Goal: Task Accomplishment & Management: Use online tool/utility

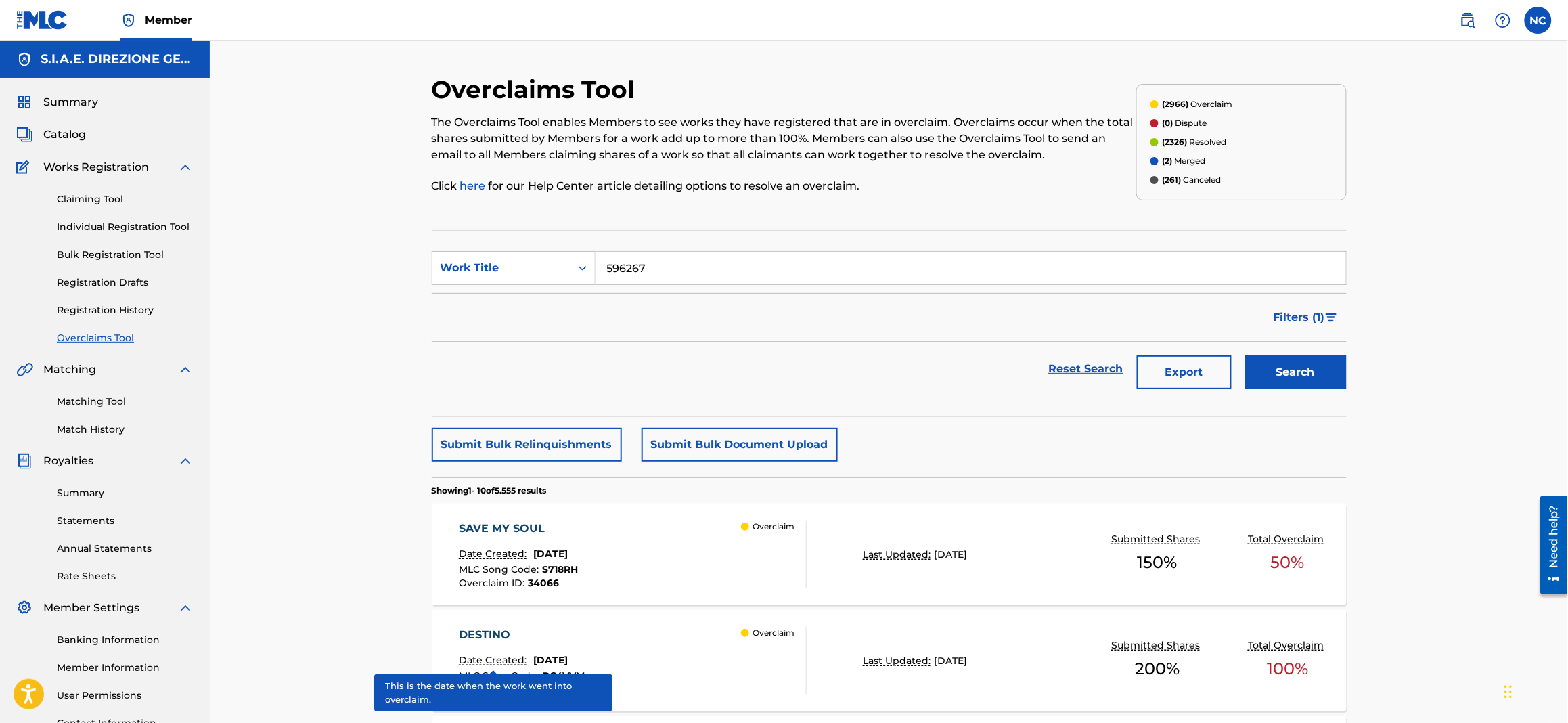
click at [72, 132] on span "Catalog" at bounding box center [64, 134] width 42 height 16
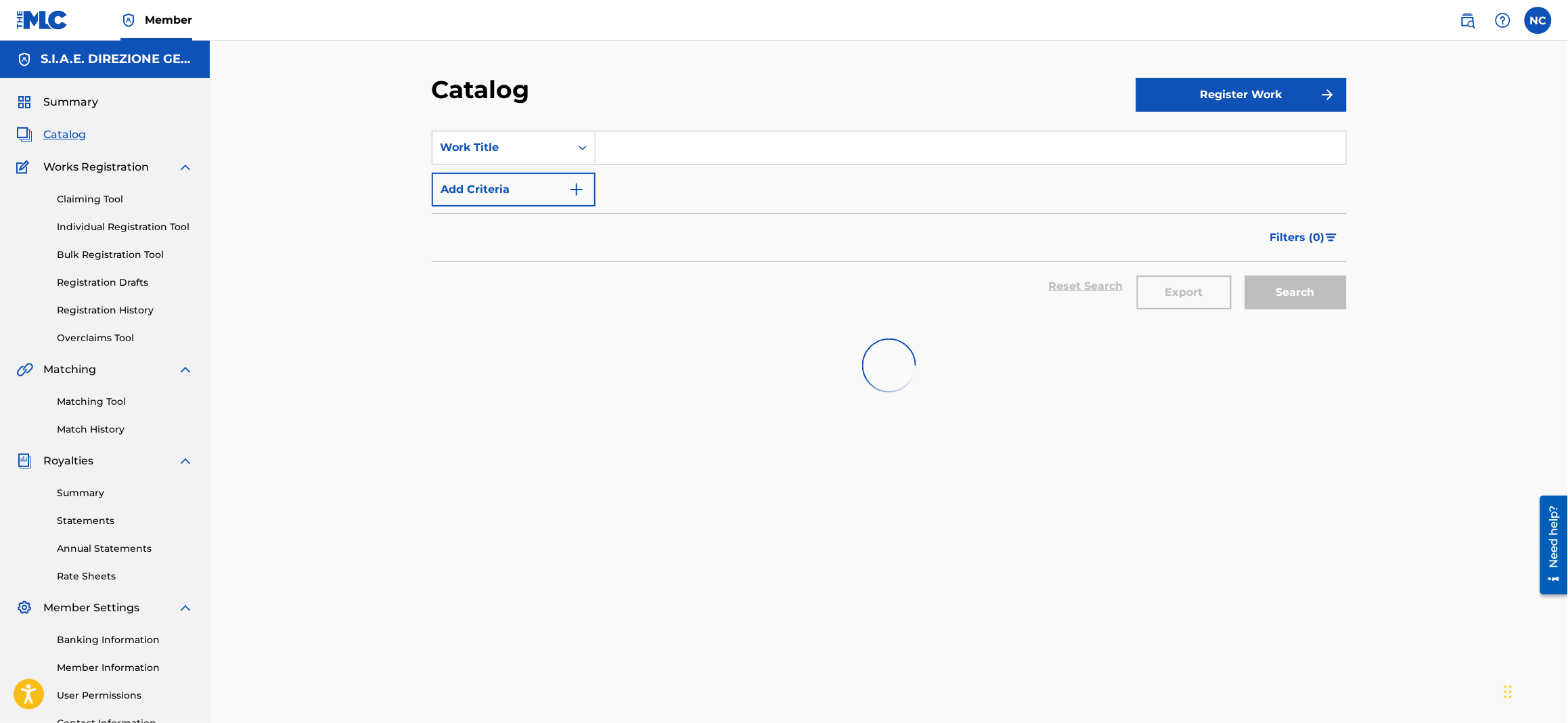
click at [637, 146] on input "Search Form" at bounding box center [970, 148] width 751 height 33
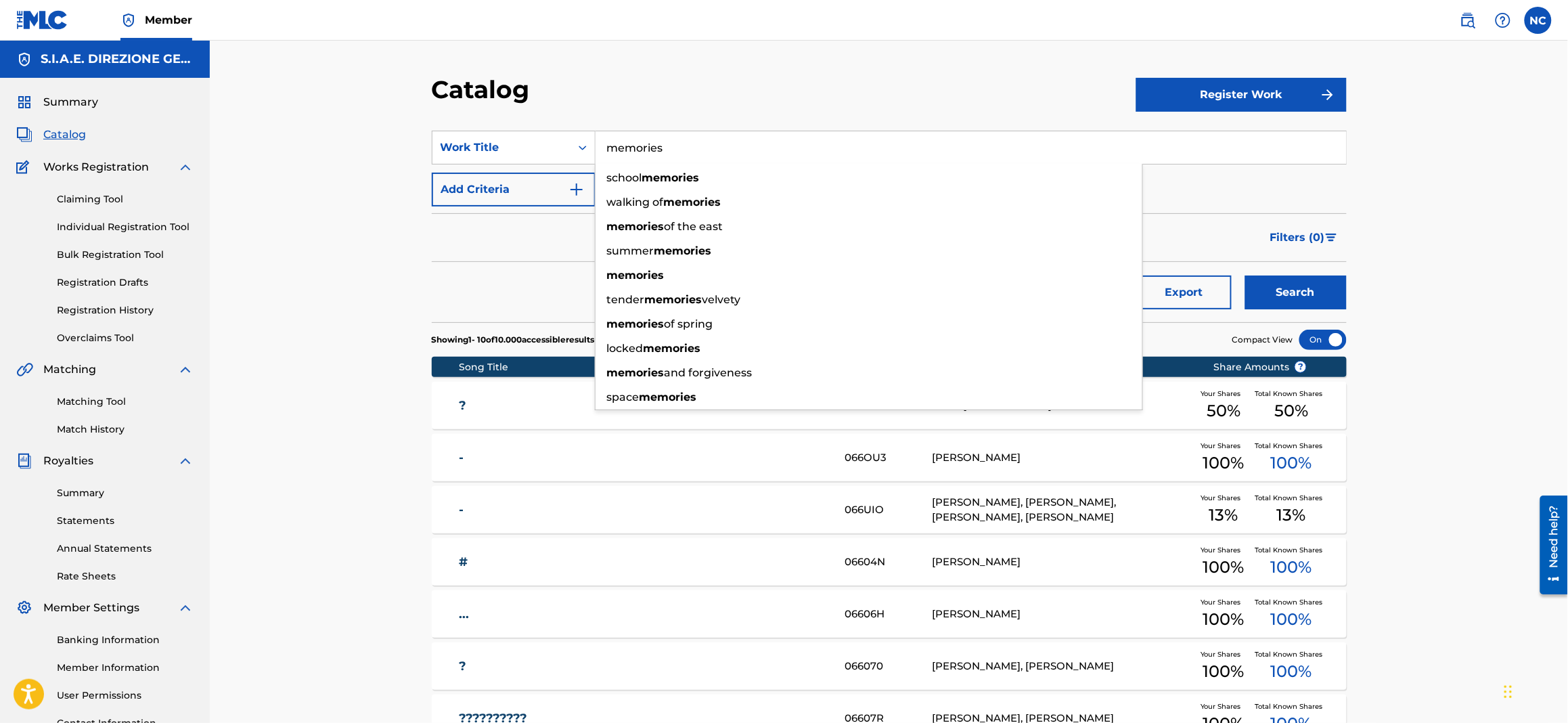
type input "memories"
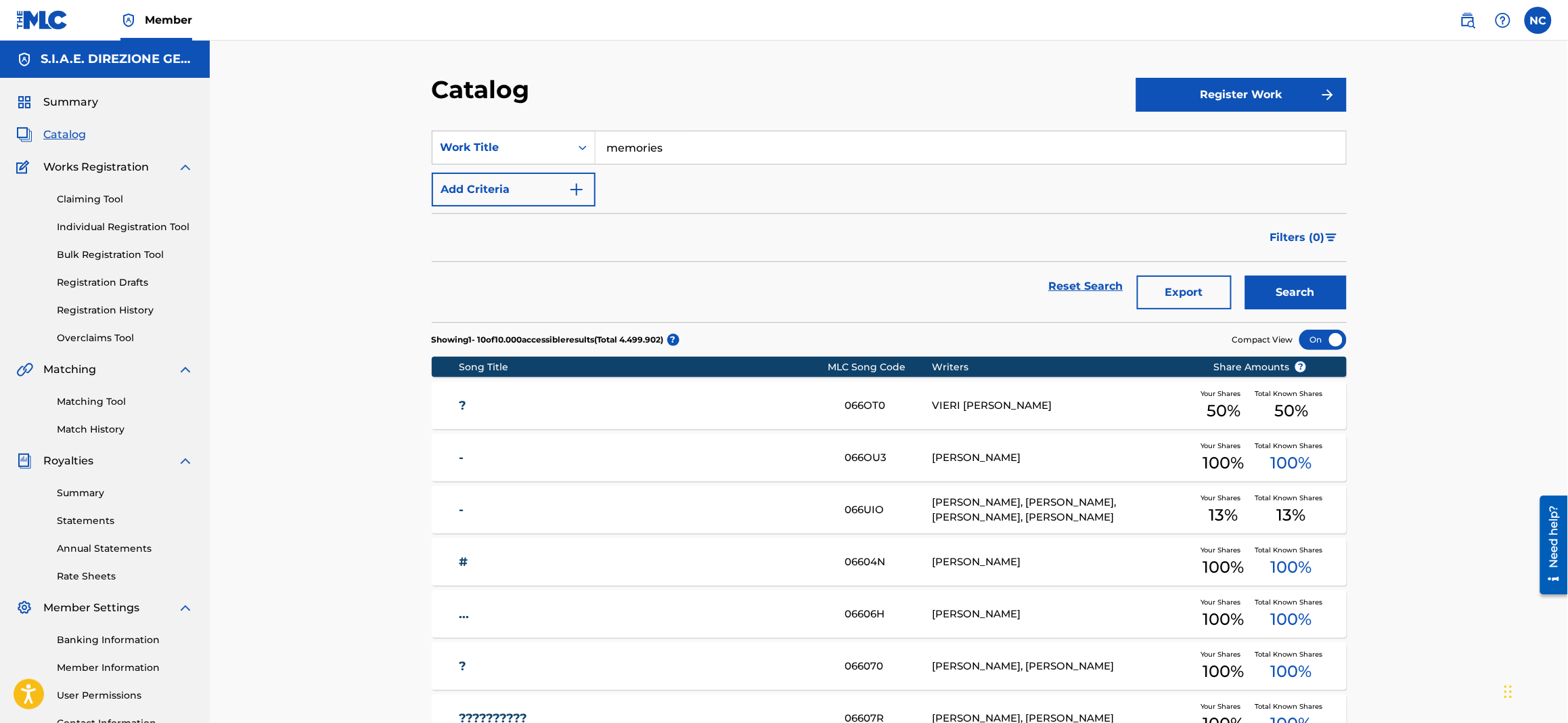
click at [567, 200] on button "Add Criteria" at bounding box center [513, 189] width 163 height 34
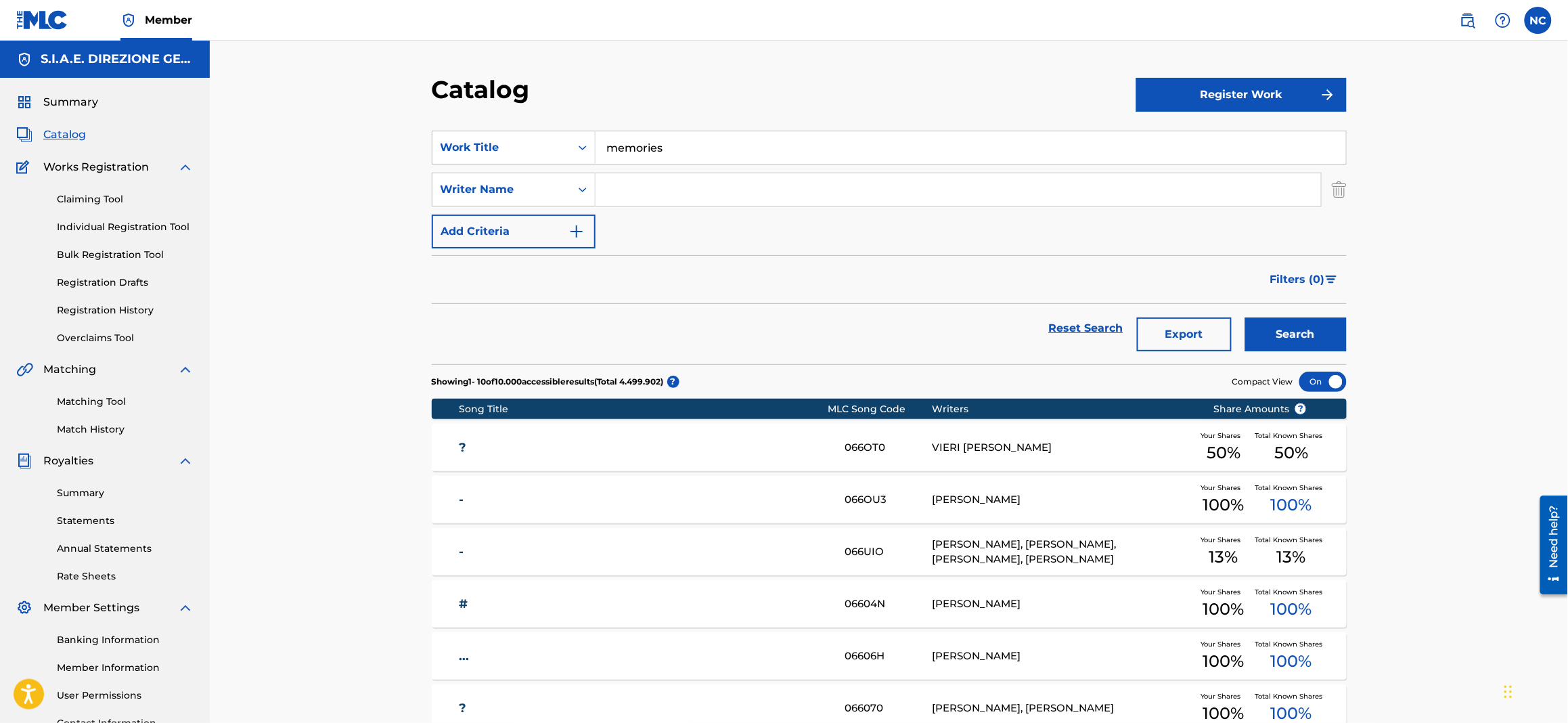
click at [631, 186] on input "Search Form" at bounding box center [958, 189] width 726 height 33
type input "filippi"
click at [1245, 317] on button "Search" at bounding box center [1296, 334] width 102 height 34
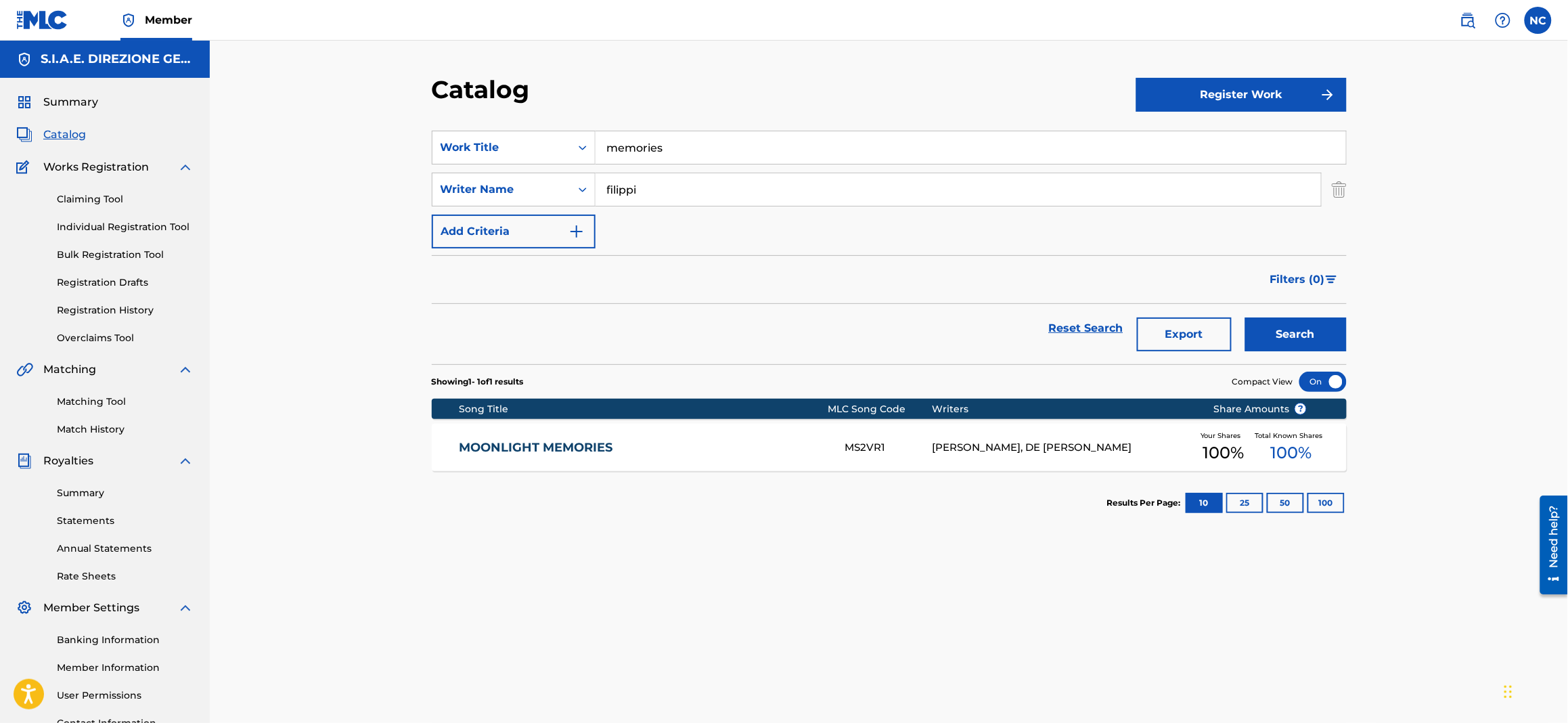
click at [114, 201] on link "Claiming Tool" at bounding box center [125, 199] width 136 height 14
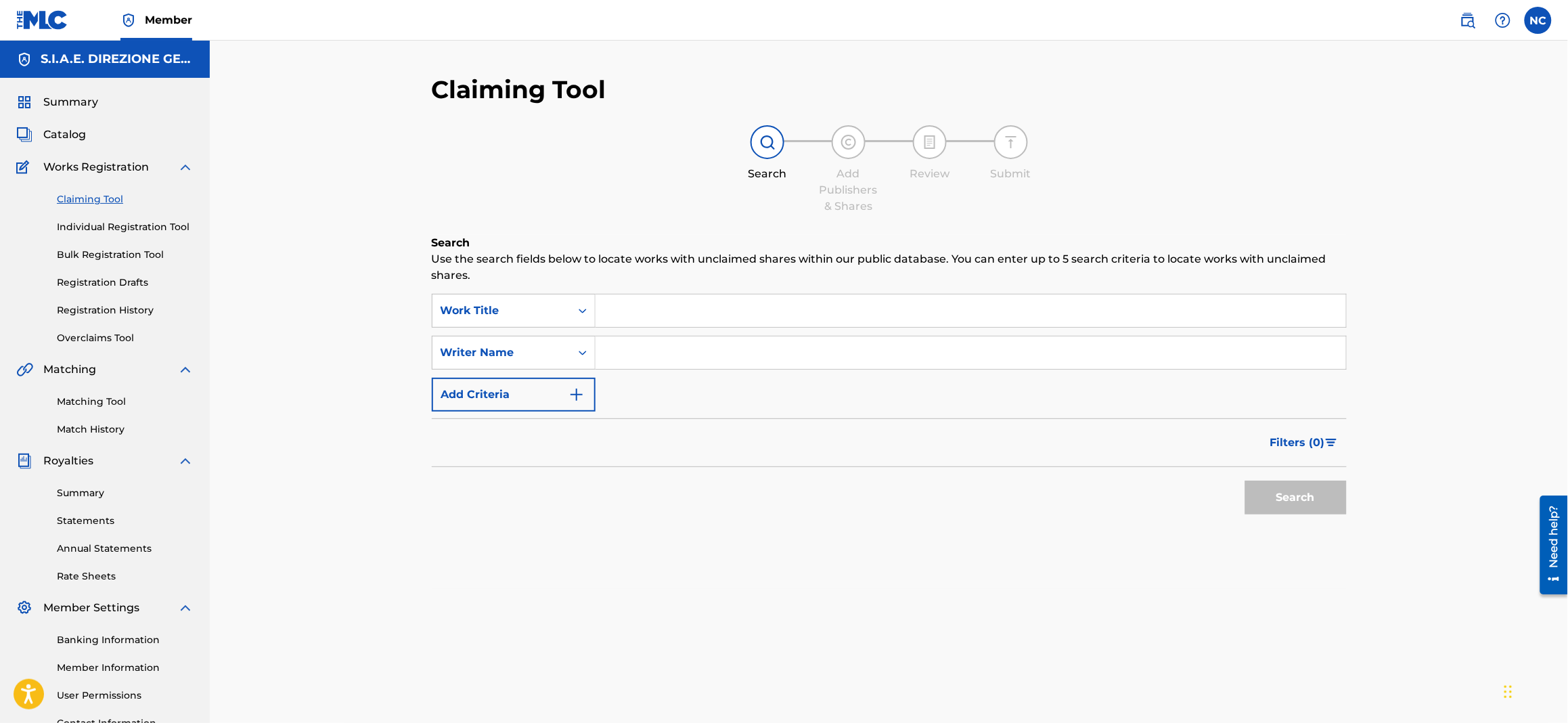
click at [740, 301] on input "Search Form" at bounding box center [970, 310] width 751 height 33
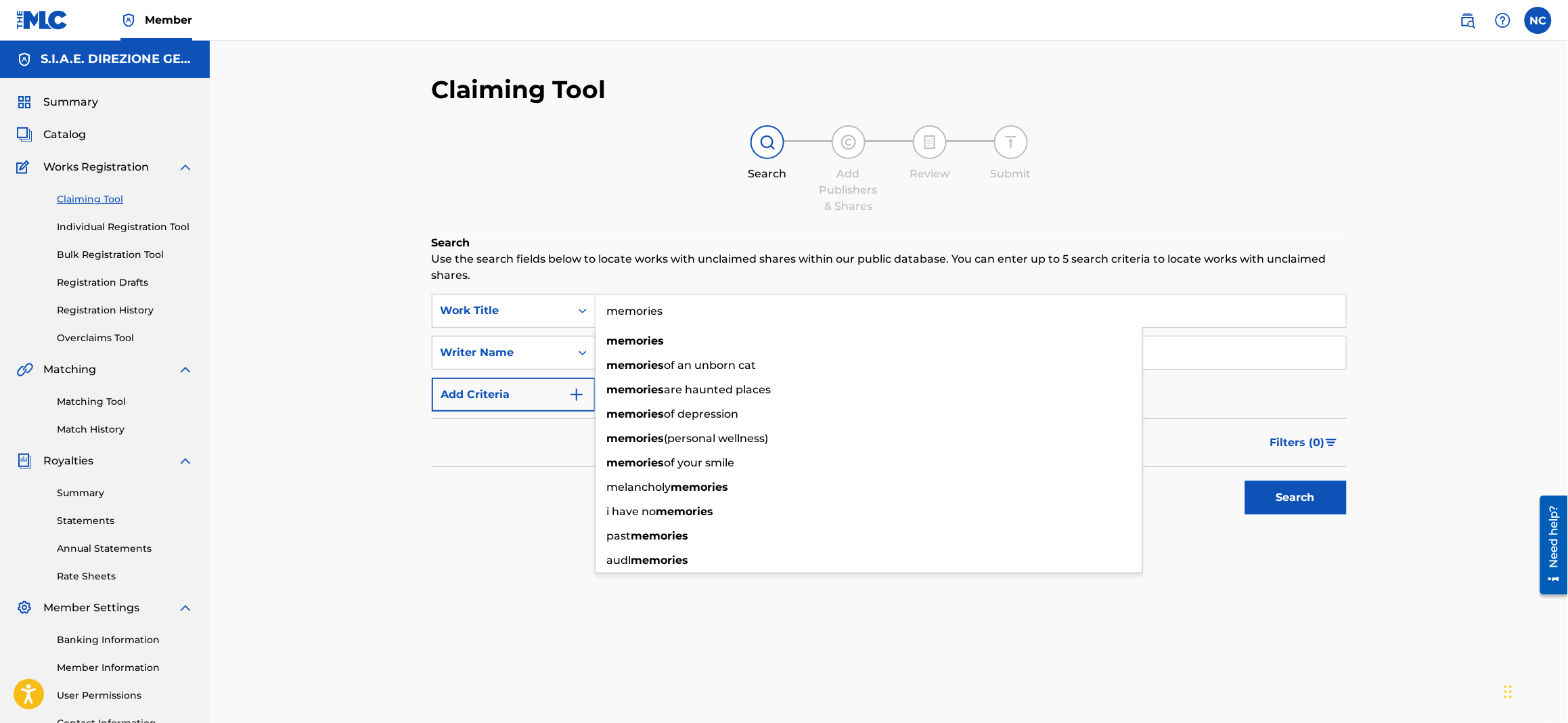
type input "memories"
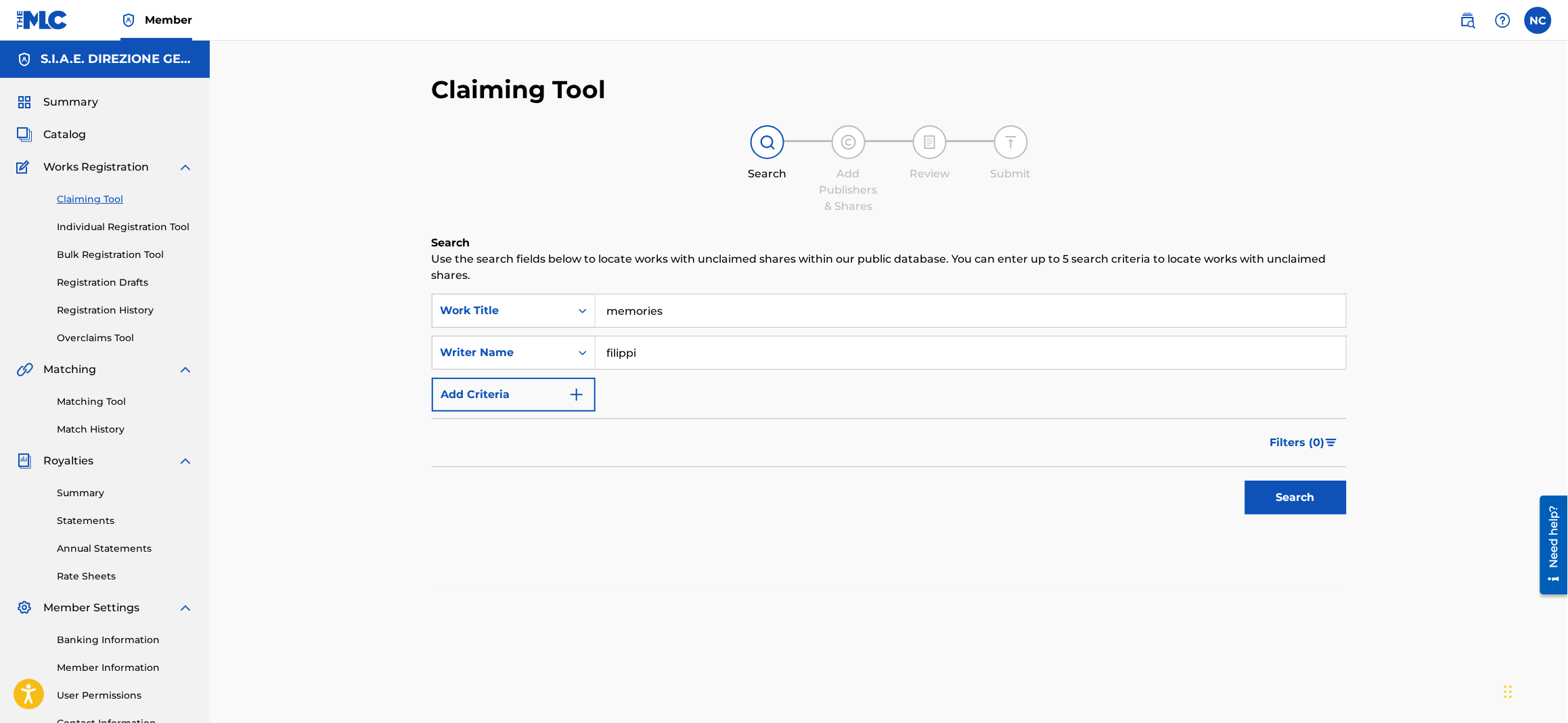
type input "filippi"
click at [1245, 481] on button "Search" at bounding box center [1296, 498] width 102 height 34
click at [1306, 494] on button "Search" at bounding box center [1296, 498] width 102 height 34
click at [571, 340] on div "Search Form" at bounding box center [582, 352] width 24 height 24
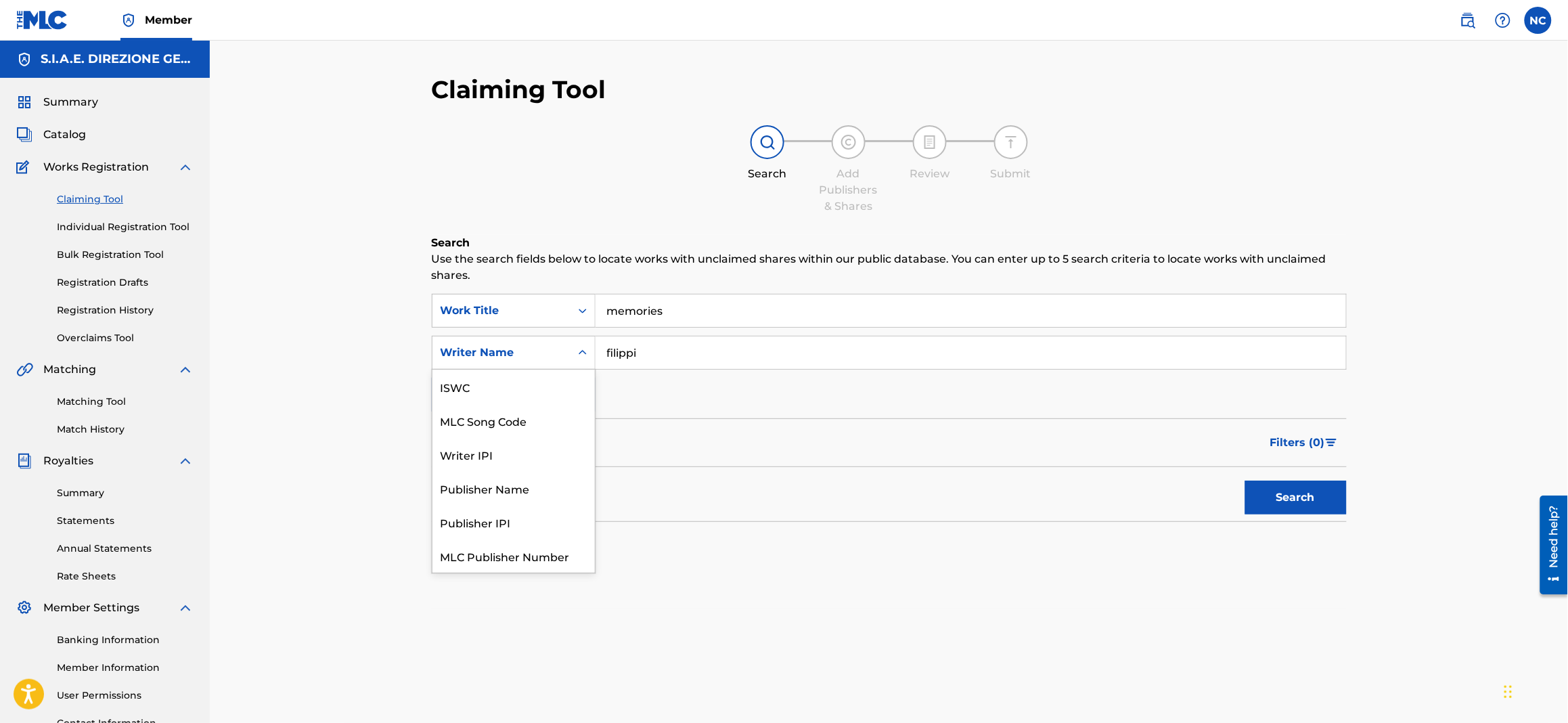
scroll to position [33, 0]
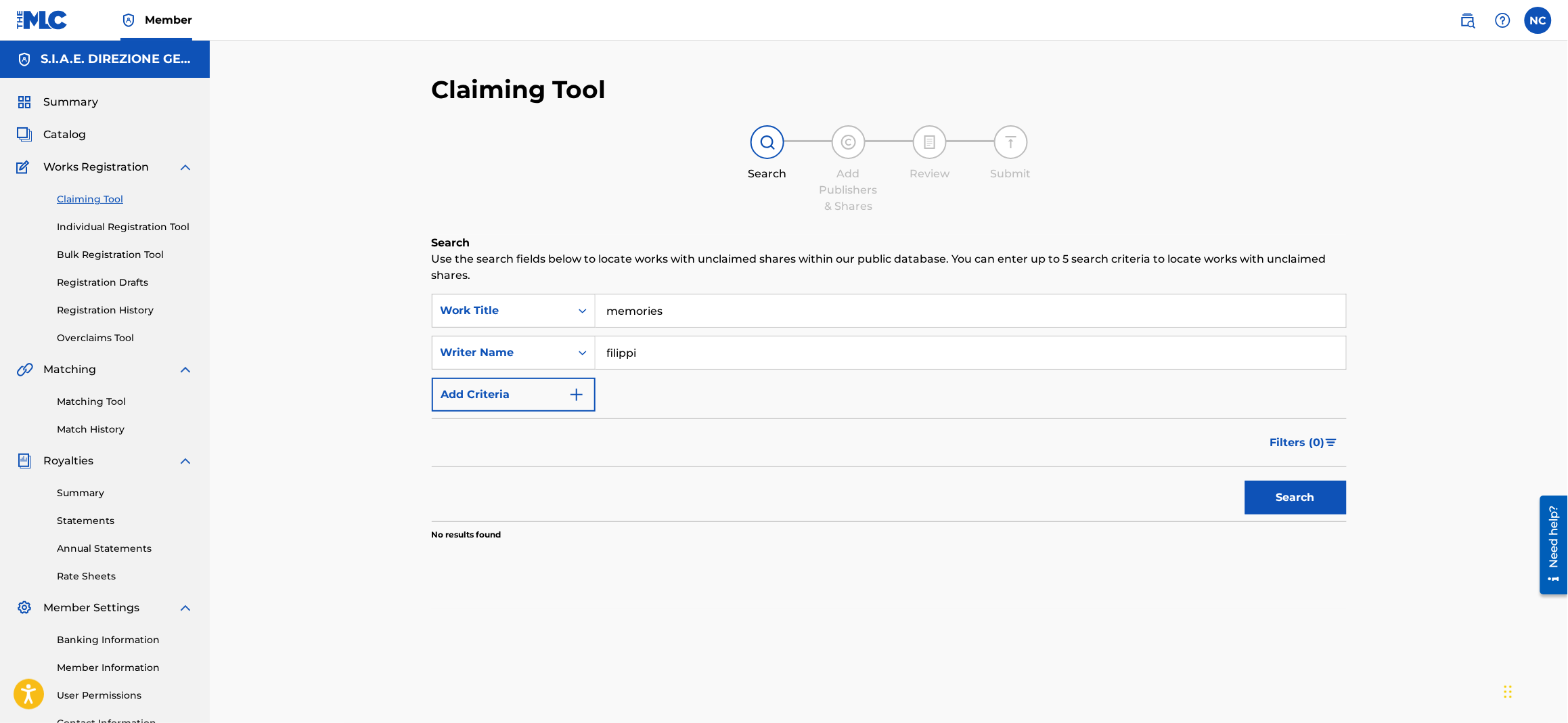
click at [607, 461] on div "Filters ( 0 )" at bounding box center [889, 443] width 915 height 49
click at [577, 353] on icon "Search Form" at bounding box center [582, 352] width 13 height 13
click at [496, 560] on div "Writer Name" at bounding box center [513, 556] width 162 height 34
click at [798, 322] on input "memories" at bounding box center [970, 310] width 751 height 33
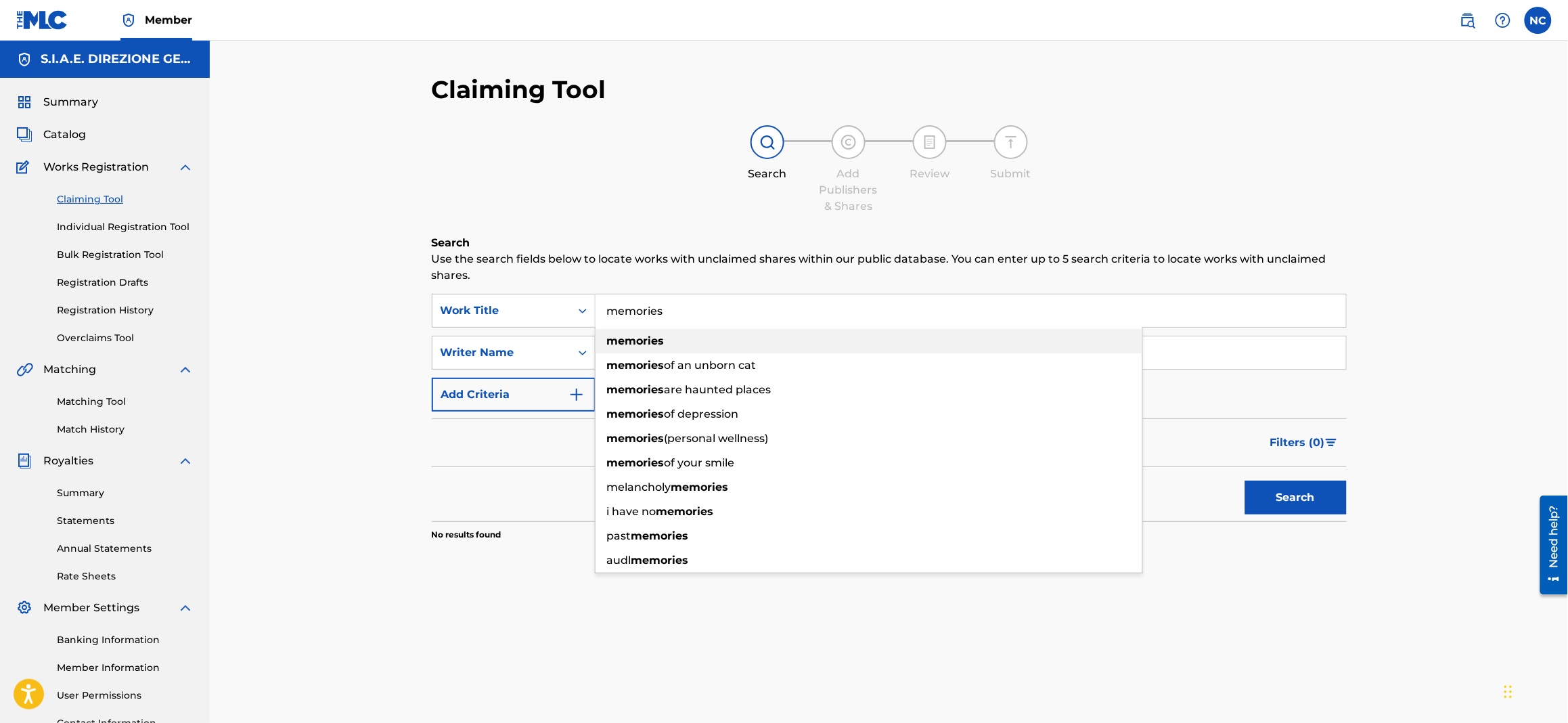
click at [644, 347] on strong "memories" at bounding box center [636, 341] width 58 height 13
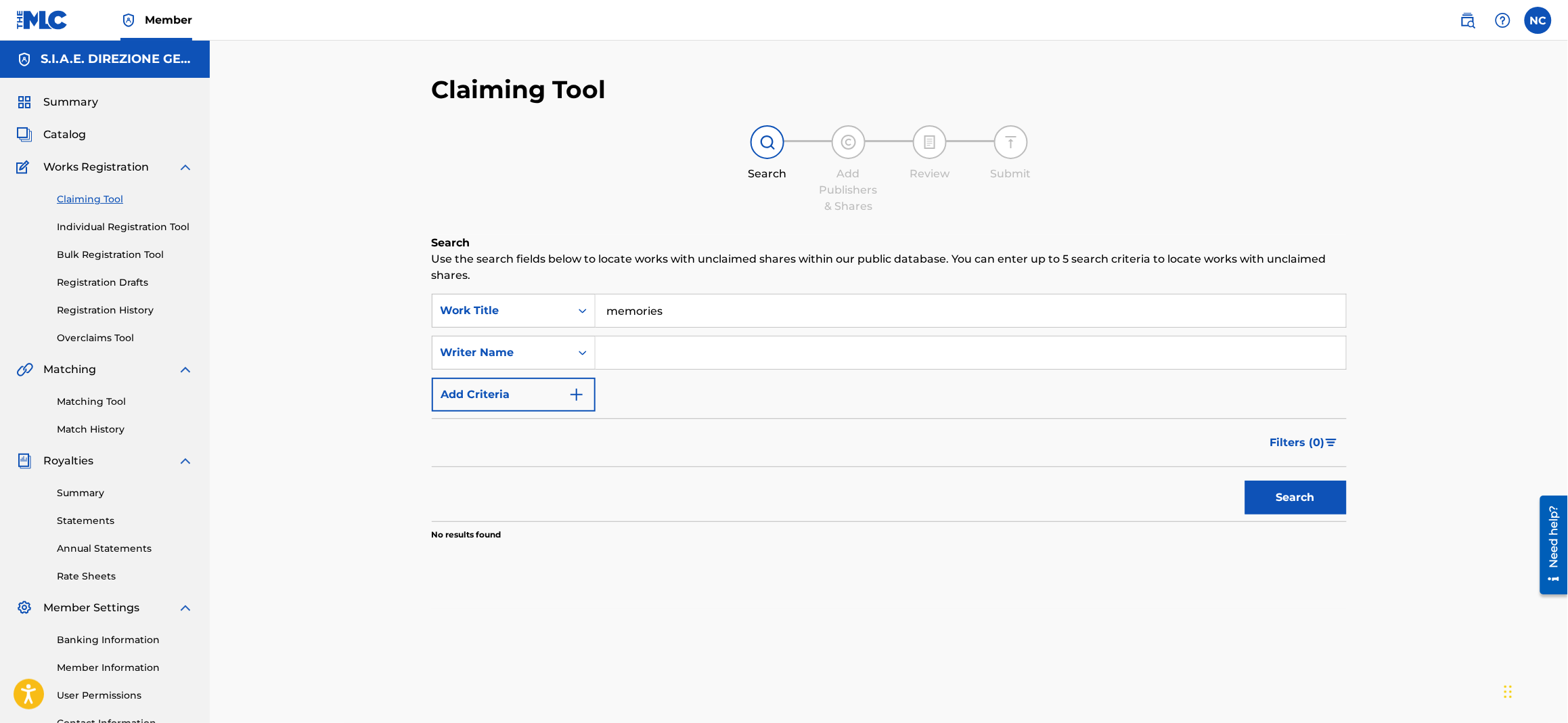
click at [643, 365] on input "Search Form" at bounding box center [970, 352] width 751 height 33
type input "filippi"
click at [1245, 481] on button "Search" at bounding box center [1296, 498] width 102 height 34
click at [50, 129] on span "Catalog" at bounding box center [64, 134] width 42 height 16
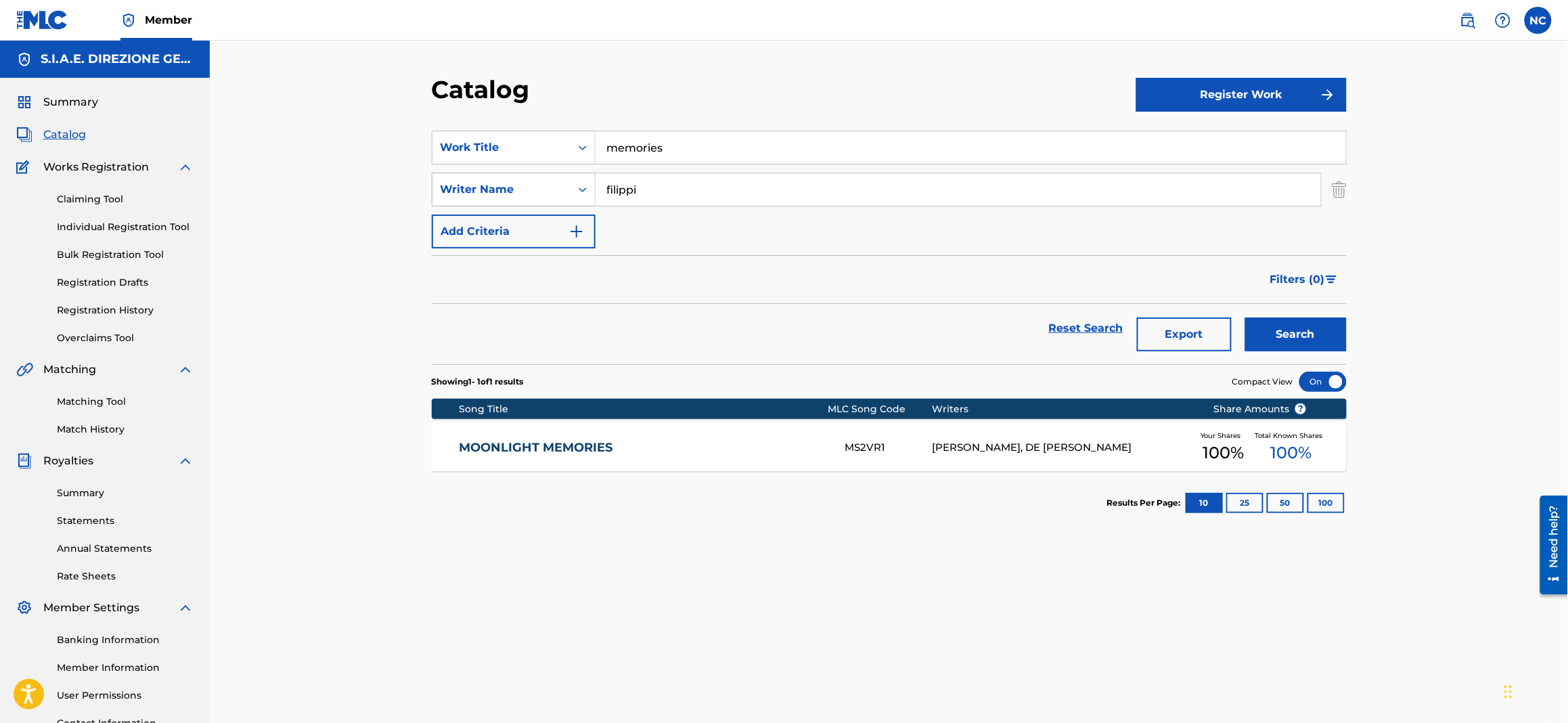
drag, startPoint x: 689, startPoint y: 193, endPoint x: 513, endPoint y: 198, distance: 176.1
click at [513, 198] on div "SearchWithCriteriac642c8de-b05b-4973-b62c-429489832e8e Writer Name [PERSON_NAME]" at bounding box center [889, 189] width 915 height 34
type input "nike nuove"
click at [1245, 317] on button "Search" at bounding box center [1296, 334] width 102 height 34
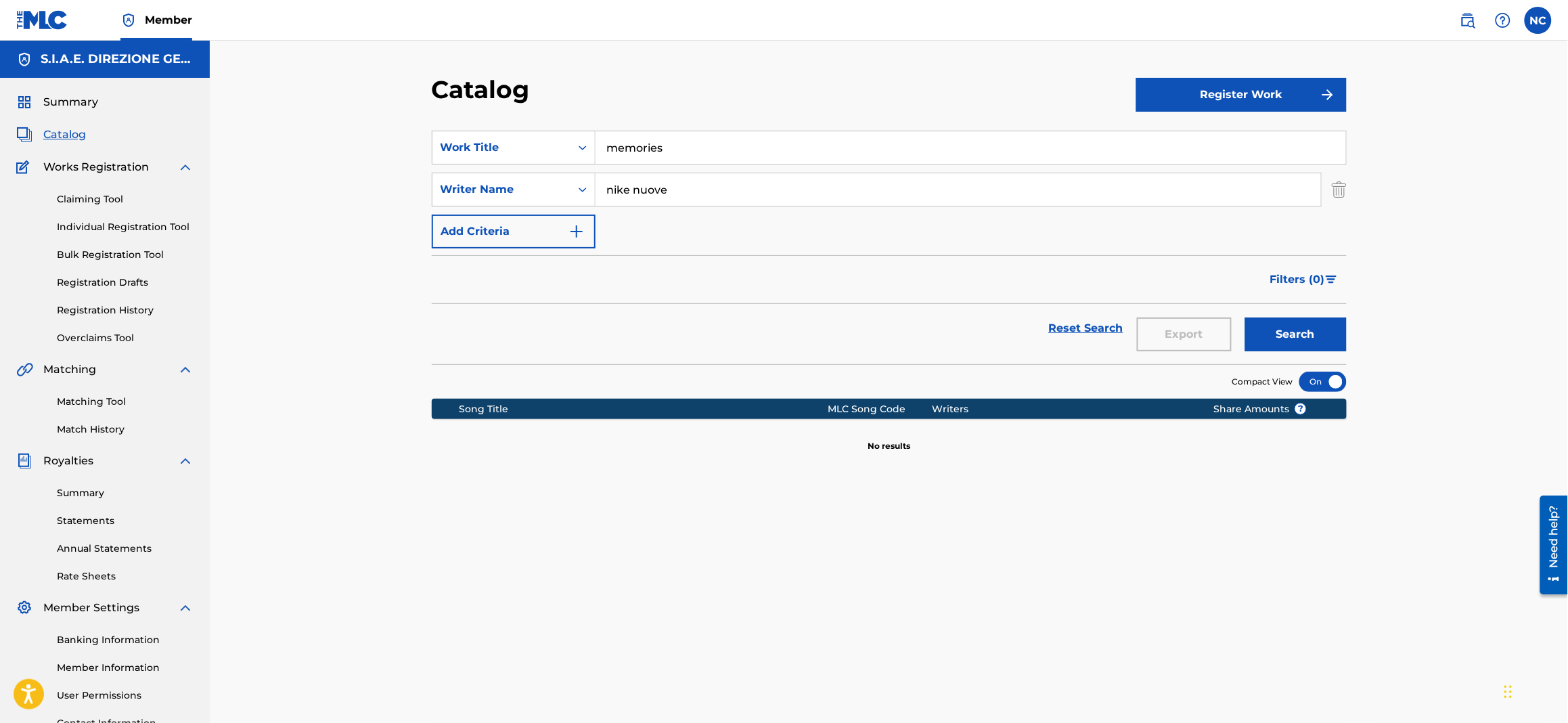
drag, startPoint x: 752, startPoint y: 147, endPoint x: 258, endPoint y: 123, distance: 494.6
click at [258, 123] on div "Catalog Register Work SearchWithCriteriae68fcd8c-3650-4435-8dc3-6b308557a402 Wo…" at bounding box center [889, 407] width 1358 height 733
type input "nike nuove"
click at [1245, 317] on button "Search" at bounding box center [1296, 334] width 102 height 34
drag, startPoint x: 781, startPoint y: 194, endPoint x: 290, endPoint y: 193, distance: 491.0
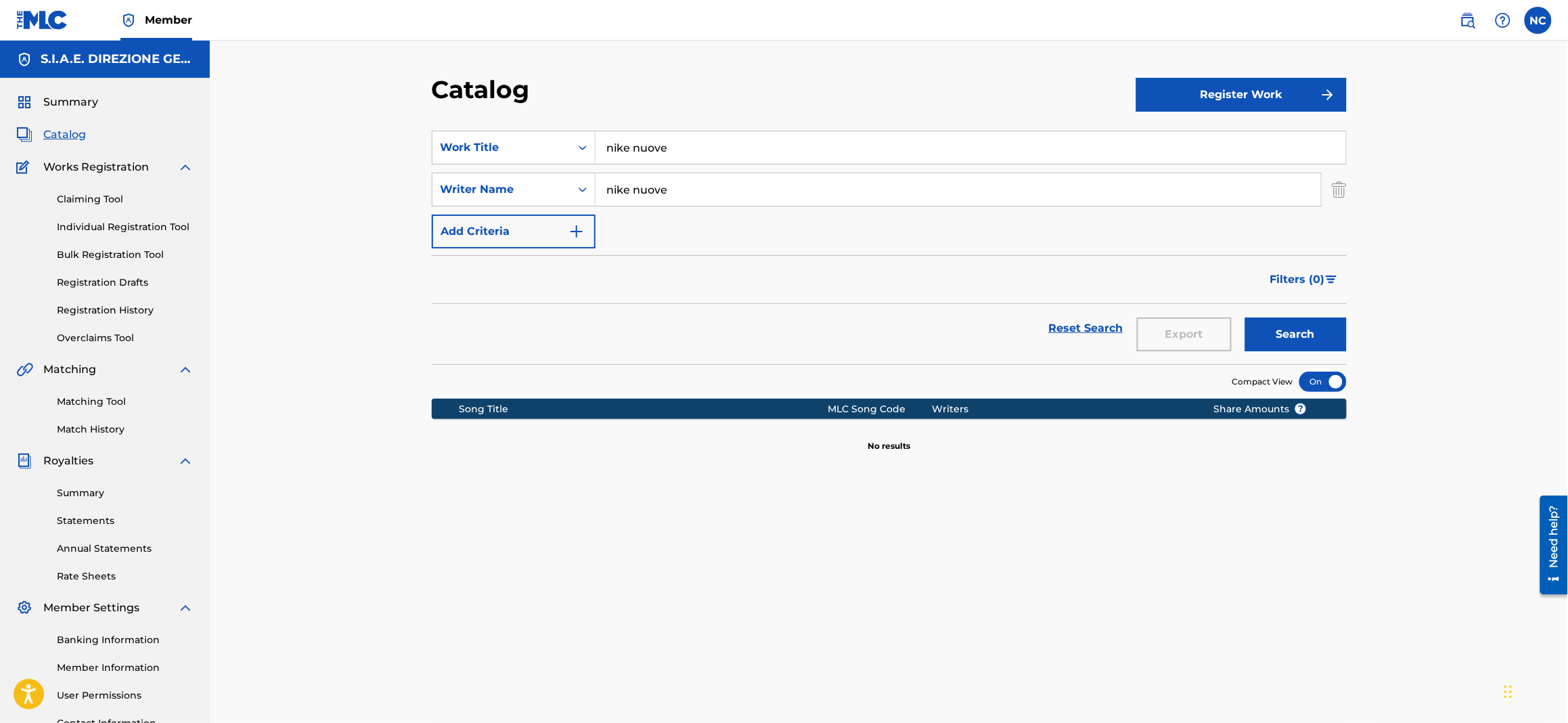
click at [290, 193] on div "Catalog Register Work SearchWithCriteriae68fcd8c-3650-4435-8dc3-6b308557a402 Wo…" at bounding box center [889, 407] width 1358 height 733
click at [1245, 317] on button "Search" at bounding box center [1296, 334] width 102 height 34
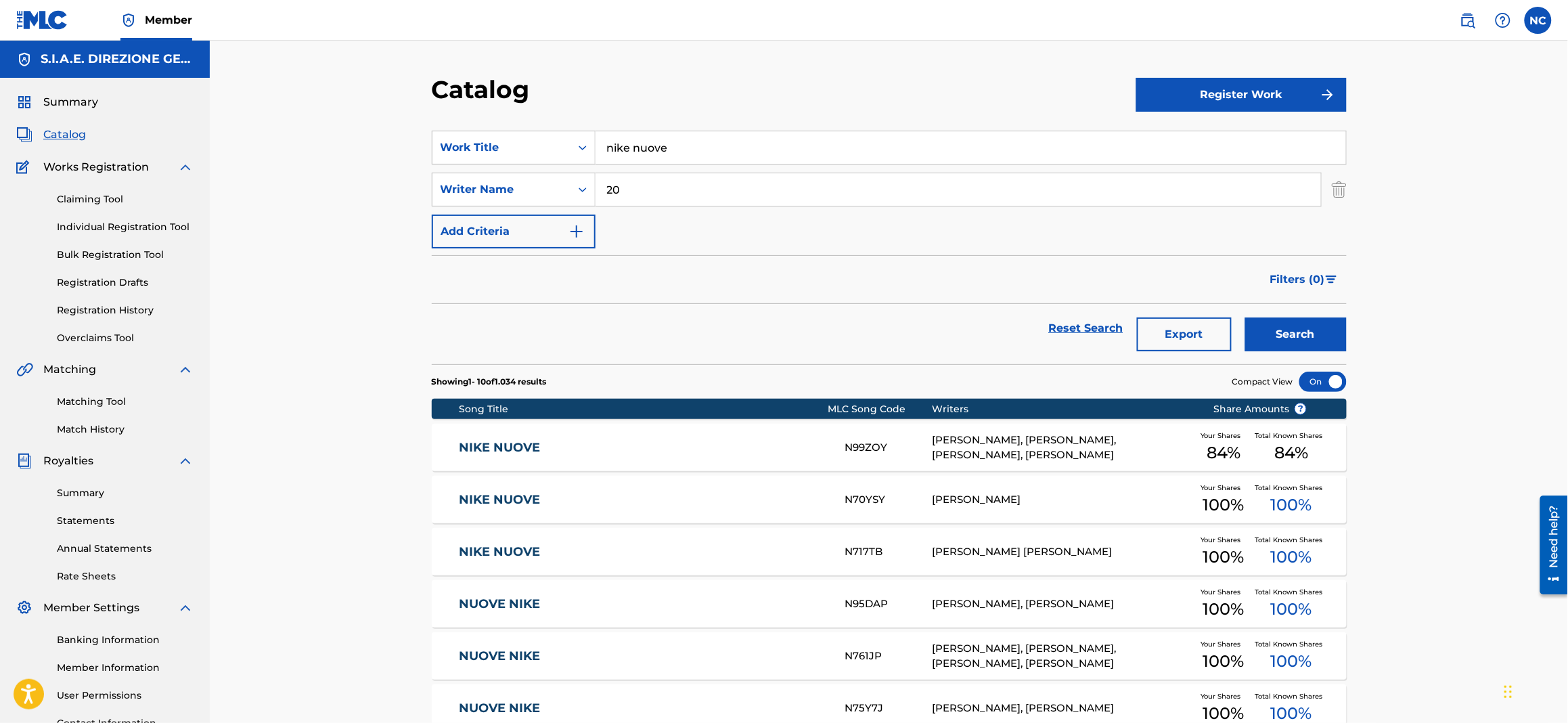
type input "2"
click at [507, 442] on link "NIKE NUOVE" at bounding box center [642, 447] width 368 height 15
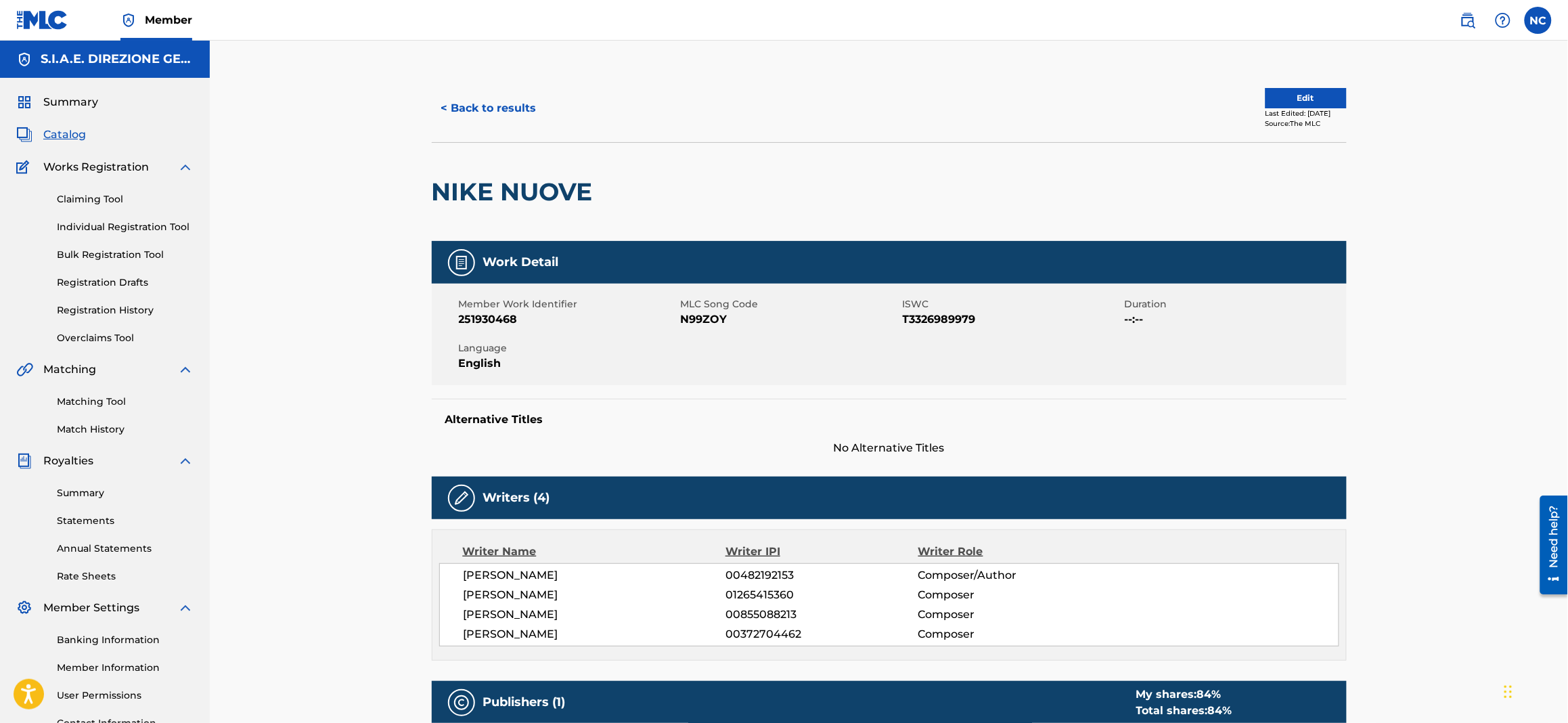
click at [442, 106] on button "< Back to results" at bounding box center [489, 108] width 114 height 34
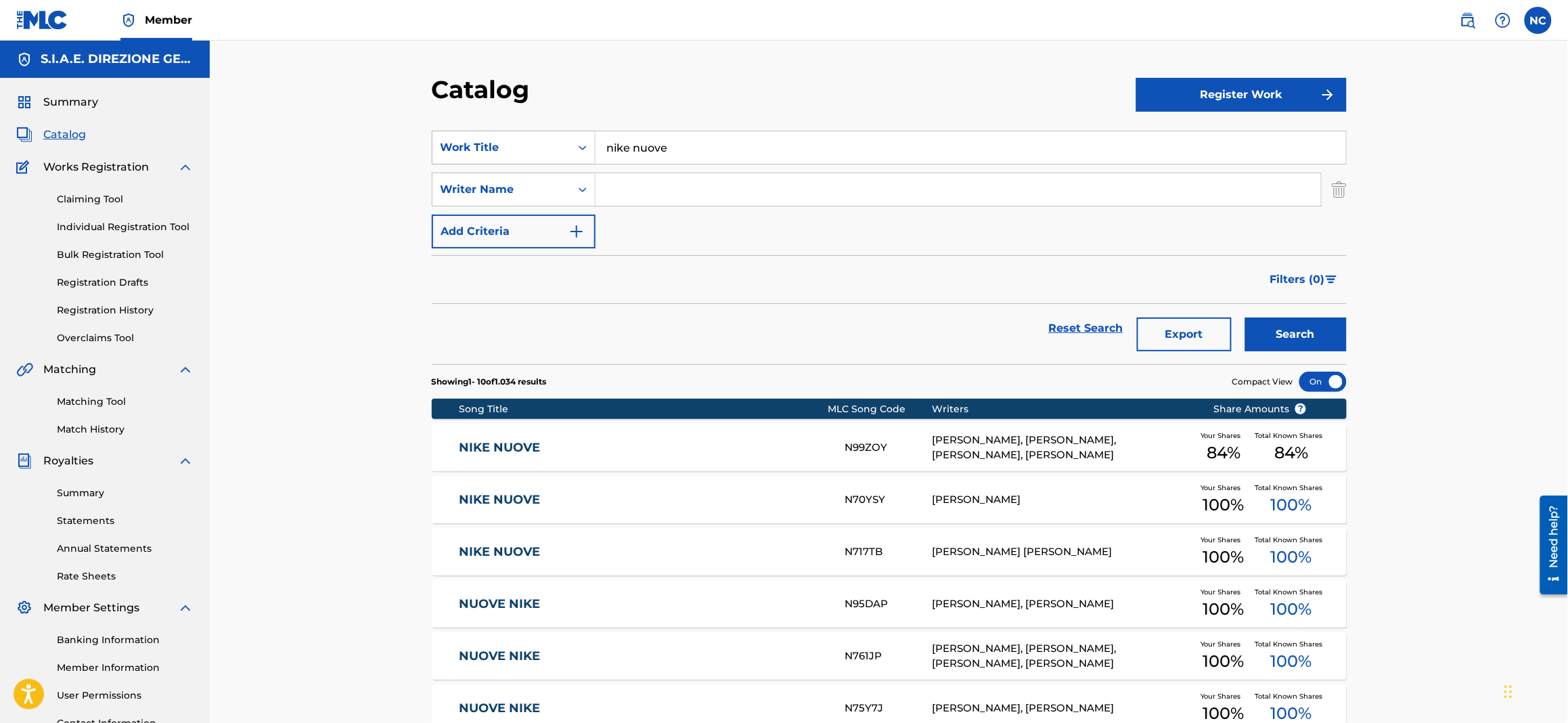
drag, startPoint x: 673, startPoint y: 137, endPoint x: 472, endPoint y: 157, distance: 202.0
click at [472, 157] on div "SearchWithCriteriae68fcd8c-3650-4435-8dc3-6b308557a402 Work Title nike nuove" at bounding box center [889, 148] width 915 height 34
paste input "A NEW A"
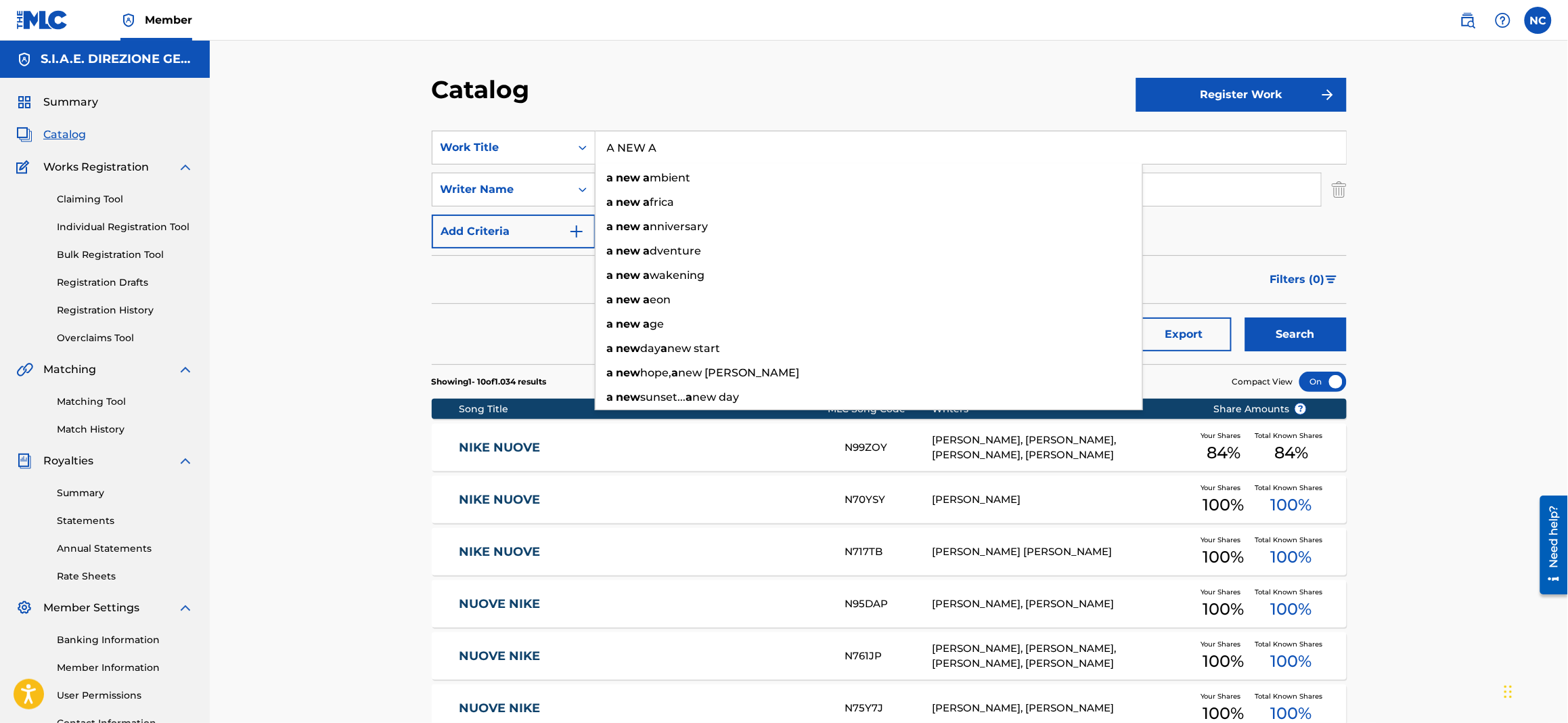
click at [1315, 337] on button "Search" at bounding box center [1296, 334] width 102 height 34
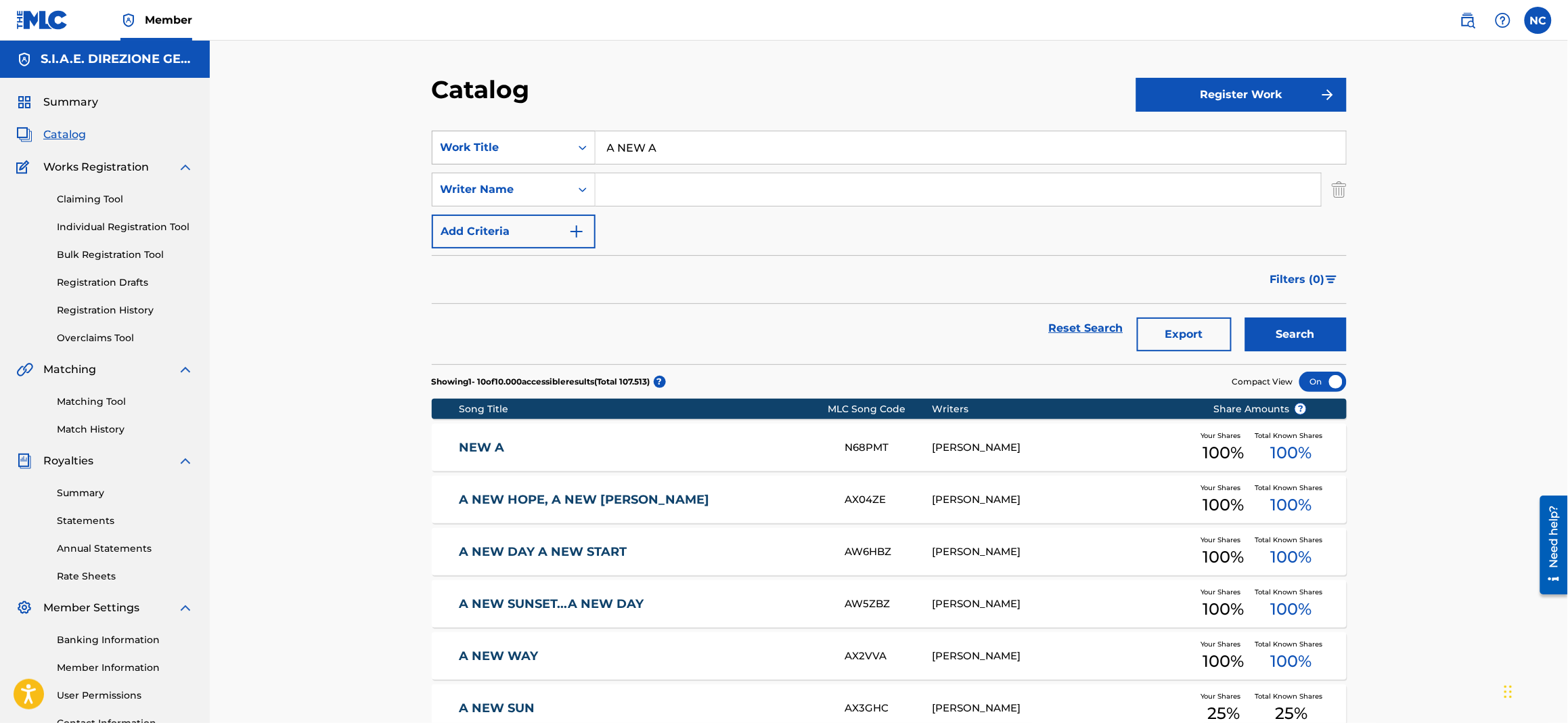
drag, startPoint x: 719, startPoint y: 149, endPoint x: 541, endPoint y: 153, distance: 178.0
click at [541, 153] on div "SearchWithCriteriae68fcd8c-3650-4435-8dc3-6b308557a402 Work Title A NEW A" at bounding box center [889, 148] width 915 height 34
click at [680, 167] on div "alto medi terraneo" at bounding box center [869, 177] width 547 height 24
type input "alto mediterraneo"
click at [1282, 328] on button "Search" at bounding box center [1296, 334] width 102 height 34
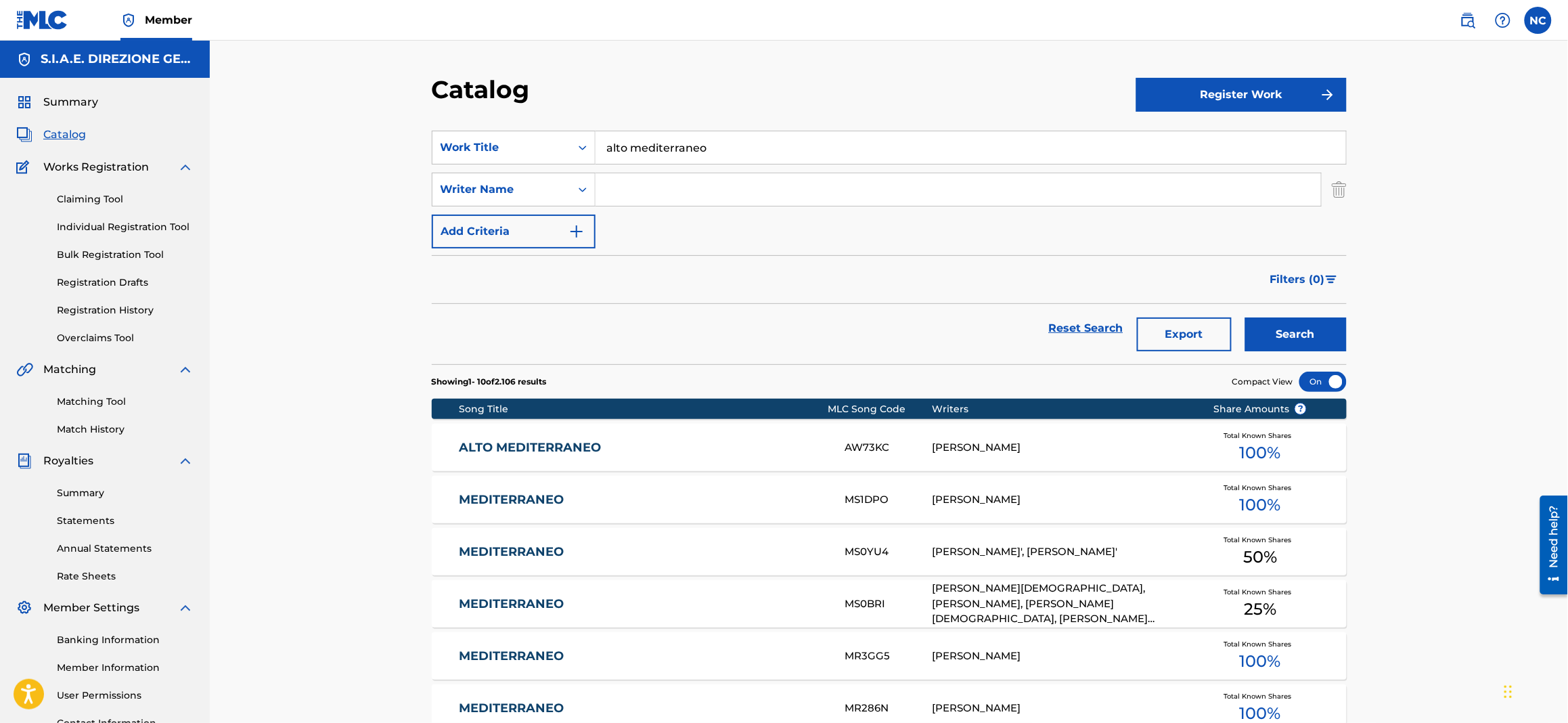
click at [541, 447] on link "ALTO MEDITERRANEO" at bounding box center [642, 447] width 368 height 15
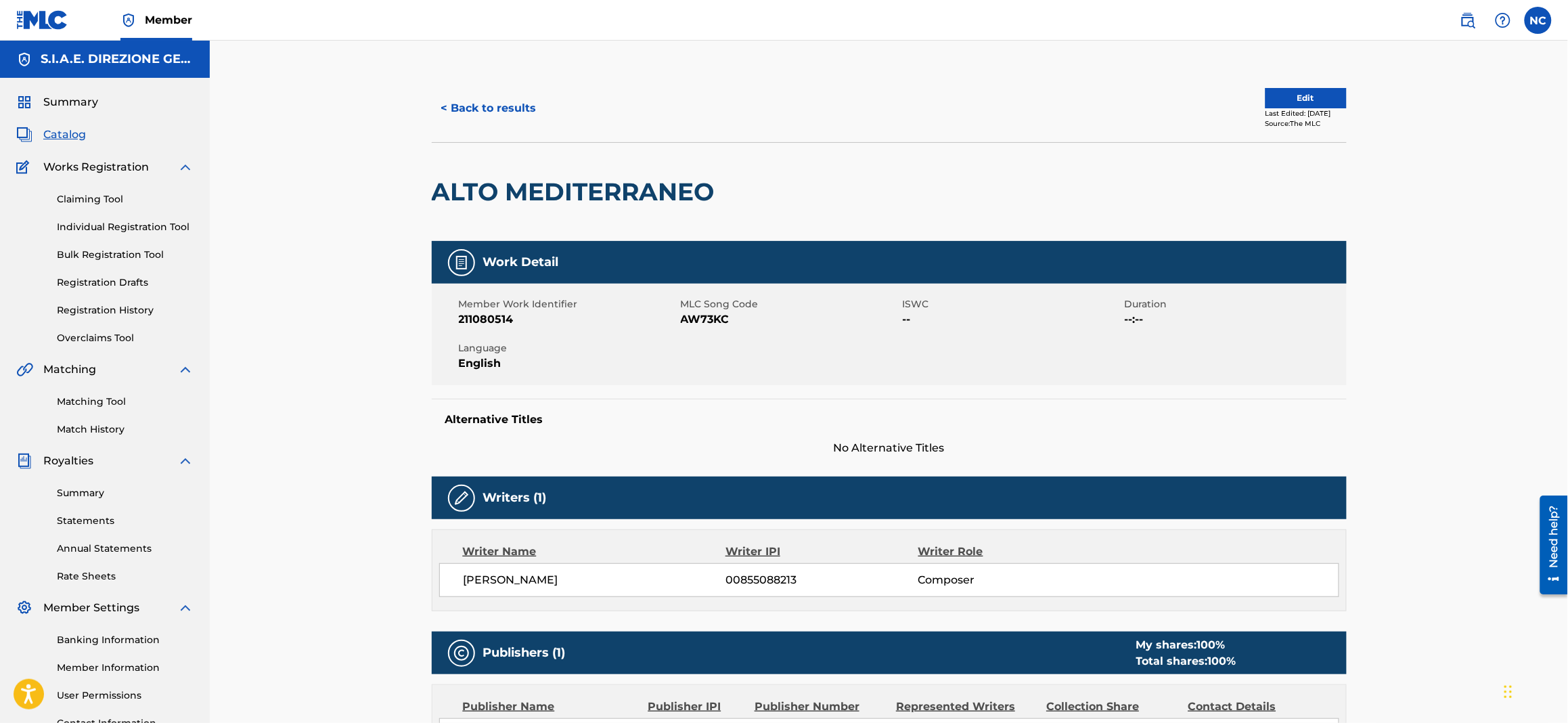
click at [449, 118] on button "< Back to results" at bounding box center [489, 108] width 114 height 34
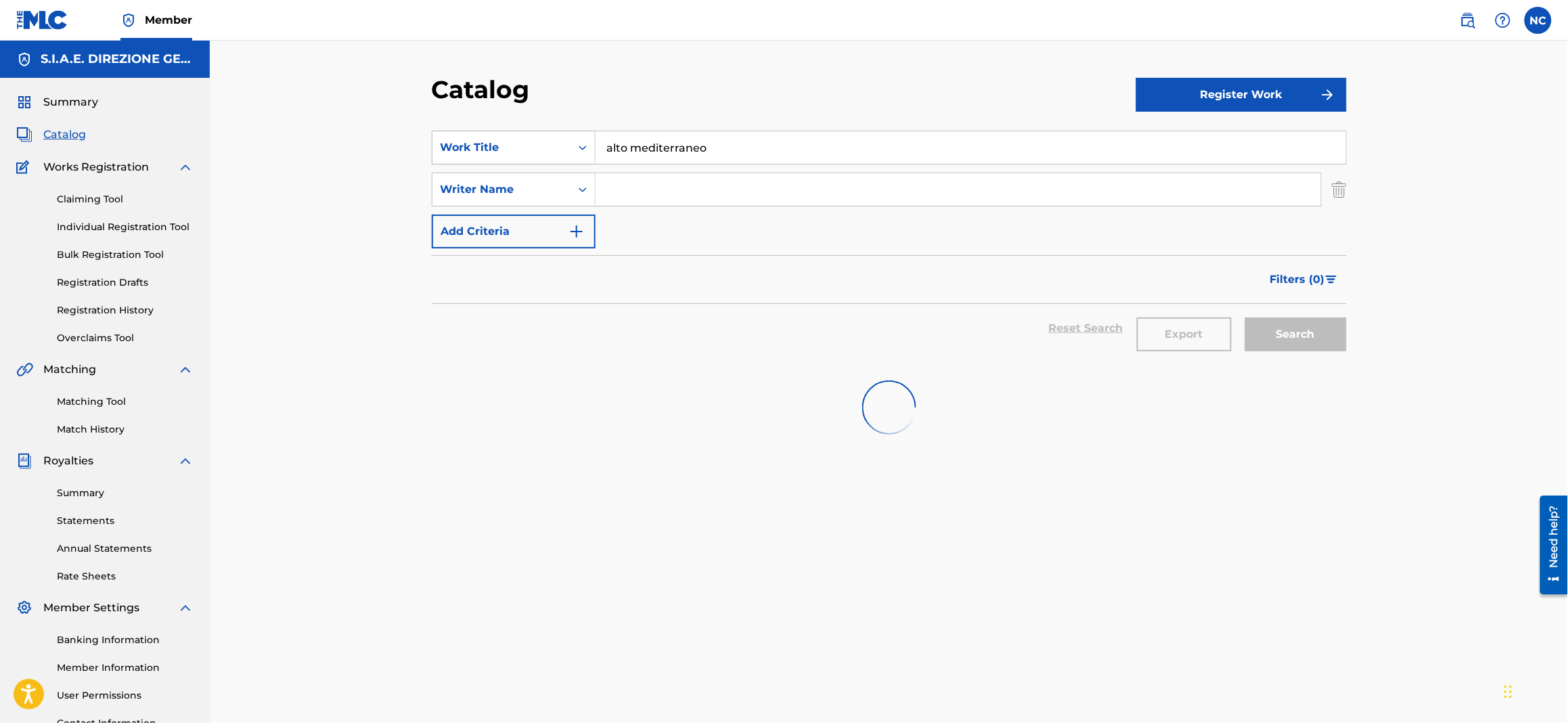
drag, startPoint x: 790, startPoint y: 149, endPoint x: 508, endPoint y: 159, distance: 282.2
click at [508, 159] on div "SearchWithCriteriae68fcd8c-3650-4435-8dc3-6b308557a402 Work Title alto mediterr…" at bounding box center [889, 148] width 915 height 34
paste input "AMARCORD DAYS"
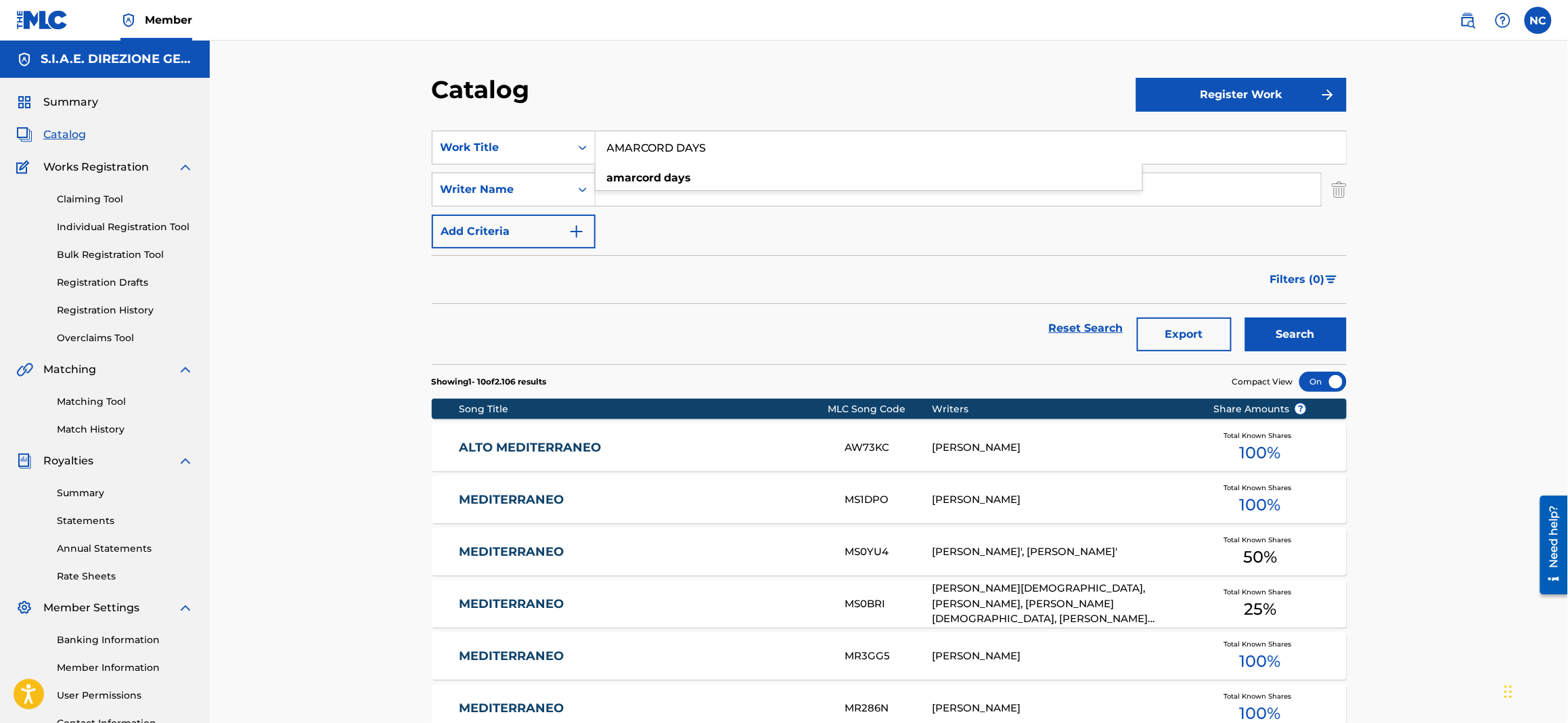
click at [1310, 342] on button "Search" at bounding box center [1296, 334] width 102 height 34
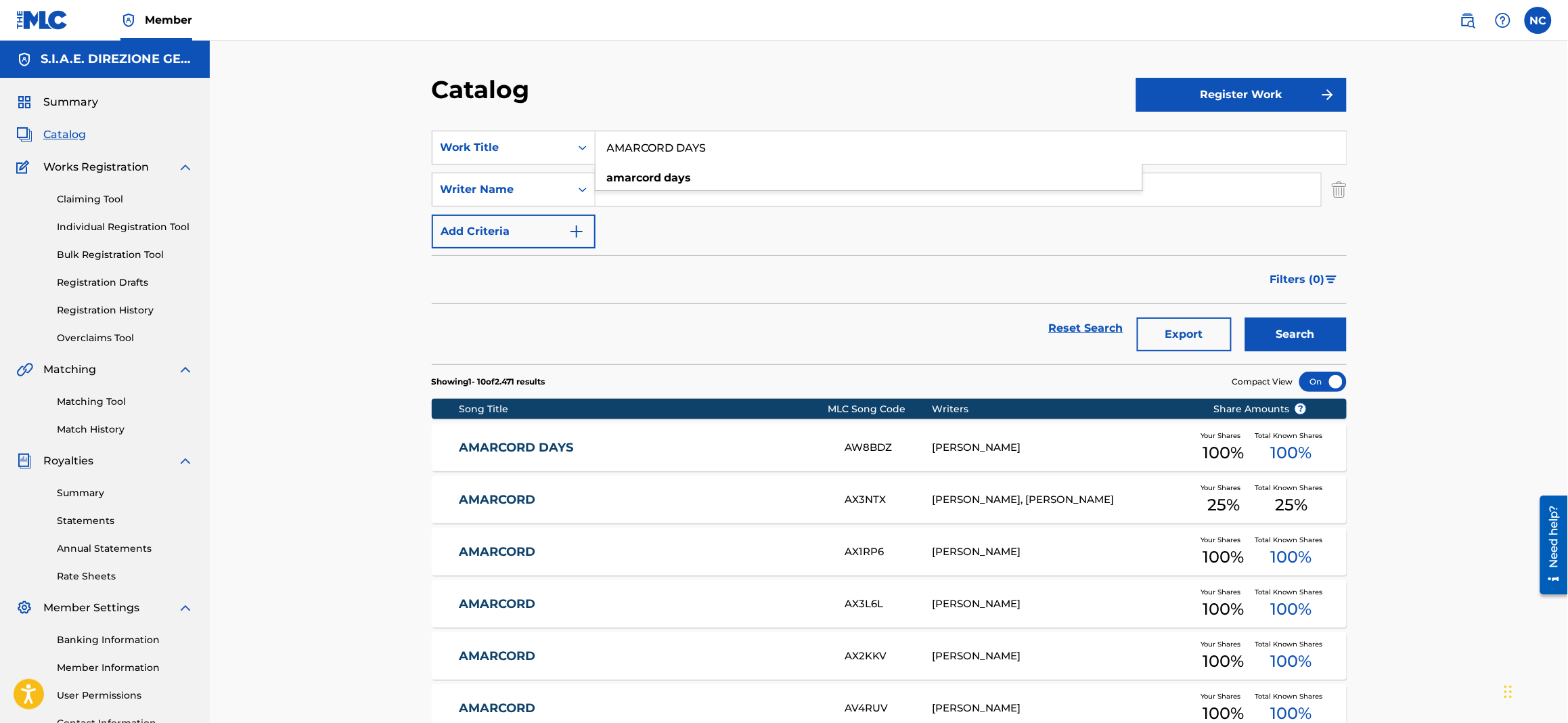
paste input "U REVOIR"
drag, startPoint x: 836, startPoint y: 134, endPoint x: 600, endPoint y: 157, distance: 237.1
click at [600, 157] on input "AMARCORD DAYS" at bounding box center [970, 148] width 751 height 33
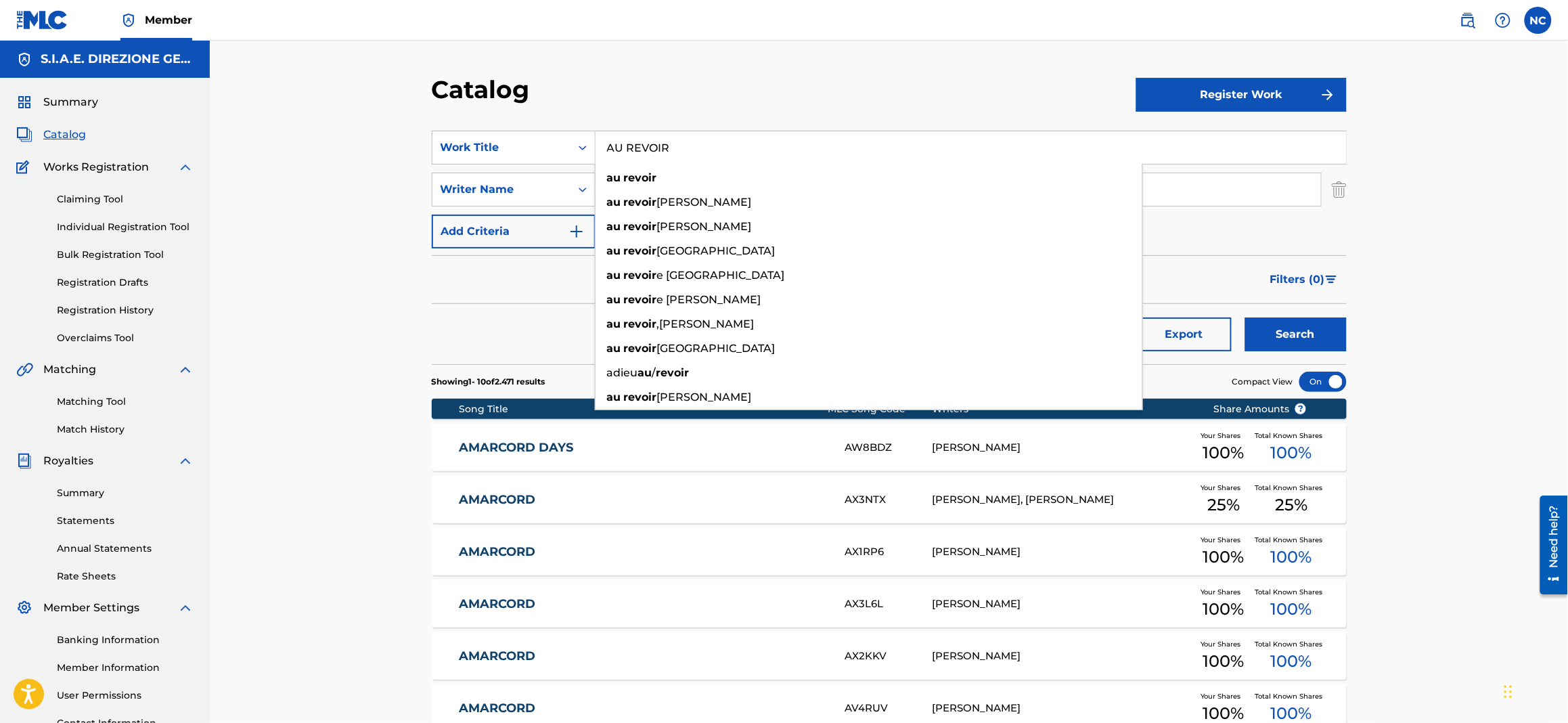
type input "AU REVOIR"
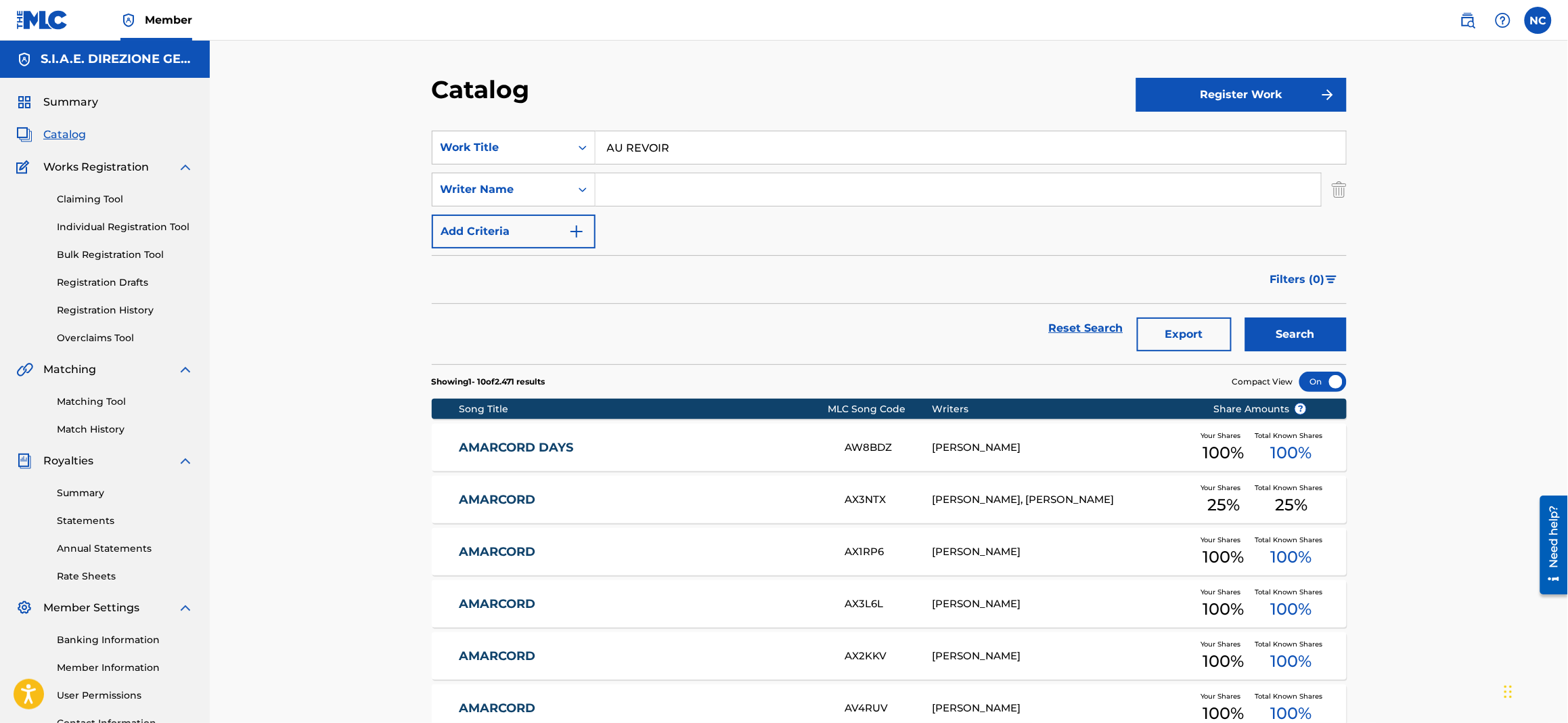
click at [1274, 335] on button "Search" at bounding box center [1296, 334] width 102 height 34
click at [677, 200] on input "Search Form" at bounding box center [958, 189] width 726 height 33
type input "filippi"
click at [1245, 317] on button "Search" at bounding box center [1296, 334] width 102 height 34
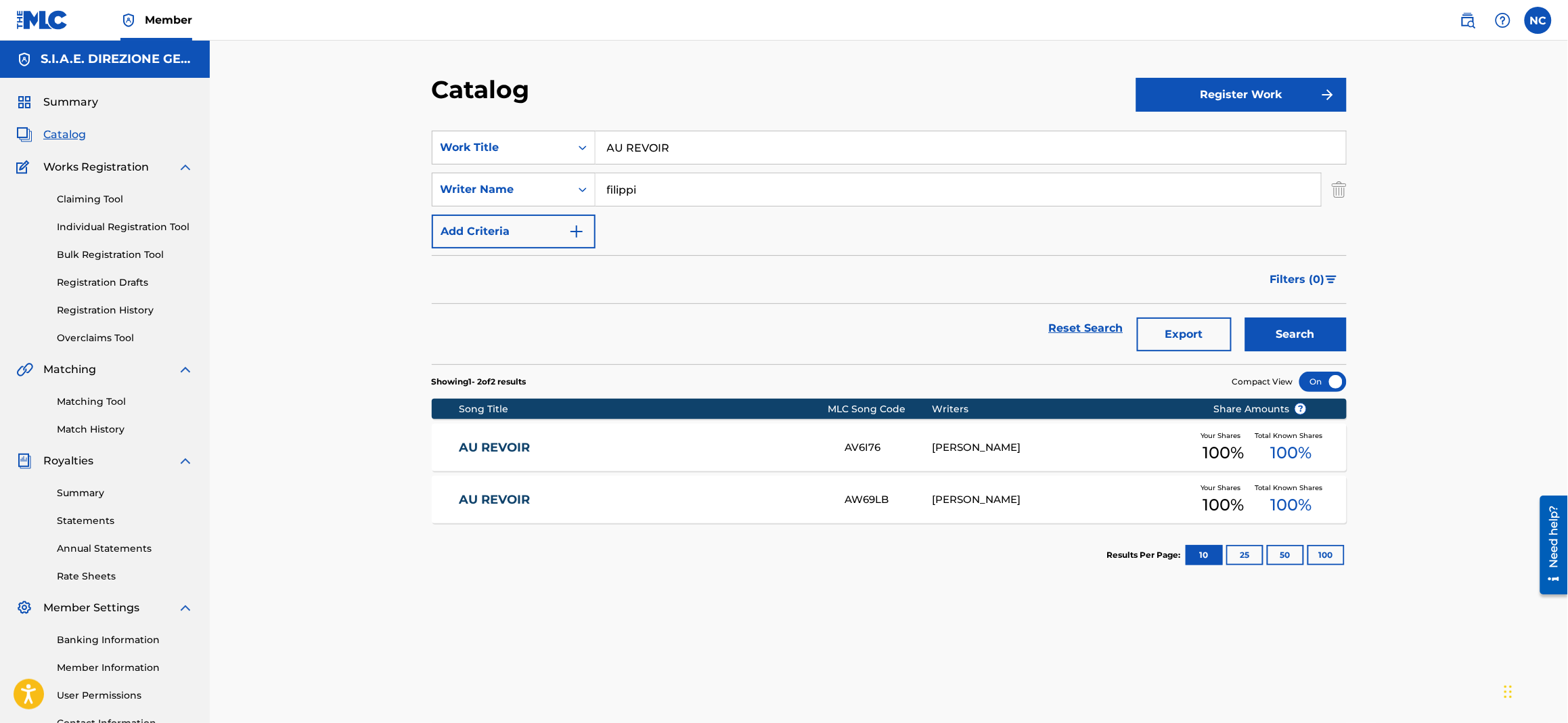
click at [617, 522] on div "AU REVOIR AW69LB [PERSON_NAME] Your Shares 100 % Total Known Shares 100 %" at bounding box center [889, 500] width 915 height 47
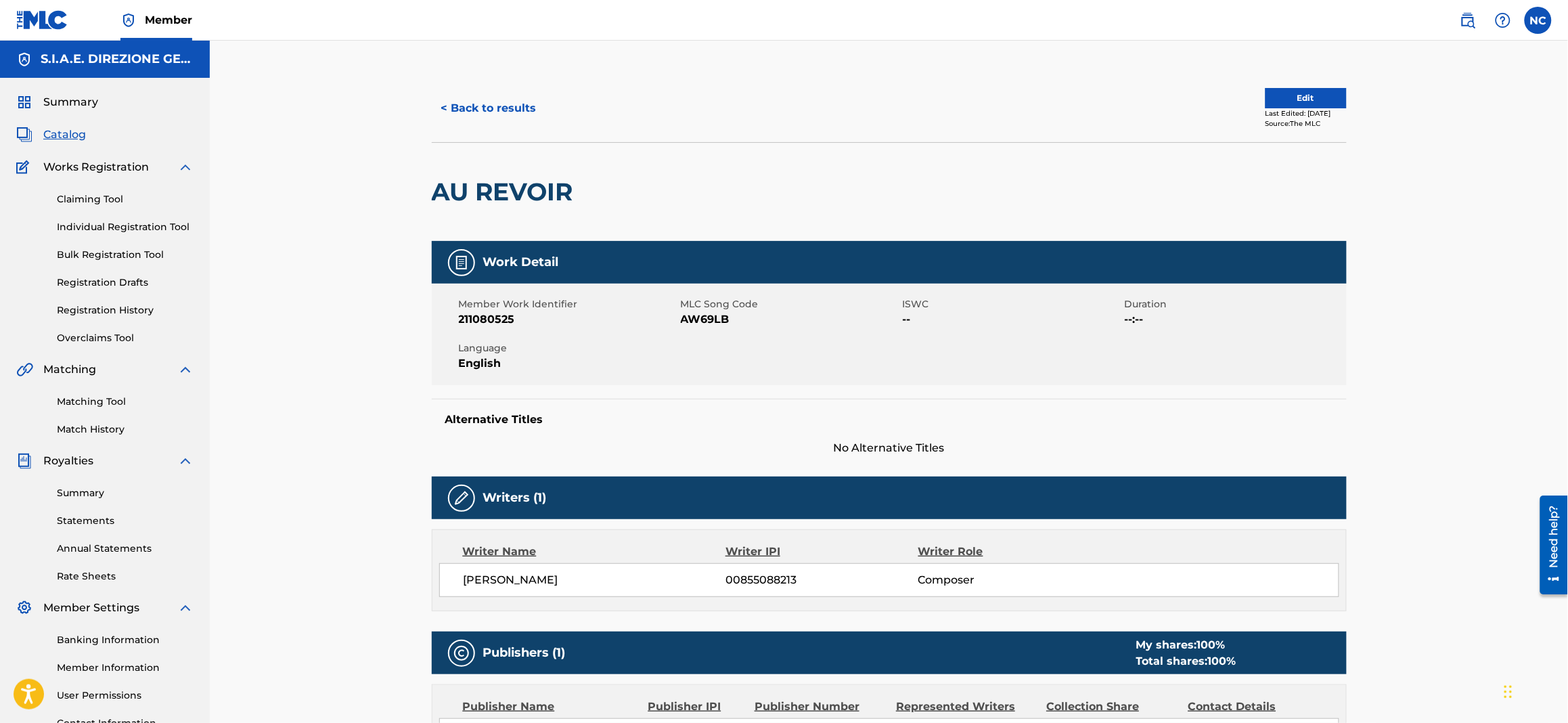
drag, startPoint x: 43, startPoint y: 132, endPoint x: 418, endPoint y: 123, distance: 375.1
click at [43, 132] on span "Catalog" at bounding box center [64, 134] width 42 height 16
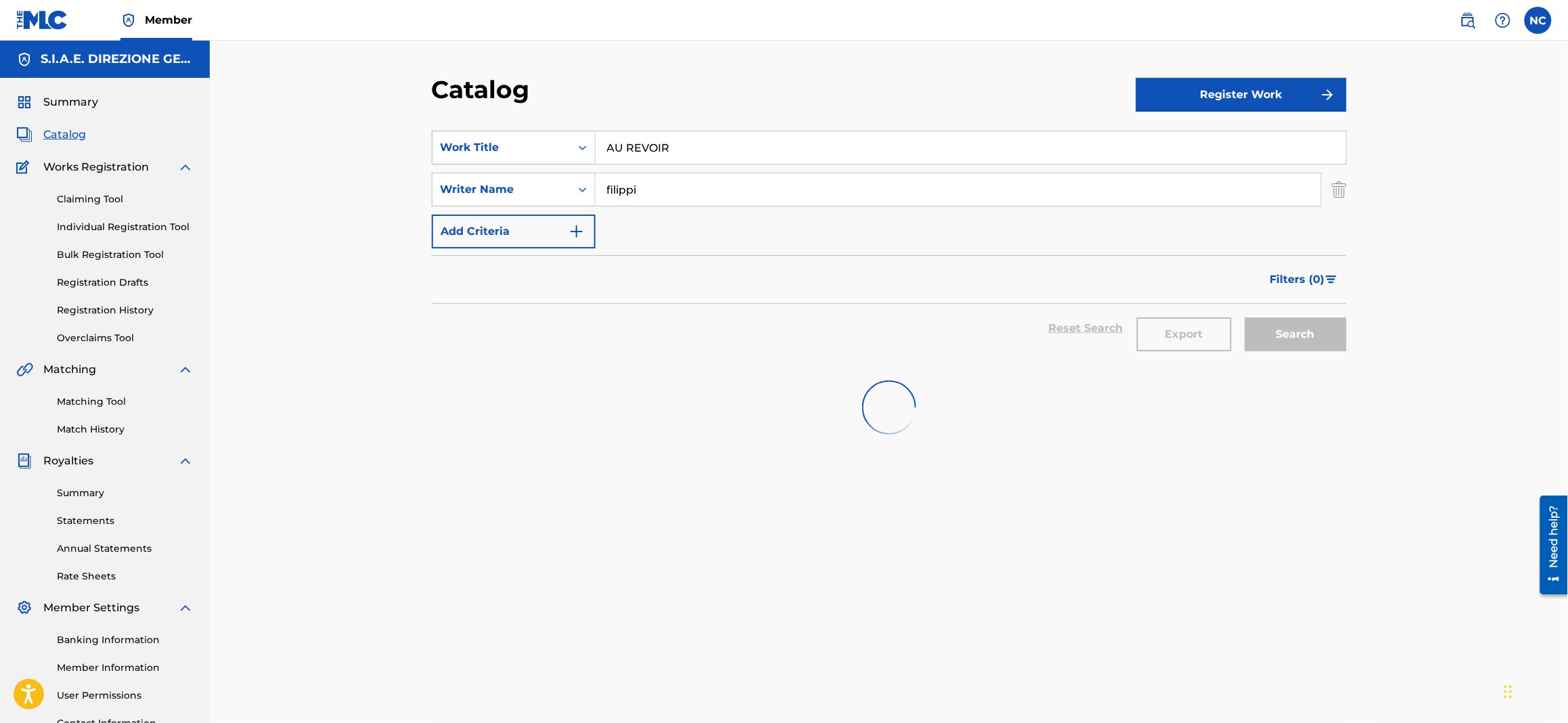
drag, startPoint x: 695, startPoint y: 161, endPoint x: 466, endPoint y: 161, distance: 229.0
click at [466, 161] on div "SearchWithCriteriae68fcd8c-3650-4435-8dc3-6b308557a402 Work Title AU REVOIR" at bounding box center [889, 148] width 915 height 34
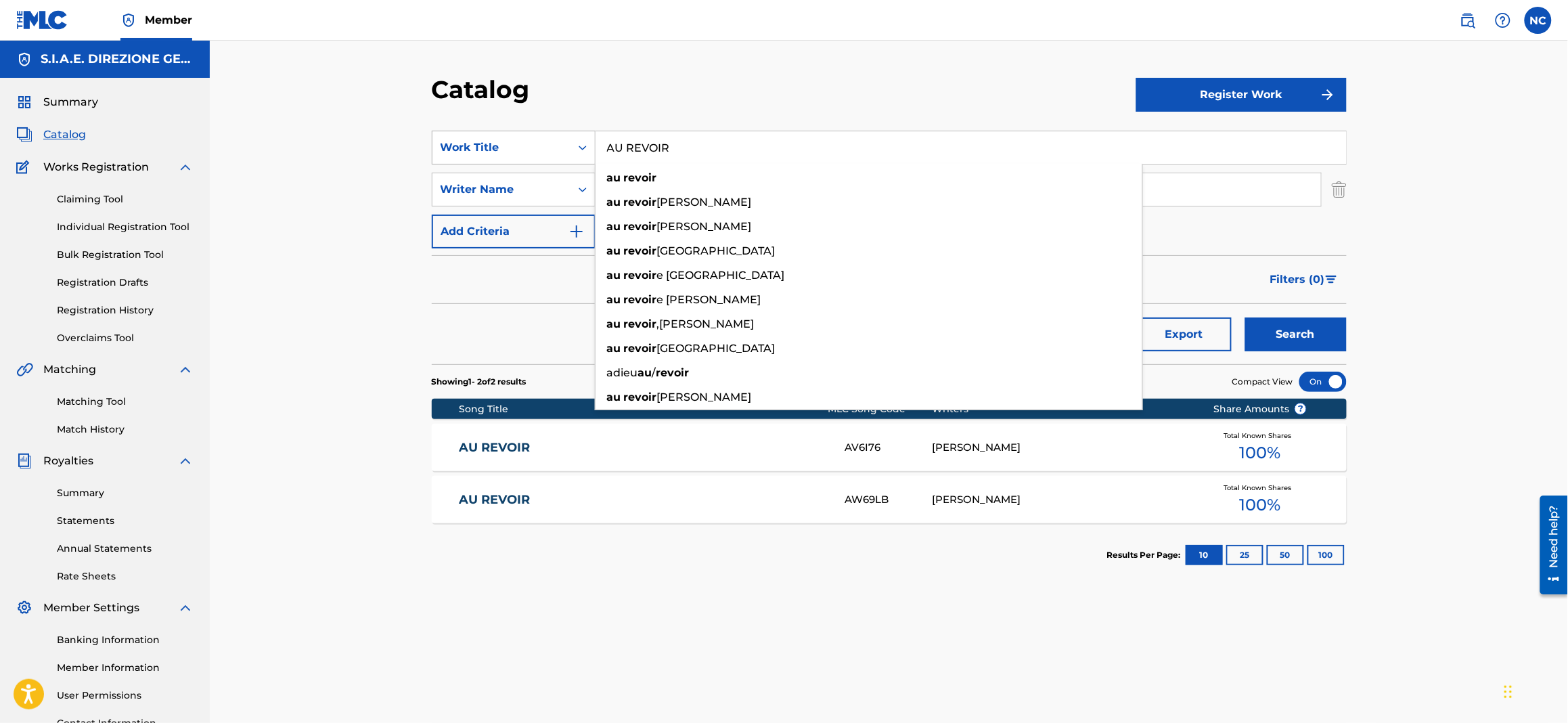
paste input "BY THIS RIVE"
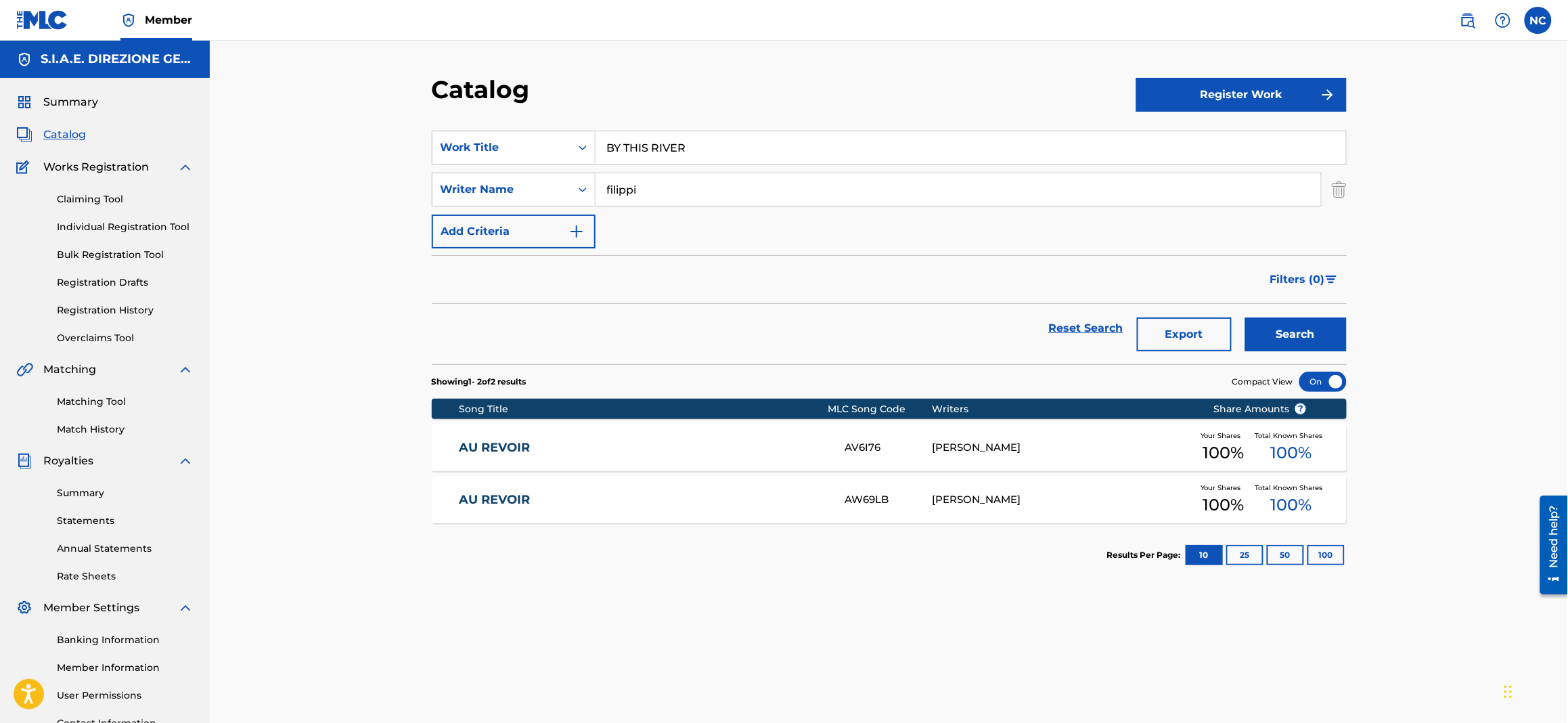
click at [906, 77] on div "Catalog" at bounding box center [784, 94] width 705 height 40
click at [1290, 331] on button "Search" at bounding box center [1296, 334] width 102 height 34
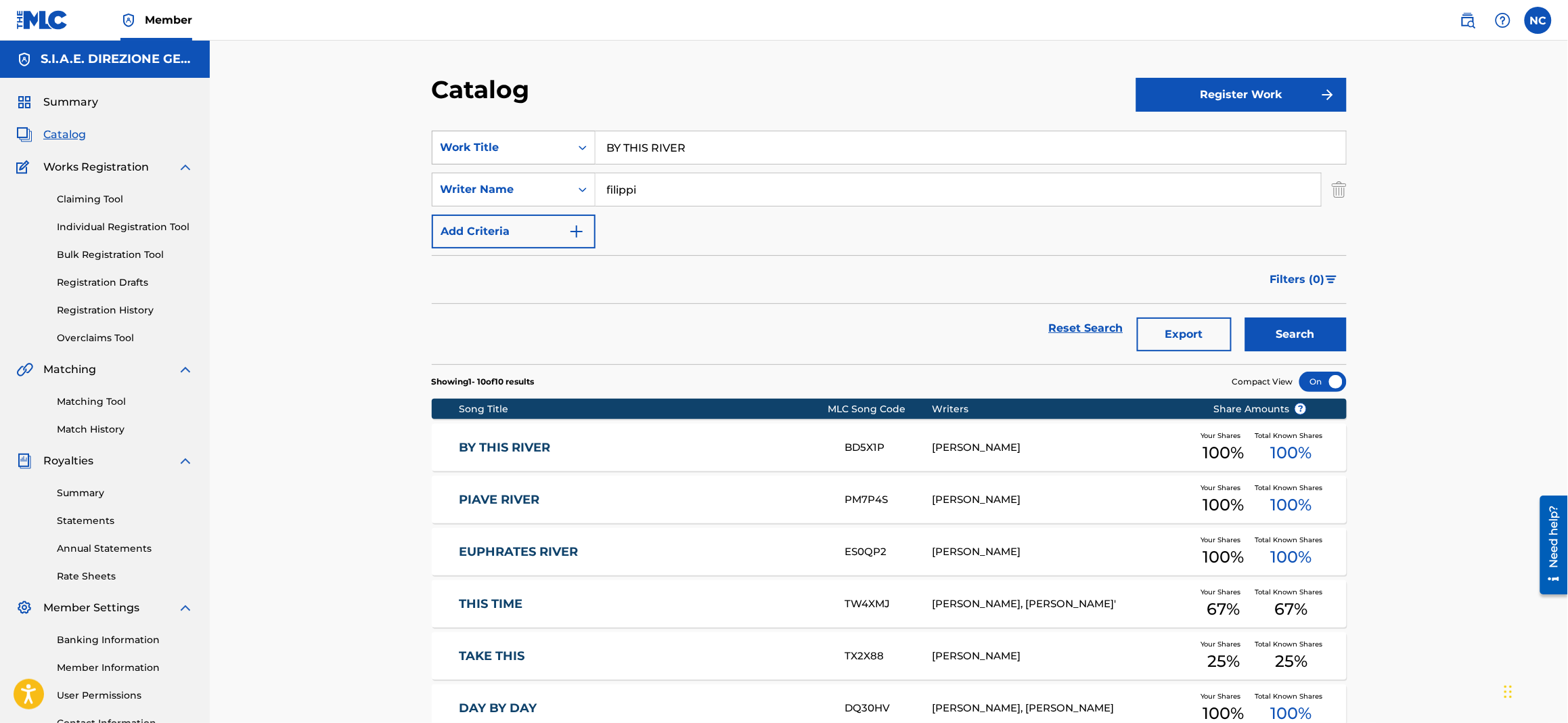
drag, startPoint x: 710, startPoint y: 137, endPoint x: 496, endPoint y: 161, distance: 215.3
click at [496, 161] on div "SearchWithCriteriae68fcd8c-3650-4435-8dc3-6b308557a402 Work Title BY THIS RIVER" at bounding box center [889, 148] width 915 height 34
paste input "CHANCES"
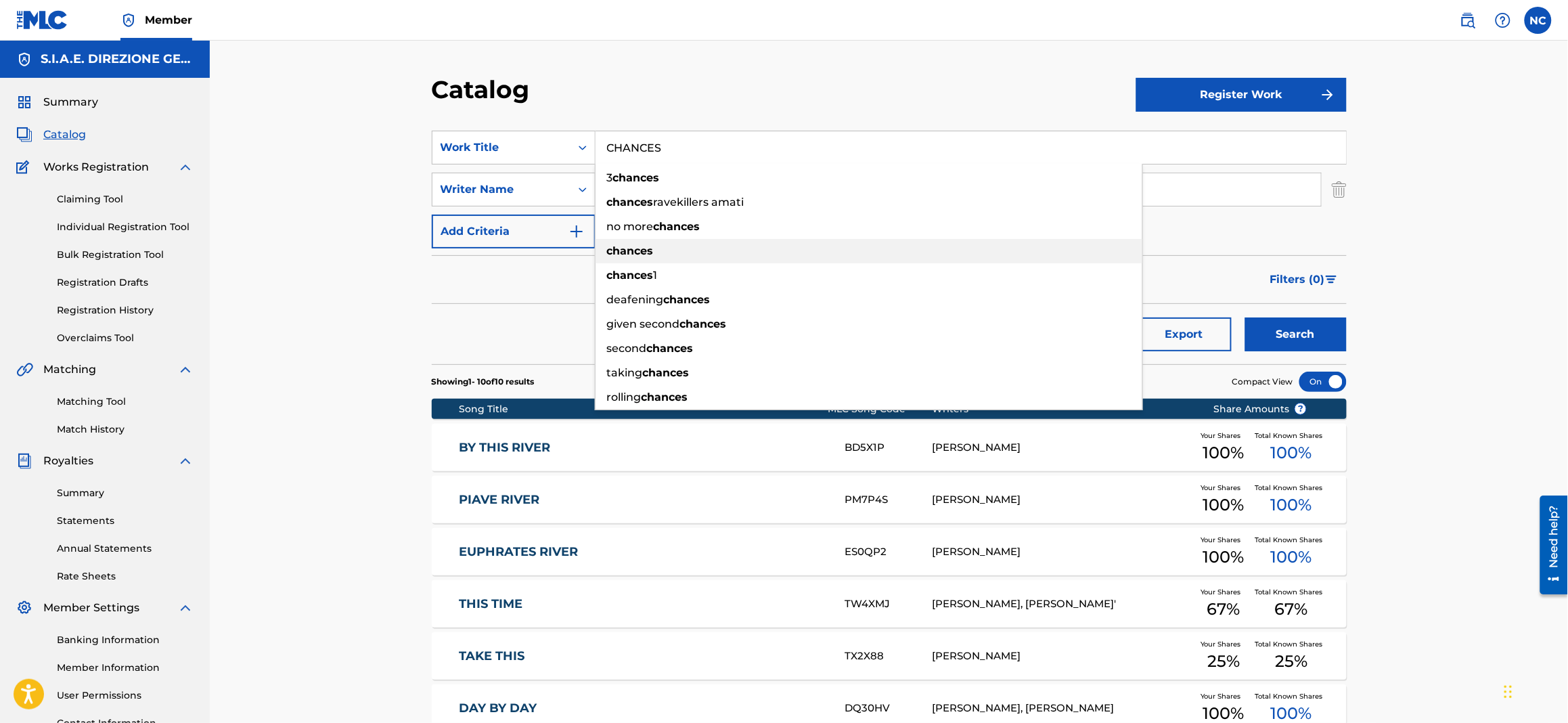
drag, startPoint x: 681, startPoint y: 260, endPoint x: 692, endPoint y: 259, distance: 11.0
click at [681, 260] on div "chances" at bounding box center [869, 251] width 547 height 24
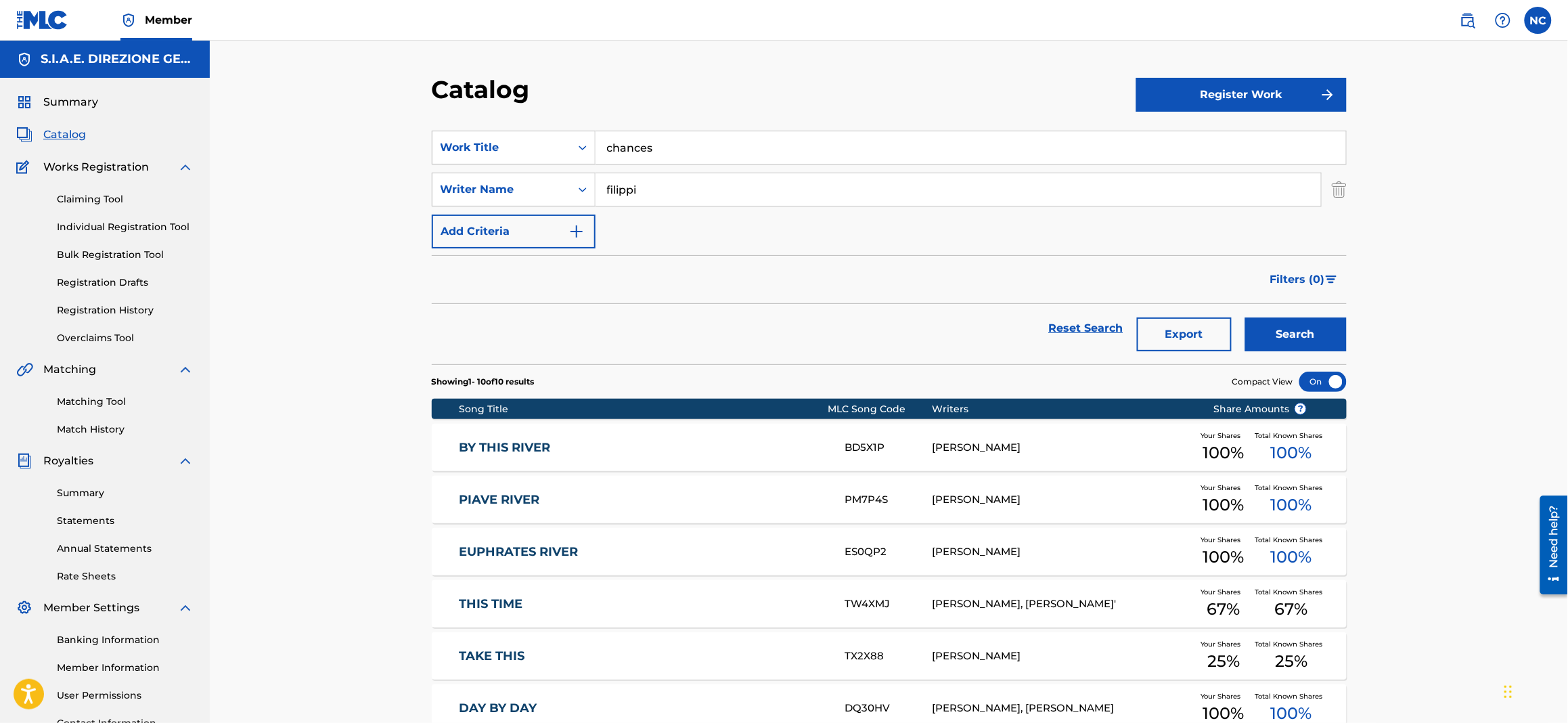
click at [1285, 351] on button "Search" at bounding box center [1296, 334] width 102 height 34
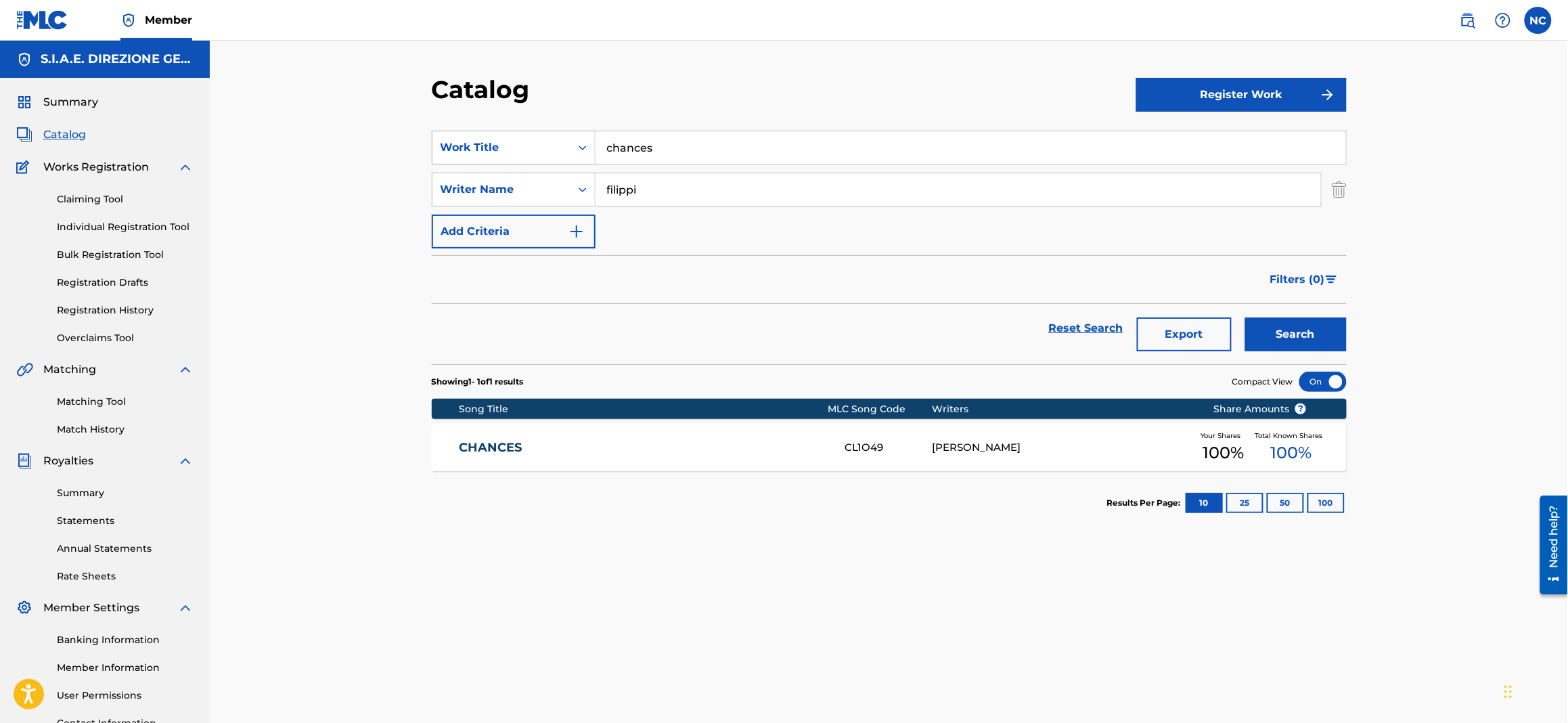
drag, startPoint x: 664, startPoint y: 154, endPoint x: 543, endPoint y: 154, distance: 121.0
click at [543, 154] on div "SearchWithCriteriae68fcd8c-3650-4435-8dc3-6b308557a402 Work Title chances" at bounding box center [889, 148] width 915 height 34
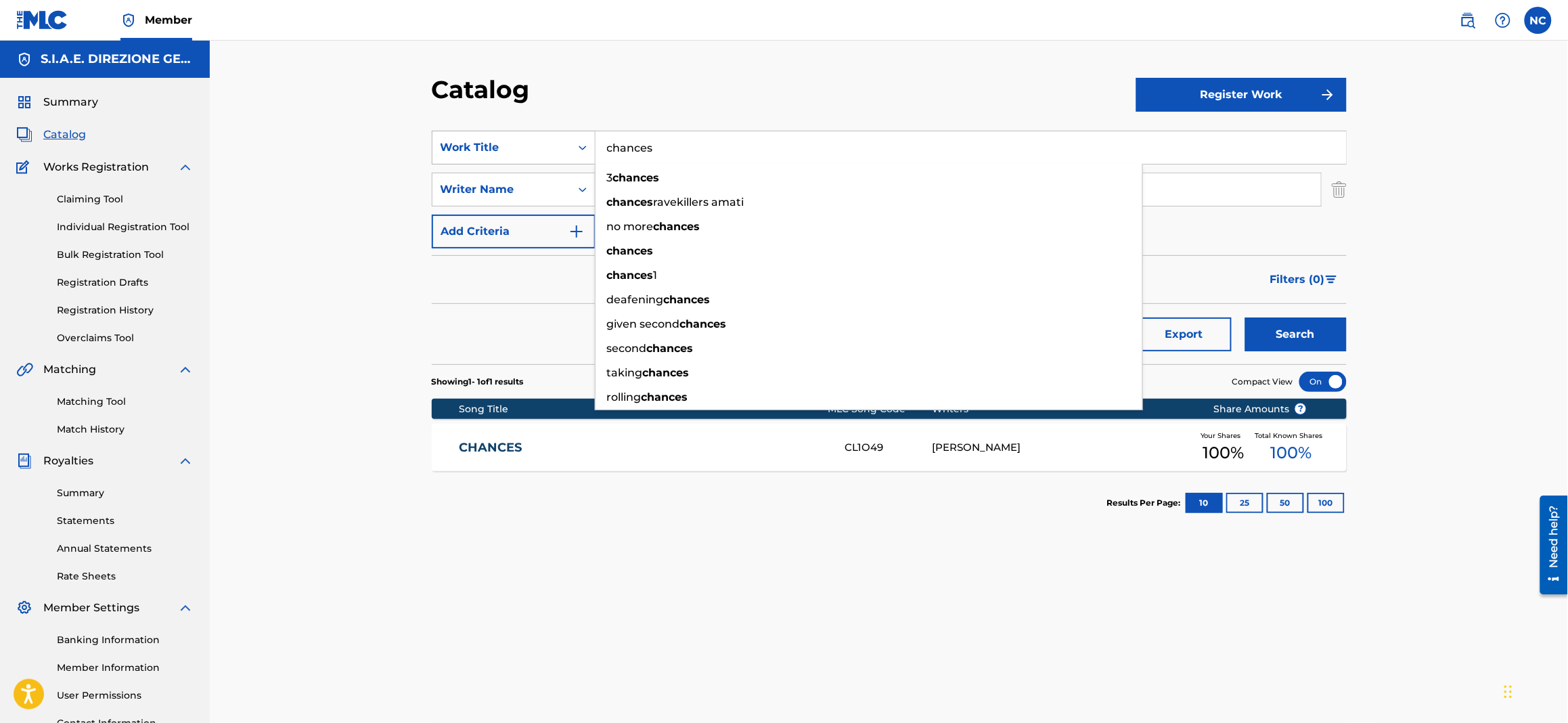
paste input "CHIAROSCURO"
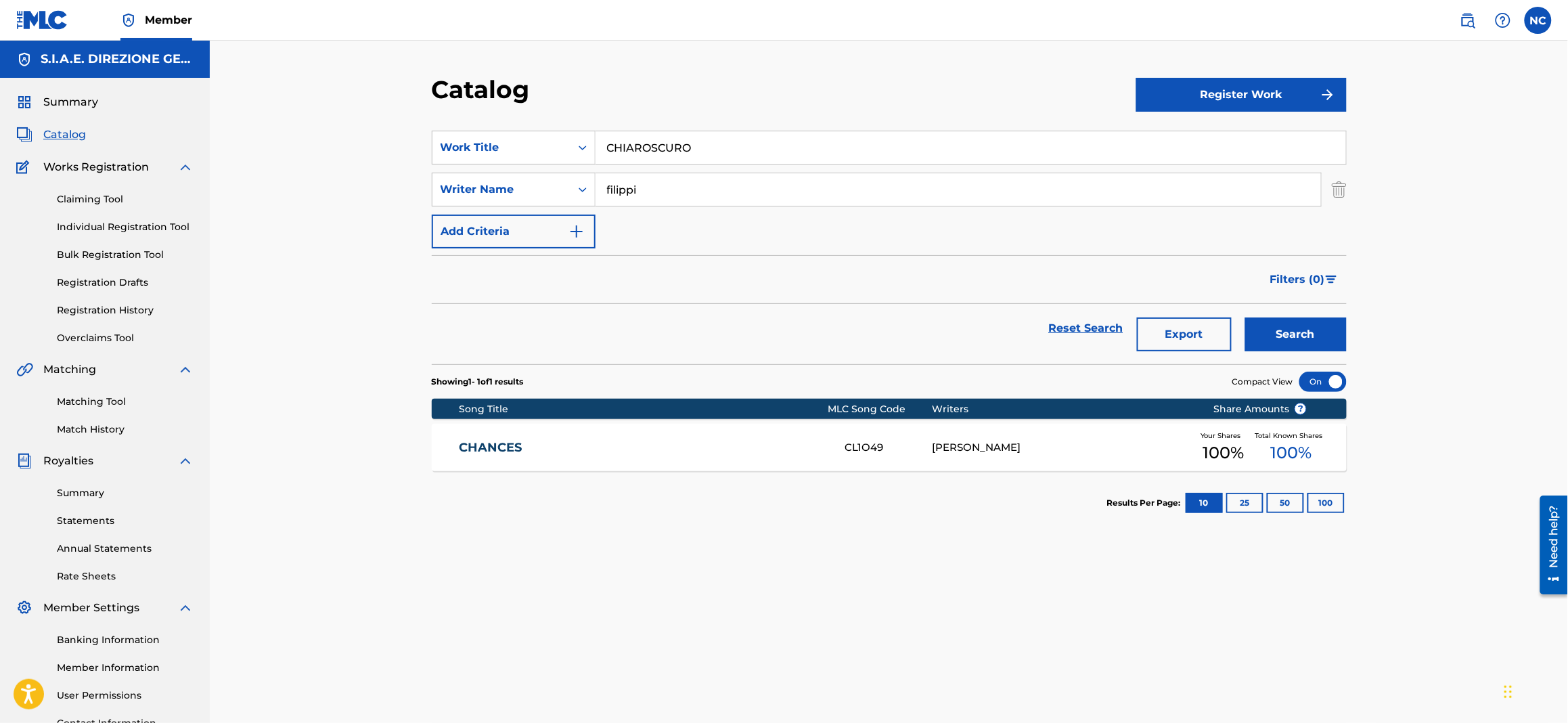
click at [1315, 338] on button "Search" at bounding box center [1296, 334] width 102 height 34
drag, startPoint x: 748, startPoint y: 157, endPoint x: 571, endPoint y: 161, distance: 177.0
click at [571, 161] on div "SearchWithCriteriae68fcd8c-3650-4435-8dc3-6b308557a402 Work Title CHIAROSCURO" at bounding box center [889, 148] width 915 height 34
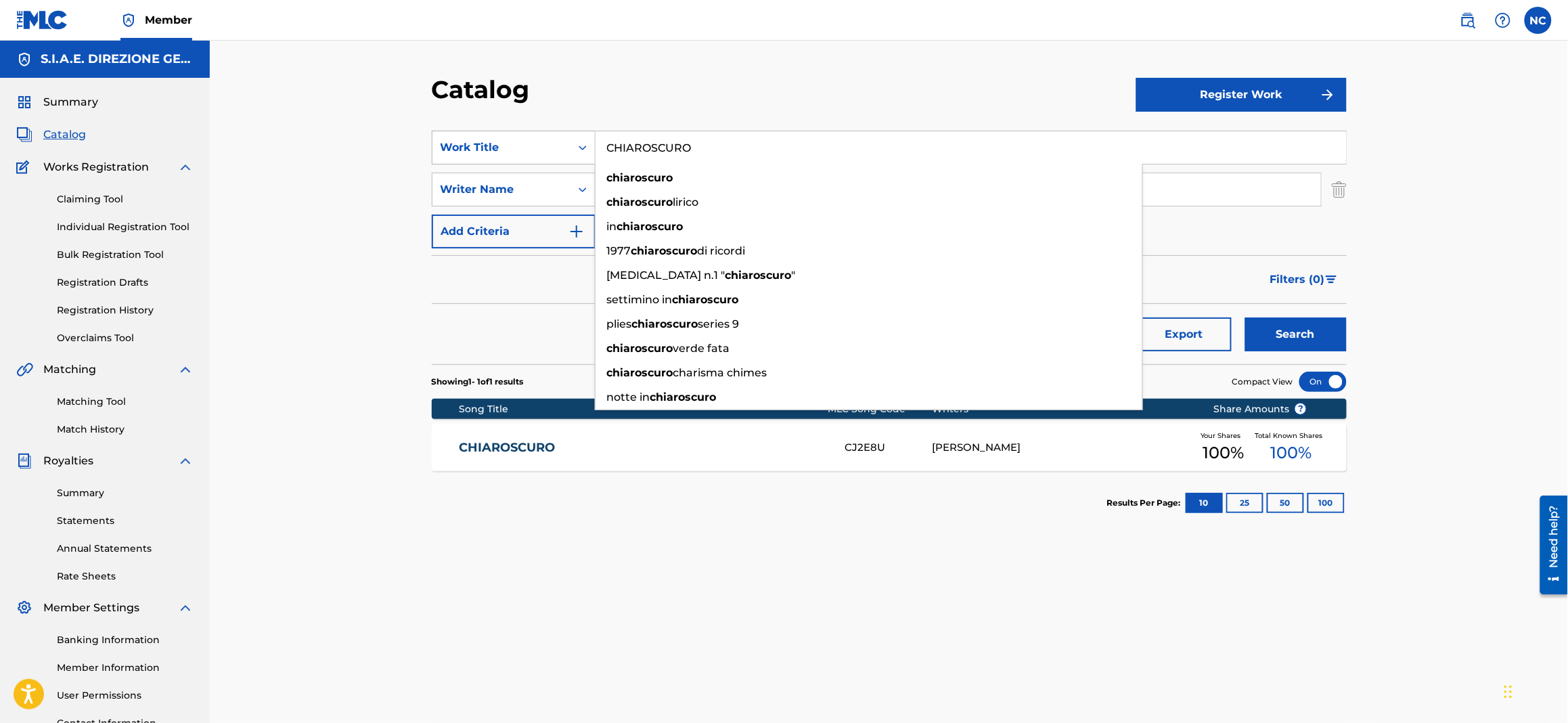
paste input "OME IL [PERSON_NAME]"
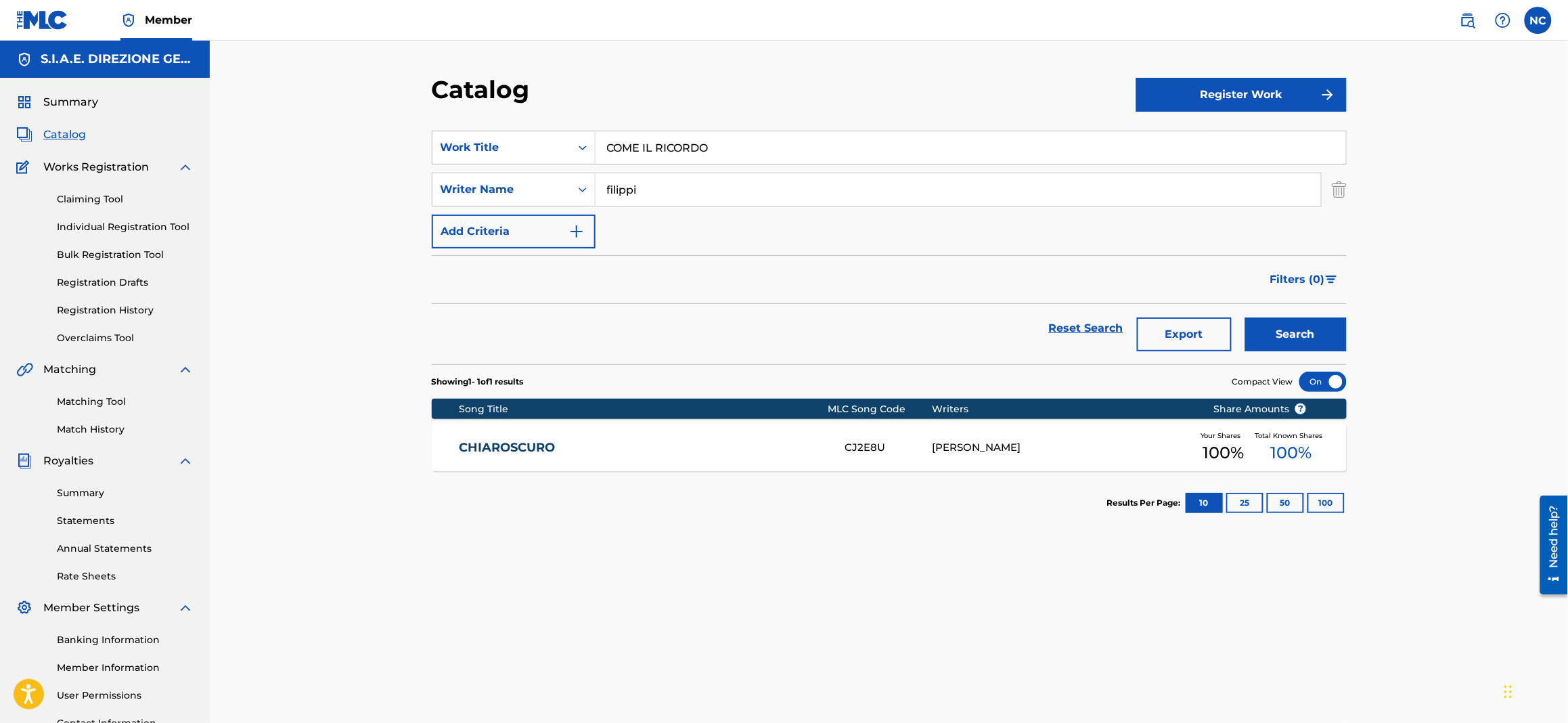
click at [1286, 326] on button "Search" at bounding box center [1296, 334] width 102 height 34
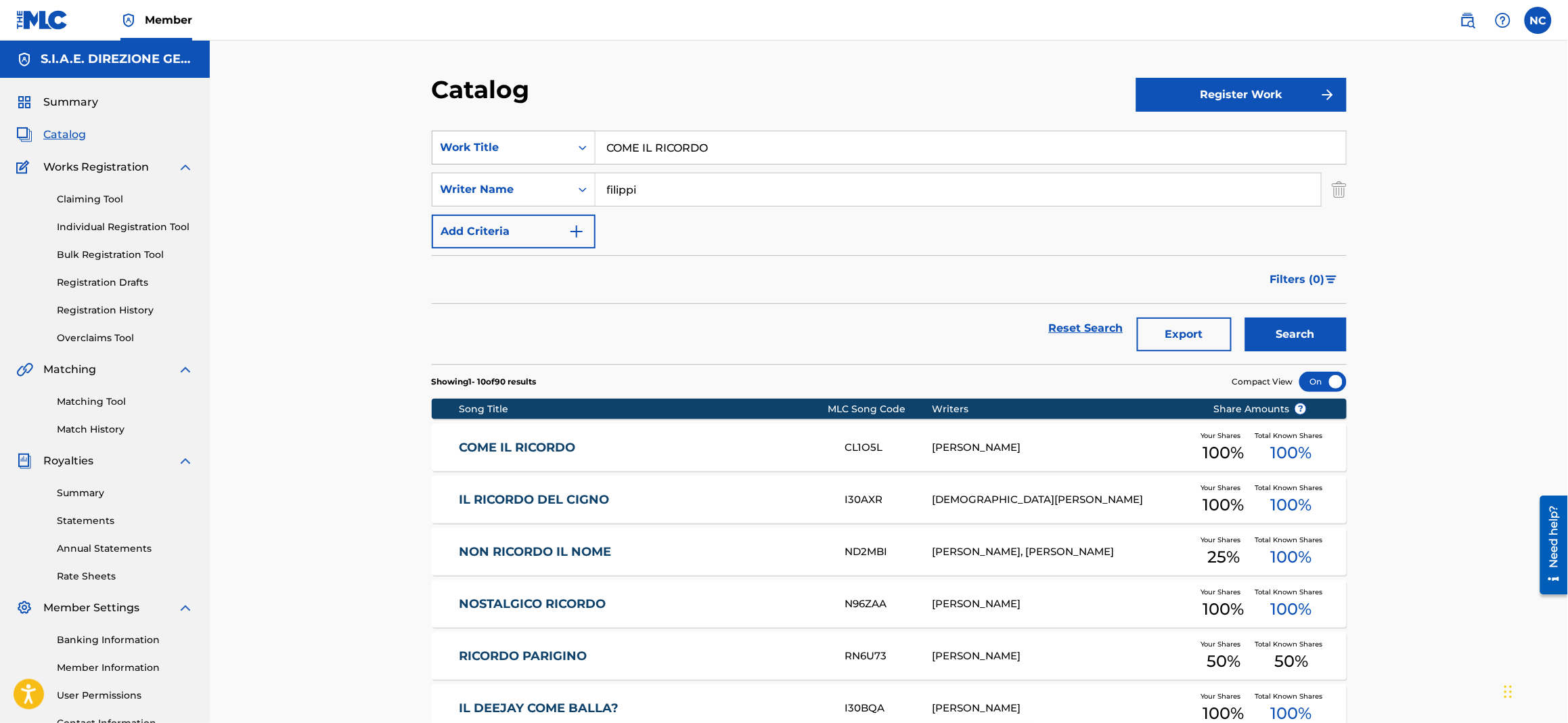
drag, startPoint x: 794, startPoint y: 136, endPoint x: 474, endPoint y: 138, distance: 320.0
click at [474, 138] on div "SearchWithCriteriae68fcd8c-3650-4435-8dc3-6b308557a402 Work Title COME IL RICOR…" at bounding box center [889, 148] width 915 height 34
paste input "NNECTION"
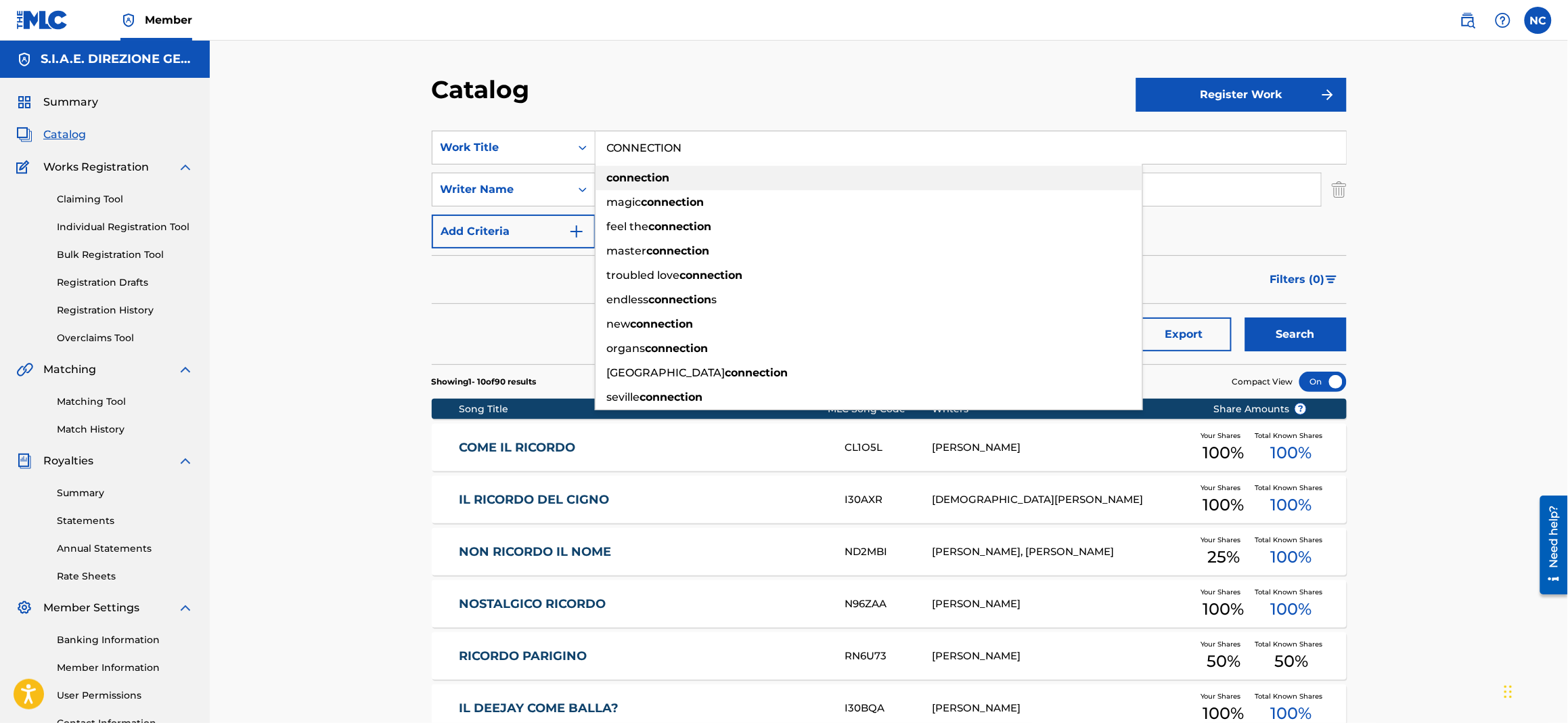
click at [883, 169] on div "connection" at bounding box center [869, 177] width 547 height 24
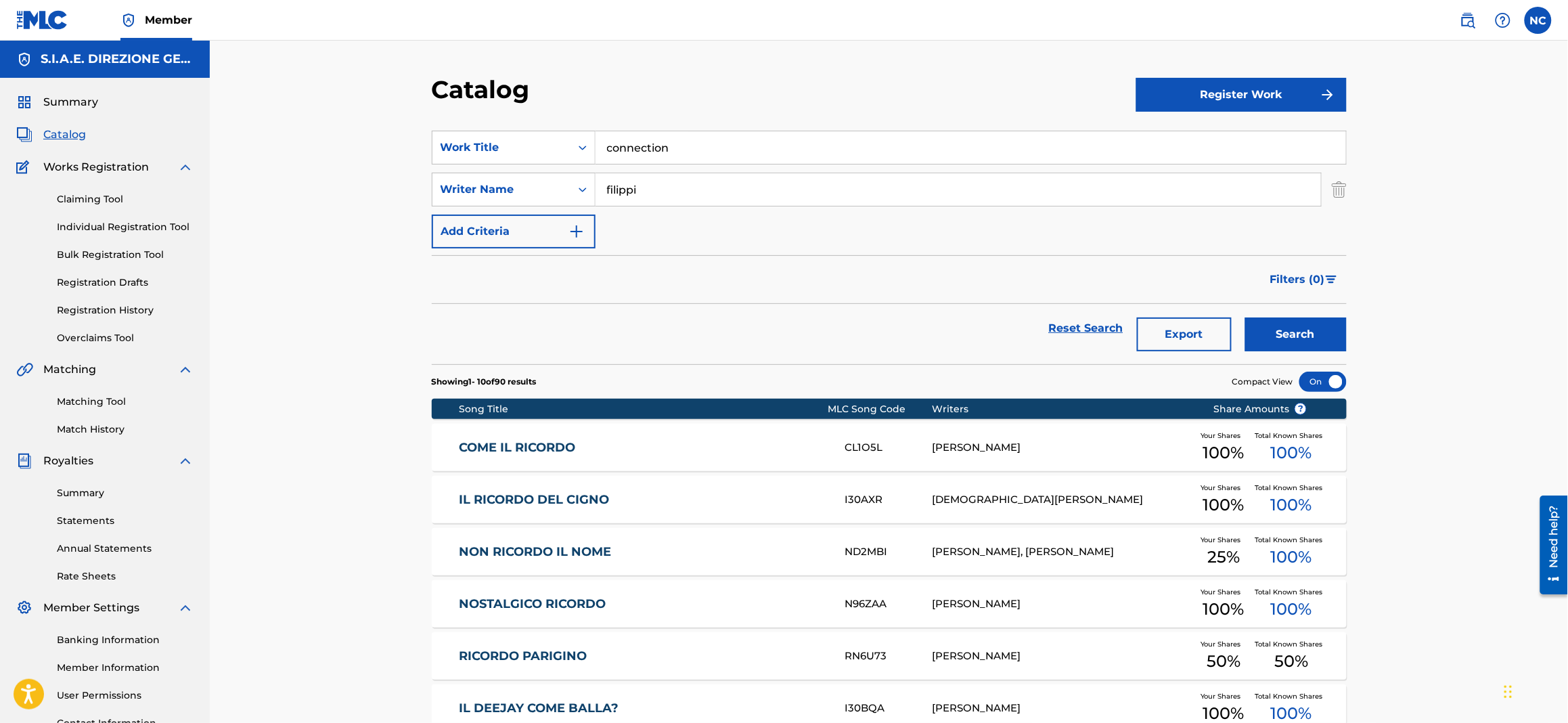
click at [1313, 344] on button "Search" at bounding box center [1296, 334] width 102 height 34
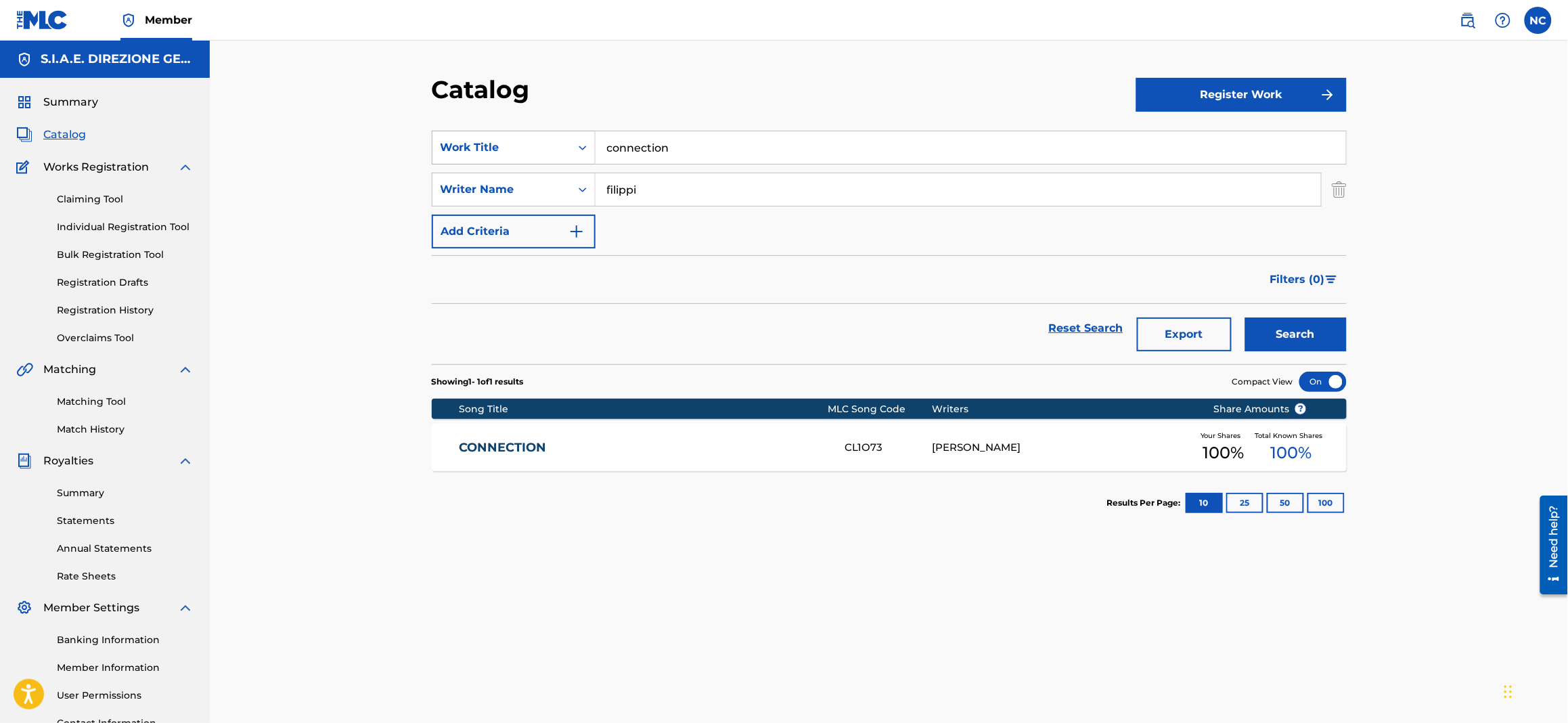
drag, startPoint x: 712, startPoint y: 146, endPoint x: 592, endPoint y: 145, distance: 120.0
click at [592, 145] on div "SearchWithCriteriae68fcd8c-3650-4435-8dc3-6b308557a402 Work Title connection" at bounding box center [889, 148] width 915 height 34
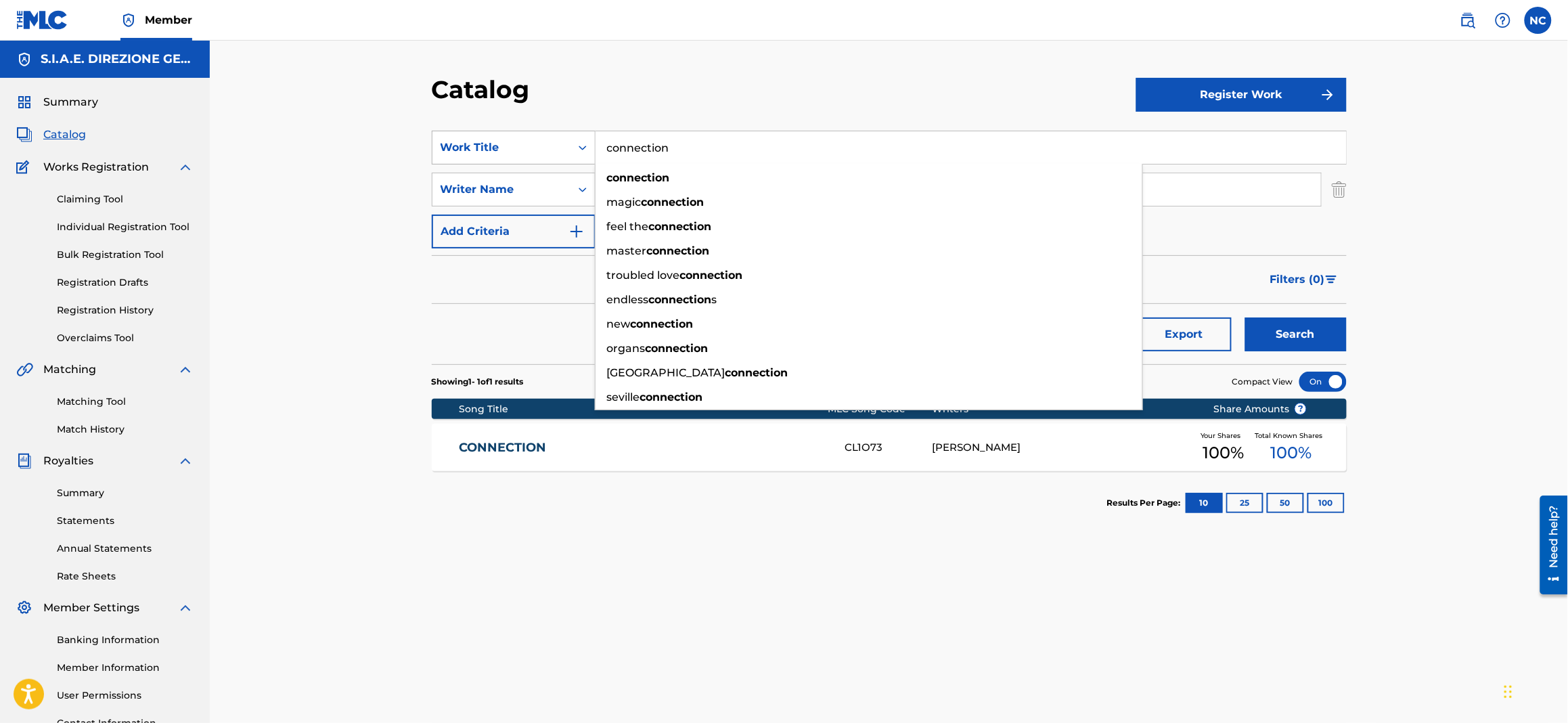
paste input "EASY BIZ"
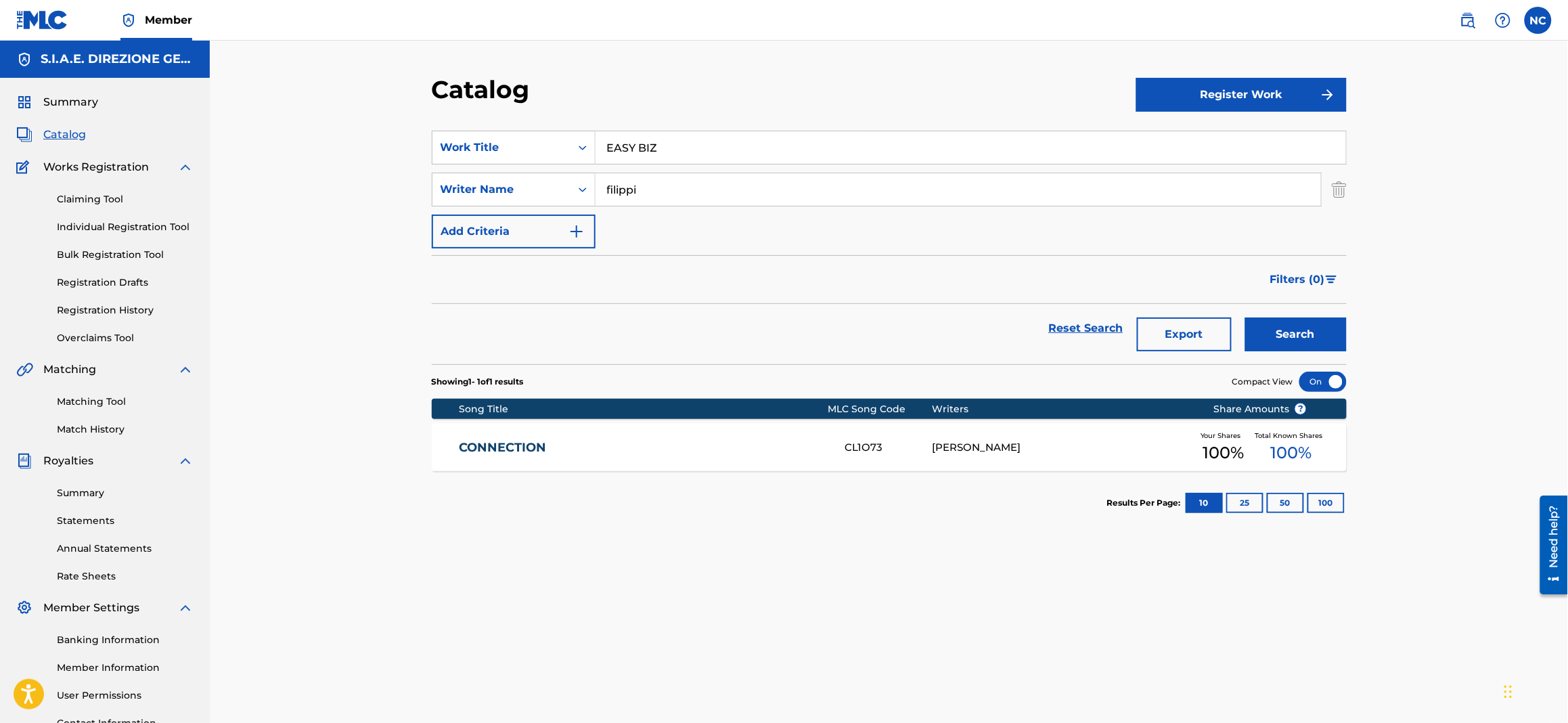
click at [1326, 342] on button "Search" at bounding box center [1296, 334] width 102 height 34
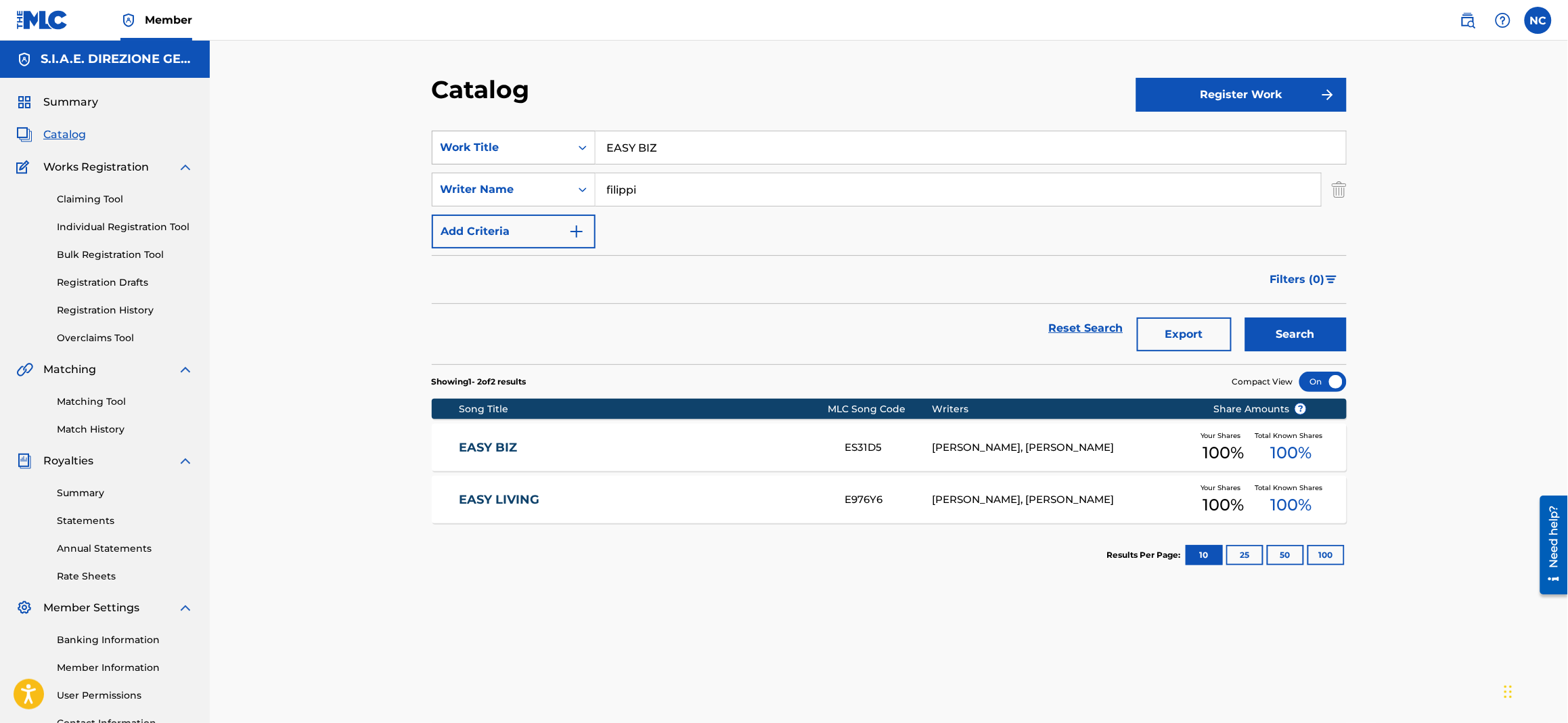
drag, startPoint x: 715, startPoint y: 138, endPoint x: 590, endPoint y: 157, distance: 126.4
click at [590, 157] on div "SearchWithCriteriae68fcd8c-3650-4435-8dc3-6b308557a402 Work Title EASY BIZ" at bounding box center [889, 148] width 915 height 34
paste input "LEGY"
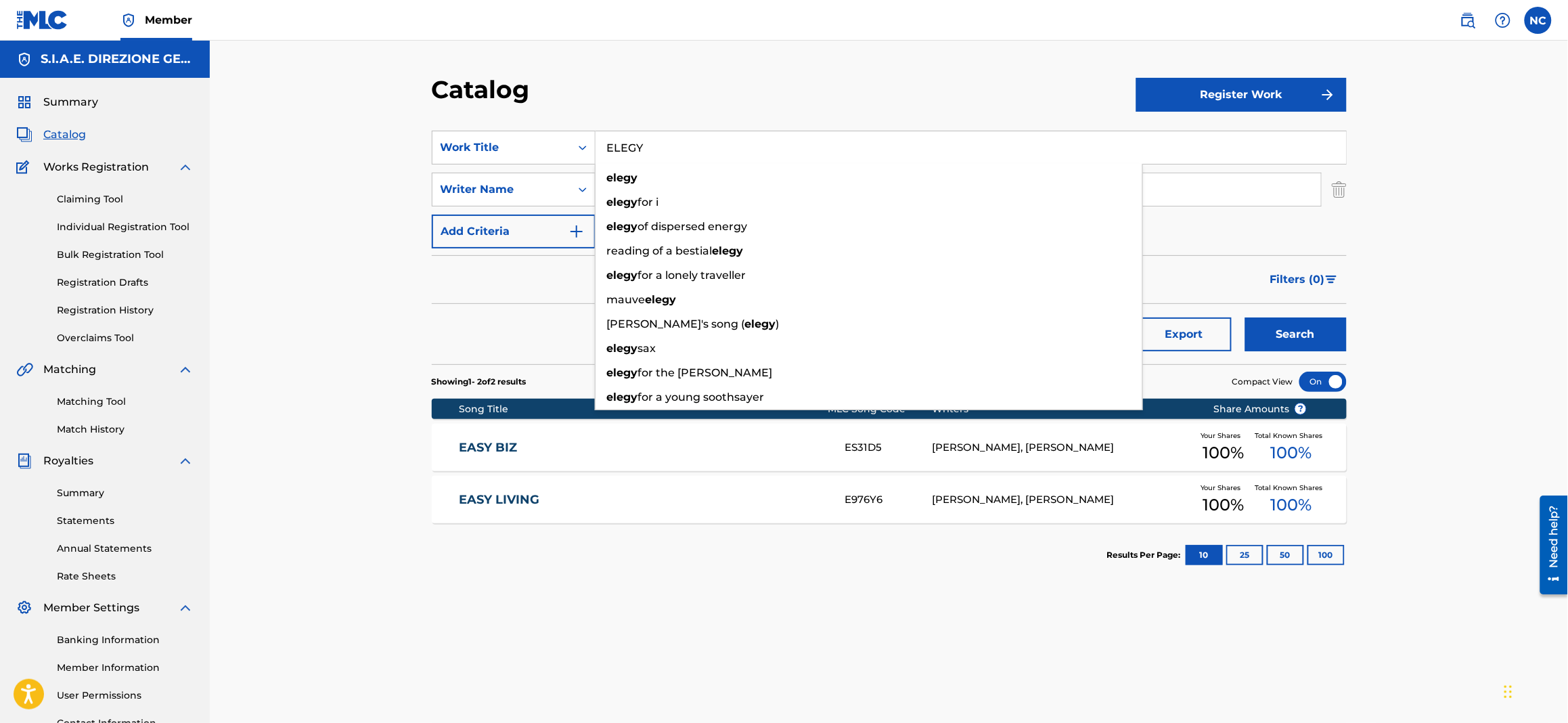
click at [1301, 337] on button "Search" at bounding box center [1296, 334] width 102 height 34
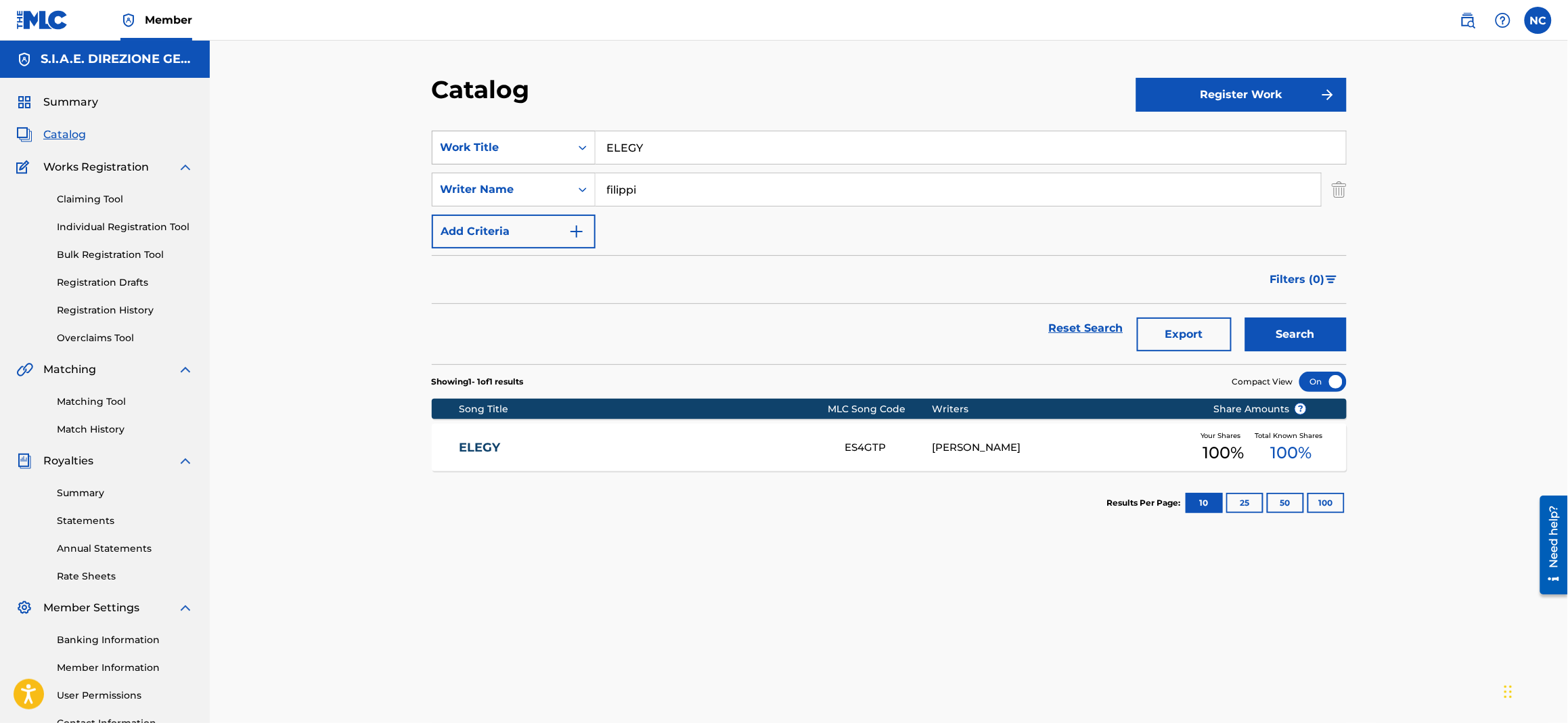
drag, startPoint x: 698, startPoint y: 146, endPoint x: 536, endPoint y: 148, distance: 162.0
click at [536, 148] on div "SearchWithCriteriae68fcd8c-3650-4435-8dc3-6b308557a402 Work Title ELEGY" at bounding box center [889, 148] width 915 height 34
paste input "FOR FREEDOM"
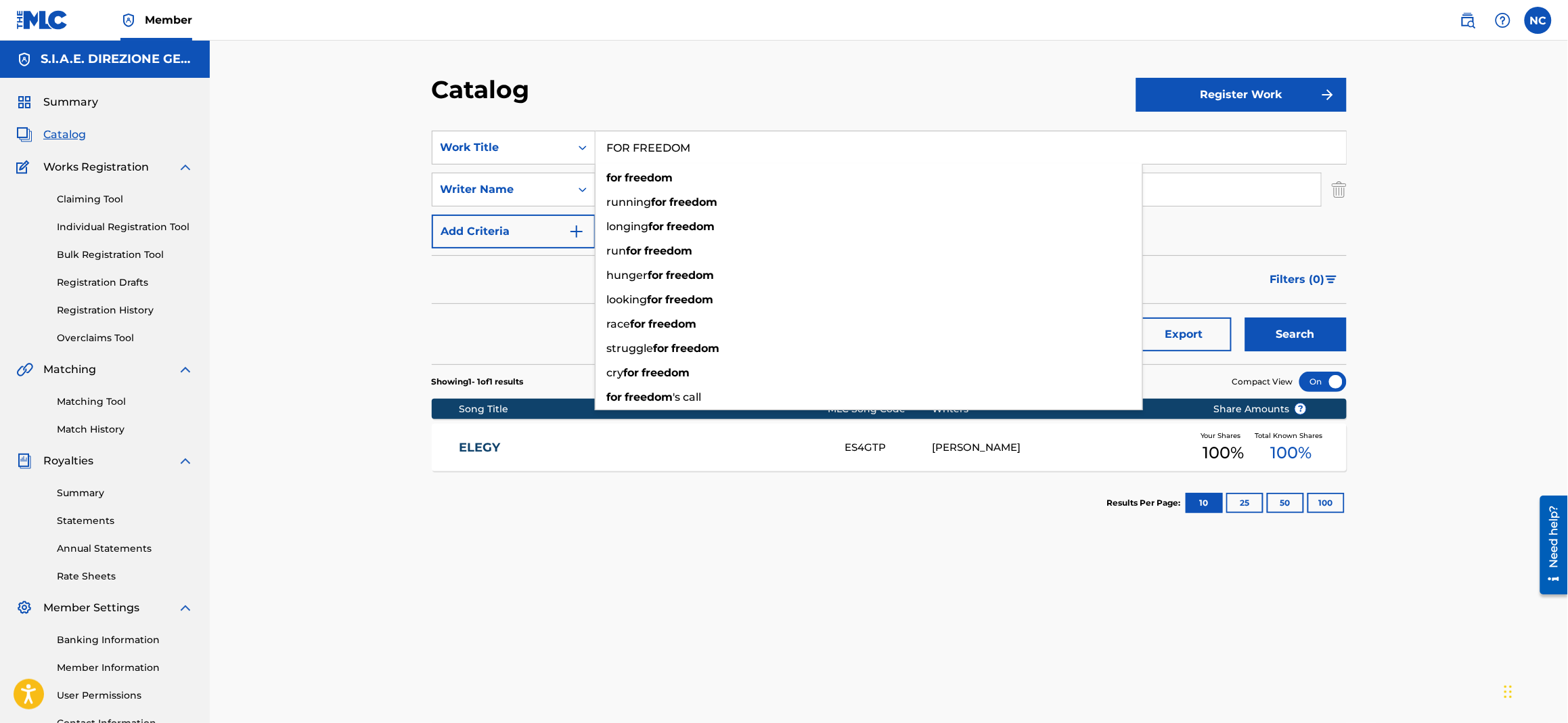
type input "FOR FREEDOM"
click at [1334, 338] on button "Search" at bounding box center [1296, 334] width 102 height 34
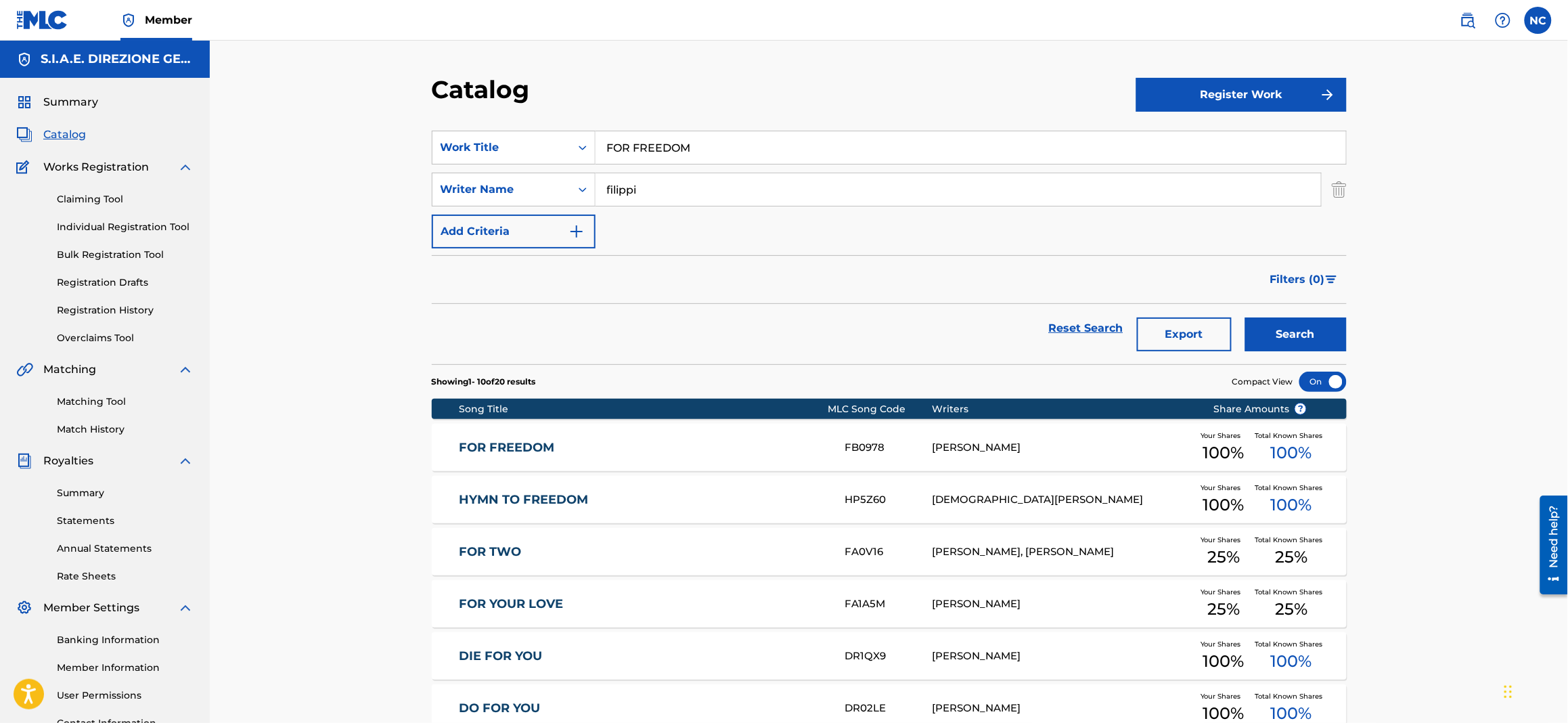
click at [104, 390] on div "Matching Tool Match History" at bounding box center [104, 407] width 177 height 59
click at [106, 400] on link "Matching Tool" at bounding box center [125, 402] width 136 height 14
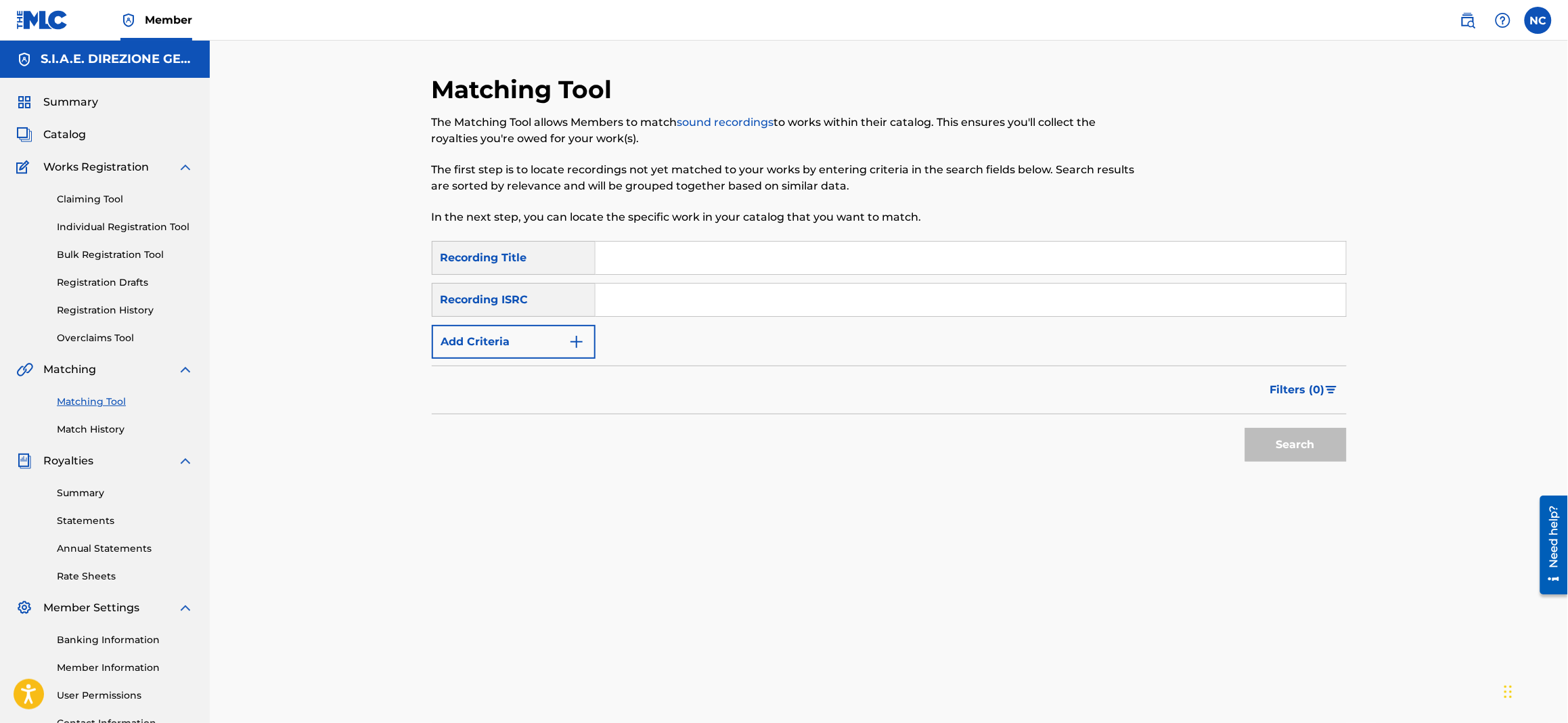
click at [648, 257] on input "Search Form" at bounding box center [970, 257] width 751 height 33
paste input "FOR FREEDOM"
type input "FOR FREEDOM"
click at [587, 344] on button "Add Criteria" at bounding box center [513, 342] width 163 height 34
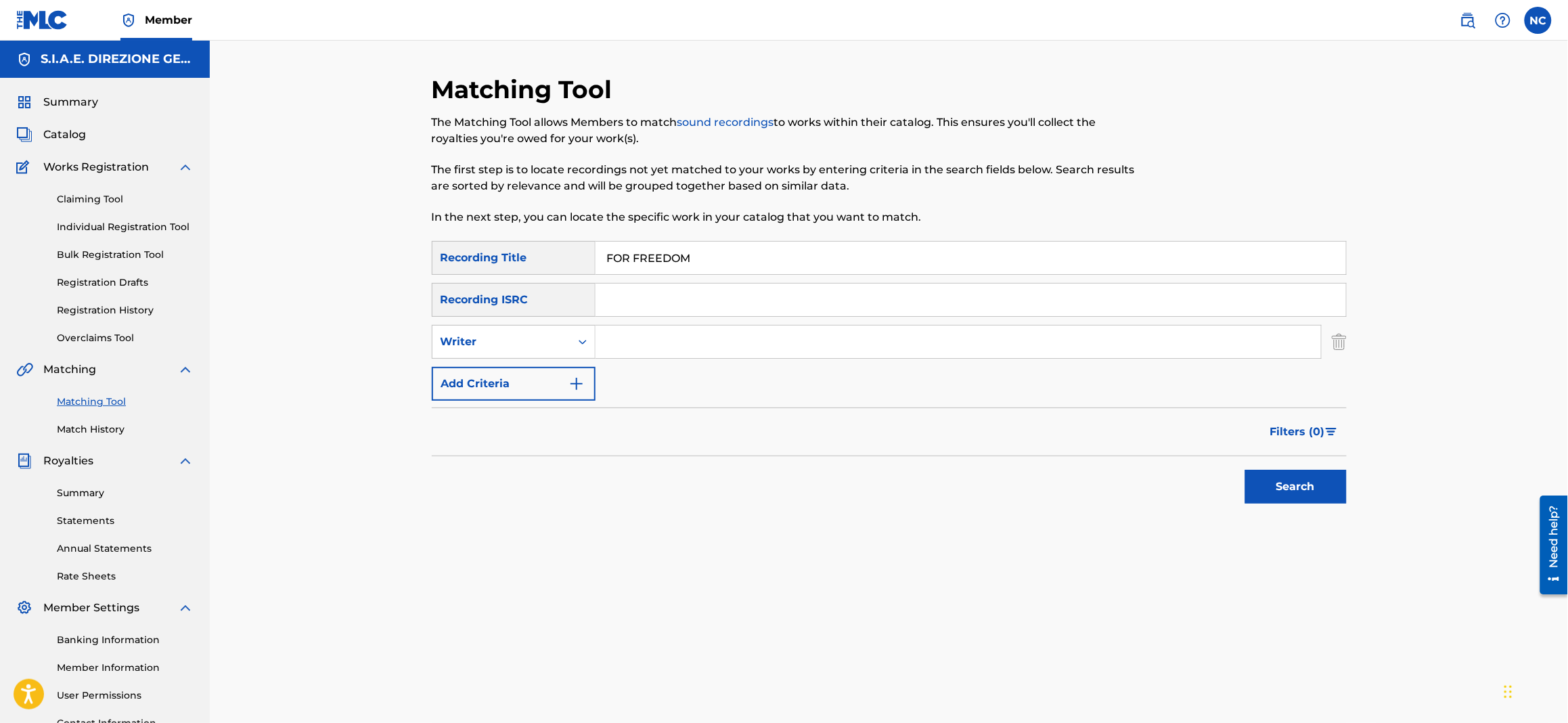
click at [635, 344] on input "Search Form" at bounding box center [958, 342] width 726 height 33
type input "filippi"
click at [1245, 470] on button "Search" at bounding box center [1296, 486] width 102 height 34
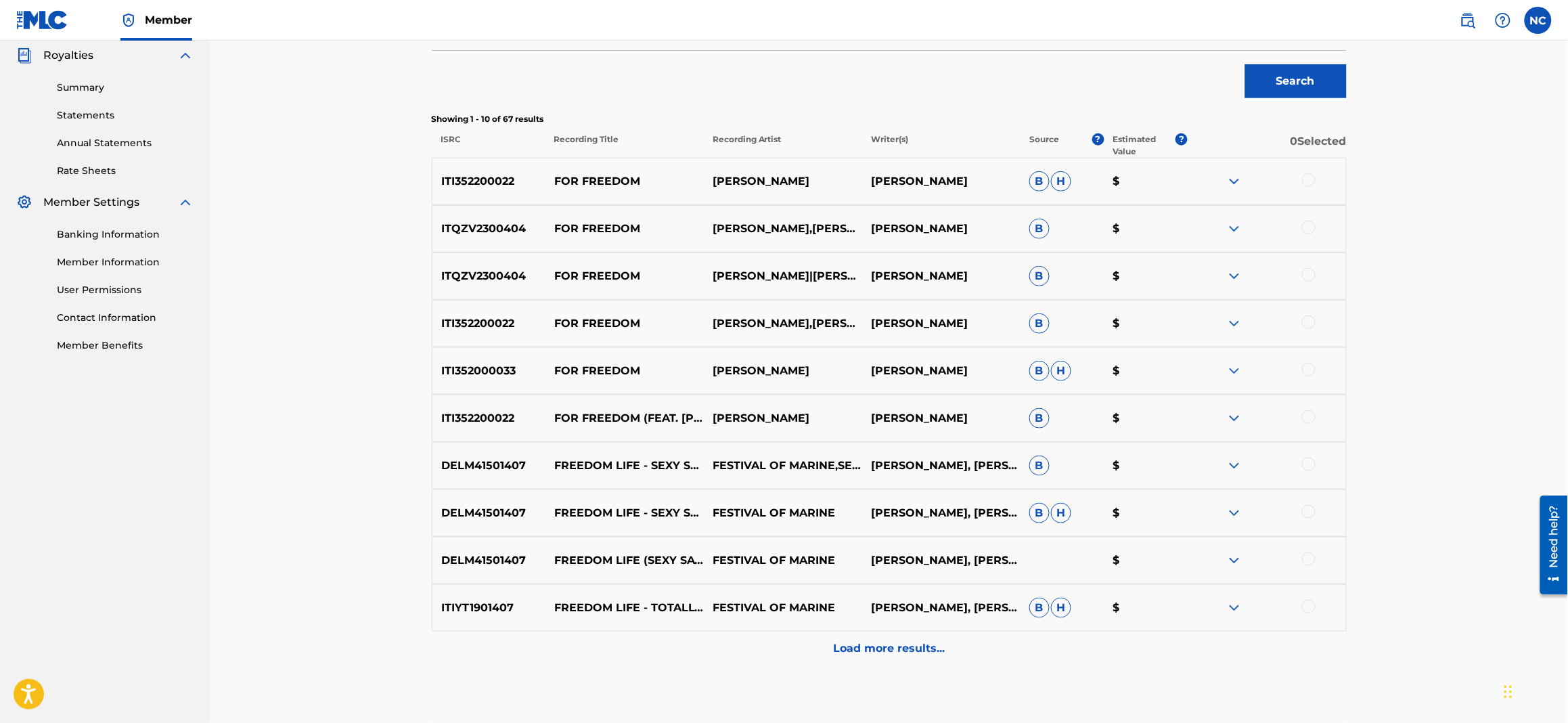
scroll to position [481, 0]
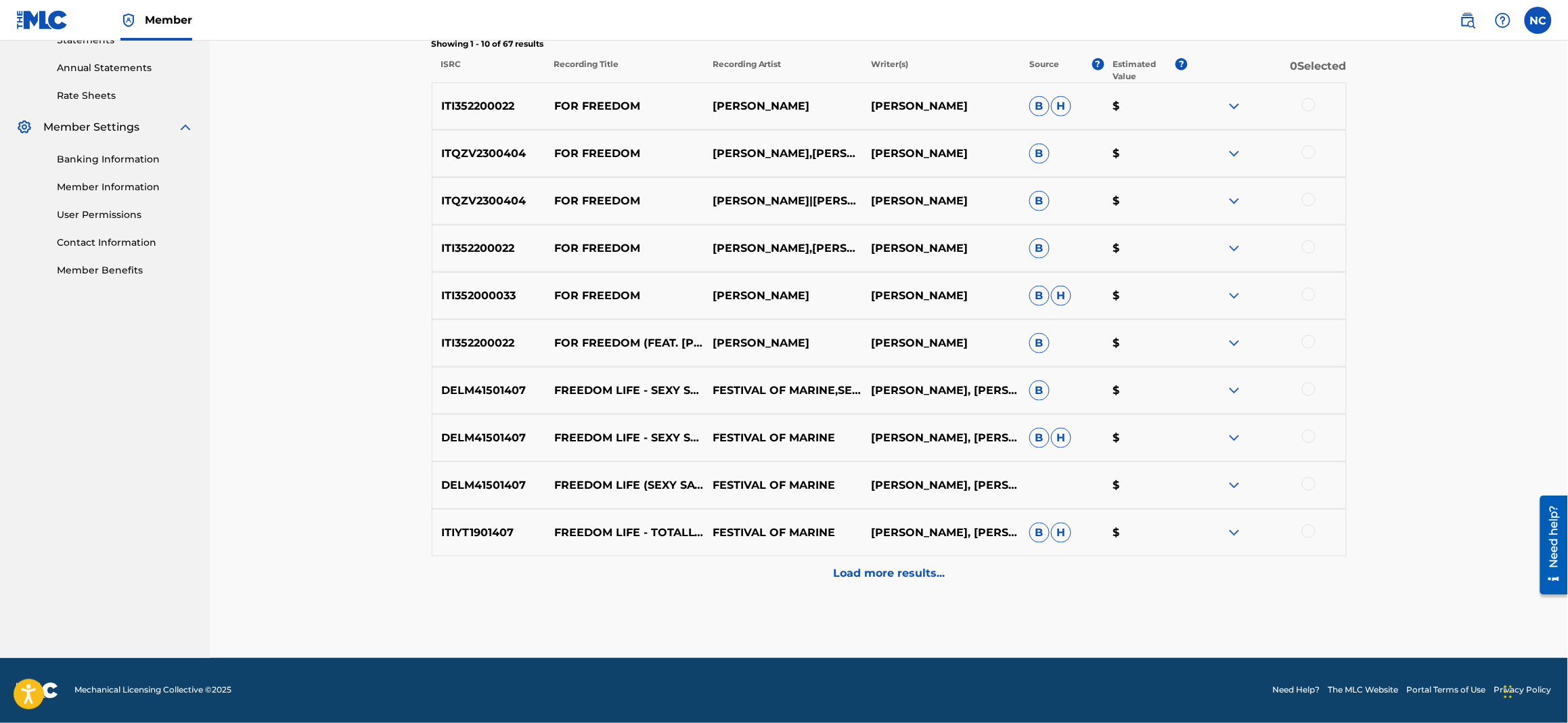
click at [936, 567] on p "Load more results..." at bounding box center [888, 573] width 111 height 16
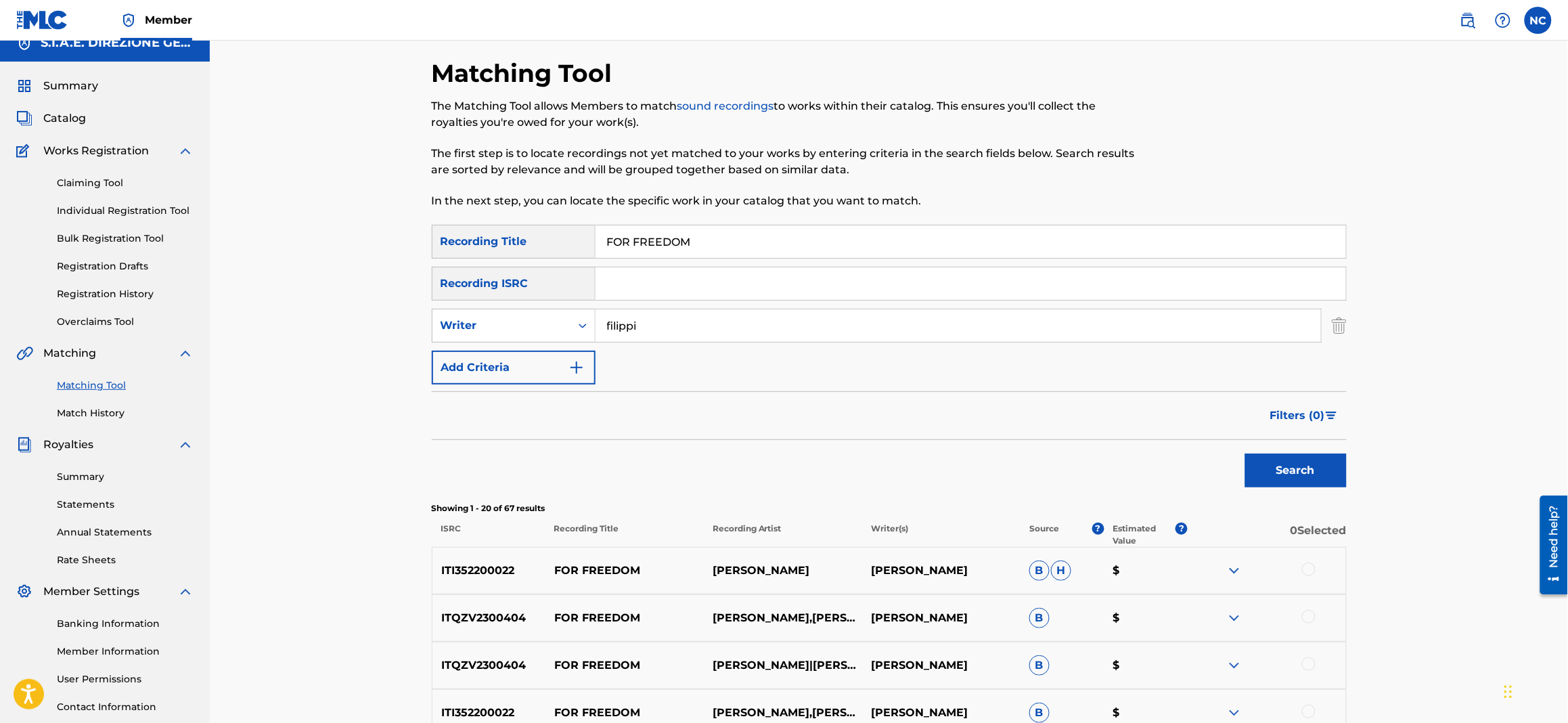
scroll to position [0, 0]
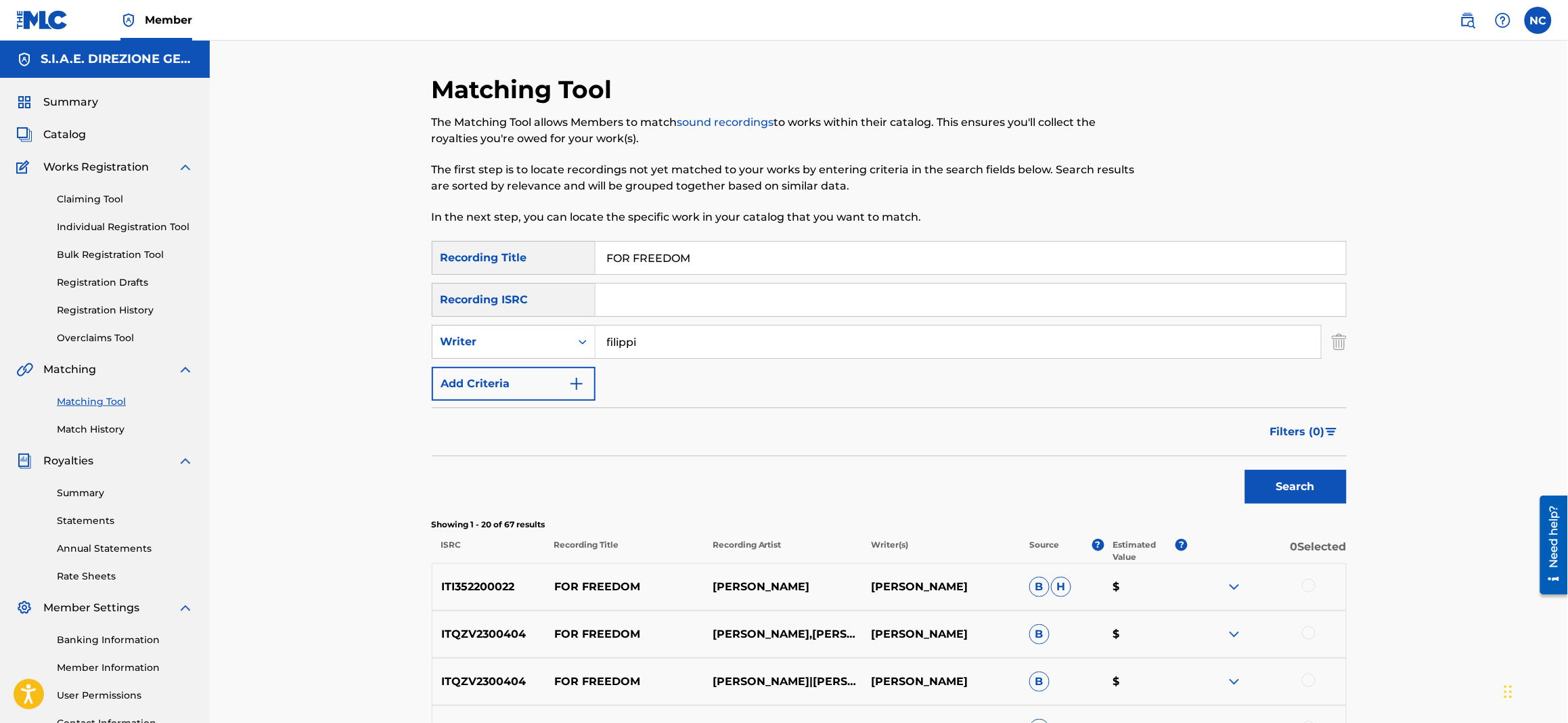
drag, startPoint x: 731, startPoint y: 263, endPoint x: 599, endPoint y: 253, distance: 132.4
click at [599, 253] on input "FOR FREEDOM" at bounding box center [970, 257] width 751 height 33
paste input "WALTZ FOR [PERSON_NAME]"
click at [1299, 479] on button "Search" at bounding box center [1296, 486] width 102 height 34
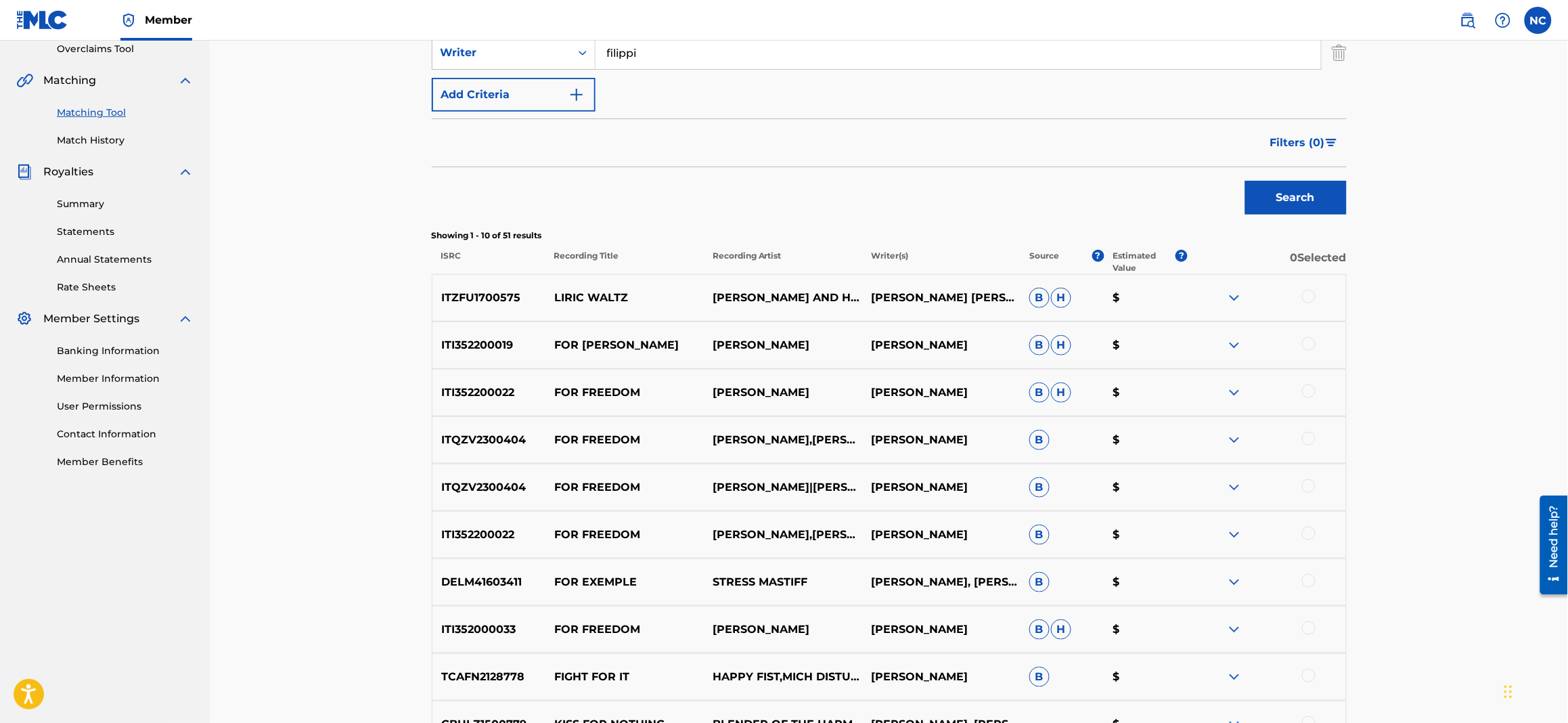
scroll to position [406, 0]
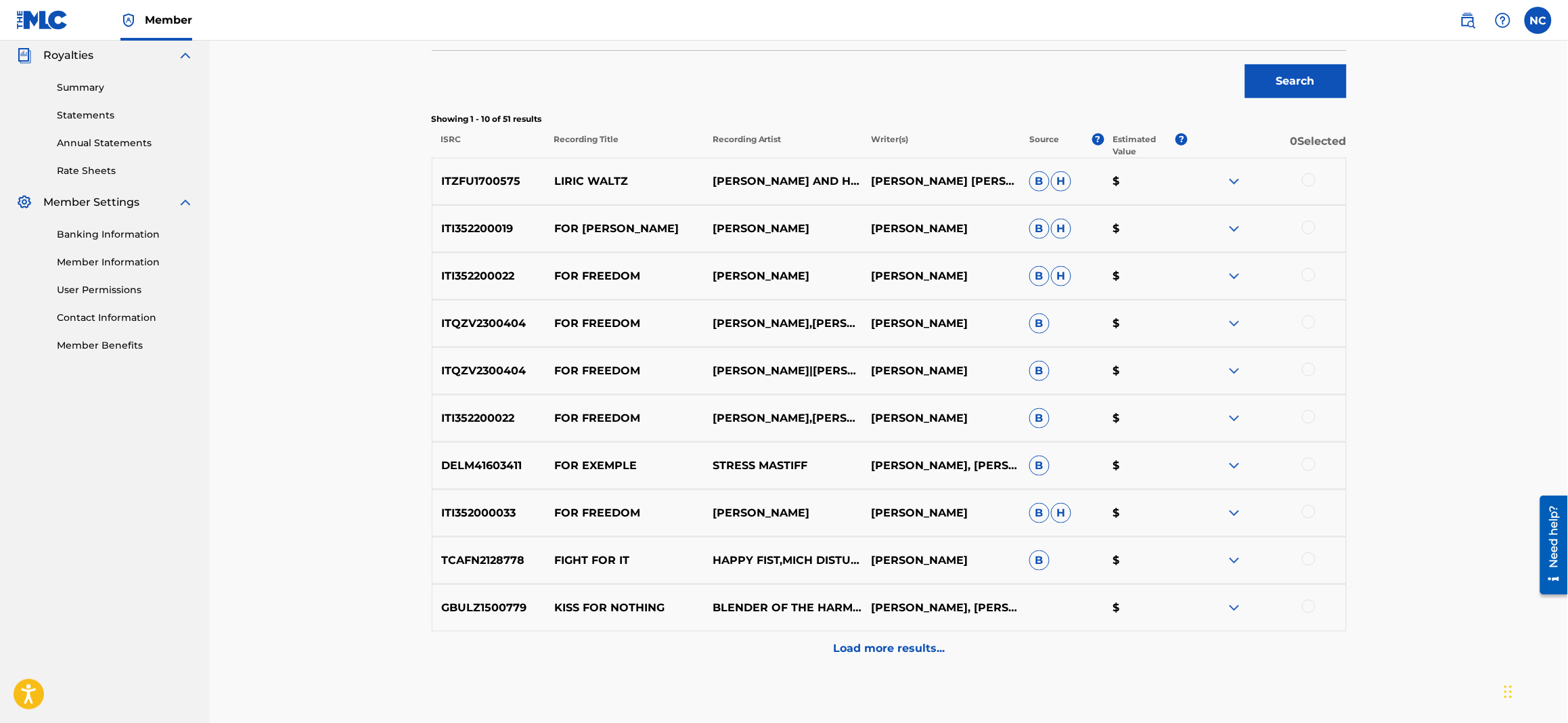
click at [899, 646] on p "Load more results..." at bounding box center [888, 648] width 111 height 16
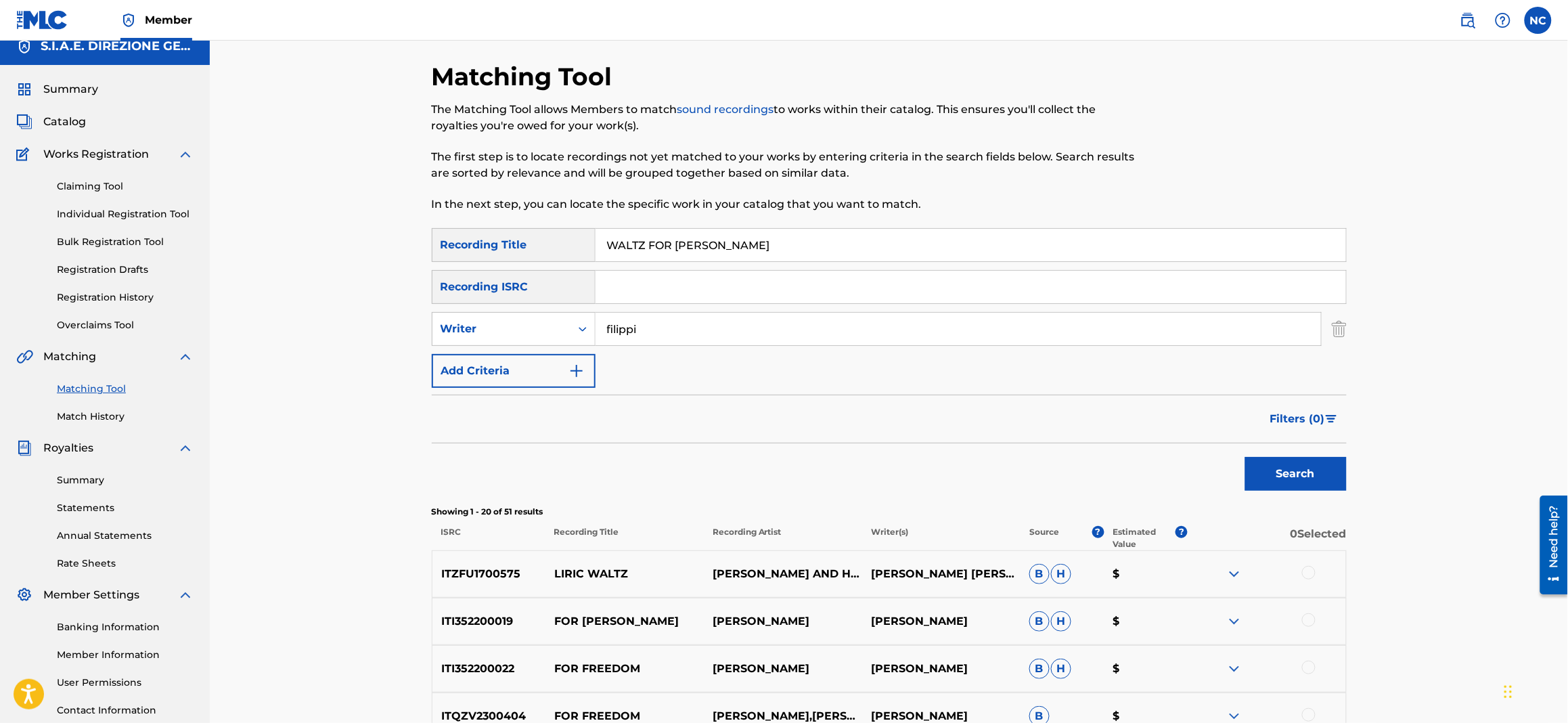
scroll to position [0, 0]
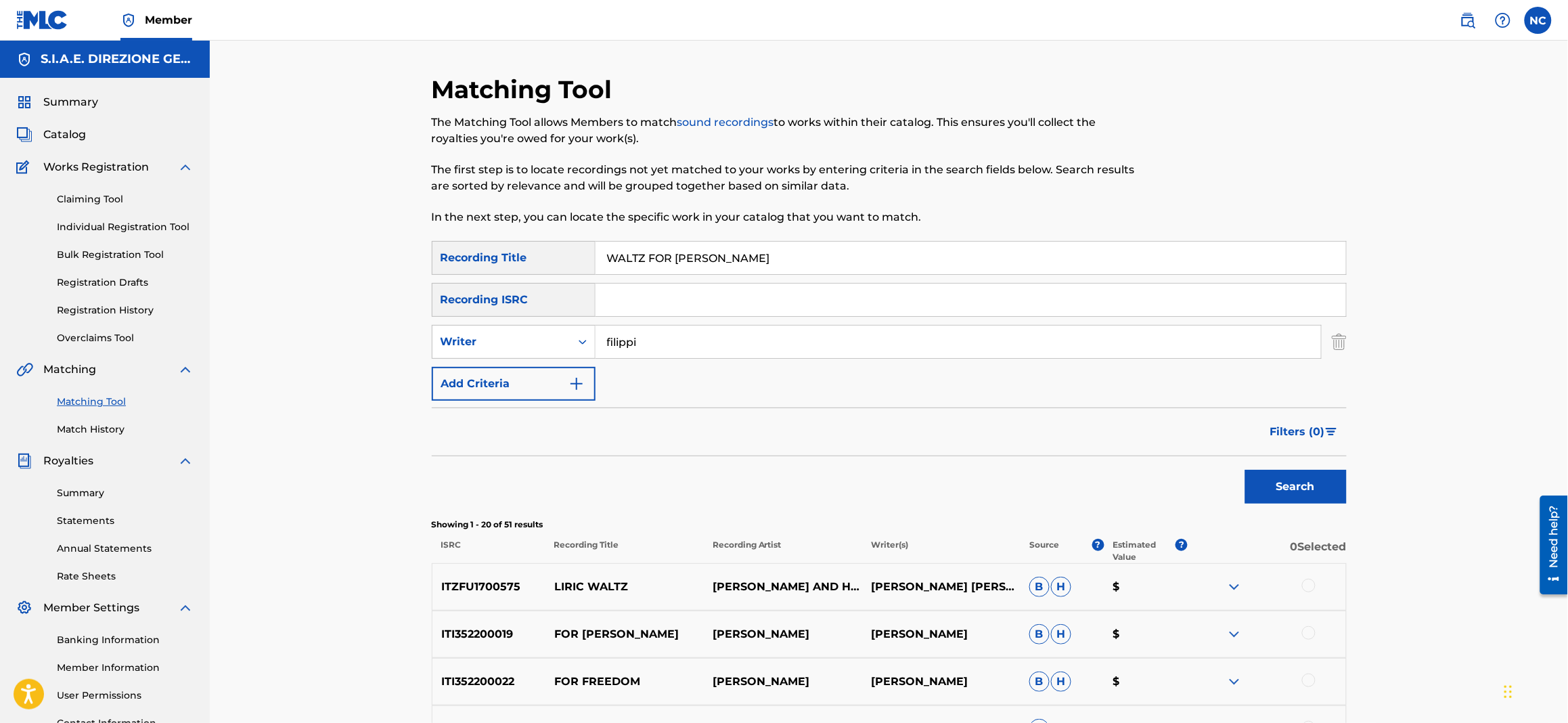
click at [991, 588] on p "[PERSON_NAME] [PERSON_NAME], [PERSON_NAME]" at bounding box center [941, 587] width 159 height 16
click at [589, 270] on div "Recording Title" at bounding box center [513, 257] width 163 height 34
drag, startPoint x: 760, startPoint y: 248, endPoint x: 530, endPoint y: 244, distance: 230.0
click at [530, 244] on div "SearchWithCriteria89ed0810-dc11-4aa5-9cbe-9c50efbf8053 Recording Title WALTZ FO…" at bounding box center [889, 257] width 915 height 34
paste input "A NEW A ([PERSON_NAME])"
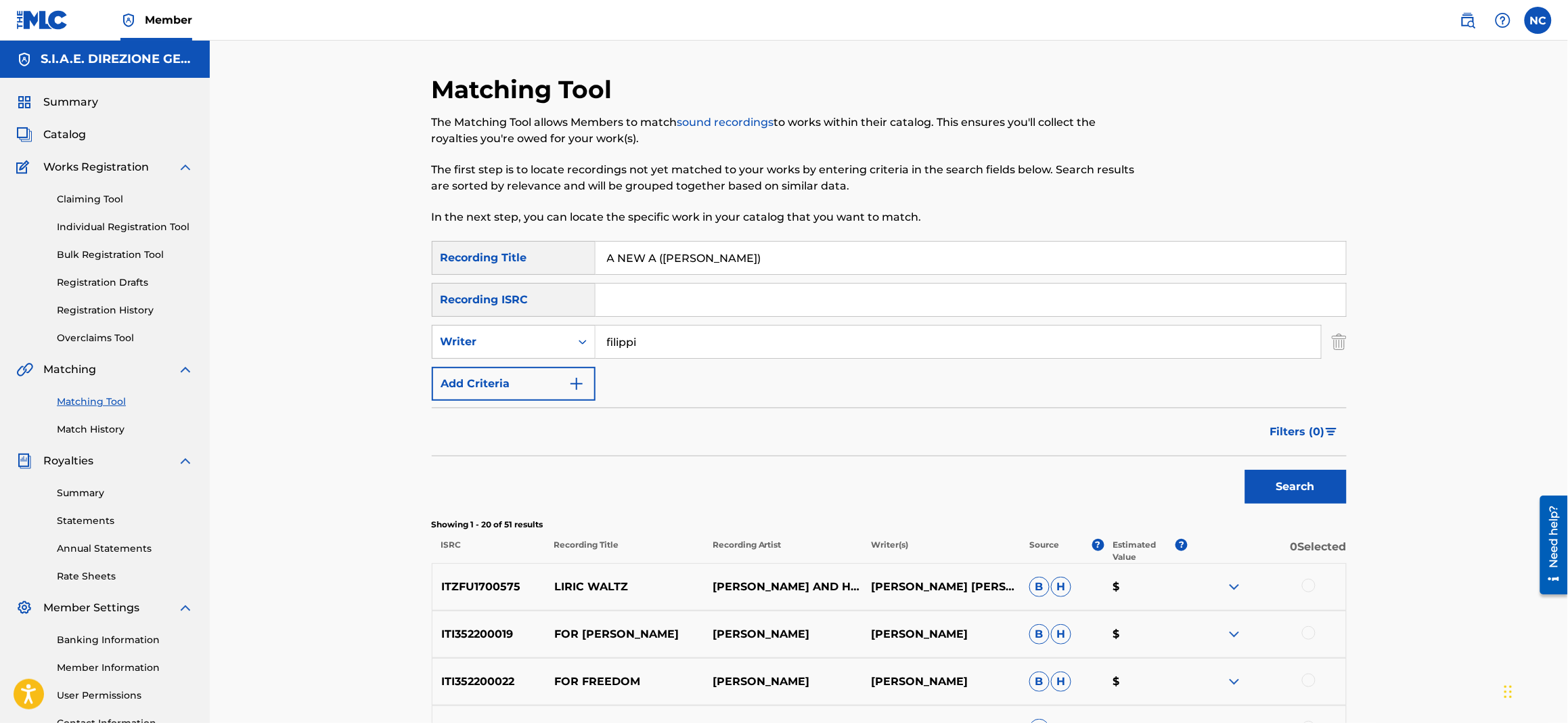
click at [1299, 484] on button "Search" at bounding box center [1296, 486] width 102 height 34
click at [746, 260] on input "A NEW A ([PERSON_NAME])" at bounding box center [970, 257] width 751 height 33
type input "A NEW A"
drag, startPoint x: 1274, startPoint y: 482, endPoint x: 770, endPoint y: 477, distance: 504.0
click at [1270, 482] on button "Search" at bounding box center [1296, 486] width 102 height 34
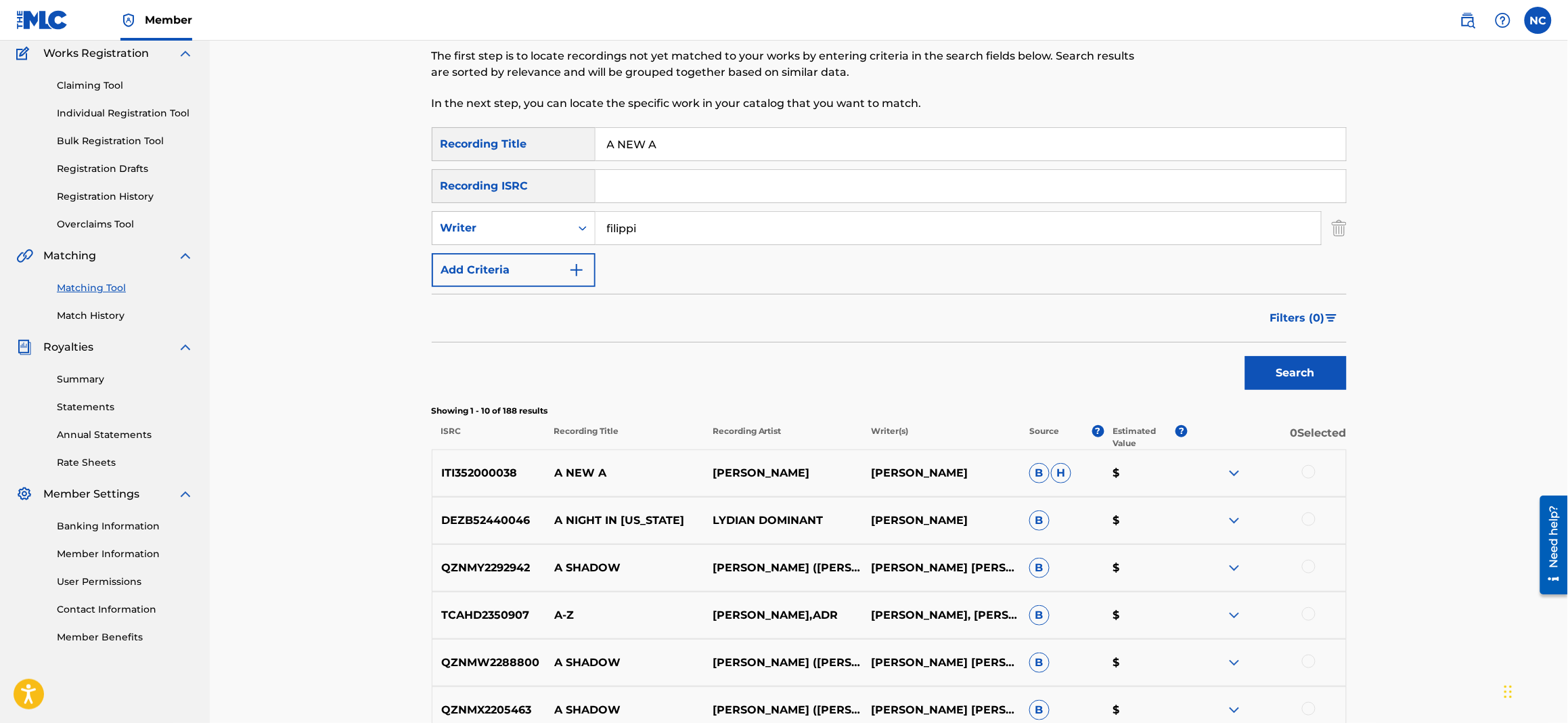
scroll to position [116, 0]
click at [1306, 463] on div at bounding box center [1308, 469] width 13 height 13
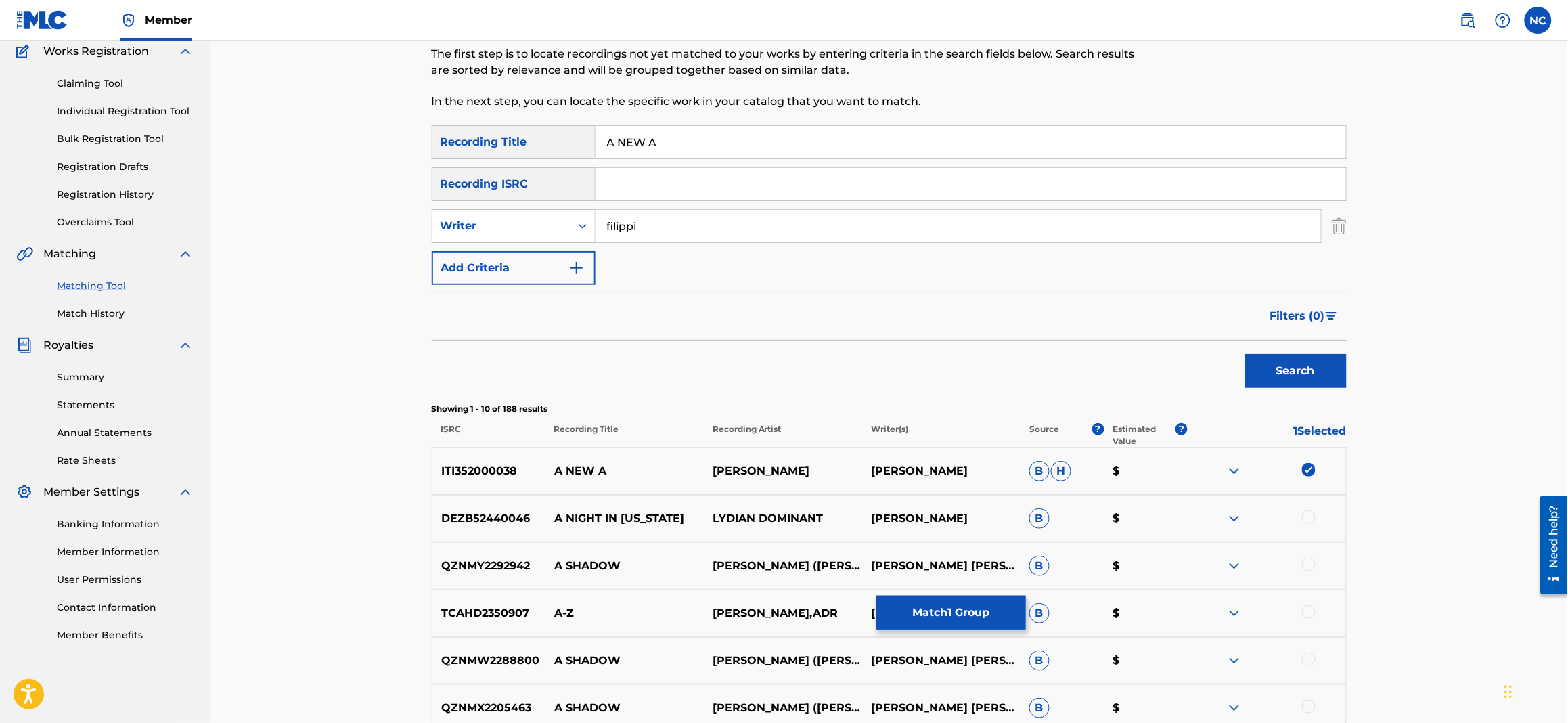
click at [595, 228] on input "filippi" at bounding box center [958, 226] width 726 height 33
click at [567, 228] on div "Writer" at bounding box center [502, 225] width 138 height 26
click at [551, 248] on div "Recording Artist" at bounding box center [513, 260] width 162 height 34
click at [704, 221] on input "Search Form" at bounding box center [958, 226] width 726 height 33
paste input "FL47K3YS"
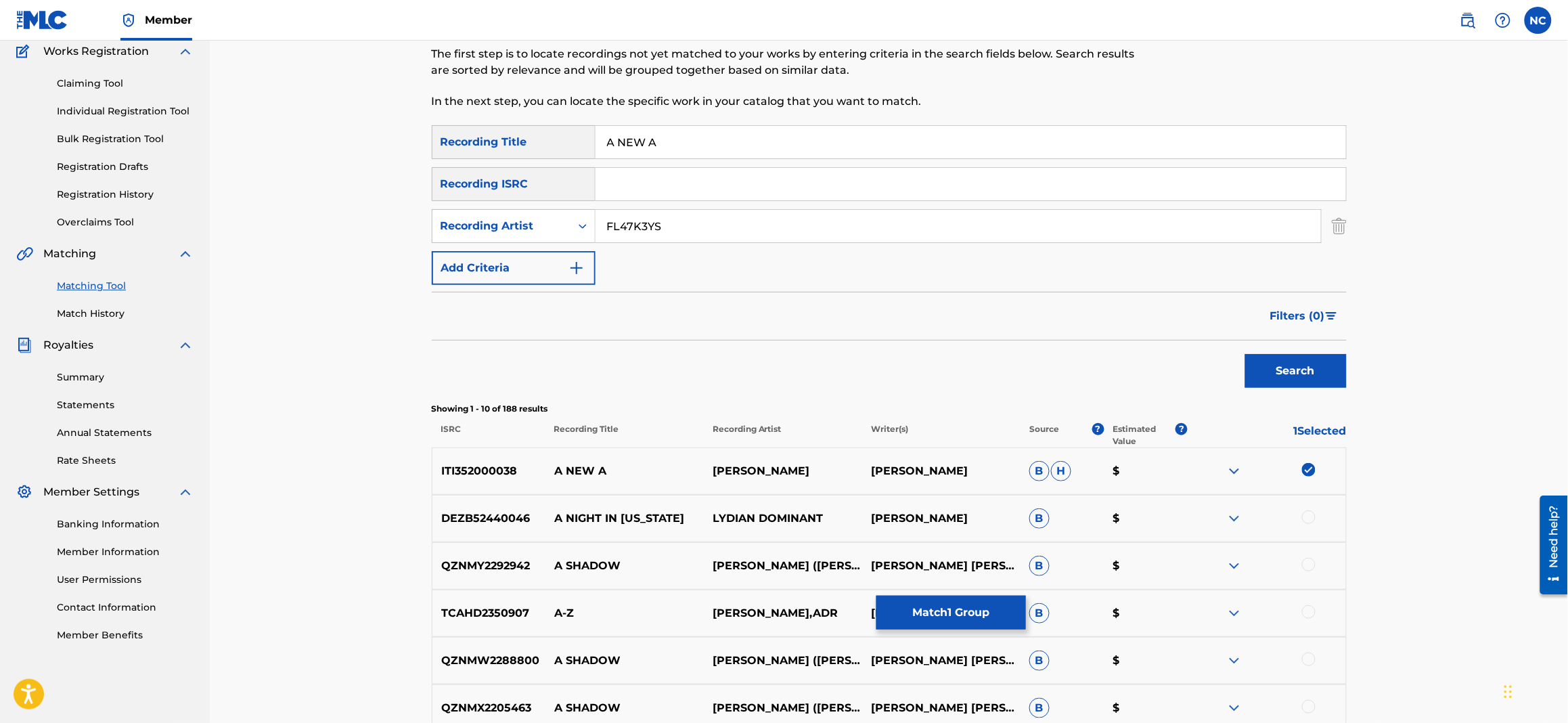
click at [1286, 374] on button "Search" at bounding box center [1296, 371] width 102 height 34
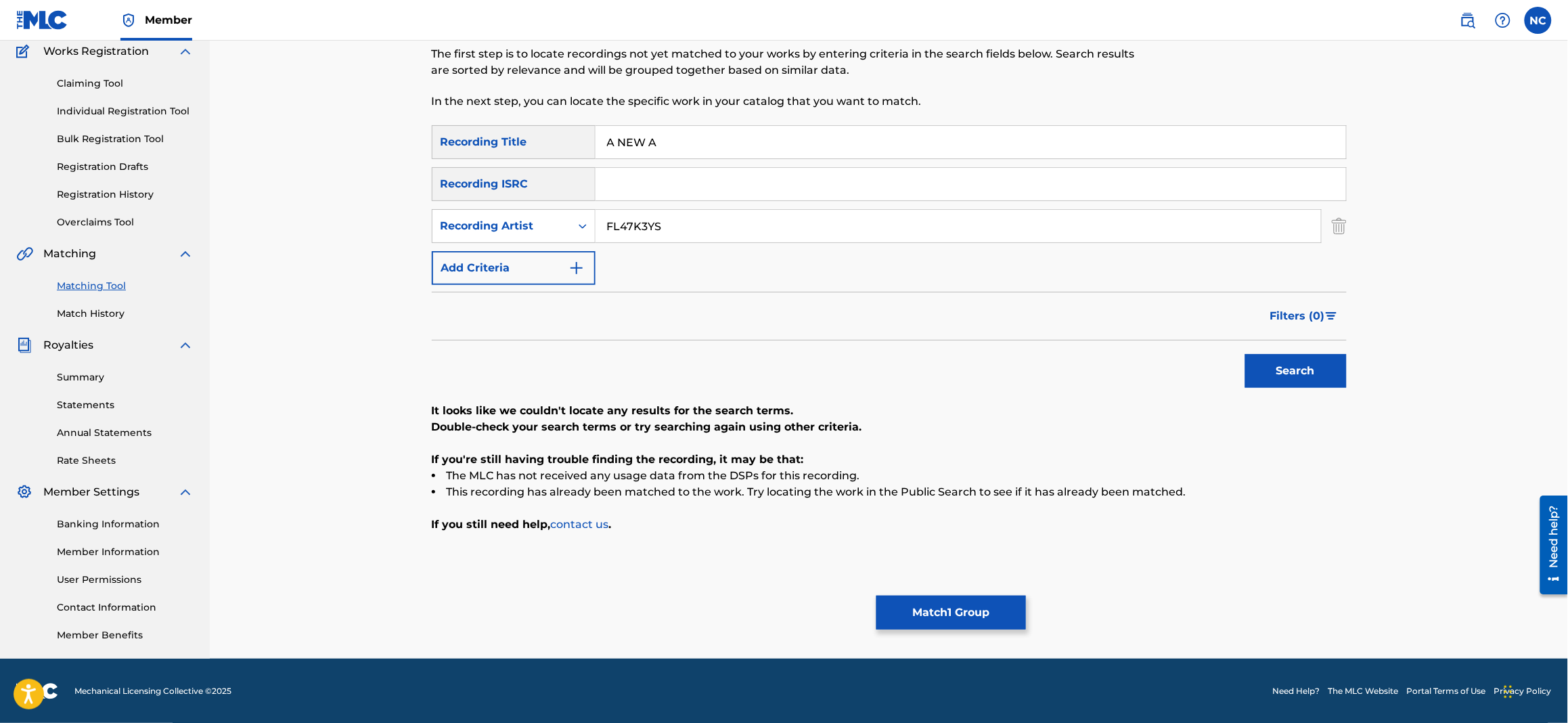
click at [701, 236] on input "FL47K3YS" at bounding box center [958, 226] width 726 height 33
click at [609, 227] on input "FL47K3YS" at bounding box center [958, 226] width 726 height 33
click at [1295, 372] on button "Search" at bounding box center [1296, 371] width 102 height 34
drag, startPoint x: 705, startPoint y: 228, endPoint x: 473, endPoint y: 227, distance: 232.0
click at [473, 227] on div "SearchWithCriteria1fb1276e-8a46-4ae4-aecd-72b581384c56 Recording Artist FL47K3YS" at bounding box center [889, 226] width 915 height 34
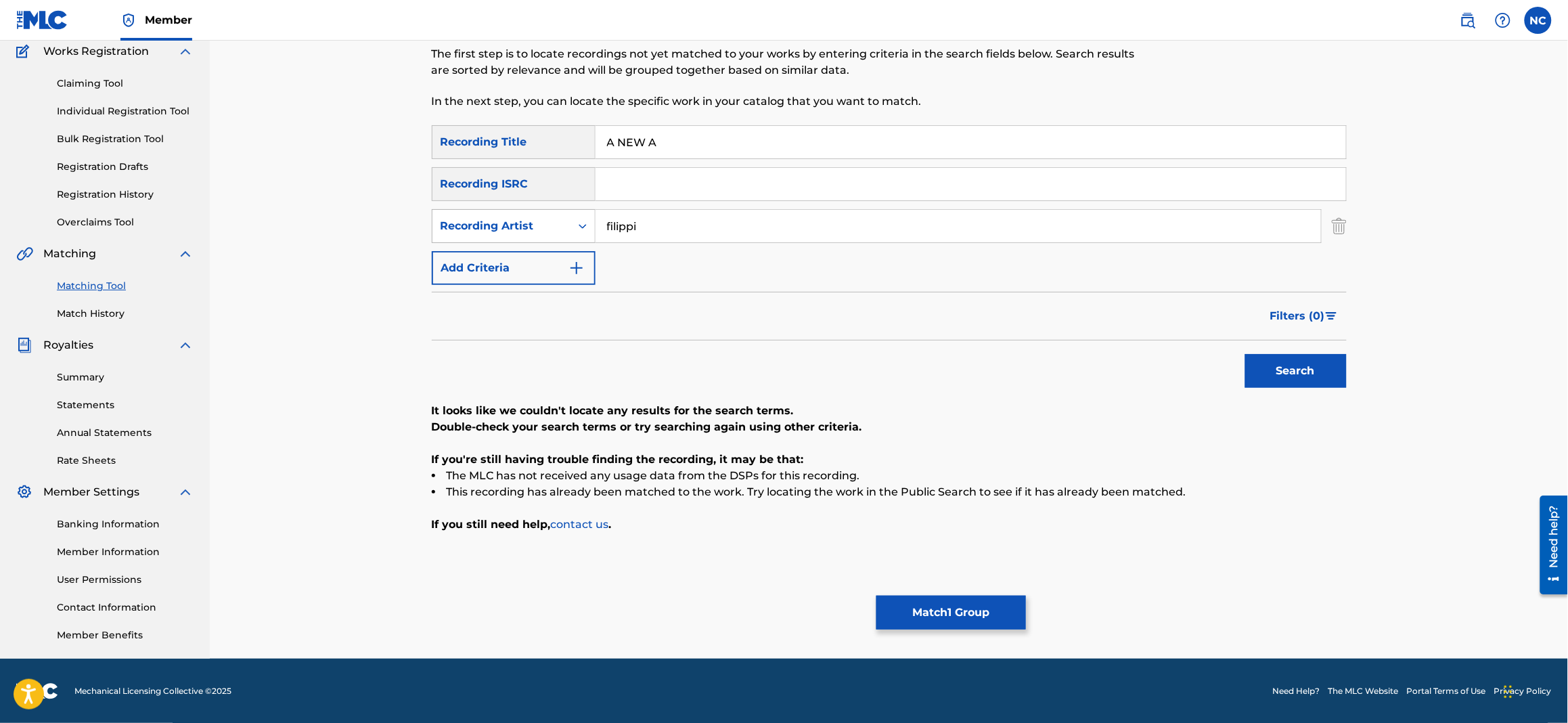
click at [1245, 354] on button "Search" at bounding box center [1296, 371] width 102 height 34
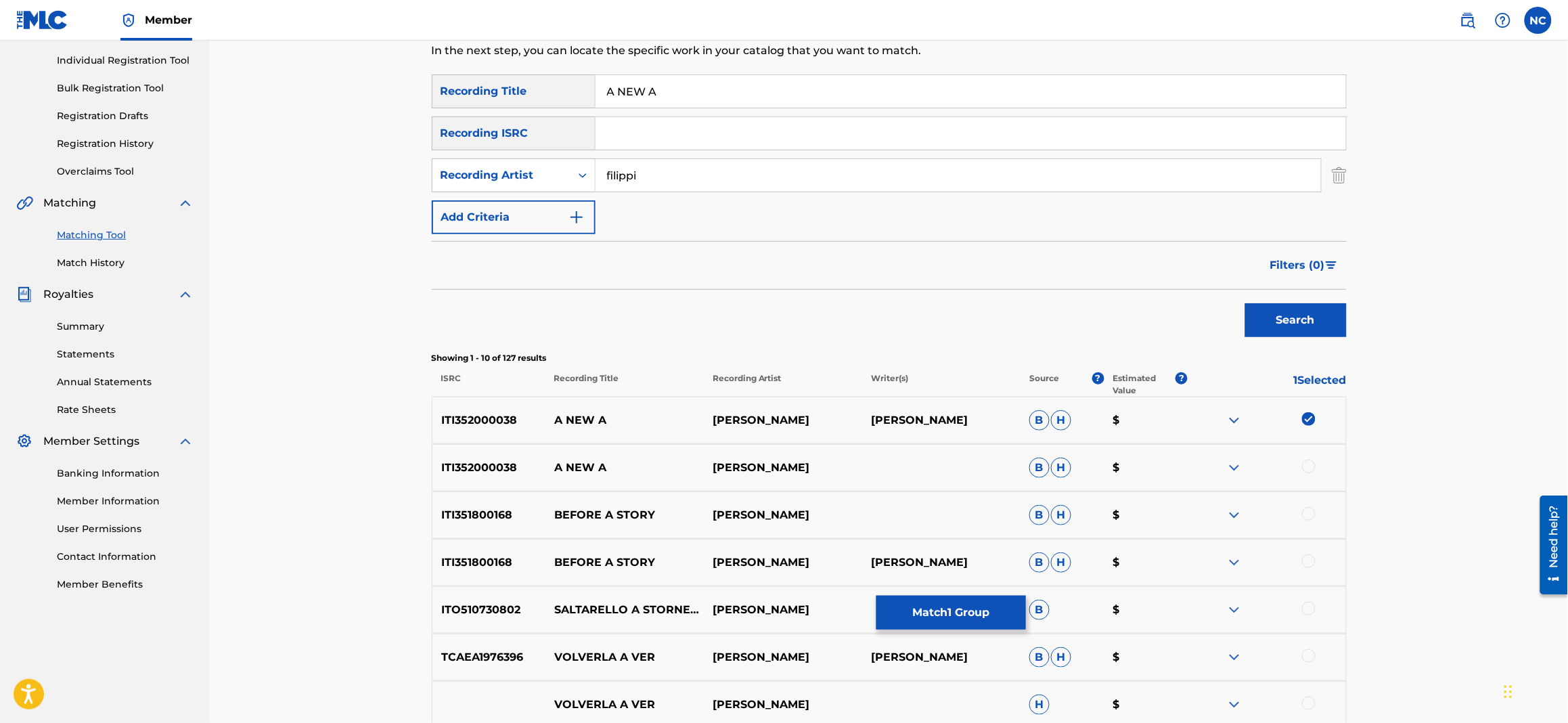
scroll to position [0, 0]
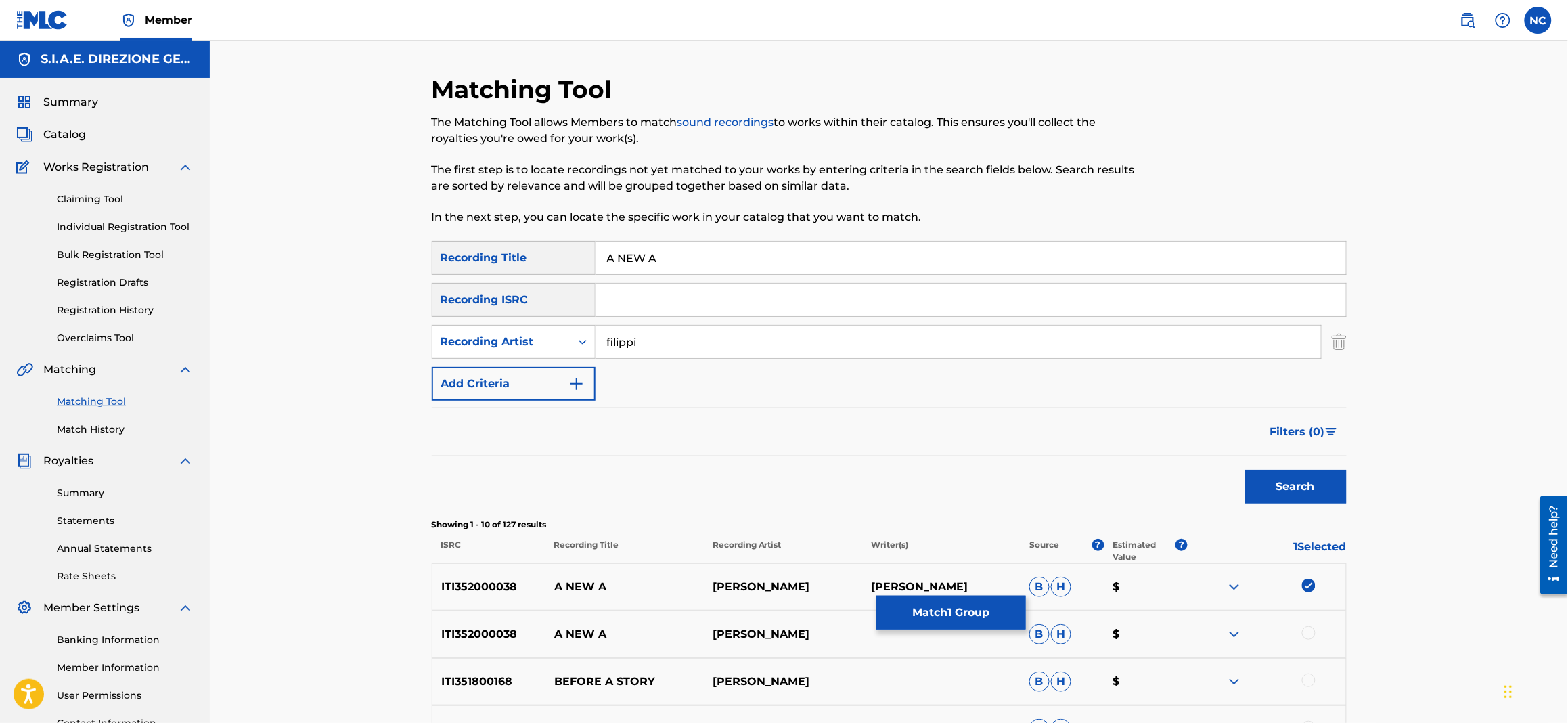
click at [1310, 503] on button "Search" at bounding box center [1296, 486] width 102 height 34
drag, startPoint x: 710, startPoint y: 356, endPoint x: 572, endPoint y: 349, distance: 138.2
click at [572, 349] on div "SearchWithCriteria1fb1276e-8a46-4ae4-aecd-72b581384c56 Recording Artist [PERSON…" at bounding box center [889, 342] width 915 height 34
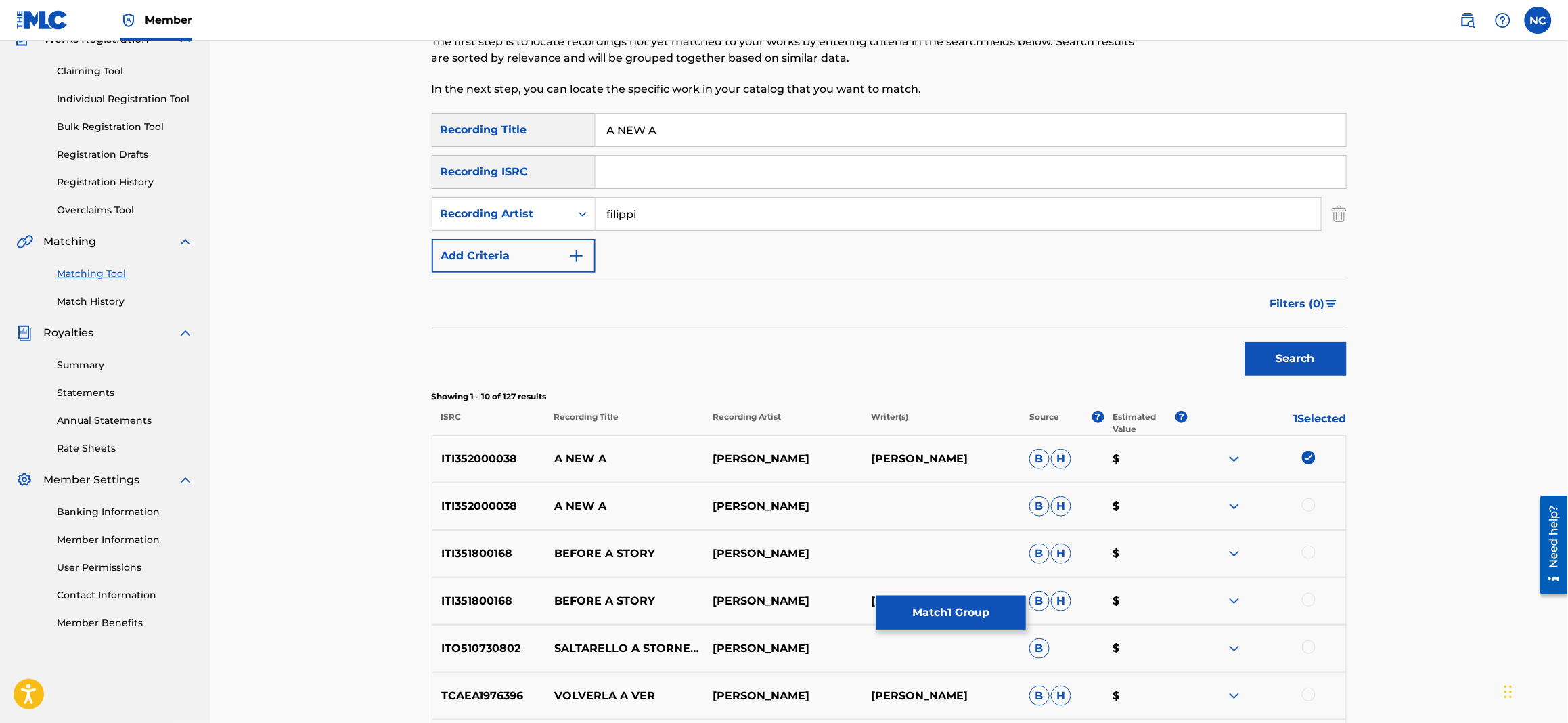
scroll to position [304, 0]
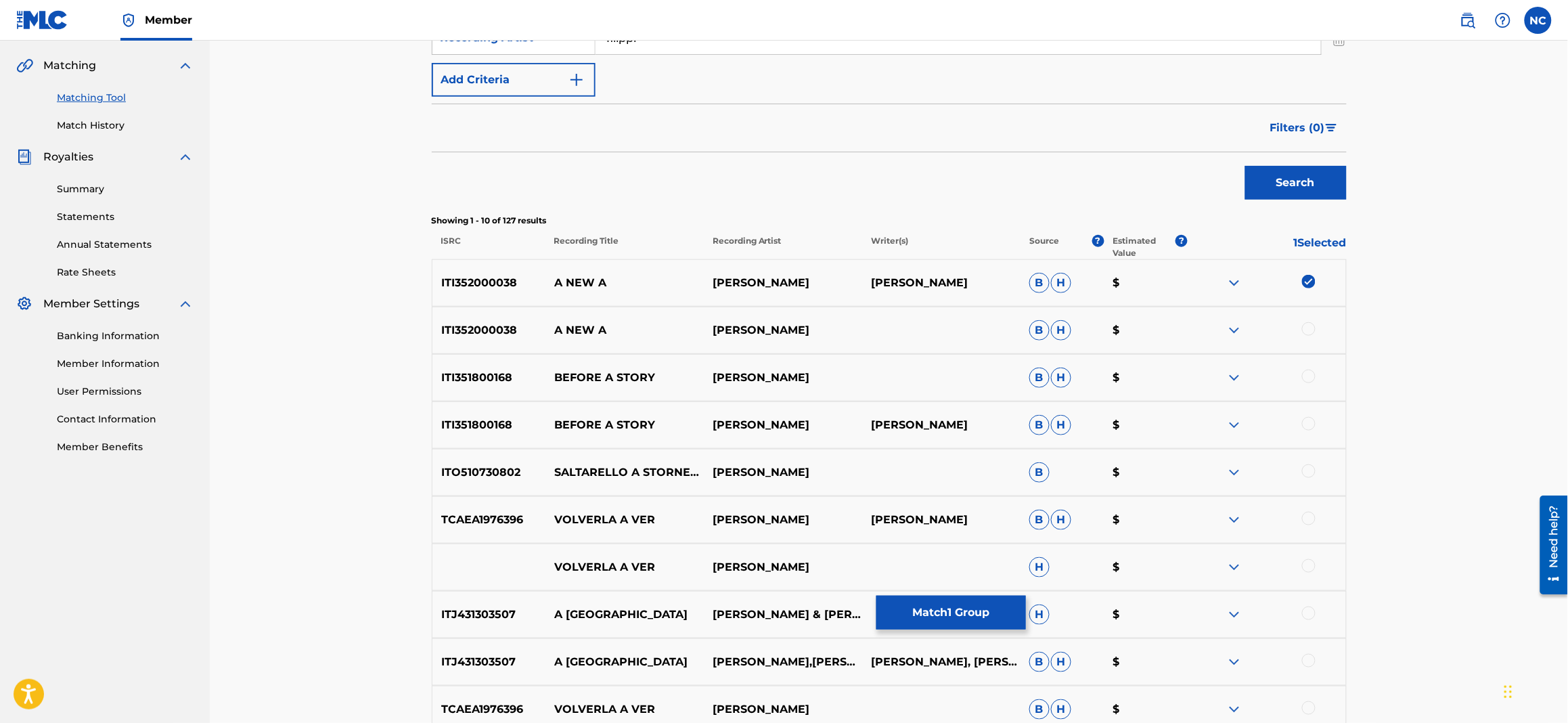
click at [1308, 331] on div at bounding box center [1308, 328] width 13 height 13
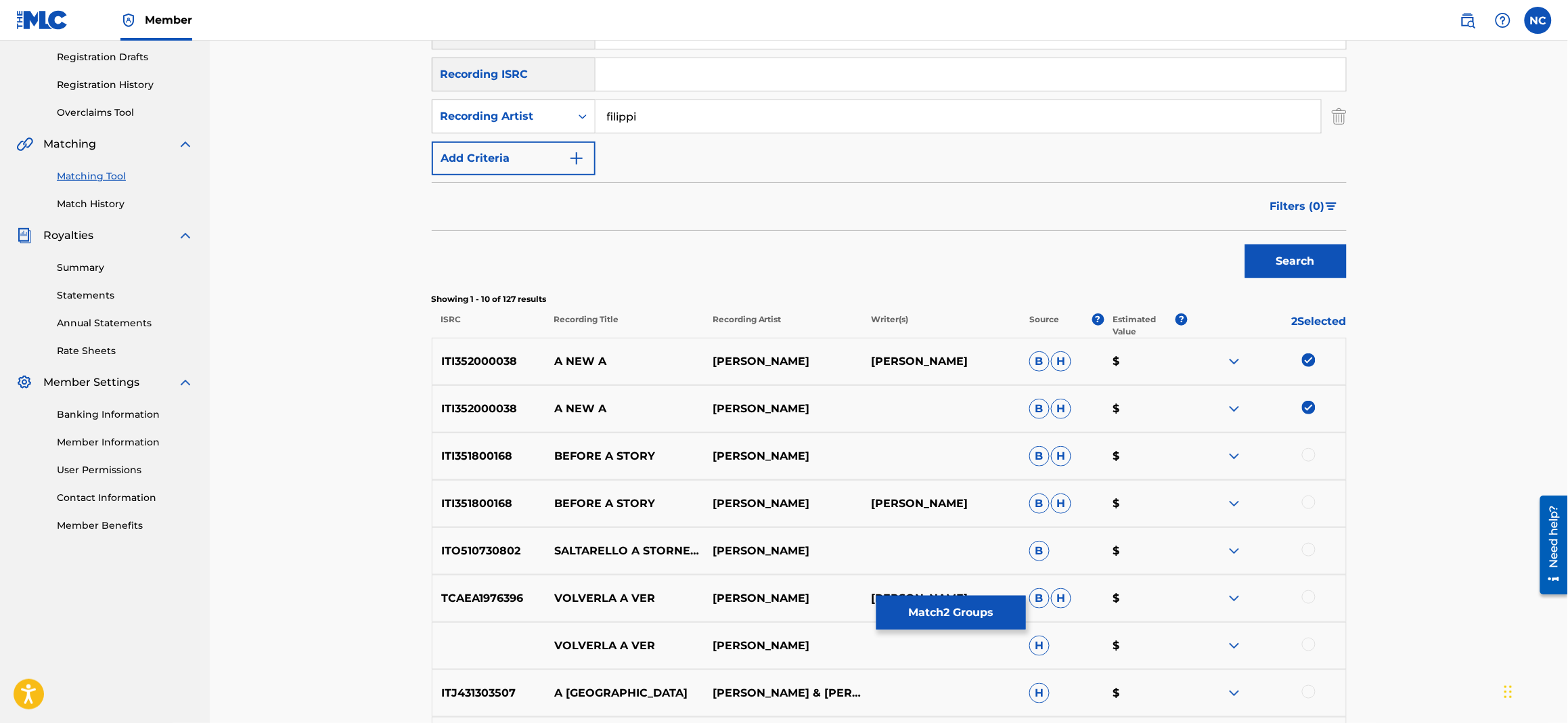
scroll to position [101, 0]
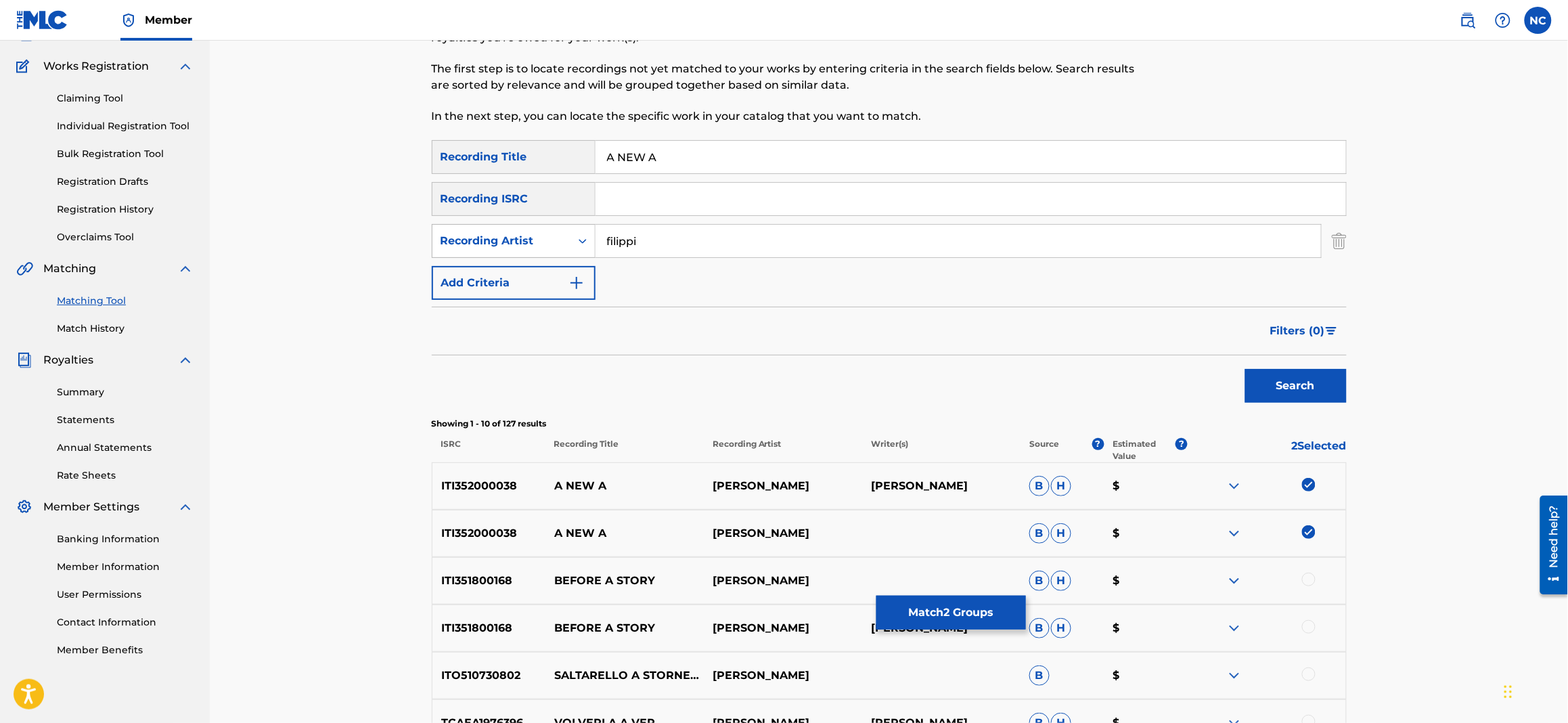
drag, startPoint x: 740, startPoint y: 249, endPoint x: 569, endPoint y: 248, distance: 171.0
click at [569, 248] on div "SearchWithCriteria1fb1276e-8a46-4ae4-aecd-72b581384c56 Recording Artist [PERSON…" at bounding box center [889, 241] width 915 height 34
click at [1245, 369] on button "Search" at bounding box center [1296, 386] width 102 height 34
drag, startPoint x: 735, startPoint y: 240, endPoint x: 593, endPoint y: 240, distance: 142.0
click at [593, 240] on div "SearchWithCriteria1fb1276e-8a46-4ae4-aecd-72b581384c56 Recording Artist [PERSON…" at bounding box center [889, 241] width 915 height 34
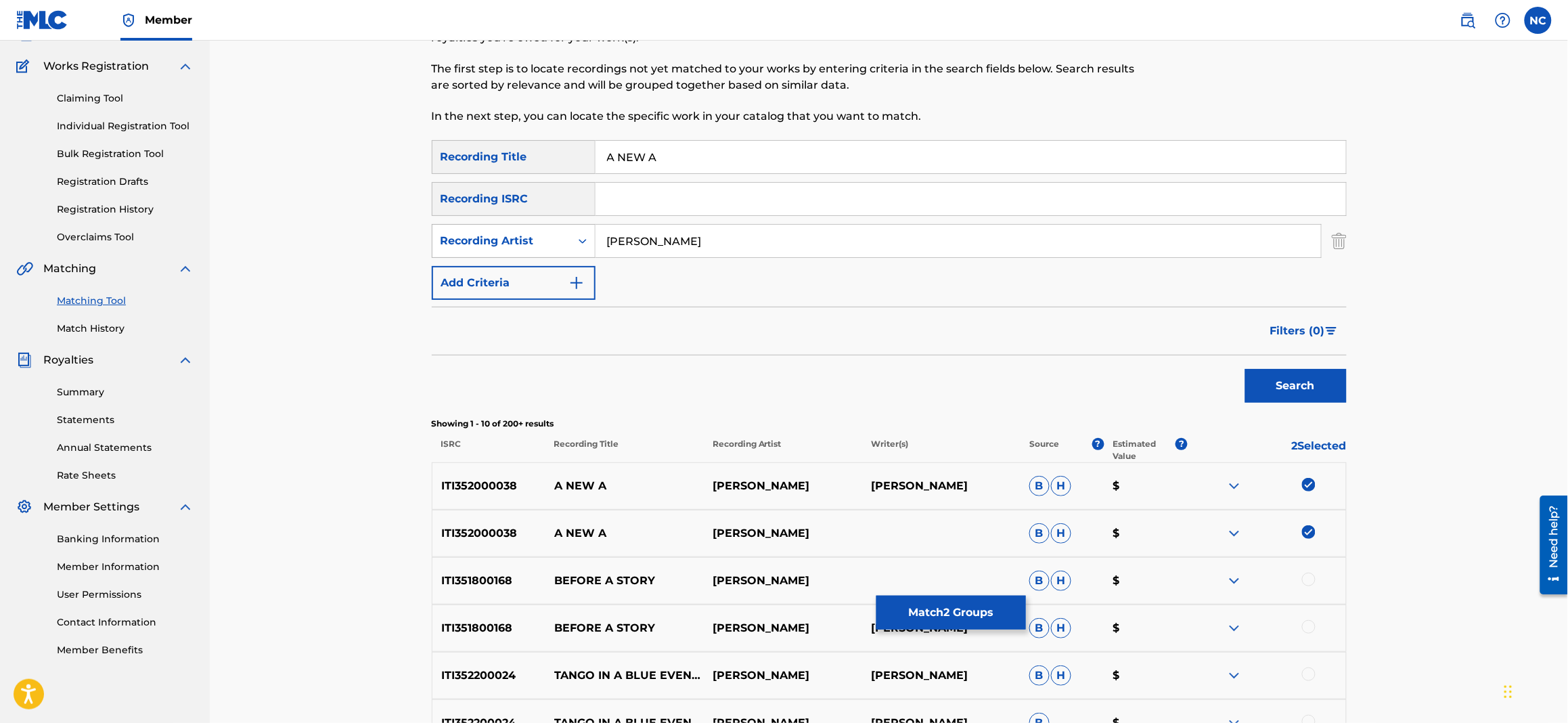
paste input "FL47K3YS"
type input "FL47K3YS"
click at [1315, 385] on button "Search" at bounding box center [1296, 386] width 102 height 34
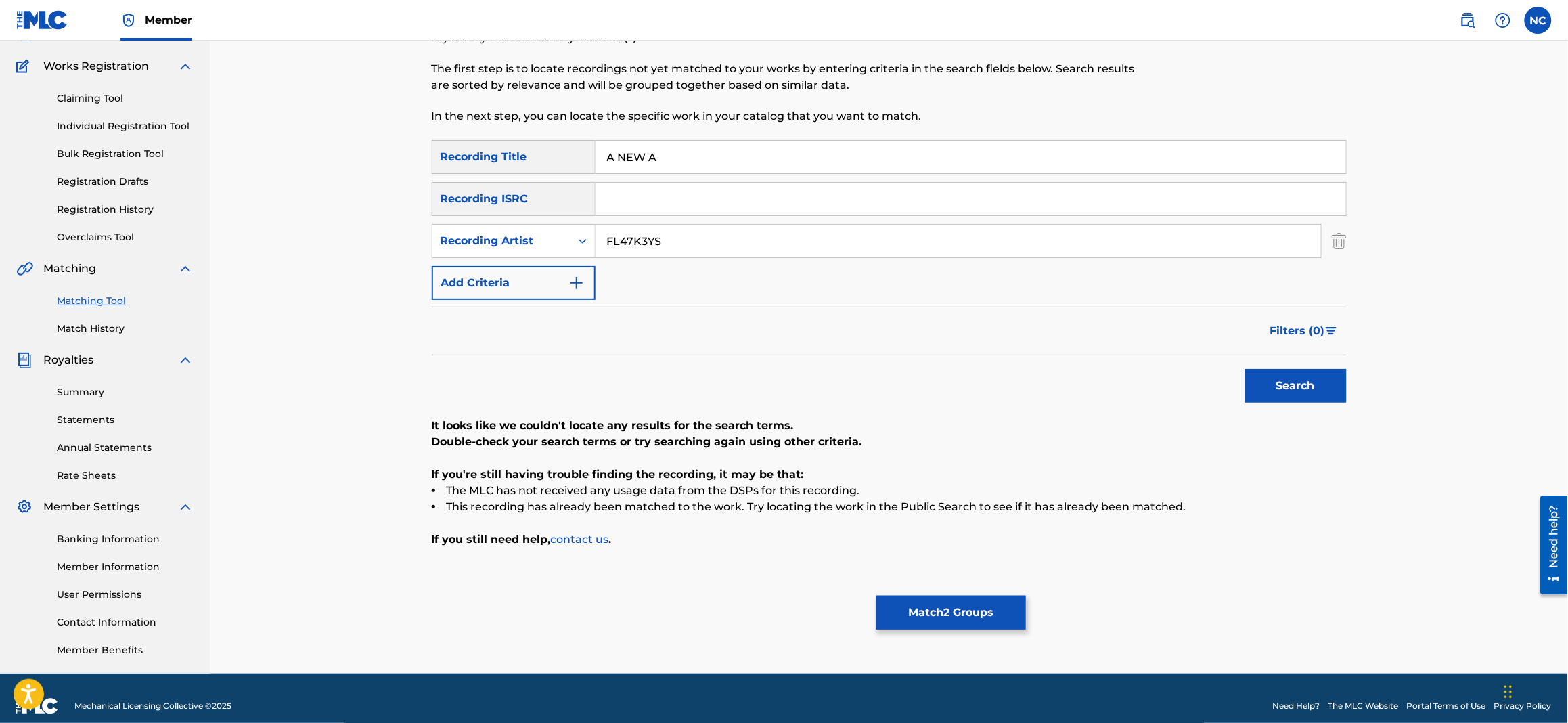
click at [998, 611] on button "Match 2 Groups" at bounding box center [951, 612] width 150 height 34
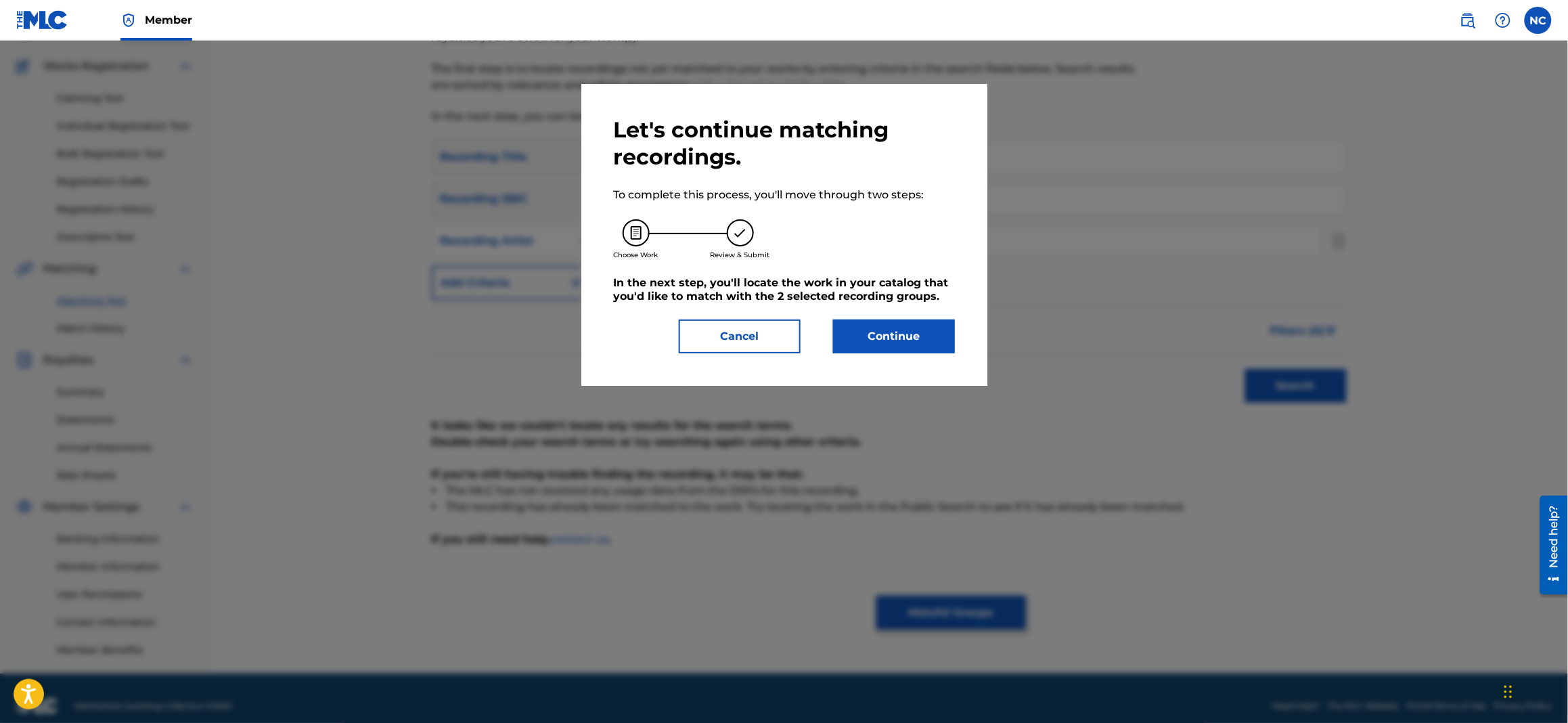
click at [924, 331] on button "Continue" at bounding box center [893, 336] width 122 height 34
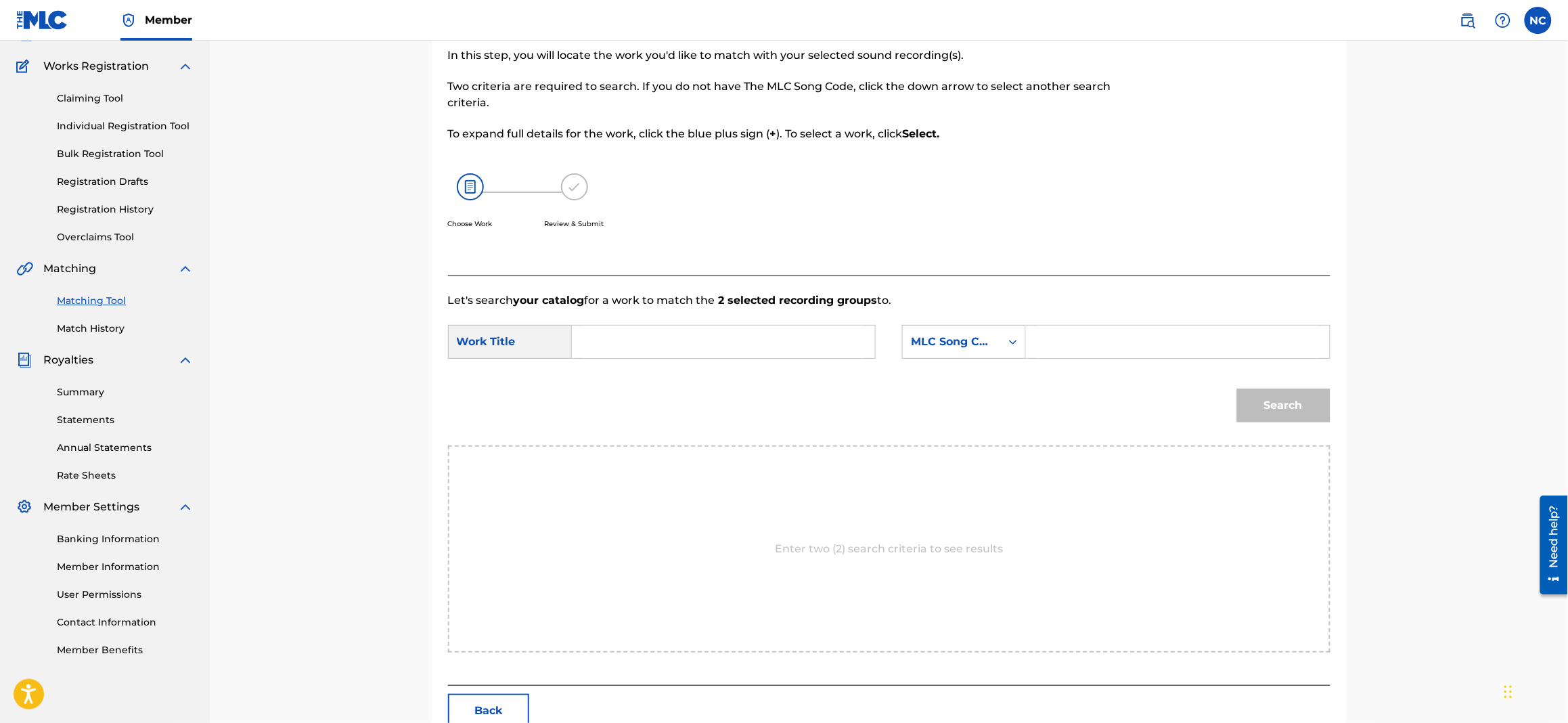
click at [1126, 345] on input "Search Form" at bounding box center [1177, 342] width 280 height 33
paste input "W62Q1L"
type input "W62Q1L"
click at [643, 342] on input "Search Form" at bounding box center [723, 342] width 280 height 33
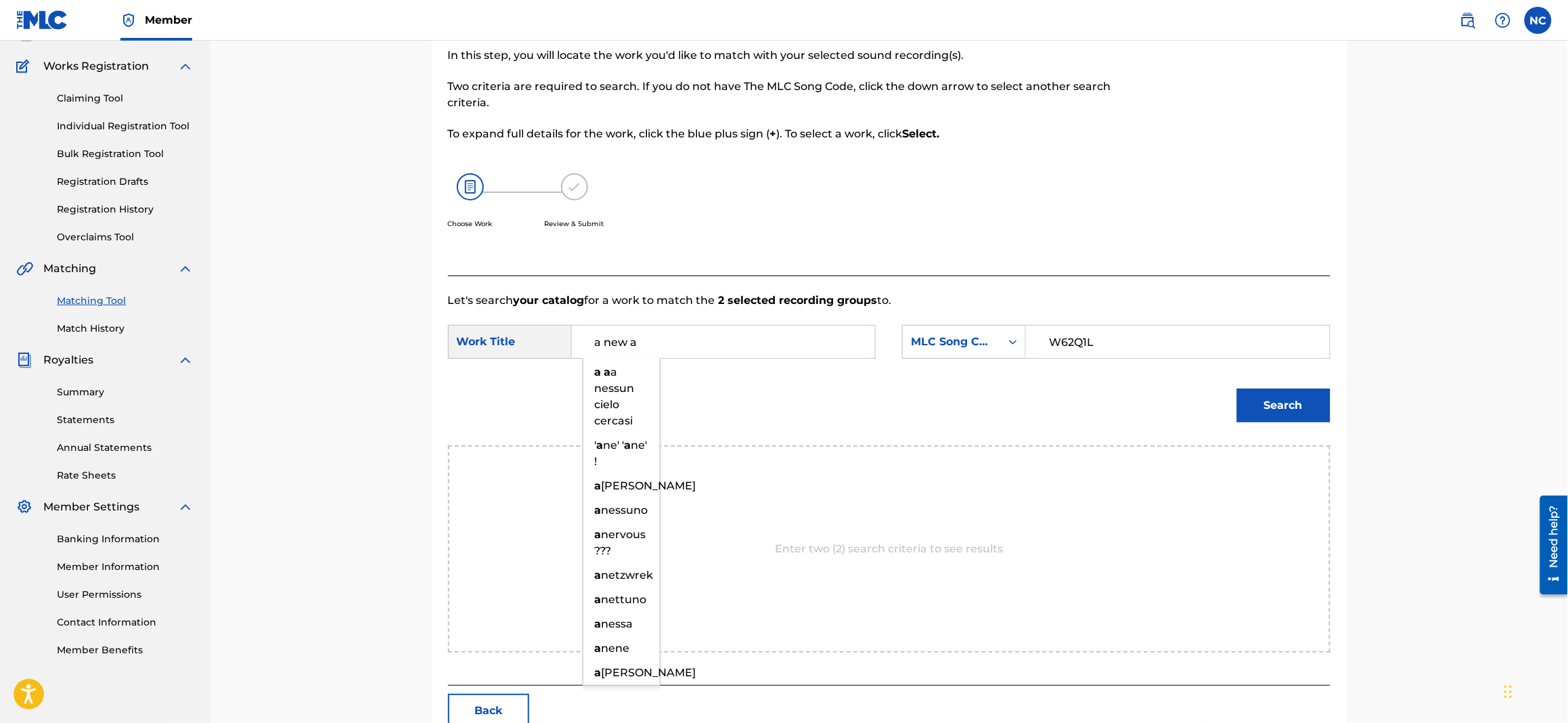
click at [1237, 388] on button "Search" at bounding box center [1283, 405] width 93 height 34
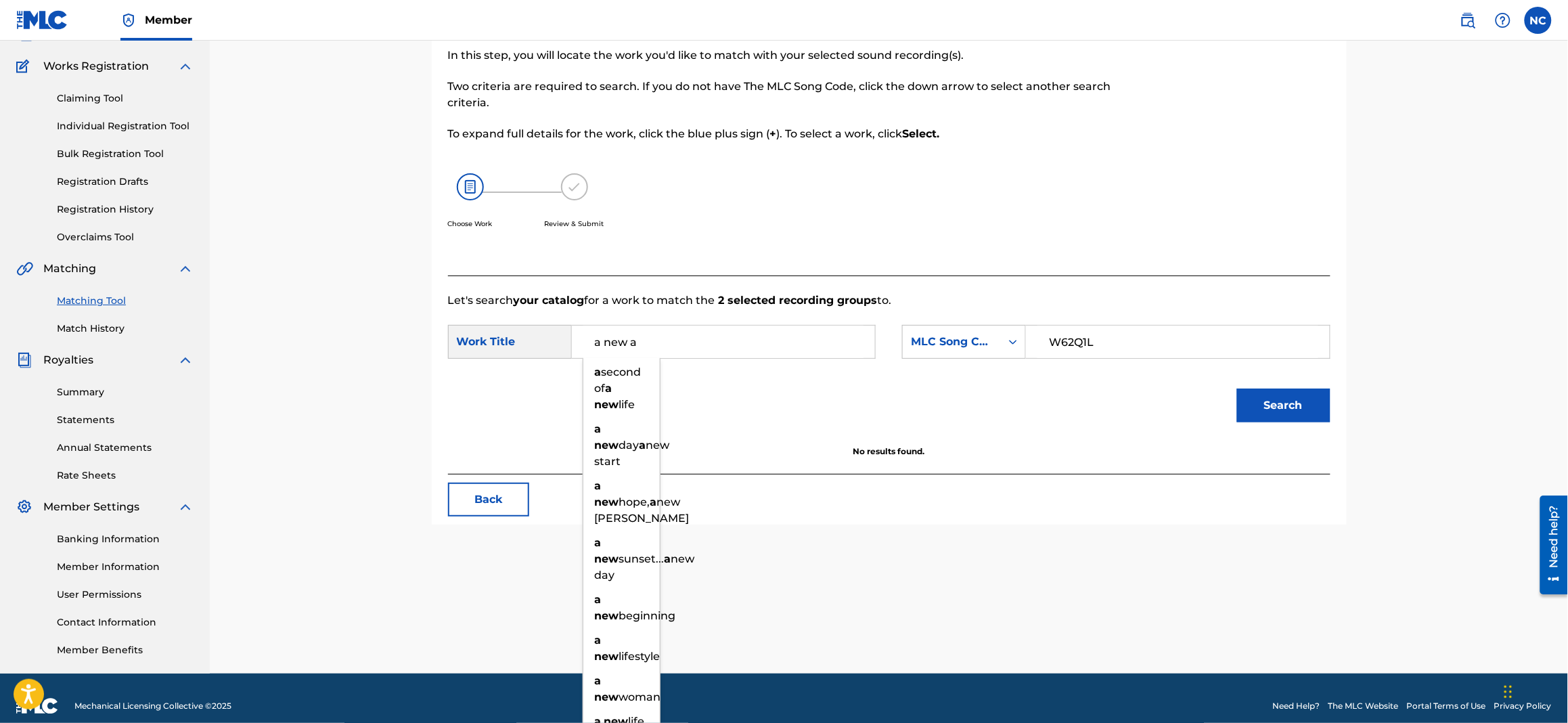
drag, startPoint x: 659, startPoint y: 342, endPoint x: 508, endPoint y: 341, distance: 151.0
click at [508, 341] on div "SearchWithCriteriad5bed010-80ef-4bef-a560-260d3d485298 Work Title a new a a sec…" at bounding box center [662, 342] width 428 height 34
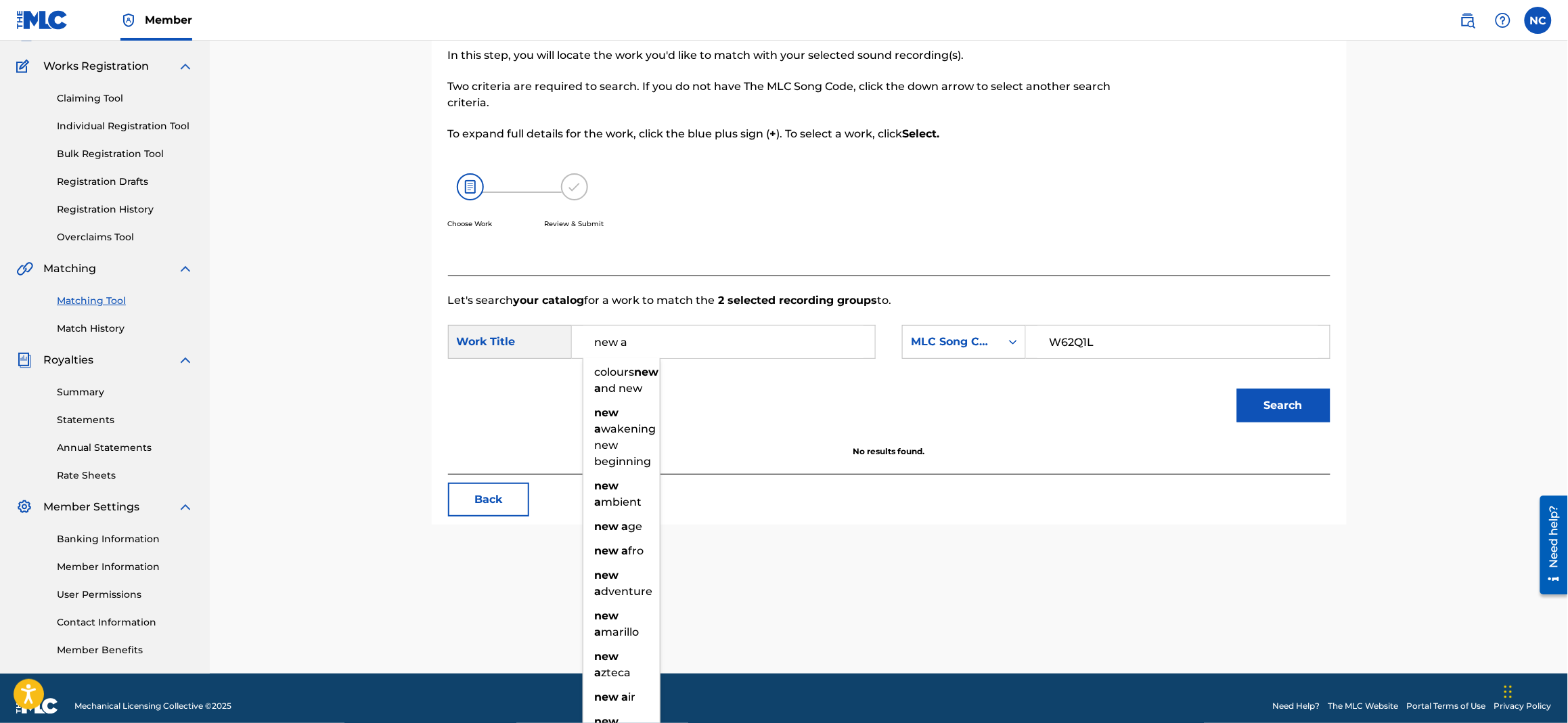
type input "new a"
click at [1237, 388] on button "Search" at bounding box center [1283, 405] width 93 height 34
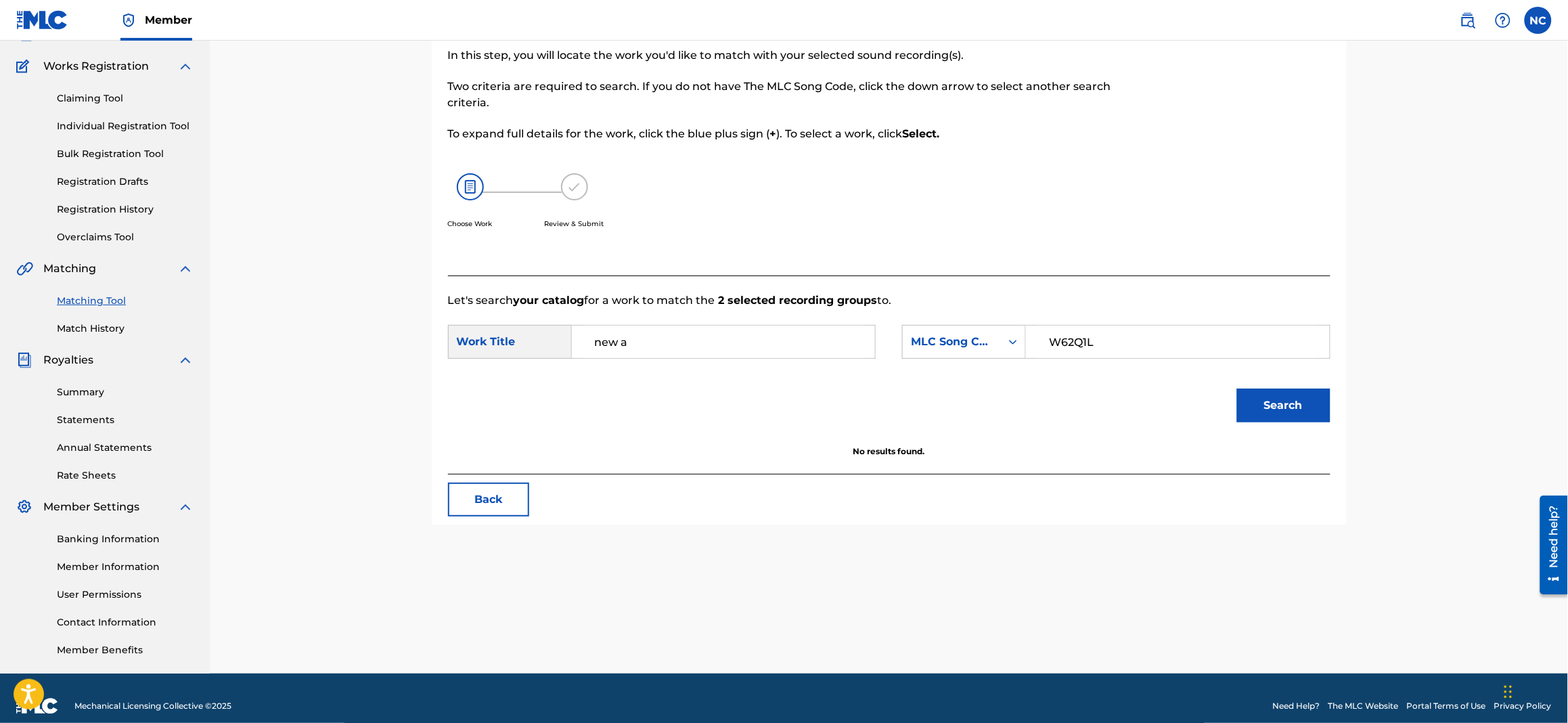
click at [1286, 419] on button "Search" at bounding box center [1283, 405] width 93 height 34
drag, startPoint x: 1147, startPoint y: 337, endPoint x: 911, endPoint y: 368, distance: 238.0
click at [911, 368] on form "SearchWithCriteriad5bed010-80ef-4bef-a560-260d3d485298 Work Title new a SearchW…" at bounding box center [889, 377] width 882 height 136
click at [1064, 344] on input "Search Form" at bounding box center [1177, 342] width 280 height 33
paste input "N68PMT"
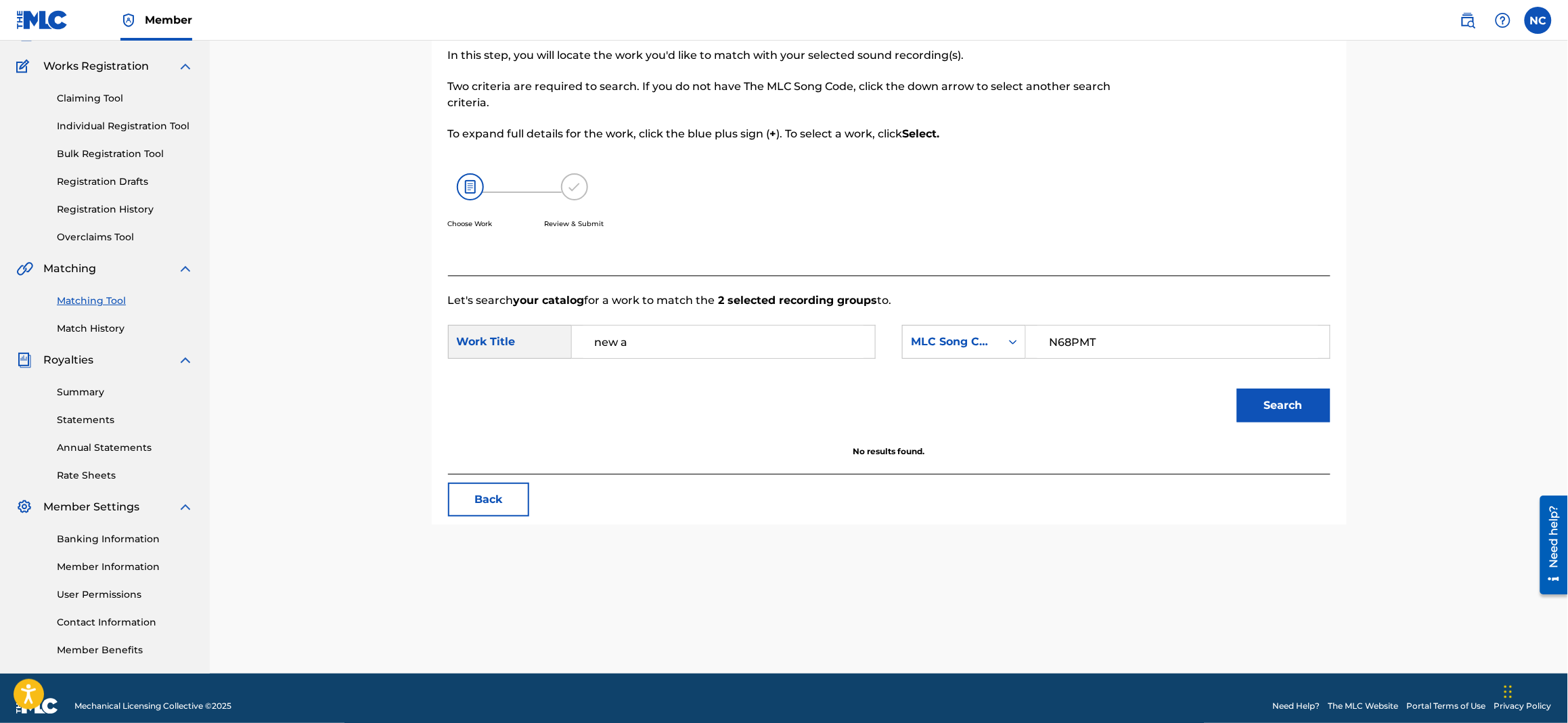
type input "N68PMT"
click at [1281, 400] on button "Search" at bounding box center [1283, 405] width 93 height 34
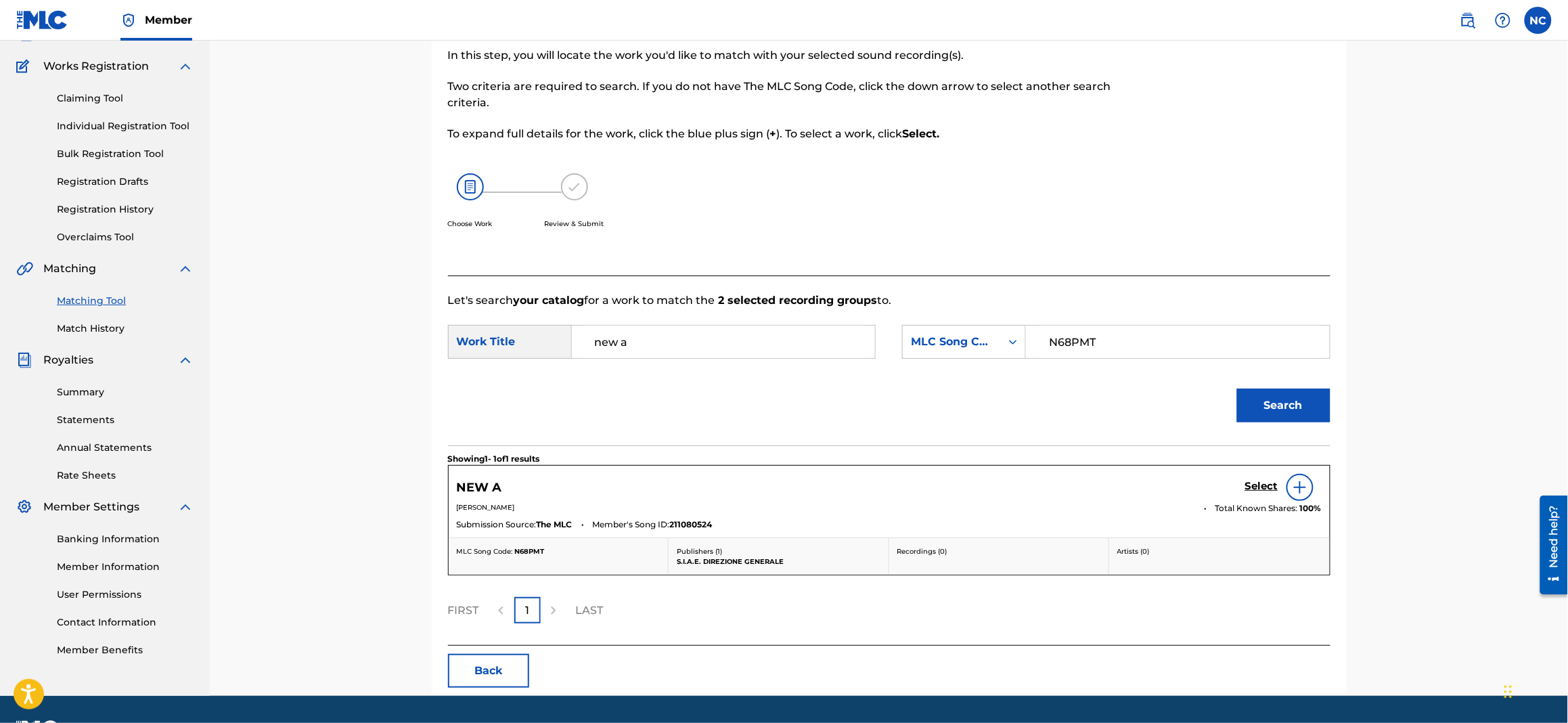
click at [1254, 487] on h5 "Select" at bounding box center [1262, 486] width 33 height 13
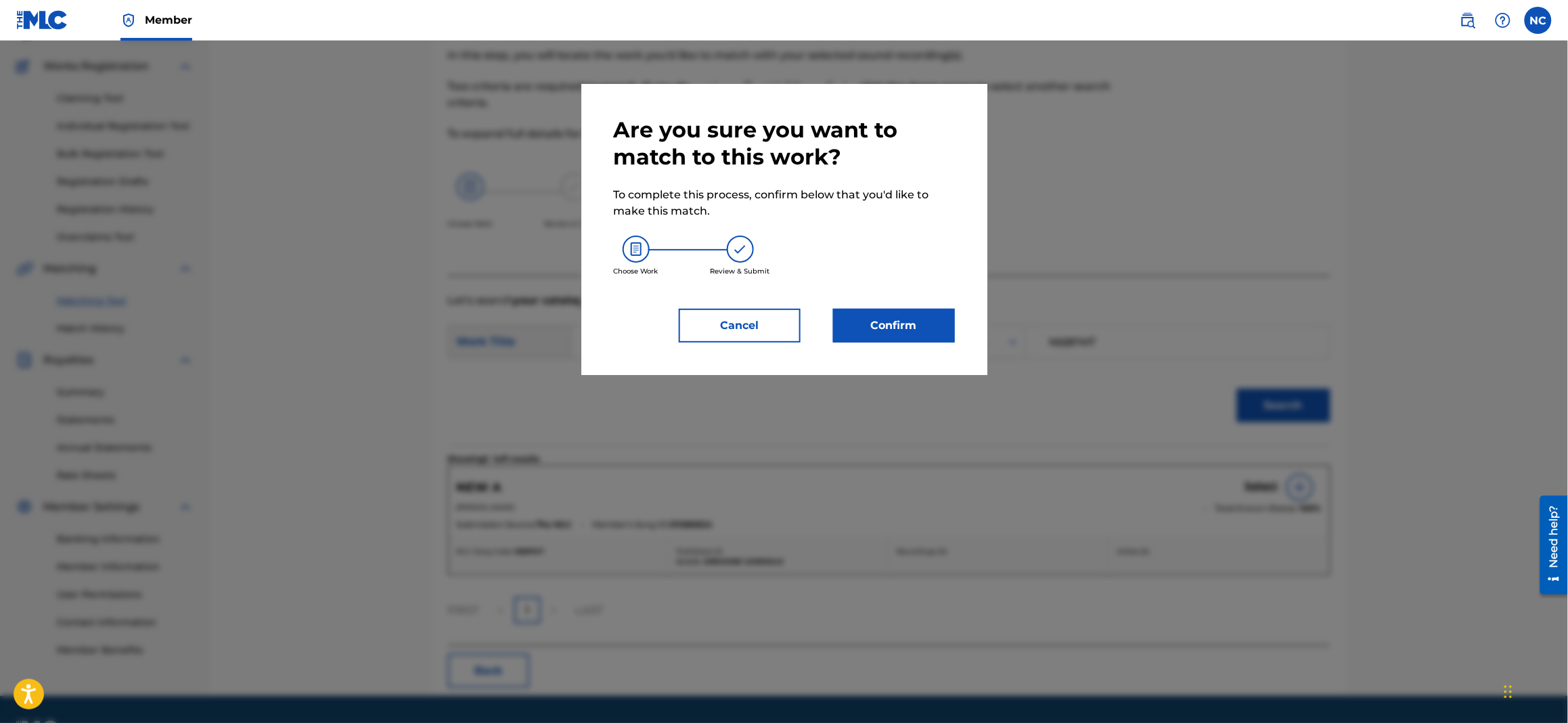
click at [884, 315] on button "Confirm" at bounding box center [893, 326] width 122 height 34
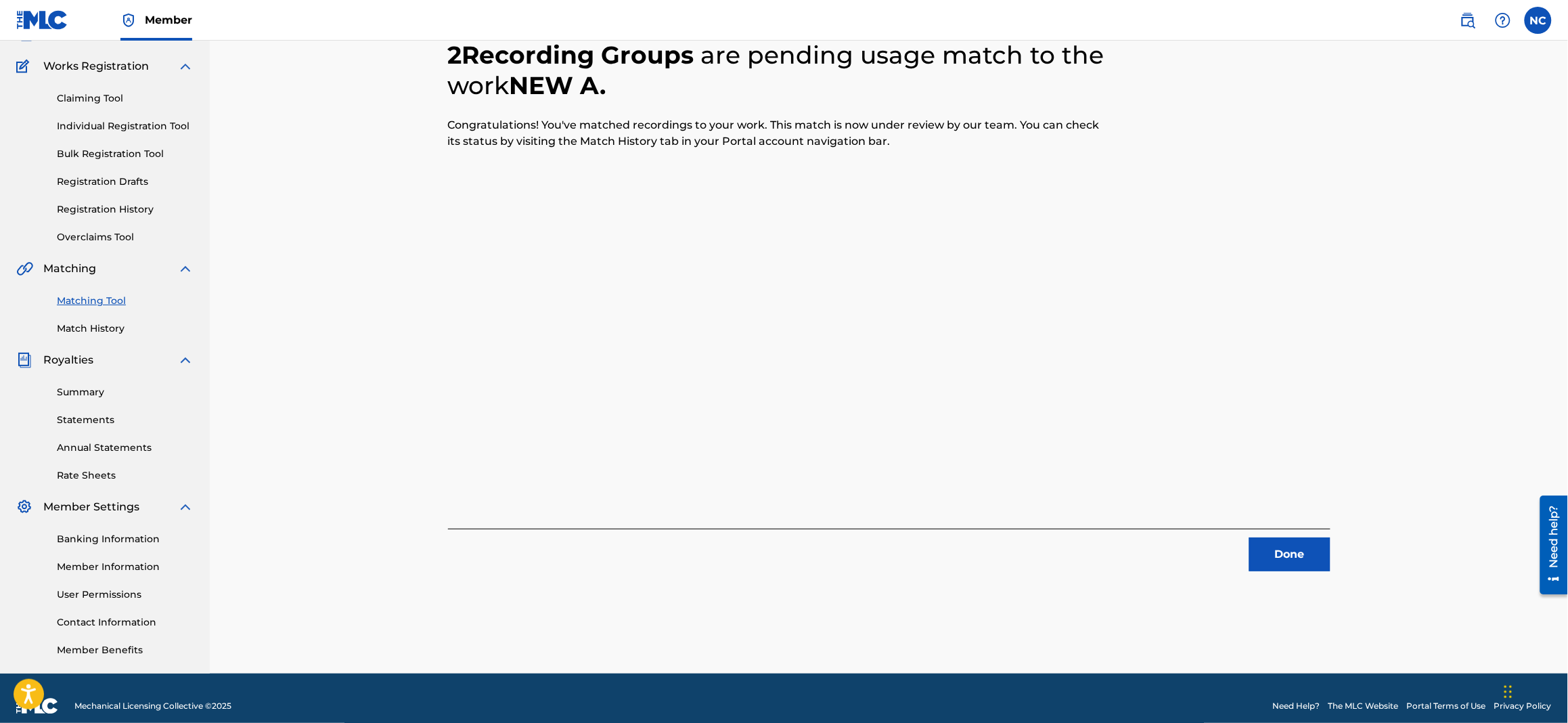
click at [1286, 549] on button "Done" at bounding box center [1290, 554] width 81 height 34
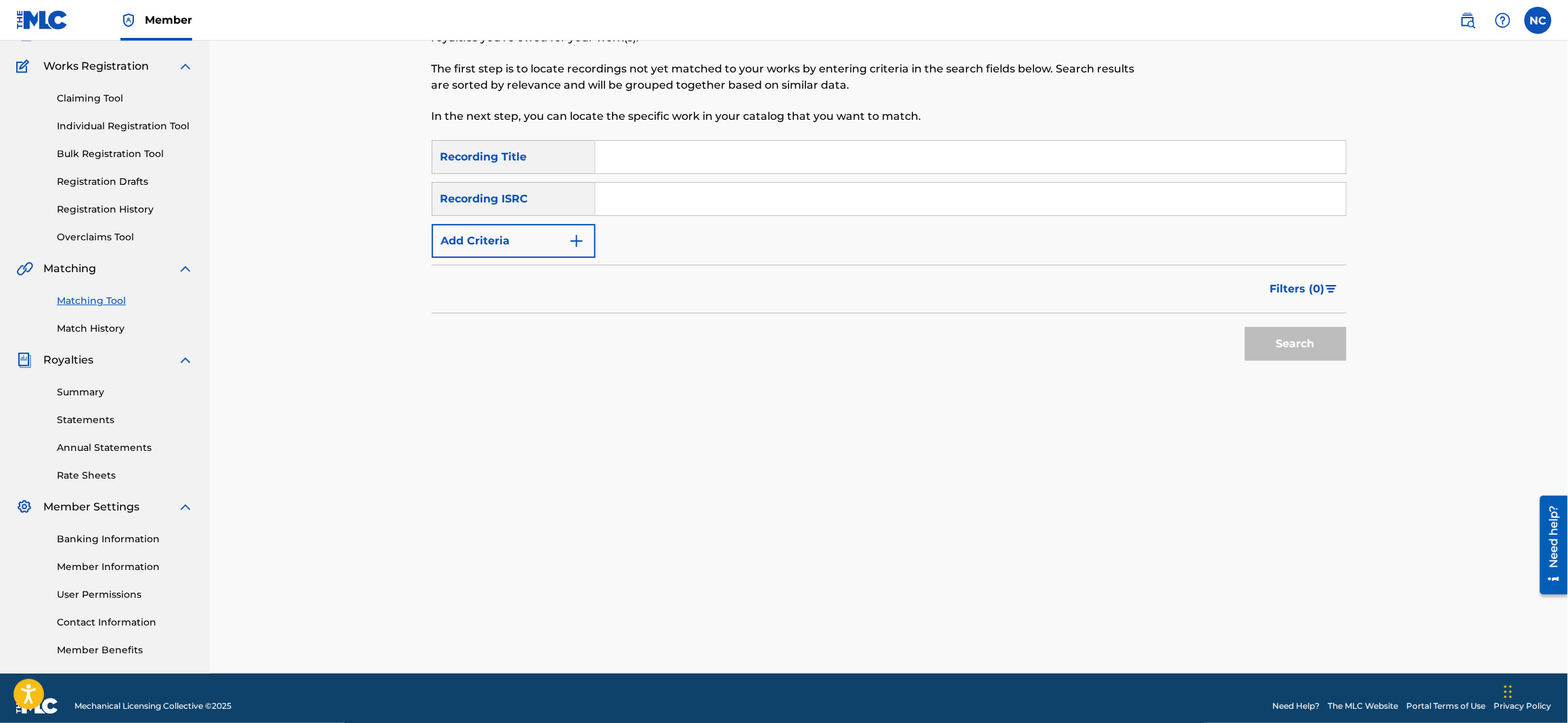
click at [758, 162] on input "Search Form" at bounding box center [970, 157] width 751 height 33
paste input "ALTO MEDITERRANEO"
type input "ALTO MEDITERRANEO"
click at [584, 235] on img "Search Form" at bounding box center [576, 241] width 16 height 16
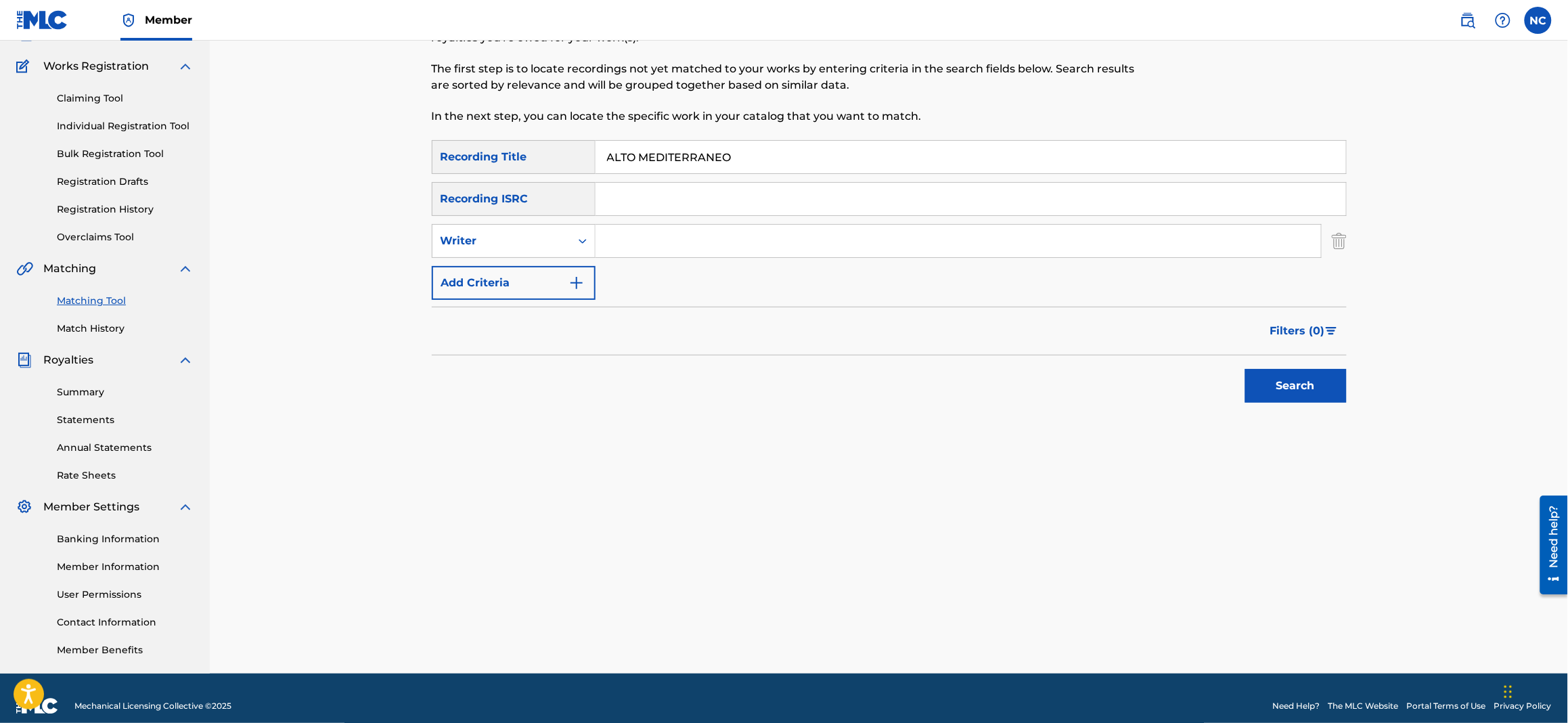
drag, startPoint x: 586, startPoint y: 239, endPoint x: 646, endPoint y: 233, distance: 60.3
click at [646, 233] on input "Search Form" at bounding box center [958, 241] width 726 height 33
click at [693, 240] on input "f" at bounding box center [958, 241] width 726 height 33
type input "filippi"
click at [1245, 369] on button "Search" at bounding box center [1296, 386] width 102 height 34
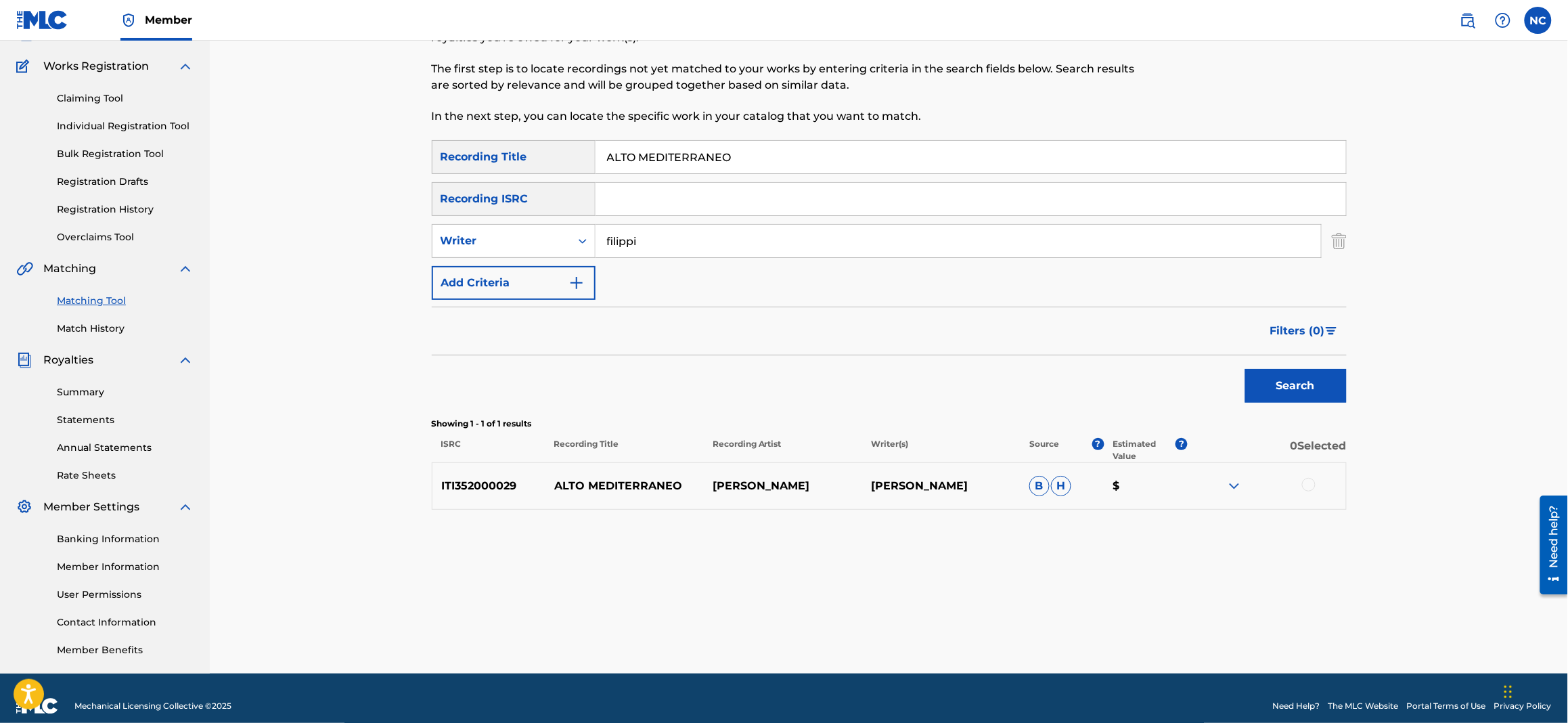
click at [1304, 485] on div at bounding box center [1308, 484] width 13 height 13
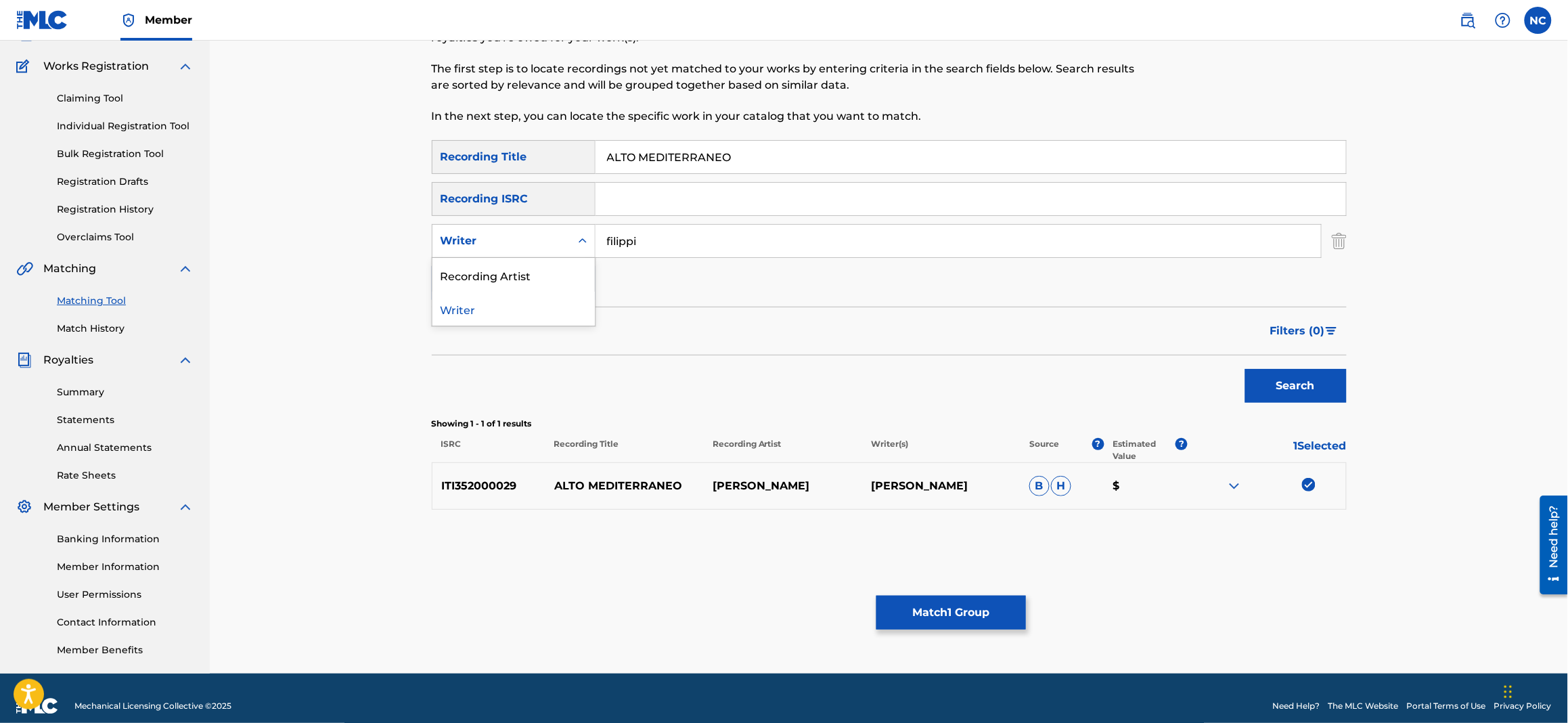
click at [530, 225] on div "Writer" at bounding box center [513, 241] width 163 height 34
click at [533, 276] on div "Recording Artist" at bounding box center [513, 275] width 162 height 34
click at [1309, 390] on button "Search" at bounding box center [1296, 386] width 102 height 34
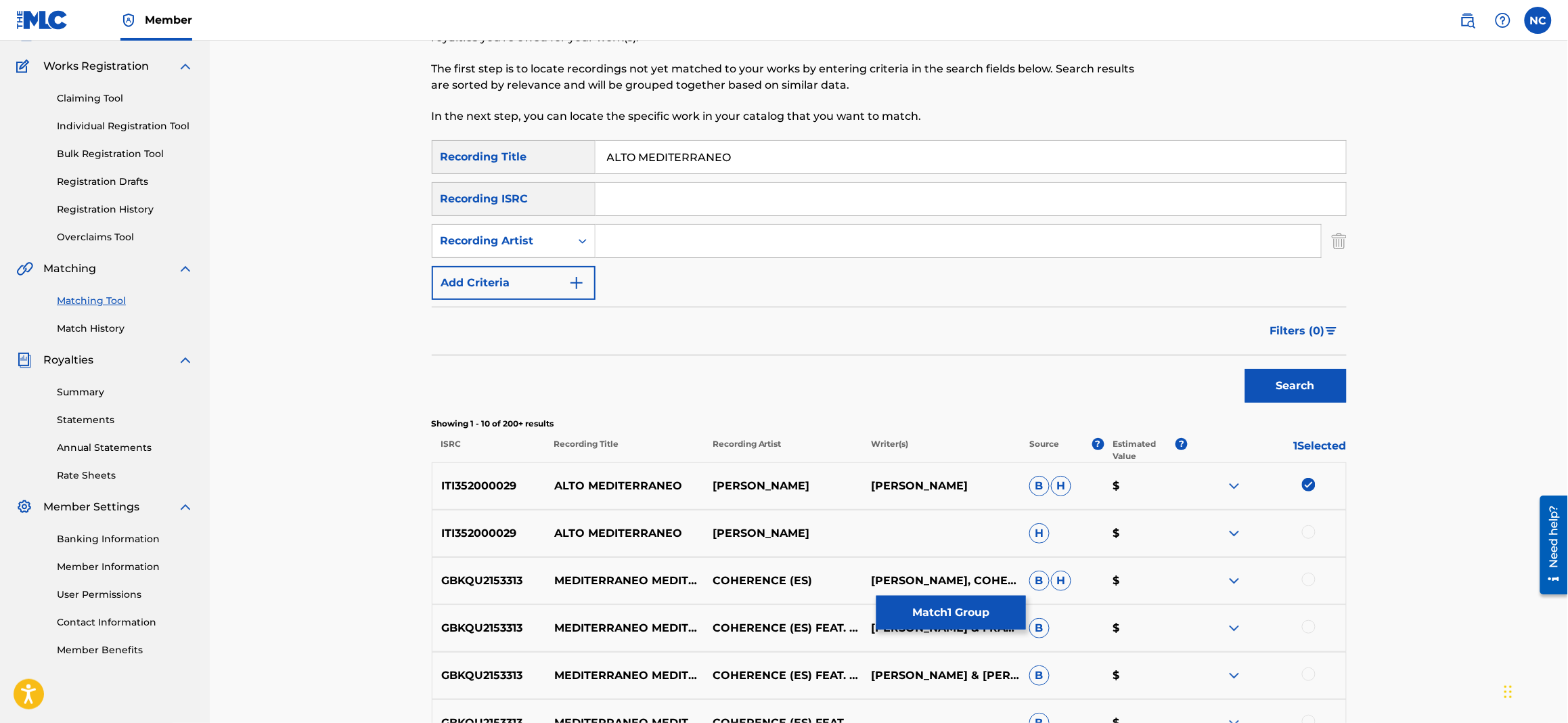
click at [1301, 533] on div at bounding box center [1267, 533] width 159 height 16
click at [1306, 532] on div at bounding box center [1308, 532] width 13 height 13
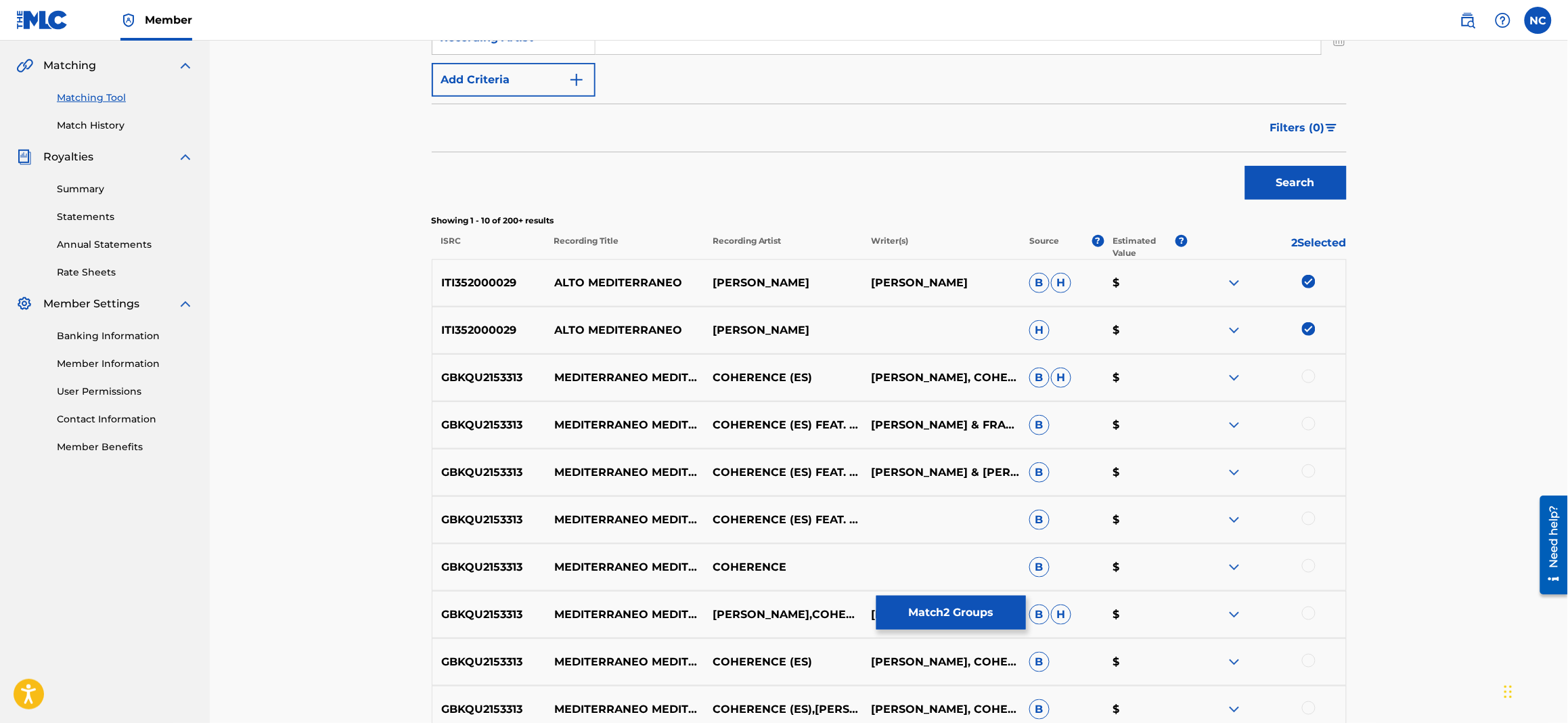
click at [990, 620] on button "Match 2 Groups" at bounding box center [951, 612] width 150 height 34
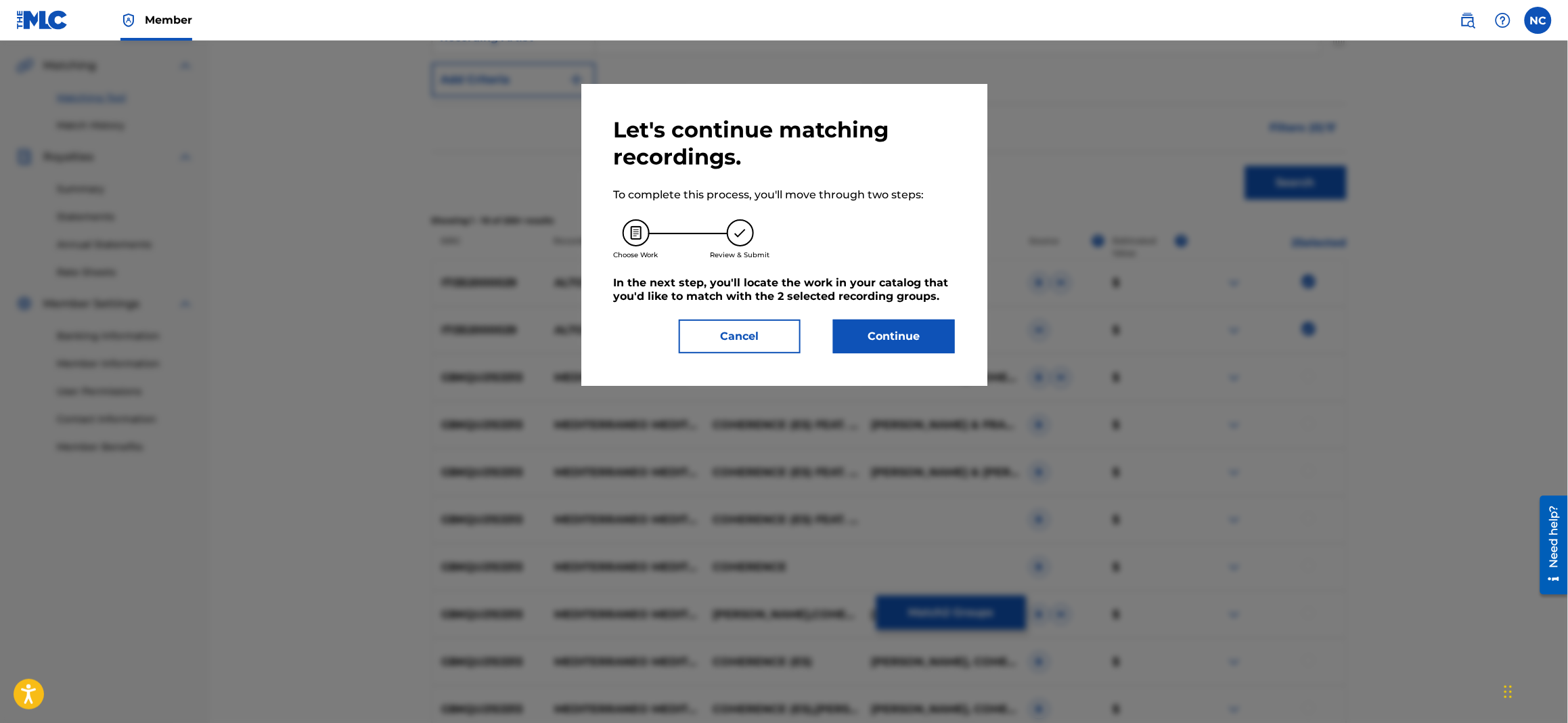
click at [912, 339] on button "Continue" at bounding box center [893, 336] width 122 height 34
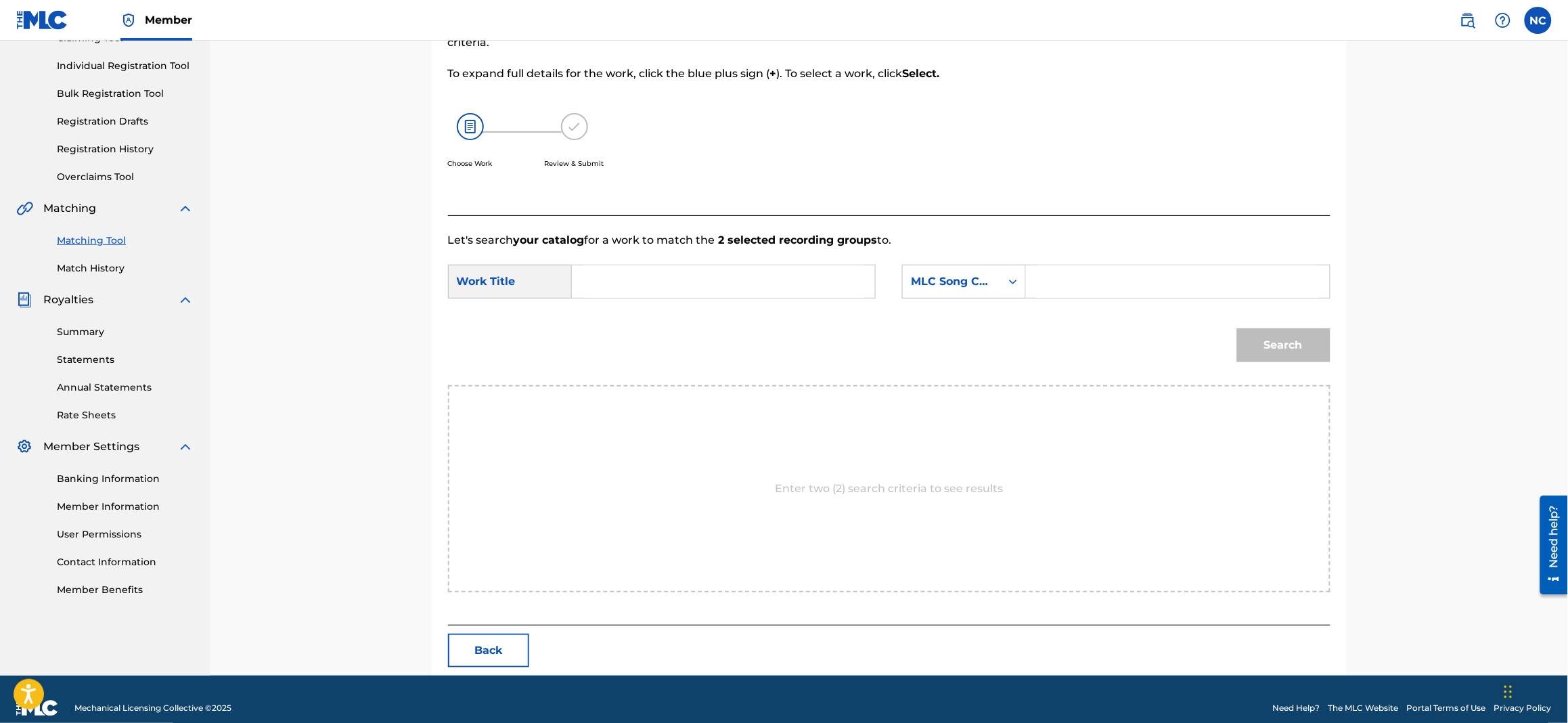
scroll to position [178, 0]
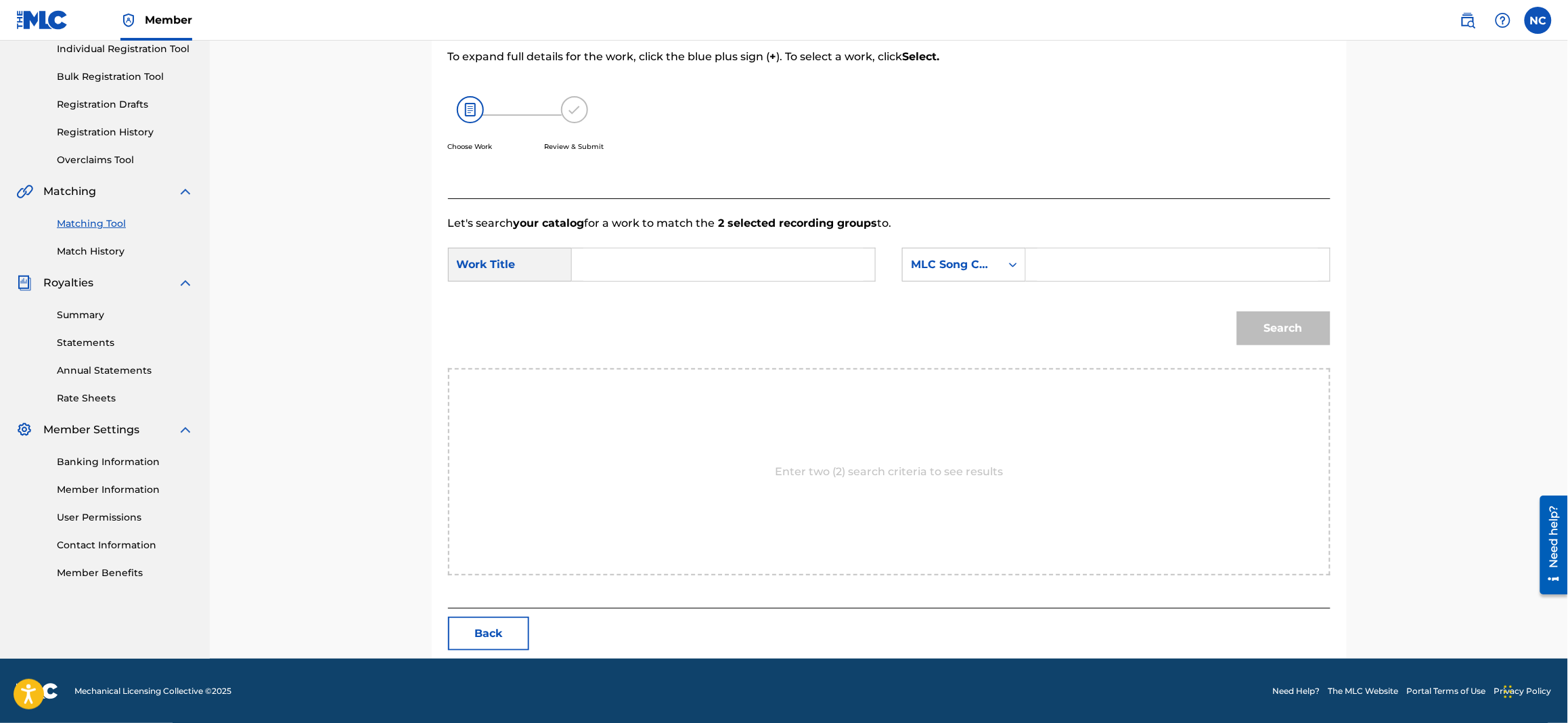
drag, startPoint x: 1158, startPoint y: 237, endPoint x: 1173, endPoint y: 278, distance: 43.7
click at [1158, 247] on form "SearchWithCriteriad5bed010-80ef-4bef-a560-260d3d485298 Work Title SearchWithCri…" at bounding box center [889, 300] width 882 height 136
click at [1173, 278] on input "Search Form" at bounding box center [1177, 264] width 280 height 33
paste input "AW73KC"
type input "AW73KC"
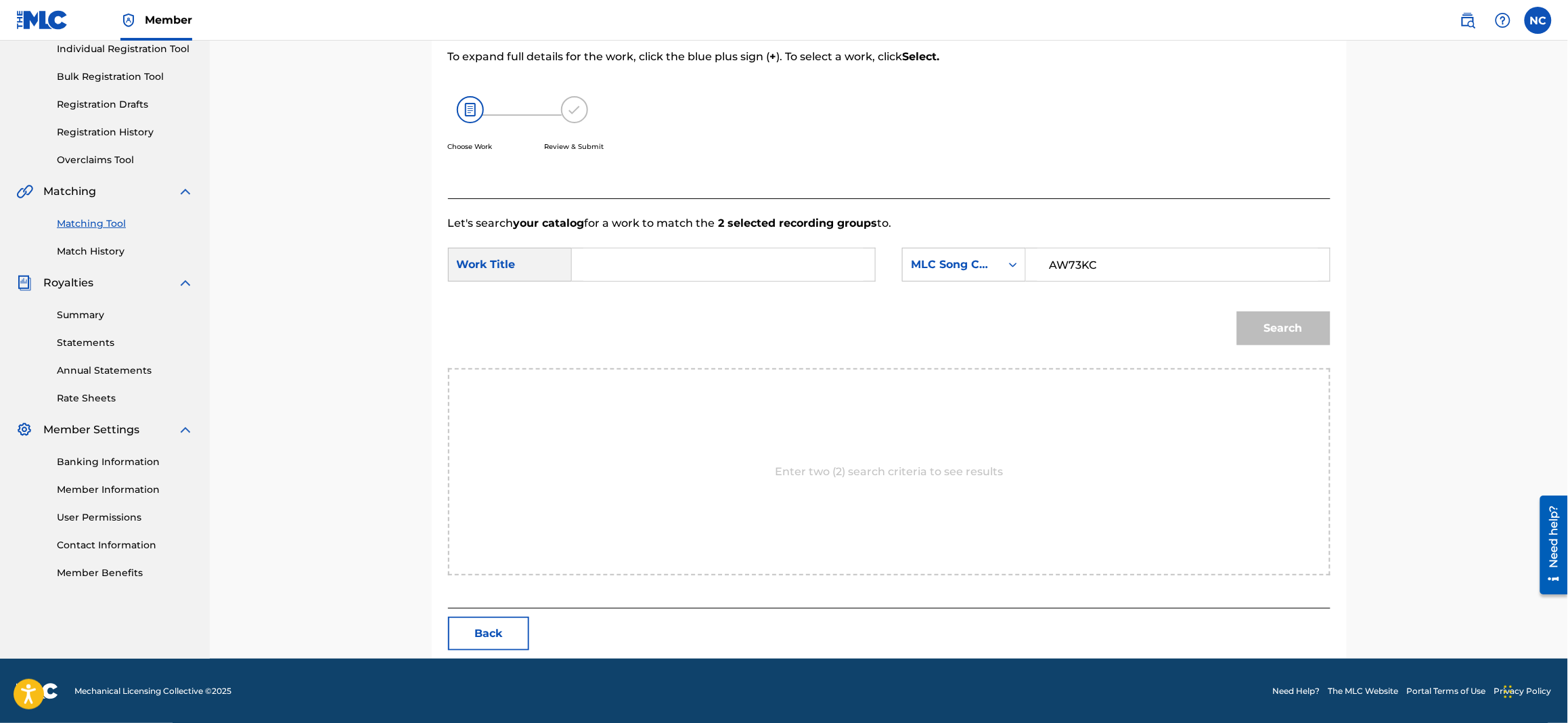
click at [808, 264] on input "Search Form" at bounding box center [723, 264] width 280 height 33
type input "alto mediterraneo"
click at [1237, 311] on button "Search" at bounding box center [1283, 328] width 93 height 34
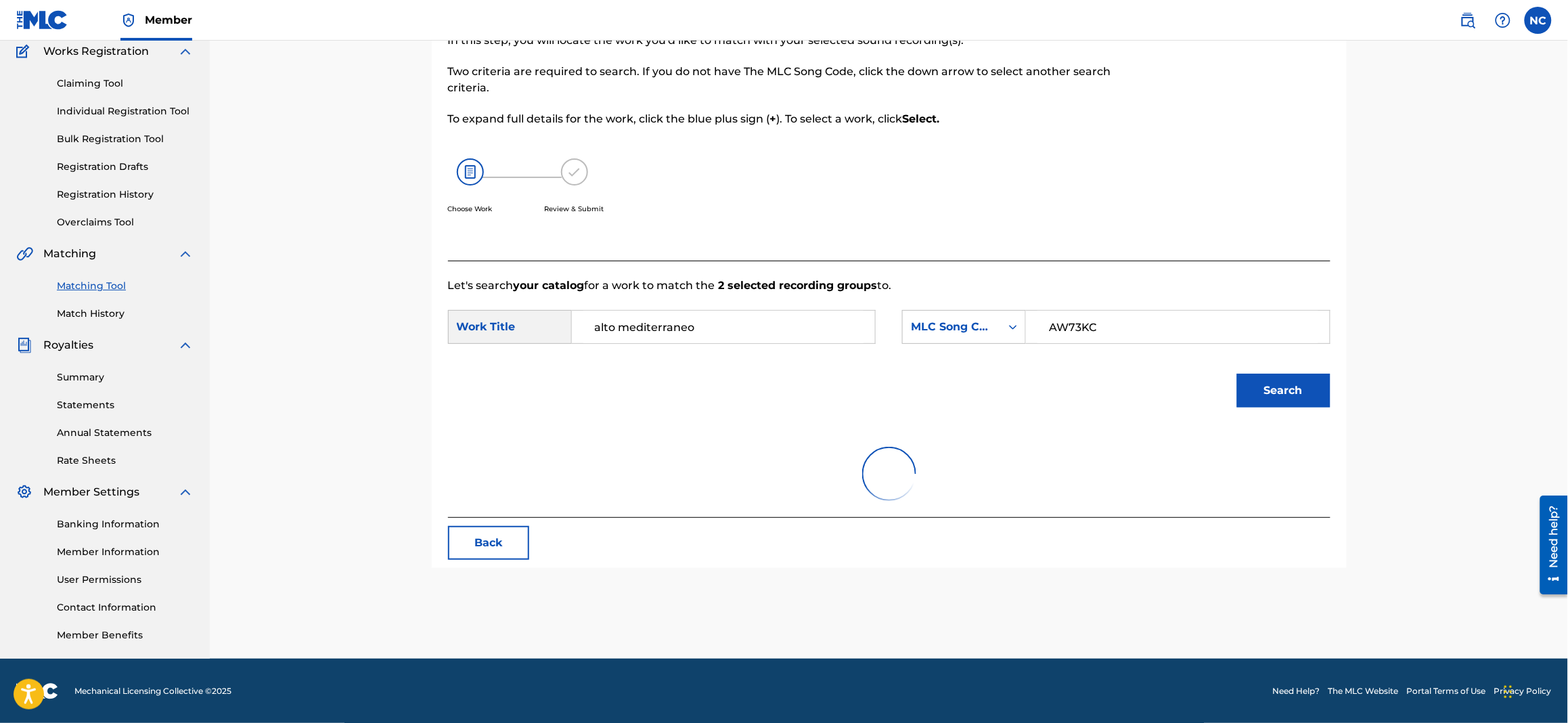
scroll to position [138, 0]
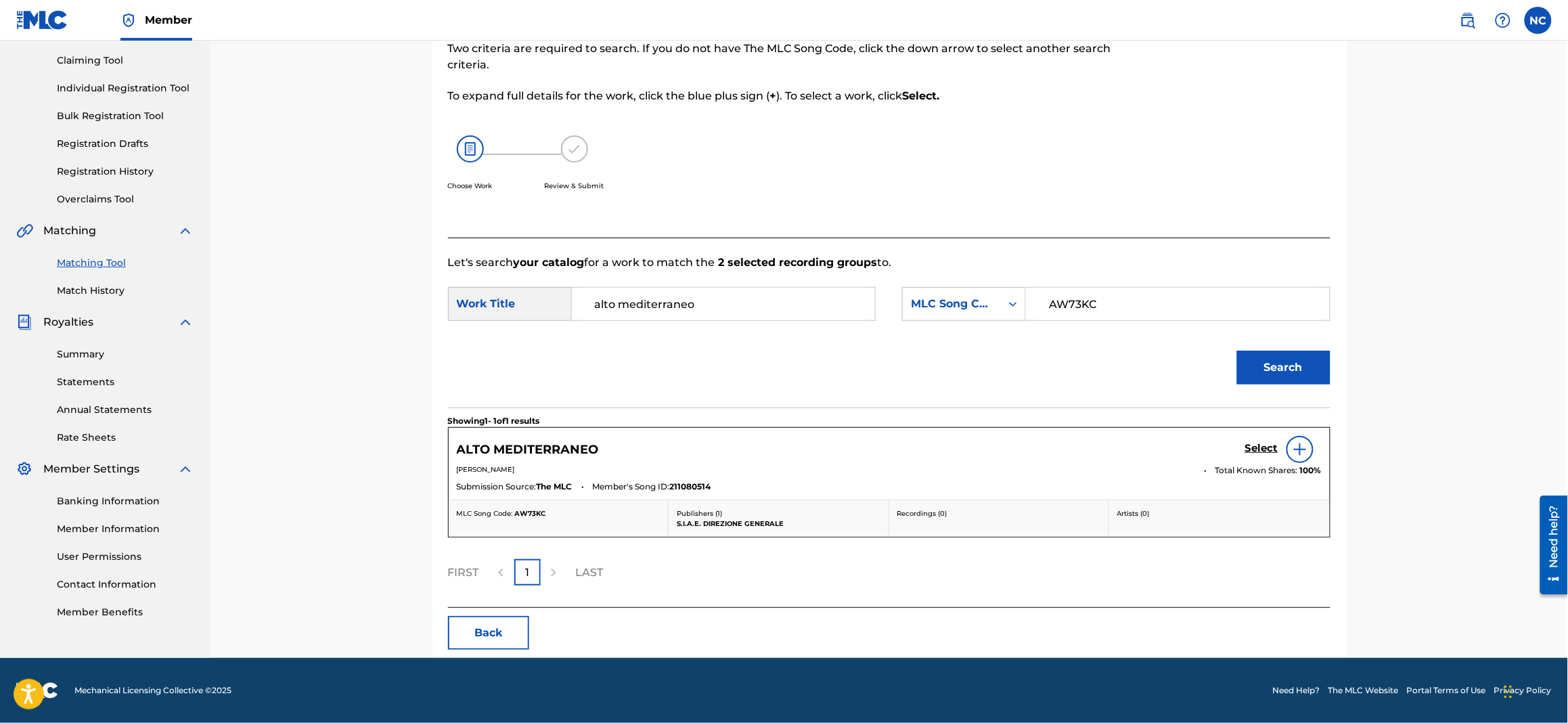
click at [1254, 450] on h5 "Select" at bounding box center [1262, 448] width 33 height 13
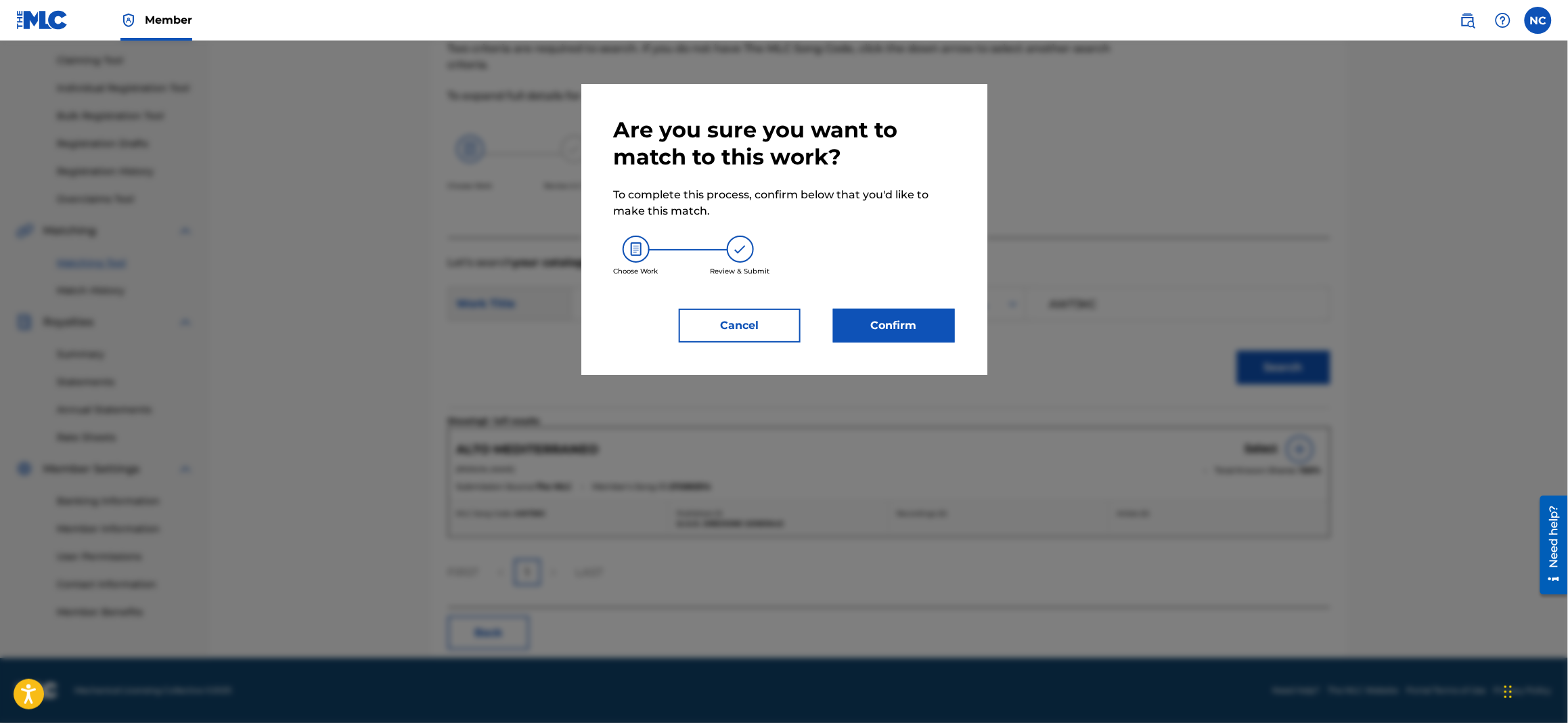
click at [934, 342] on div "Are you sure you want to match to this work? To complete this process, confirm …" at bounding box center [785, 230] width 406 height 291
click at [934, 325] on button "Confirm" at bounding box center [893, 326] width 122 height 34
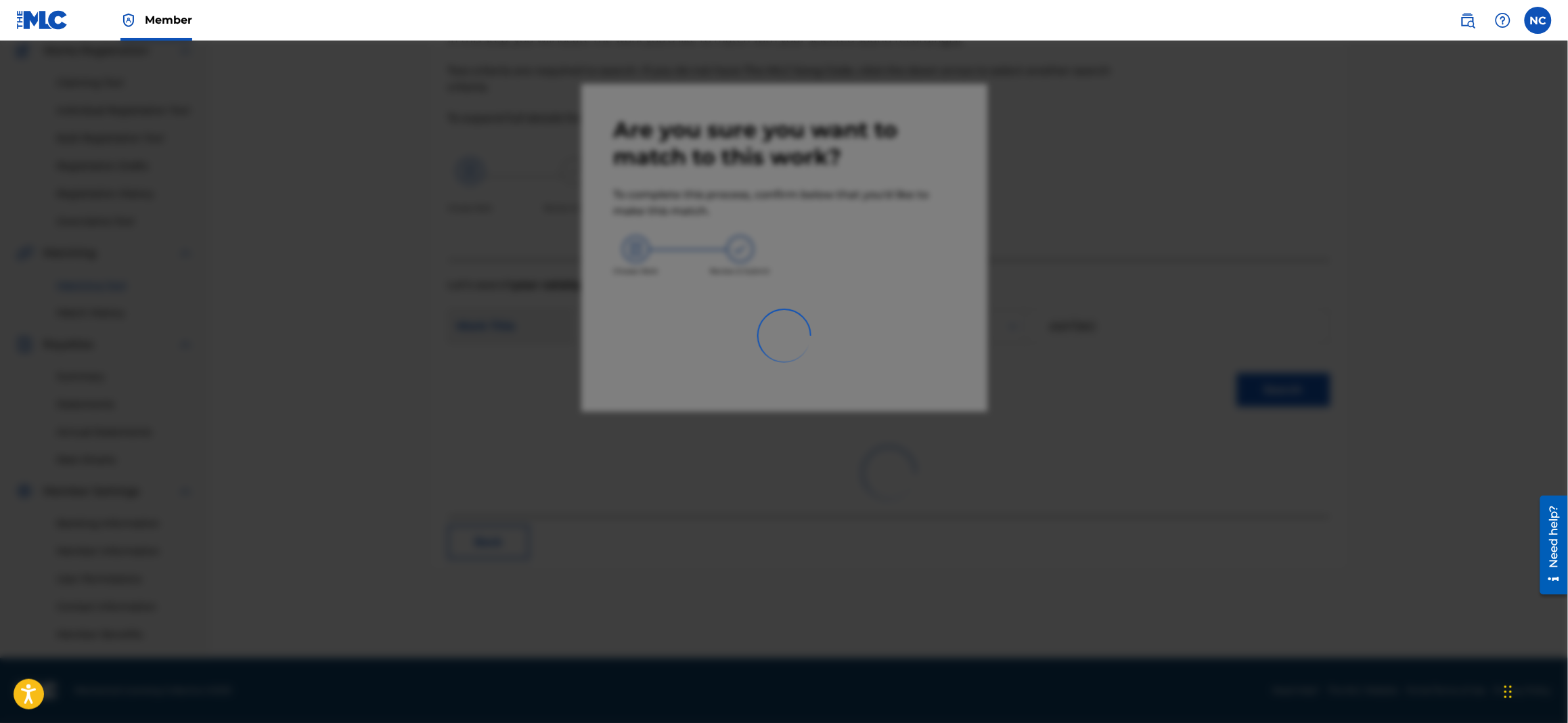
scroll to position [116, 0]
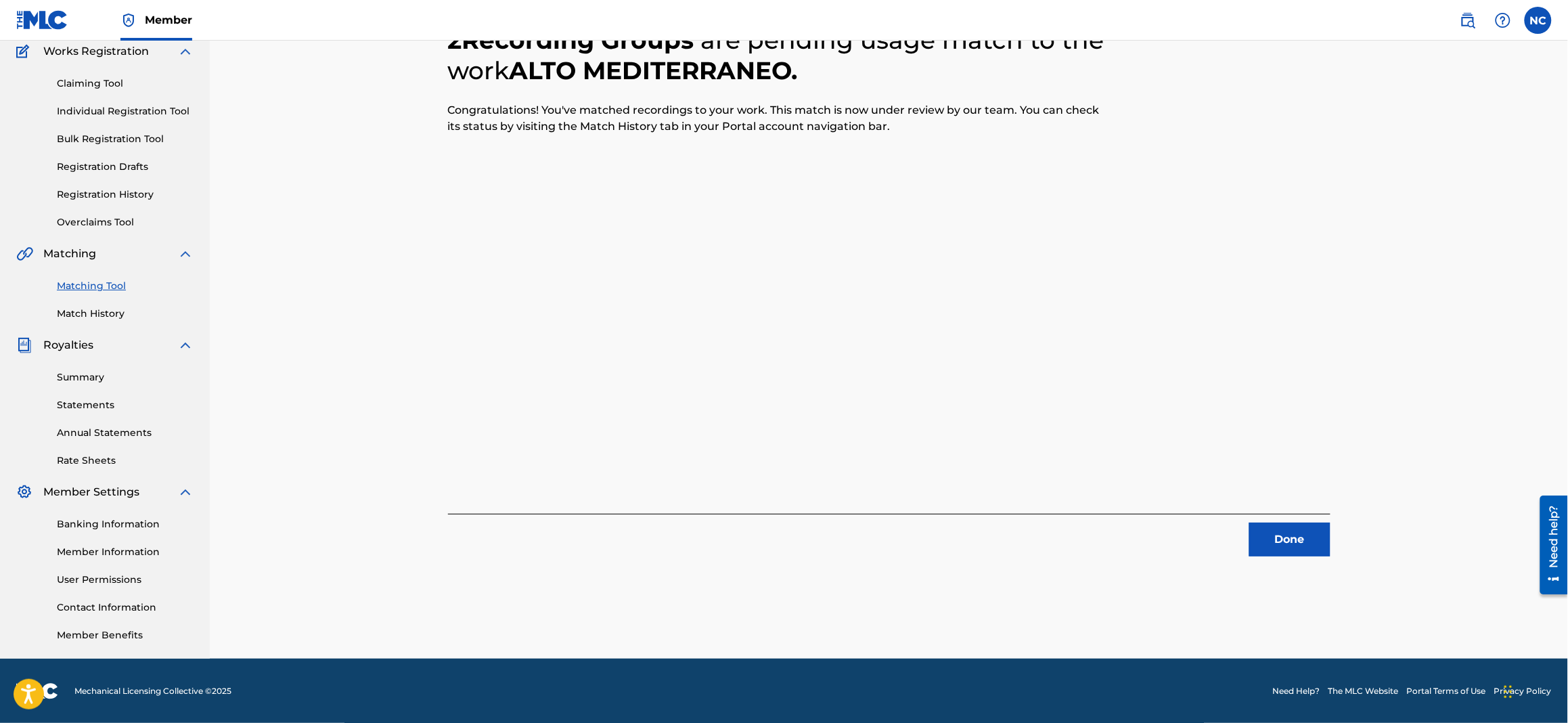
click at [1305, 557] on div "2 Recording Groups are pending usage match to the work ALTO MEDITERRANEO . Cong…" at bounding box center [889, 309] width 947 height 700
click at [1301, 541] on button "Done" at bounding box center [1290, 539] width 81 height 34
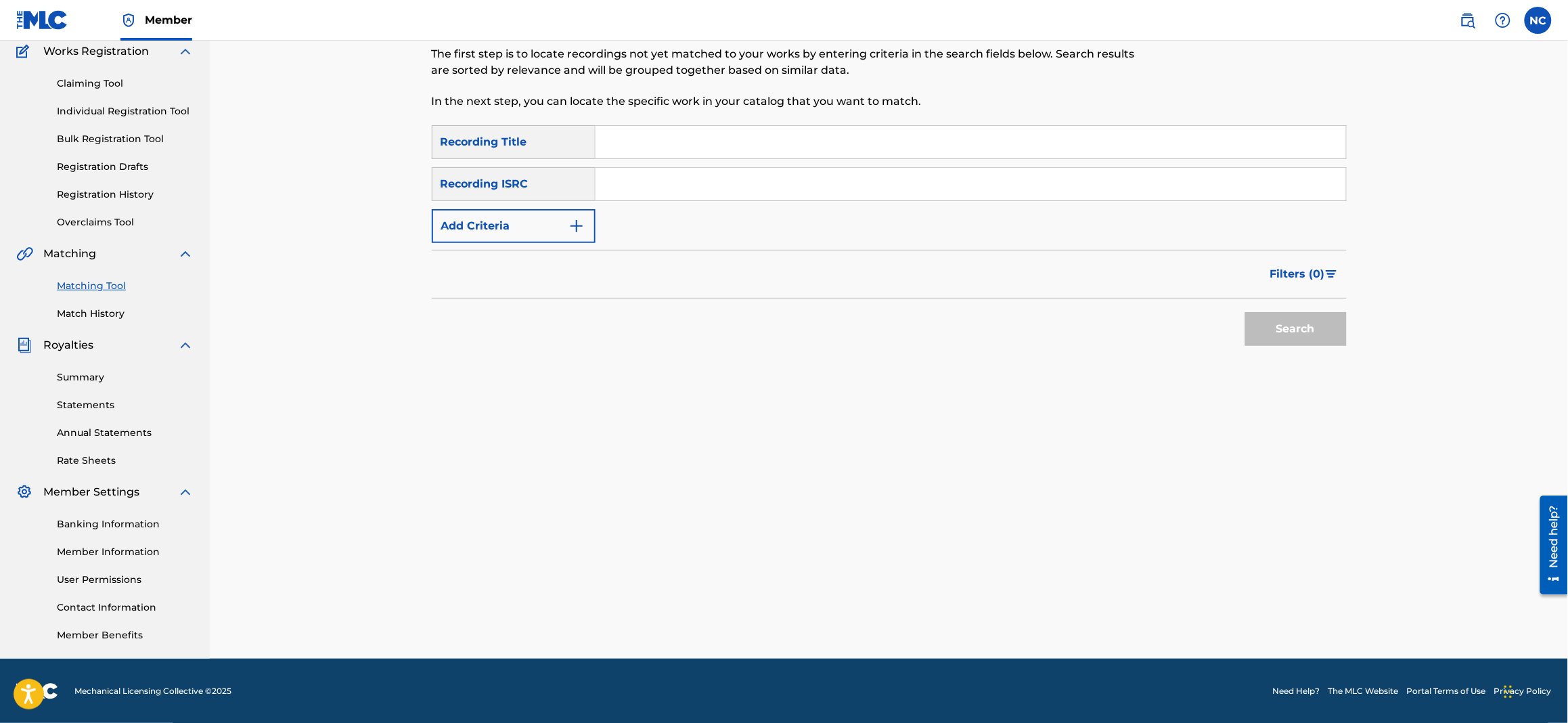
click at [758, 135] on input "Search Form" at bounding box center [970, 142] width 751 height 33
paste input "AMARCORD DAYS"
type input "AMARCORD DAYS"
click at [575, 237] on button "Add Criteria" at bounding box center [513, 226] width 163 height 34
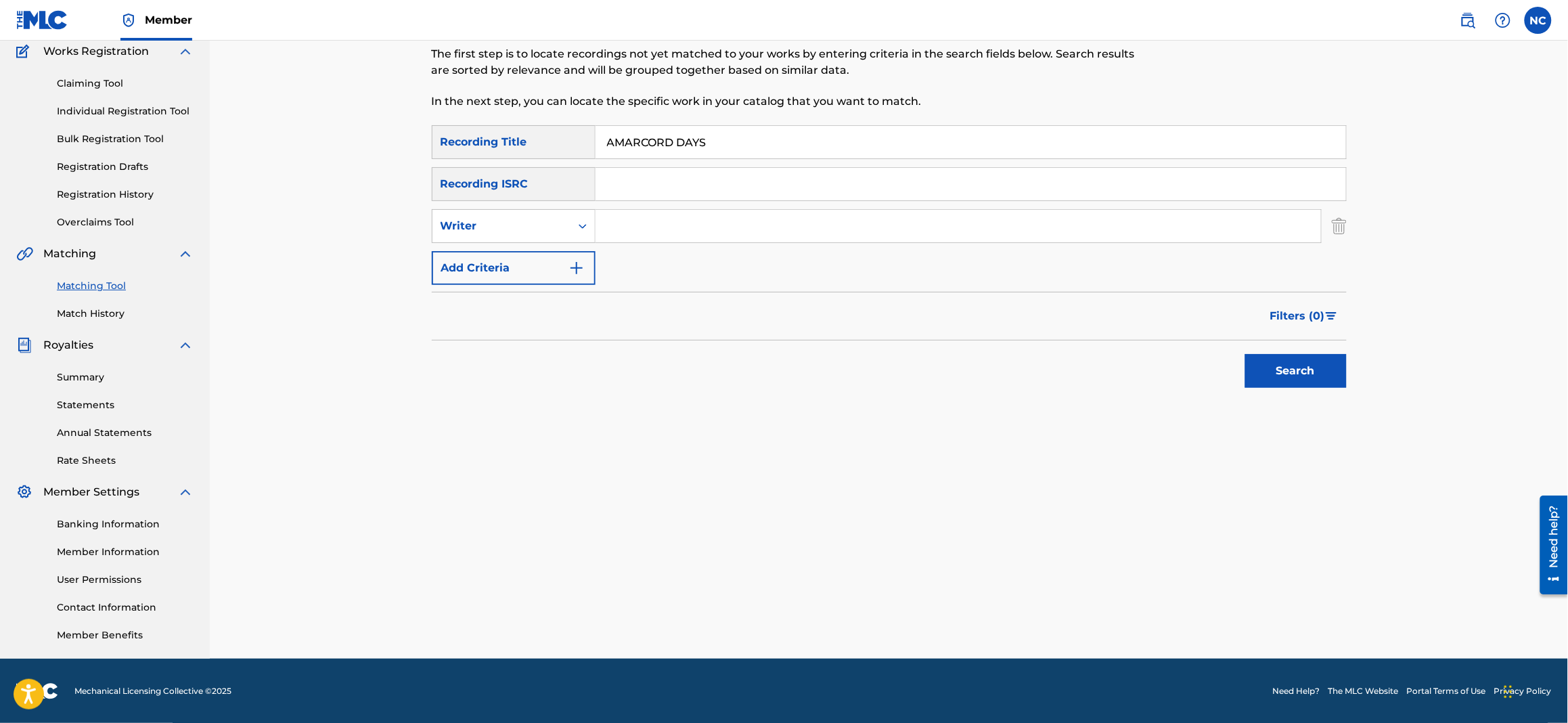
click at [653, 235] on input "Search Form" at bounding box center [958, 226] width 726 height 33
type input "filippi"
click at [1245, 354] on button "Search" at bounding box center [1296, 371] width 102 height 34
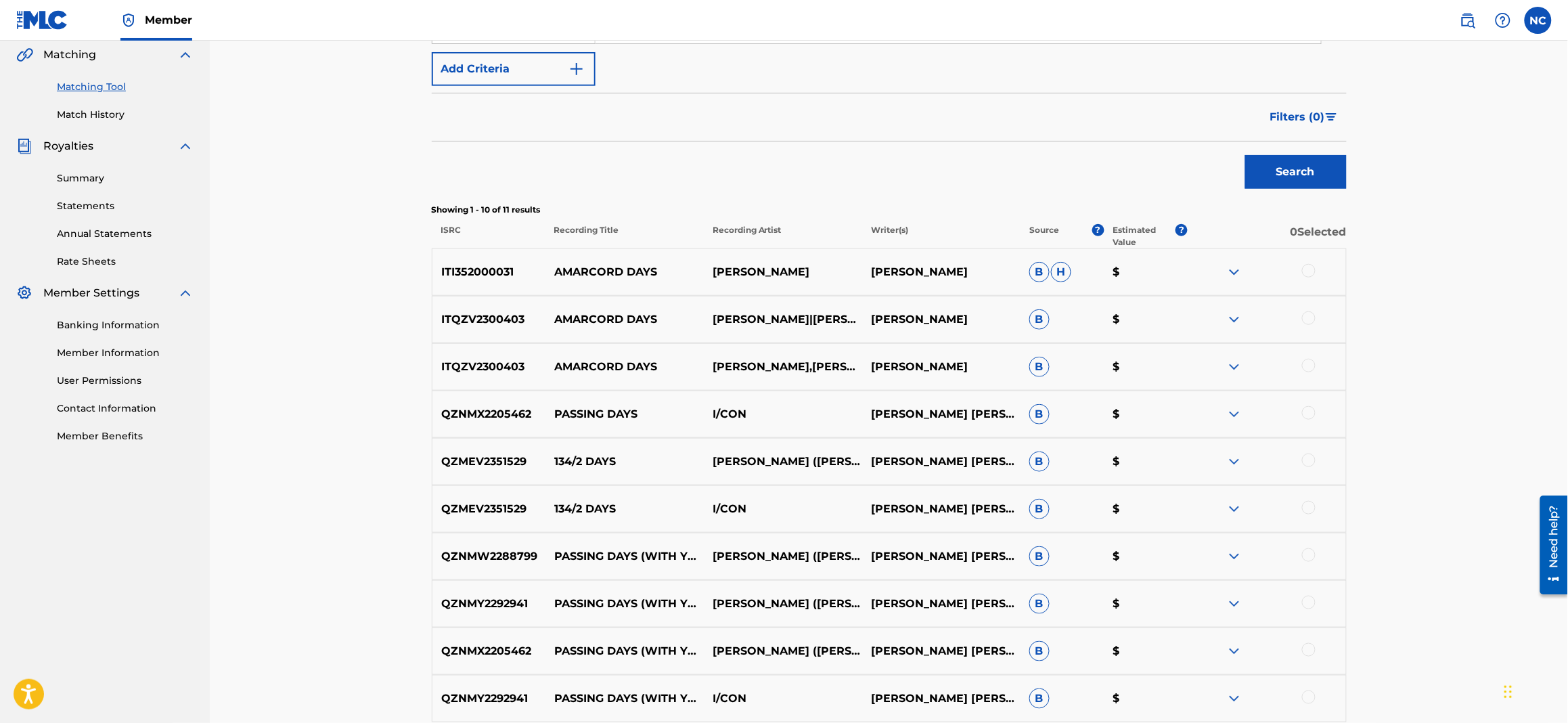
scroll to position [319, 0]
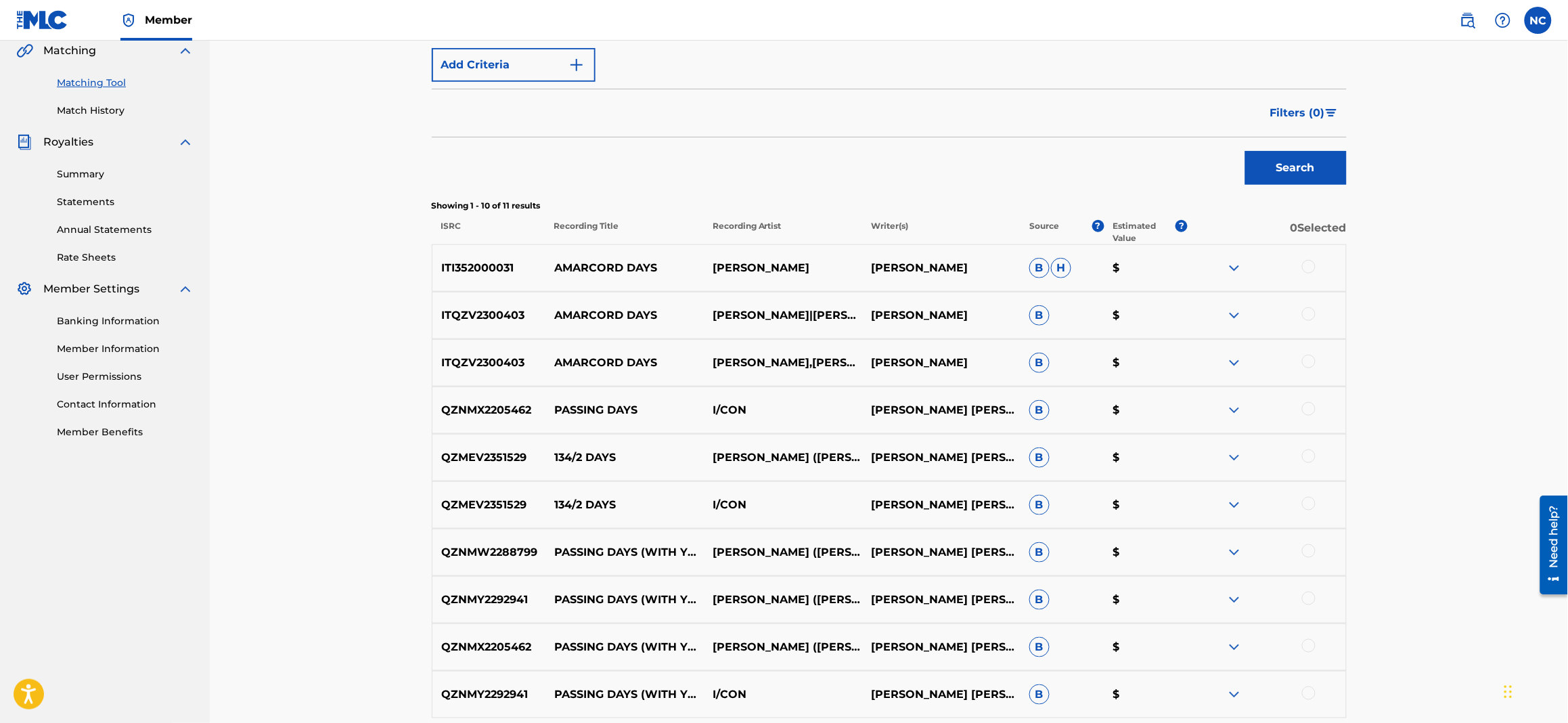
click at [1310, 360] on div at bounding box center [1308, 361] width 13 height 13
click at [1312, 317] on div at bounding box center [1308, 314] width 13 height 13
click at [1313, 266] on div at bounding box center [1308, 267] width 13 height 13
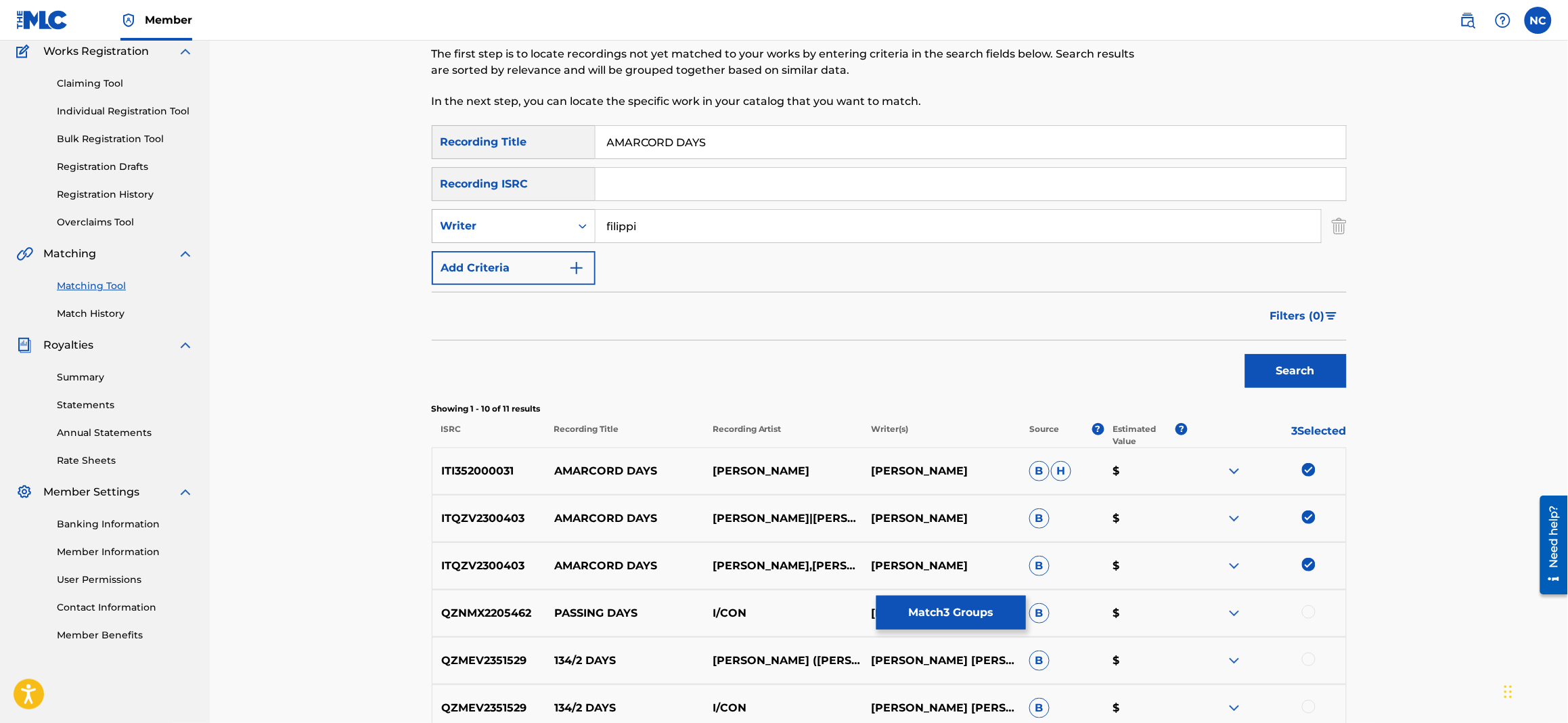
drag, startPoint x: 594, startPoint y: 223, endPoint x: 584, endPoint y: 225, distance: 10.2
click at [591, 223] on div "Search Form" at bounding box center [582, 225] width 24 height 24
drag, startPoint x: 490, startPoint y: 264, endPoint x: 614, endPoint y: 255, distance: 124.3
click at [493, 264] on div "Recording Artist" at bounding box center [513, 260] width 162 height 34
click at [689, 227] on input "Search Form" at bounding box center [958, 226] width 726 height 33
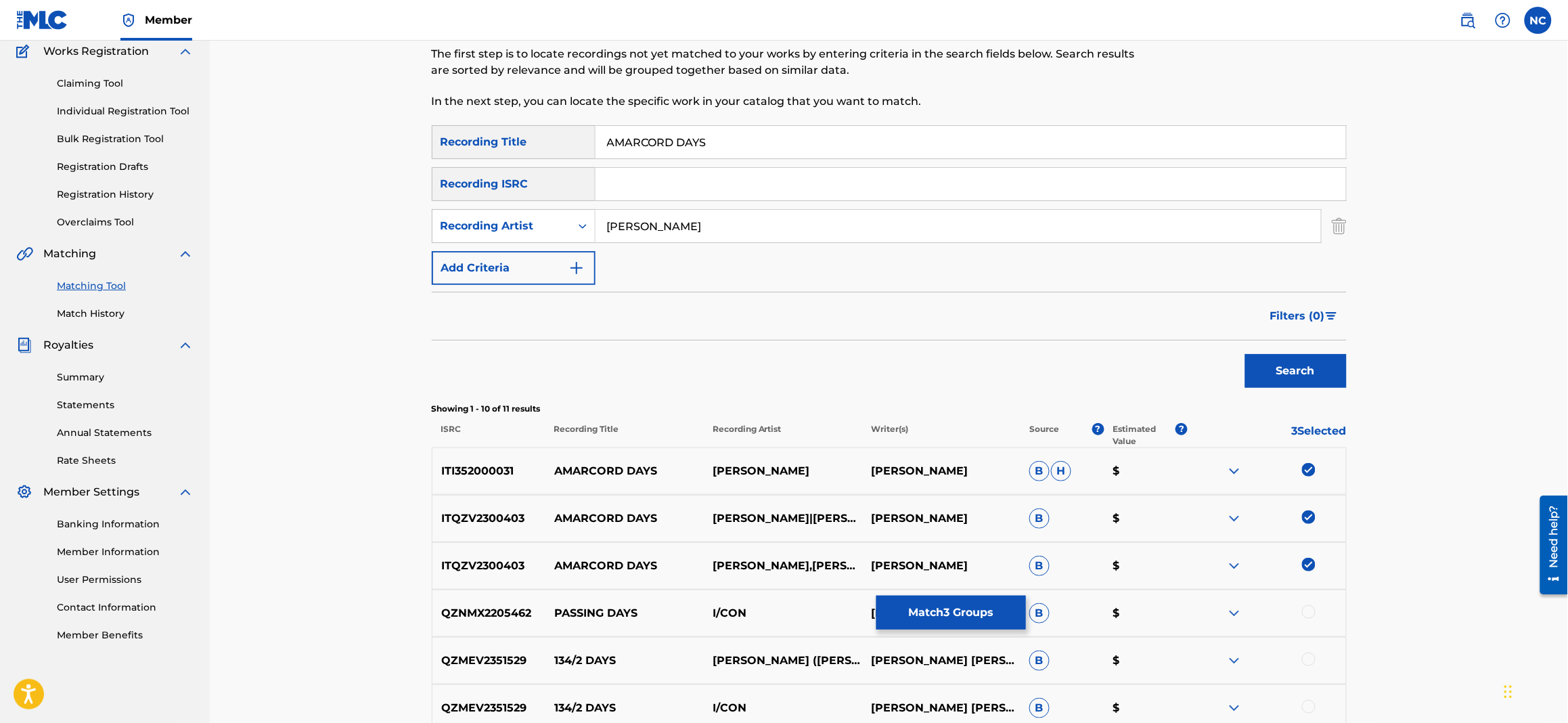
type input "[PERSON_NAME]"
click at [1245, 354] on button "Search" at bounding box center [1296, 371] width 102 height 34
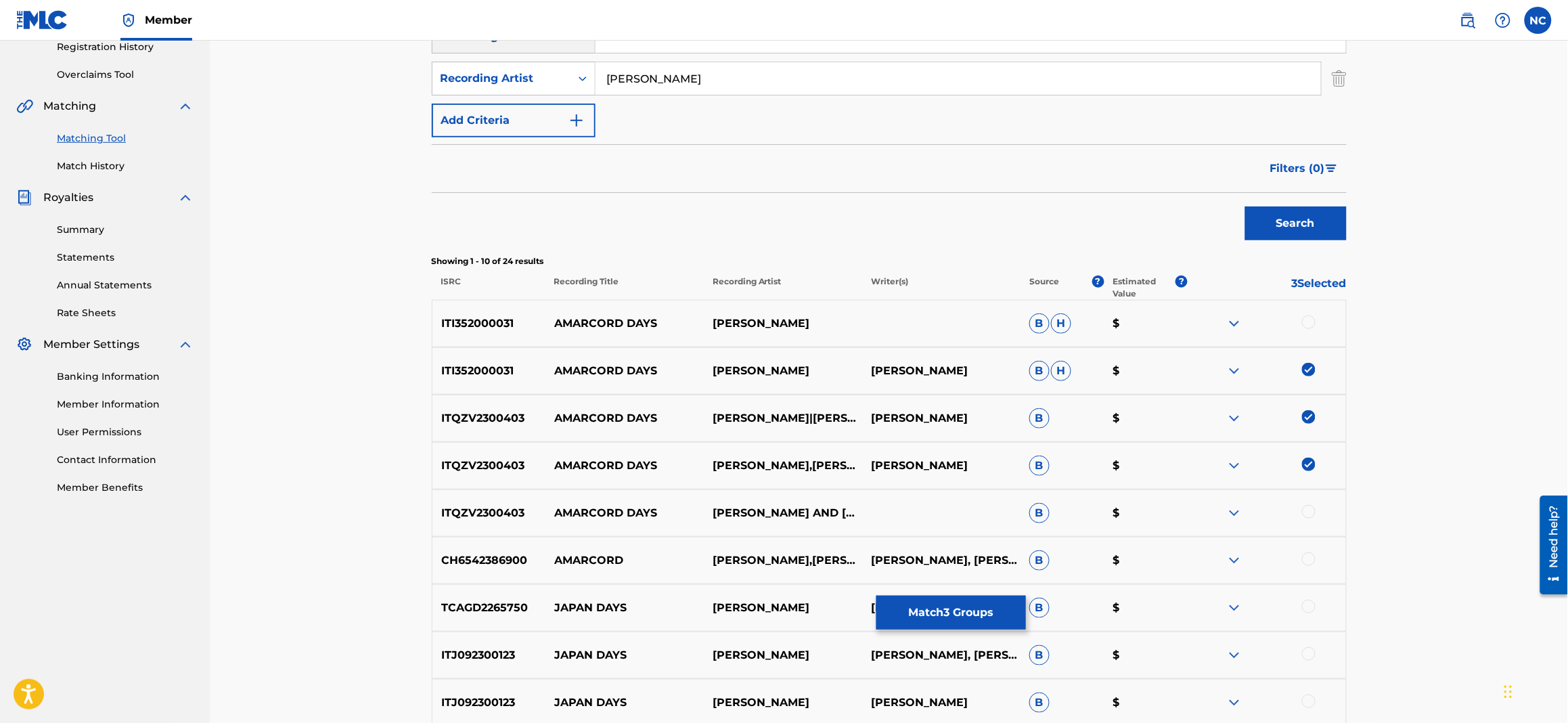
scroll to position [420, 0]
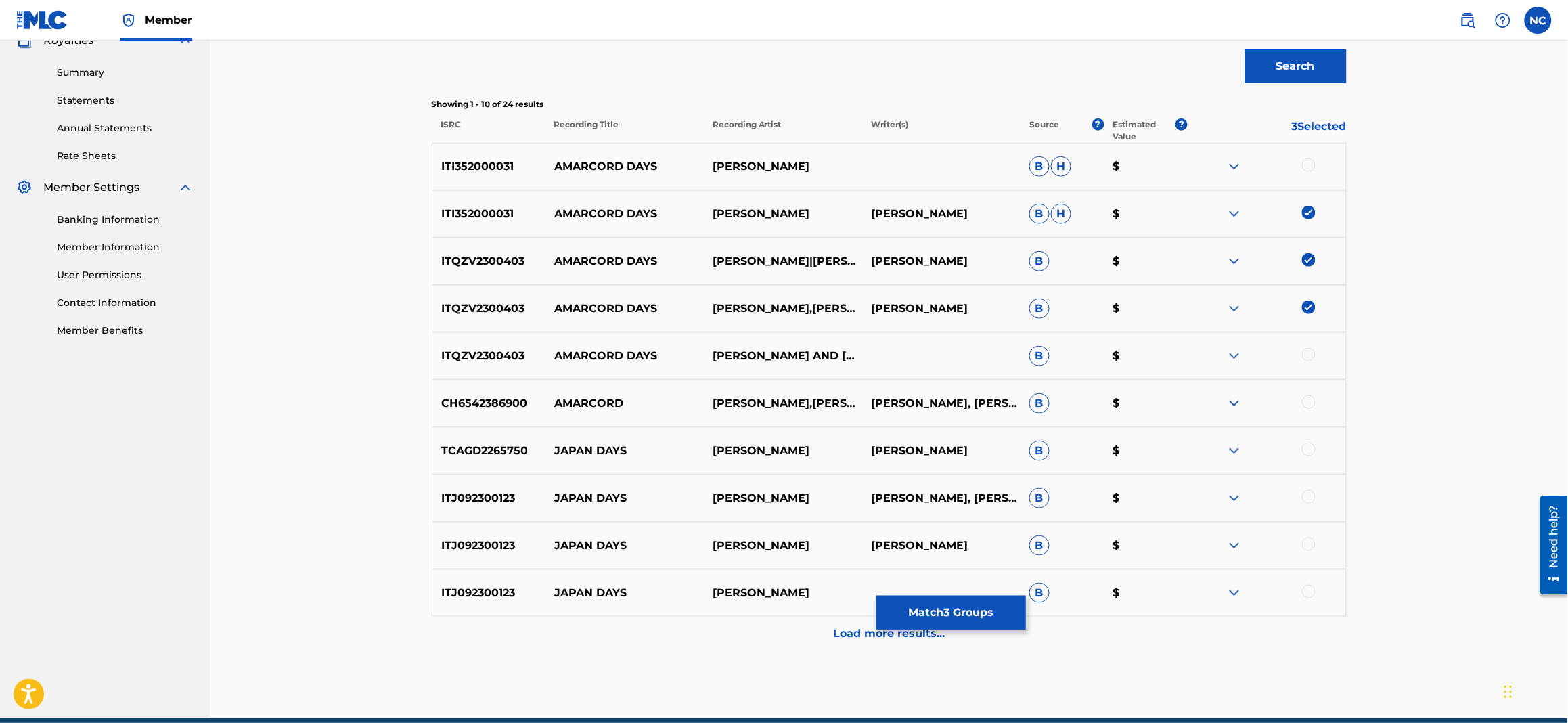
click at [792, 355] on p "[PERSON_NAME] AND [PERSON_NAME]" at bounding box center [783, 356] width 159 height 16
click at [1304, 352] on div at bounding box center [1308, 354] width 13 height 13
click at [1306, 168] on div at bounding box center [1308, 165] width 13 height 13
click at [985, 600] on button "Match 5 Groups" at bounding box center [951, 612] width 150 height 34
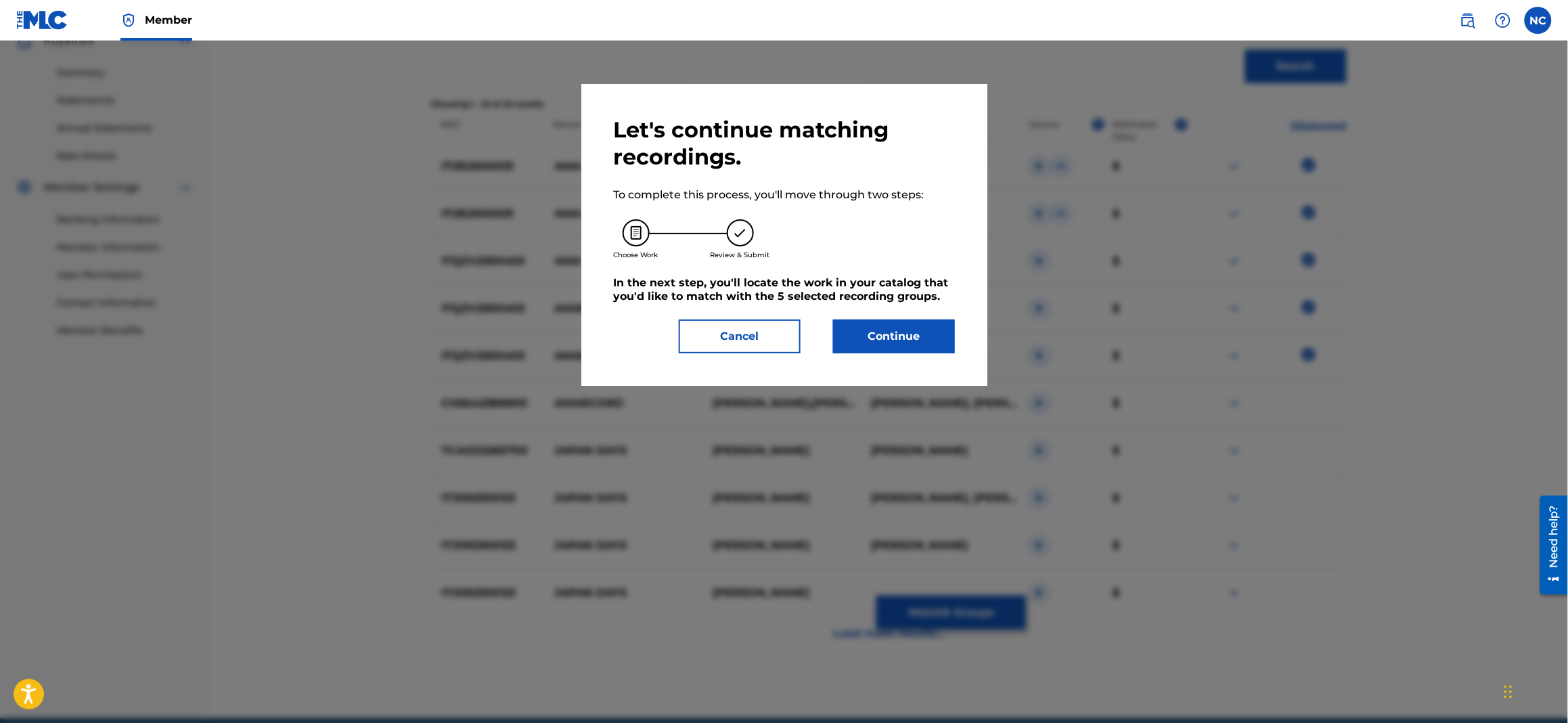
click at [931, 337] on button "Continue" at bounding box center [893, 336] width 122 height 34
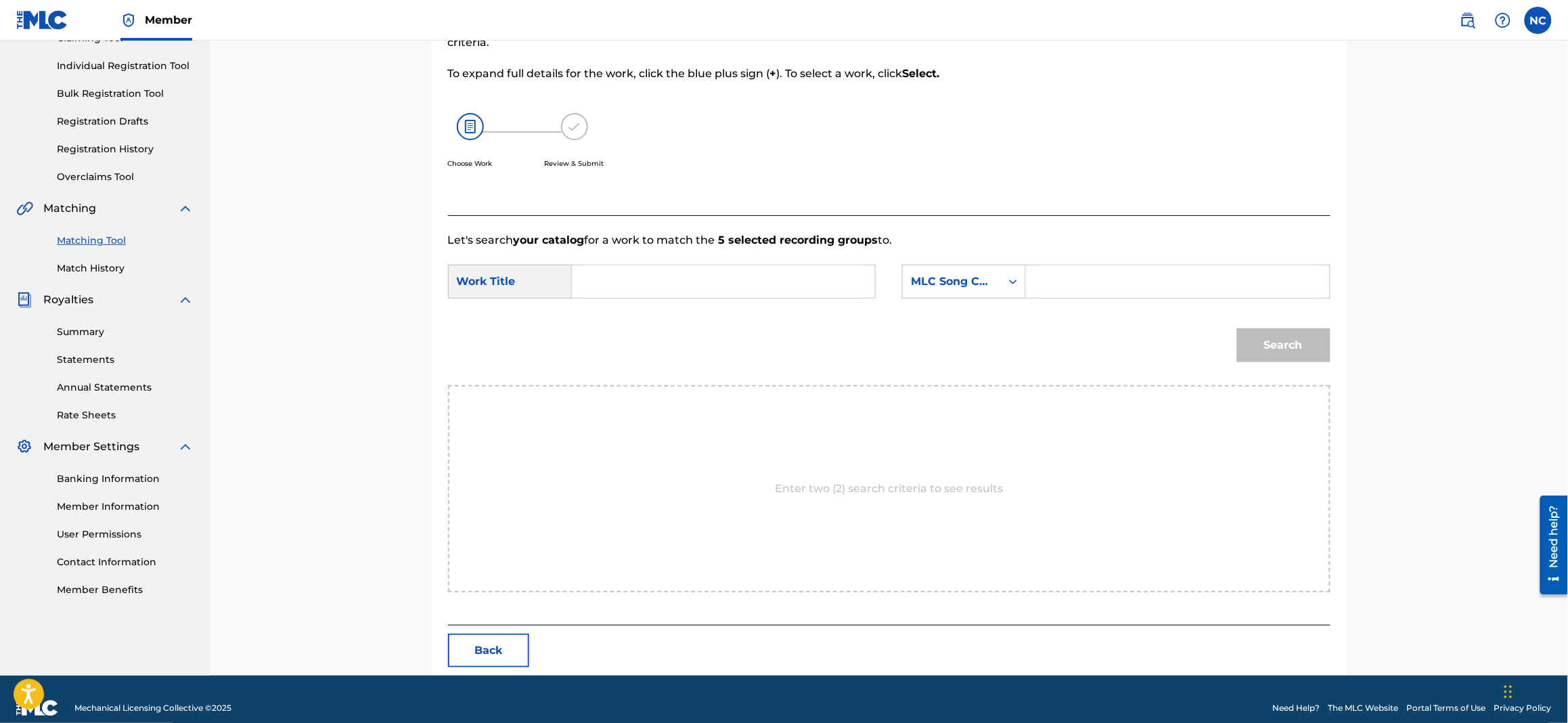
scroll to position [178, 0]
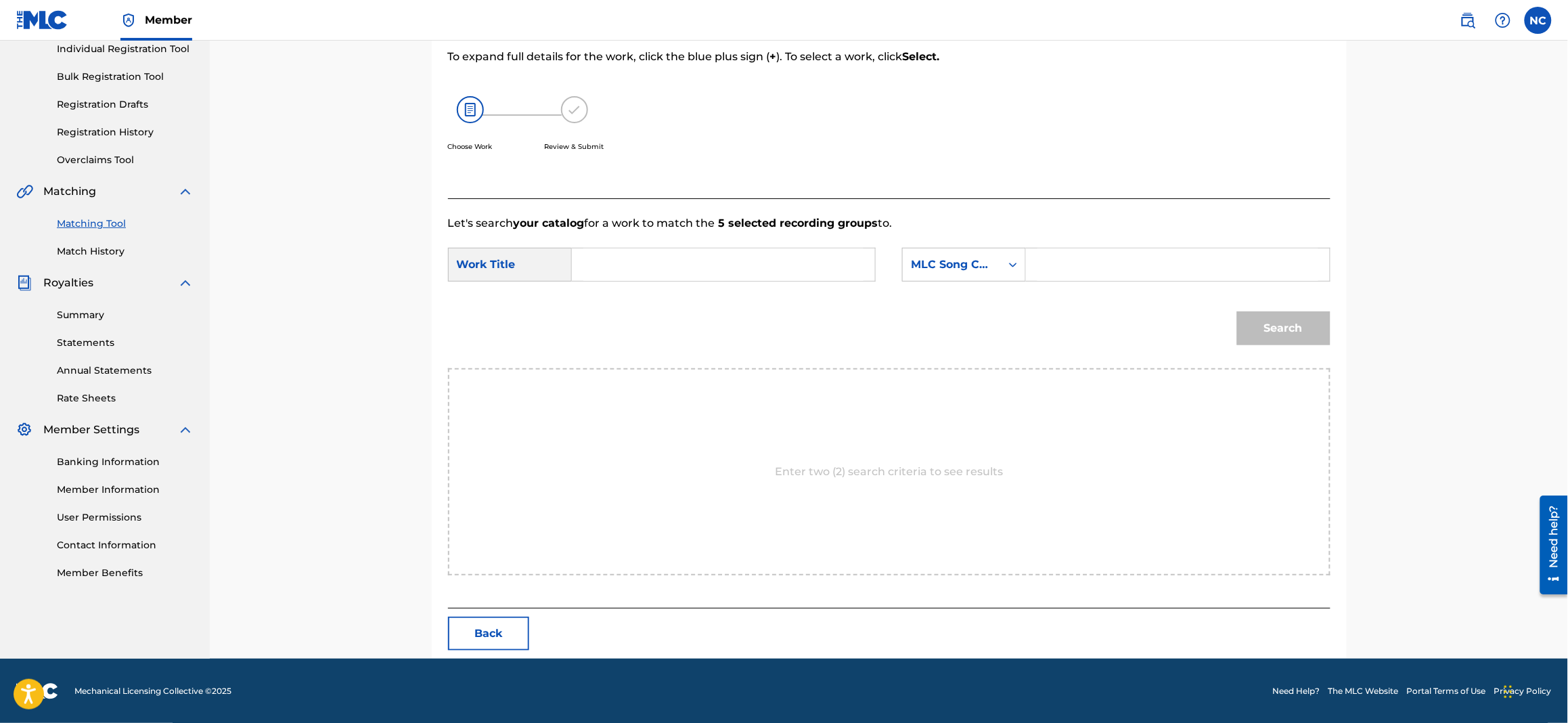
click at [1083, 260] on input "Search Form" at bounding box center [1177, 264] width 280 height 33
click at [1165, 268] on input "Search Form" at bounding box center [1177, 264] width 280 height 33
paste input "AW8BDZ"
type input "AW8BDZ"
click at [525, 264] on div "Work Title" at bounding box center [510, 264] width 124 height 34
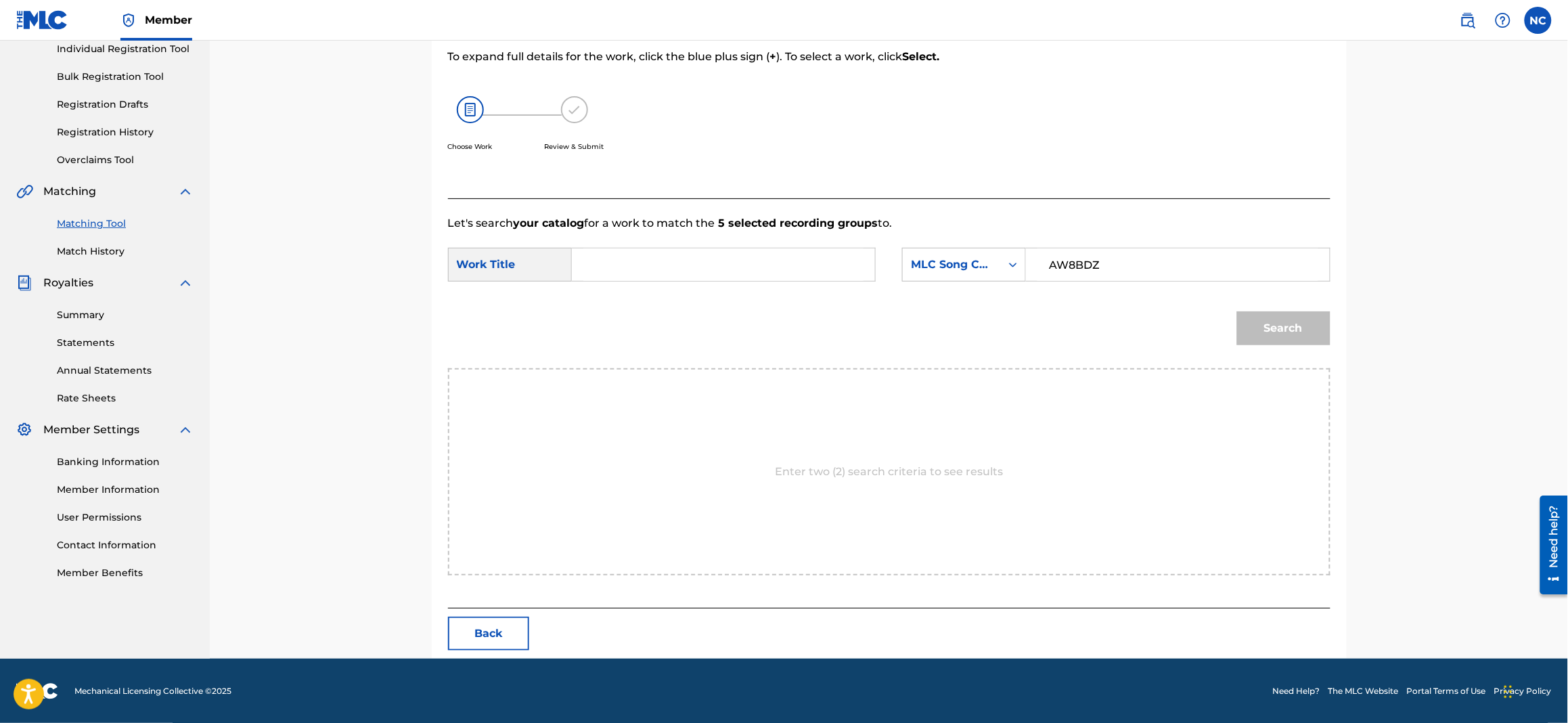
click at [736, 271] on input "Search Form" at bounding box center [723, 264] width 280 height 33
click at [1237, 311] on button "Search" at bounding box center [1283, 328] width 93 height 34
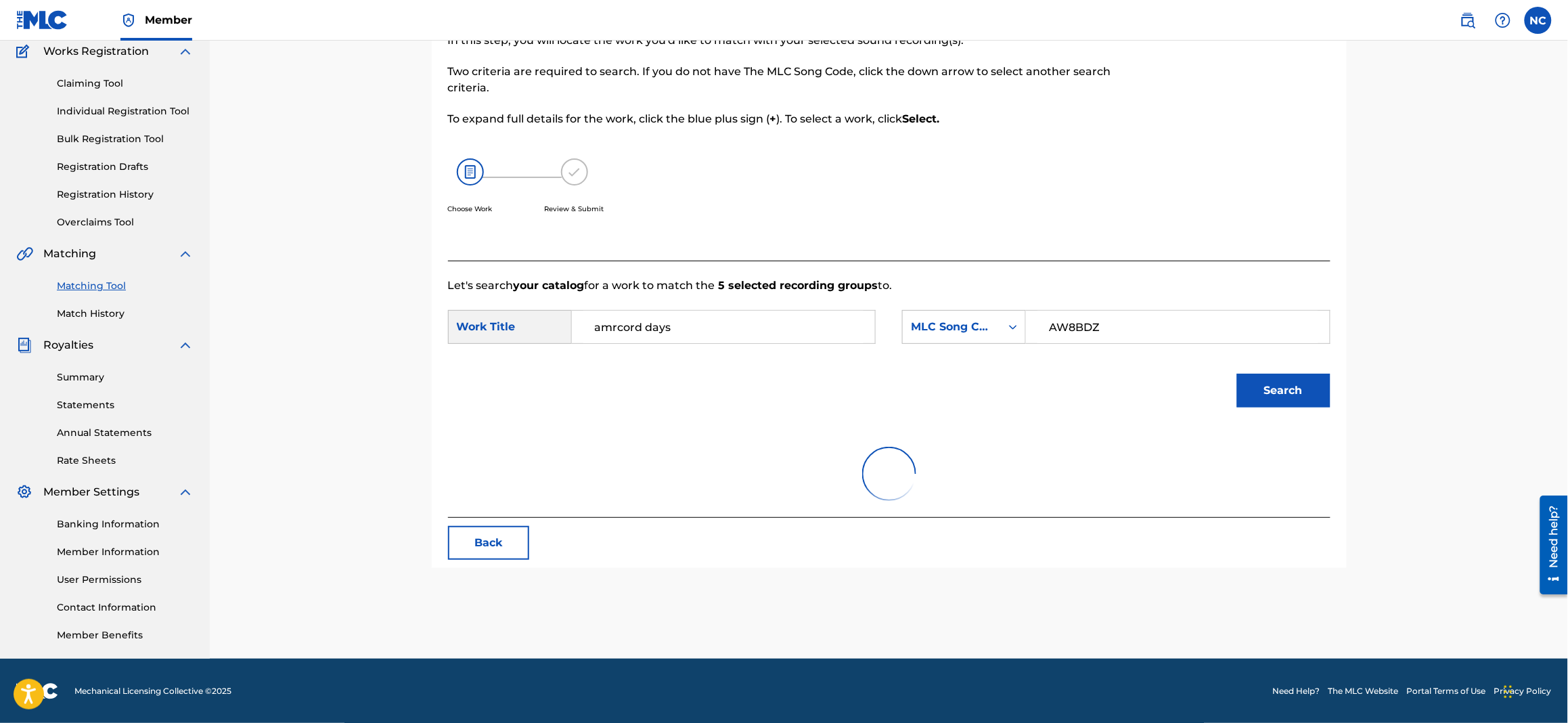
drag, startPoint x: 707, startPoint y: 329, endPoint x: 541, endPoint y: 324, distance: 166.1
click at [541, 324] on div "SearchWithCriteriad5bed010-80ef-4bef-a560-260d3d485298 Work Title amrcord days" at bounding box center [662, 326] width 428 height 34
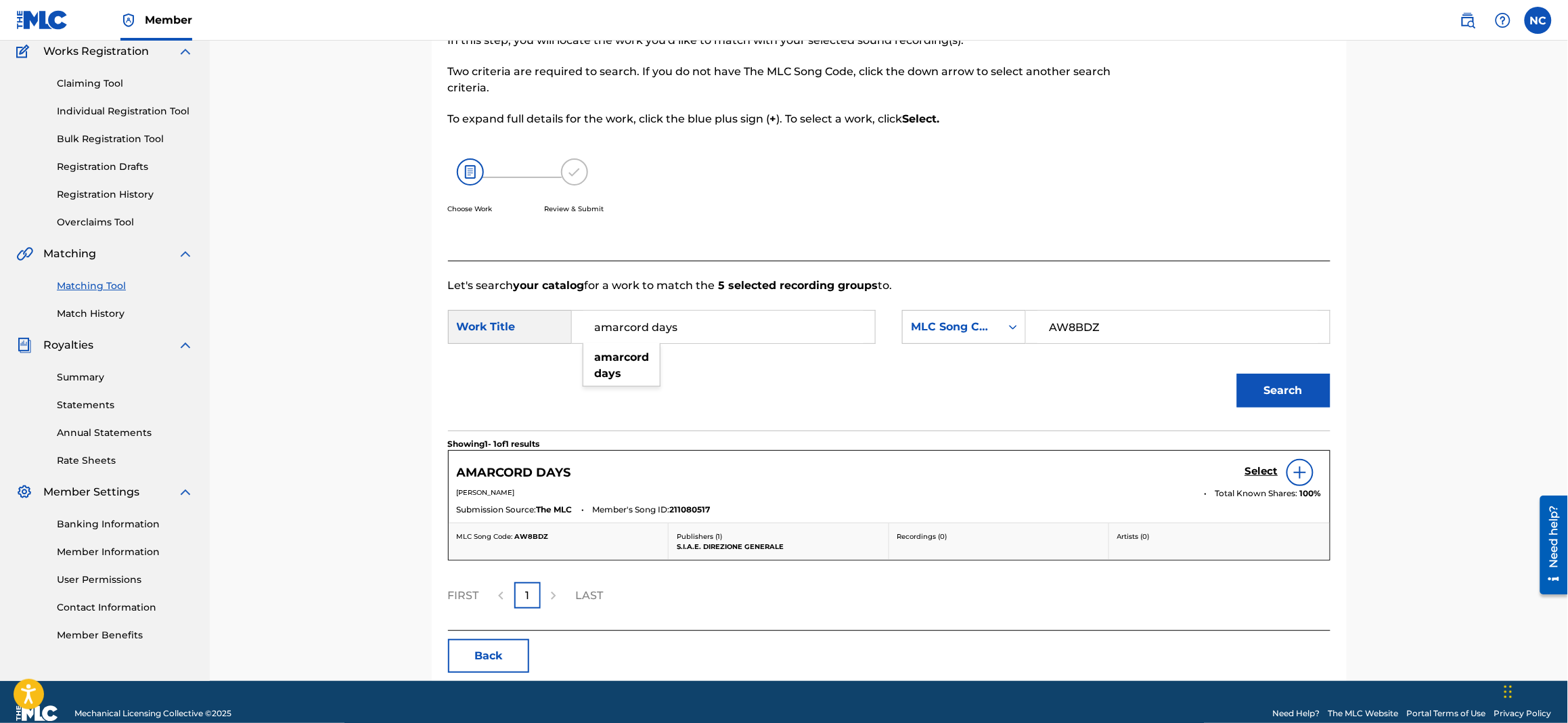
type input "amarcord days"
click at [1237, 374] on button "Search" at bounding box center [1283, 390] width 93 height 34
click at [1258, 470] on h5 "Select" at bounding box center [1262, 471] width 33 height 13
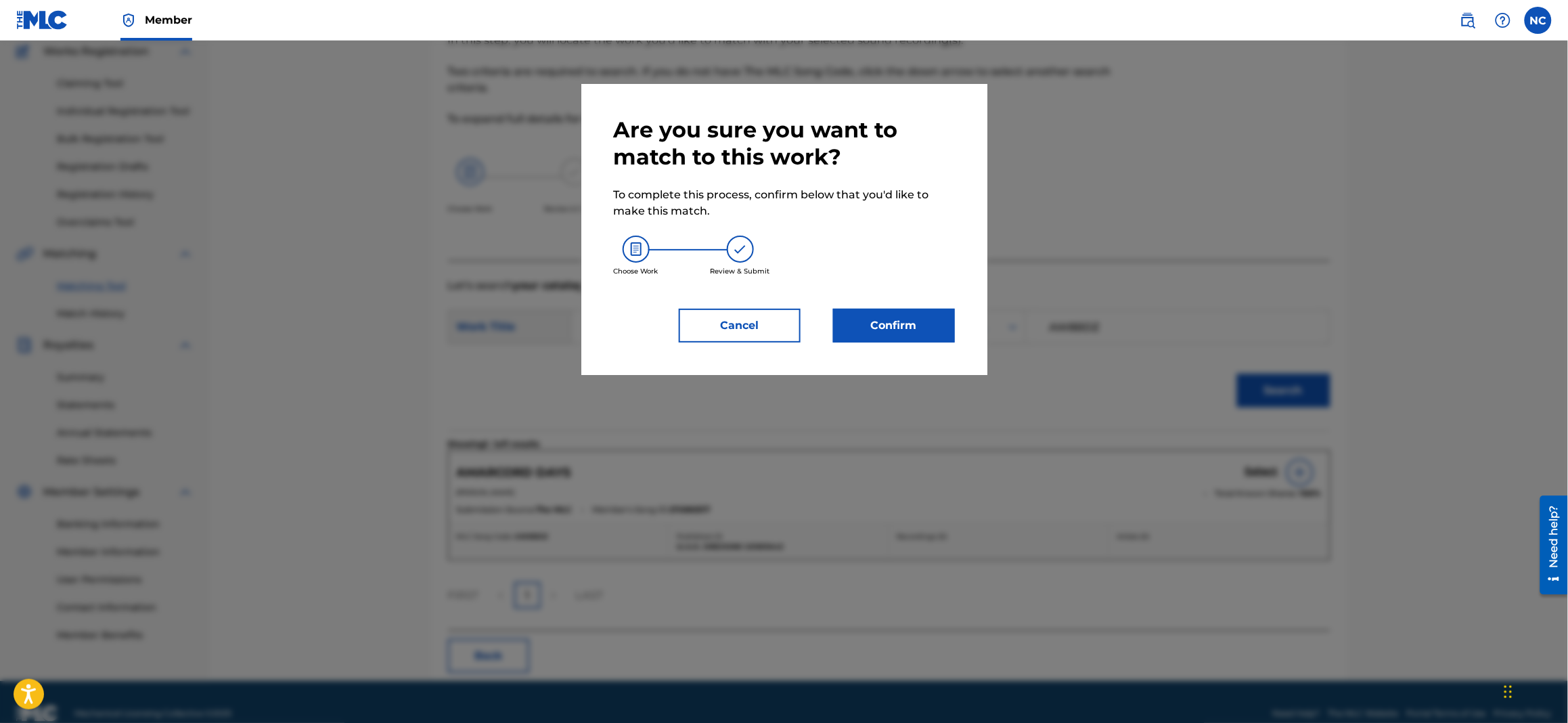
click at [893, 329] on button "Confirm" at bounding box center [893, 326] width 122 height 34
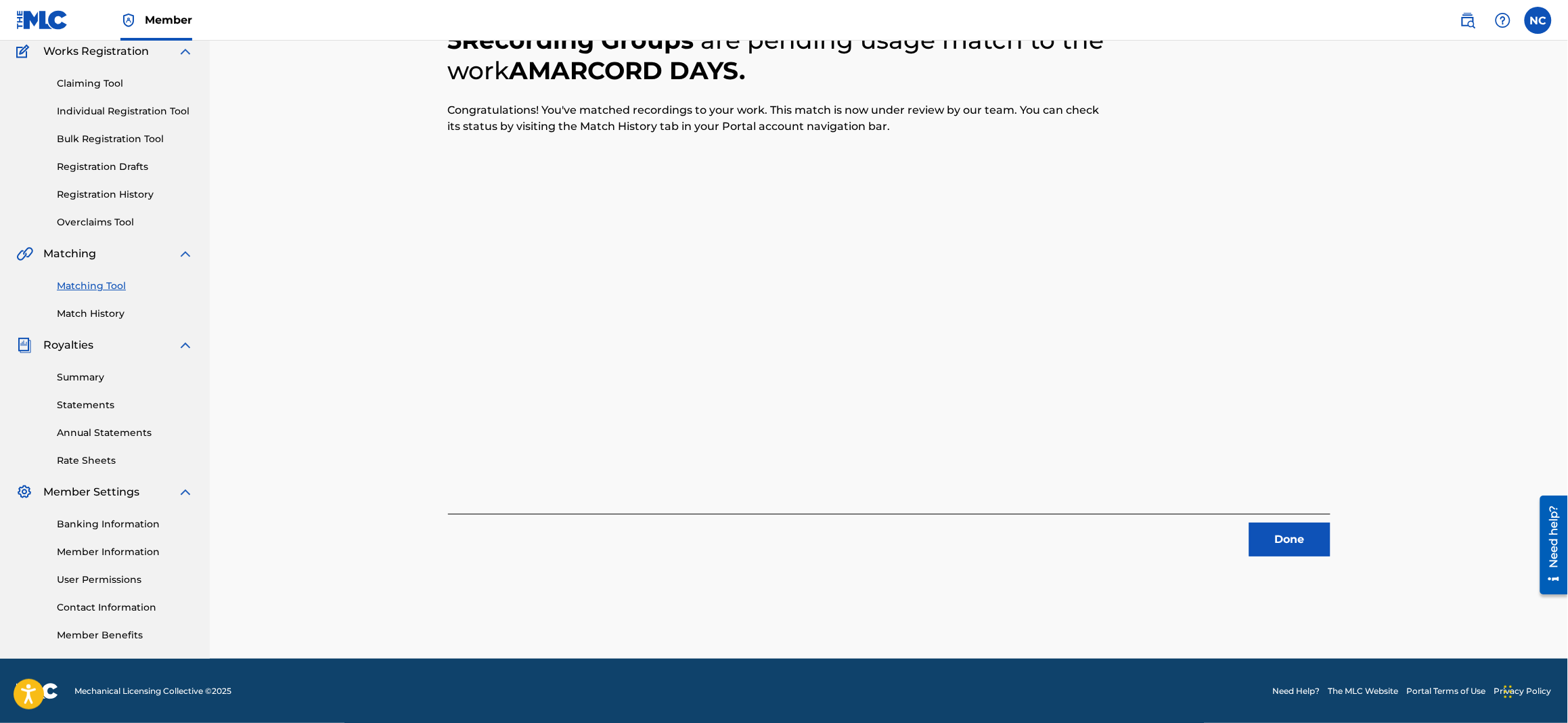
click at [1268, 507] on div "5 Recording Groups are pending usage match to the work AMARCORD DAYS . Congratu…" at bounding box center [889, 274] width 882 height 564
click at [1302, 535] on button "Done" at bounding box center [1290, 539] width 81 height 34
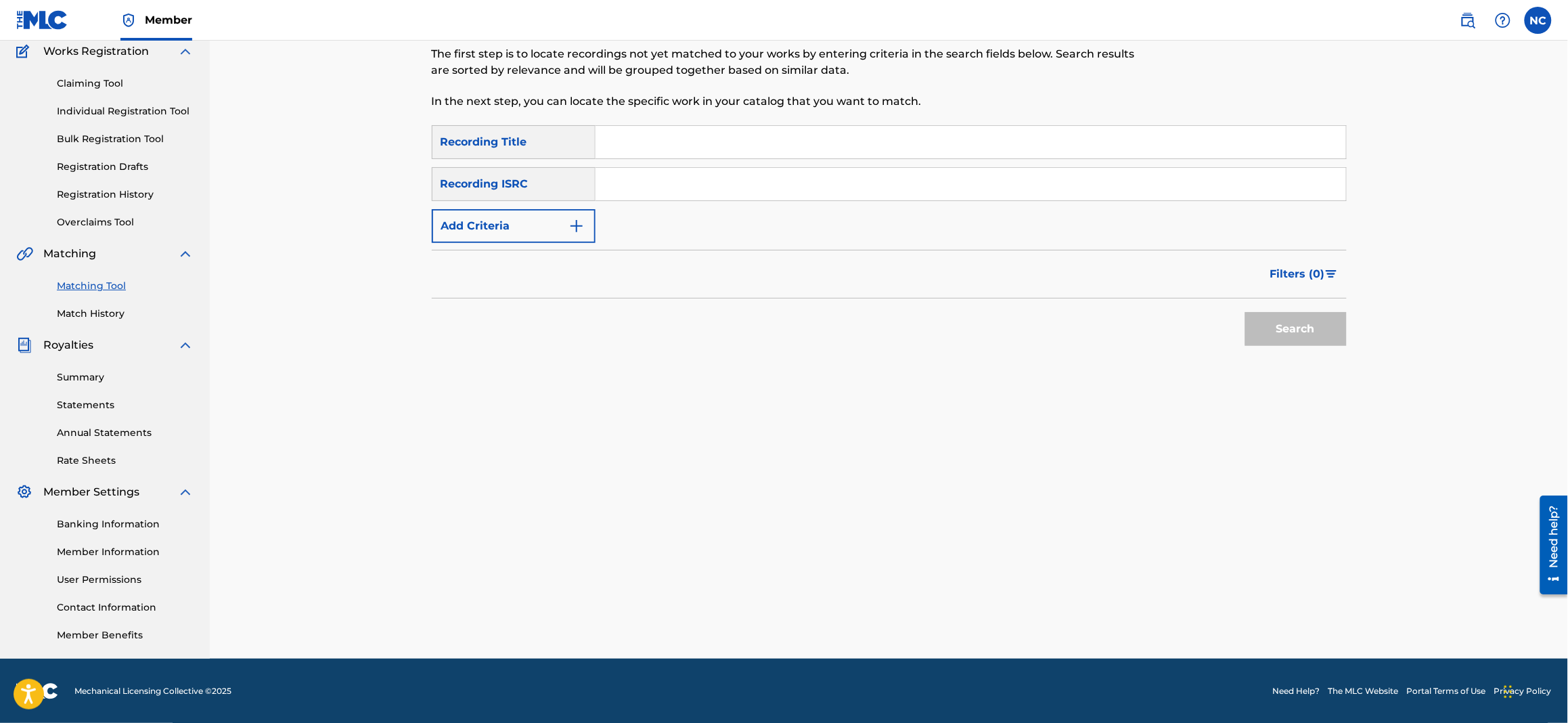
click at [671, 150] on input "Search Form" at bounding box center [970, 142] width 751 height 33
paste input "AW8BDZ"
drag, startPoint x: 721, startPoint y: 136, endPoint x: 529, endPoint y: 138, distance: 192.0
click at [529, 138] on div "SearchWithCriteria89ed0810-dc11-4aa5-9cbe-9c50efbf8053 Recording Title AW8BDZ" at bounding box center [889, 142] width 915 height 34
paste input "MARCORD DAYS"
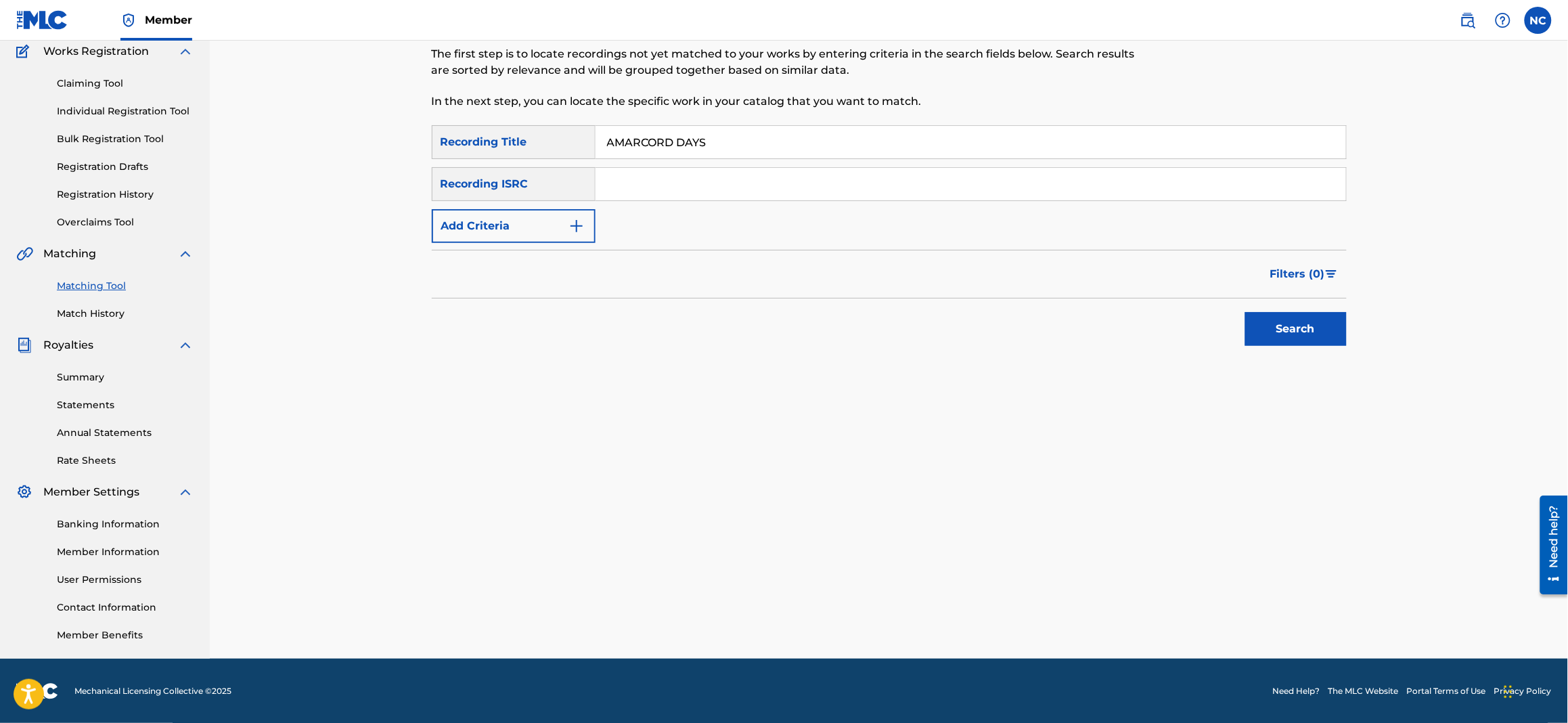
type input "AMARCORD DAYS"
click at [1329, 331] on button "Search" at bounding box center [1296, 328] width 102 height 34
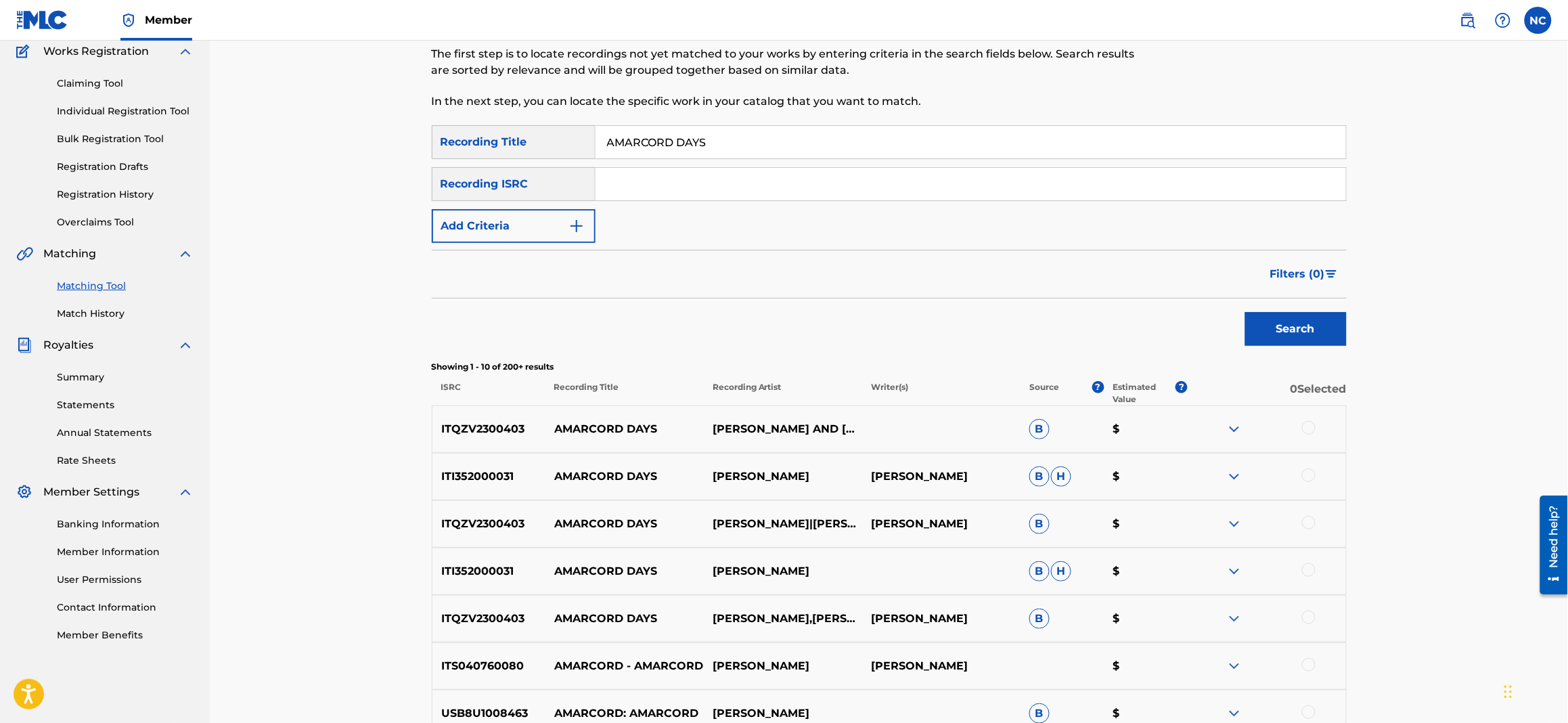
scroll to position [217, 0]
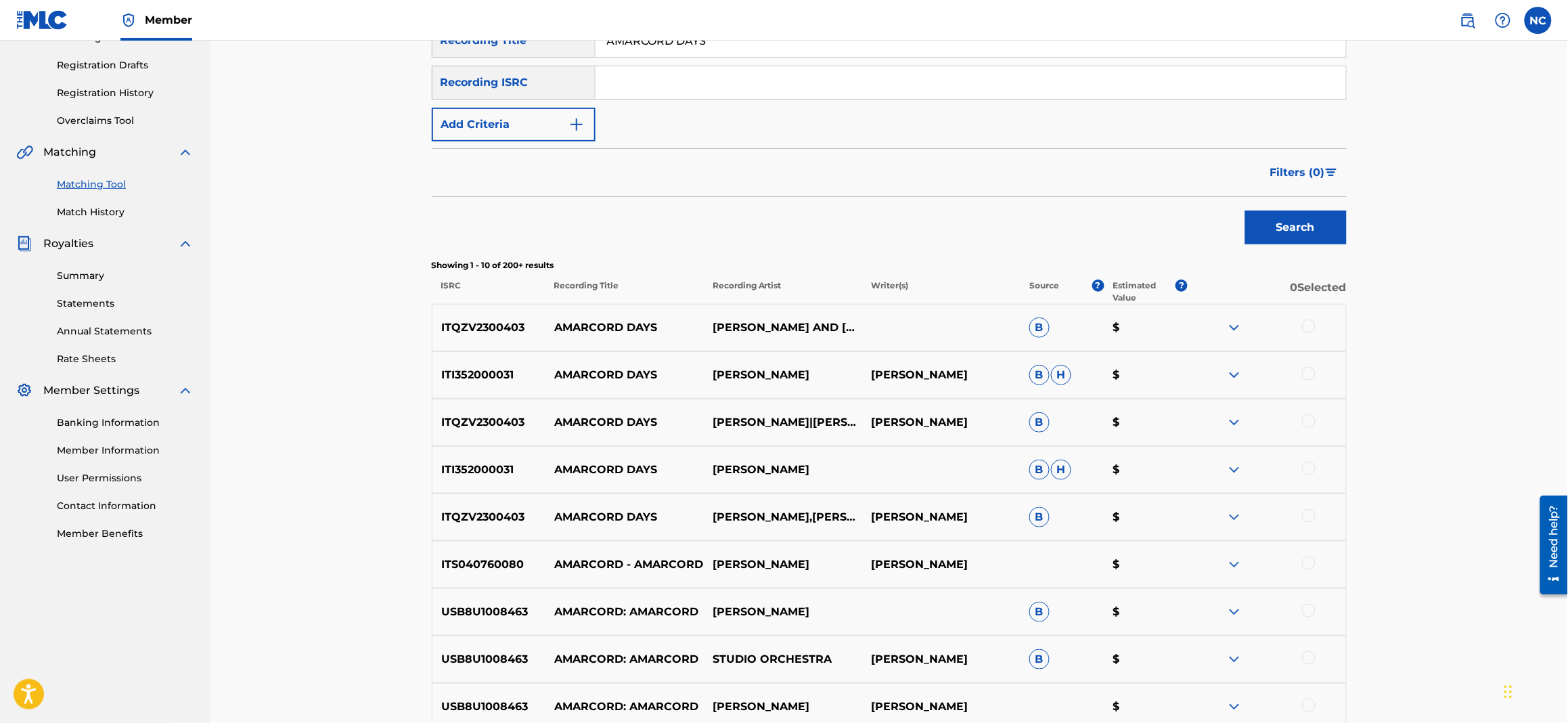
drag, startPoint x: 1311, startPoint y: 520, endPoint x: 1304, endPoint y: 466, distance: 54.5
click at [1309, 520] on div at bounding box center [1308, 515] width 13 height 13
click at [1304, 465] on div at bounding box center [1308, 468] width 13 height 13
click at [1308, 420] on div at bounding box center [1308, 420] width 13 height 13
click at [1306, 381] on div at bounding box center [1267, 374] width 159 height 16
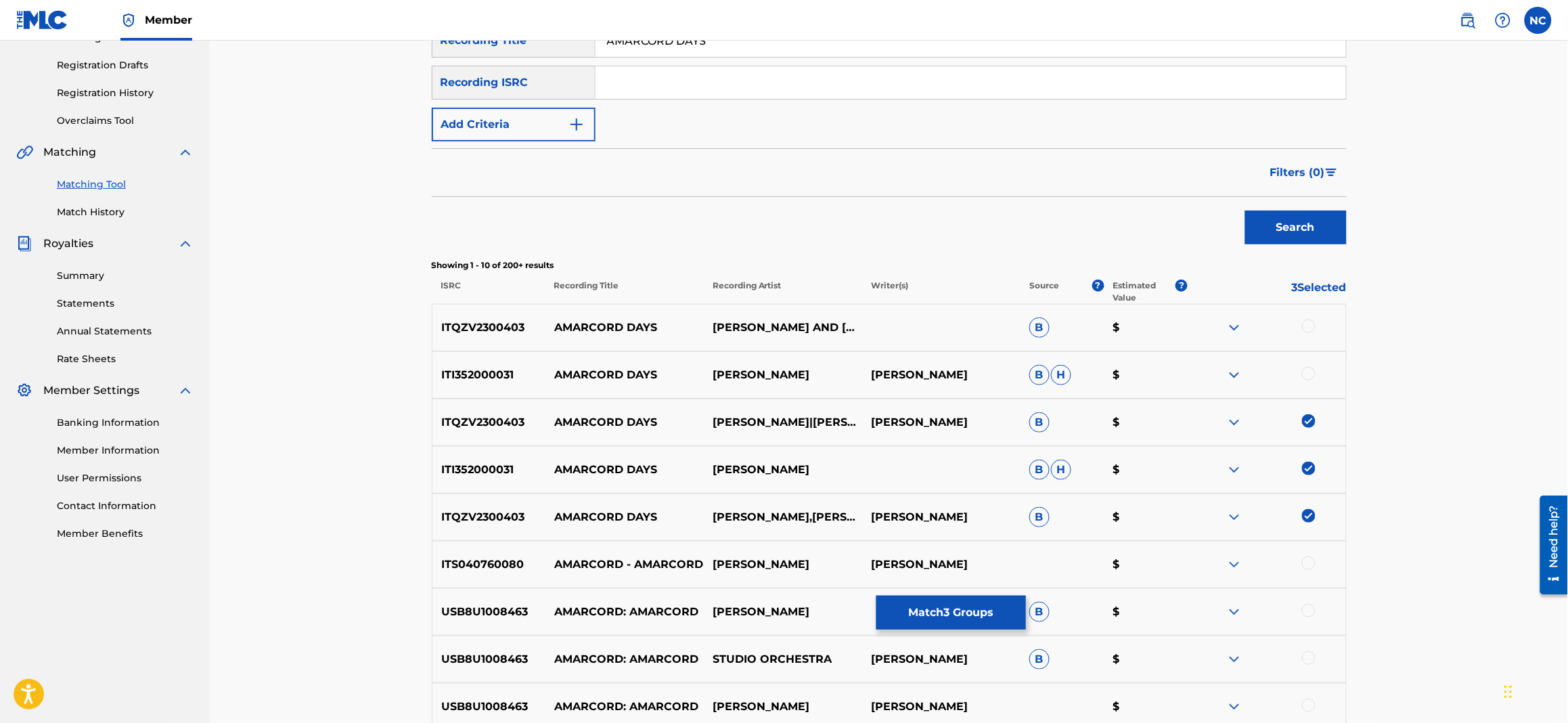
drag, startPoint x: 1309, startPoint y: 326, endPoint x: 1309, endPoint y: 363, distance: 37.0
click at [1309, 324] on div at bounding box center [1308, 326] width 13 height 13
click at [1309, 370] on div at bounding box center [1308, 373] width 13 height 13
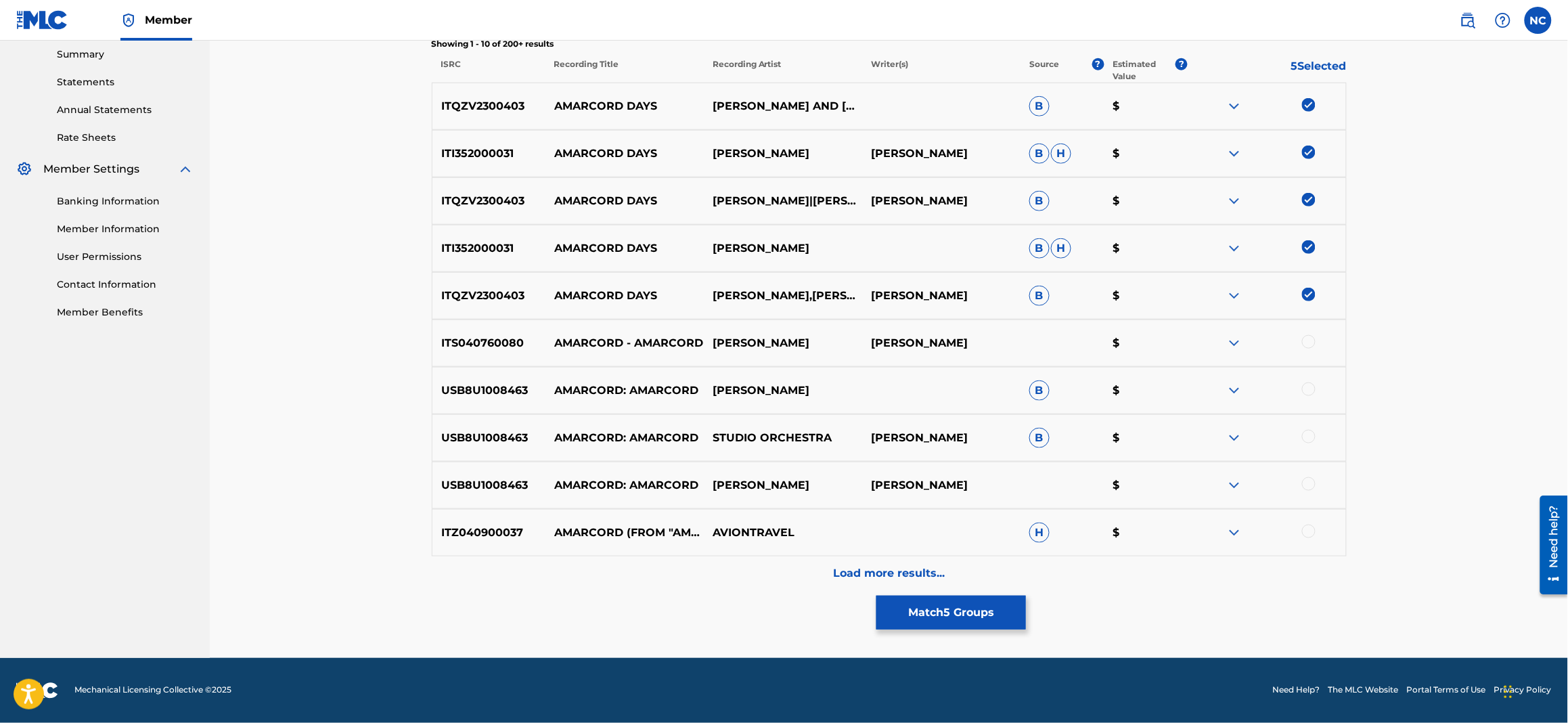
click at [888, 578] on p "Load more results..." at bounding box center [888, 573] width 111 height 16
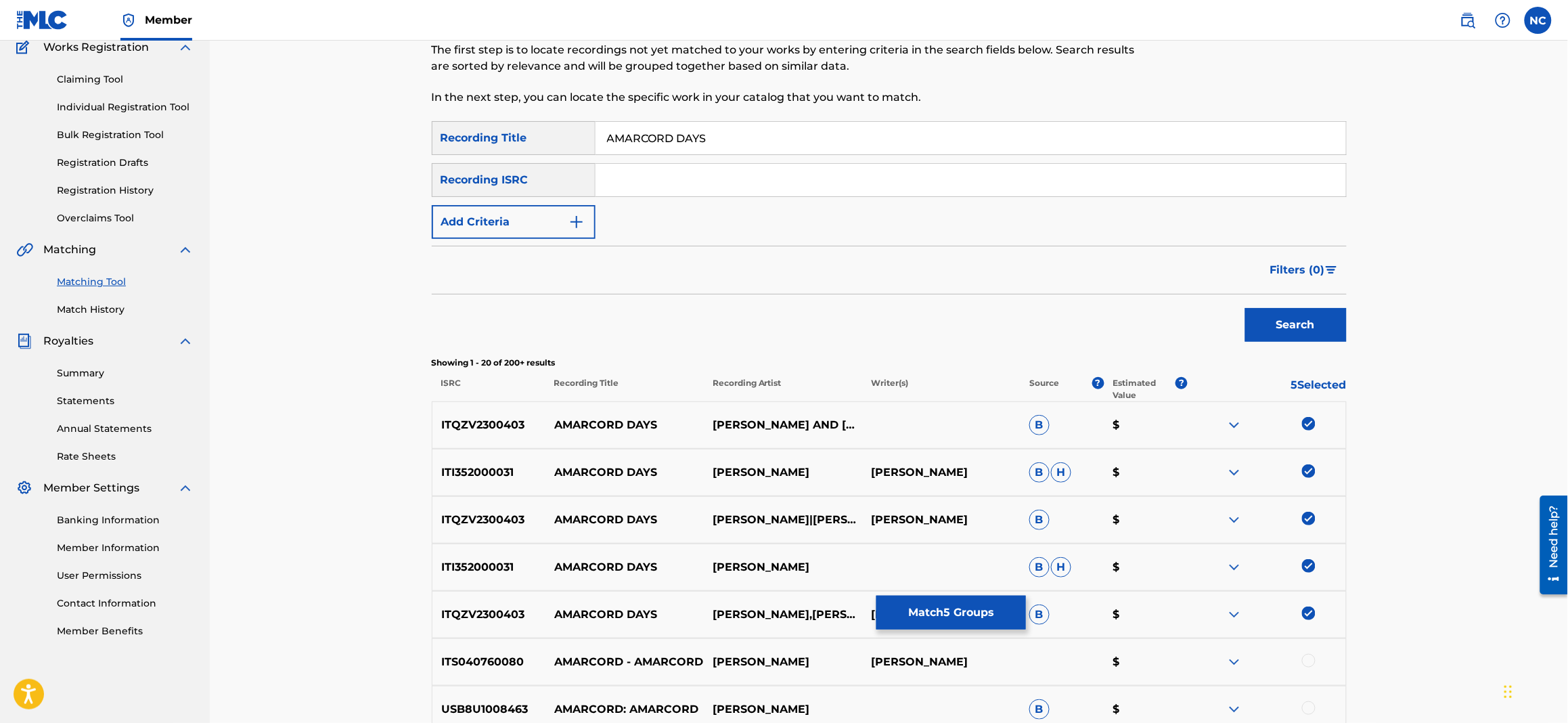
scroll to position [0, 0]
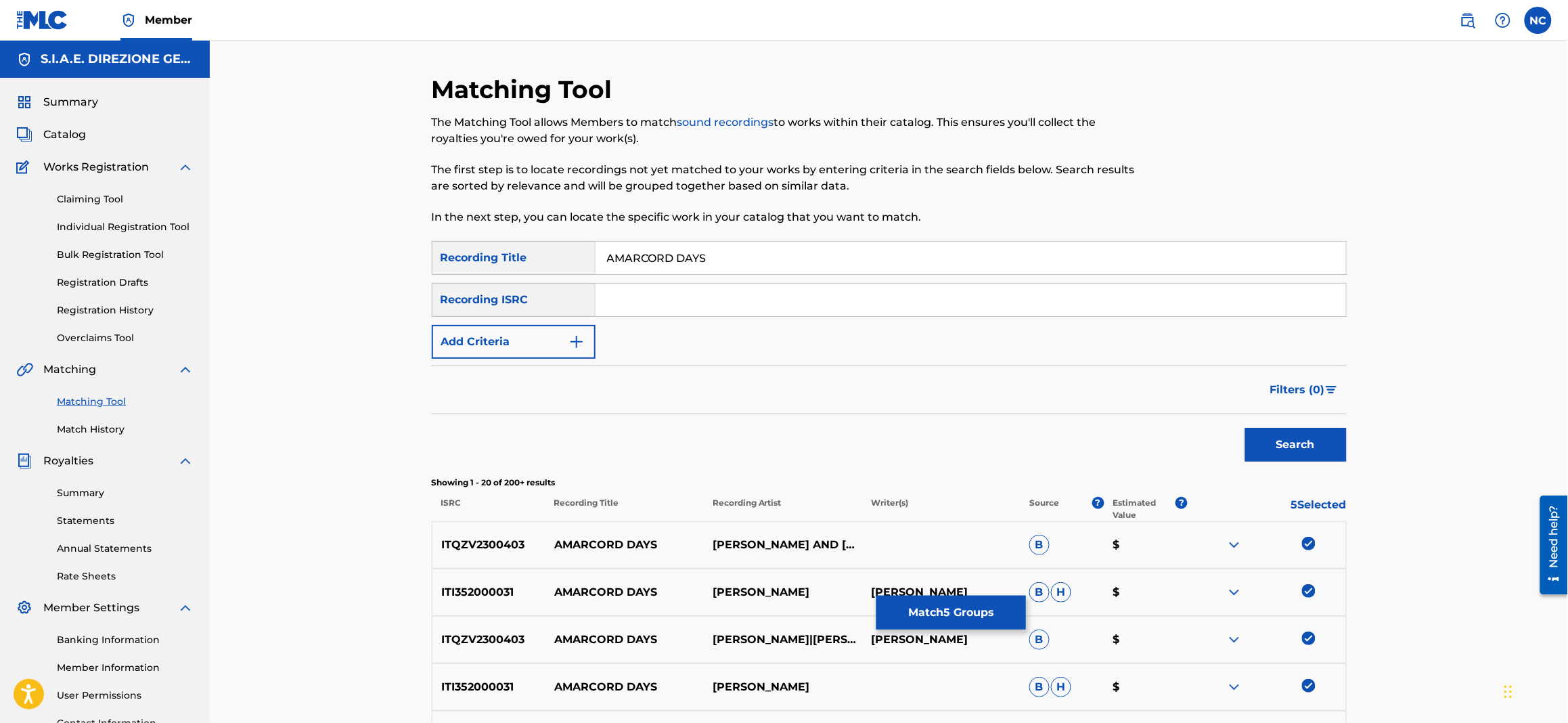
click at [584, 337] on button "Add Criteria" at bounding box center [513, 342] width 163 height 34
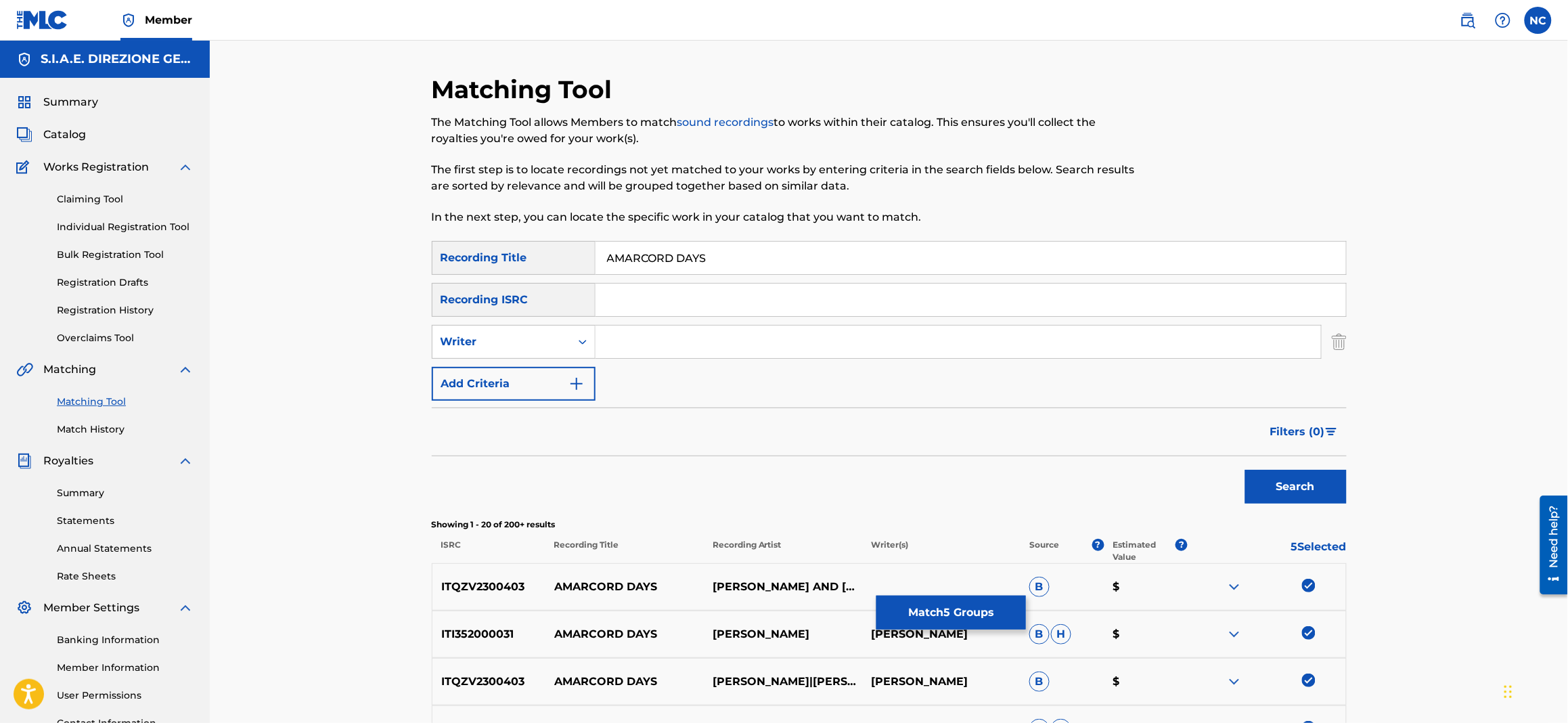
drag, startPoint x: 584, startPoint y: 337, endPoint x: 647, endPoint y: 341, distance: 63.1
click at [647, 341] on input "Search Form" at bounding box center [958, 342] width 726 height 33
click at [563, 358] on div "2 results available. Use Up and Down to choose options, press Enter to select t…" at bounding box center [513, 342] width 163 height 34
click at [551, 373] on div "Recording Artist" at bounding box center [513, 376] width 162 height 34
click at [647, 344] on input "Search Form" at bounding box center [958, 342] width 726 height 33
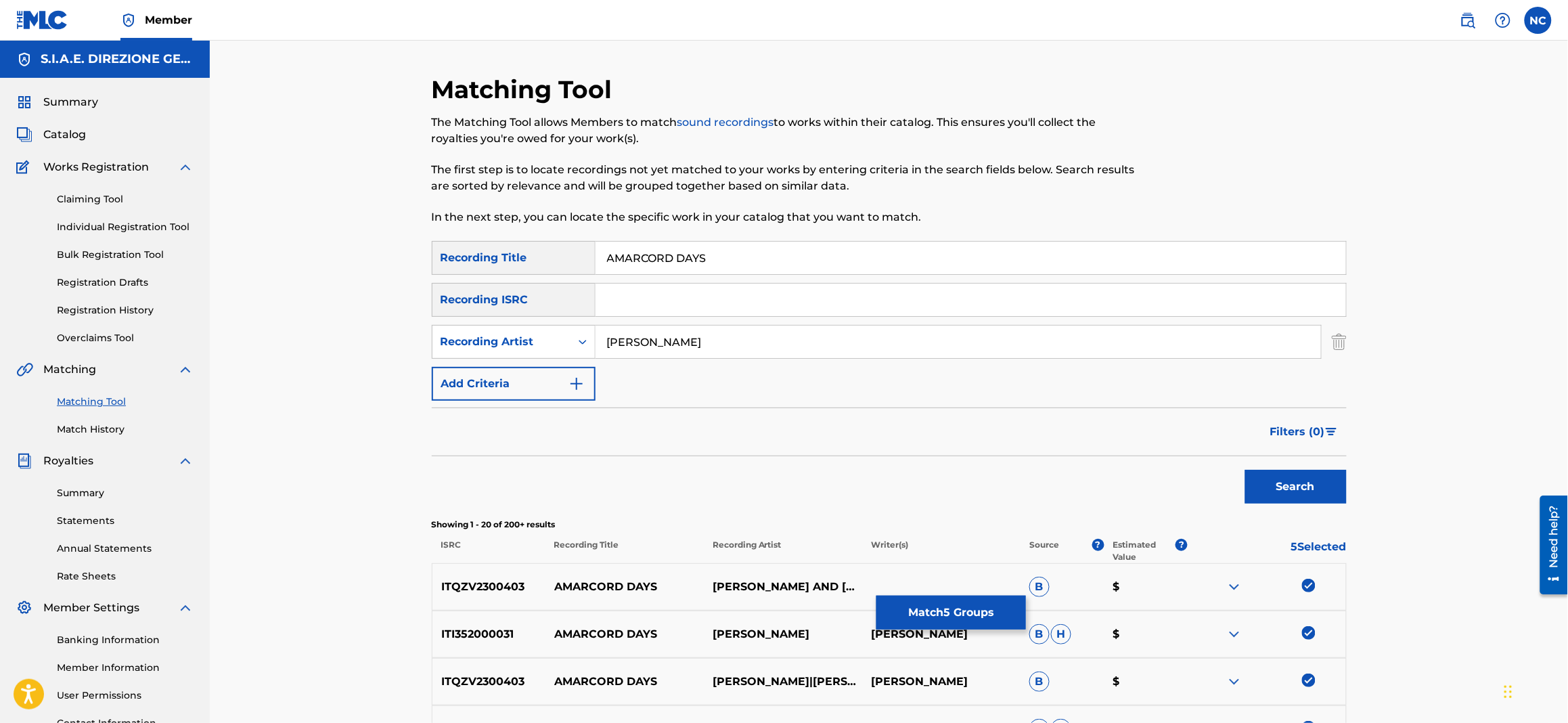
type input "[PERSON_NAME]"
click at [1245, 470] on button "Search" at bounding box center [1296, 486] width 102 height 34
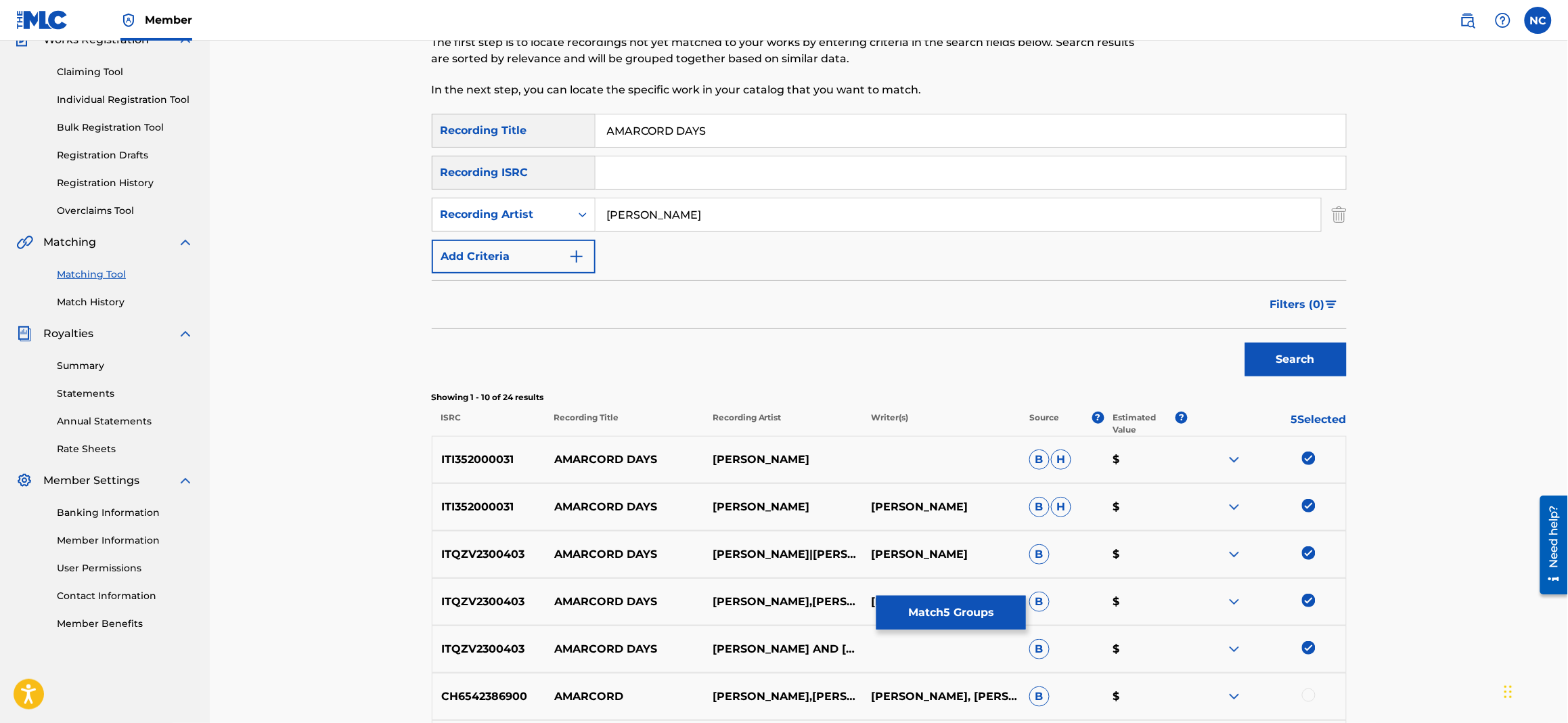
scroll to position [202, 0]
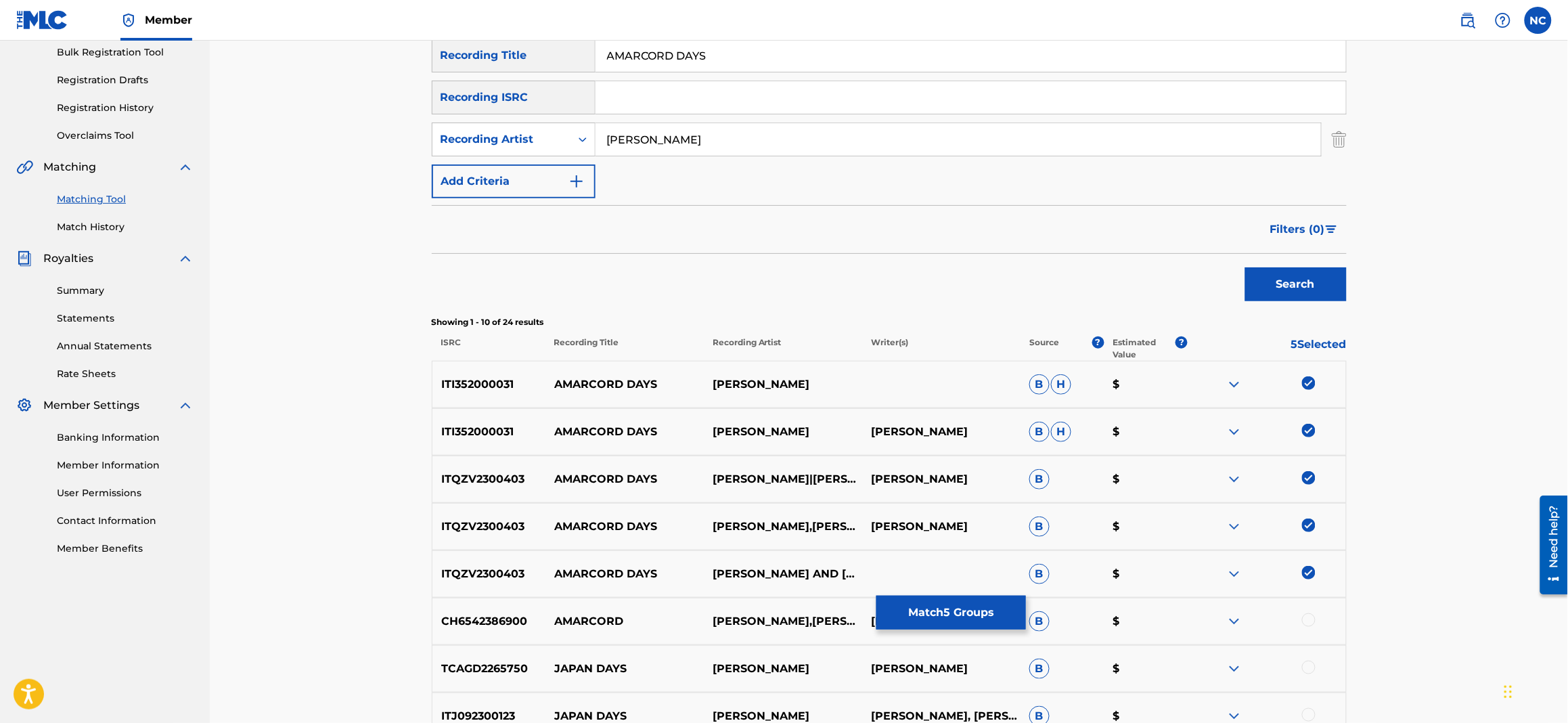
click at [980, 603] on button "Match 5 Groups" at bounding box center [951, 612] width 150 height 34
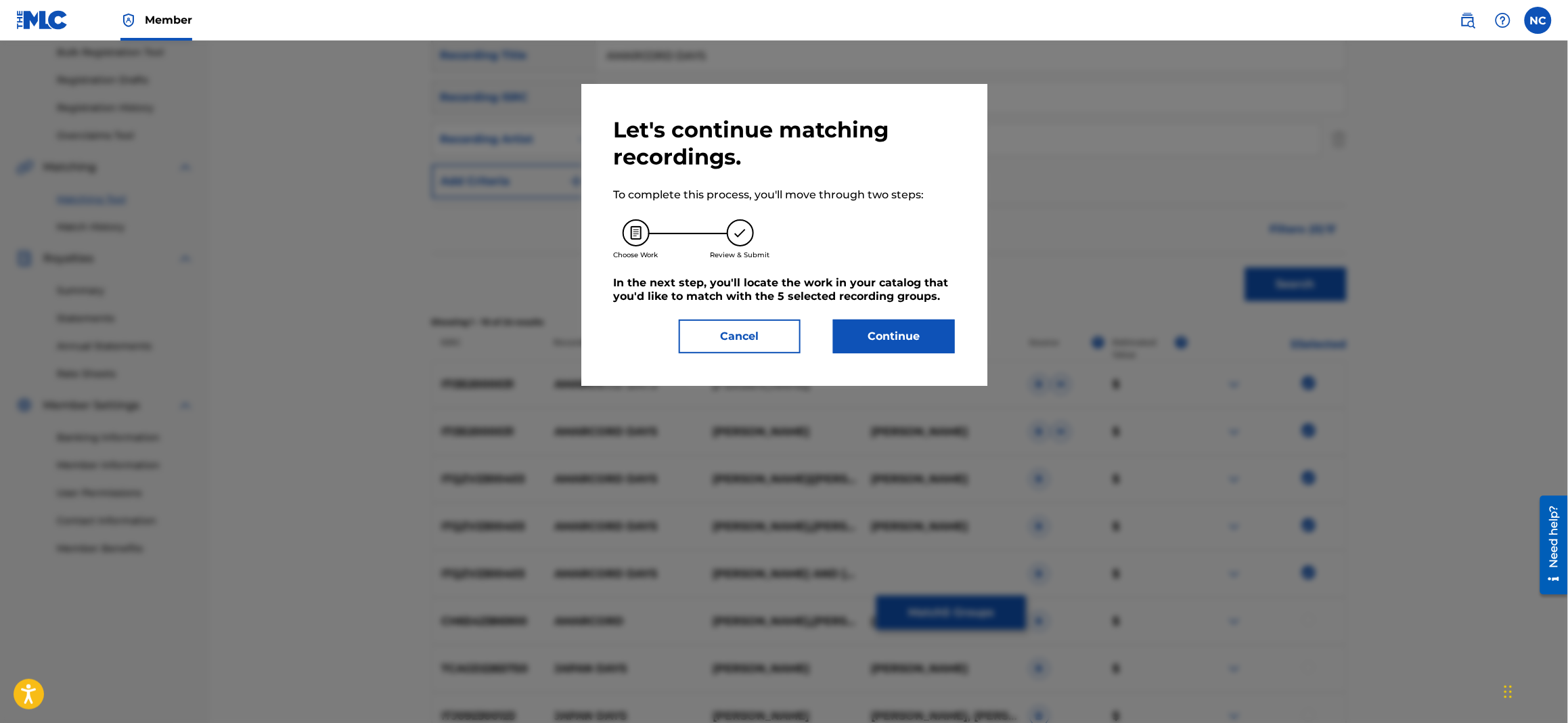
click at [924, 327] on button "Continue" at bounding box center [893, 336] width 122 height 34
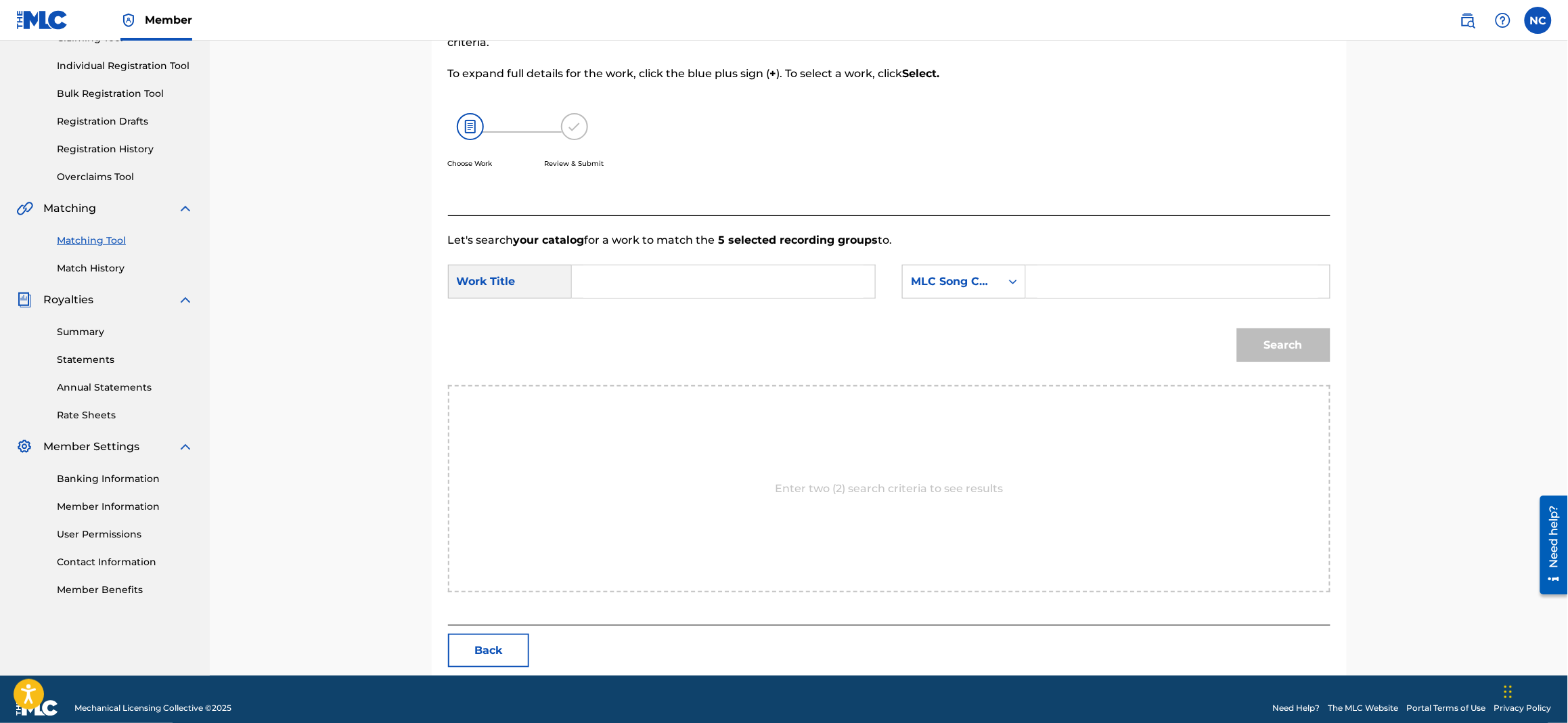
scroll to position [178, 0]
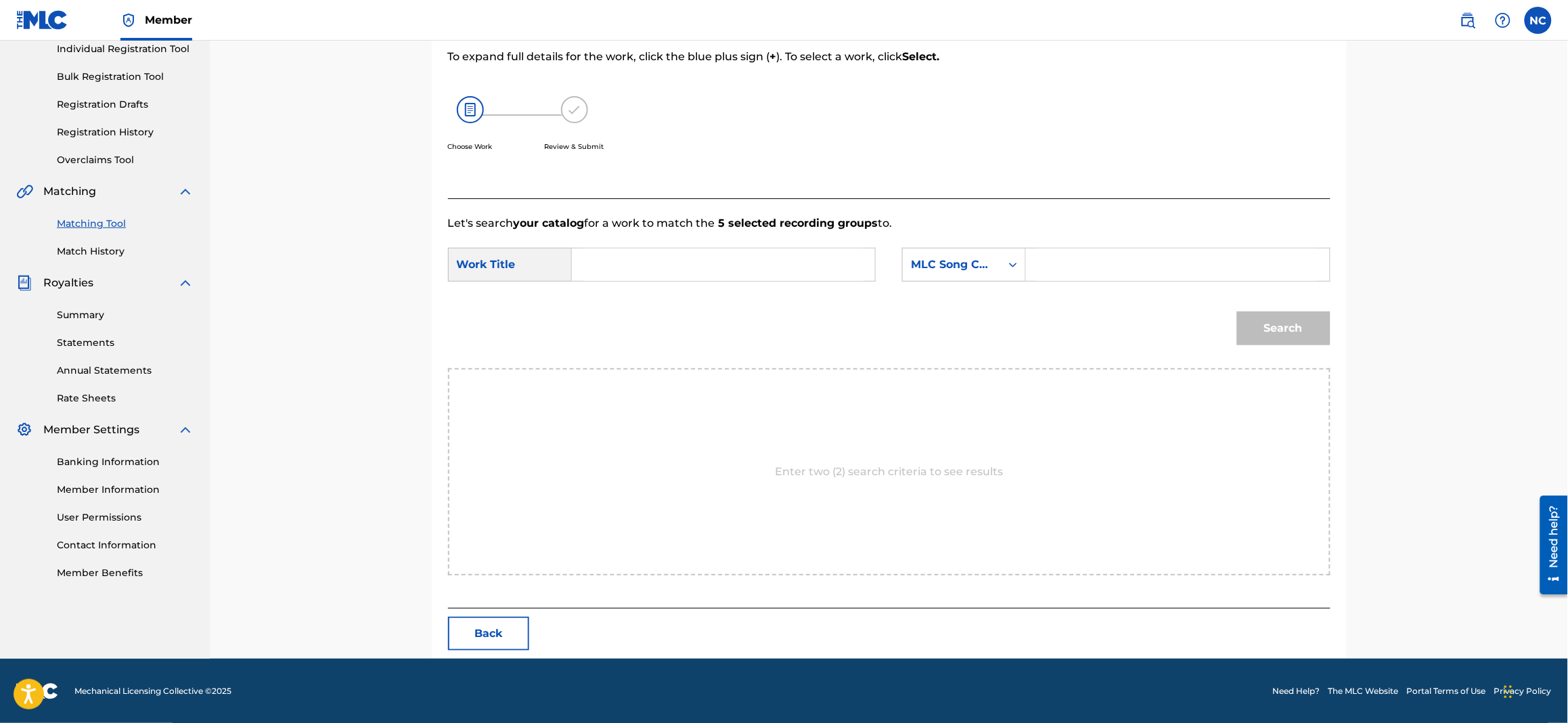
click at [1067, 280] on input "Search Form" at bounding box center [1177, 264] width 280 height 33
paste input "AW8BDZ"
type input "AW8BDZ"
click at [723, 255] on input "Search Form" at bounding box center [723, 264] width 280 height 33
paste input "AMARCORD DAYS"
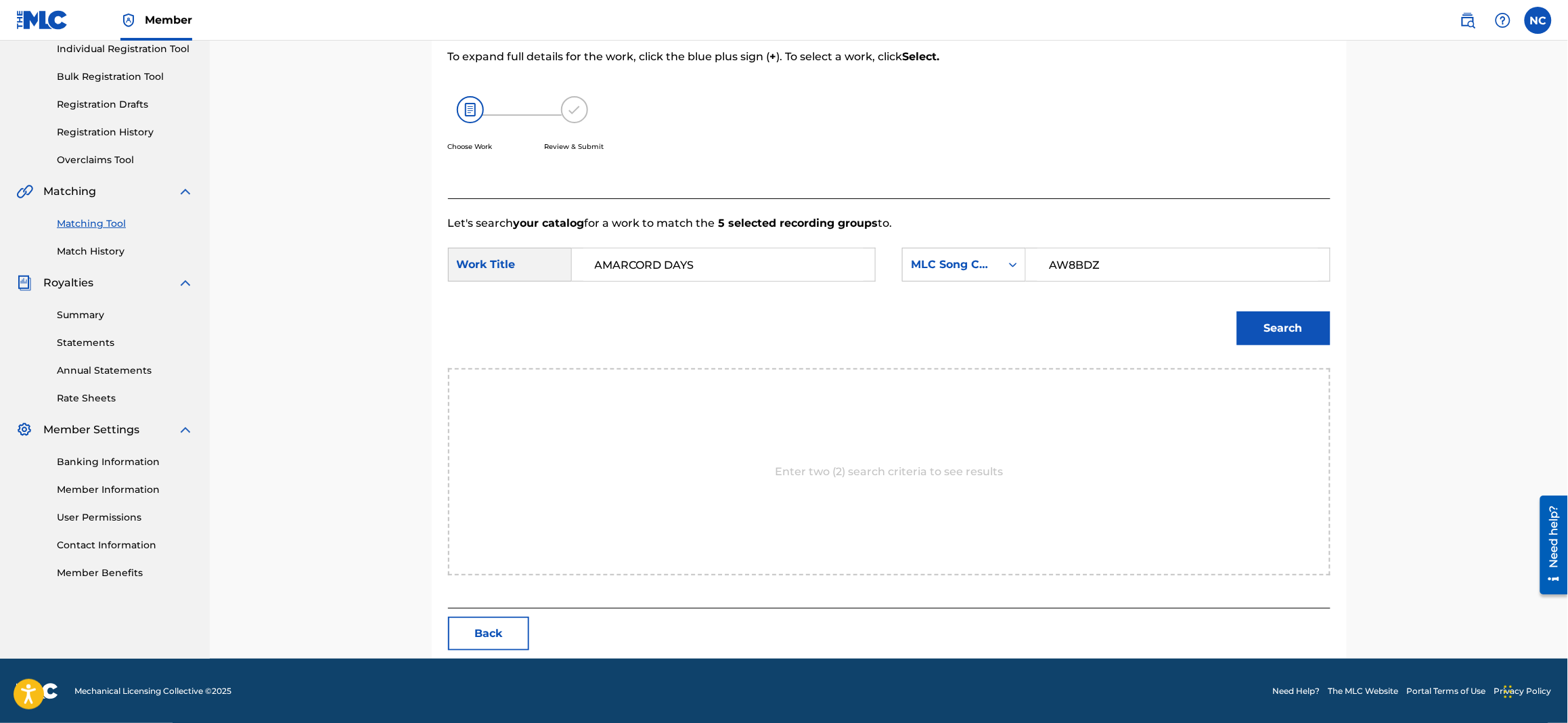
type input "AMARCORD DAYS"
drag, startPoint x: 1308, startPoint y: 317, endPoint x: 1224, endPoint y: 326, distance: 84.5
click at [1308, 326] on button "Search" at bounding box center [1283, 328] width 93 height 34
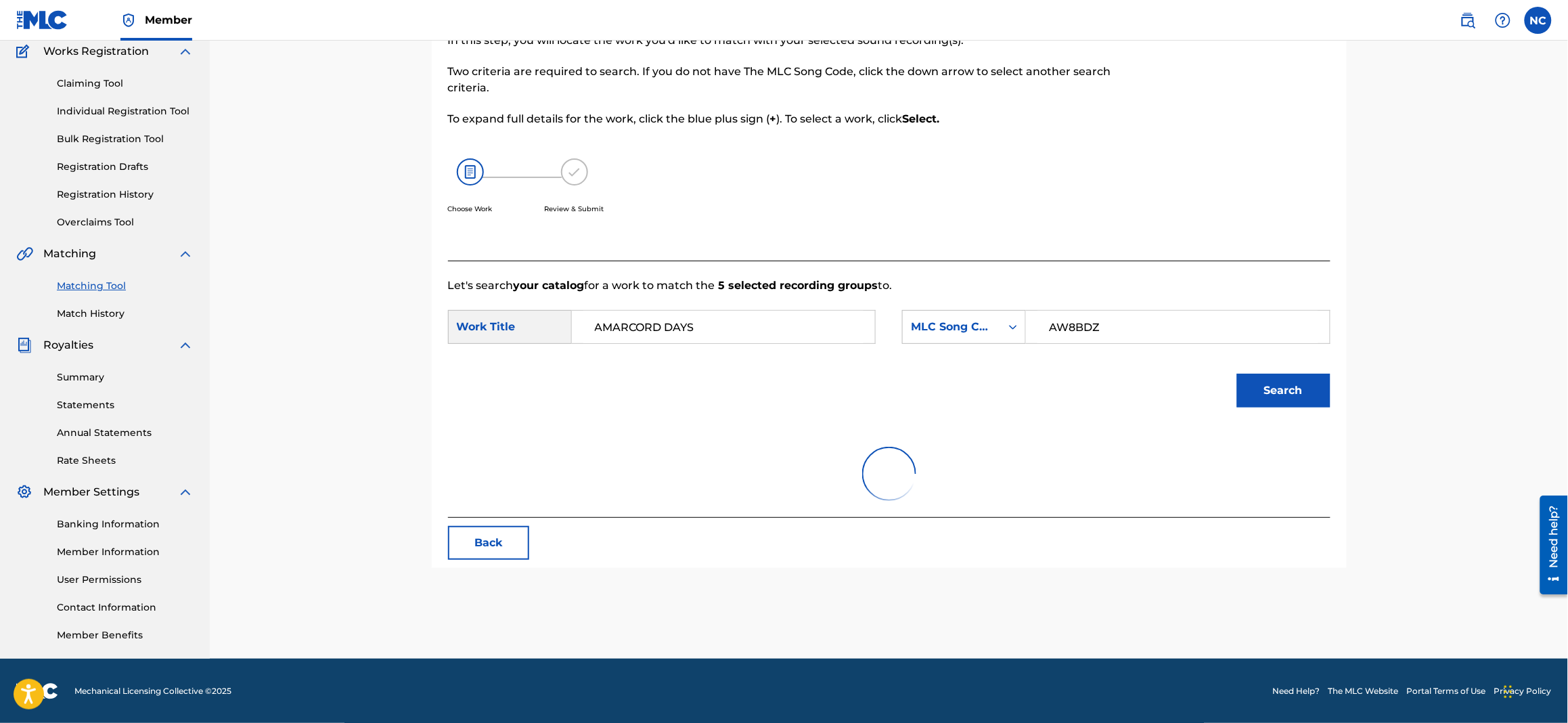
scroll to position [138, 0]
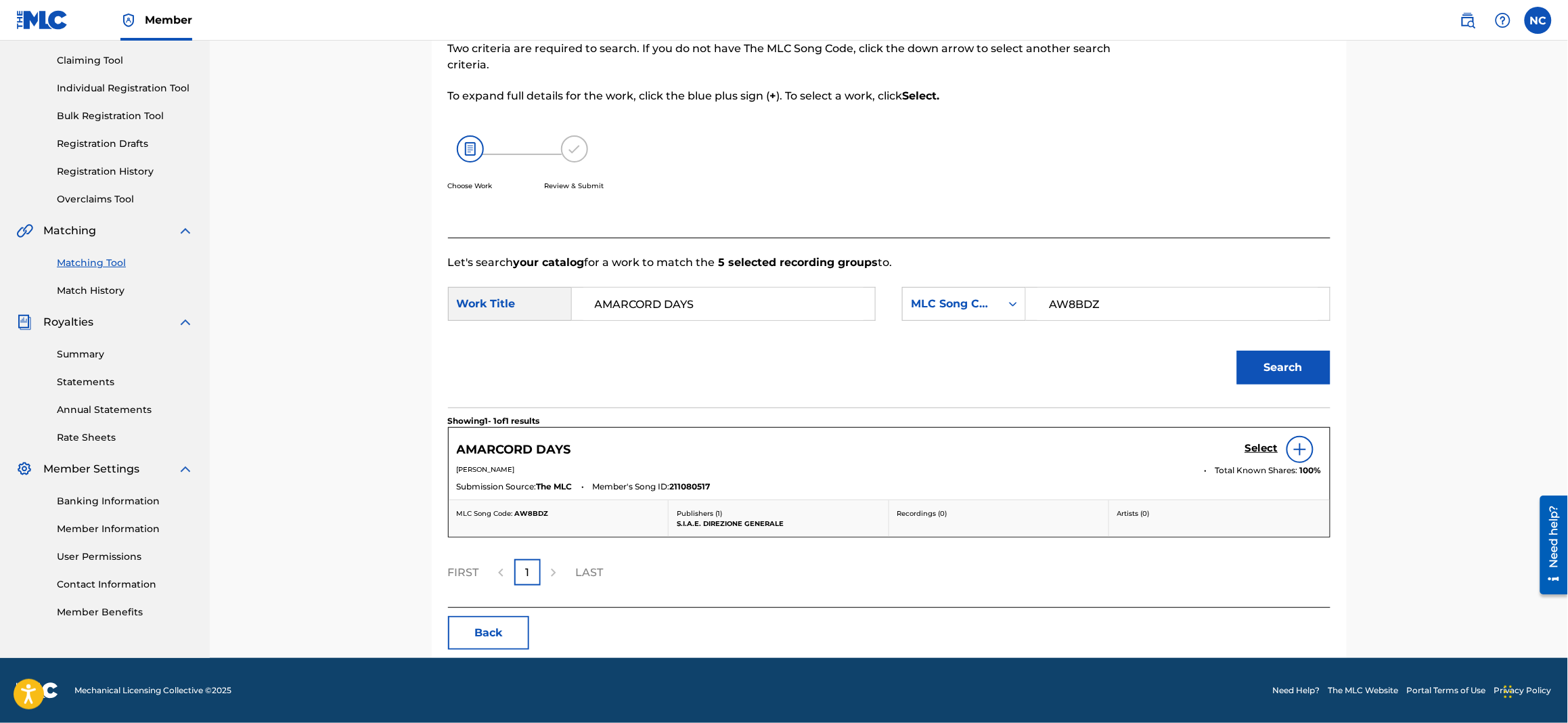
click at [1256, 445] on h5 "Select" at bounding box center [1262, 448] width 33 height 13
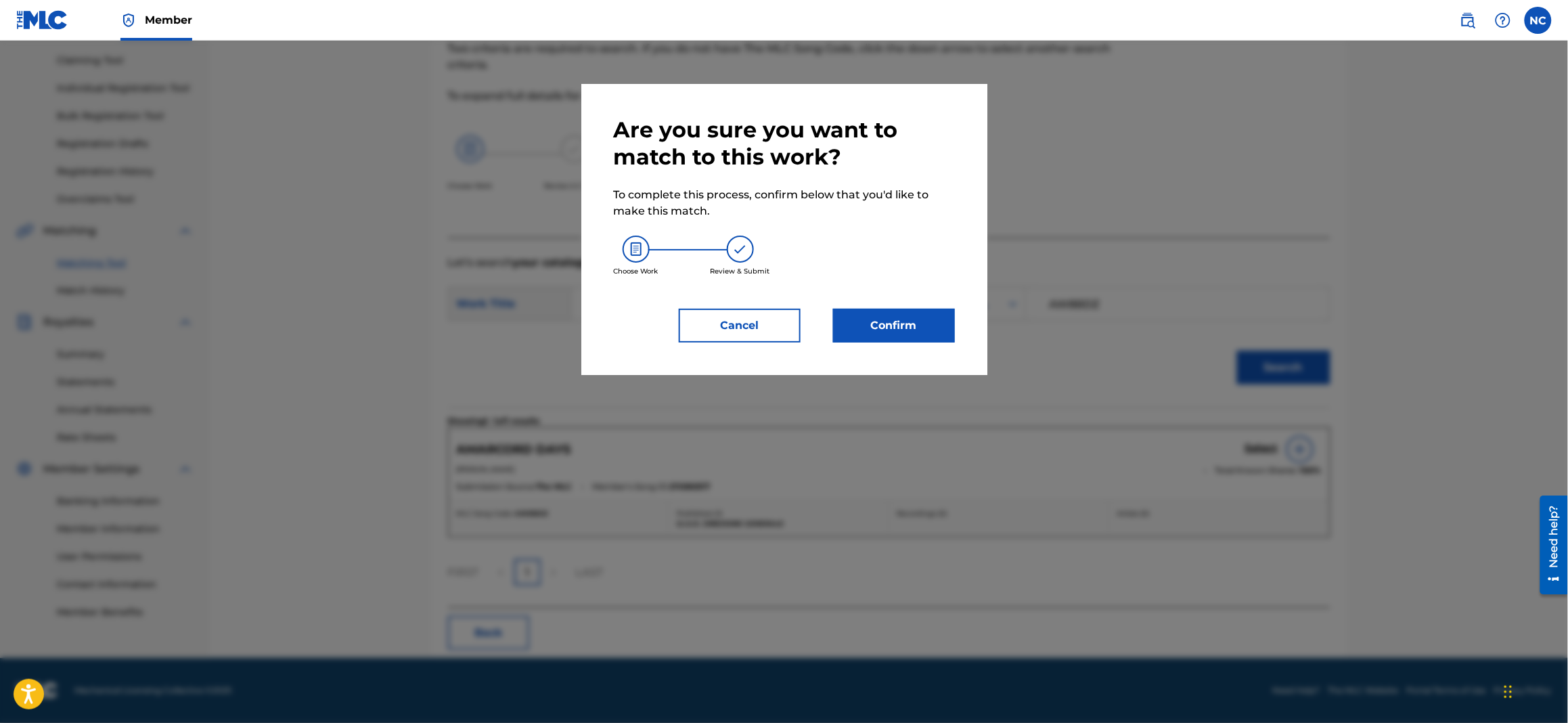
click at [931, 325] on button "Confirm" at bounding box center [893, 326] width 122 height 34
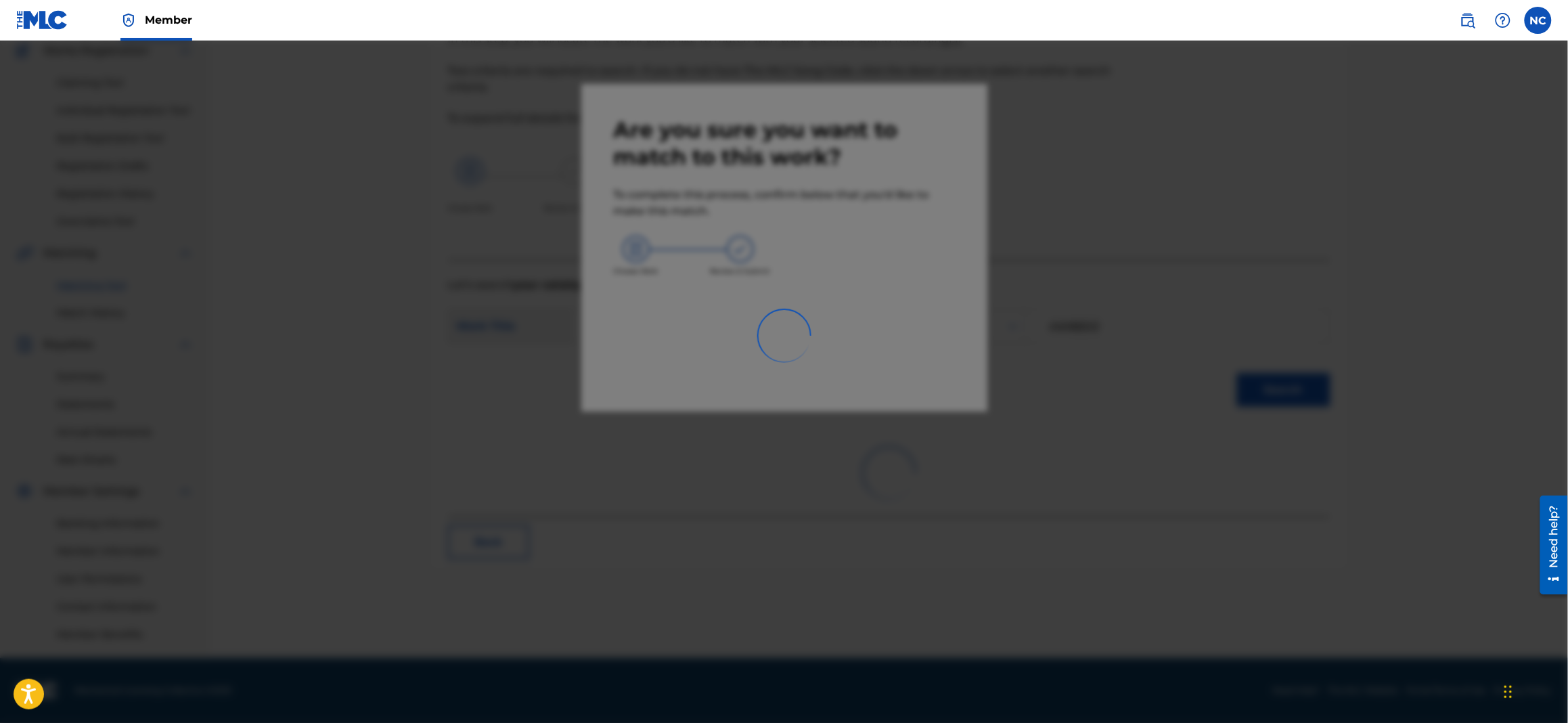
scroll to position [116, 0]
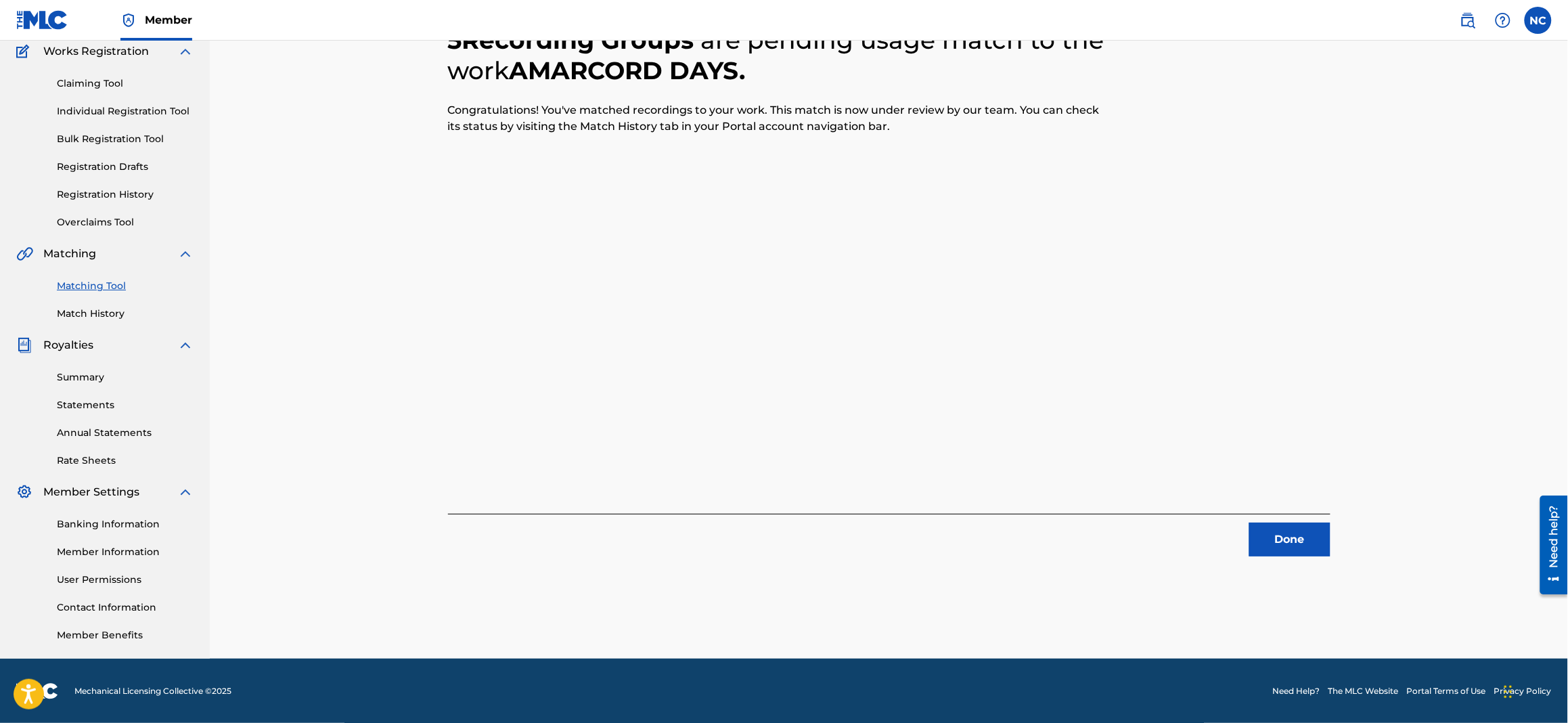
click at [1295, 536] on button "Done" at bounding box center [1290, 539] width 81 height 34
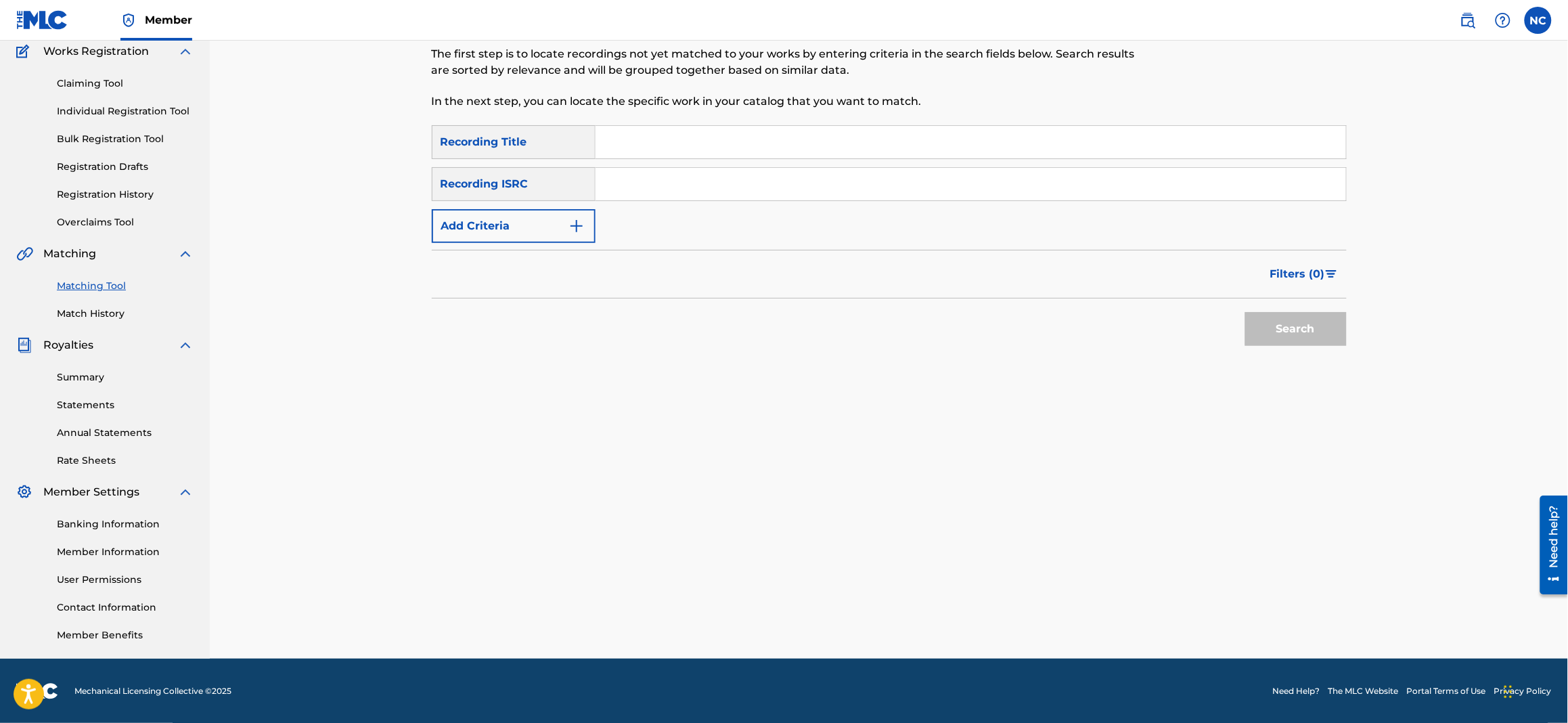
click at [726, 104] on p "In the next step, you can locate the specific work in your catalog that you wan…" at bounding box center [784, 101] width 705 height 16
click at [707, 158] on div "Search Form" at bounding box center [971, 142] width 751 height 34
drag, startPoint x: 732, startPoint y: 138, endPoint x: 674, endPoint y: 18, distance: 133.3
click at [732, 138] on input "Search Form" at bounding box center [970, 142] width 751 height 33
click at [704, 147] on input "Search Form" at bounding box center [970, 142] width 751 height 33
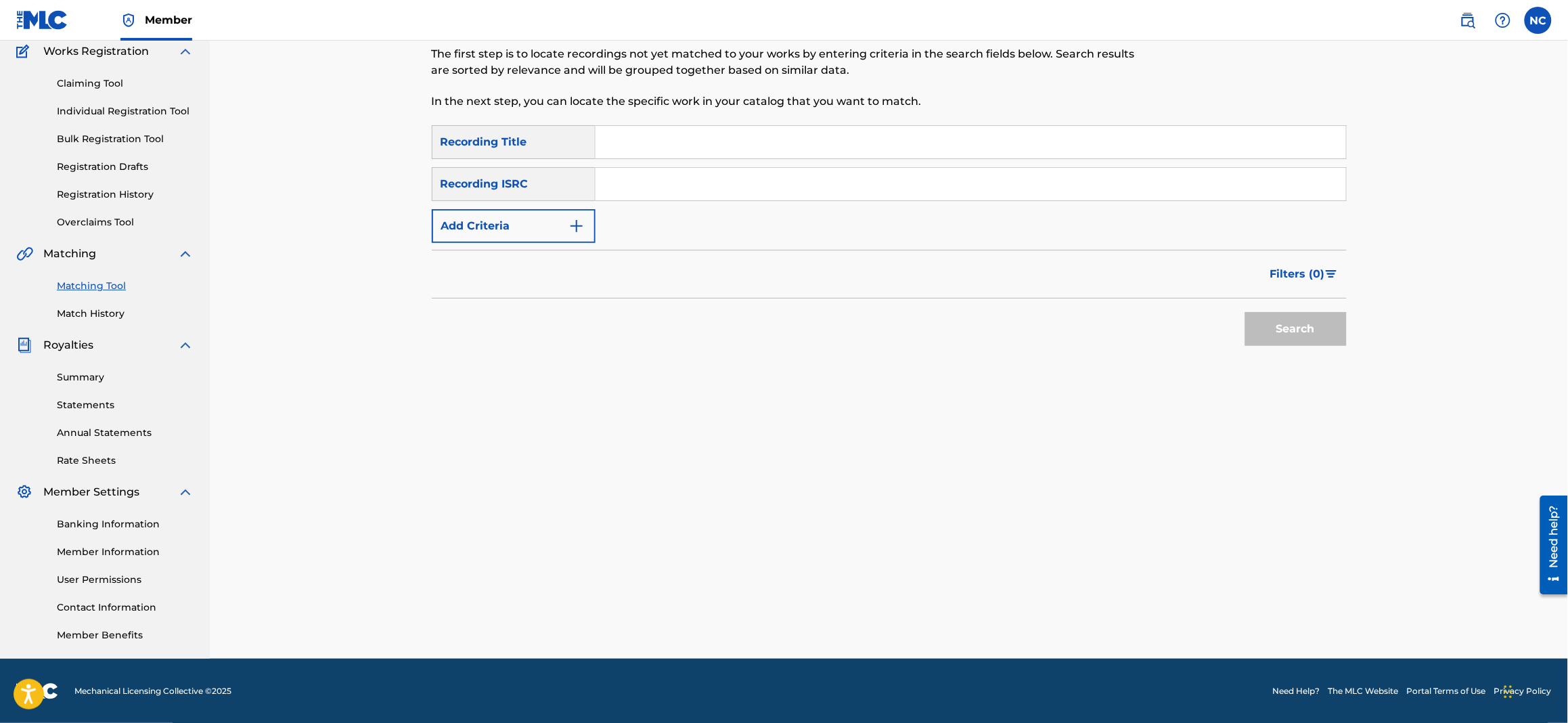
paste input "AU REVOIR"
type input "AU REVOIR"
click at [594, 221] on button "Add Criteria" at bounding box center [513, 226] width 163 height 34
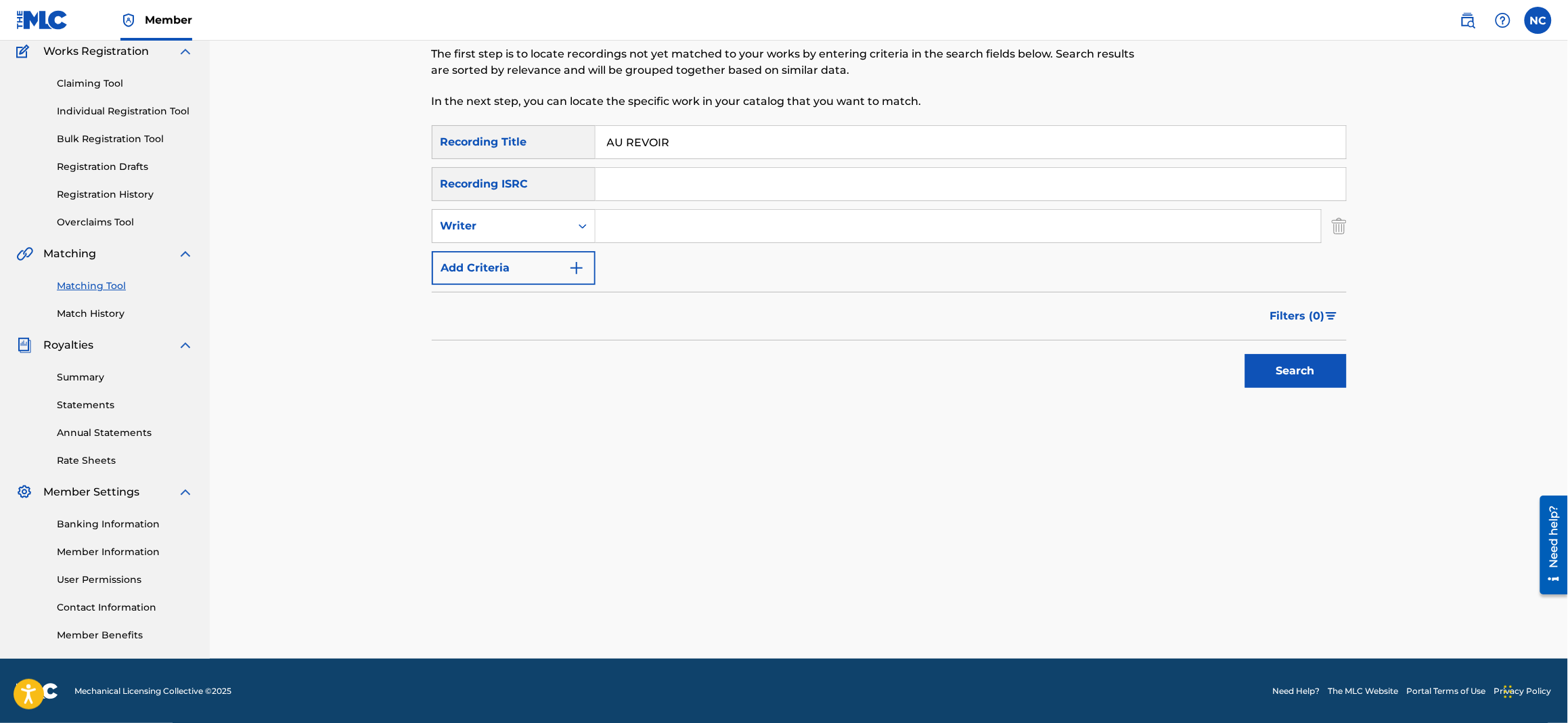
click at [624, 225] on input "Search Form" at bounding box center [958, 226] width 726 height 33
type input "filippi"
click at [1245, 354] on button "Search" at bounding box center [1296, 371] width 102 height 34
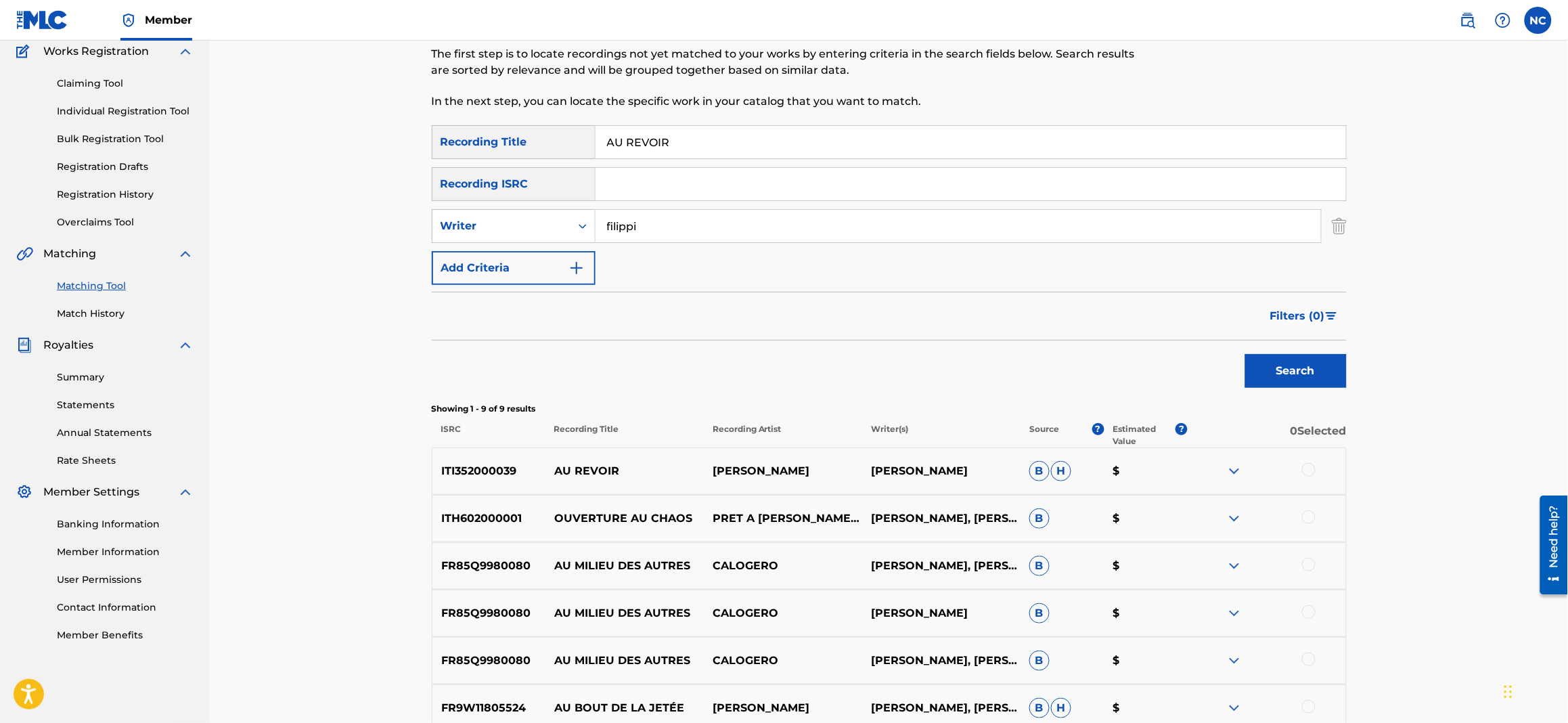
scroll to position [319, 0]
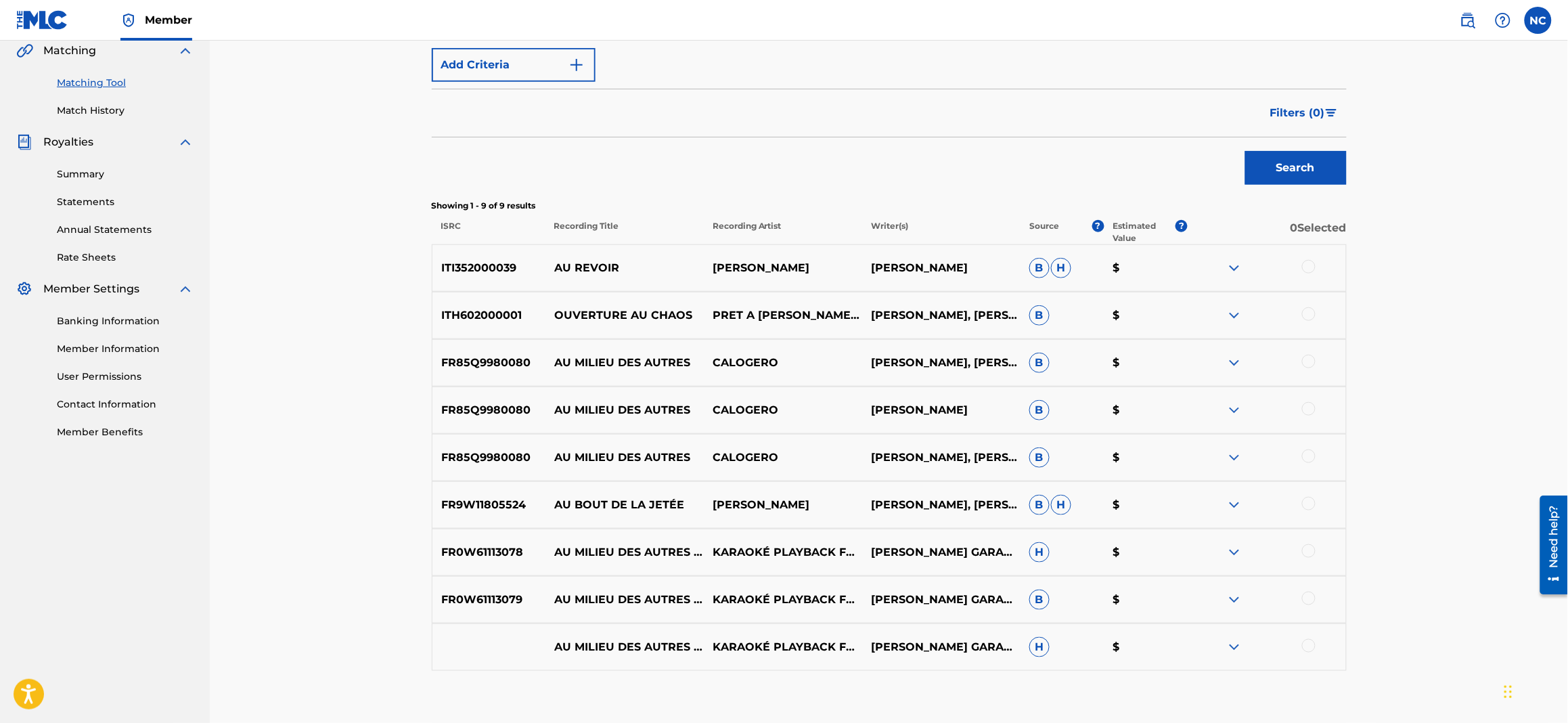
click at [1304, 267] on div at bounding box center [1308, 267] width 13 height 13
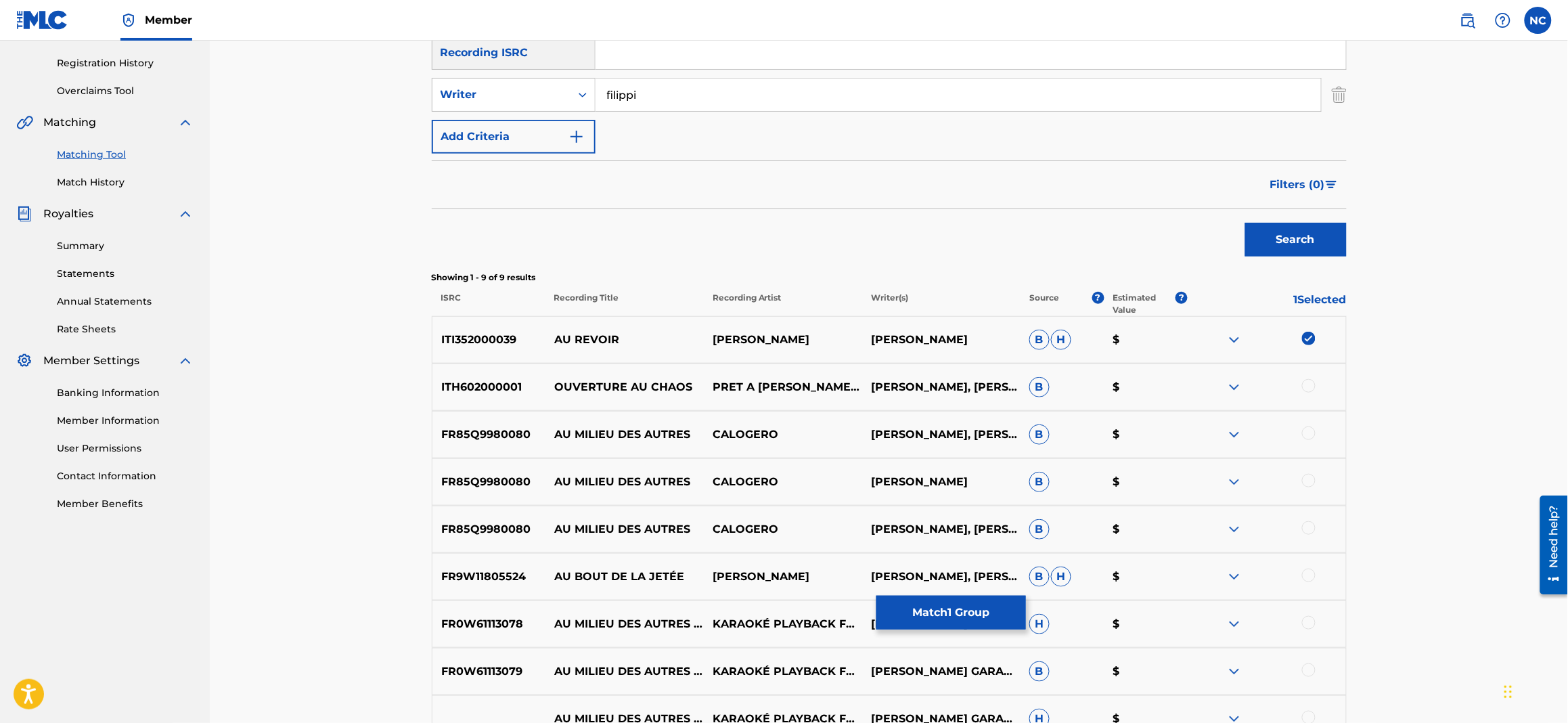
scroll to position [217, 0]
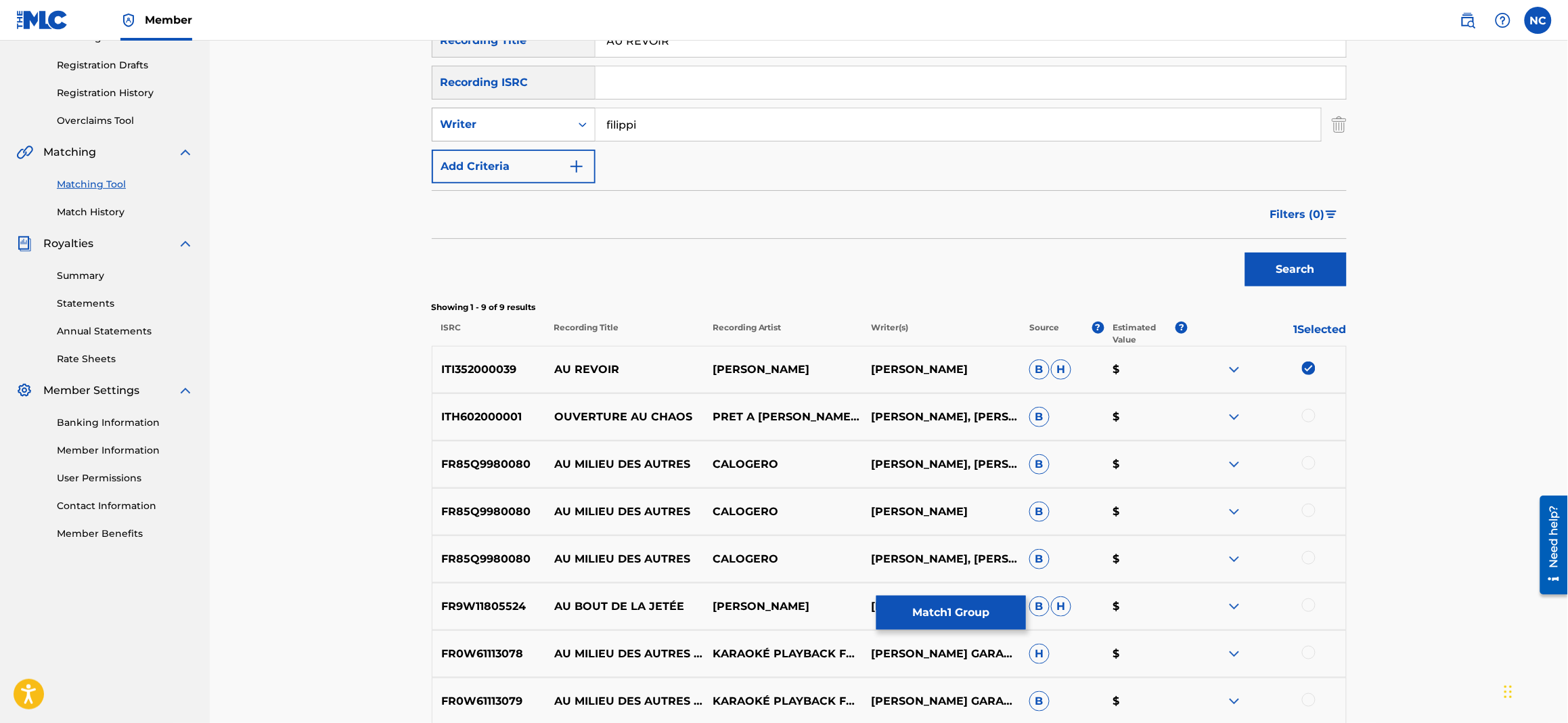
click at [576, 127] on icon "Search Form" at bounding box center [582, 124] width 13 height 13
drag, startPoint x: 552, startPoint y: 152, endPoint x: 781, endPoint y: 177, distance: 230.4
click at [552, 148] on div "Recording Artist" at bounding box center [513, 158] width 162 height 34
click at [779, 119] on input "Search Form" at bounding box center [958, 125] width 726 height 33
type input "filippi"
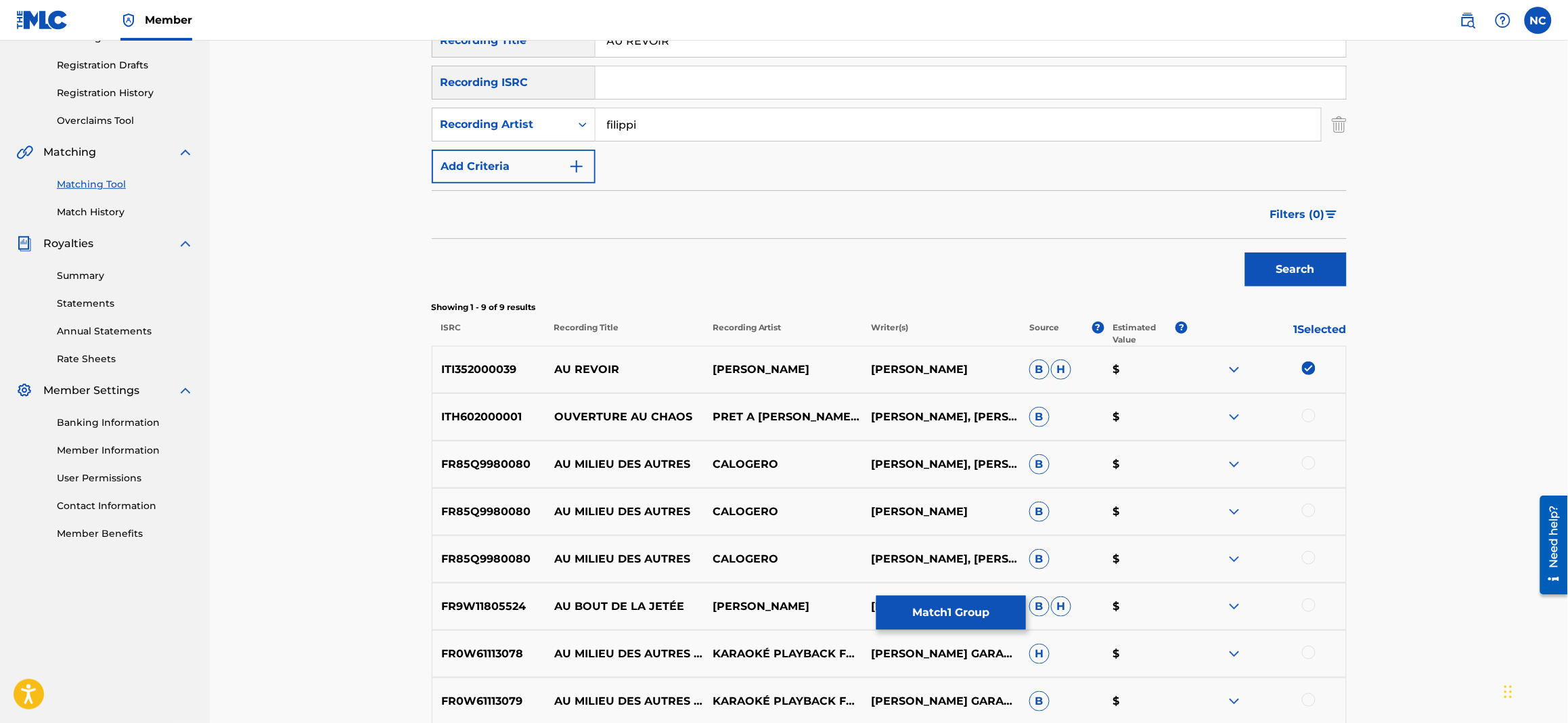
click at [1245, 253] on button "Search" at bounding box center [1296, 269] width 102 height 34
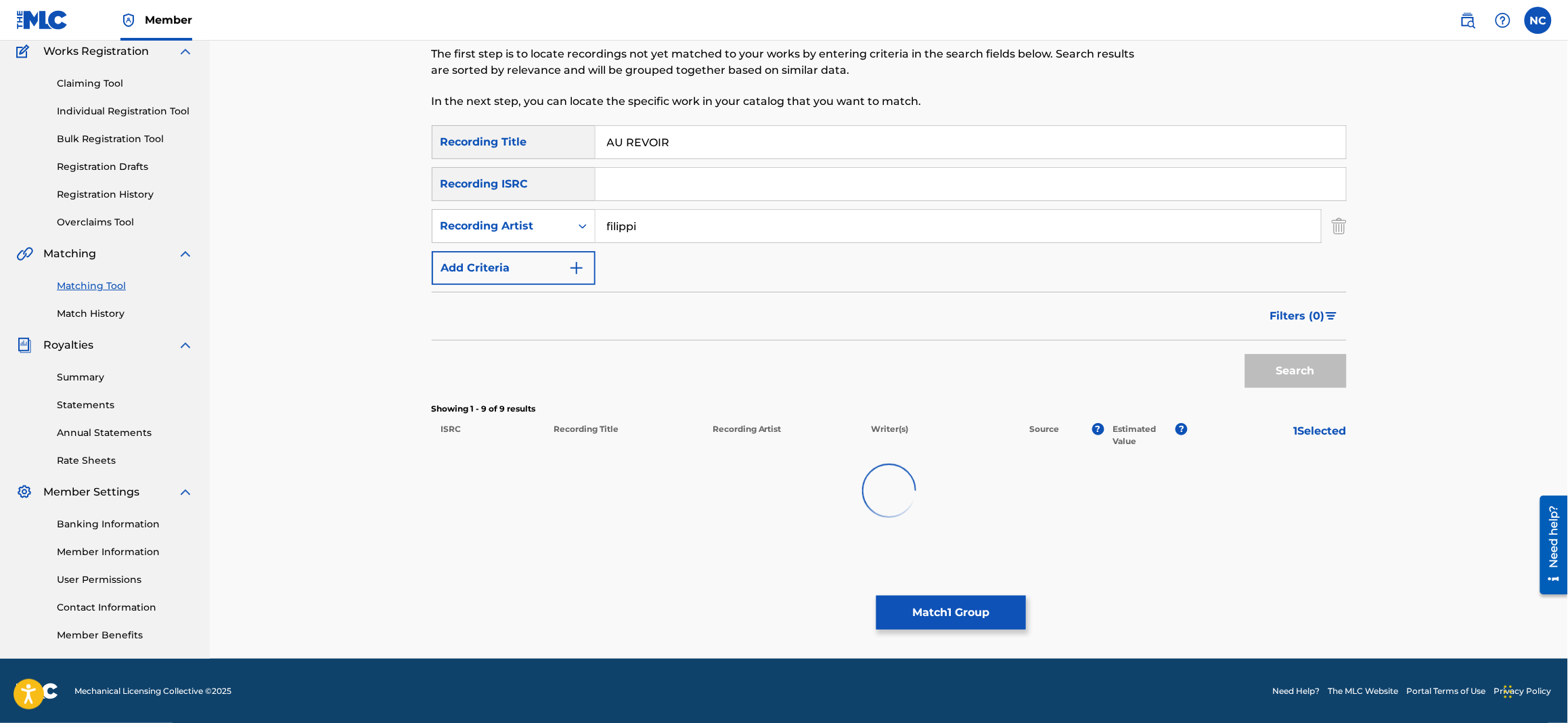
scroll to position [161, 0]
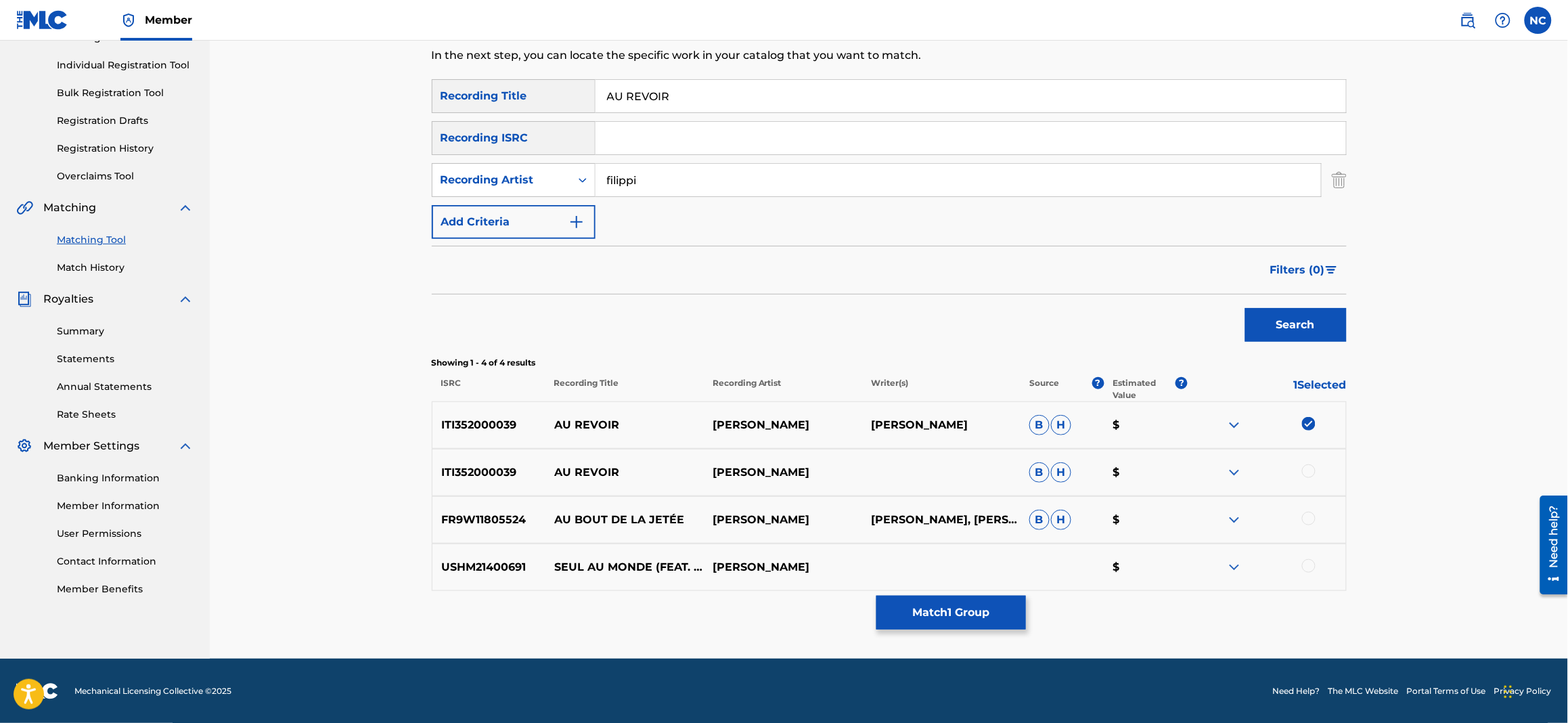
click at [1306, 472] on div at bounding box center [1308, 470] width 13 height 13
click at [949, 622] on button "Match 2 Groups" at bounding box center [951, 612] width 150 height 34
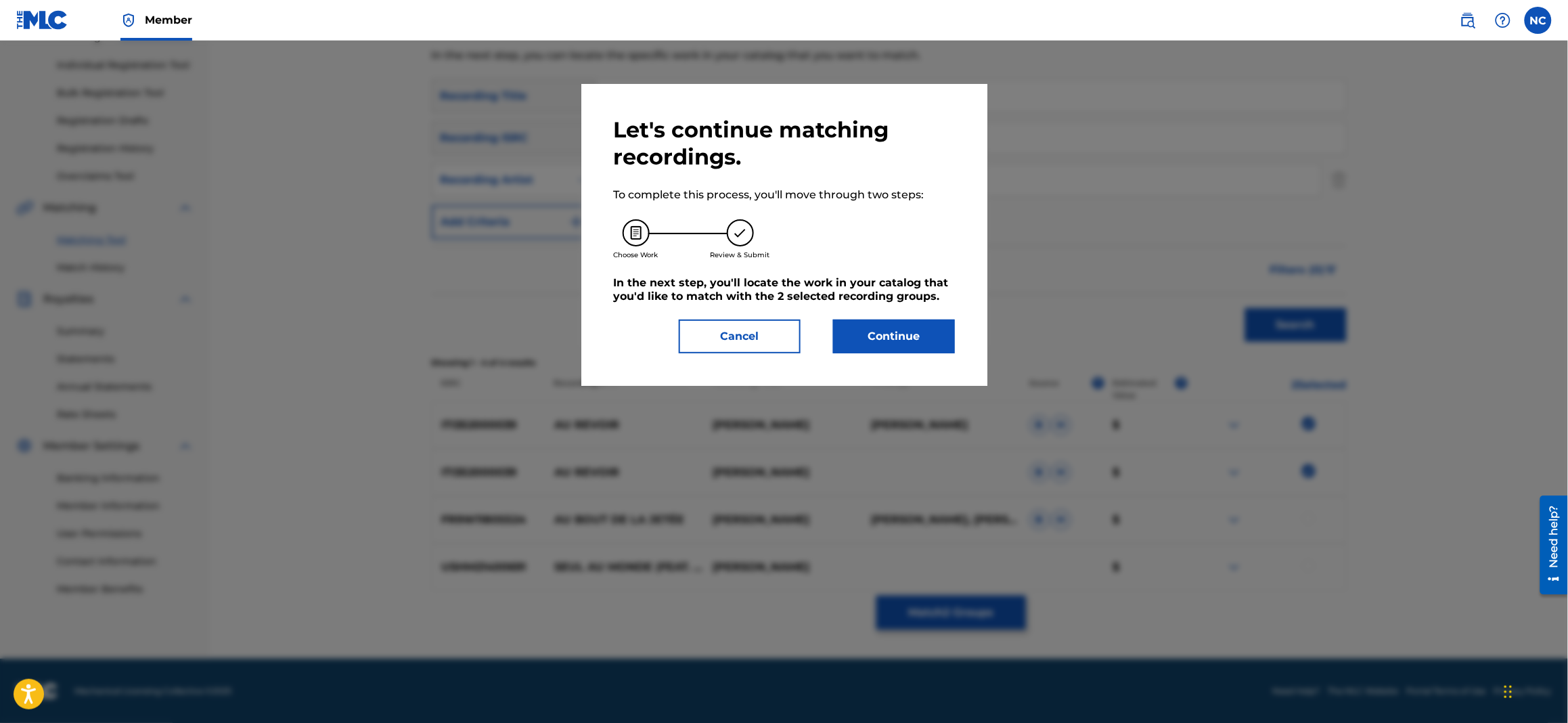
click at [874, 327] on button "Continue" at bounding box center [893, 336] width 122 height 34
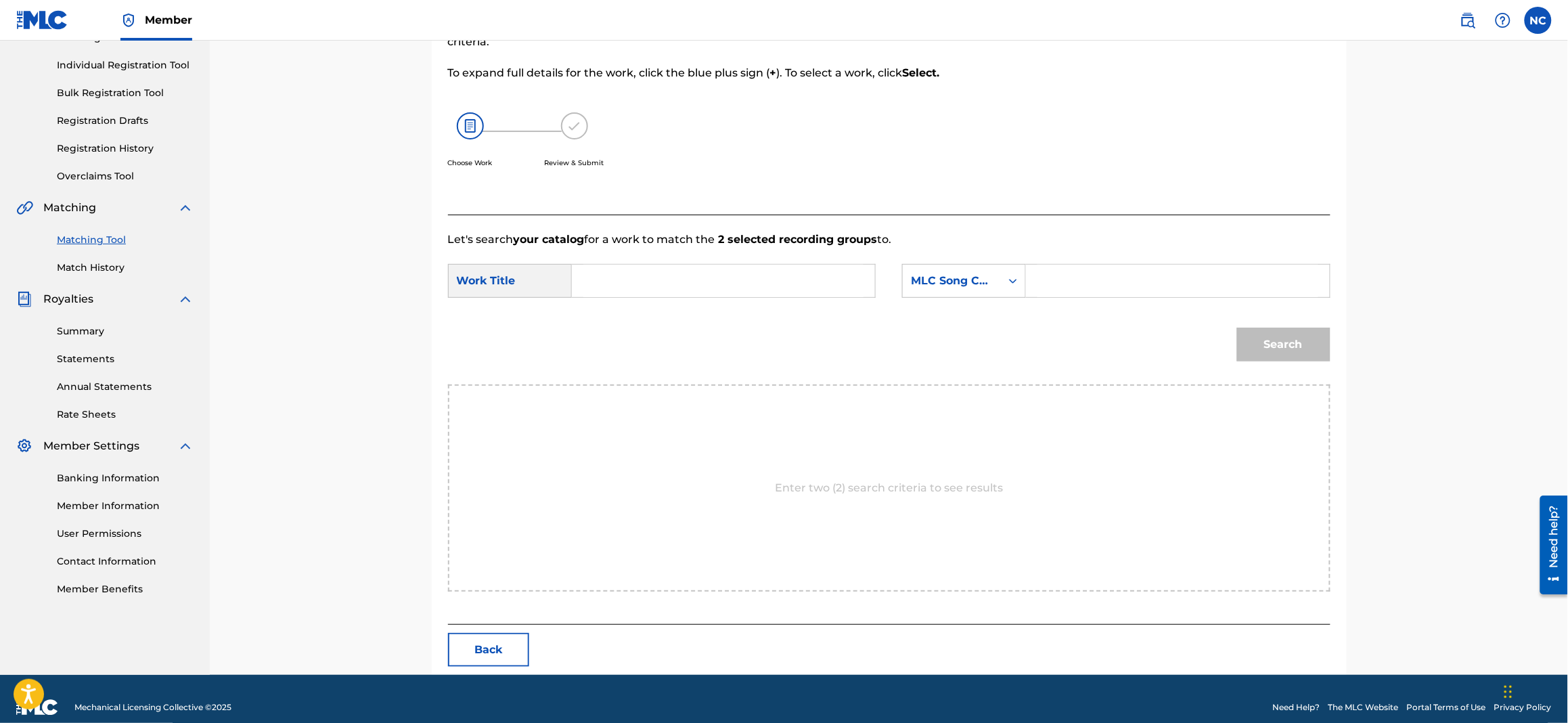
click at [1153, 291] on input "Search Form" at bounding box center [1177, 280] width 280 height 33
click at [1215, 271] on input "Search Form" at bounding box center [1177, 280] width 280 height 33
click at [1204, 284] on input "Search Form" at bounding box center [1177, 280] width 280 height 33
paste input "AW69LB"
type input "AW69LB"
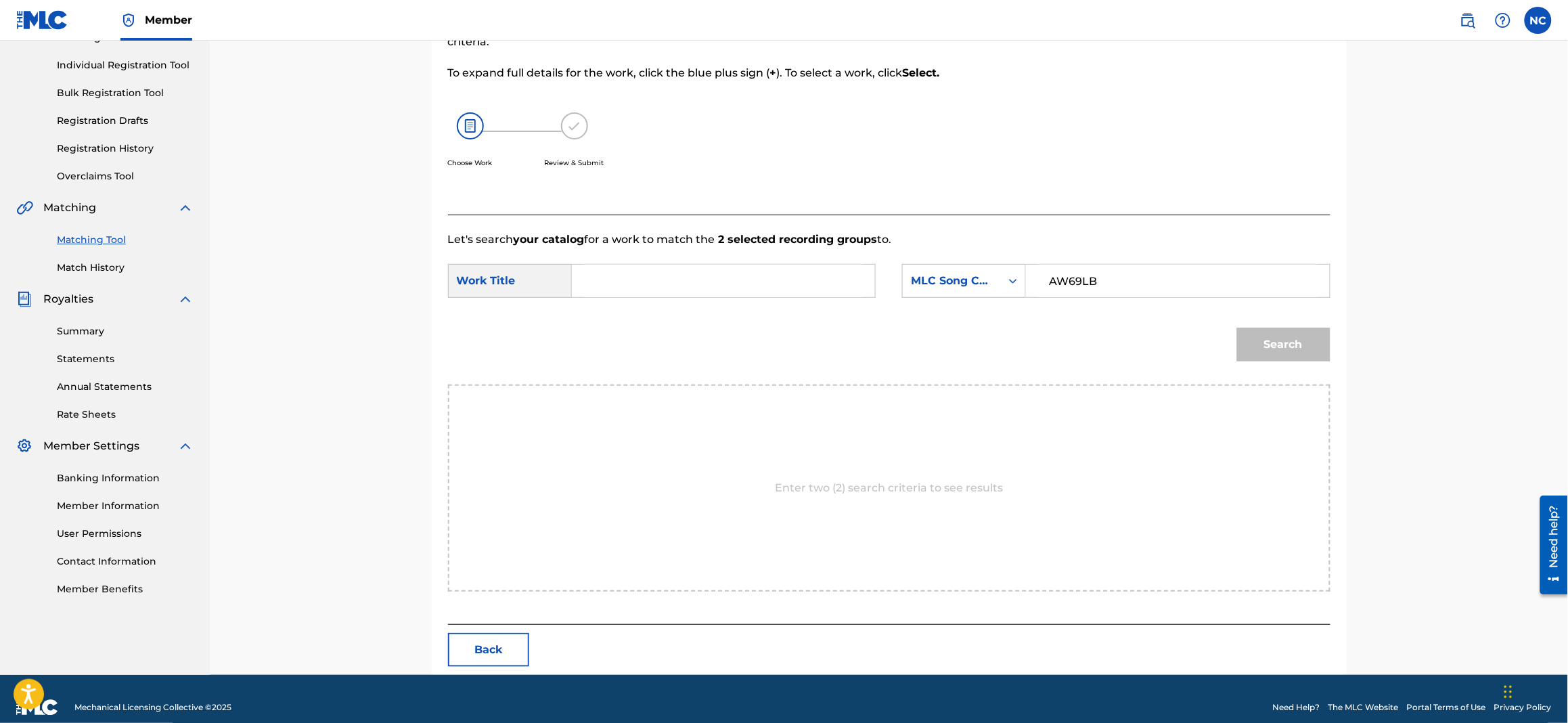
click at [744, 284] on input "Search Form" at bounding box center [723, 280] width 280 height 33
paste input "AU REVOIR"
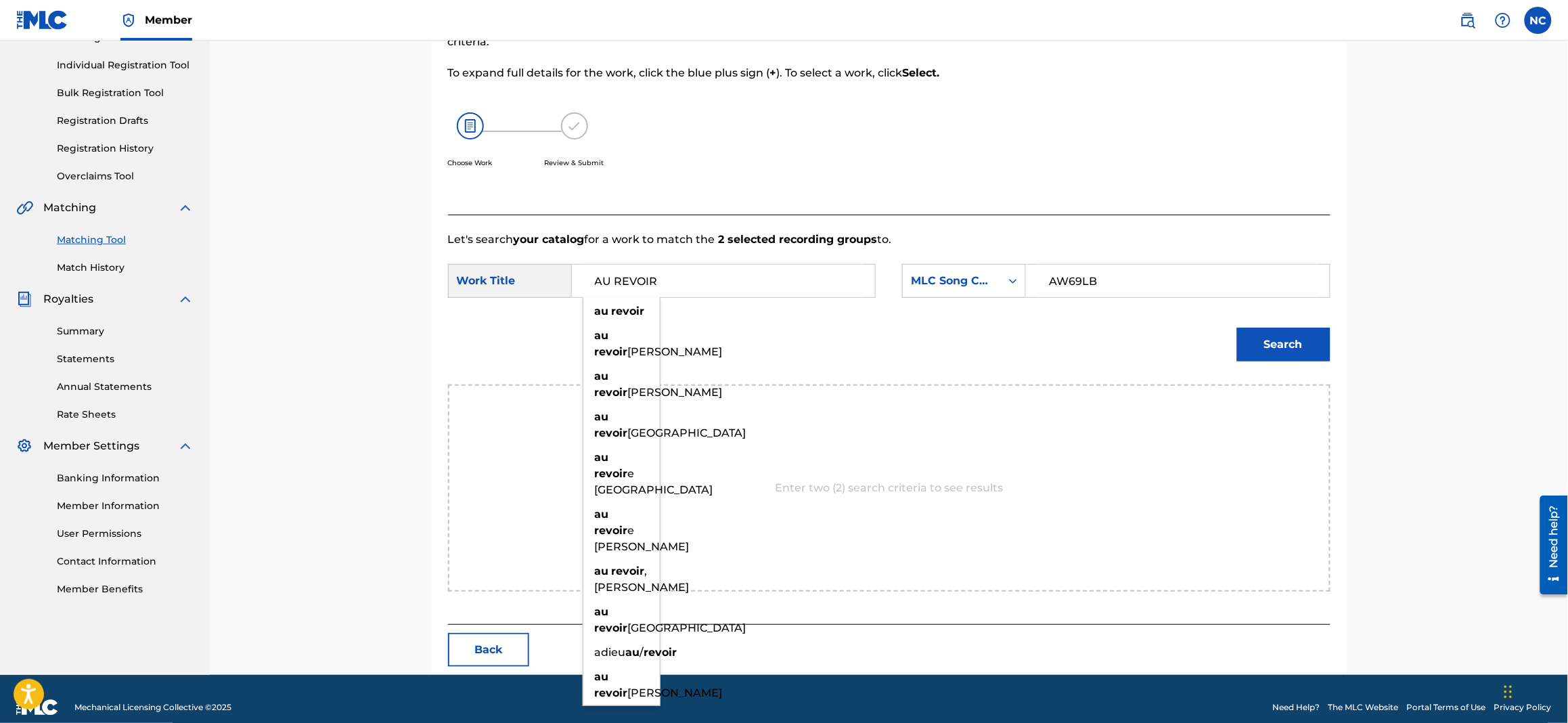
type input "AU REVOIR"
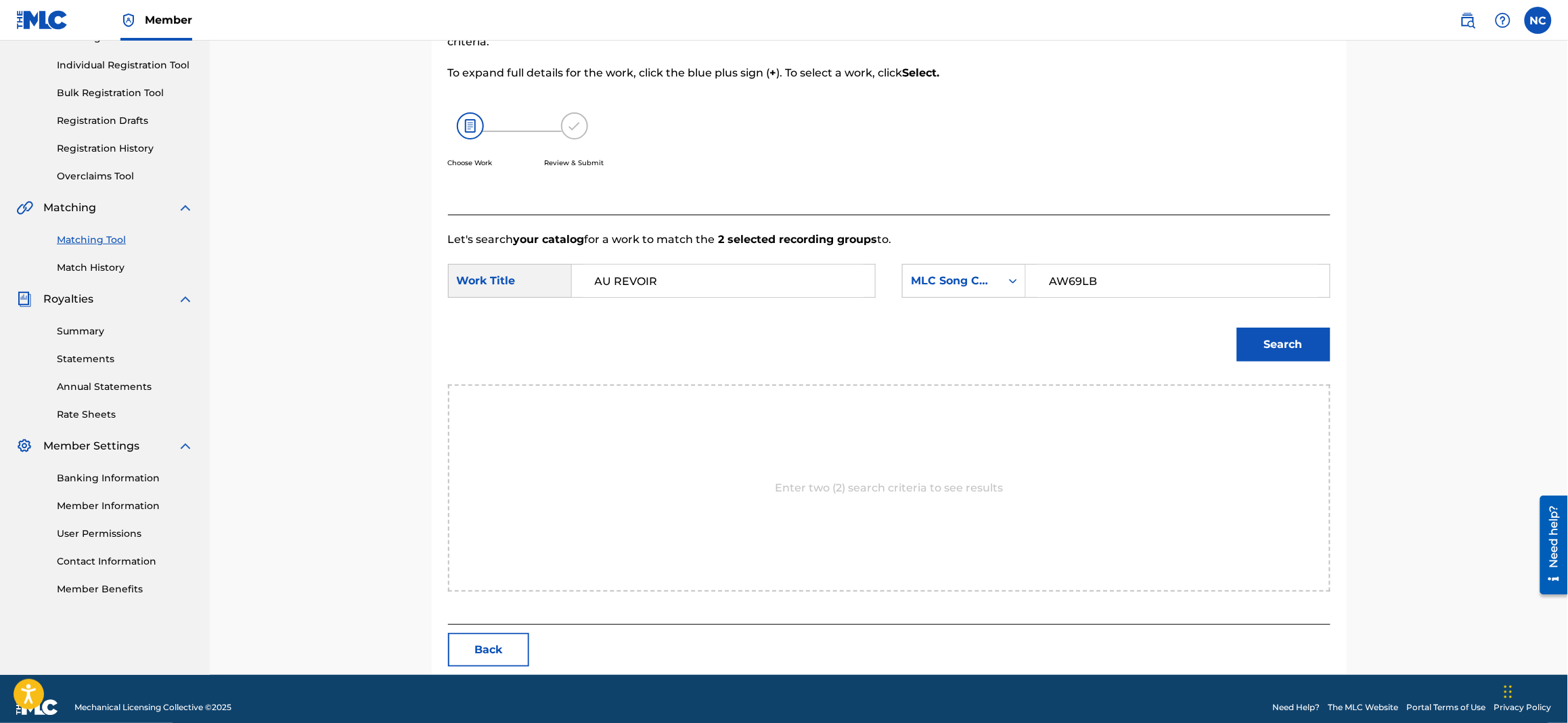
click at [1274, 346] on button "Search" at bounding box center [1283, 344] width 93 height 34
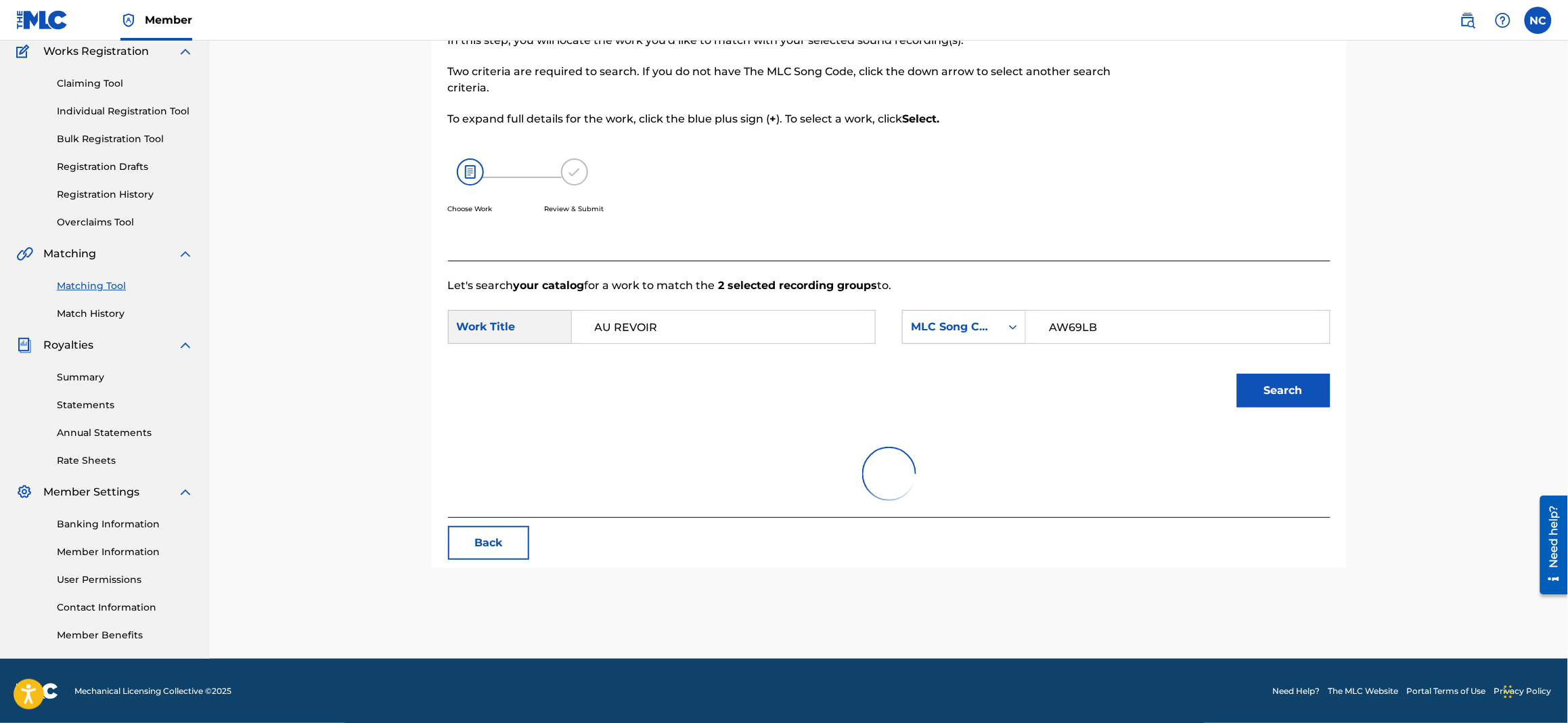
scroll to position [138, 0]
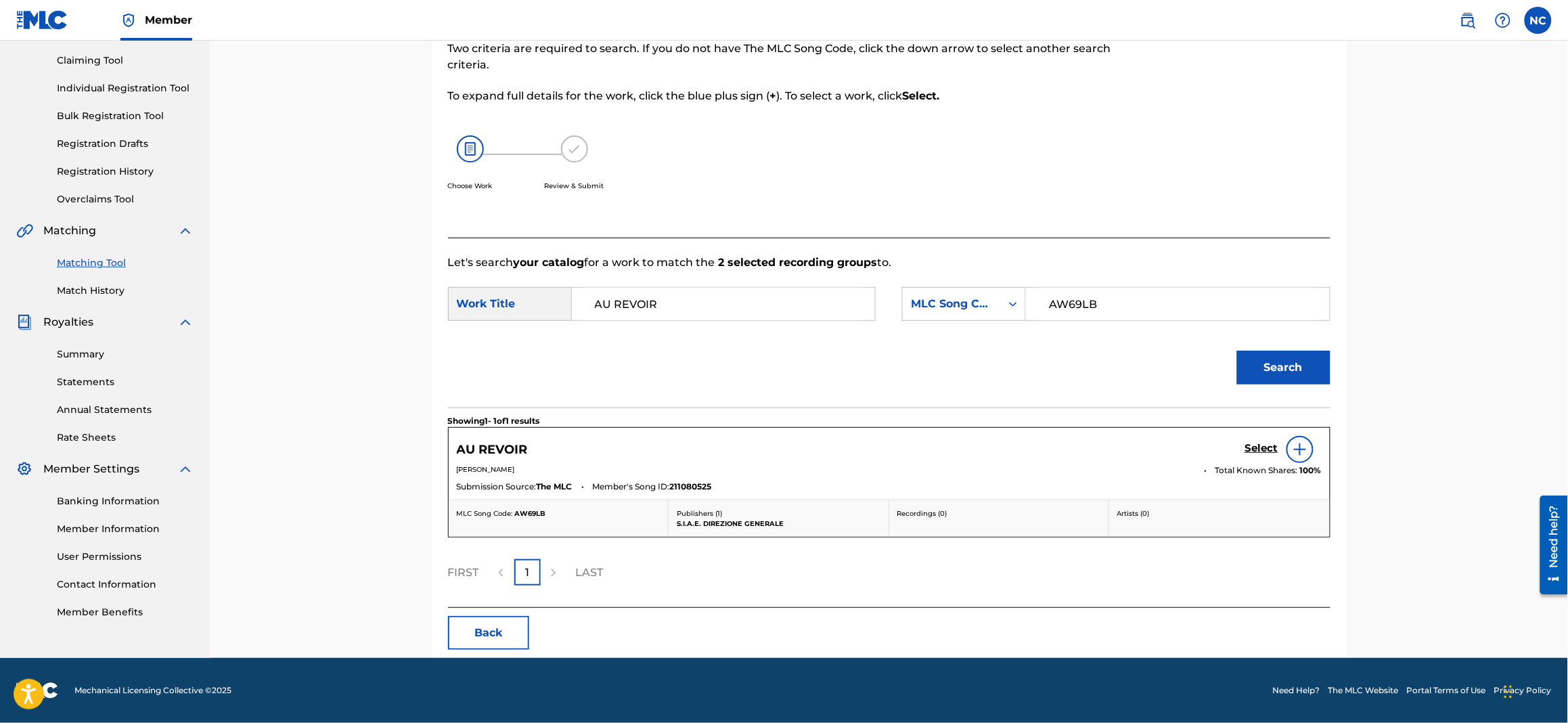
click at [1247, 442] on h5 "Select" at bounding box center [1262, 448] width 33 height 13
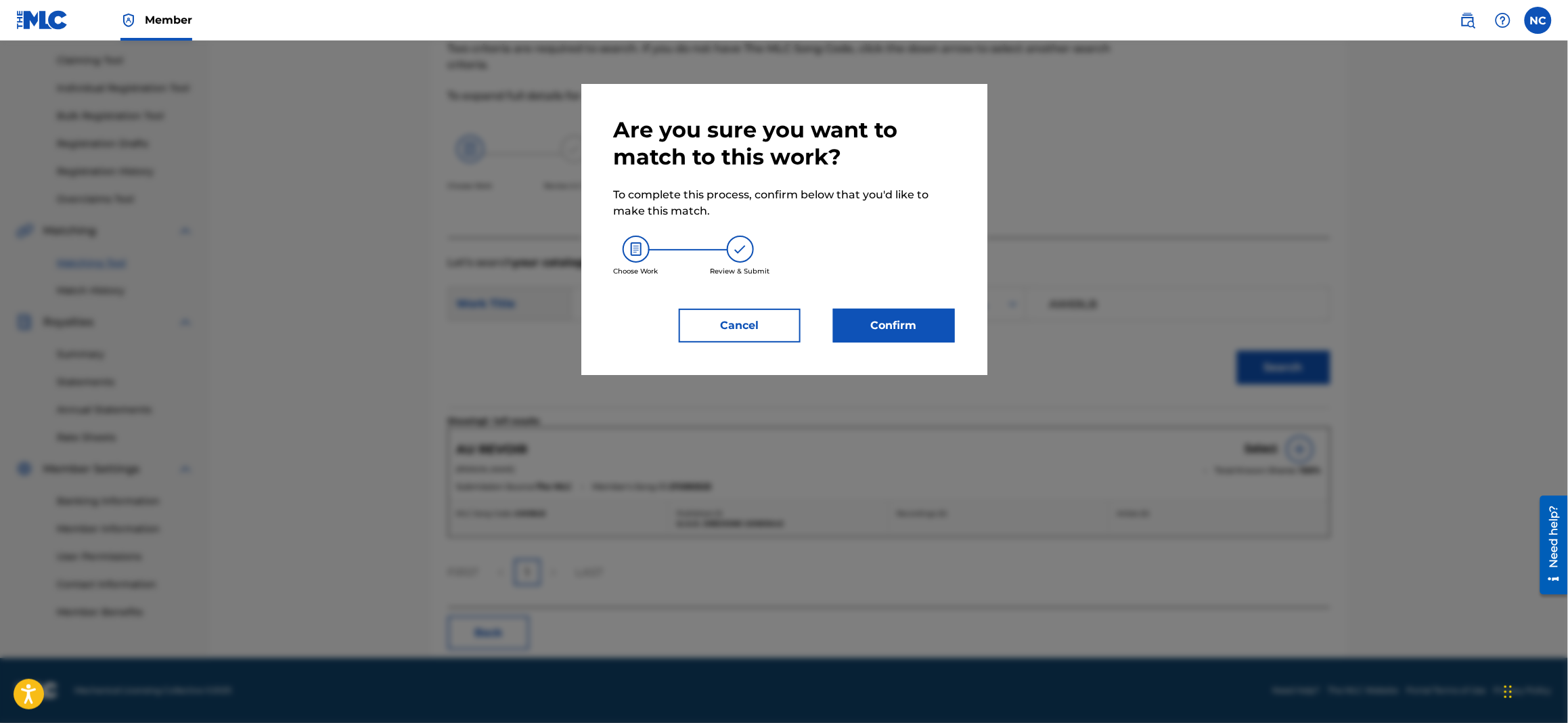
click at [741, 319] on button "Cancel" at bounding box center [739, 326] width 122 height 34
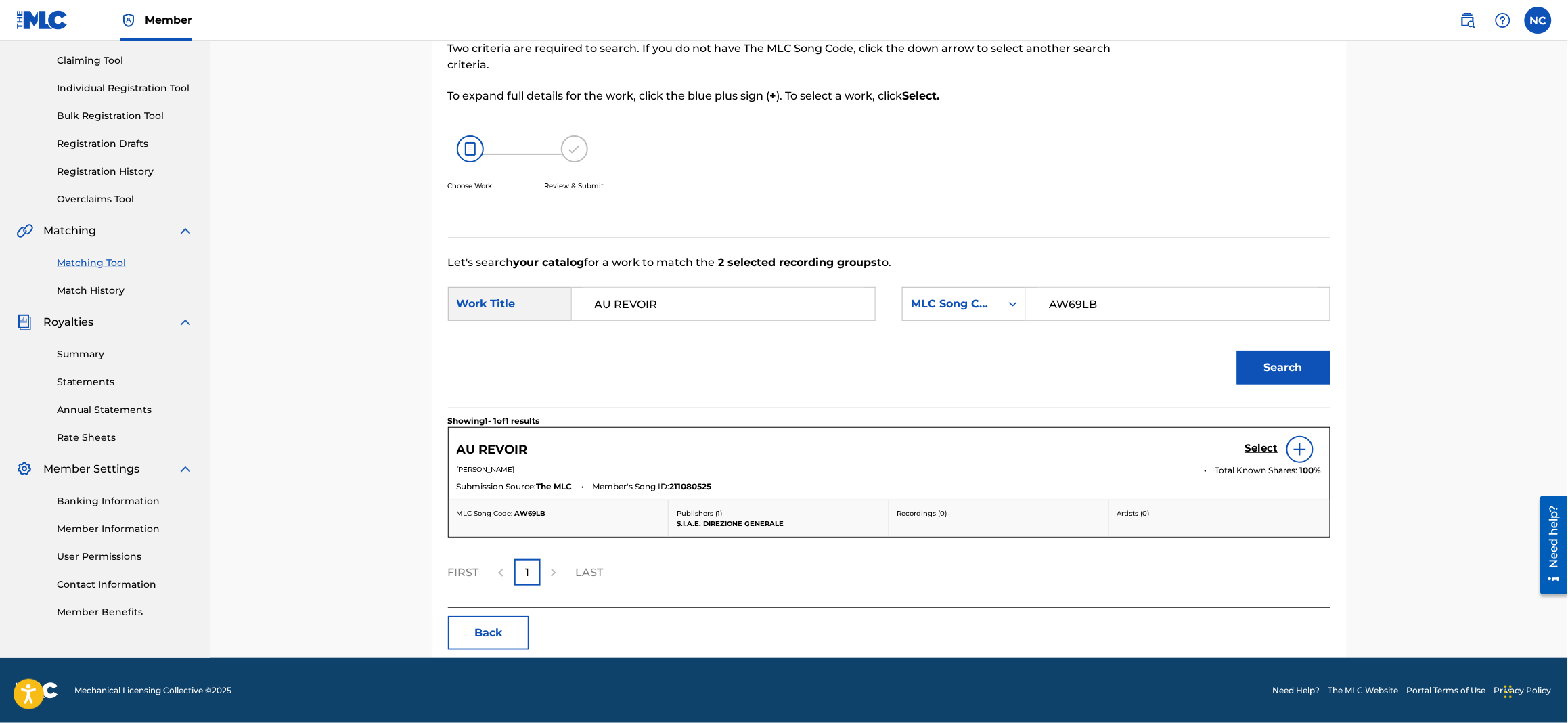
click at [1265, 447] on h5 "Select" at bounding box center [1262, 448] width 33 height 13
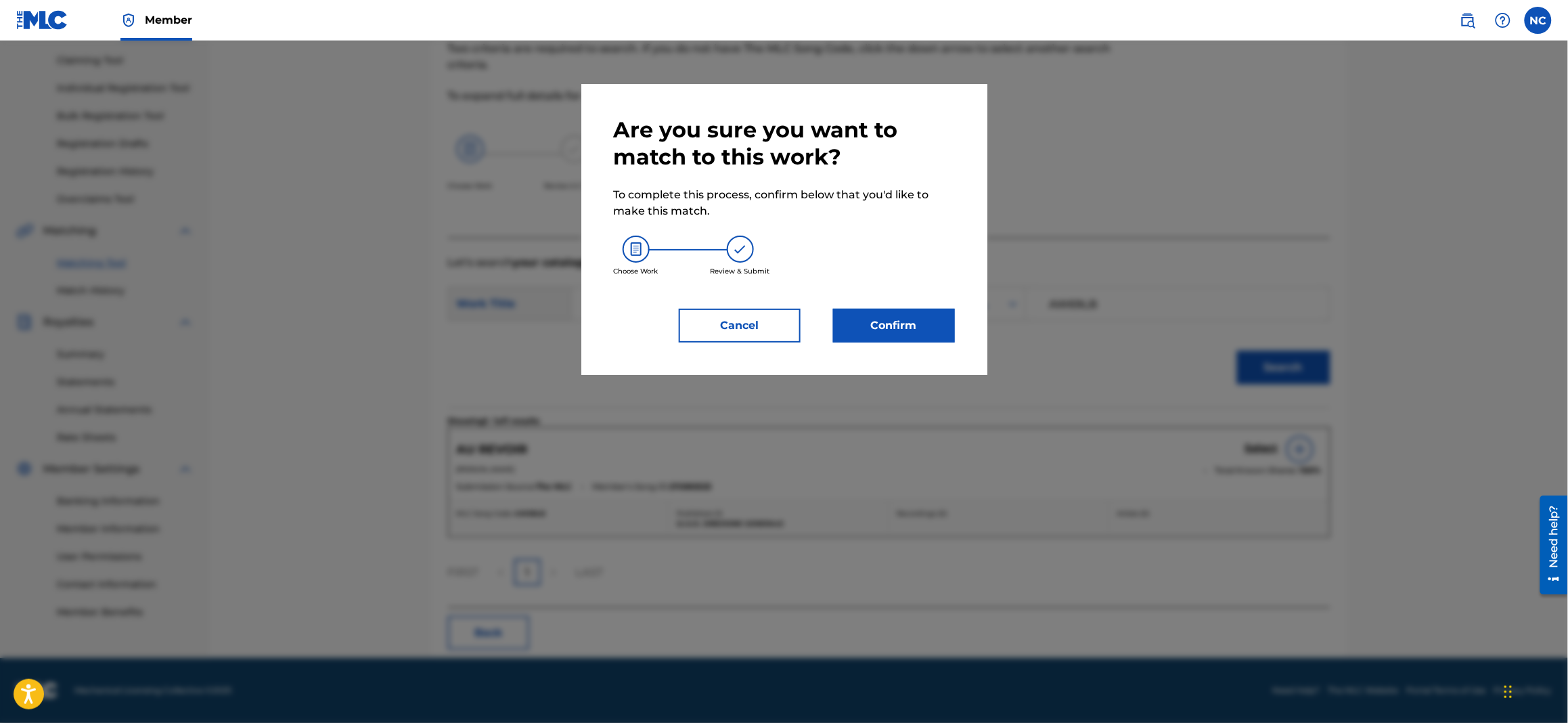
click at [882, 310] on button "Confirm" at bounding box center [893, 326] width 122 height 34
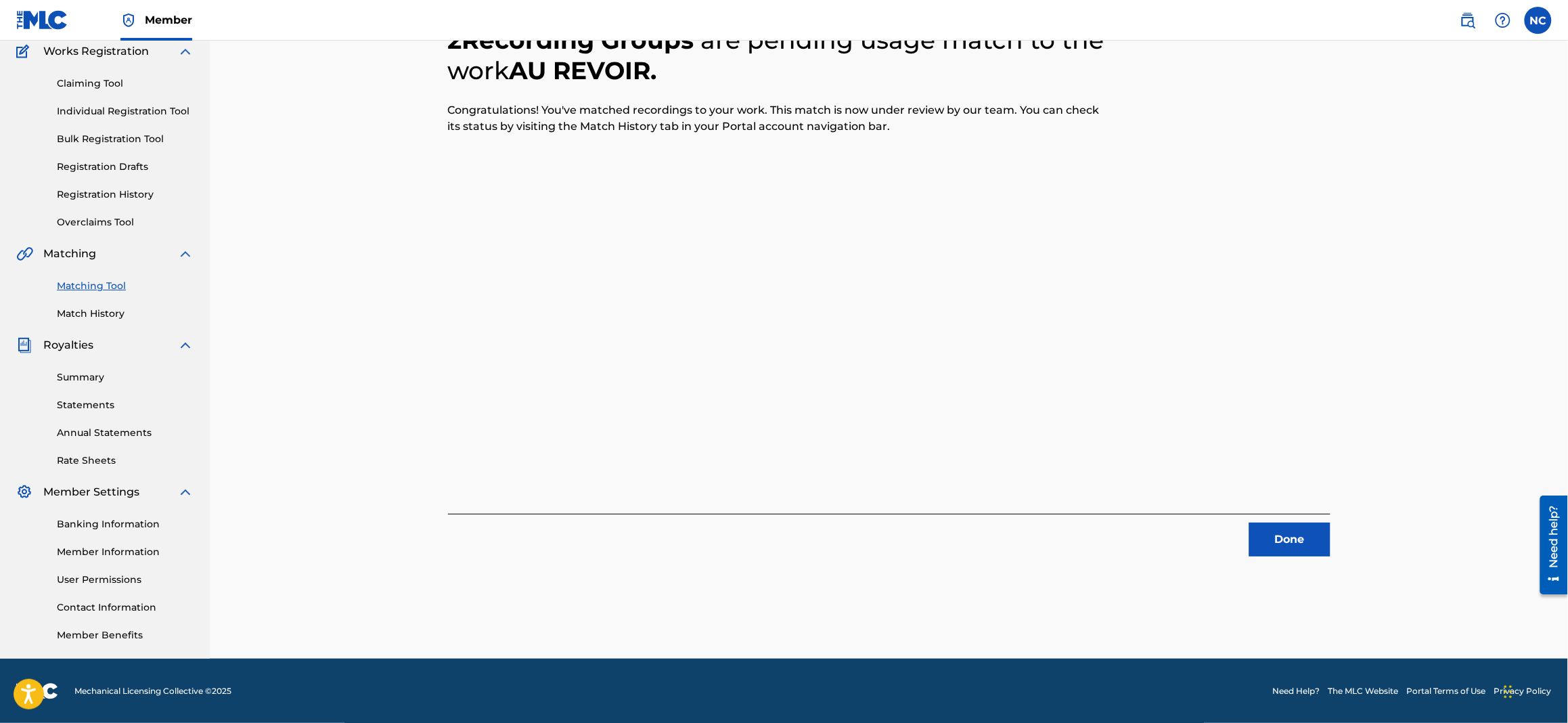
click at [1278, 532] on button "Done" at bounding box center [1290, 539] width 81 height 34
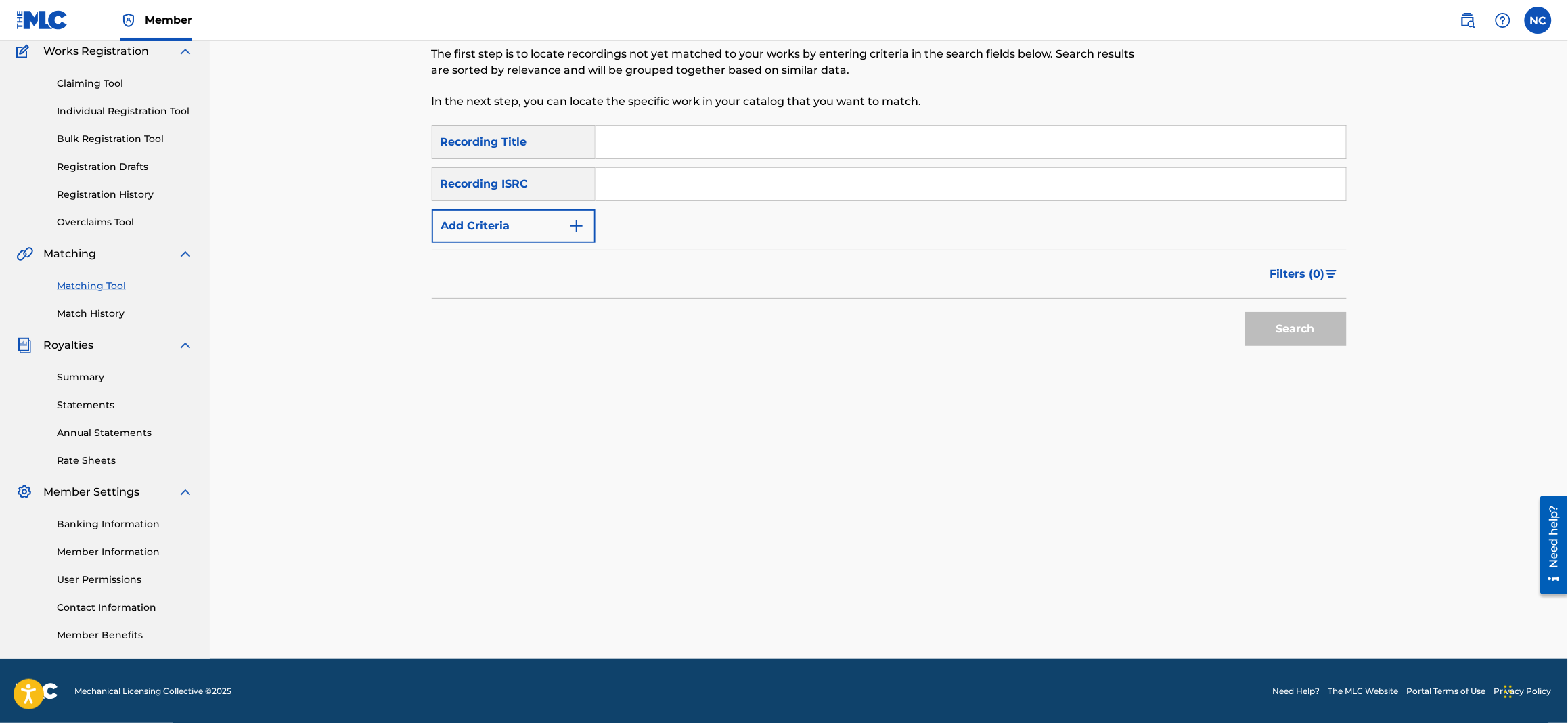
click at [924, 127] on input "Search Form" at bounding box center [970, 142] width 751 height 33
click at [728, 142] on input "Search Form" at bounding box center [970, 142] width 751 height 33
paste input "BY THIS RIVER"
type input "BY THIS RIVER"
click at [580, 234] on button "Add Criteria" at bounding box center [513, 226] width 163 height 34
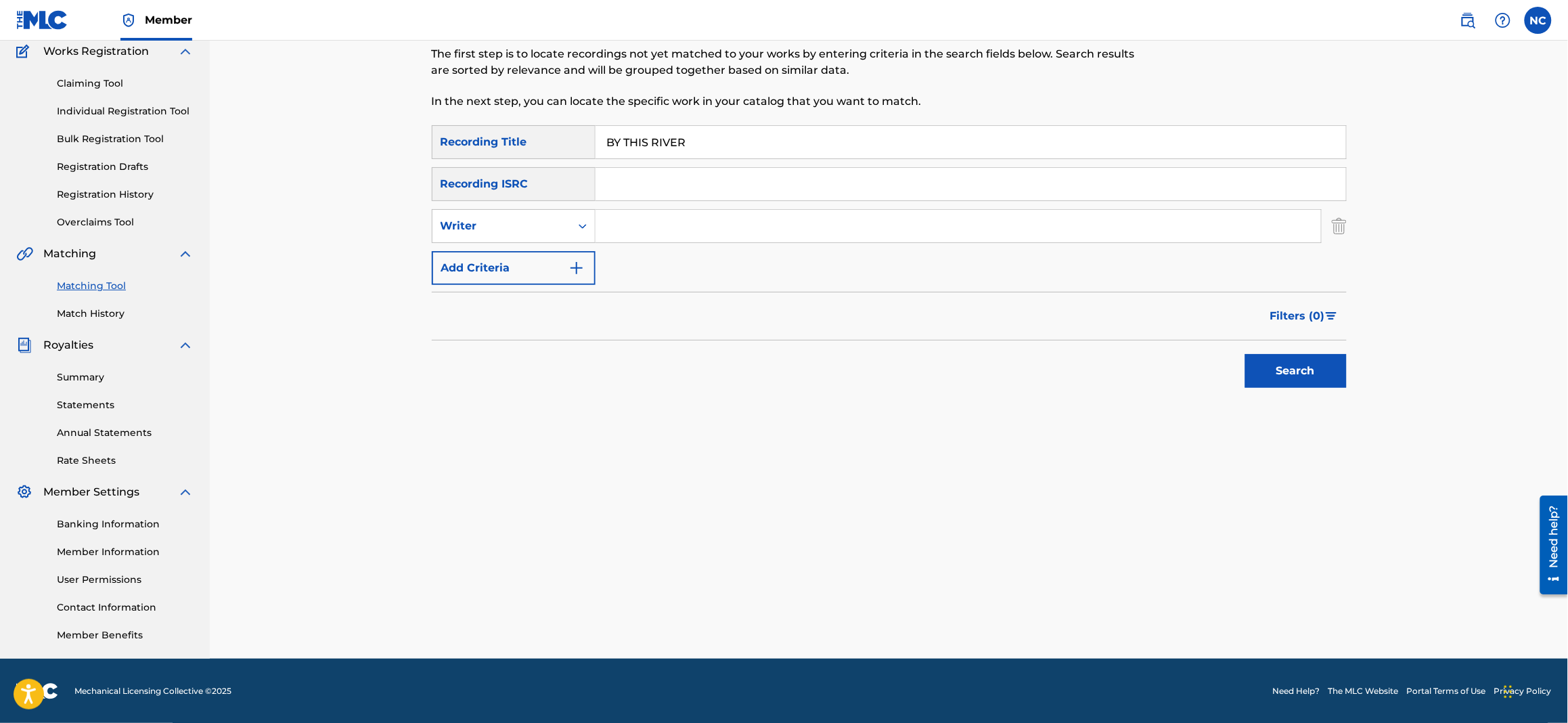
drag, startPoint x: 580, startPoint y: 234, endPoint x: 680, endPoint y: 234, distance: 100.0
click at [680, 234] on input "Search Form" at bounding box center [958, 226] width 726 height 33
type input "filippi"
click at [1245, 354] on button "Search" at bounding box center [1296, 371] width 102 height 34
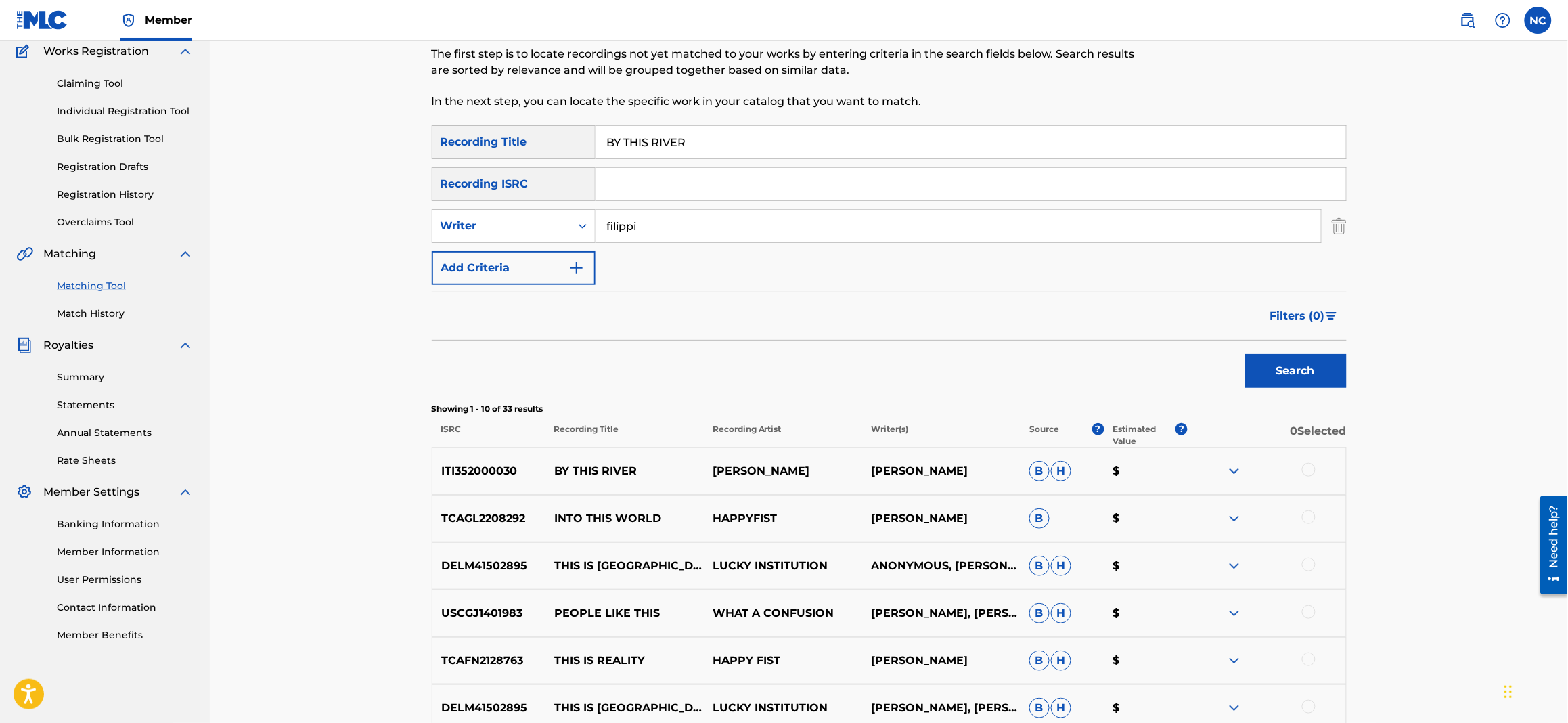
click at [1312, 470] on div at bounding box center [1308, 469] width 13 height 13
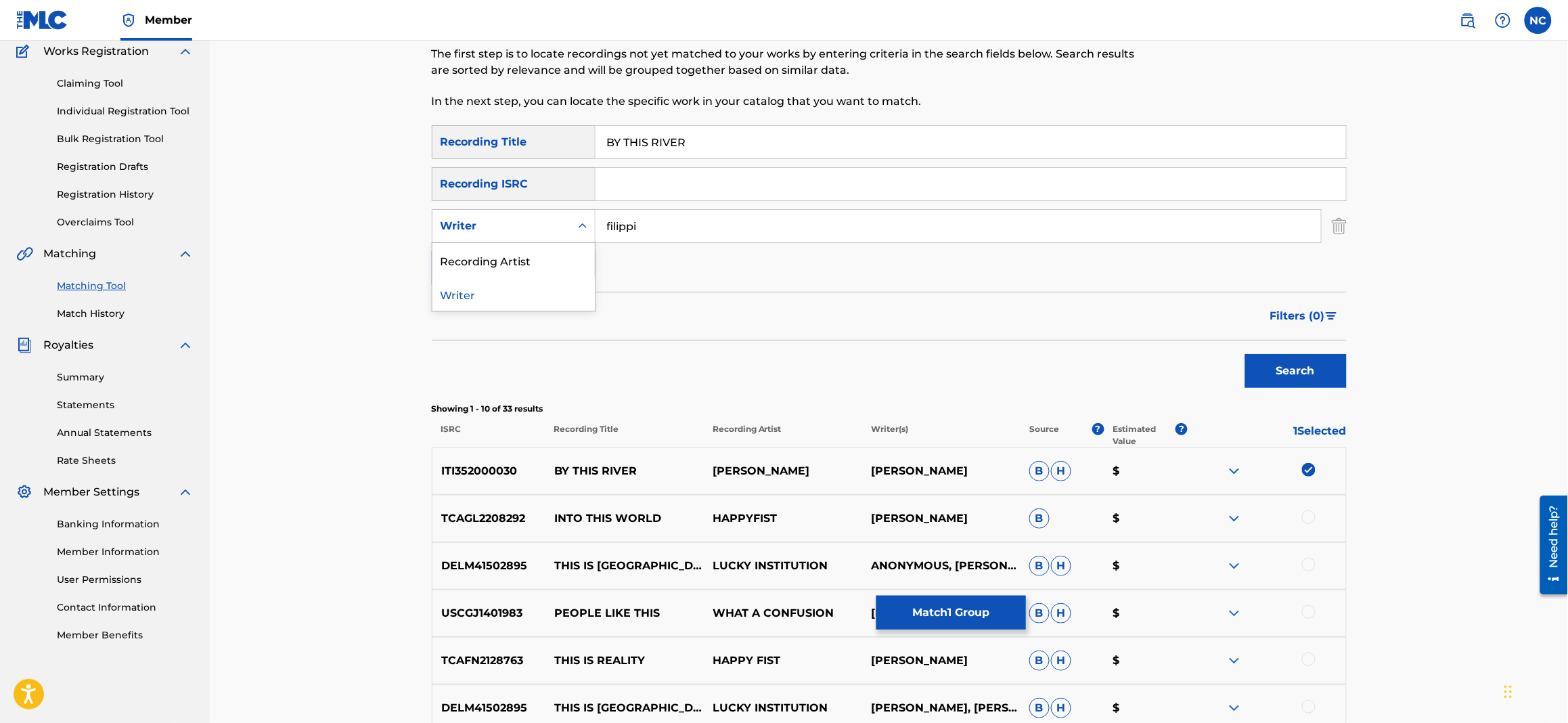
click at [486, 235] on div "Writer" at bounding box center [502, 225] width 138 height 26
click at [497, 257] on div "Recording Artist" at bounding box center [513, 260] width 162 height 34
click at [709, 235] on input "Search Form" at bounding box center [958, 226] width 726 height 33
click at [1245, 354] on button "Search" at bounding box center [1296, 371] width 102 height 34
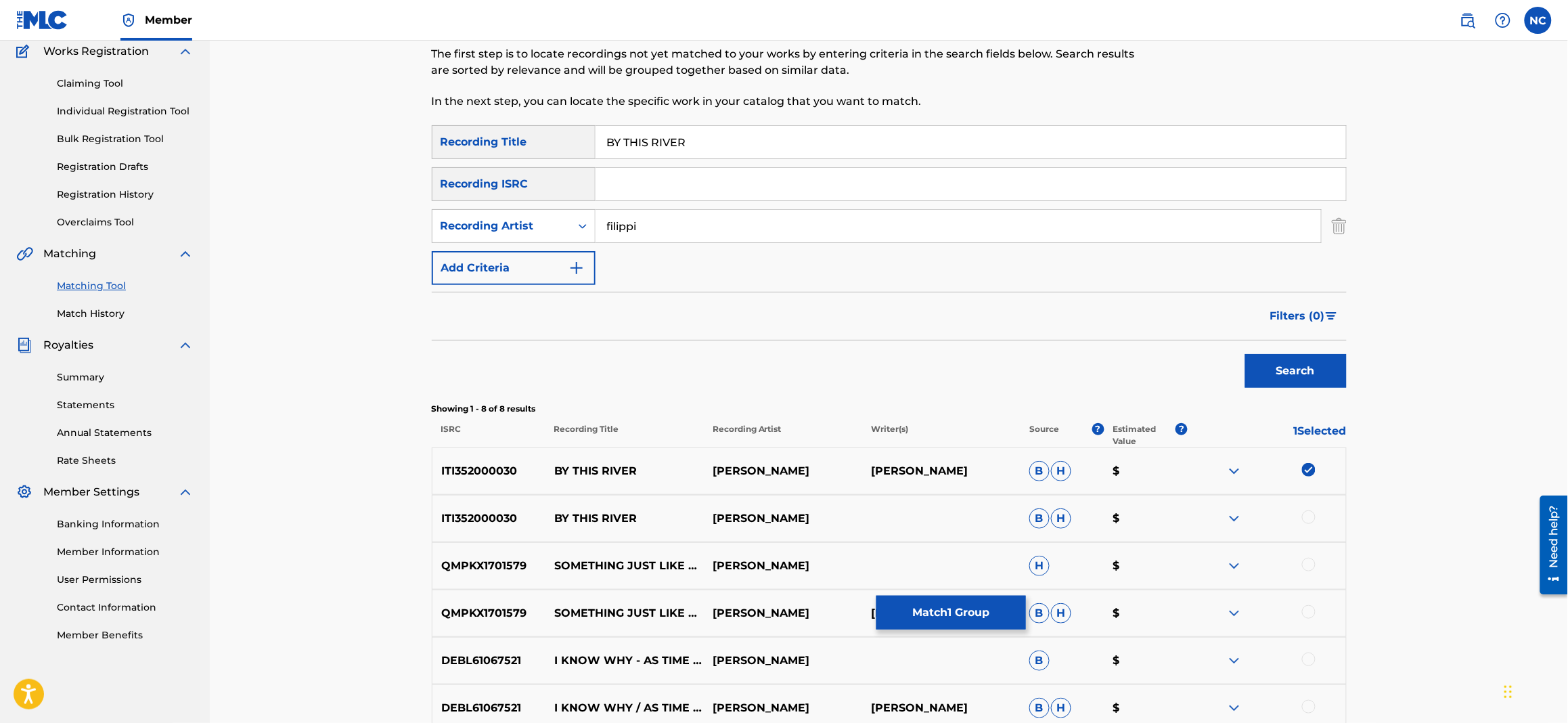
click at [1313, 518] on div at bounding box center [1308, 516] width 13 height 13
drag, startPoint x: 738, startPoint y: 221, endPoint x: 339, endPoint y: 228, distance: 399.1
click at [339, 228] on div "Matching Tool The Matching Tool allows Members to match sound recordings to wor…" at bounding box center [889, 409] width 1358 height 969
type input "[PERSON_NAME]"
click at [1245, 354] on button "Search" at bounding box center [1296, 371] width 102 height 34
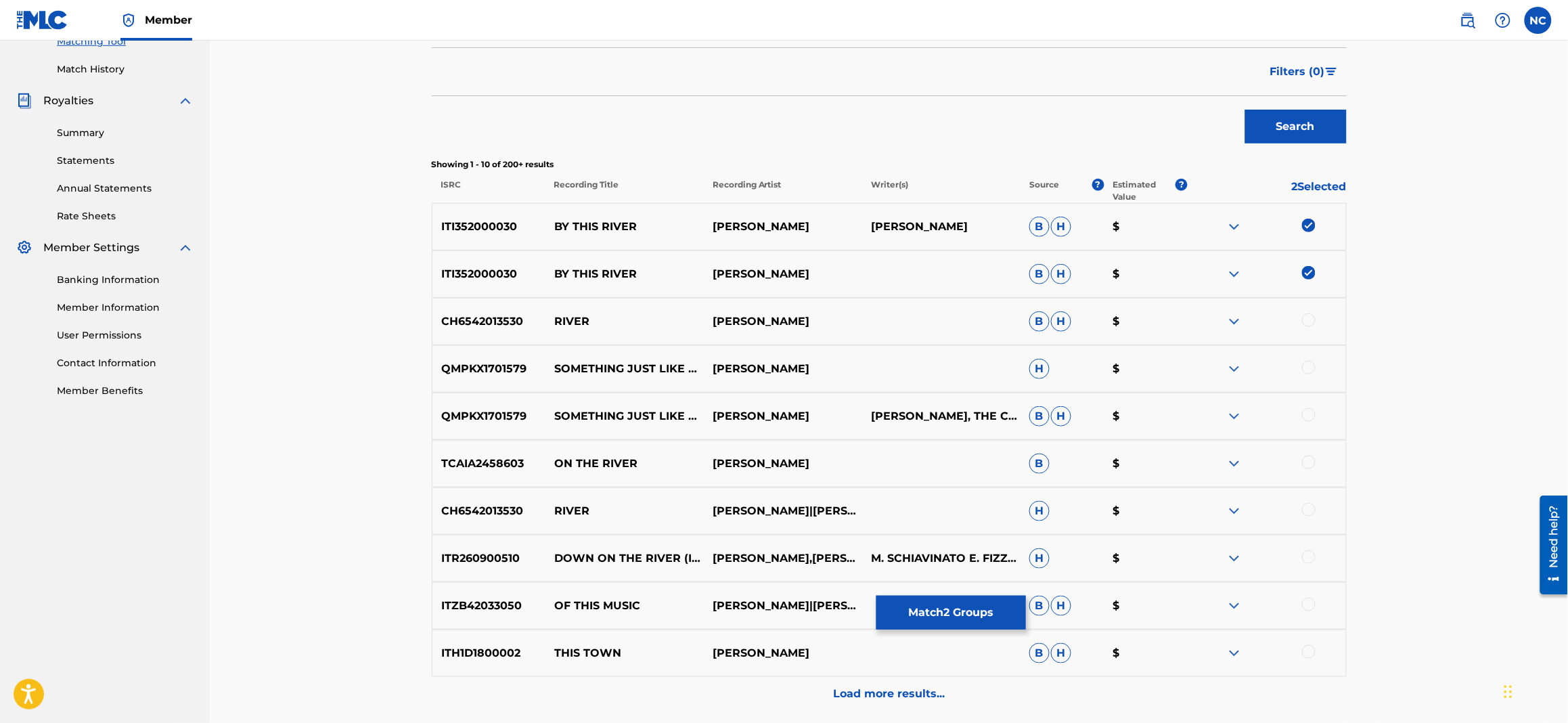
scroll to position [420, 0]
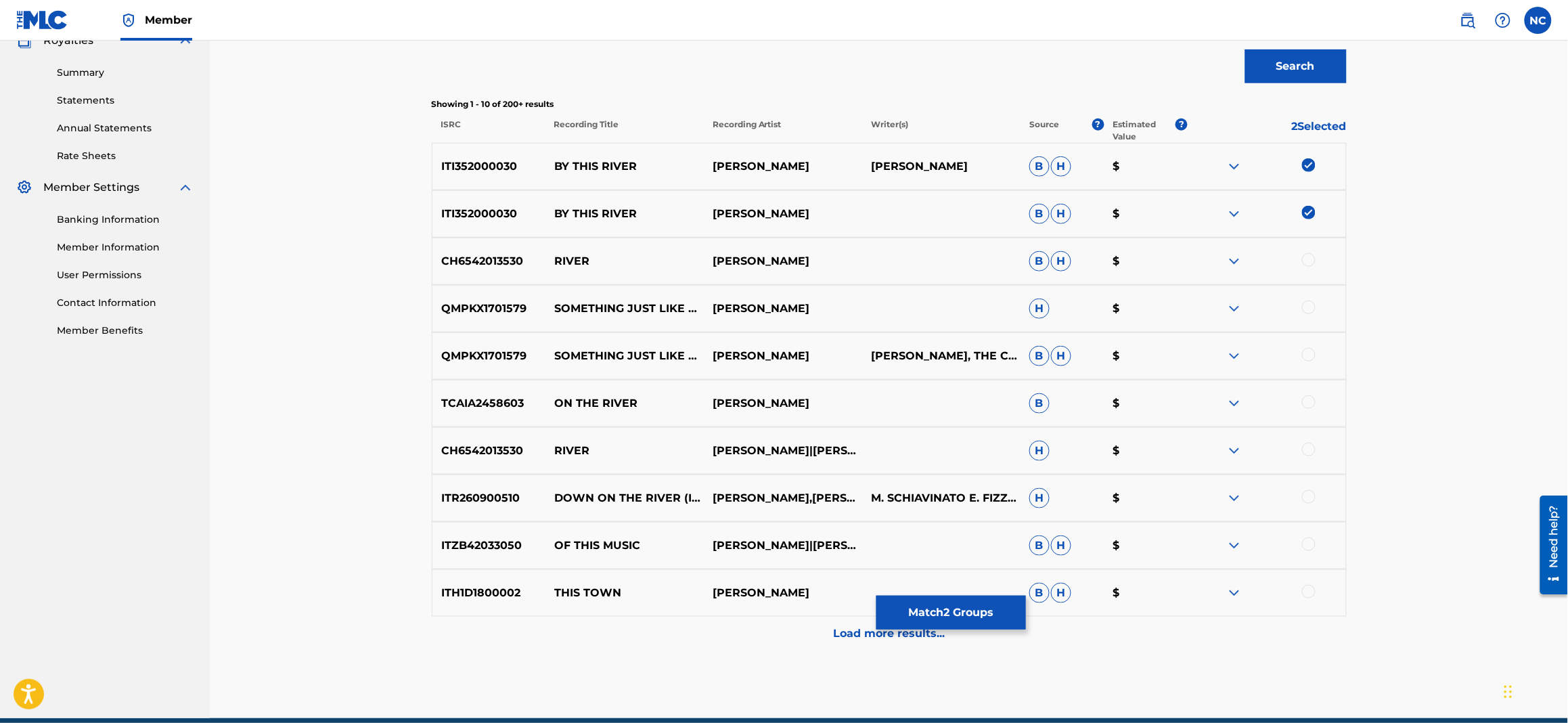
click at [920, 617] on button "Match 2 Groups" at bounding box center [951, 612] width 150 height 34
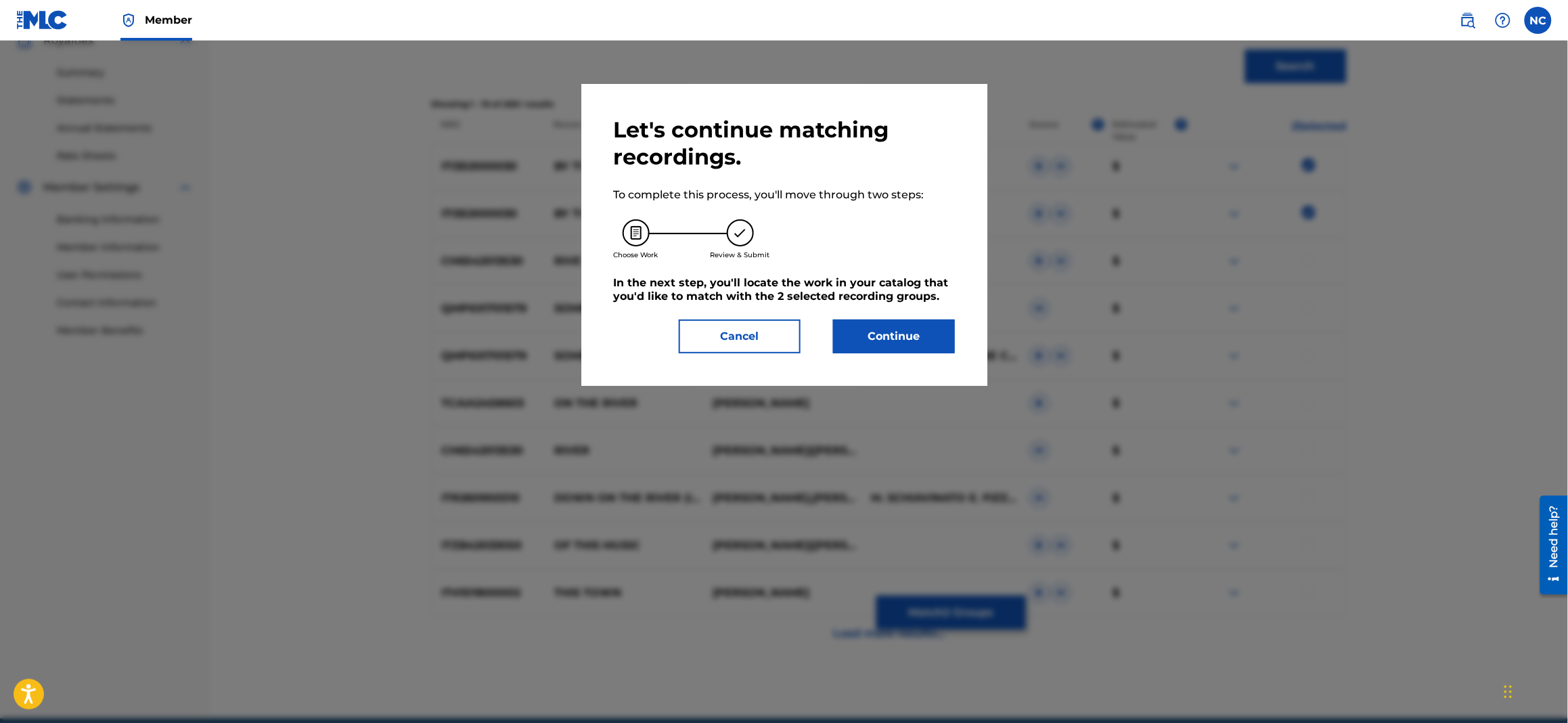
click at [918, 310] on div "Let's continue matching recordings. To complete this process, you'll move throu…" at bounding box center [784, 235] width 341 height 237
click at [918, 334] on button "Continue" at bounding box center [893, 336] width 122 height 34
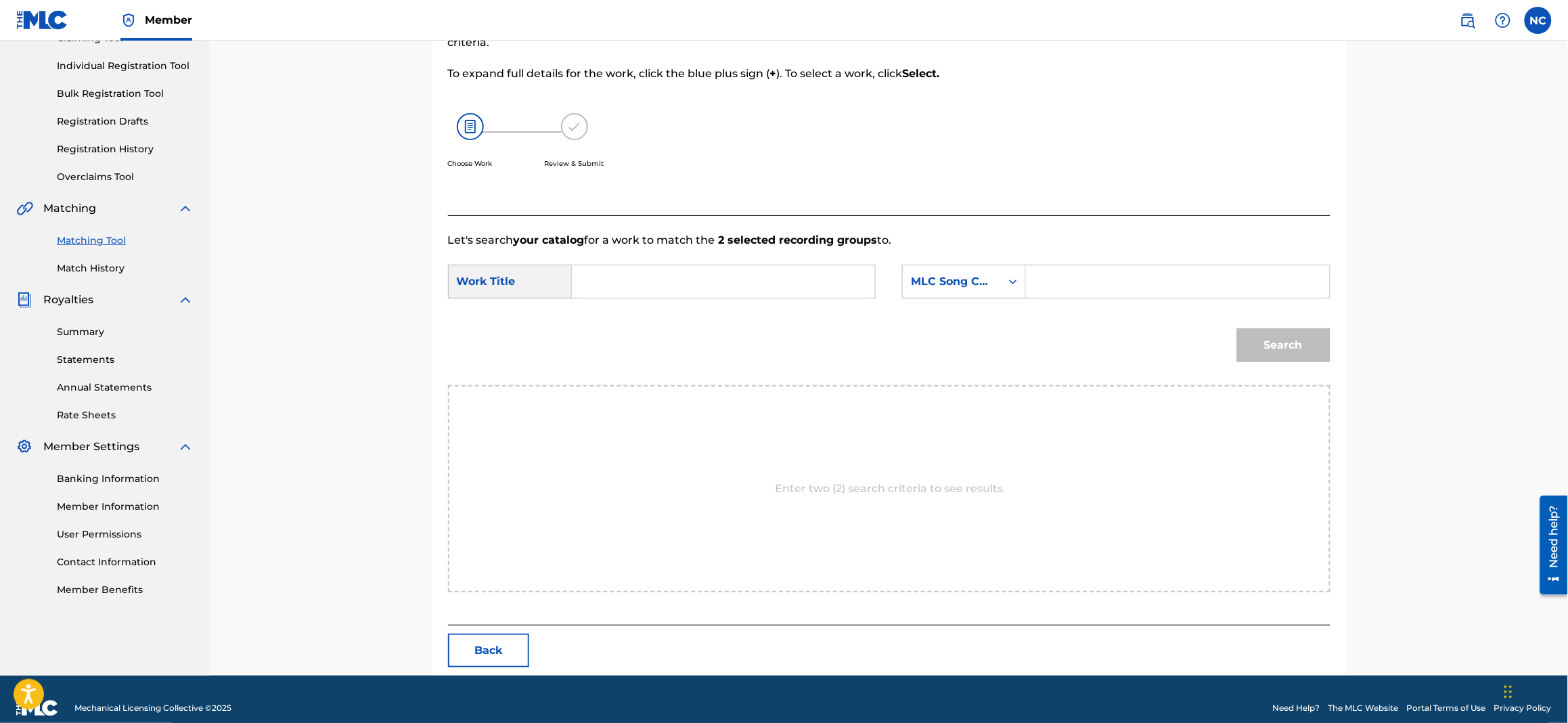
scroll to position [178, 0]
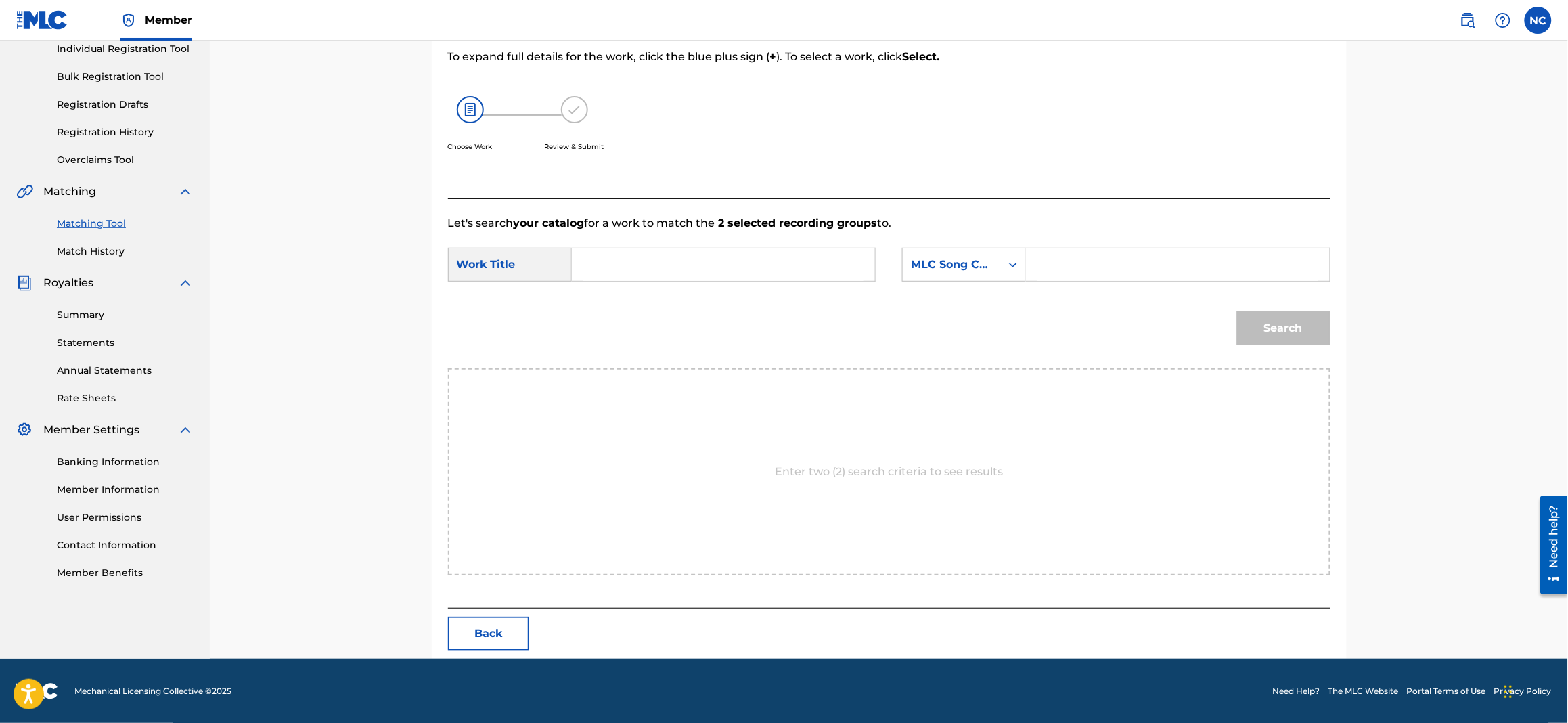
click at [1164, 262] on input "Search Form" at bounding box center [1177, 264] width 280 height 33
click at [1160, 262] on input "Search Form" at bounding box center [1177, 264] width 280 height 33
paste input "BD5X1P"
type input "BD5X1P"
click at [783, 264] on input "Search Form" at bounding box center [723, 264] width 280 height 33
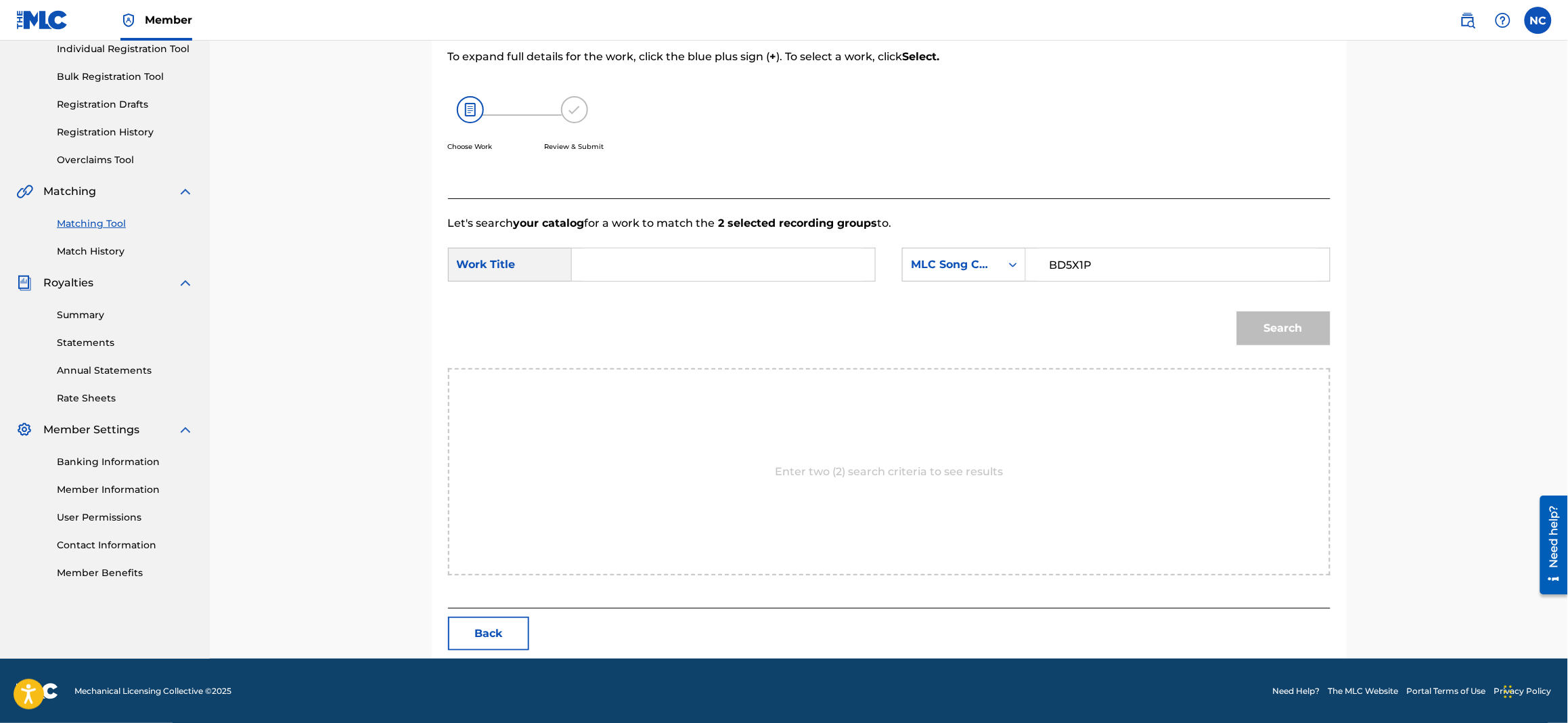
paste input "BY THIS RIVER"
type input "BY THIS RIVER"
click at [1283, 326] on button "Search" at bounding box center [1283, 328] width 93 height 34
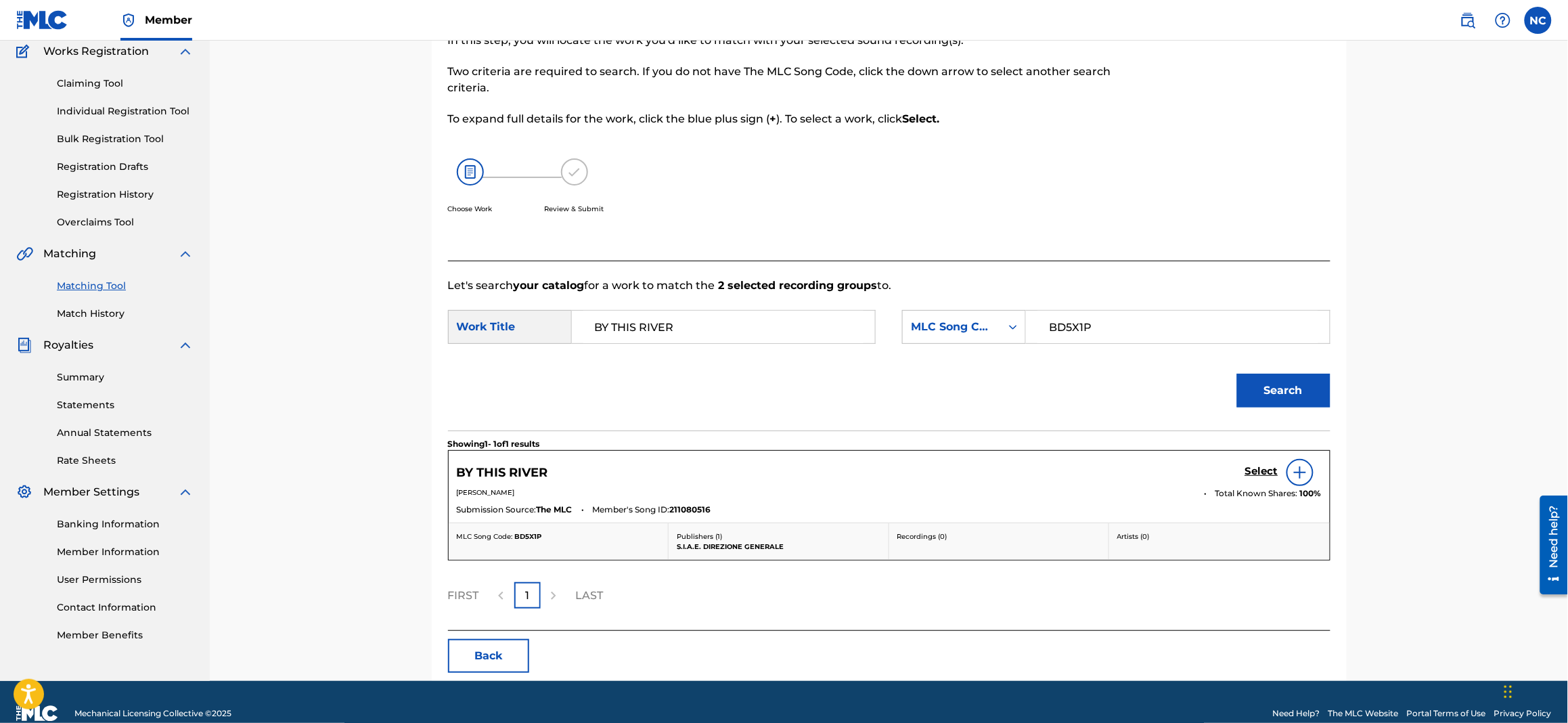
scroll to position [138, 0]
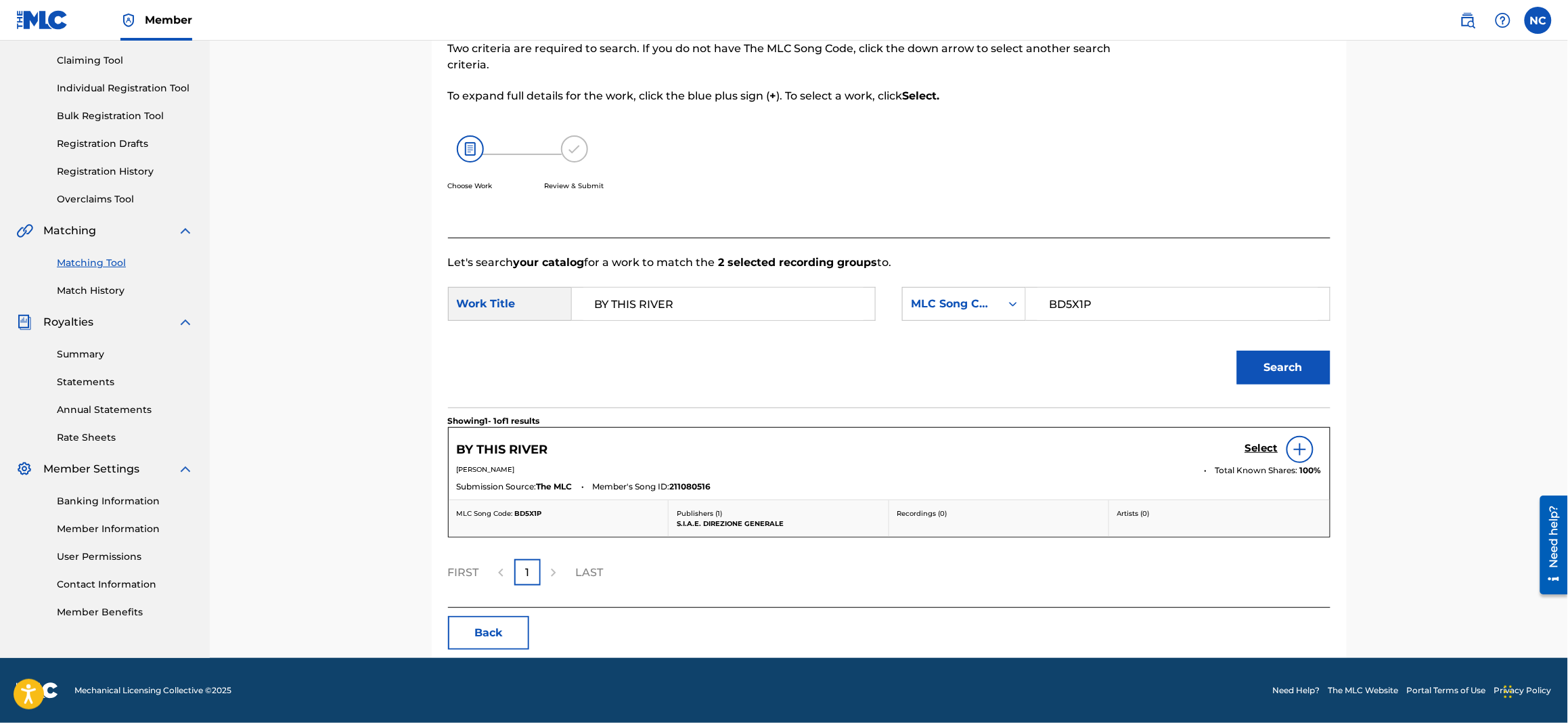
click at [1267, 450] on h5 "Select" at bounding box center [1262, 448] width 33 height 13
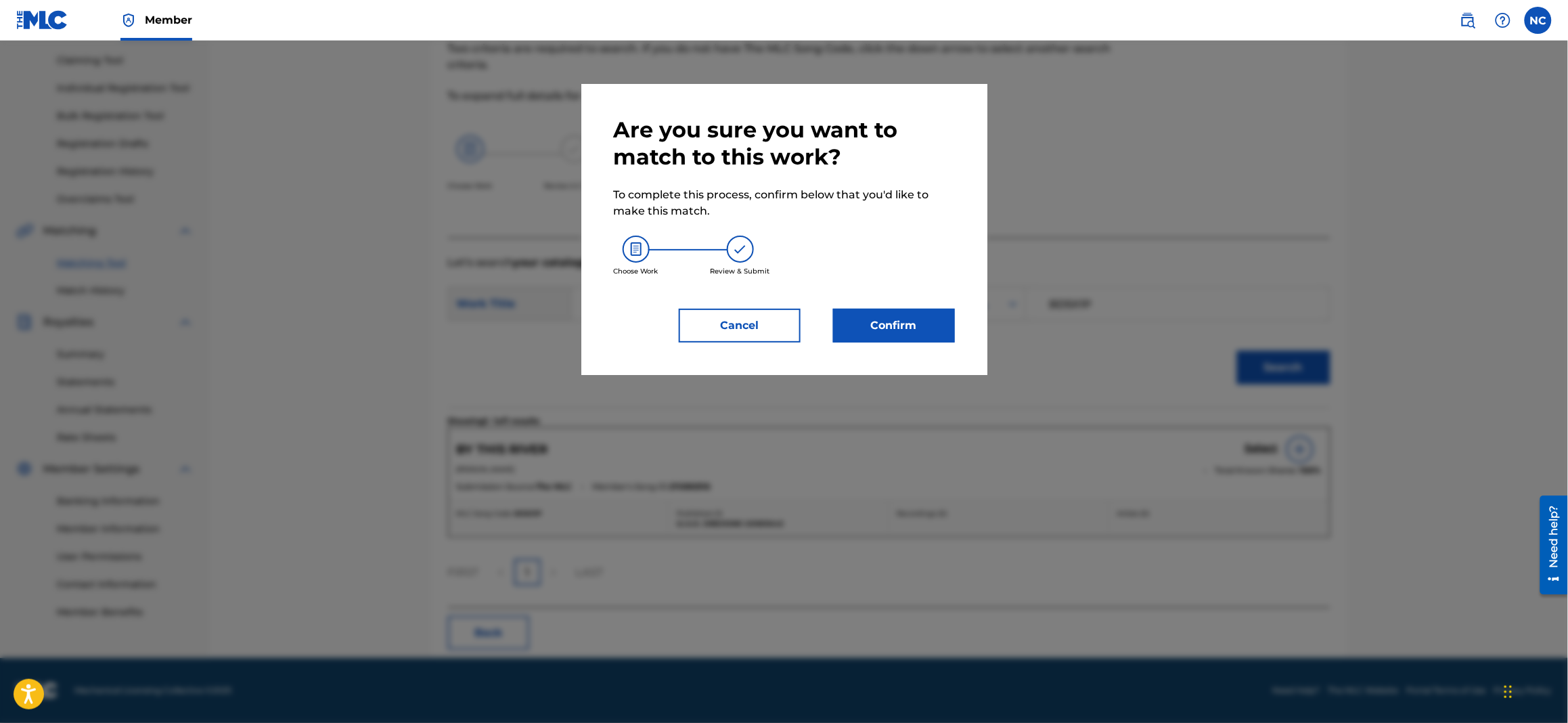
click at [951, 333] on button "Confirm" at bounding box center [893, 326] width 122 height 34
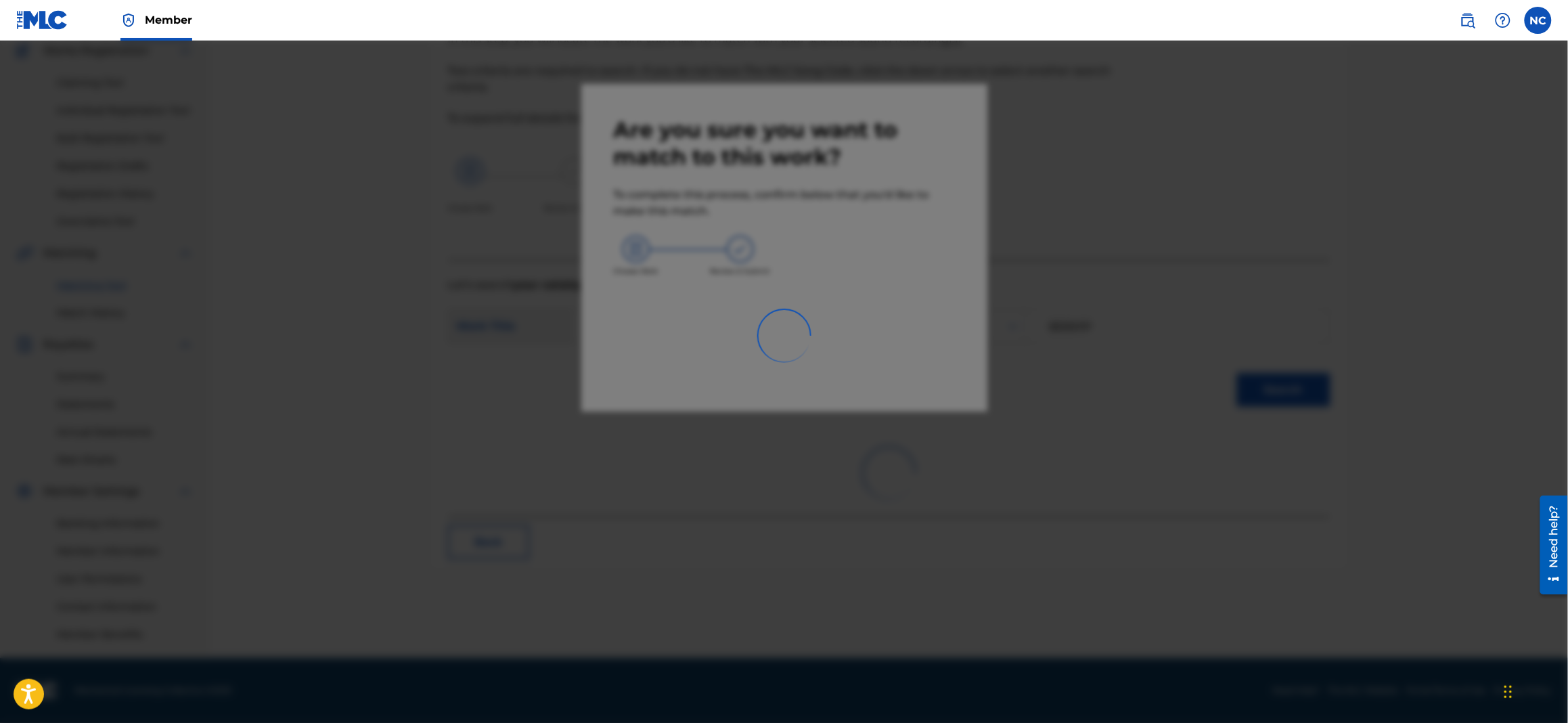
scroll to position [116, 0]
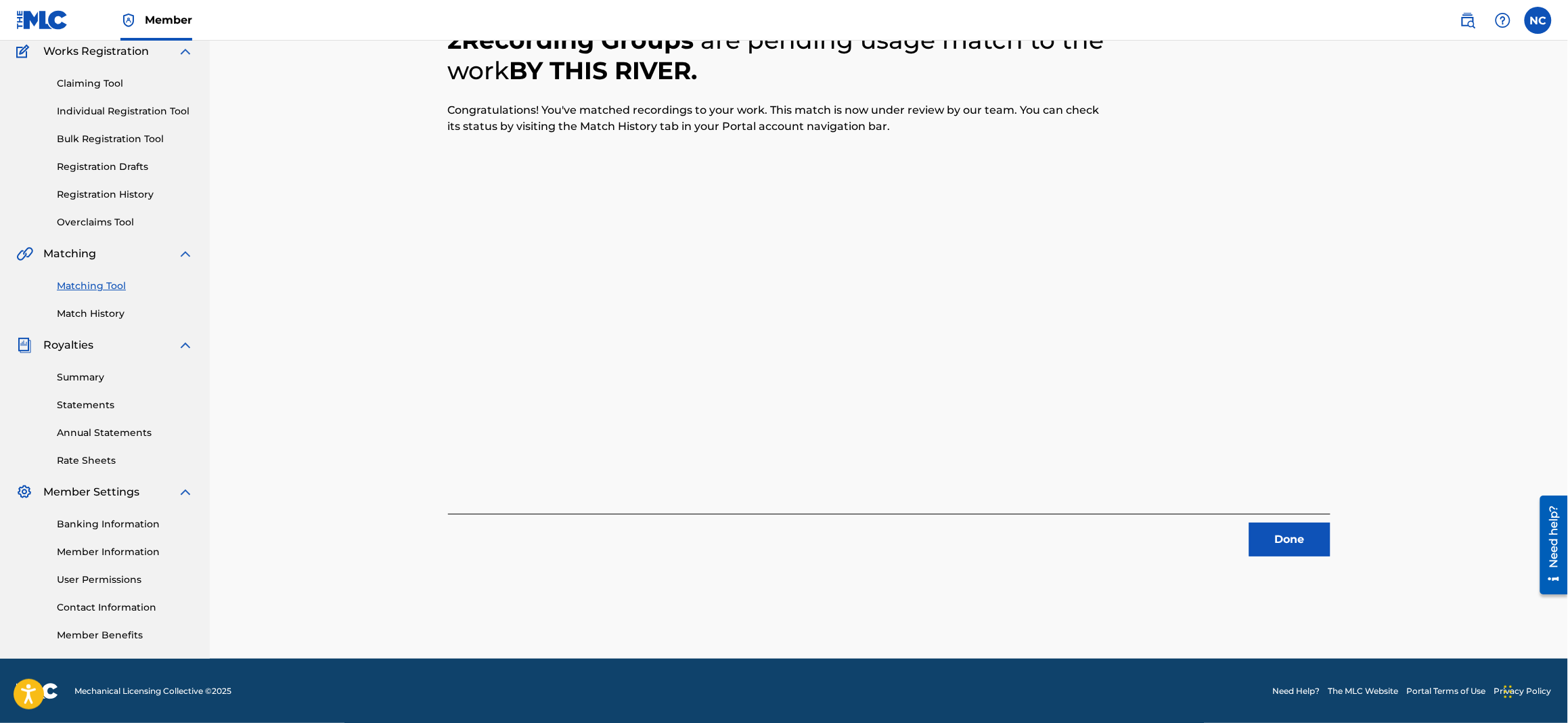
click at [1321, 526] on button "Done" at bounding box center [1290, 539] width 81 height 34
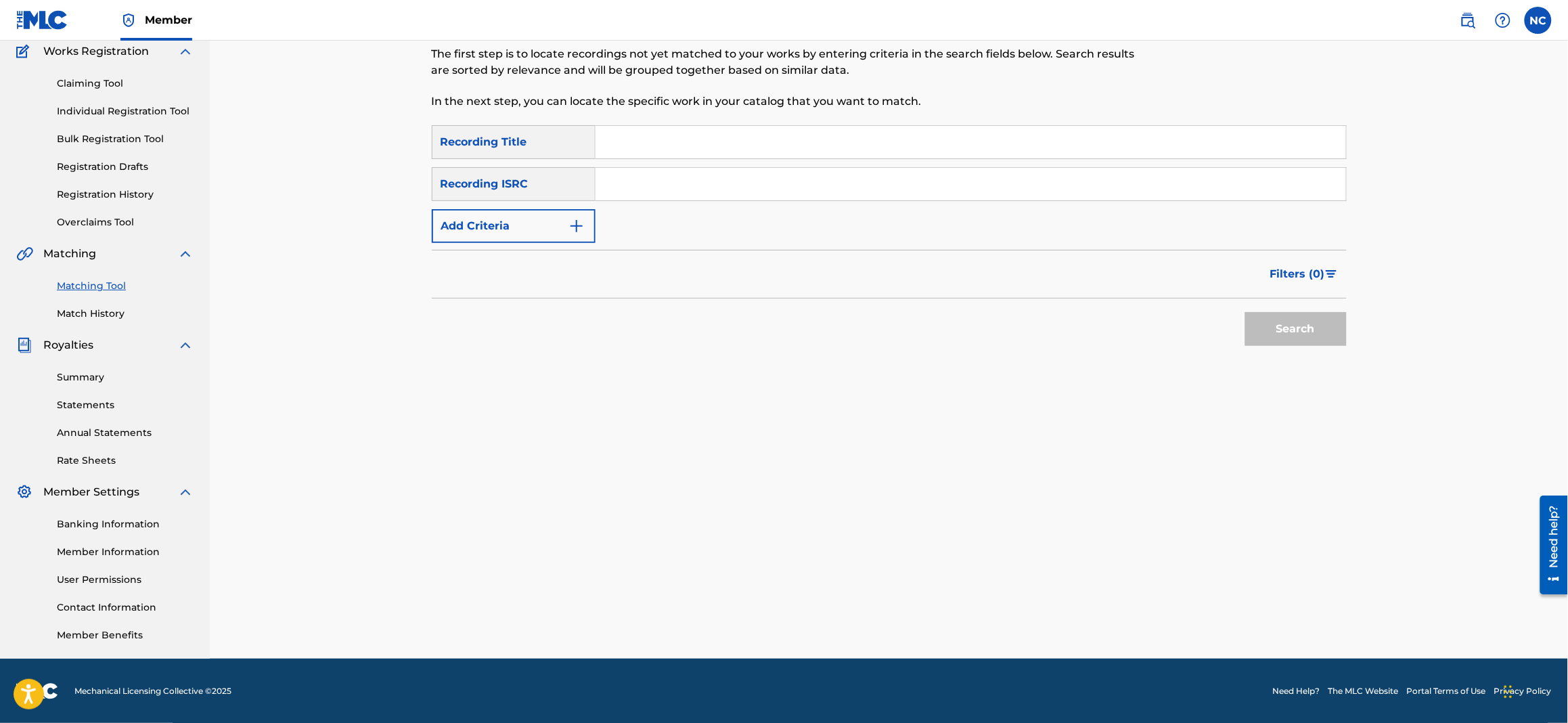
click at [87, 315] on link "Match History" at bounding box center [125, 314] width 136 height 14
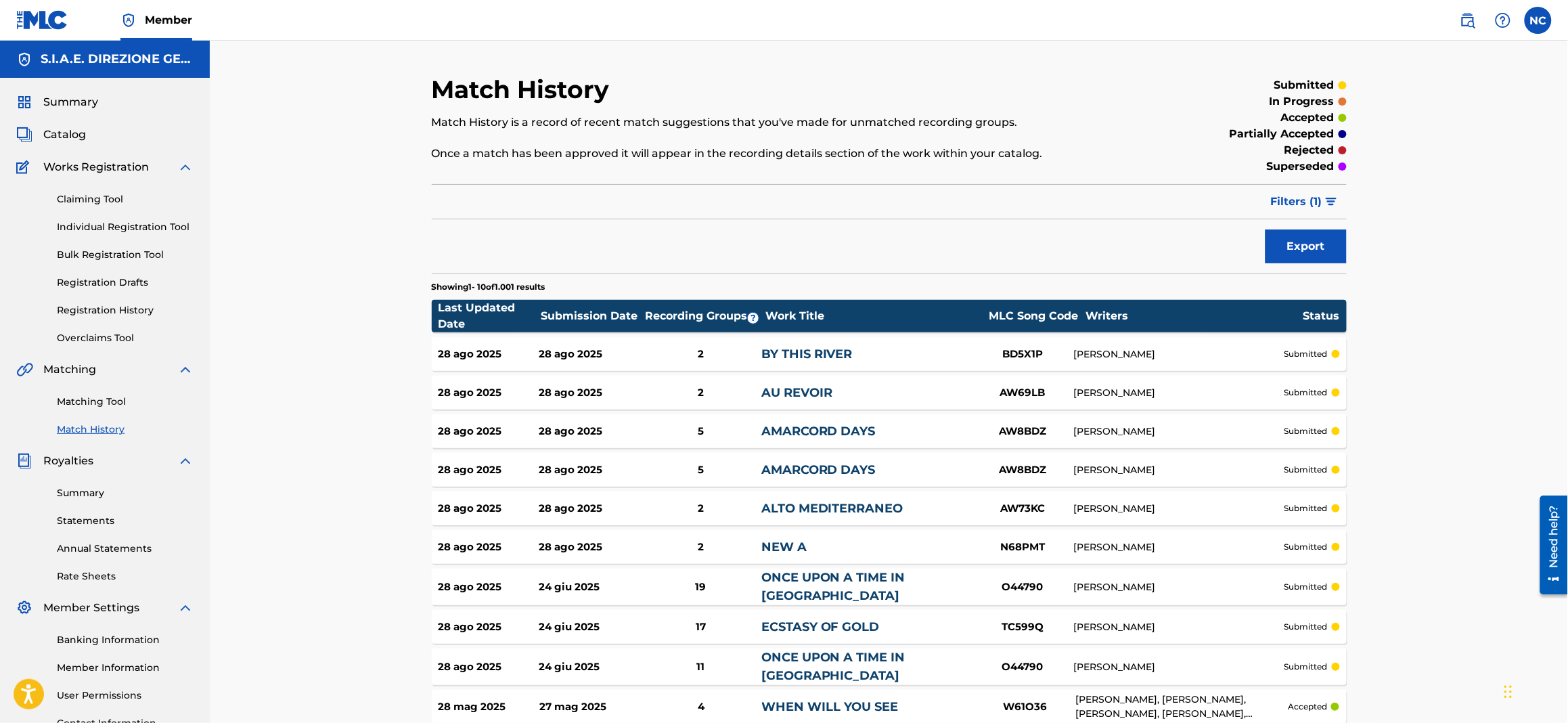
drag, startPoint x: 94, startPoint y: 404, endPoint x: 416, endPoint y: 403, distance: 322.0
click at [95, 403] on link "Matching Tool" at bounding box center [125, 402] width 136 height 14
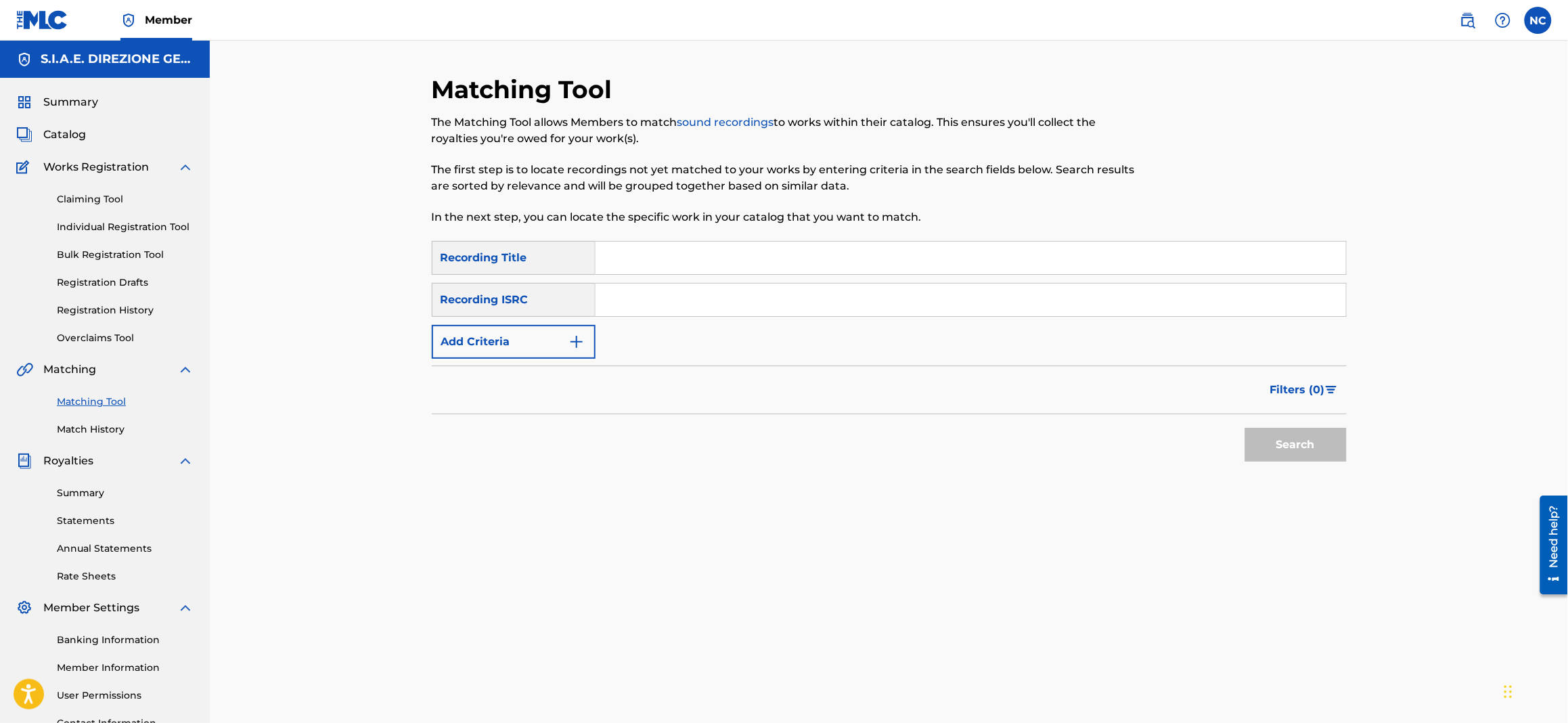
click at [675, 256] on input "Search Form" at bounding box center [970, 257] width 751 height 33
type input "chances"
click at [582, 349] on img "Search Form" at bounding box center [576, 342] width 16 height 16
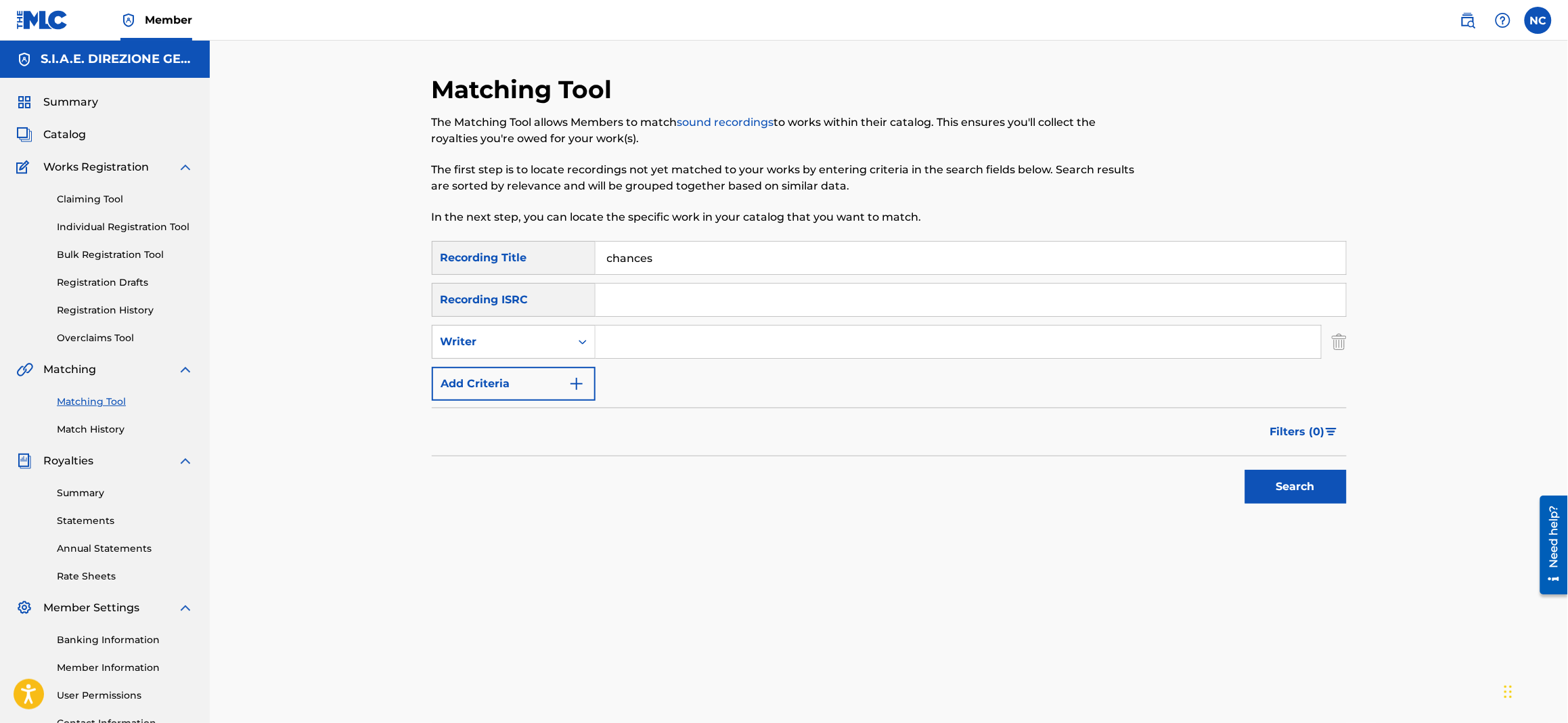
drag, startPoint x: 584, startPoint y: 349, endPoint x: 685, endPoint y: 345, distance: 101.1
click at [685, 345] on input "Search Form" at bounding box center [958, 342] width 726 height 33
type input "d"
type input "filippi"
click at [1245, 470] on button "Search" at bounding box center [1296, 486] width 102 height 34
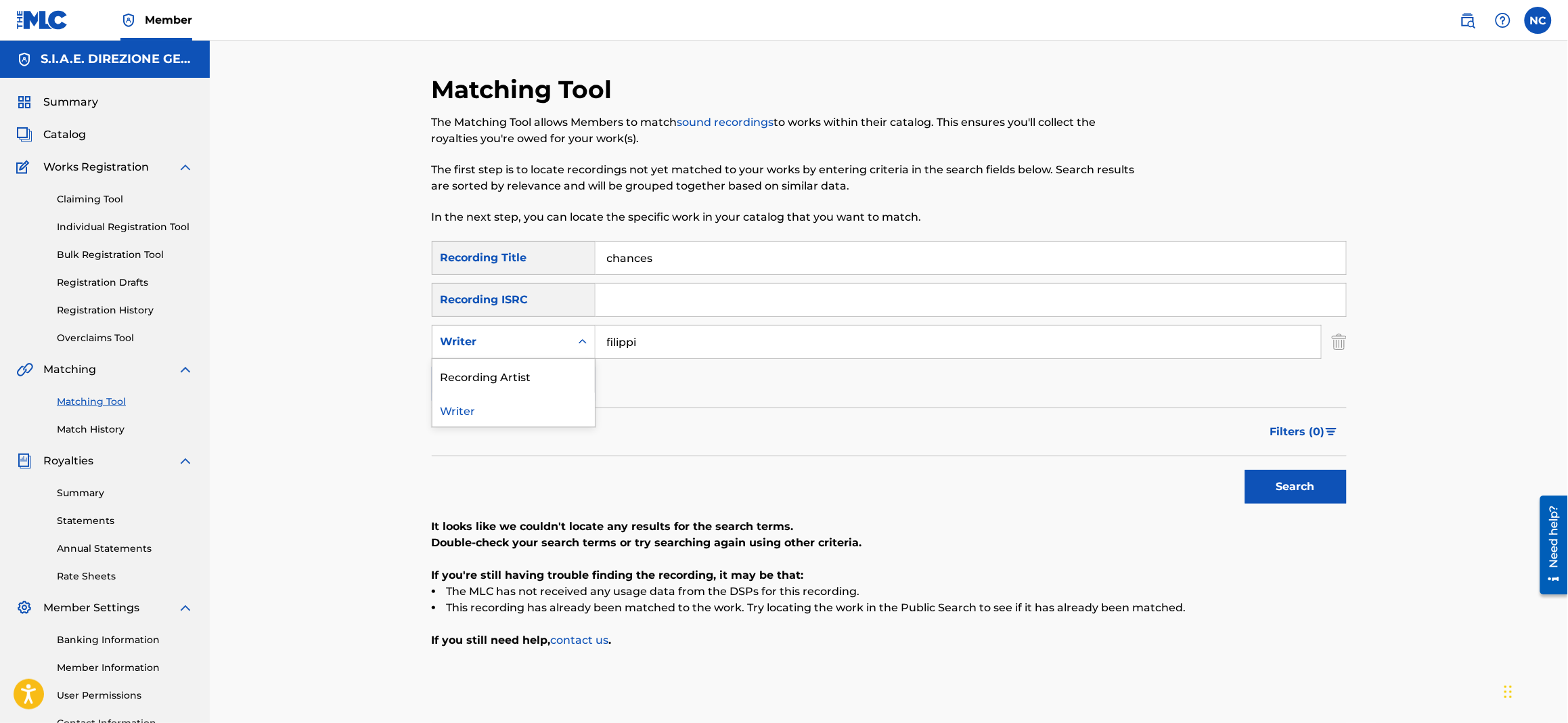
click at [557, 344] on div "Writer" at bounding box center [501, 342] width 122 height 16
click at [537, 379] on div "Recording Artist" at bounding box center [513, 376] width 162 height 34
click at [846, 354] on input "Search Form" at bounding box center [958, 342] width 726 height 33
click at [1245, 470] on button "Search" at bounding box center [1296, 486] width 102 height 34
type input "f"
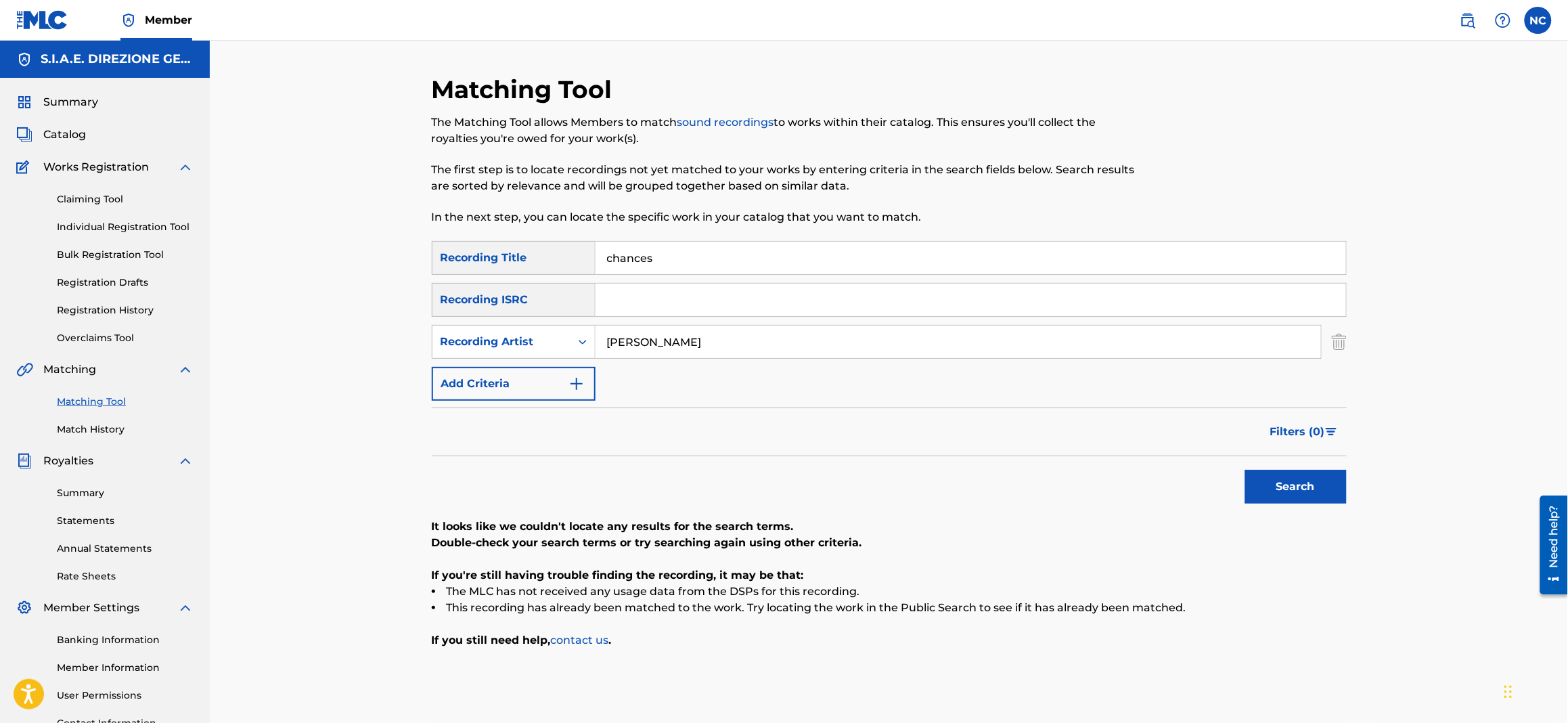
click at [1245, 470] on button "Search" at bounding box center [1296, 486] width 102 height 34
type input "e"
type input "filippi"
click at [1245, 470] on button "Search" at bounding box center [1296, 486] width 102 height 34
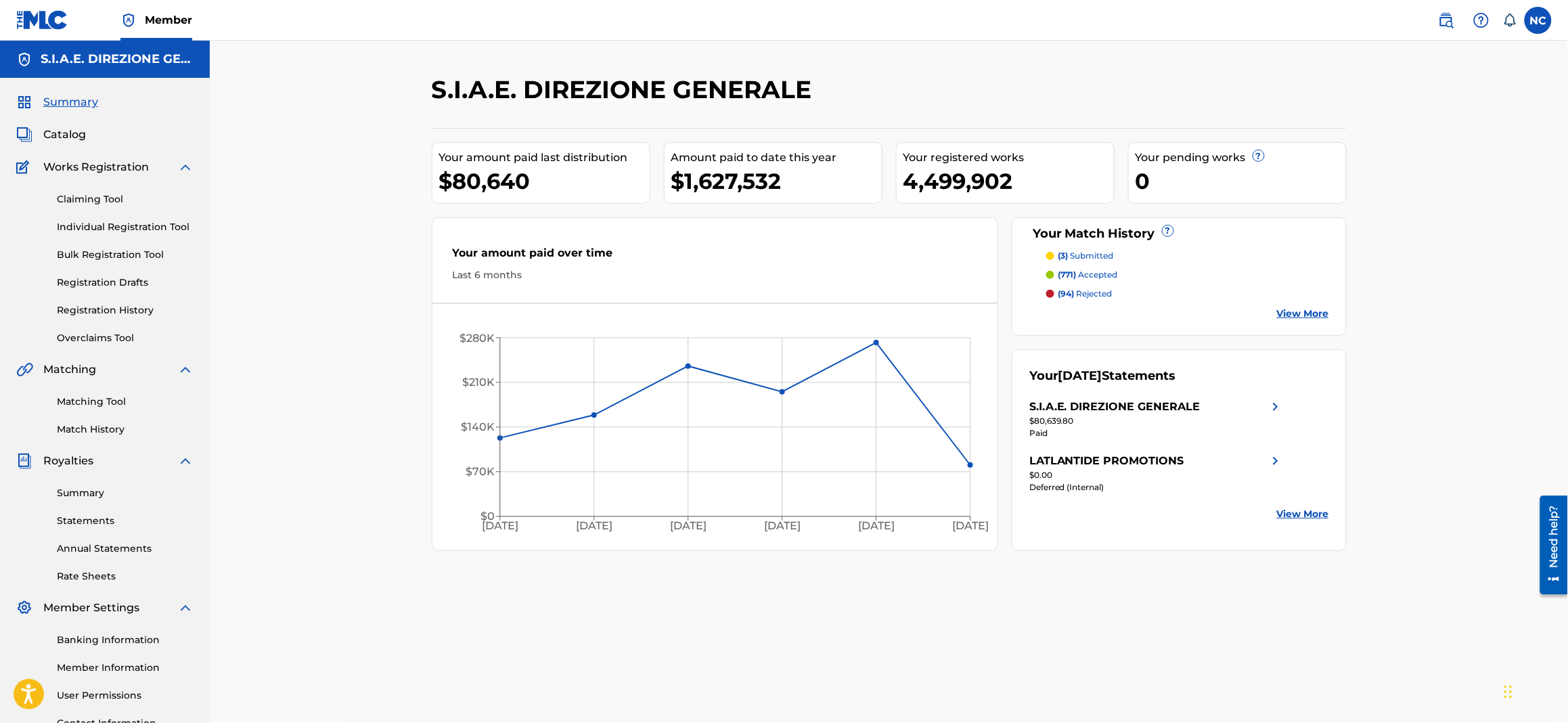
click at [63, 127] on span "Catalog" at bounding box center [64, 134] width 42 height 16
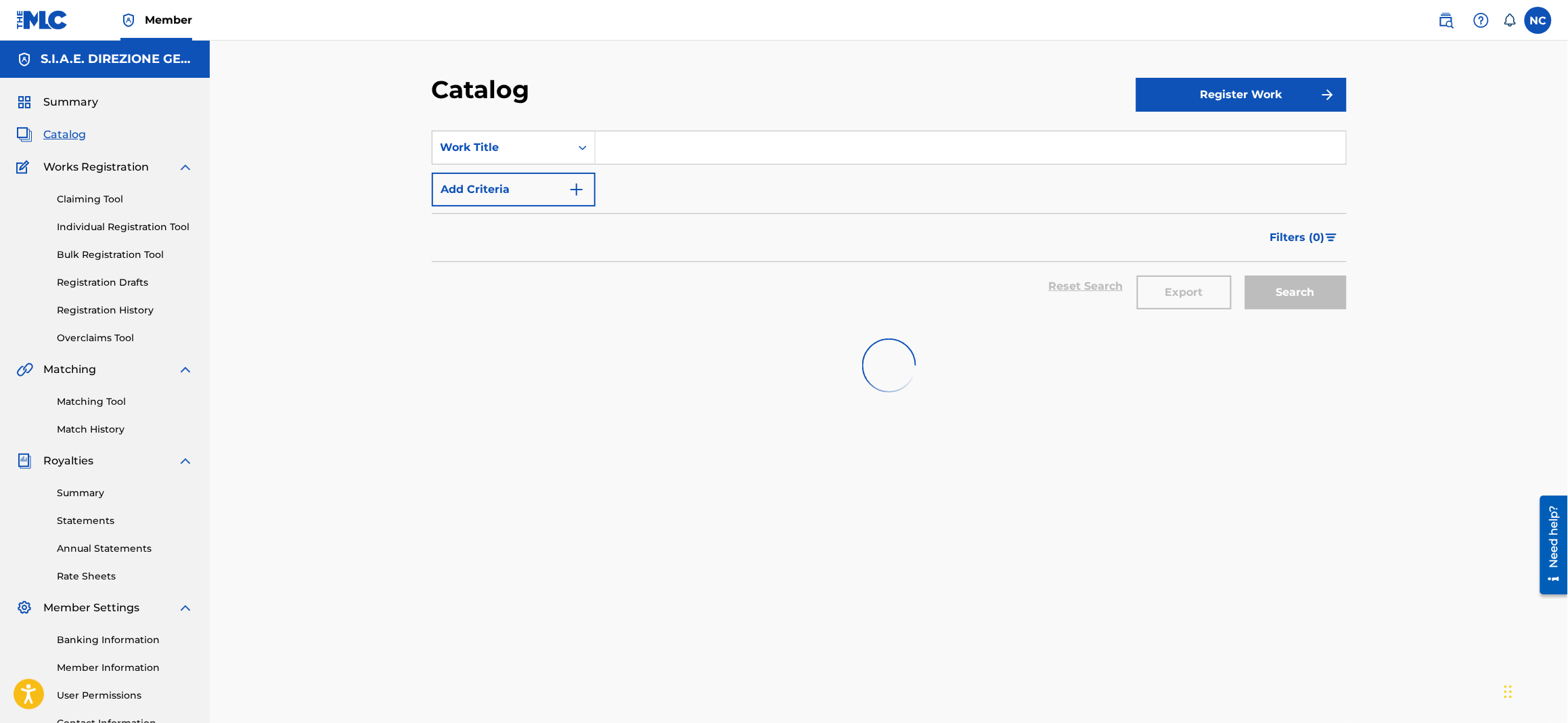
click at [797, 143] on input "Search Form" at bounding box center [970, 148] width 751 height 33
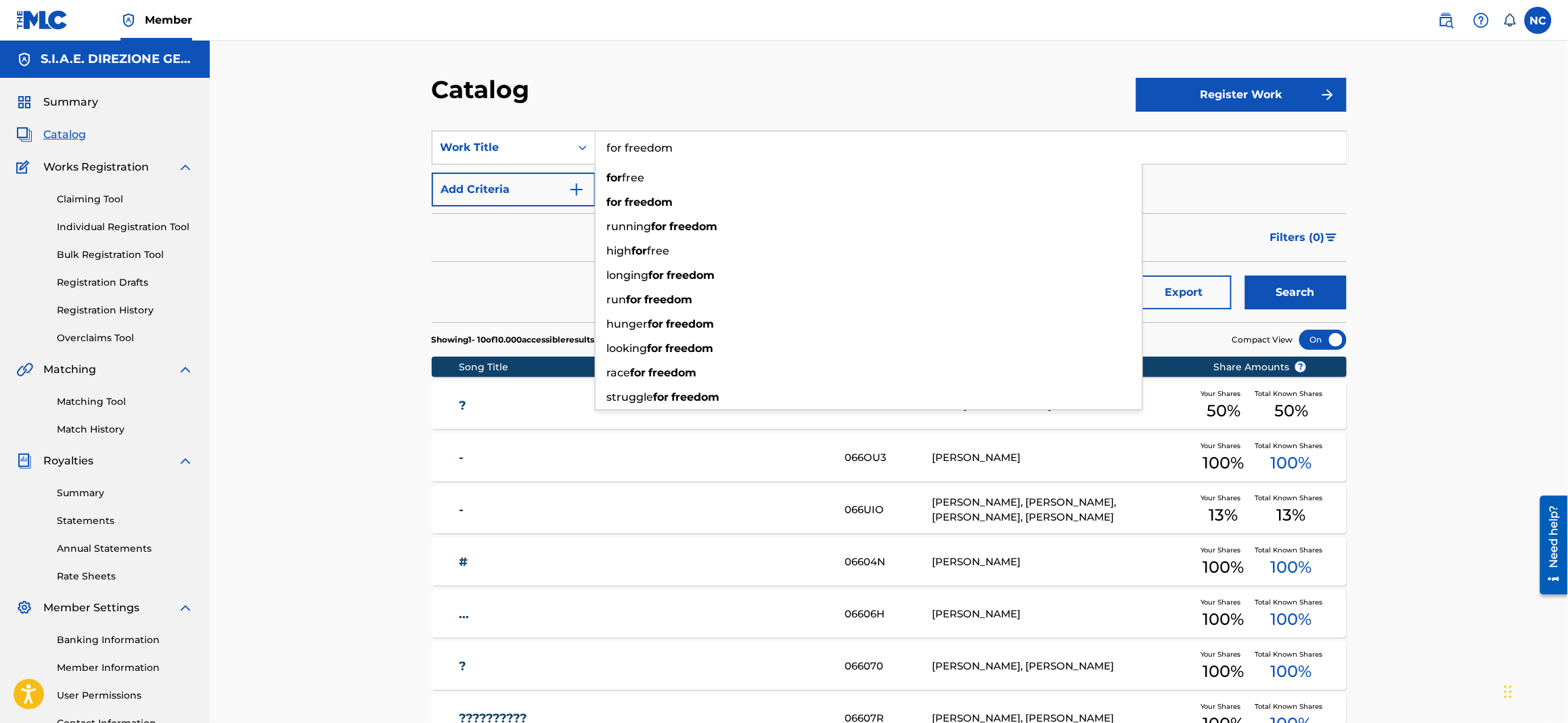
click at [1245, 276] on button "Search" at bounding box center [1296, 292] width 102 height 34
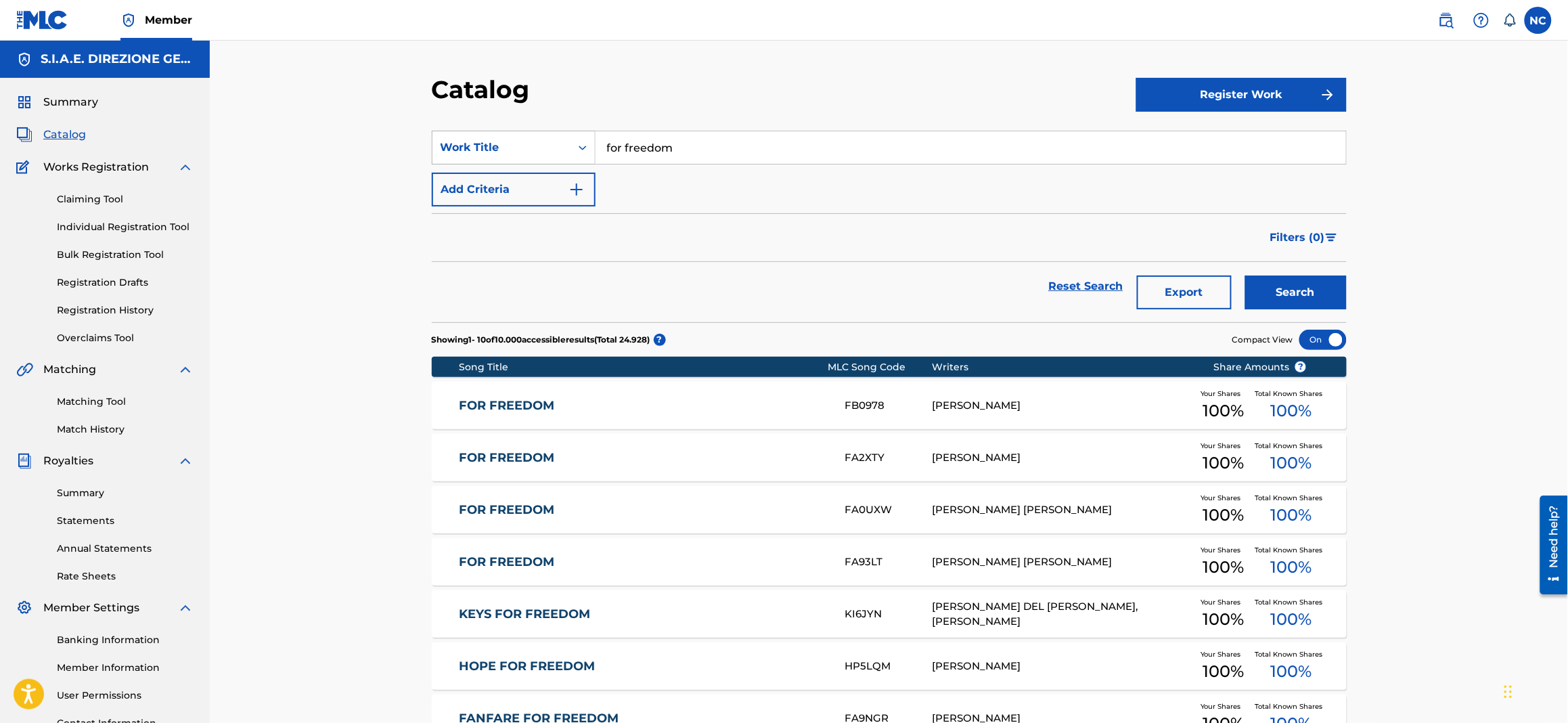
drag, startPoint x: 754, startPoint y: 153, endPoint x: 589, endPoint y: 143, distance: 165.3
click at [589, 143] on div "SearchWithCriteria1622c31d-8094-4854-8742-740af3ea43ff Work Title for freedom" at bounding box center [889, 148] width 915 height 34
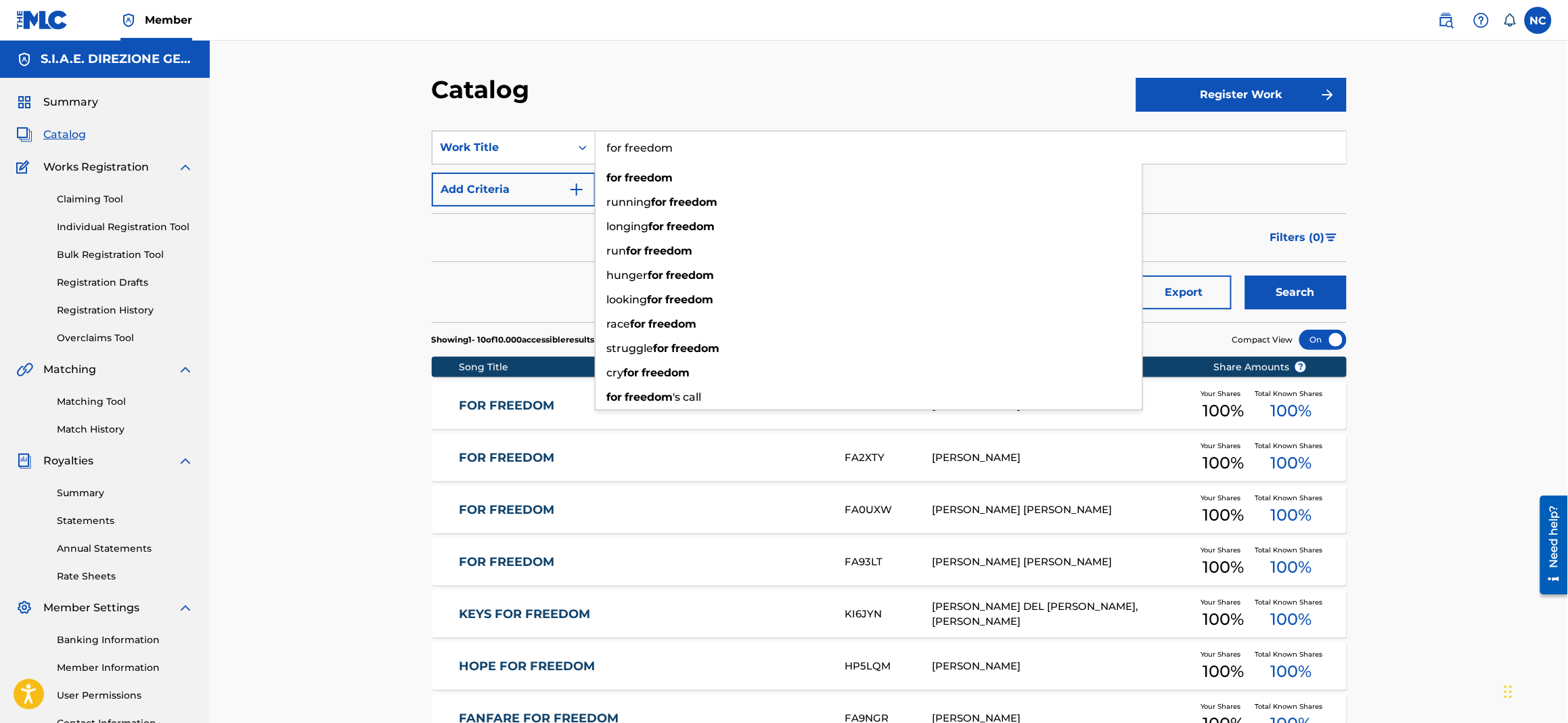
paste input "IN THE RAINFOREST"
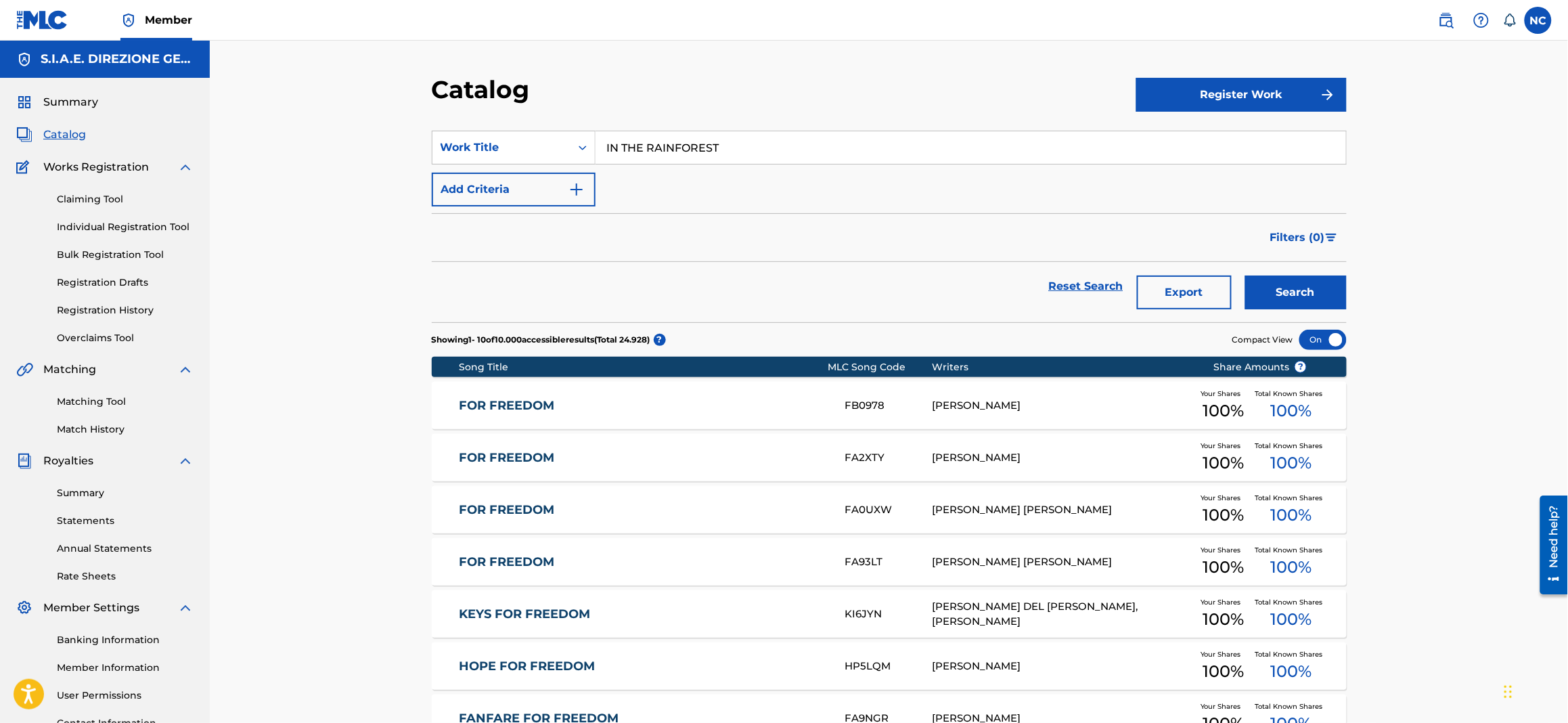
click at [1273, 307] on button "Search" at bounding box center [1296, 292] width 102 height 34
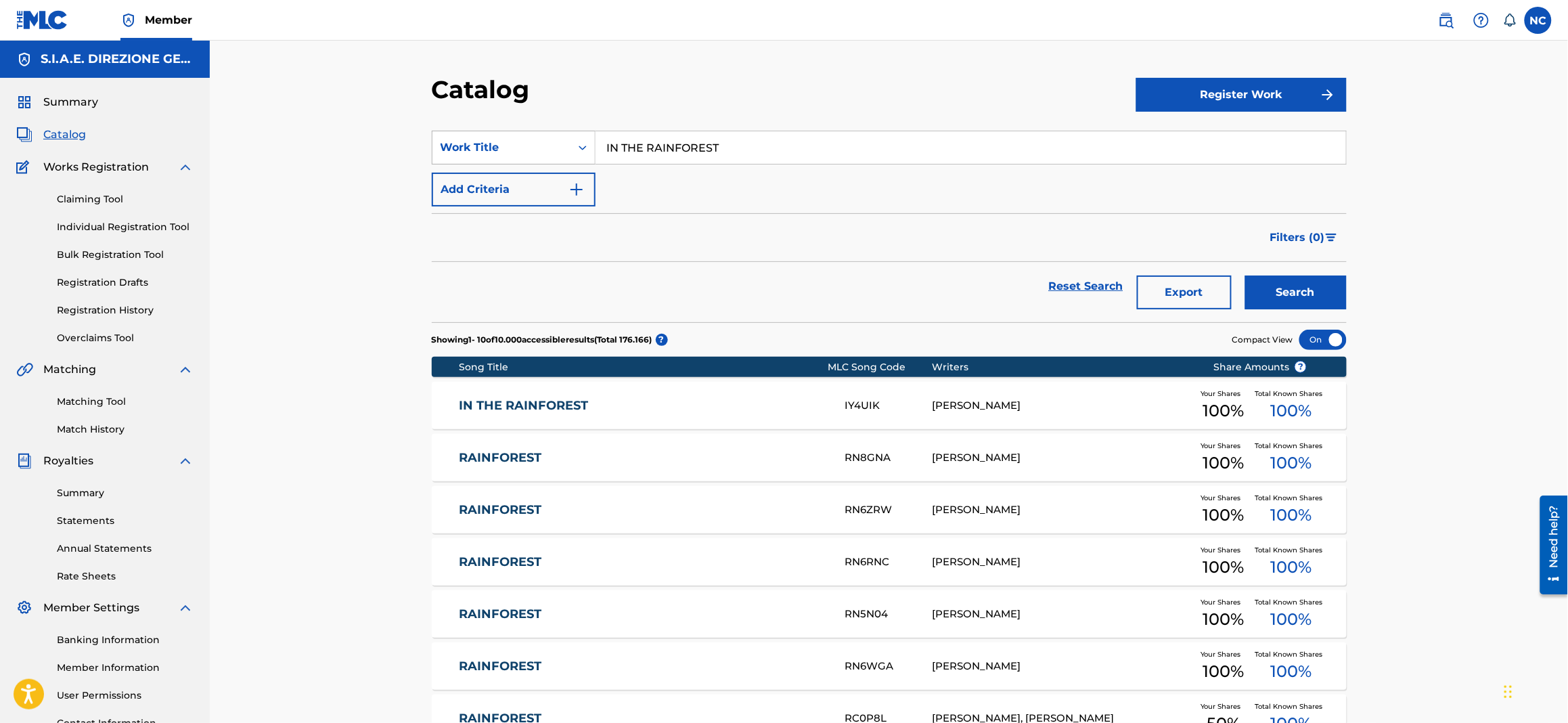
drag, startPoint x: 780, startPoint y: 158, endPoint x: 572, endPoint y: 132, distance: 209.6
click at [572, 132] on div "SearchWithCriteria1622c31d-8094-4854-8742-740af3ea43ff Work Title IN THE RAINFO…" at bounding box center [889, 148] width 915 height 34
paste input "JUST BE"
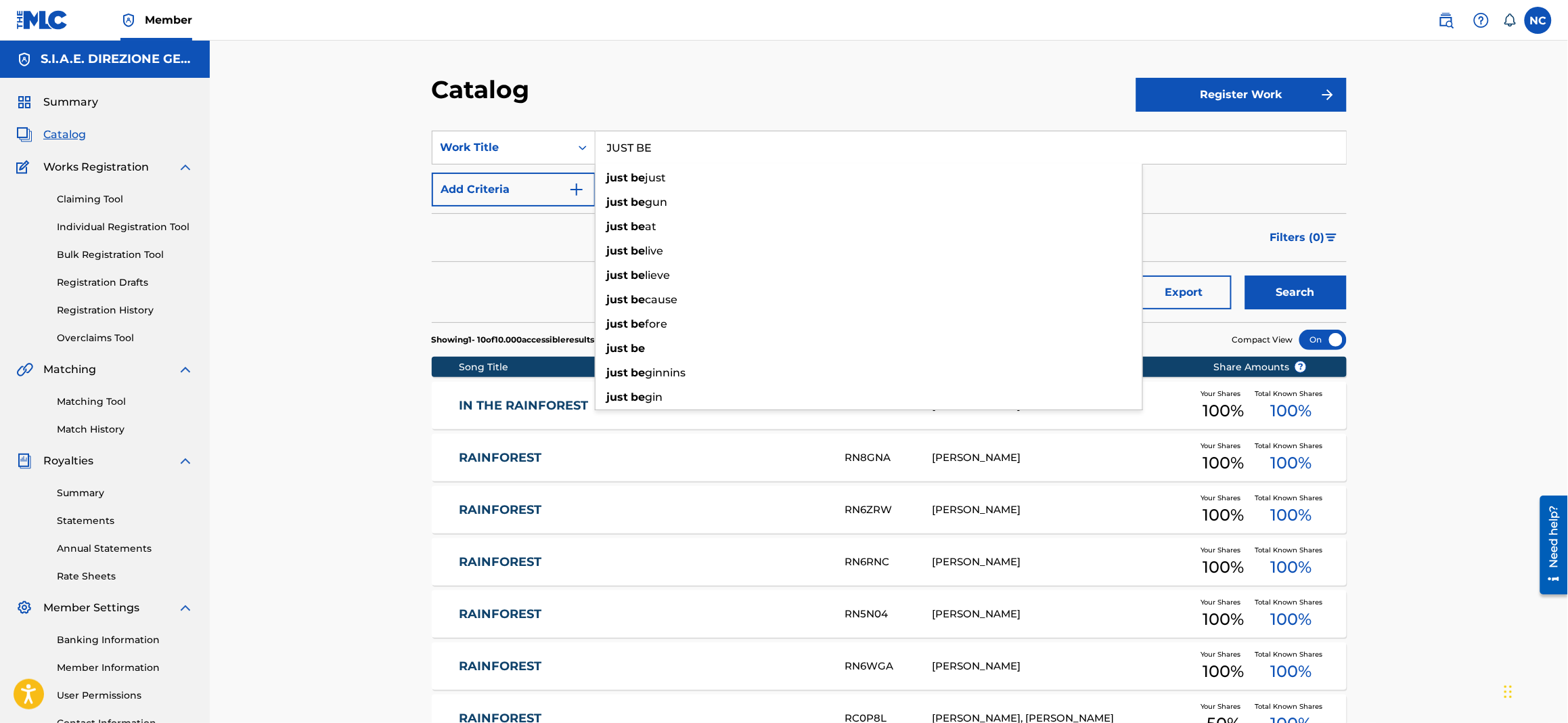
click at [1329, 285] on button "Search" at bounding box center [1296, 292] width 102 height 34
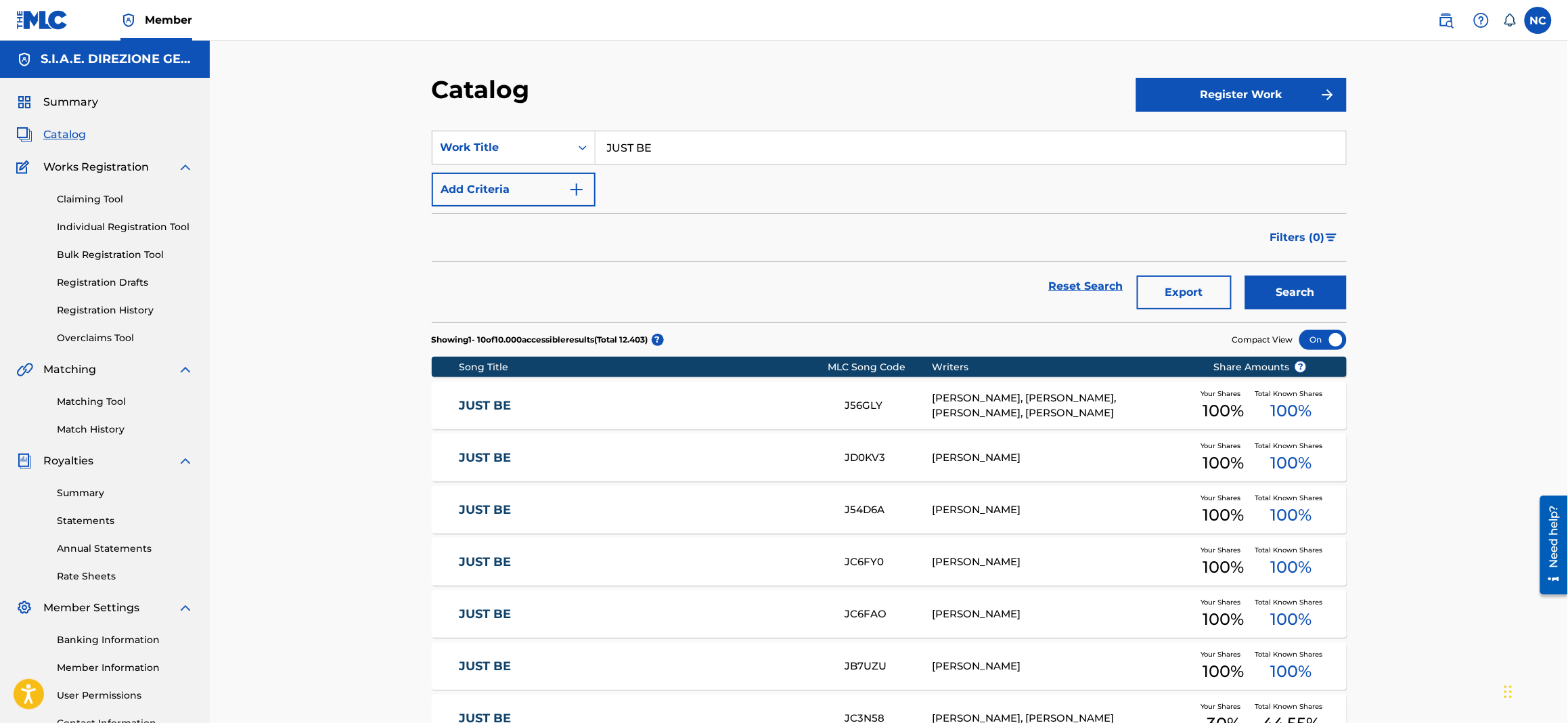
drag, startPoint x: 707, startPoint y: 158, endPoint x: 595, endPoint y: 148, distance: 112.4
click at [595, 148] on input "JUST BE" at bounding box center [970, 148] width 751 height 33
paste input "LONG BEFORE WORDS"
click at [1309, 296] on button "Search" at bounding box center [1296, 292] width 102 height 34
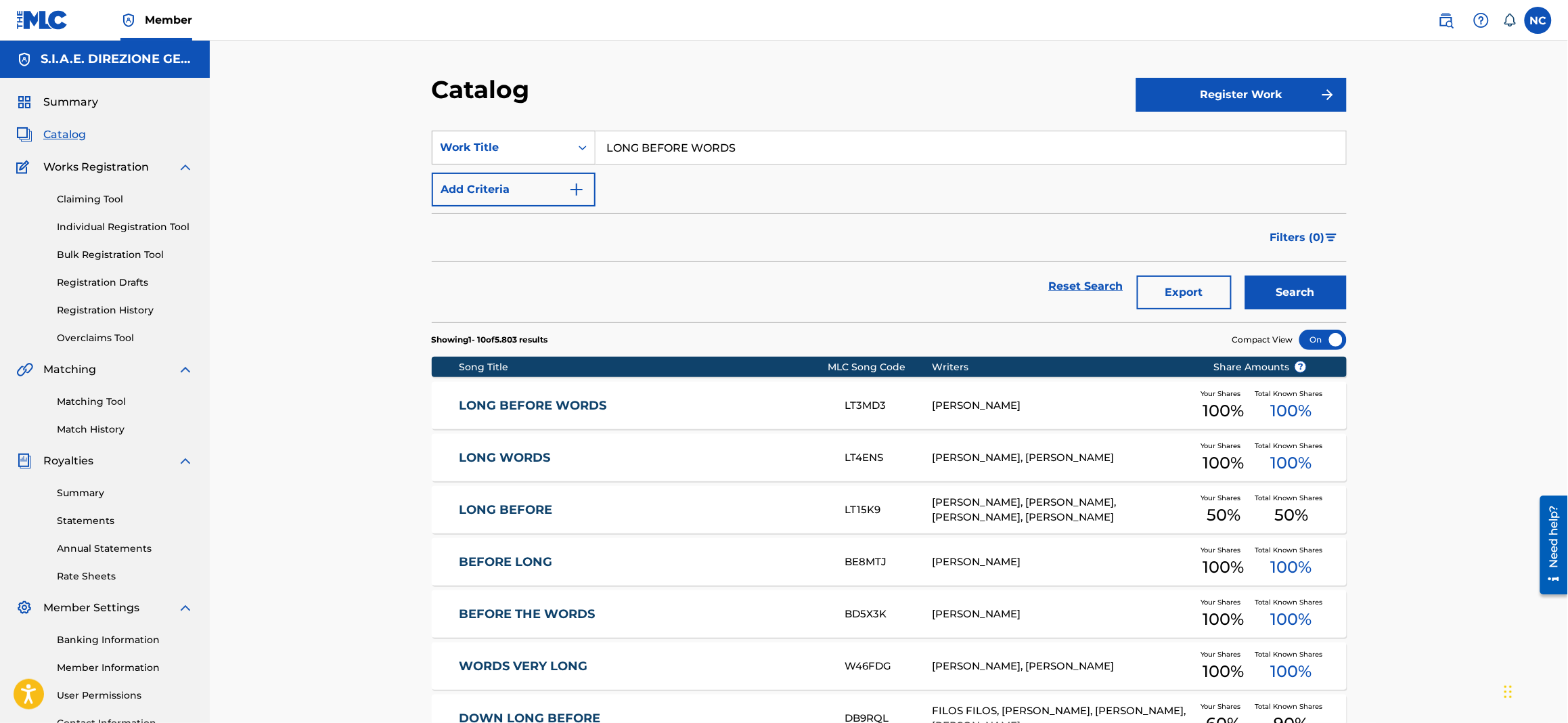
drag, startPoint x: 605, startPoint y: 157, endPoint x: 580, endPoint y: 157, distance: 25.0
click at [580, 157] on div "SearchWithCriteria1622c31d-8094-4854-8742-740af3ea43ff Work Title LONG BEFORE W…" at bounding box center [889, 148] width 915 height 34
paste input "COME IL RICORDO"
click at [1325, 294] on button "Search" at bounding box center [1296, 292] width 102 height 34
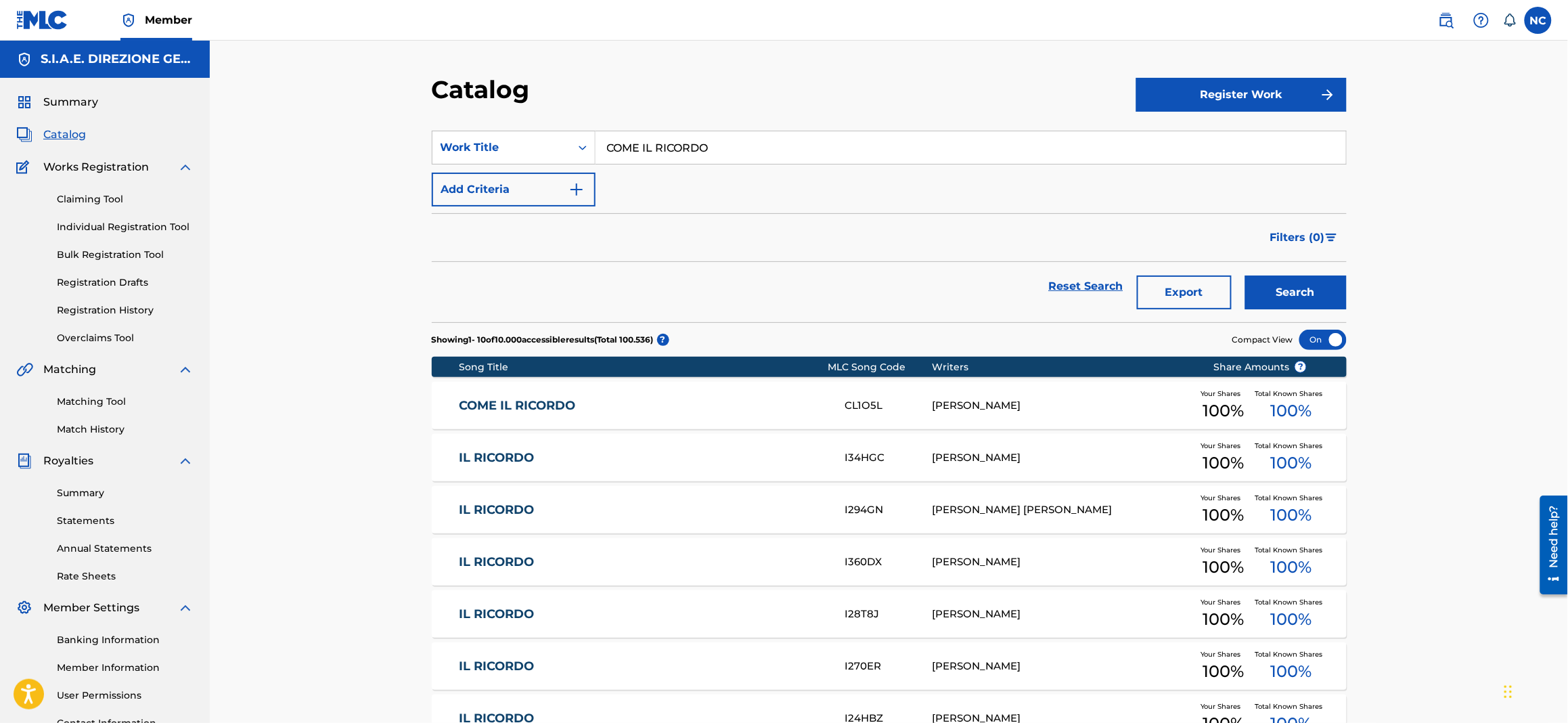
drag, startPoint x: 801, startPoint y: 158, endPoint x: 599, endPoint y: 155, distance: 202.0
click at [599, 155] on input "COME IL RICORDO" at bounding box center [970, 148] width 751 height 33
paste input "MISERERE DELL’ALTARE"
click at [1248, 287] on button "Search" at bounding box center [1296, 292] width 102 height 34
drag, startPoint x: 816, startPoint y: 151, endPoint x: 556, endPoint y: 150, distance: 260.0
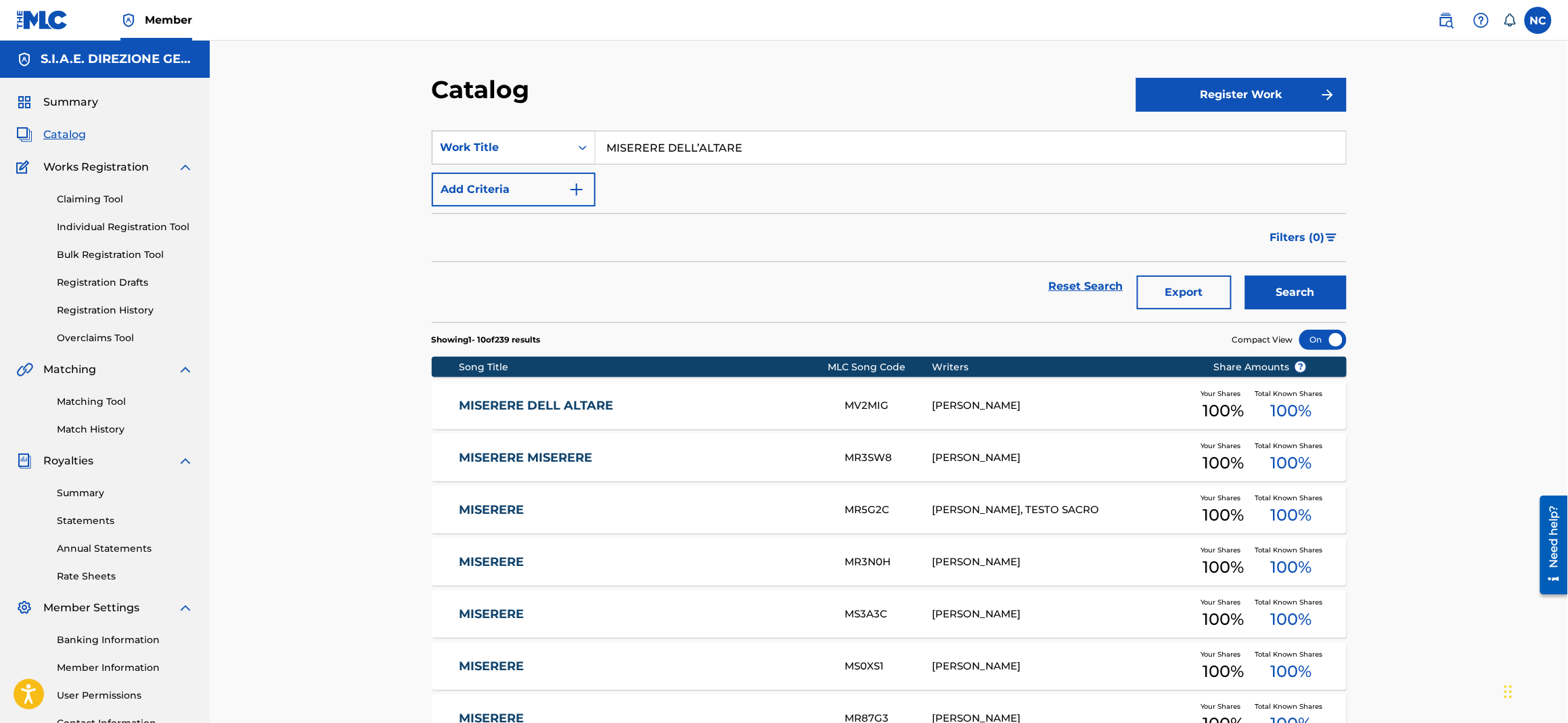
click at [556, 150] on div "SearchWithCriteria1622c31d-8094-4854-8742-740af3ea43ff Work Title MISERERE DELL…" at bounding box center [889, 148] width 915 height 34
paste input "A NEW A"
click at [1295, 283] on button "Search" at bounding box center [1296, 292] width 102 height 34
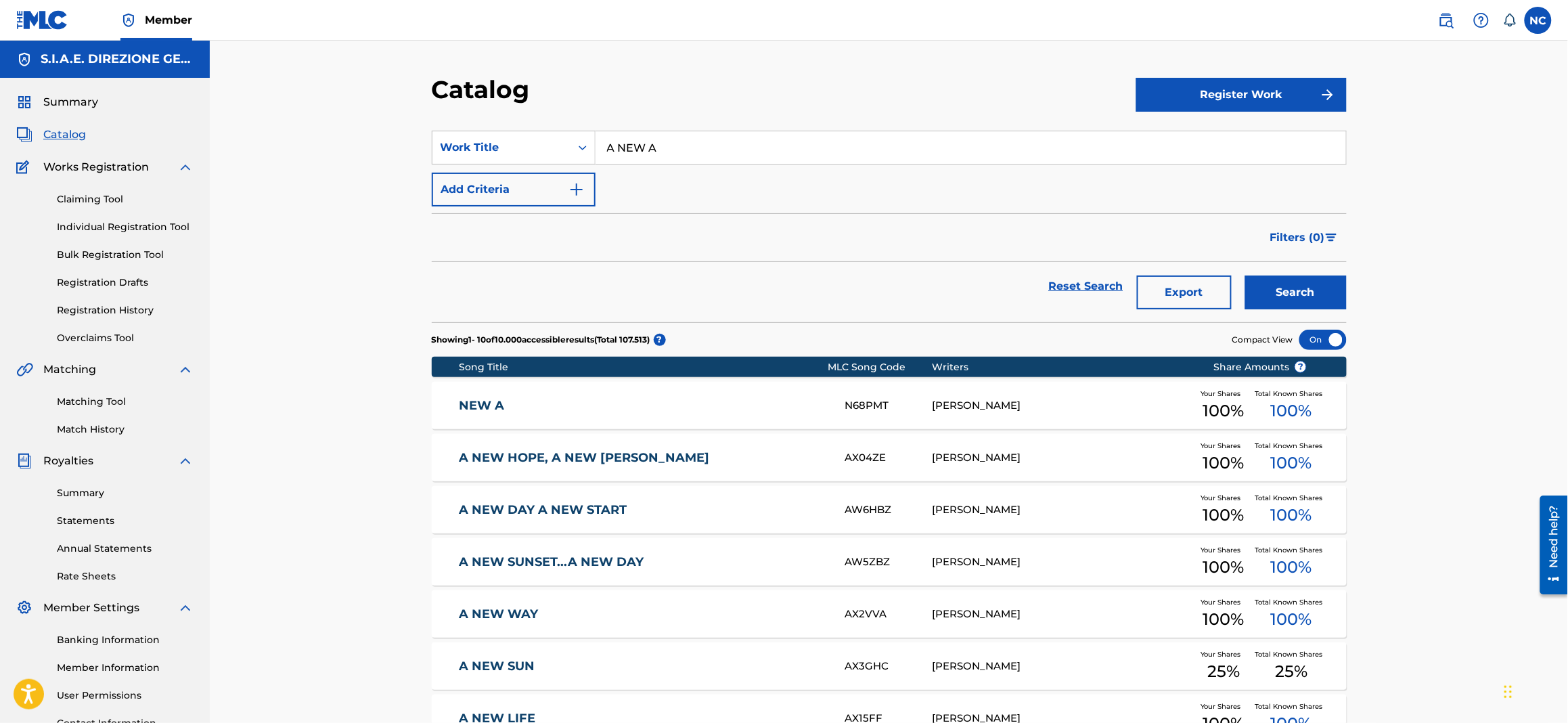
drag, startPoint x: 755, startPoint y: 150, endPoint x: 383, endPoint y: 151, distance: 372.0
click at [383, 151] on div "Catalog Register Work SearchWithCriteria1622c31d-8094-4854-8742-740af3ea43ff Wo…" at bounding box center [889, 504] width 1358 height 928
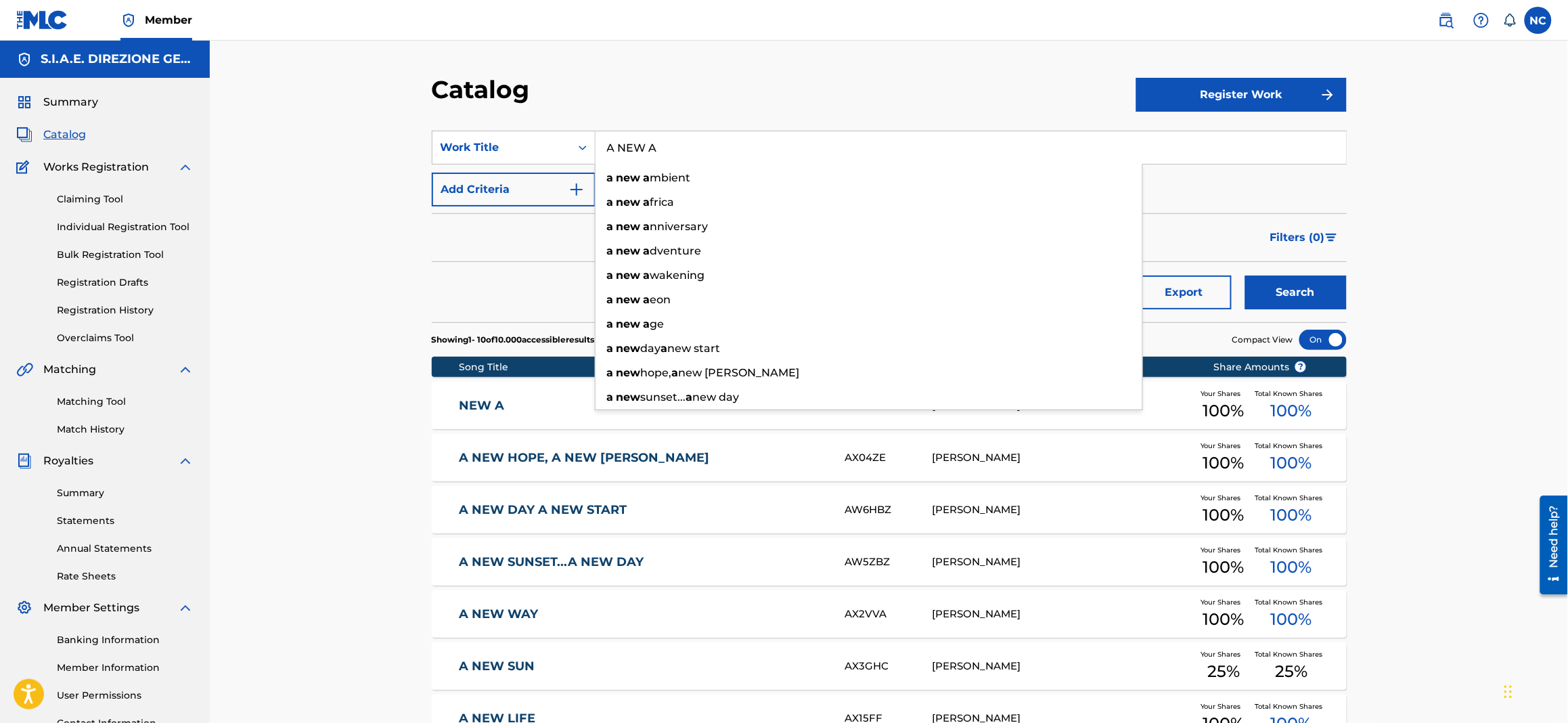
paste input "NIKE NUOVE"
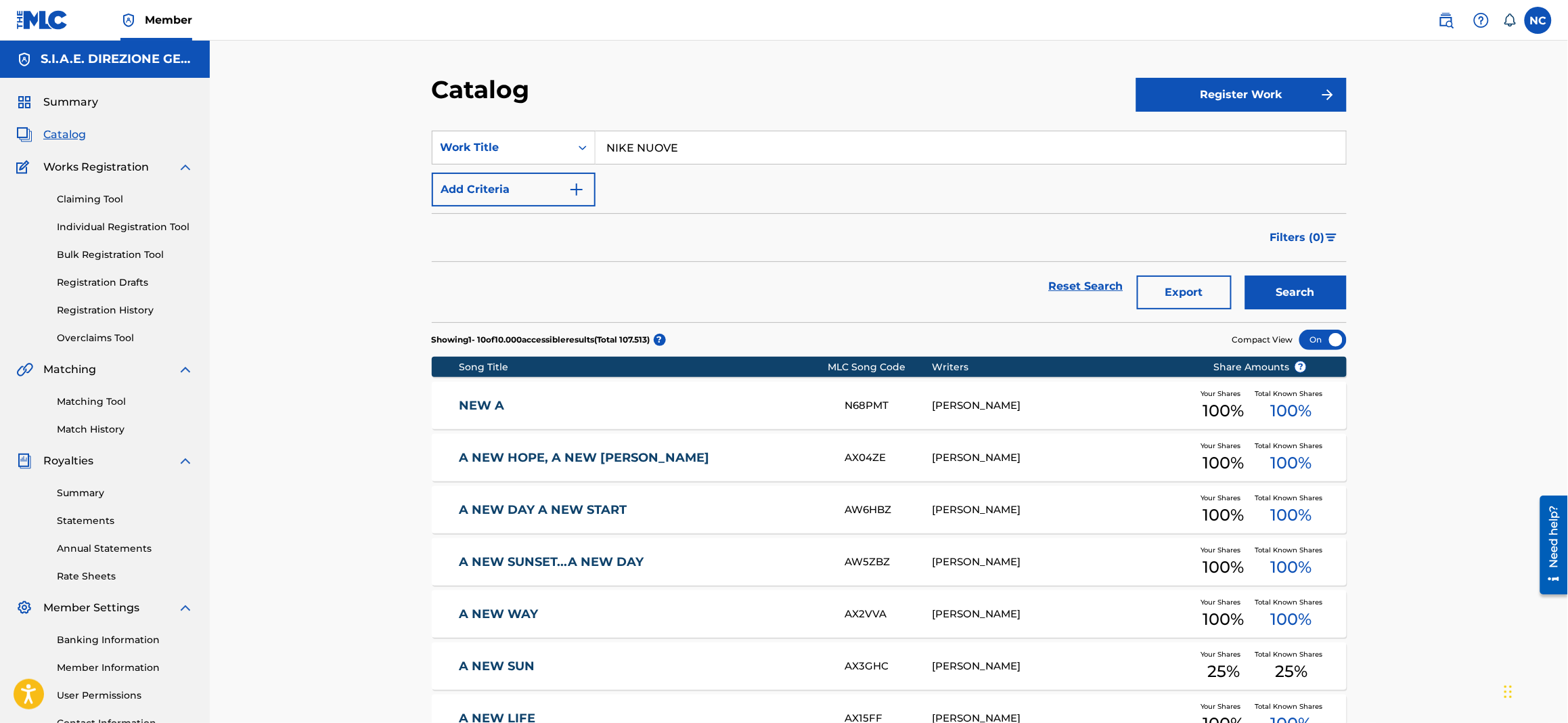
click at [1279, 293] on button "Search" at bounding box center [1296, 292] width 102 height 34
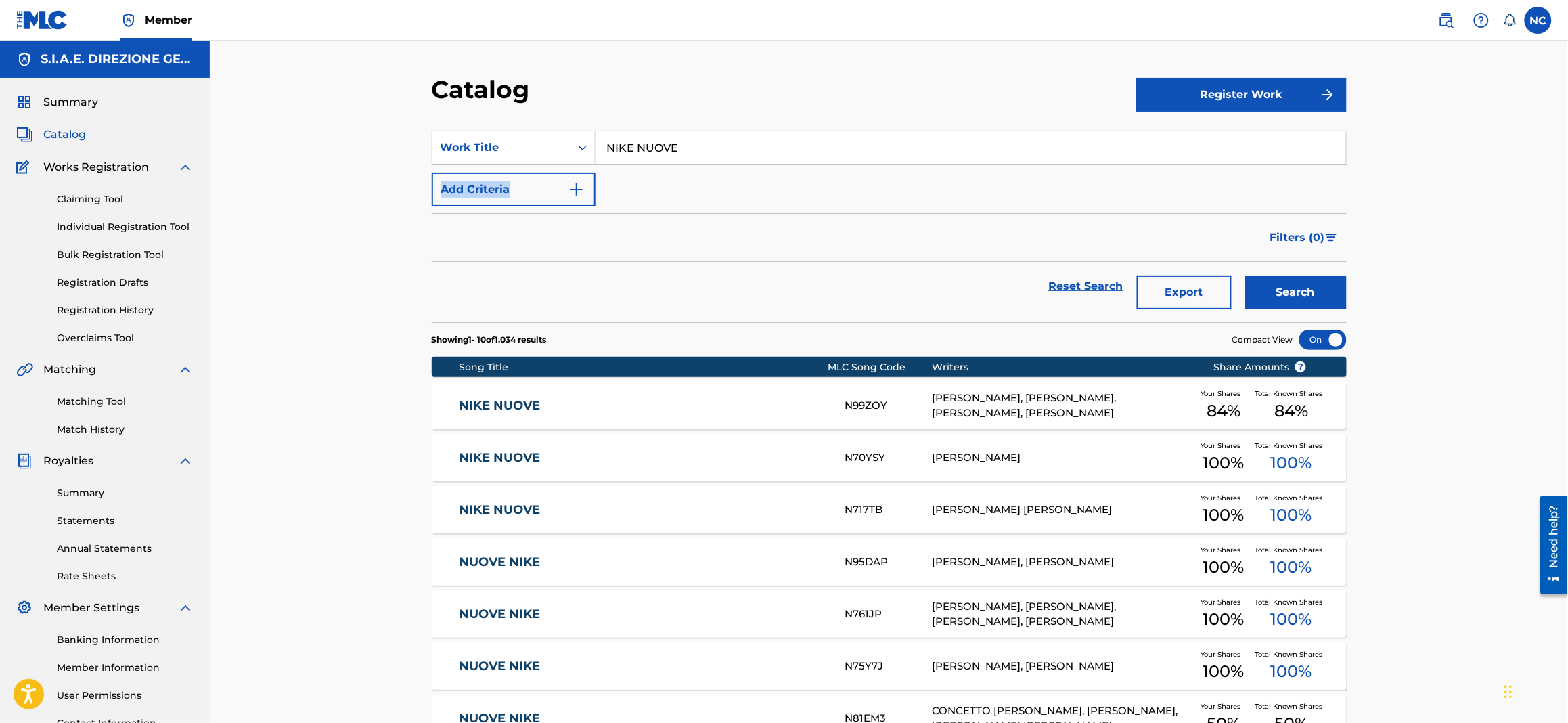
drag, startPoint x: 766, startPoint y: 166, endPoint x: 403, endPoint y: 166, distance: 363.0
click at [403, 166] on div "Catalog Register Work SearchWithCriteria1622c31d-8094-4854-8742-740af3ea43ff Wo…" at bounding box center [889, 504] width 1358 height 928
drag, startPoint x: 721, startPoint y: 161, endPoint x: 502, endPoint y: 146, distance: 219.5
click at [502, 146] on div "SearchWithCriteria1622c31d-8094-4854-8742-740af3ea43ff Work Title NIKE NUOVE ni…" at bounding box center [889, 148] width 915 height 34
paste input "OVEMBER"
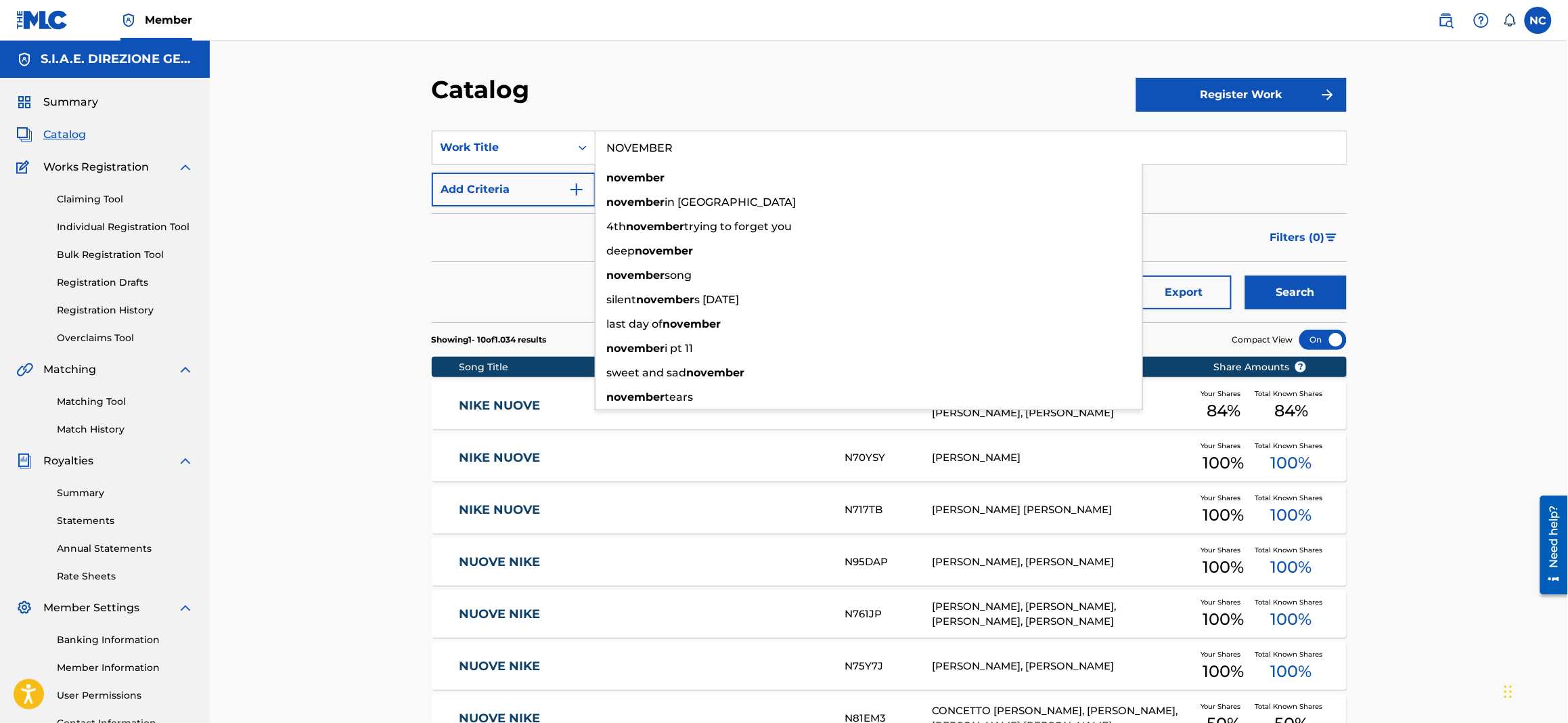
type input "NOVEMBER"
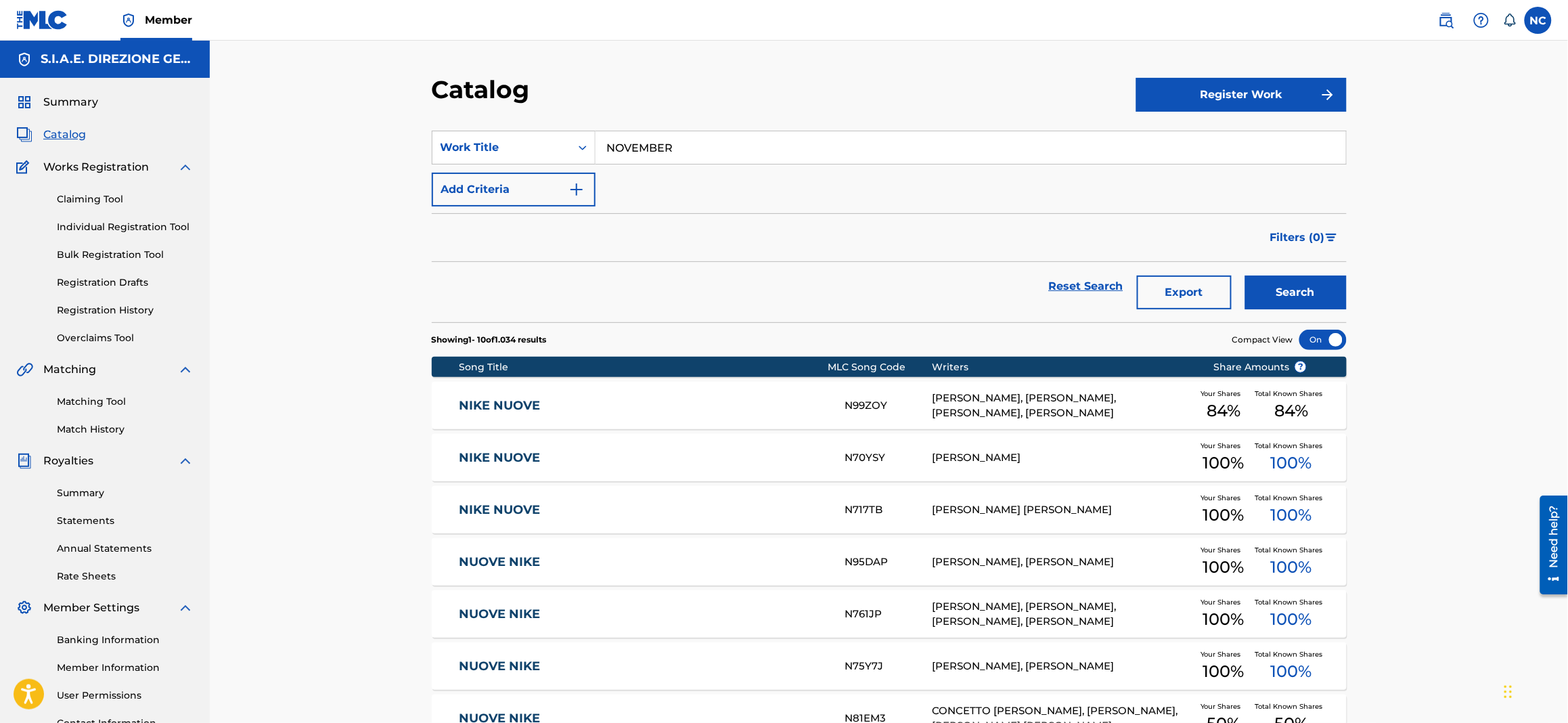
click at [1329, 284] on button "Search" at bounding box center [1296, 292] width 102 height 34
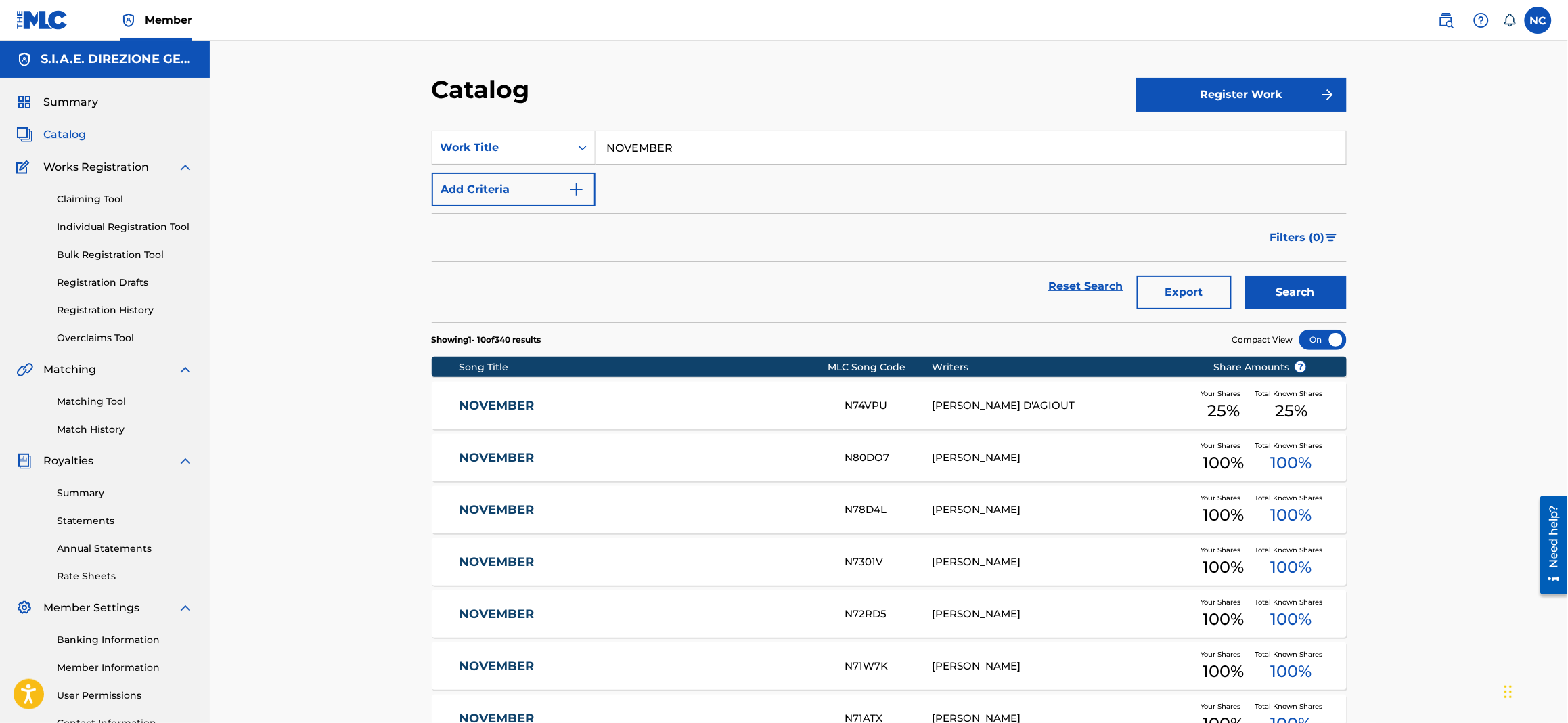
click at [578, 190] on img "Search Form" at bounding box center [576, 189] width 16 height 16
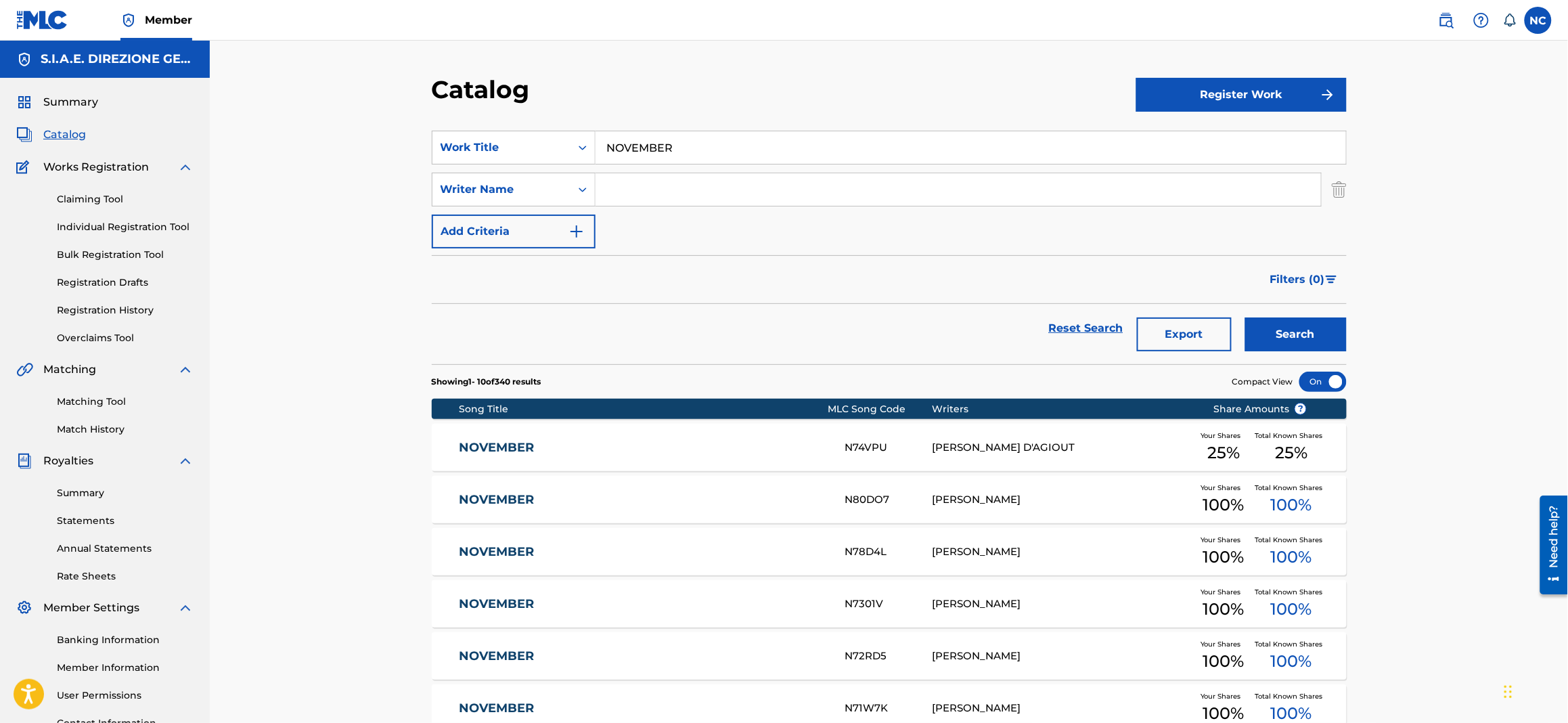
click at [635, 190] on input "Search Form" at bounding box center [958, 189] width 726 height 33
type input "filippi"
click at [1245, 317] on button "Search" at bounding box center [1296, 334] width 102 height 34
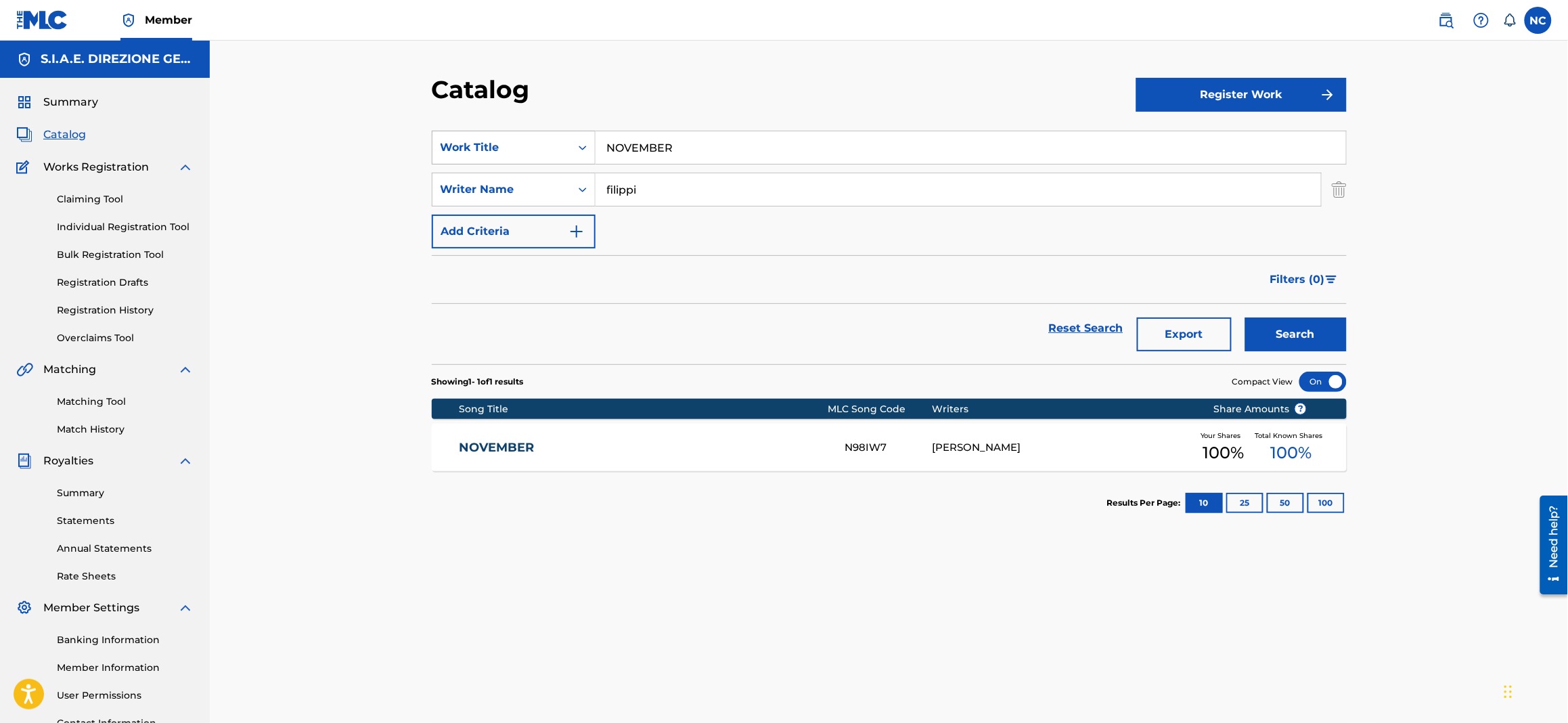
drag, startPoint x: 693, startPoint y: 143, endPoint x: 575, endPoint y: 143, distance: 118.0
click at [575, 143] on div "SearchWithCriteria1622c31d-8094-4854-8742-740af3ea43ff Work Title NOVEMBER" at bounding box center [889, 148] width 915 height 34
paste input "THE OPEN DOORS"
click at [1304, 346] on button "Search" at bounding box center [1296, 334] width 102 height 34
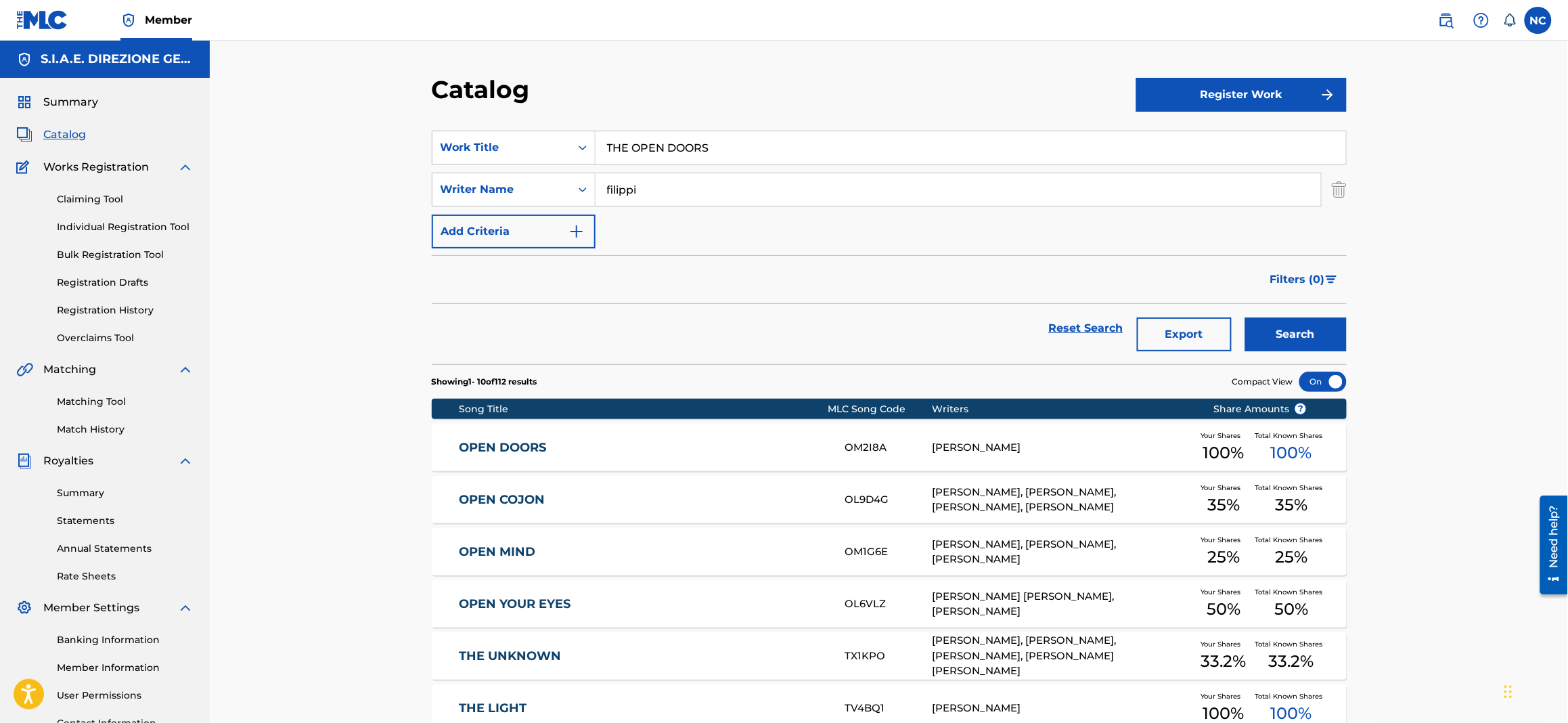
drag, startPoint x: 733, startPoint y: 141, endPoint x: 445, endPoint y: 111, distance: 289.6
click at [445, 111] on div "Catalog Register Work SearchWithCriteria1622c31d-8094-4854-8742-740af3ea43ff Wo…" at bounding box center [889, 542] width 947 height 935
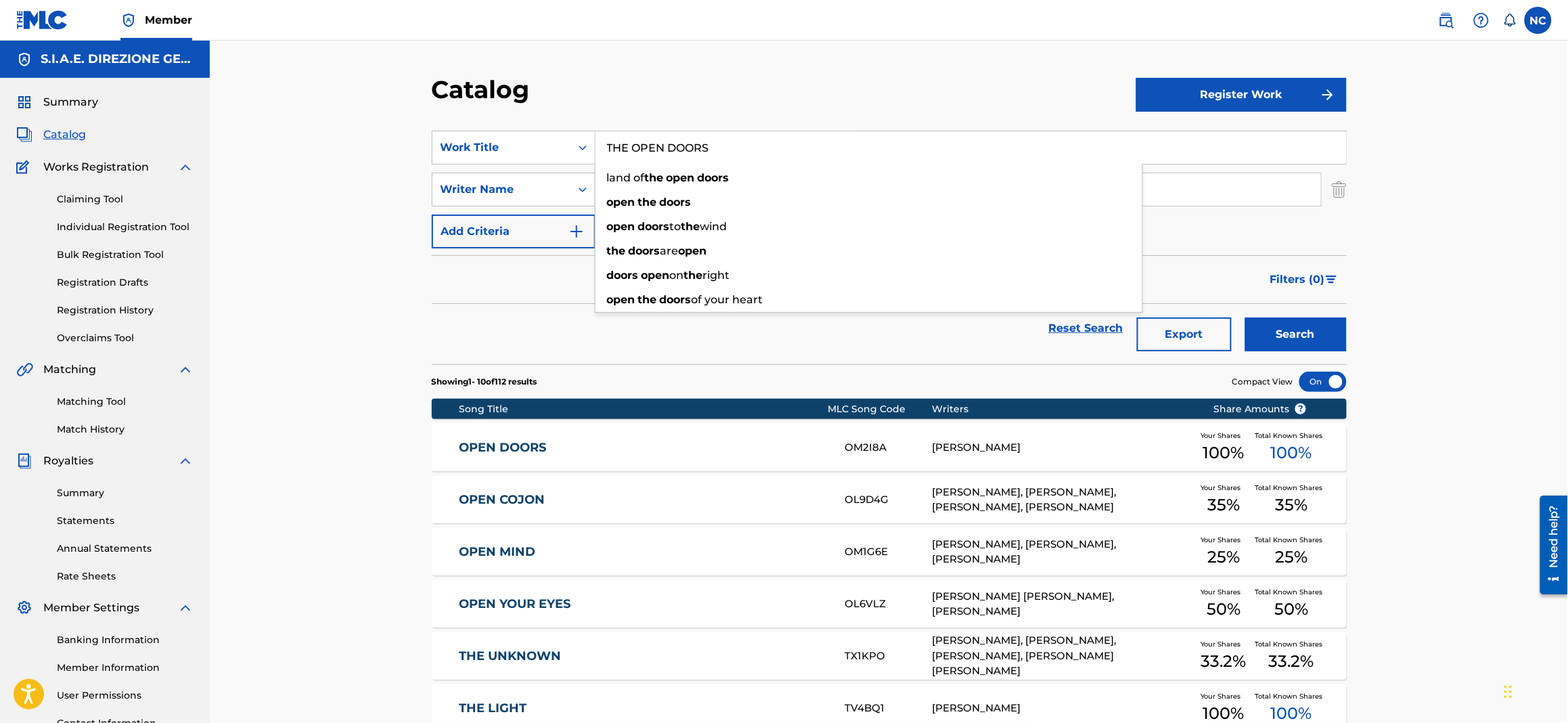
paste input "ORNETTOLOGY"
click at [1340, 335] on button "Search" at bounding box center [1296, 334] width 102 height 34
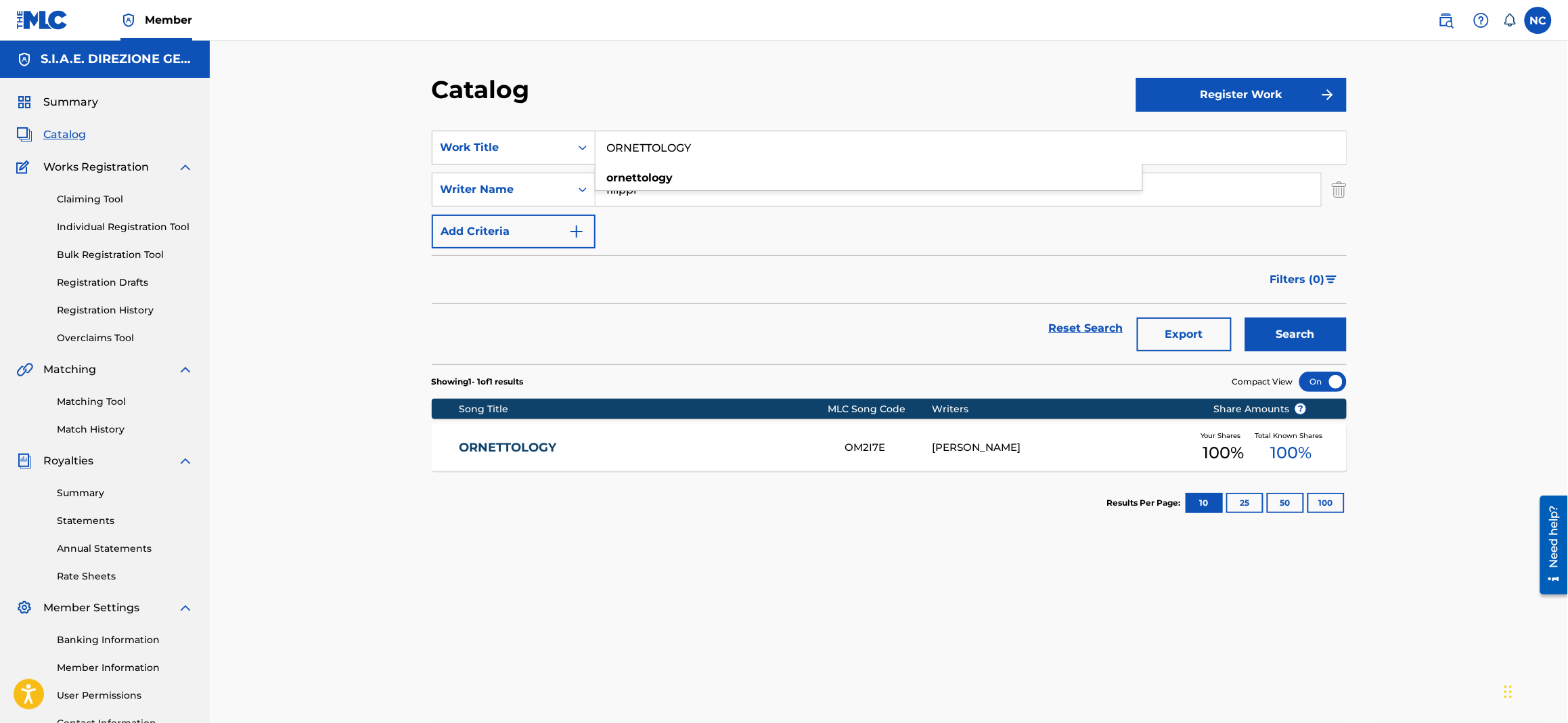
paste input "THE PAINTER (FOR [PERSON_NAME])"
drag, startPoint x: 746, startPoint y: 145, endPoint x: 607, endPoint y: 147, distance: 139.0
click at [607, 147] on input "THE PAINTER (FOR [PERSON_NAME])" at bounding box center [970, 148] width 751 height 33
click at [1264, 335] on button "Search" at bounding box center [1296, 334] width 102 height 34
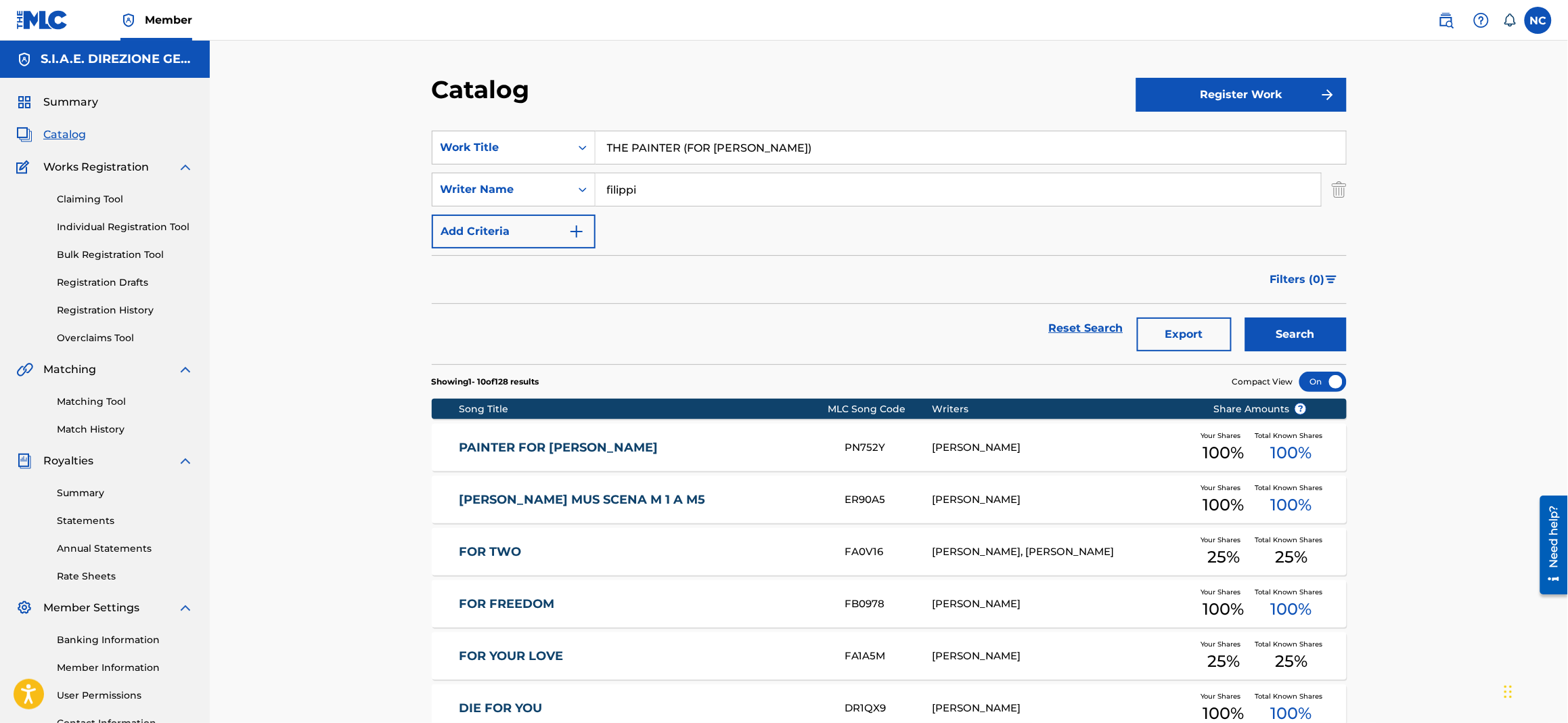
drag, startPoint x: 821, startPoint y: 146, endPoint x: 607, endPoint y: 138, distance: 214.1
click at [607, 138] on input "THE PAINTER (FOR [PERSON_NAME])" at bounding box center [970, 148] width 751 height 33
paste input "PARLA LEI E SOGNI TU"
type input "PARLA LEI E SOGNI TU"
click at [1299, 329] on button "Search" at bounding box center [1296, 334] width 102 height 34
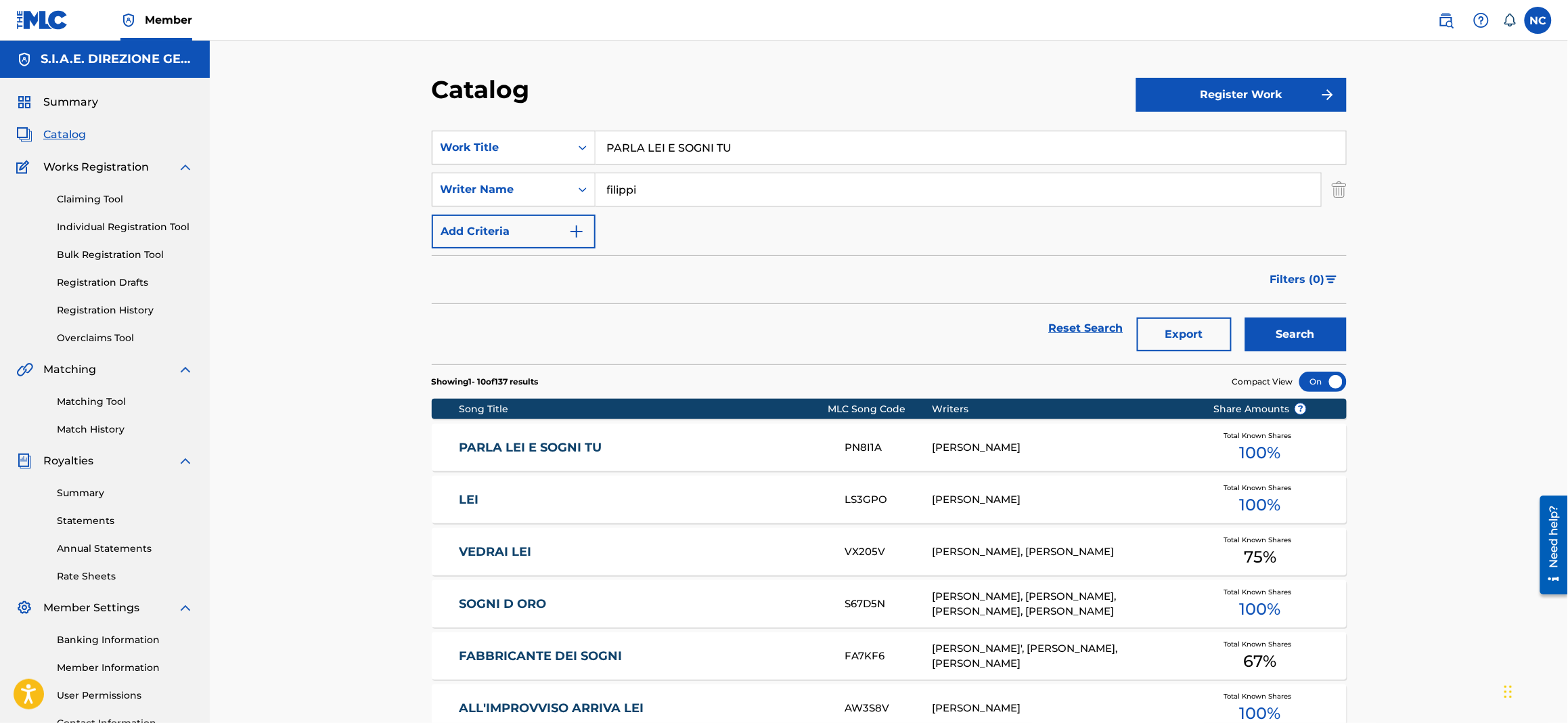
click at [478, 458] on div "PARLA LEI E SOGNI TU PN8I1A EMANUELE FILIPPI Total Known Shares 100 %" at bounding box center [889, 447] width 915 height 47
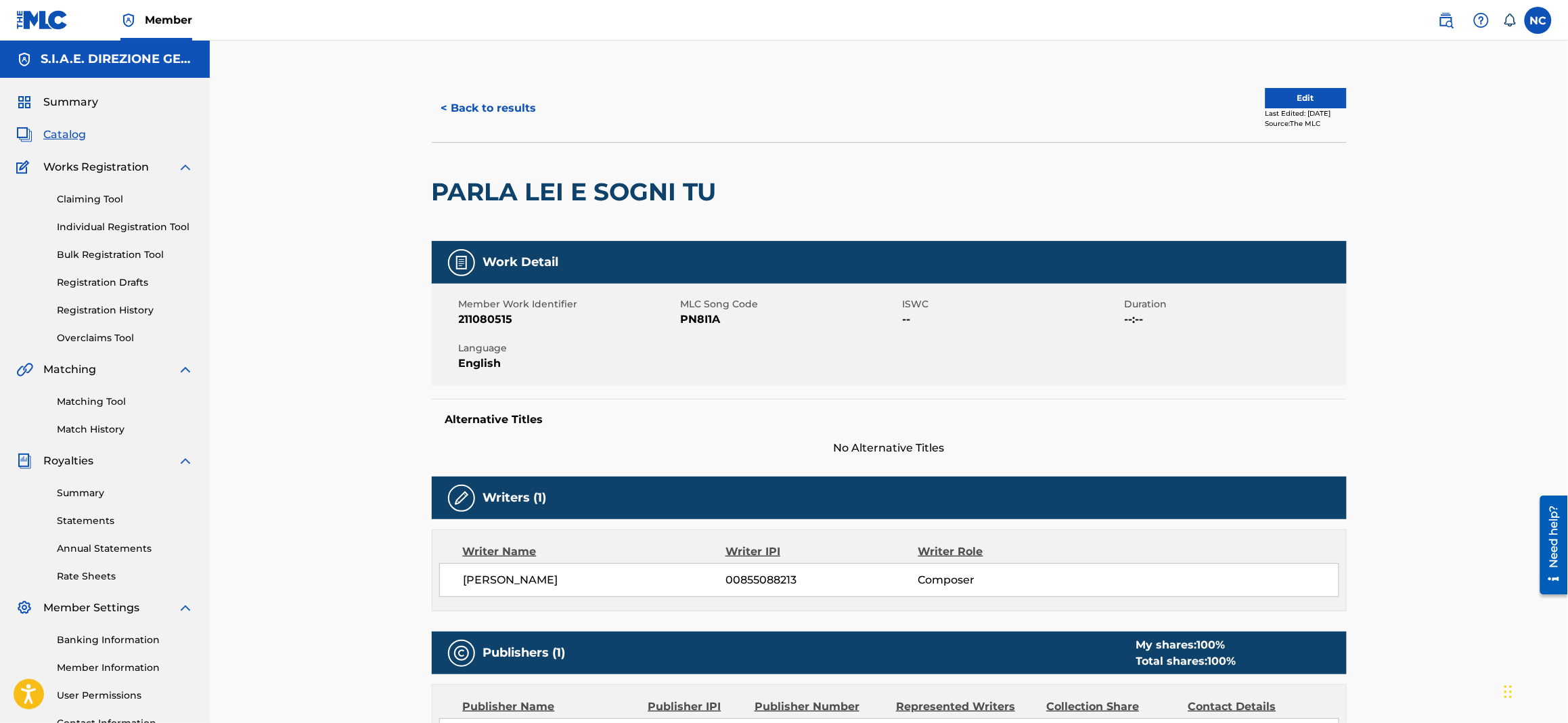
click at [72, 139] on span "Catalog" at bounding box center [64, 134] width 42 height 16
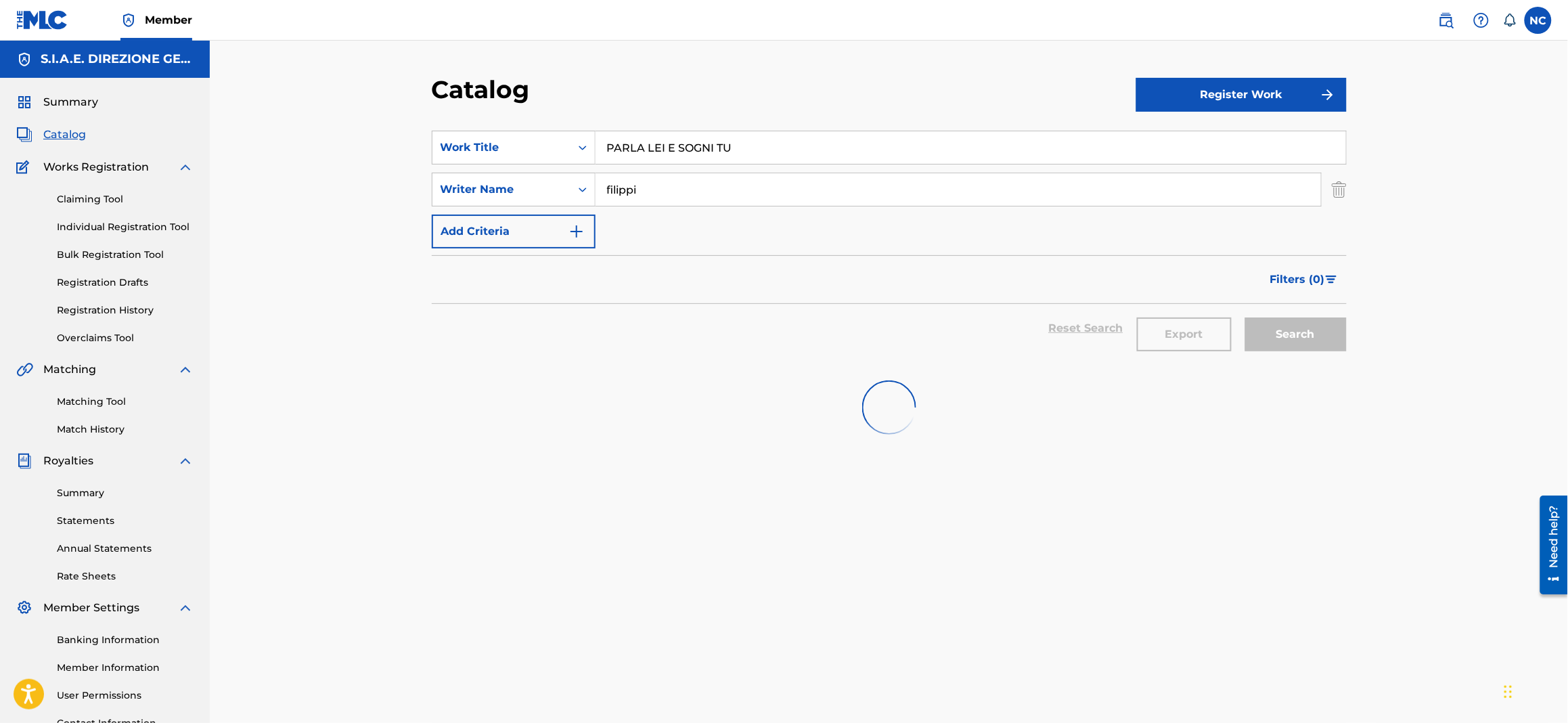
drag, startPoint x: 833, startPoint y: 152, endPoint x: 360, endPoint y: 150, distance: 473.0
click at [360, 150] on div "Catalog Register Work SearchWithCriteria1622c31d-8094-4854-8742-740af3ea43ff Wo…" at bounding box center [889, 407] width 1358 height 733
paste input "THE PEACEFUL WARRIOR"
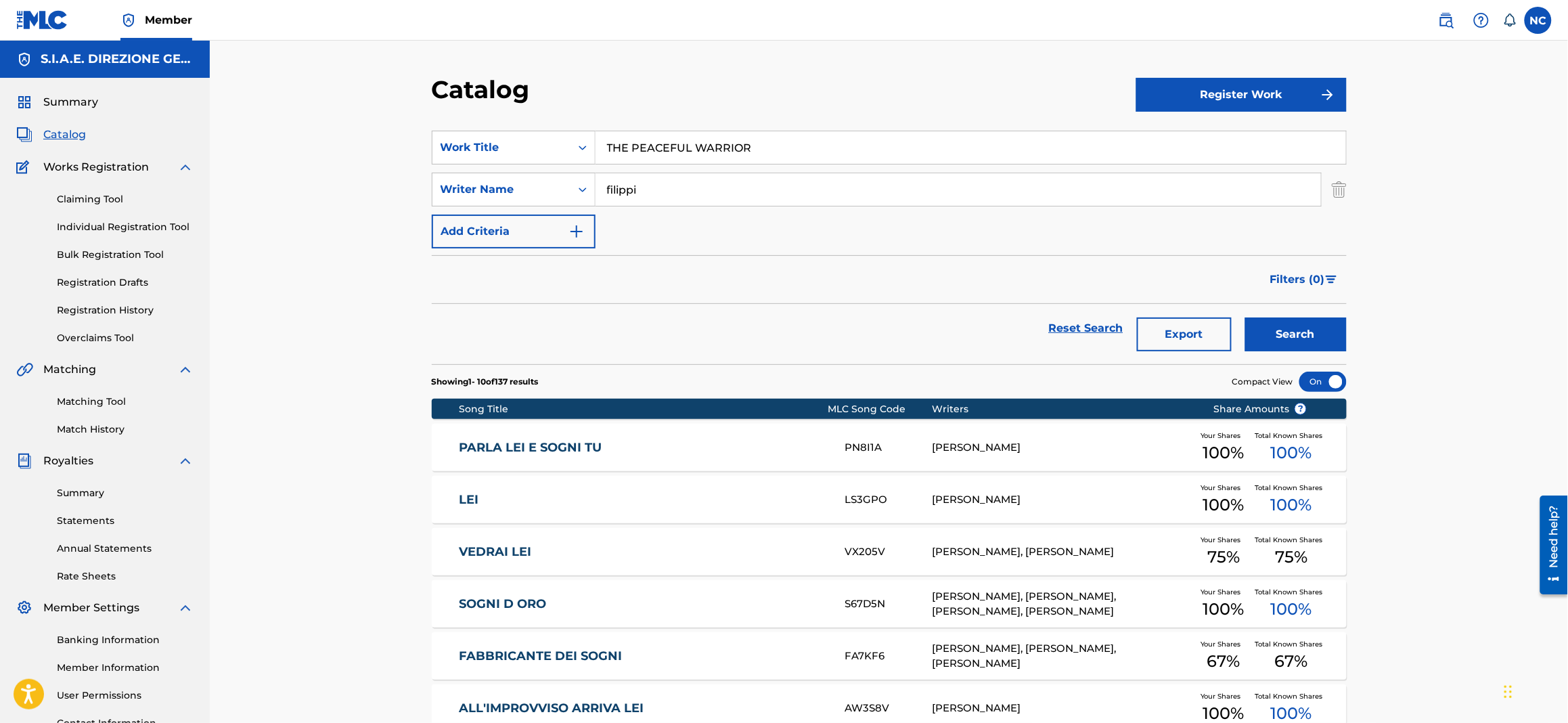
click at [1275, 344] on button "Search" at bounding box center [1296, 334] width 102 height 34
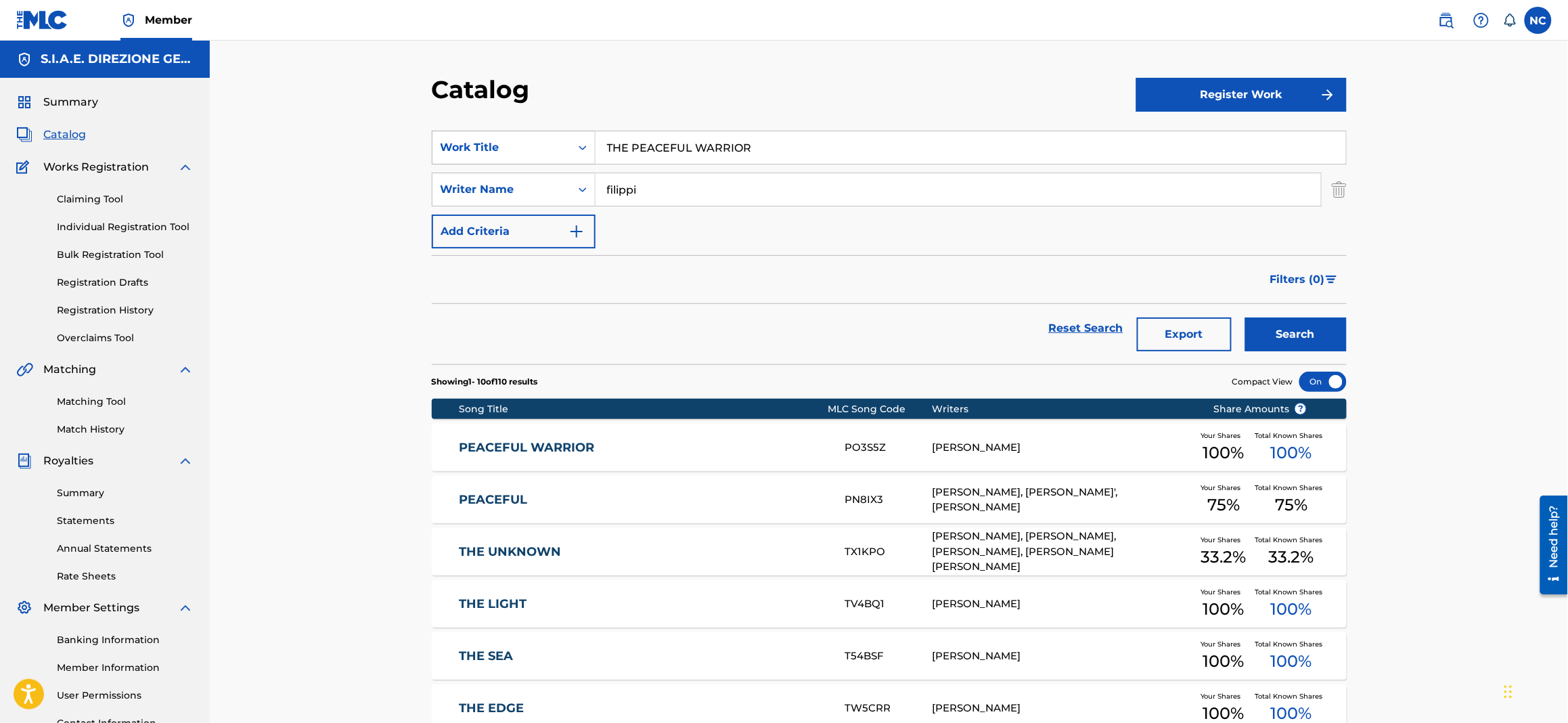
drag, startPoint x: 780, startPoint y: 145, endPoint x: 510, endPoint y: 143, distance: 270.0
click at [510, 143] on div "SearchWithCriteria1622c31d-8094-4854-8742-740af3ea43ff Work Title THE PEACEFUL …" at bounding box center [889, 148] width 915 height 34
paste input "PER AMARTI VERAMENTE"
click at [1341, 341] on button "Search" at bounding box center [1296, 334] width 102 height 34
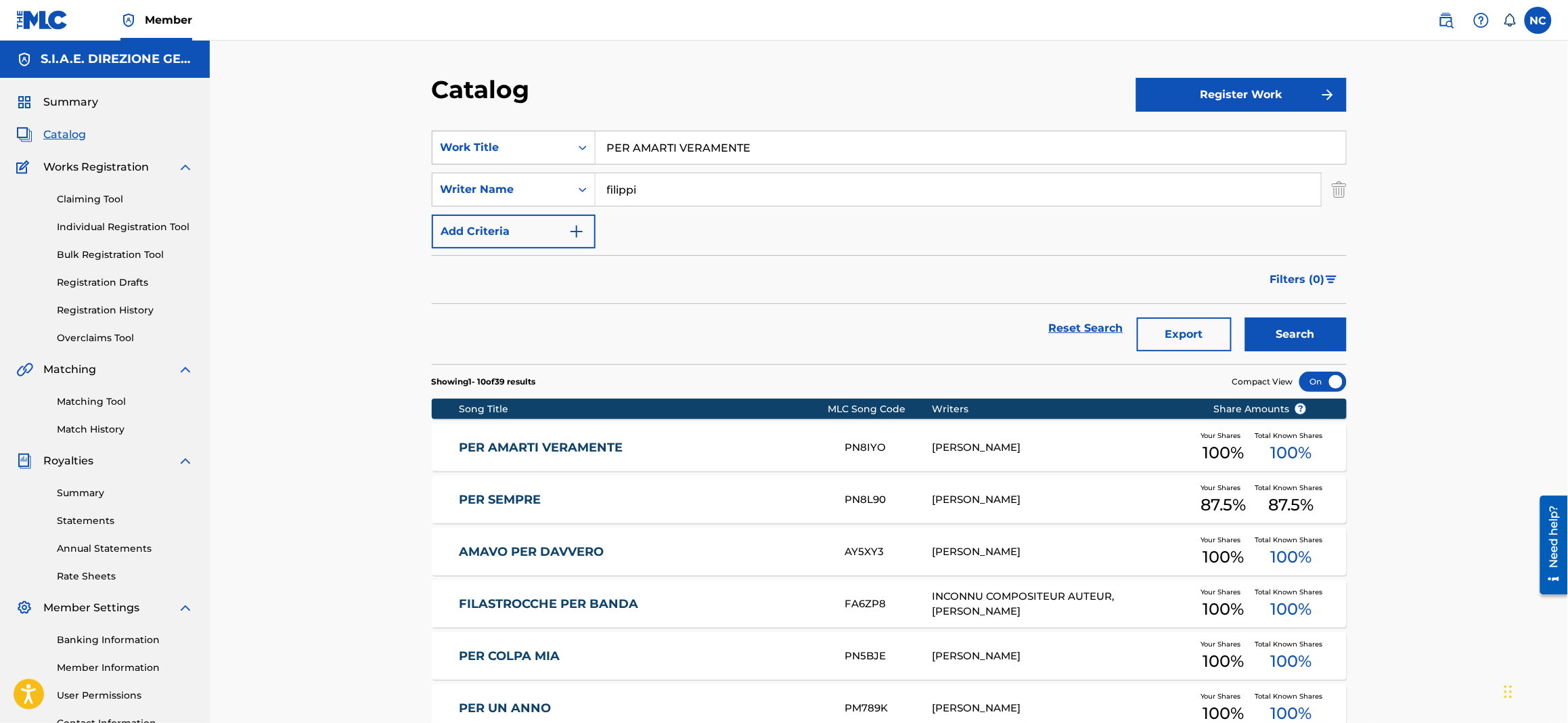
drag, startPoint x: 785, startPoint y: 145, endPoint x: 517, endPoint y: 145, distance: 268.0
click at [517, 145] on div "SearchWithCriteria1622c31d-8094-4854-8742-740af3ea43ff Work Title PER AMARTI VE…" at bounding box center [889, 148] width 915 height 34
paste input "IANO JAM"
click at [1290, 350] on button "Search" at bounding box center [1296, 334] width 102 height 34
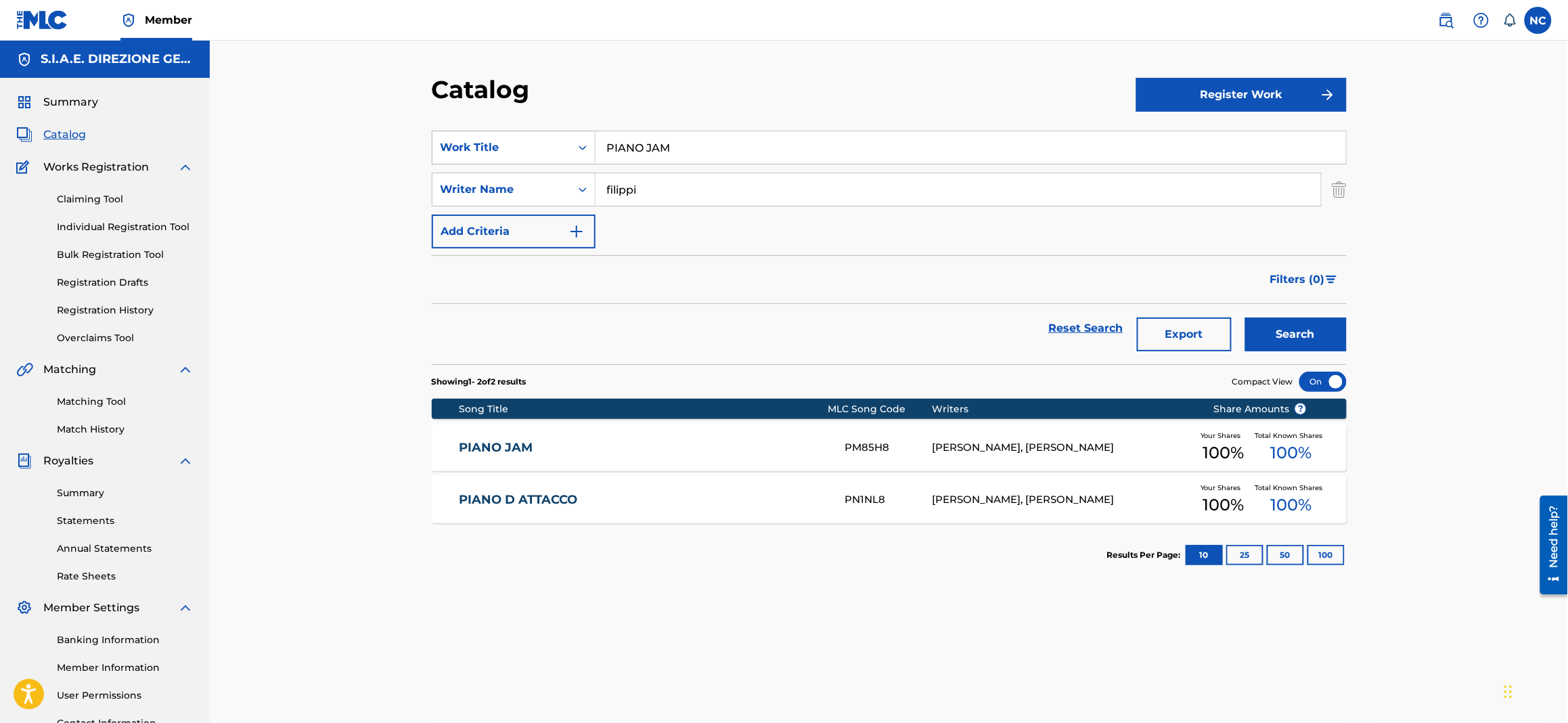
drag, startPoint x: 766, startPoint y: 161, endPoint x: 493, endPoint y: 130, distance: 274.8
click at [493, 131] on div "SearchWithCriteria1622c31d-8094-4854-8742-740af3ea43ff Work Title PIANO JAM" at bounding box center [889, 148] width 915 height 34
paste input "OR. PICTURE N.1 )"
click at [1334, 349] on button "Search" at bounding box center [1296, 334] width 102 height 34
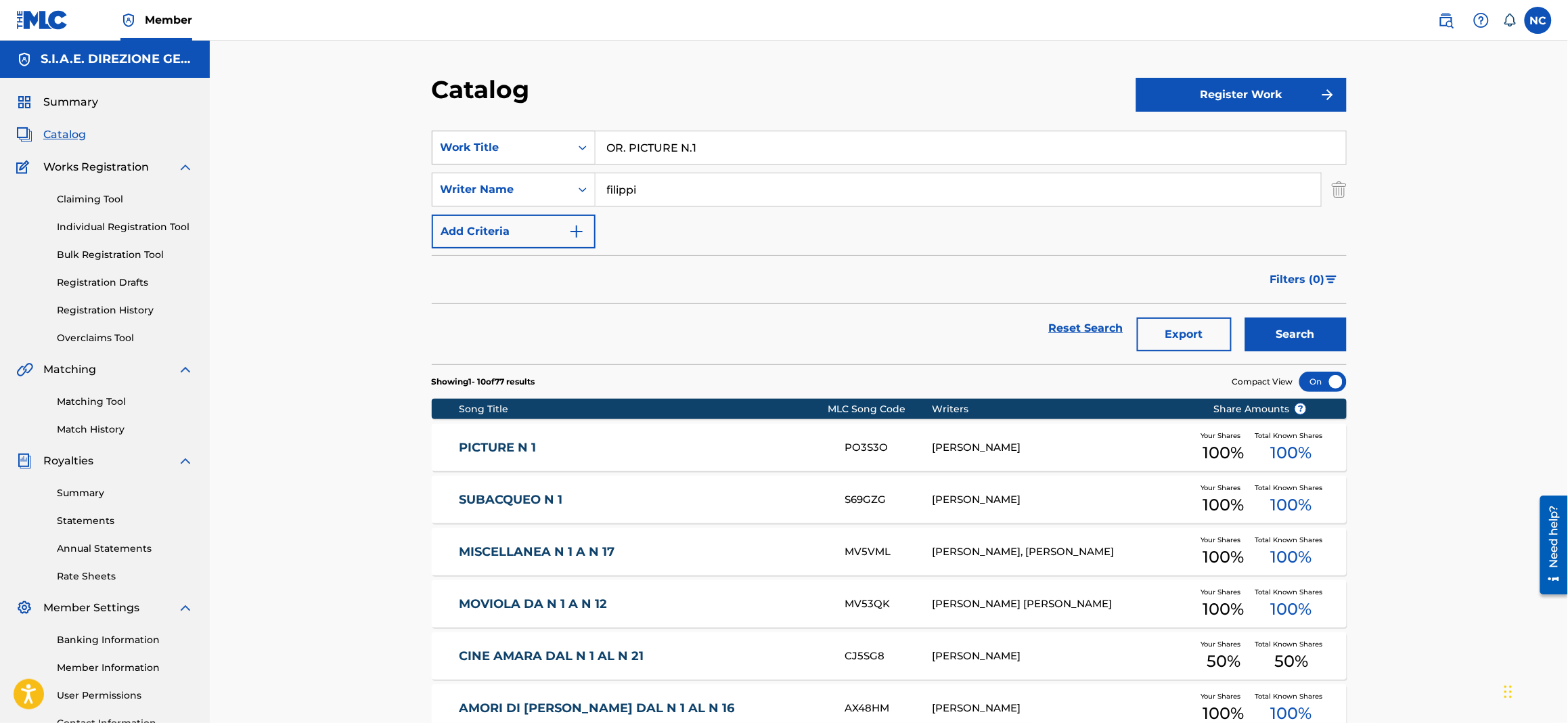
drag, startPoint x: 735, startPoint y: 146, endPoint x: 470, endPoint y: 161, distance: 265.4
click at [470, 161] on div "SearchWithCriteria1622c31d-8094-4854-8742-740af3ea43ff Work Title OR. PICTURE N…" at bounding box center [889, 148] width 915 height 34
paste input "PLACES"
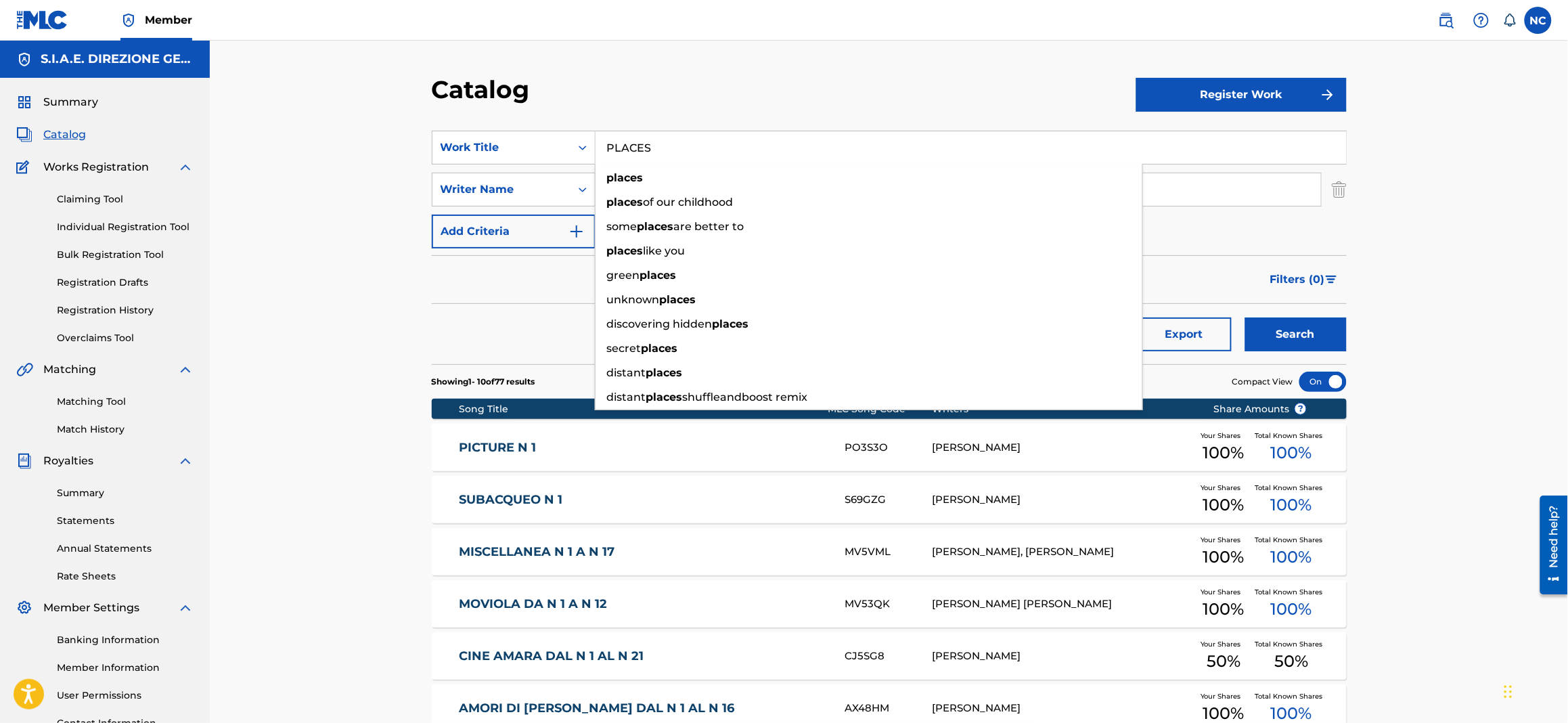
click at [1325, 329] on button "Search" at bounding box center [1296, 334] width 102 height 34
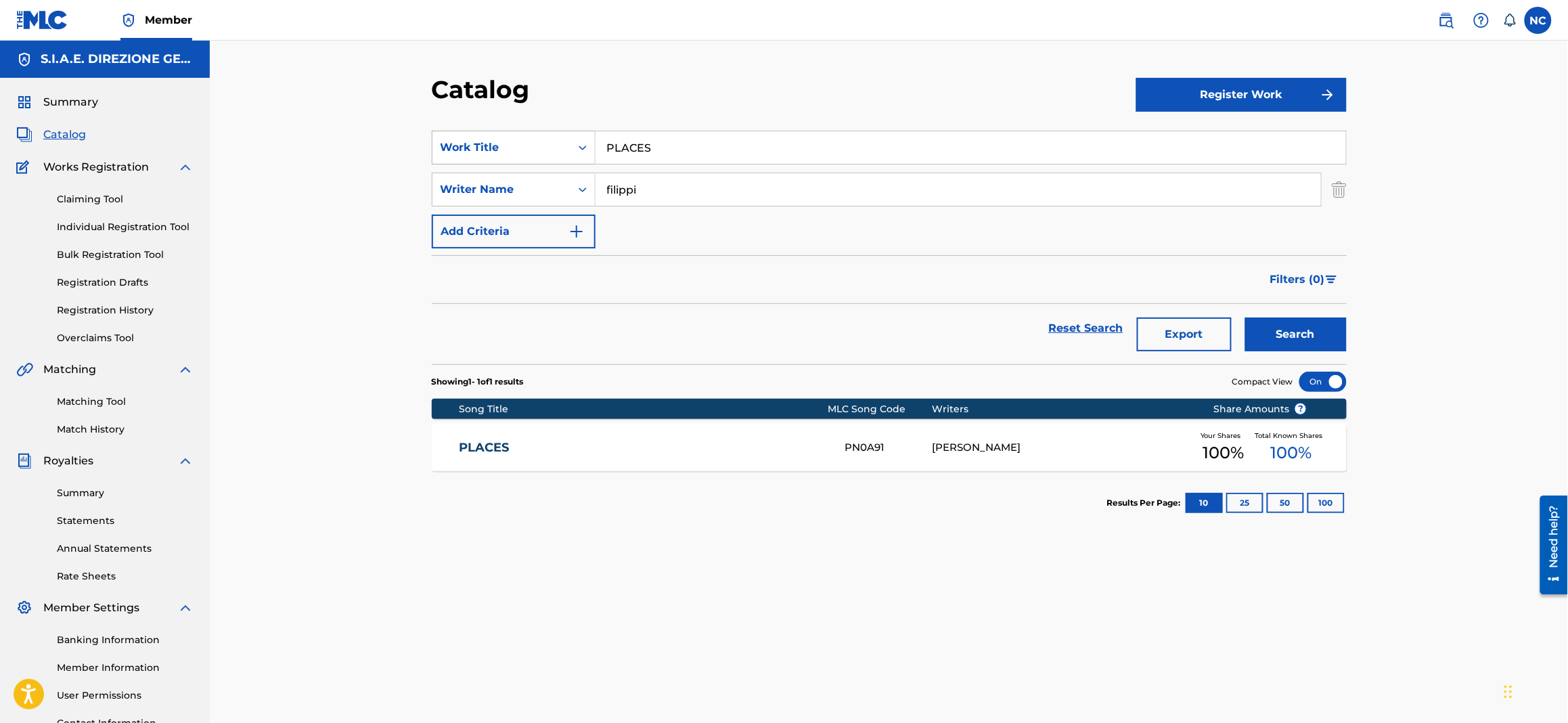
drag, startPoint x: 677, startPoint y: 142, endPoint x: 538, endPoint y: 159, distance: 140.0
click at [538, 159] on div "SearchWithCriteria1622c31d-8094-4854-8742-740af3ea43ff Work Title PLACES" at bounding box center [889, 148] width 915 height 34
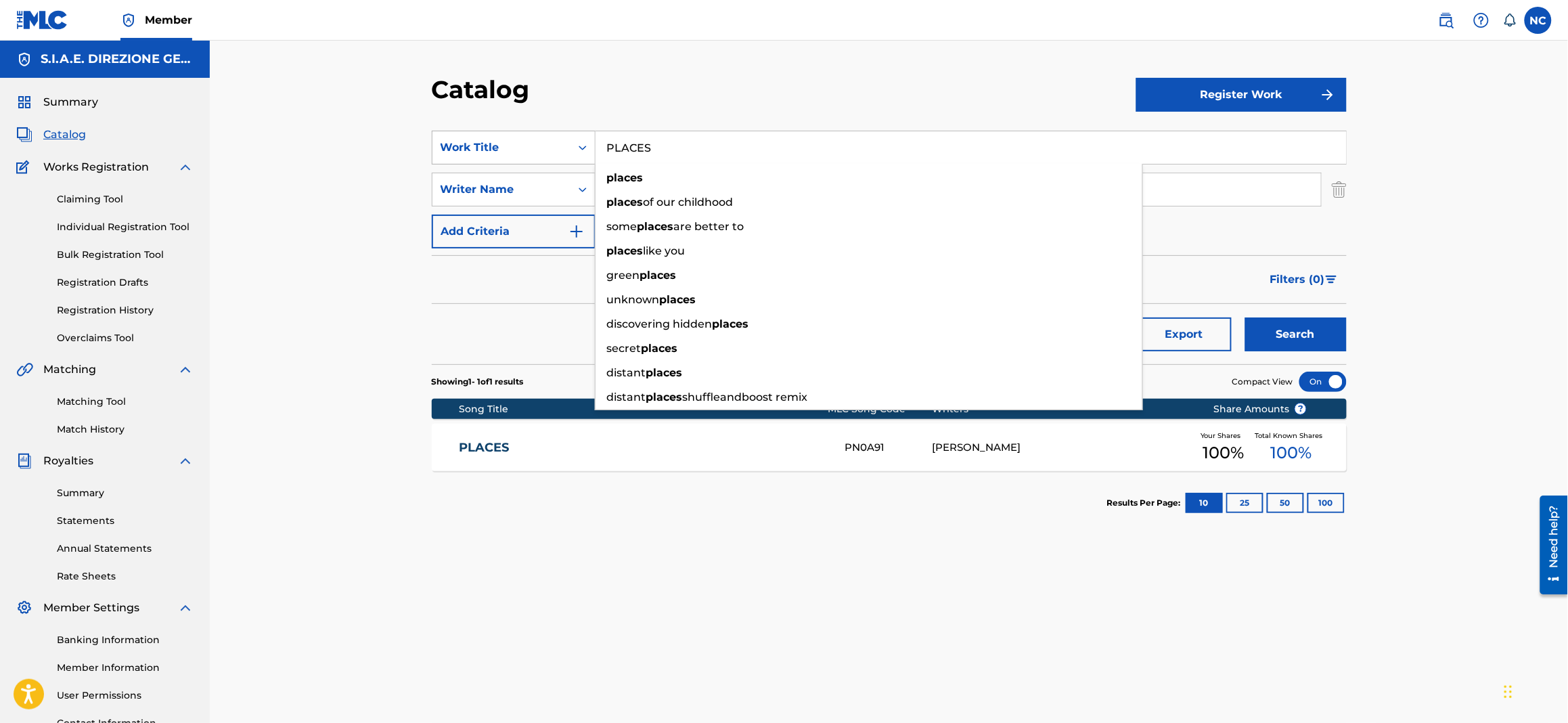
paste input "SENTIMENTALE"
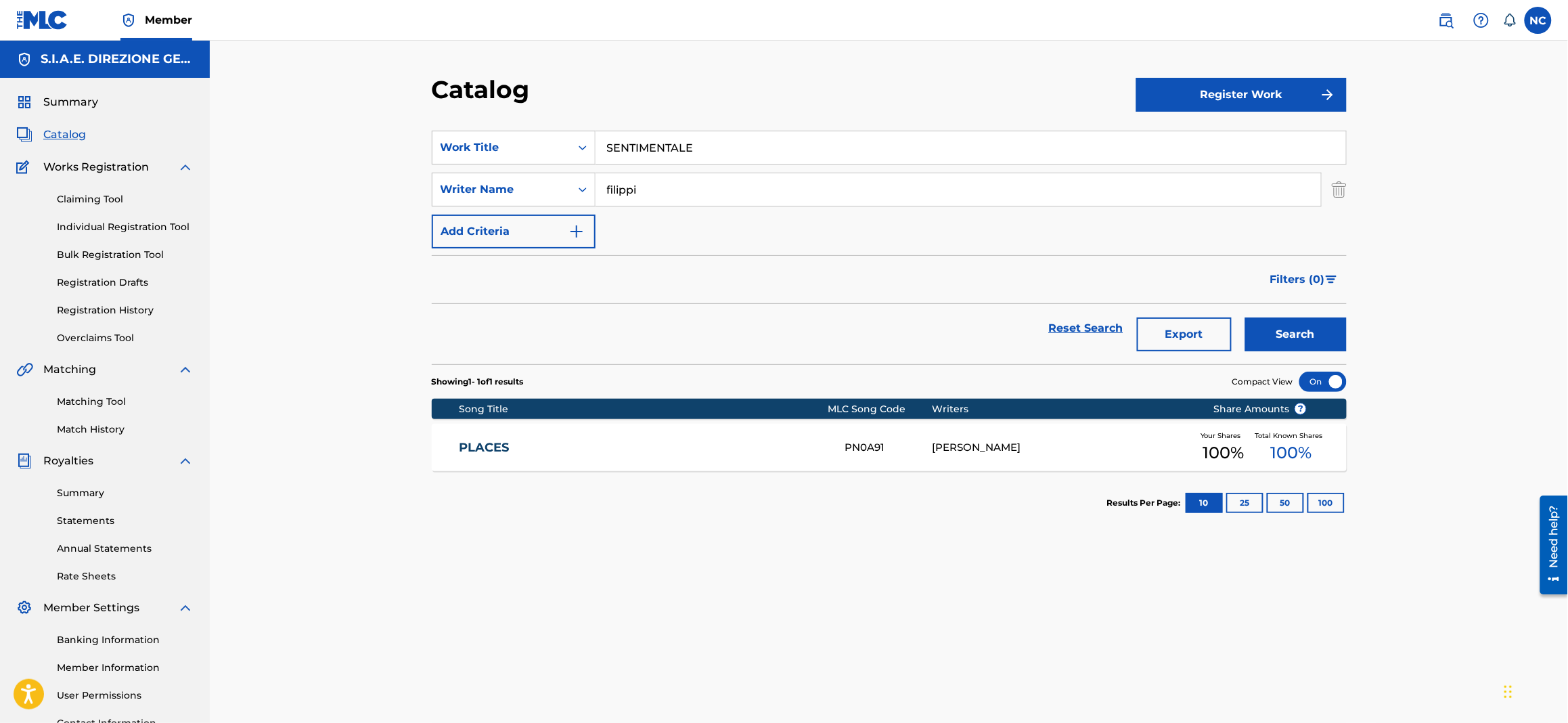
click at [1293, 344] on button "Search" at bounding box center [1296, 334] width 102 height 34
drag, startPoint x: 755, startPoint y: 145, endPoint x: 598, endPoint y: 155, distance: 157.3
click at [598, 155] on input "SENTIMENTALE" at bounding box center [970, 148] width 751 height 33
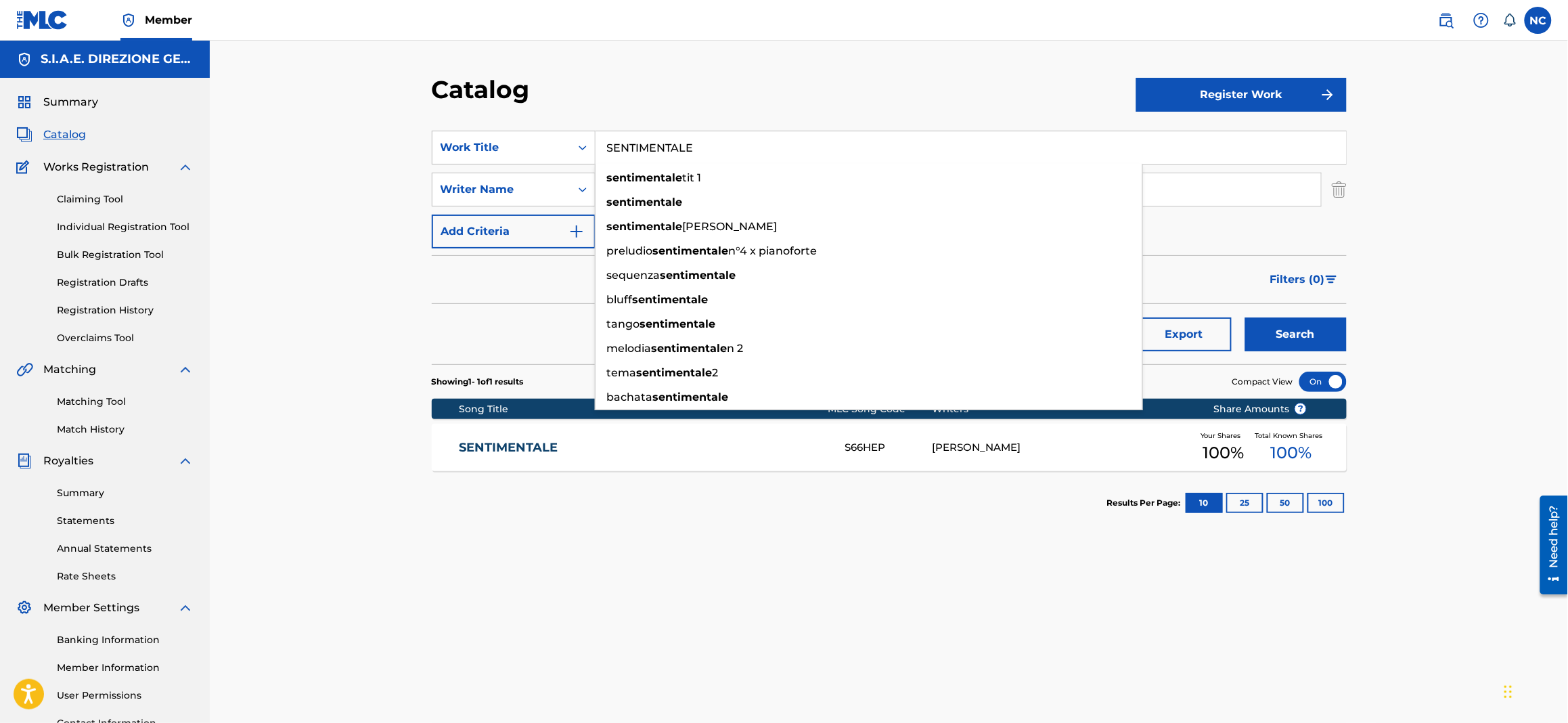
paste input "OFA SURFERS"
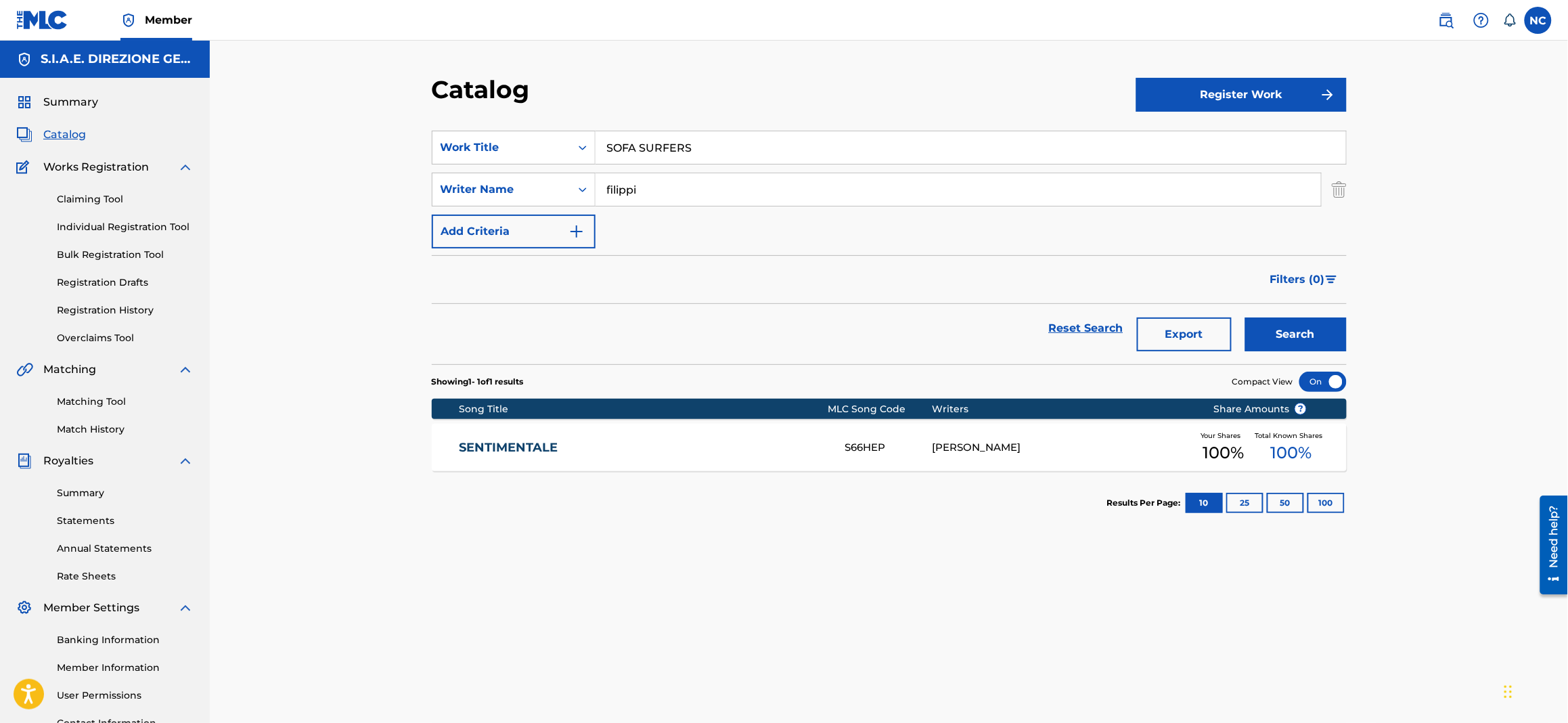
click at [1310, 339] on button "Search" at bounding box center [1296, 334] width 102 height 34
drag, startPoint x: 639, startPoint y: 147, endPoint x: 518, endPoint y: 147, distance: 121.0
click at [518, 147] on div "SearchWithCriteria1622c31d-8094-4854-8742-740af3ea43ff Work Title SOFA SURFERS" at bounding box center [889, 148] width 915 height 34
paste input "PRING"
click at [1283, 340] on button "Search" at bounding box center [1296, 334] width 102 height 34
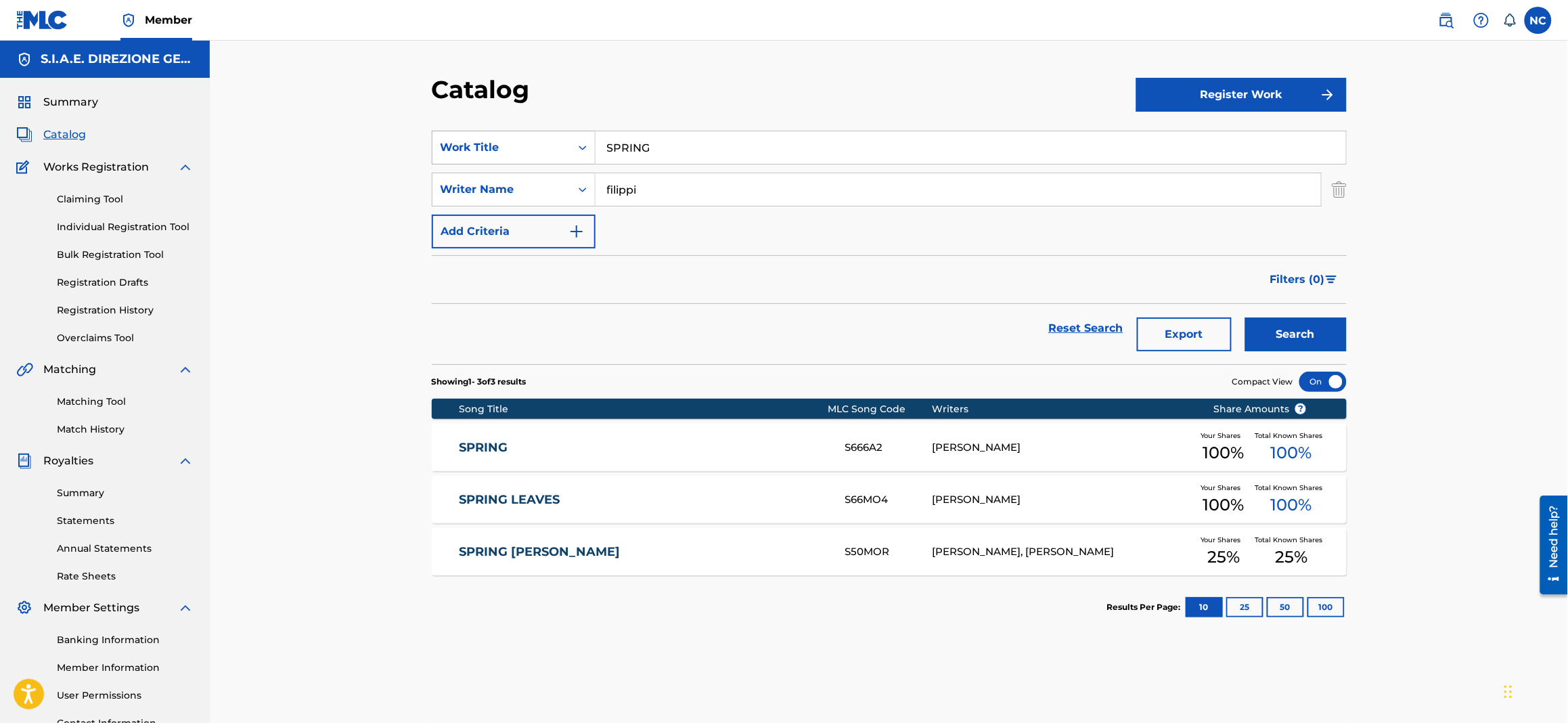
drag, startPoint x: 747, startPoint y: 145, endPoint x: 479, endPoint y: 150, distance: 268.0
click at [479, 150] on div "SearchWithCriteria1622c31d-8094-4854-8742-740af3ea43ff Work Title SPRING" at bounding box center [889, 148] width 915 height 34
paste input "TILL NOT SURE"
click at [1313, 333] on button "Search" at bounding box center [1296, 334] width 102 height 34
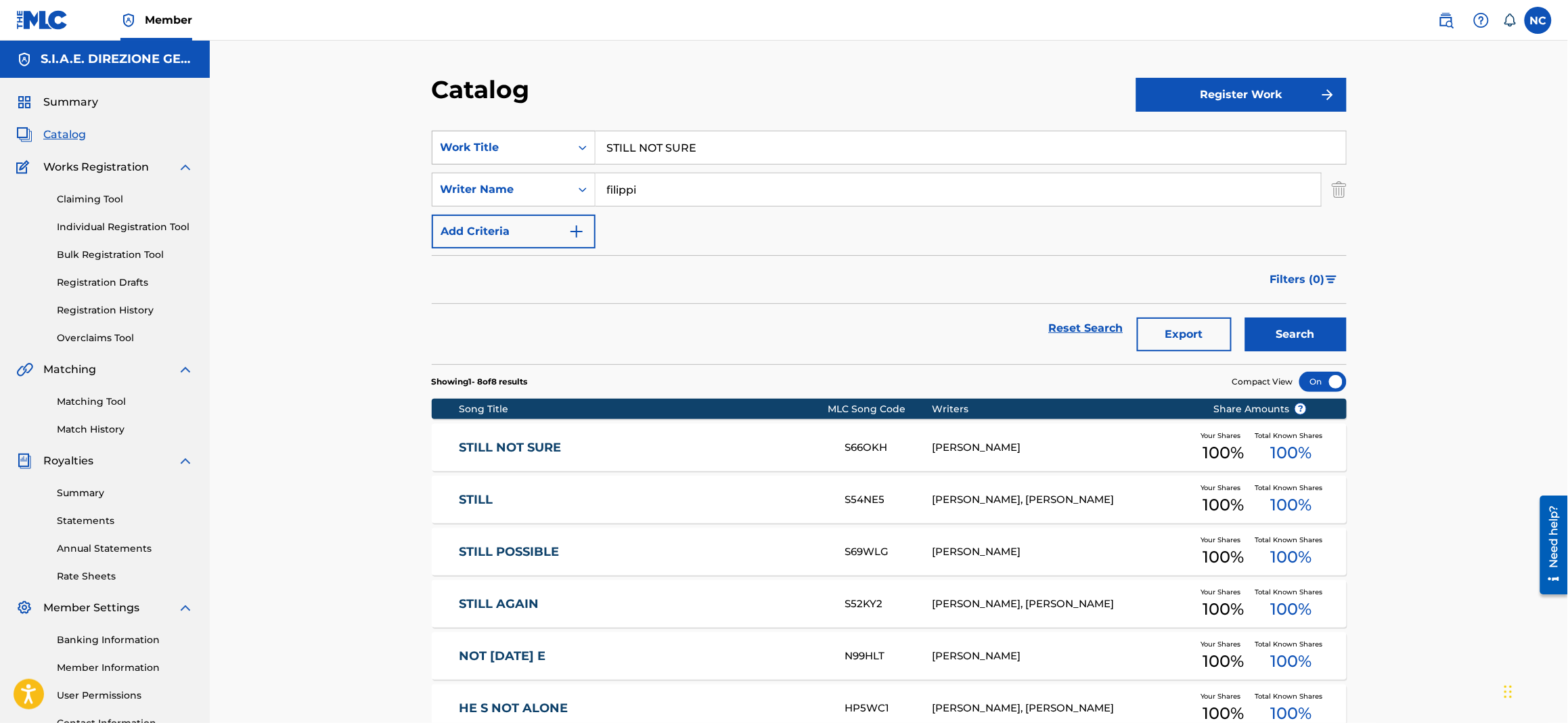
drag, startPoint x: 743, startPoint y: 148, endPoint x: 531, endPoint y: 147, distance: 212.0
click at [531, 147] on div "SearchWithCriteria1622c31d-8094-4854-8742-740af3ea43ff Work Title STILL NOT SURE" at bounding box center [889, 148] width 915 height 34
paste input "TEJO"
click at [1256, 344] on button "Search" at bounding box center [1296, 334] width 102 height 34
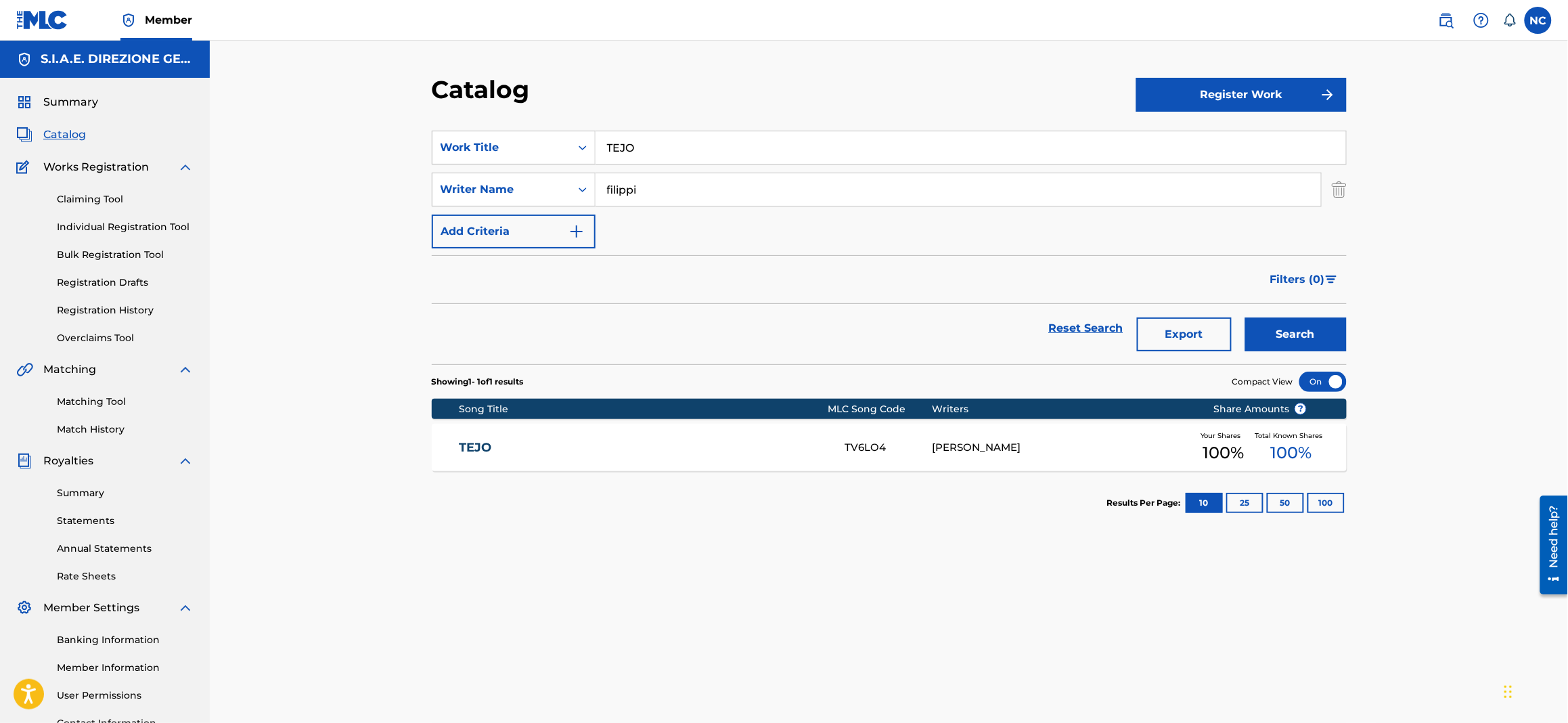
drag, startPoint x: 715, startPoint y: 127, endPoint x: 705, endPoint y: 143, distance: 18.9
click at [715, 127] on section "SearchWithCriteria1622c31d-8094-4854-8742-740af3ea43ff Work Title TEJO SearchWi…" at bounding box center [889, 239] width 915 height 250
drag, startPoint x: 705, startPoint y: 145, endPoint x: 598, endPoint y: 157, distance: 107.7
click at [598, 157] on input "TEJO" at bounding box center [970, 148] width 751 height 33
paste input "HE OPEN DOORS"
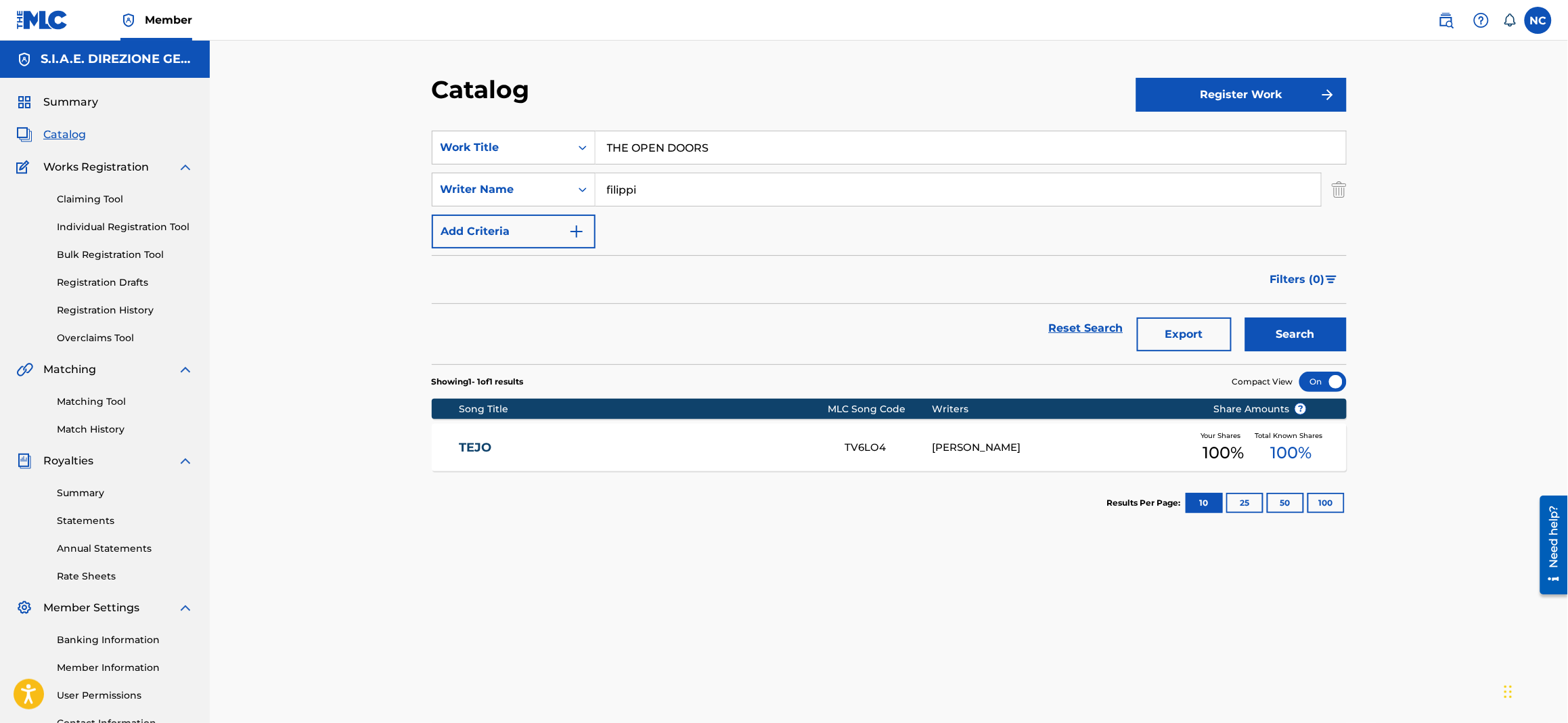
click at [1319, 340] on button "Search" at bounding box center [1296, 334] width 102 height 34
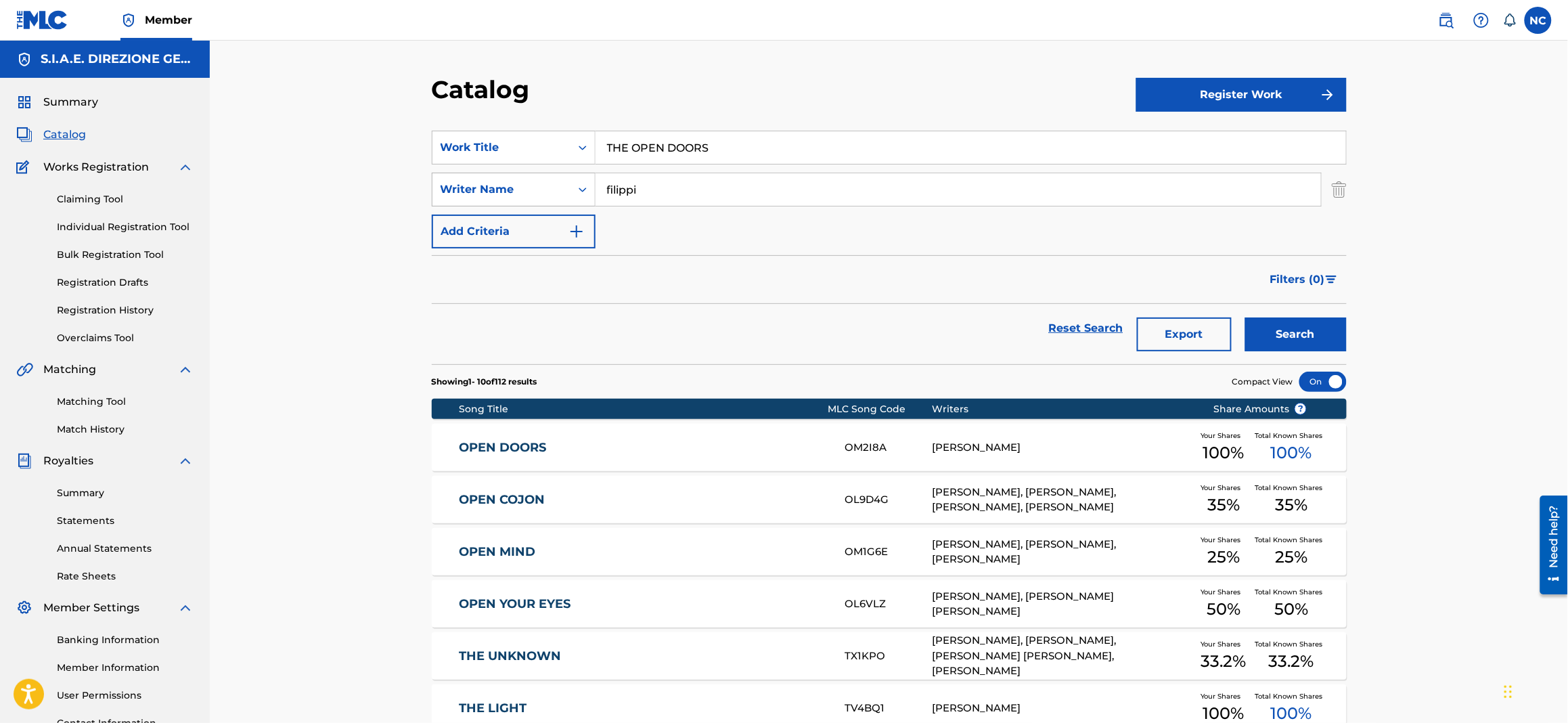
drag, startPoint x: 820, startPoint y: 142, endPoint x: 458, endPoint y: 183, distance: 364.3
click at [458, 183] on div "SearchWithCriteria1622c31d-8094-4854-8742-740af3ea43ff Work Title THE OPEN DOOR…" at bounding box center [889, 189] width 915 height 118
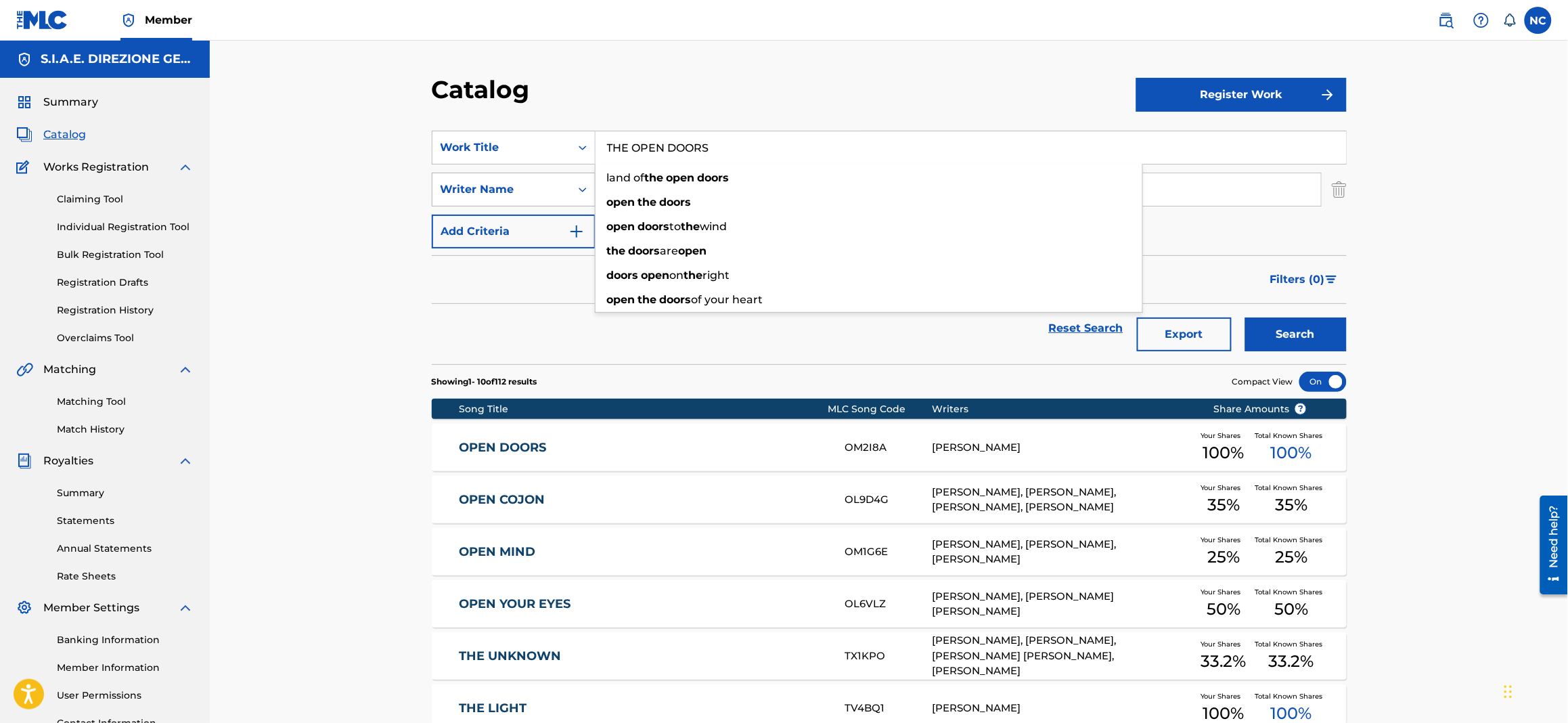
paste input "PEACEFUL WARRIOR"
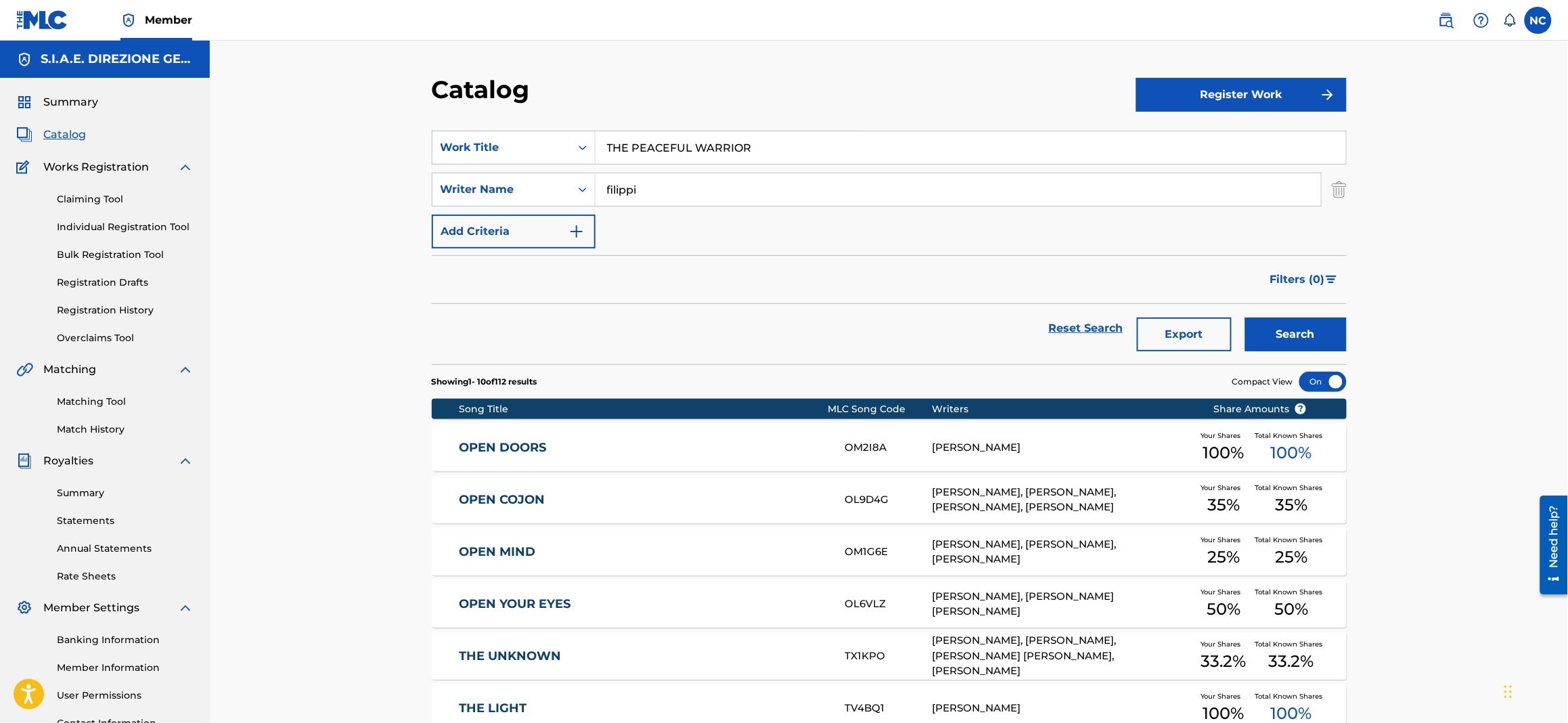
click at [1283, 329] on button "Search" at bounding box center [1296, 334] width 102 height 34
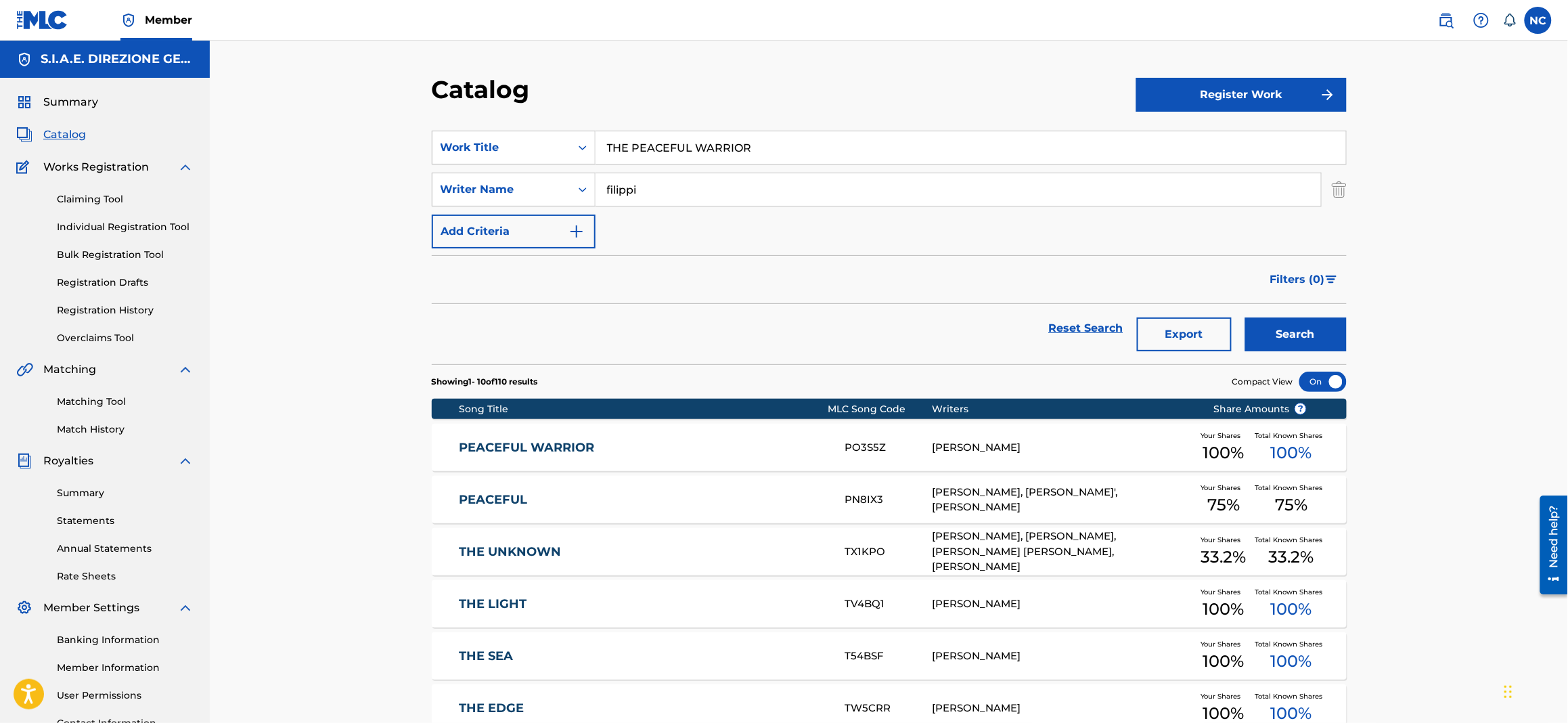
drag, startPoint x: 712, startPoint y: 150, endPoint x: 427, endPoint y: 150, distance: 285.0
click at [427, 150] on div "Catalog Register Work SearchWithCriteria1622c31d-8094-4854-8742-740af3ea43ff Wo…" at bounding box center [889, 542] width 947 height 935
paste input "IMELAPSE"
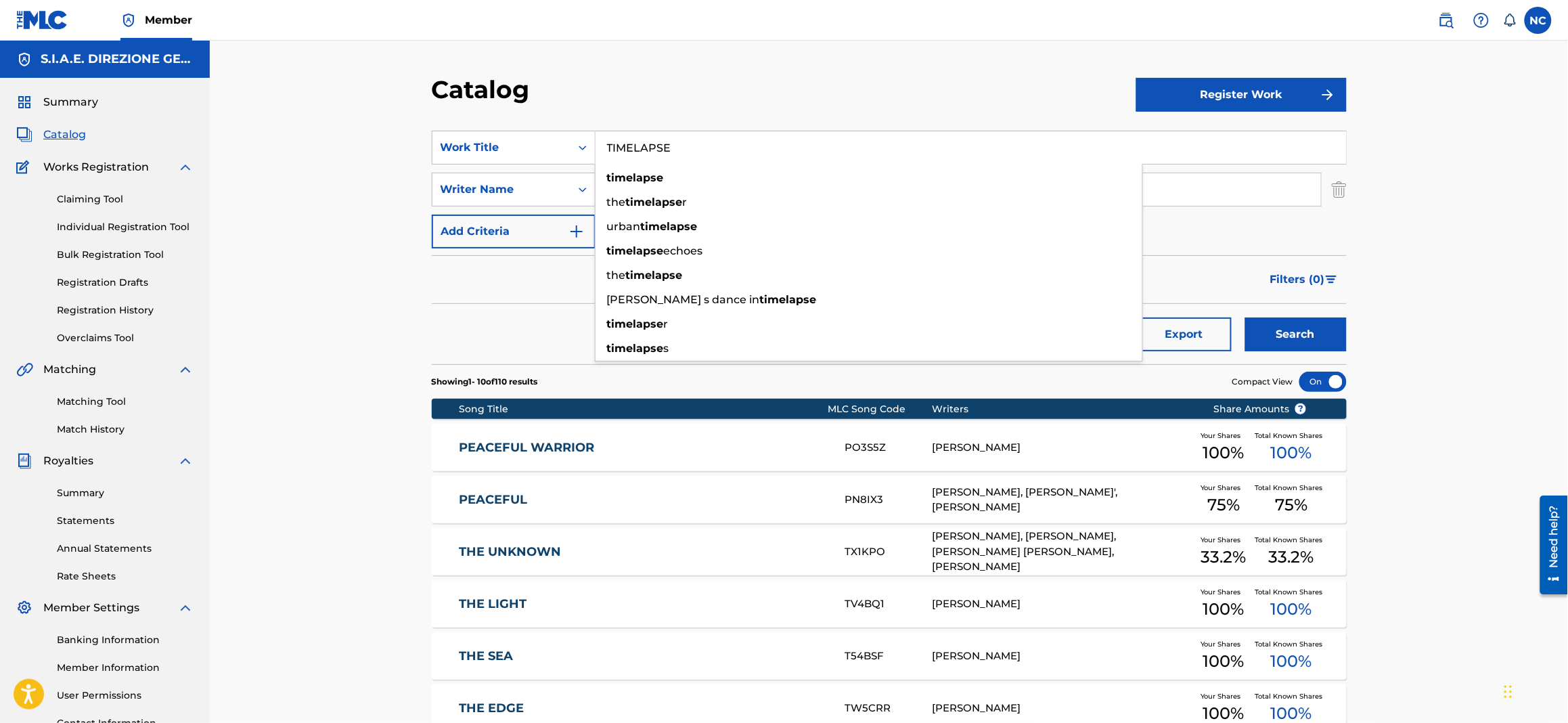
click at [1293, 337] on button "Search" at bounding box center [1296, 334] width 102 height 34
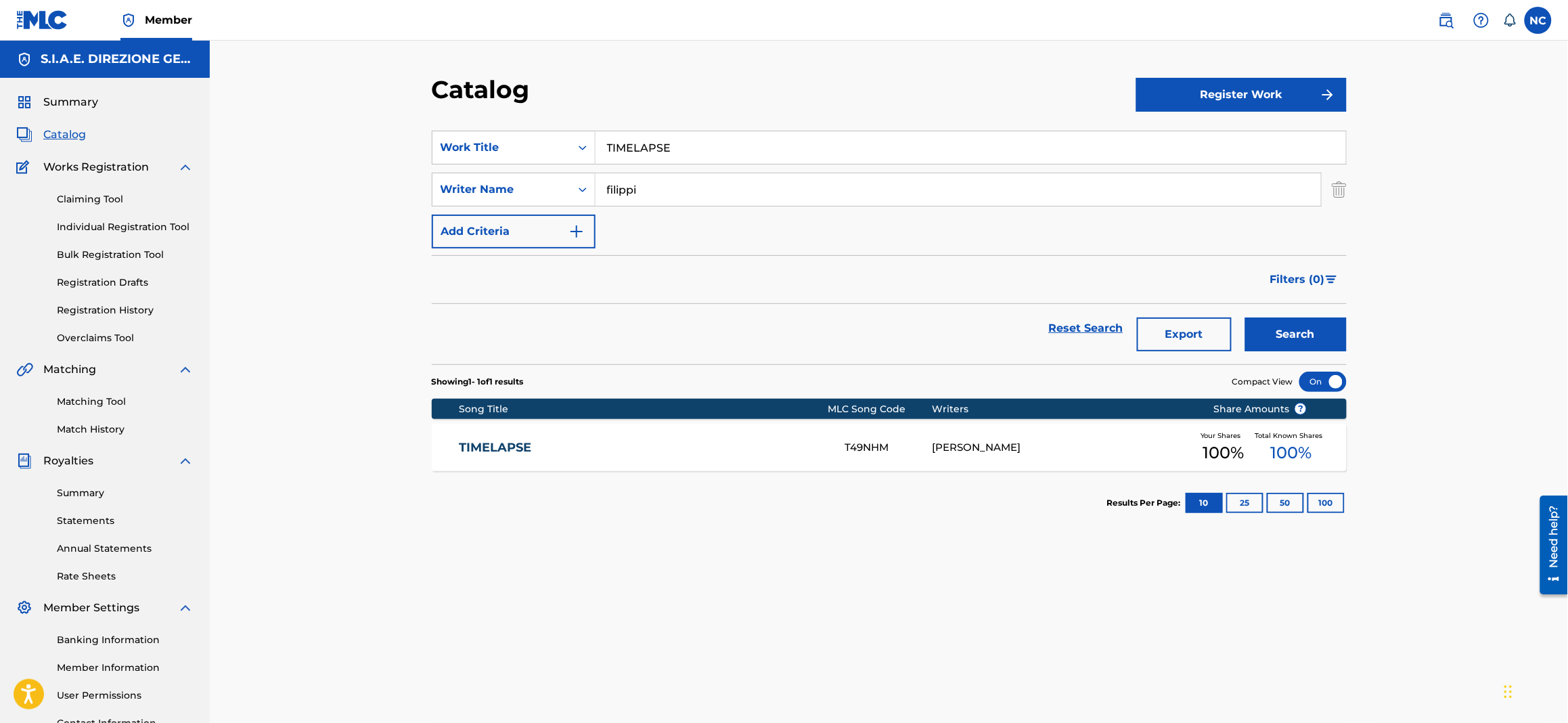
drag, startPoint x: 711, startPoint y: 148, endPoint x: 596, endPoint y: 150, distance: 115.0
click at [596, 150] on input "TIMELAPSE" at bounding box center [970, 148] width 751 height 33
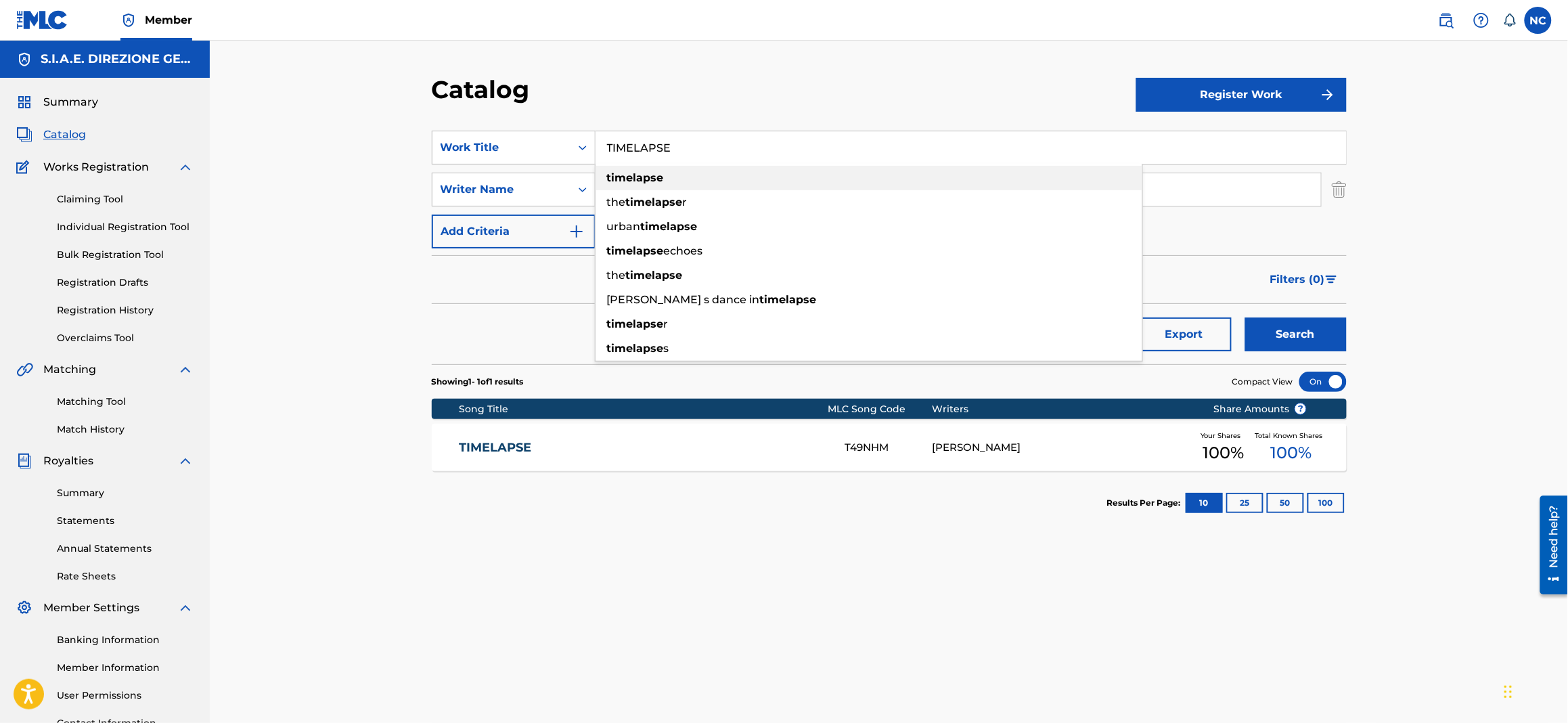
paste input "RE QUADRI"
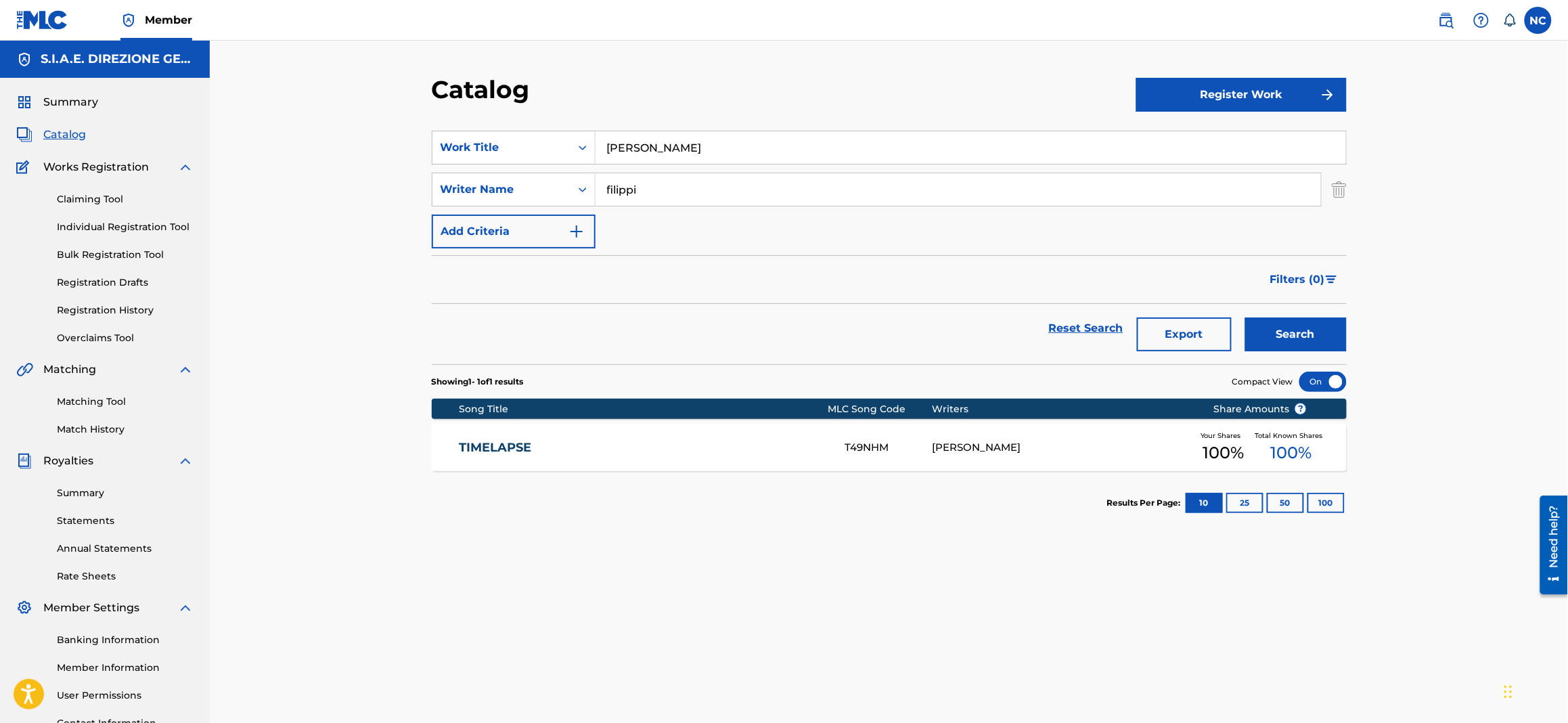
click at [1313, 340] on button "Search" at bounding box center [1296, 334] width 102 height 34
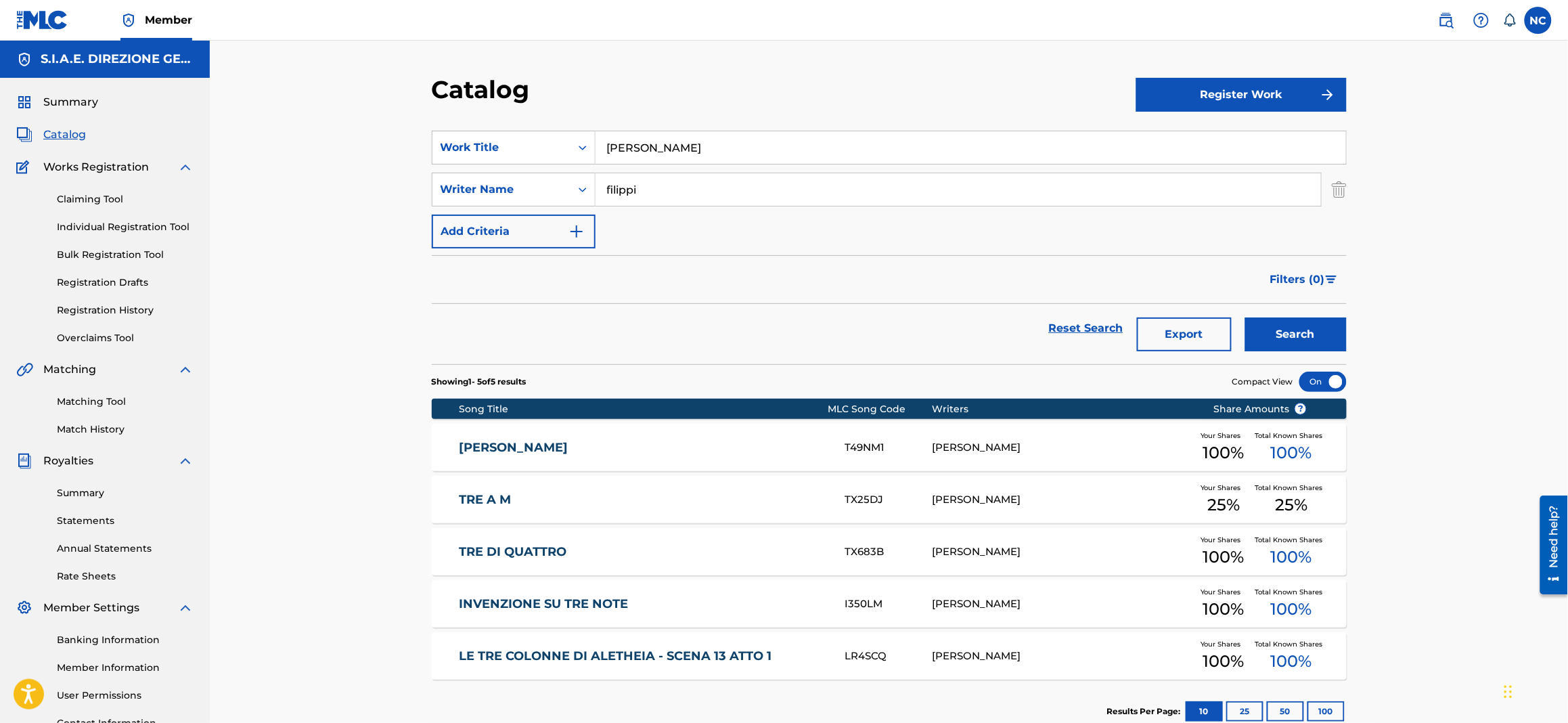
drag, startPoint x: 678, startPoint y: 149, endPoint x: 430, endPoint y: 149, distance: 248.0
click at [430, 149] on div "Catalog Register Work SearchWithCriteria1622c31d-8094-4854-8742-740af3ea43ff Wo…" at bounding box center [889, 424] width 947 height 700
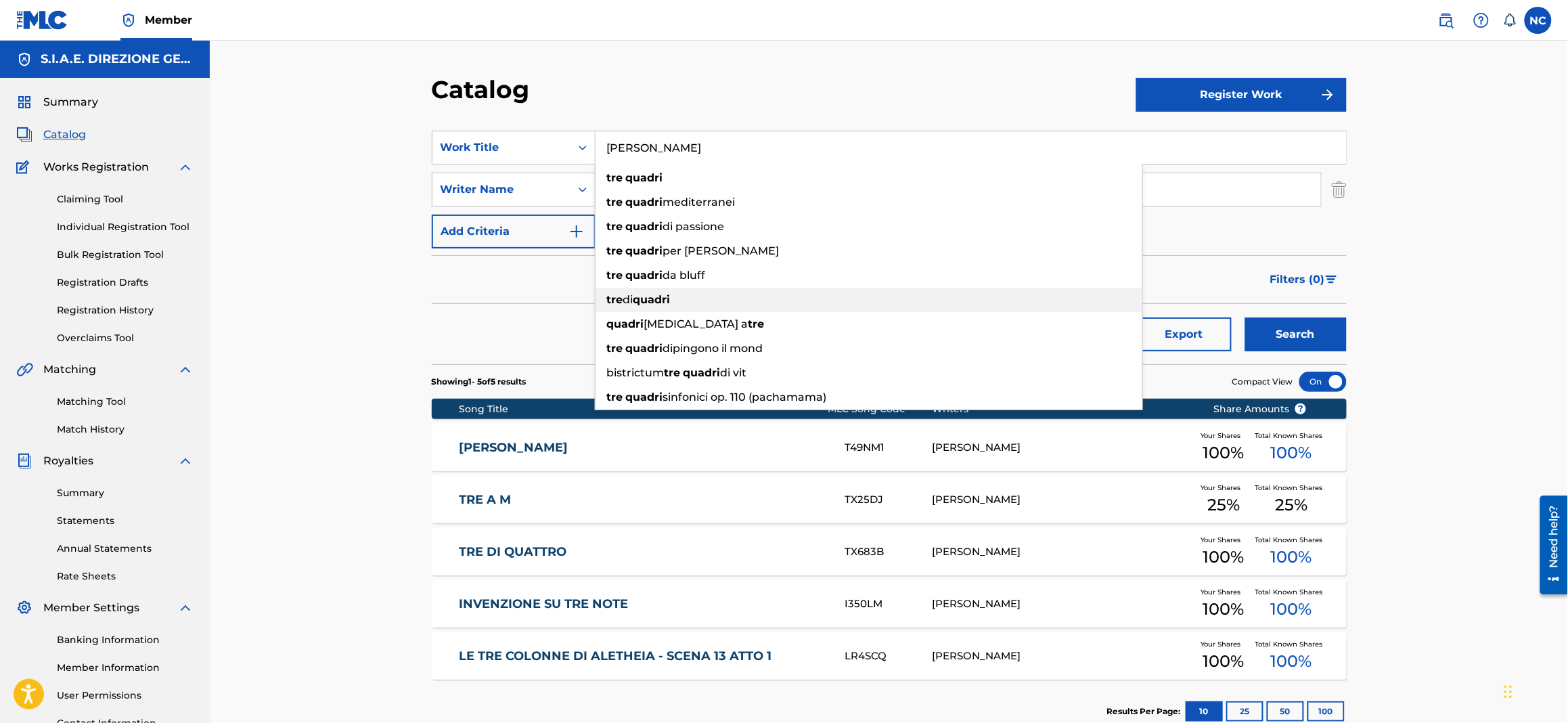
paste input "WALTZ FOR [PERSON_NAME]"
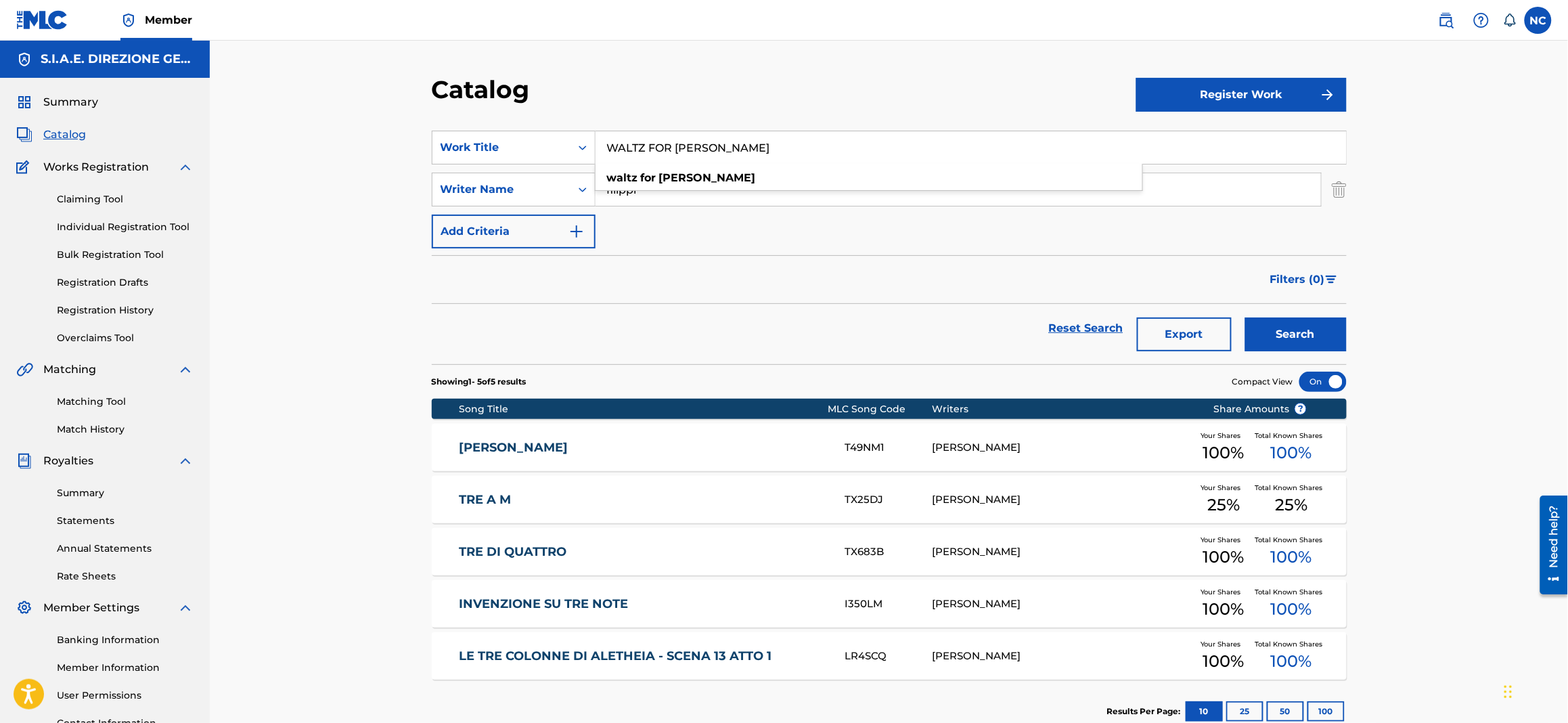
type input "WALTZ FOR [PERSON_NAME]"
click at [1320, 344] on button "Search" at bounding box center [1296, 334] width 102 height 34
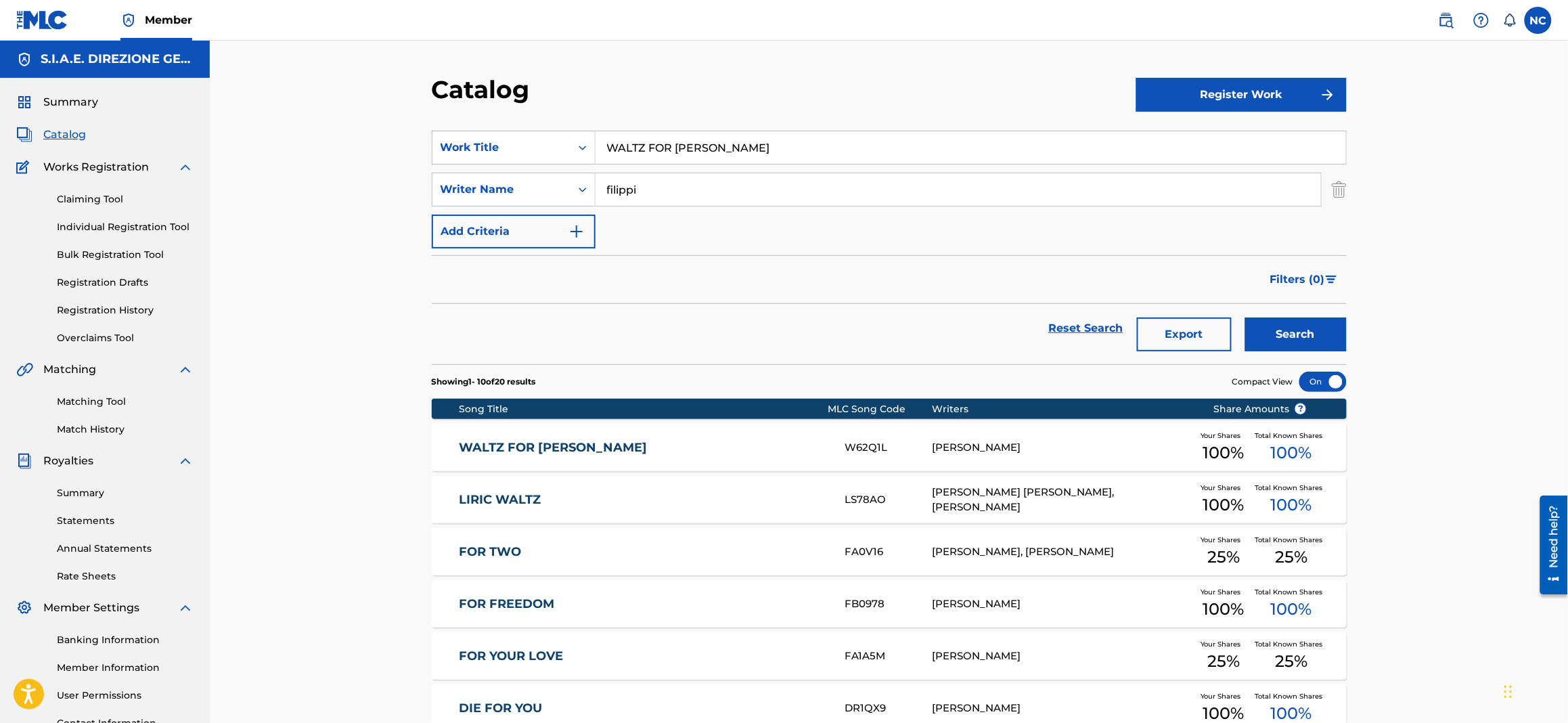
drag, startPoint x: 661, startPoint y: 193, endPoint x: 602, endPoint y: 182, distance: 60.0
click at [602, 182] on input "filippi" at bounding box center [958, 189] width 726 height 33
click at [637, 451] on link "WALTZ FOR [PERSON_NAME]" at bounding box center [642, 447] width 368 height 15
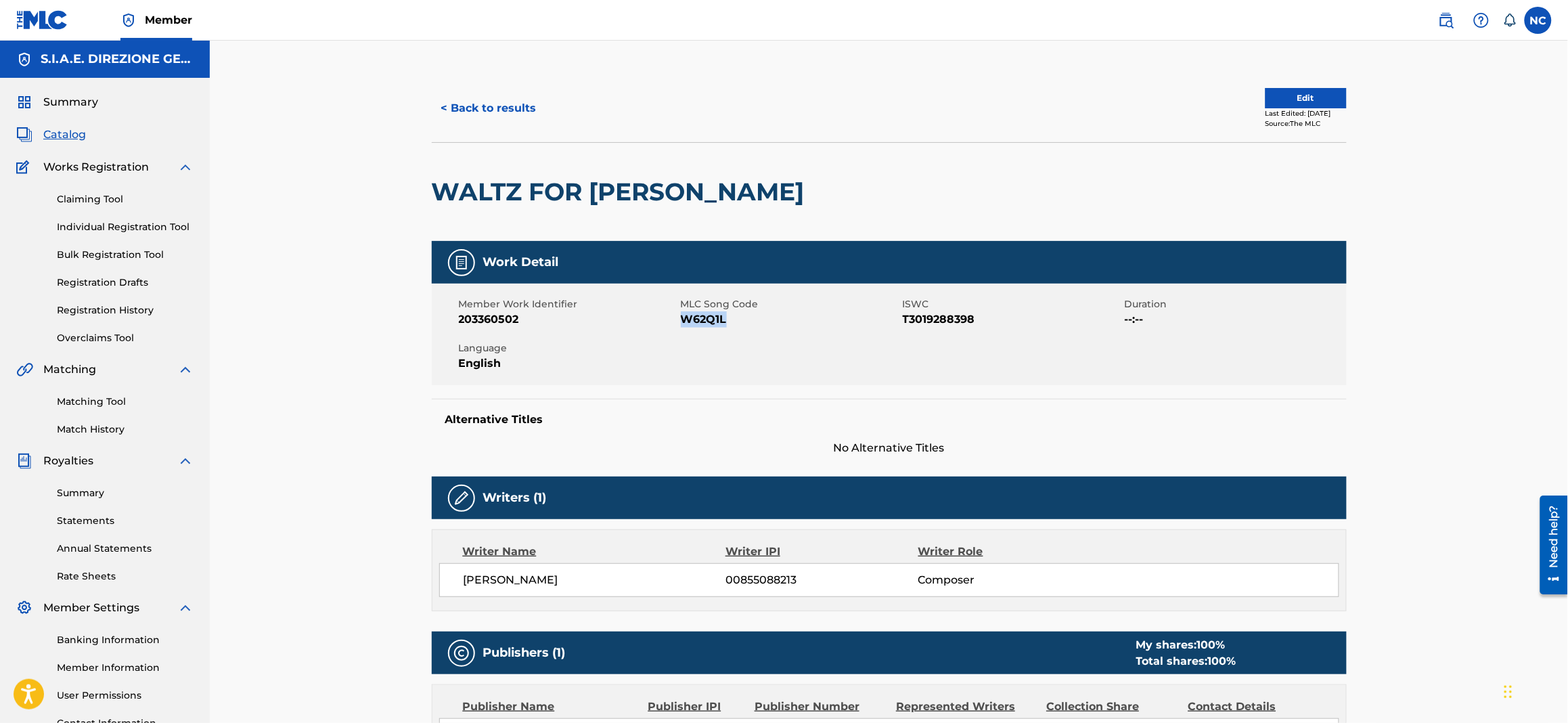
drag, startPoint x: 727, startPoint y: 321, endPoint x: 681, endPoint y: 319, distance: 46.0
click at [681, 319] on span "W62Q1L" at bounding box center [790, 319] width 218 height 16
copy span "W62Q1L"
click at [473, 100] on button "< Back to results" at bounding box center [489, 108] width 114 height 34
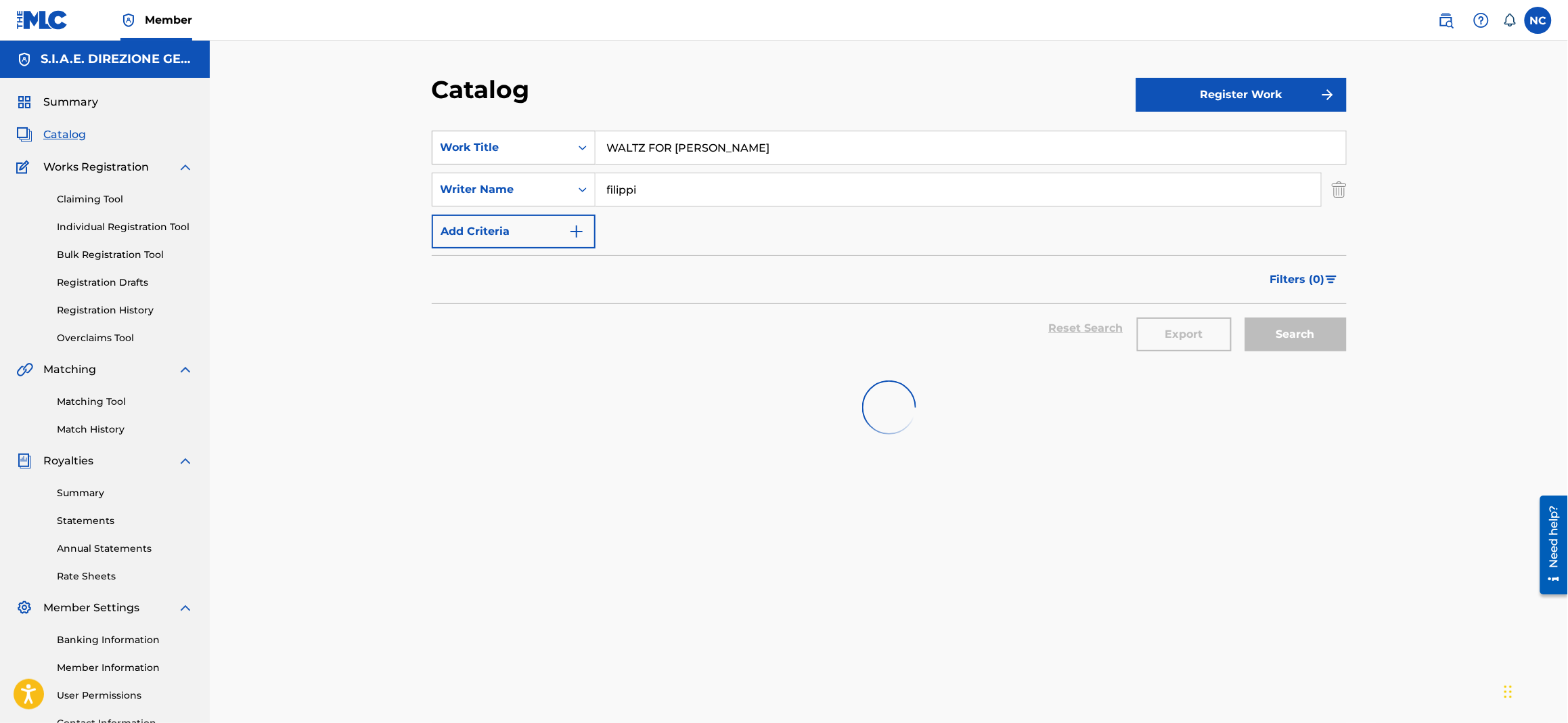
drag, startPoint x: 743, startPoint y: 139, endPoint x: 502, endPoint y: 139, distance: 241.0
click at [502, 139] on div "SearchWithCriteria1622c31d-8094-4854-8742-740af3ea43ff Work Title WALTZ FOR STE…" at bounding box center [889, 148] width 915 height 34
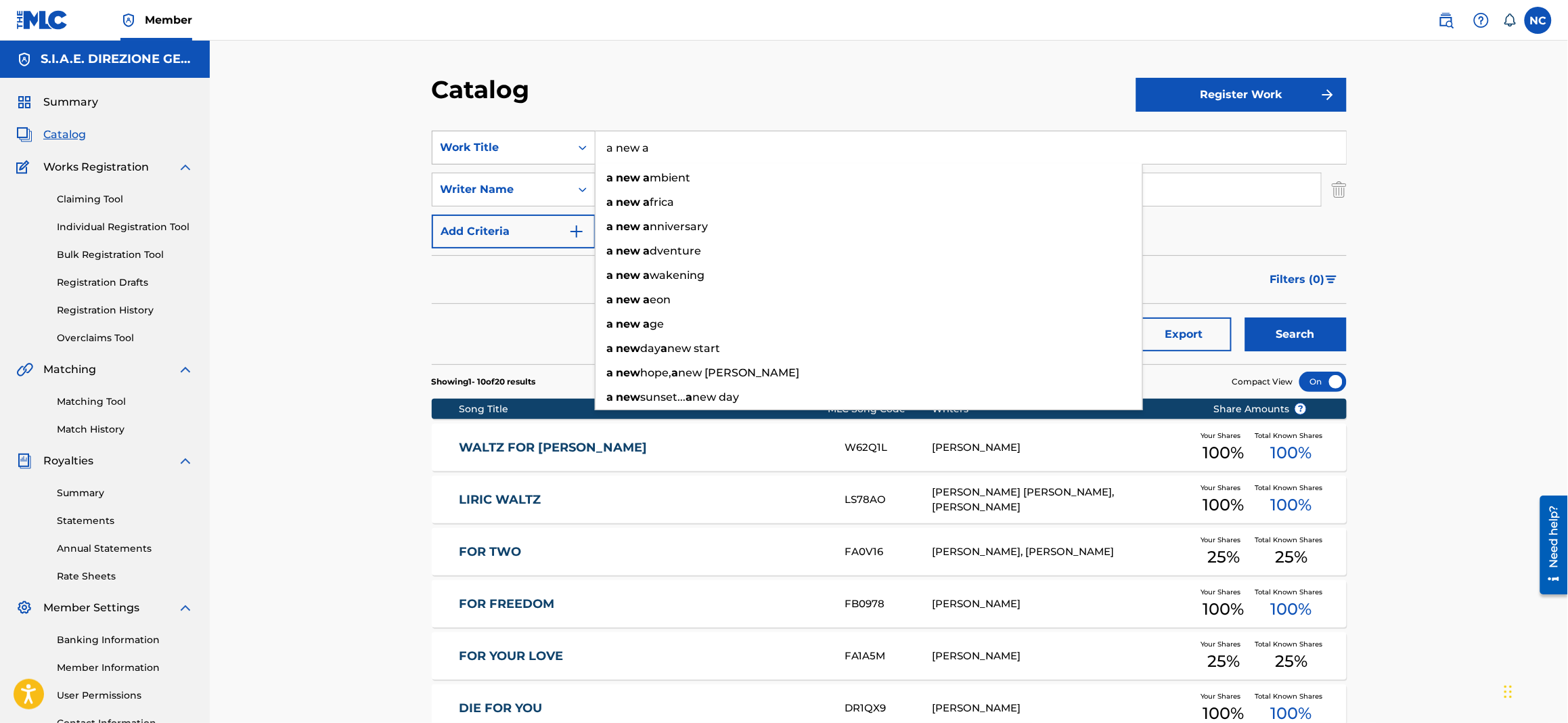
type input "a new a"
click at [1245, 317] on button "Search" at bounding box center [1296, 334] width 102 height 34
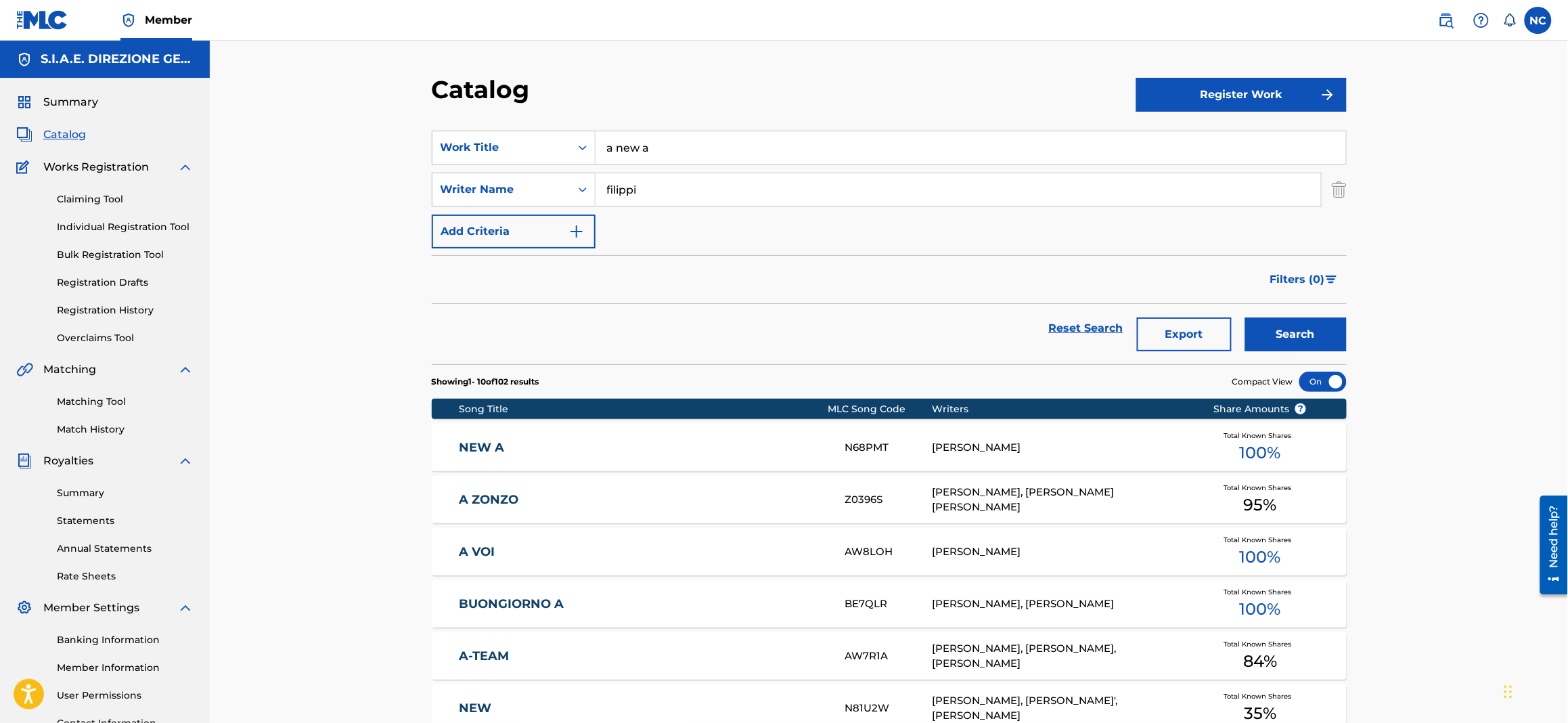
click at [666, 445] on link "NEW A" at bounding box center [642, 447] width 368 height 15
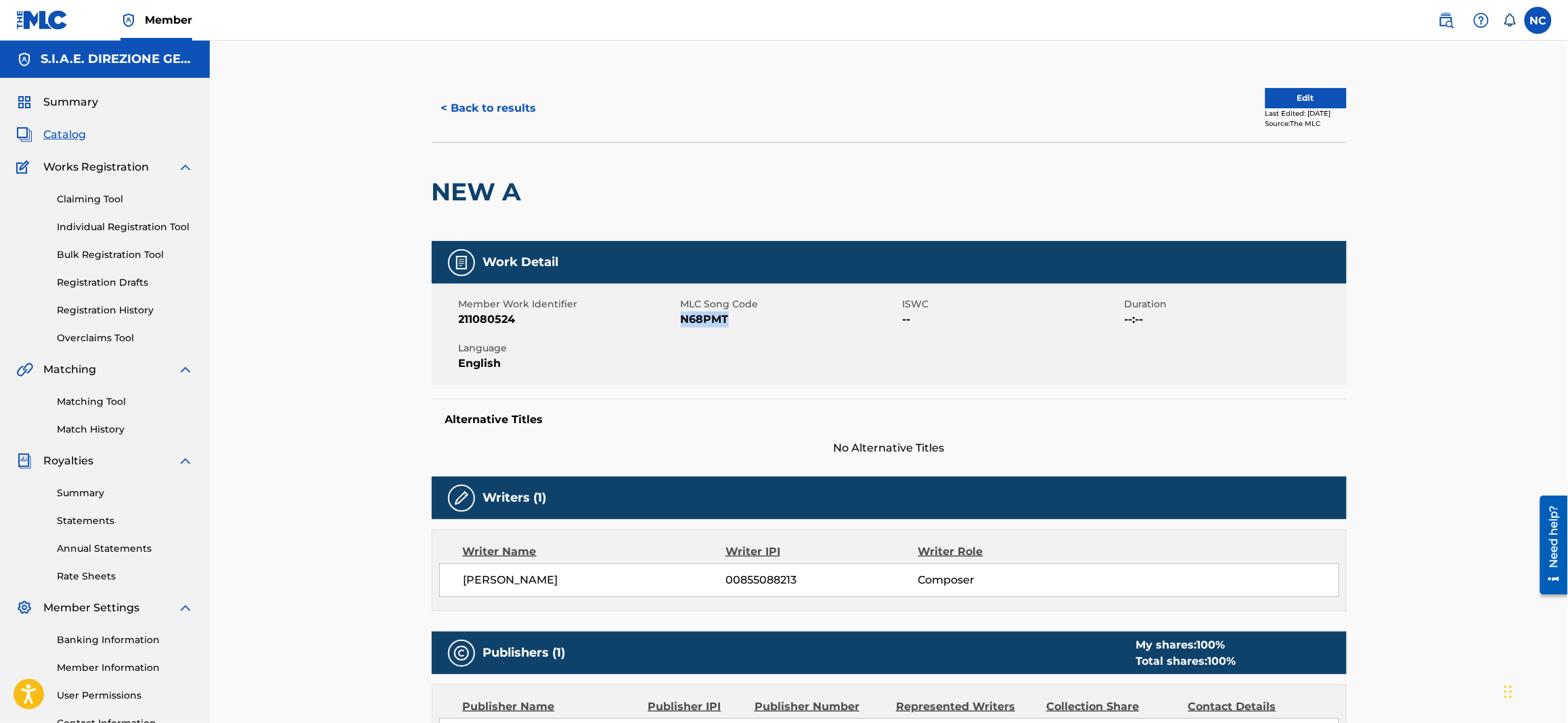
drag, startPoint x: 734, startPoint y: 312, endPoint x: 680, endPoint y: 321, distance: 54.7
click at [681, 321] on span "N68PMT" at bounding box center [790, 319] width 218 height 16
copy span "N68PMT"
click at [69, 136] on span "Catalog" at bounding box center [64, 134] width 42 height 16
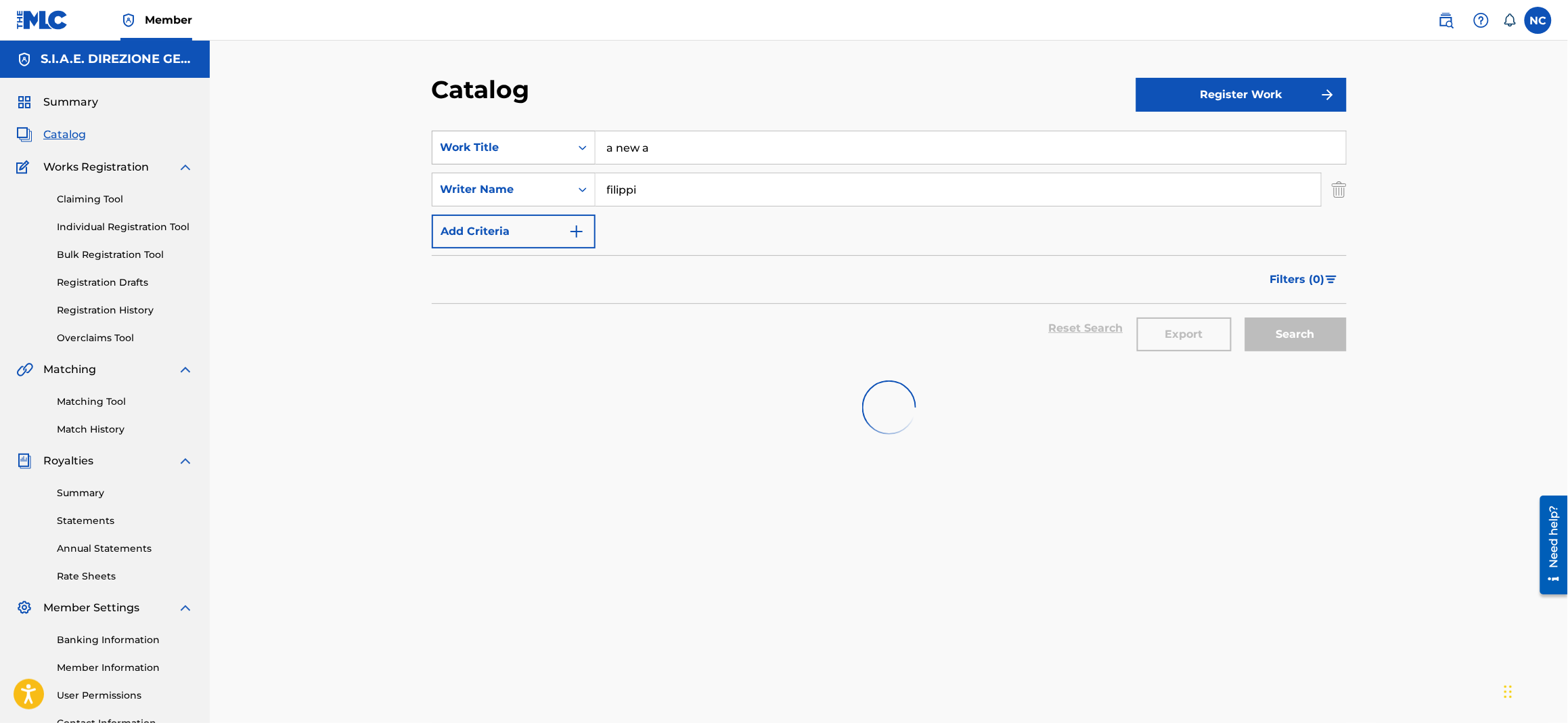
drag, startPoint x: 688, startPoint y: 142, endPoint x: 515, endPoint y: 142, distance: 173.0
click at [515, 142] on div "SearchWithCriteria1622c31d-8094-4854-8742-740af3ea43ff Work Title a new a" at bounding box center [889, 148] width 915 height 34
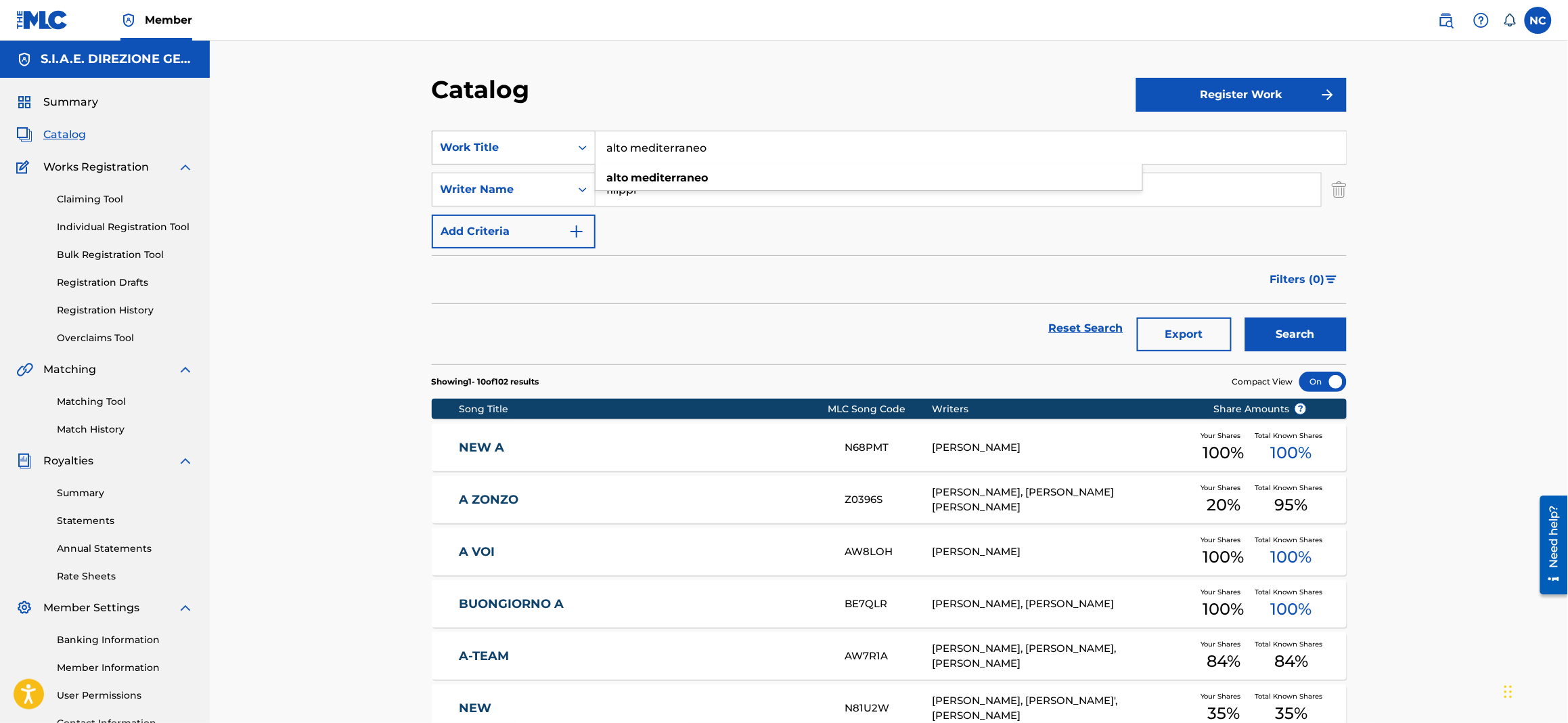
type input "alto mediterraneo"
click at [1245, 317] on button "Search" at bounding box center [1296, 334] width 102 height 34
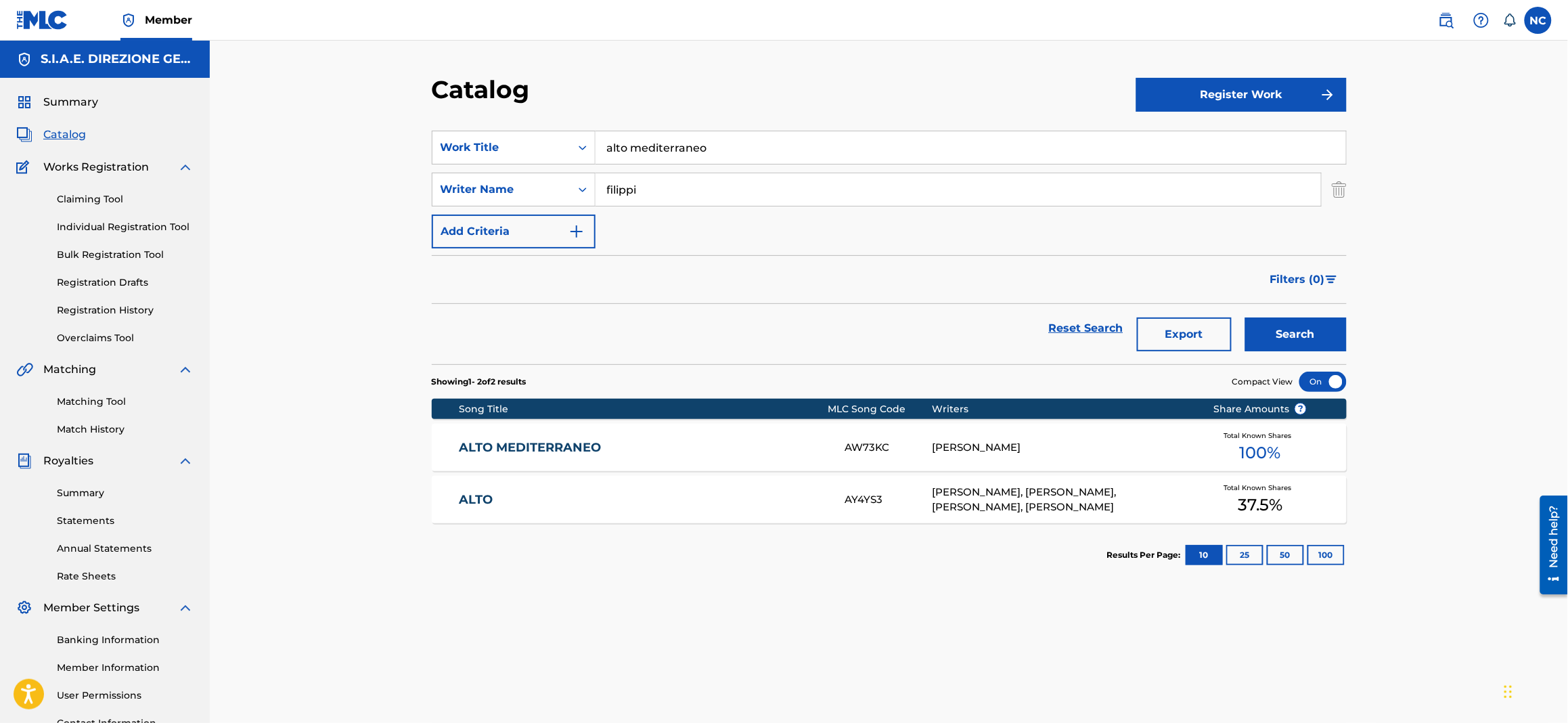
click at [554, 440] on link "ALTO MEDITERRANEO" at bounding box center [642, 447] width 368 height 15
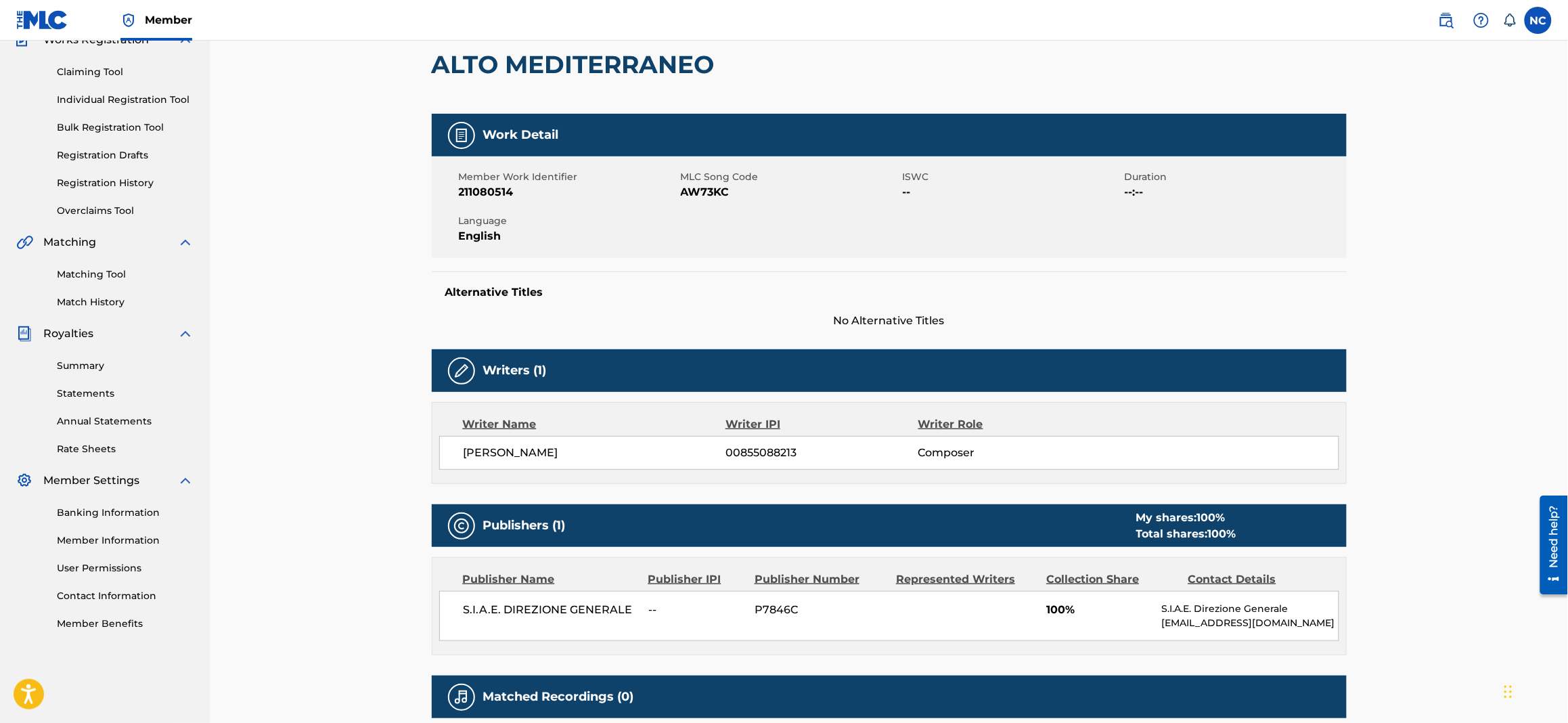
scroll to position [83, 0]
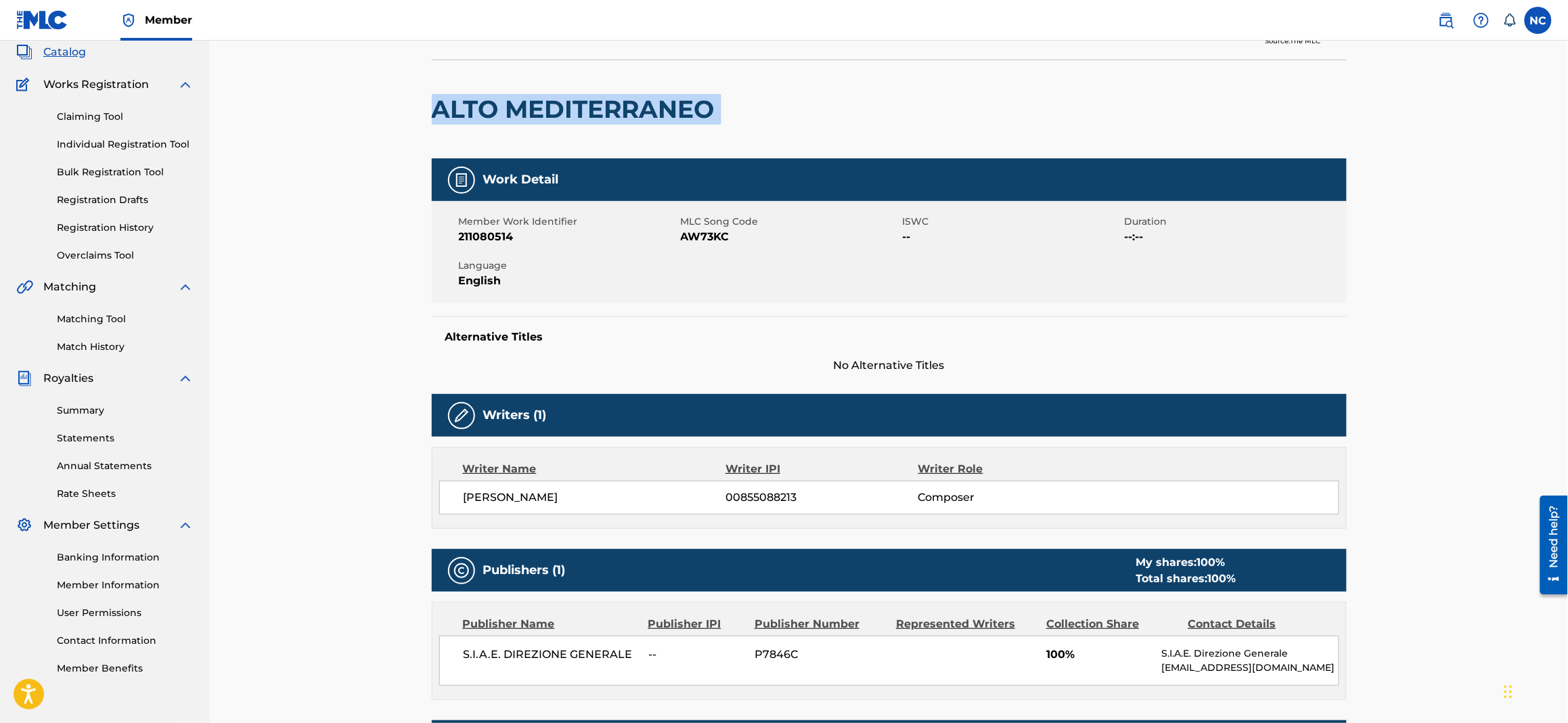
drag, startPoint x: 622, startPoint y: 101, endPoint x: 438, endPoint y: 100, distance: 184.0
click at [438, 100] on div "ALTO MEDITERRANEO" at bounding box center [889, 109] width 915 height 99
copy div "ALTO MEDITERRANEO"
drag, startPoint x: 732, startPoint y: 225, endPoint x: 692, endPoint y: 232, distance: 40.6
click at [692, 232] on div "MLC Song Code AW73KC" at bounding box center [792, 230] width 222 height 31
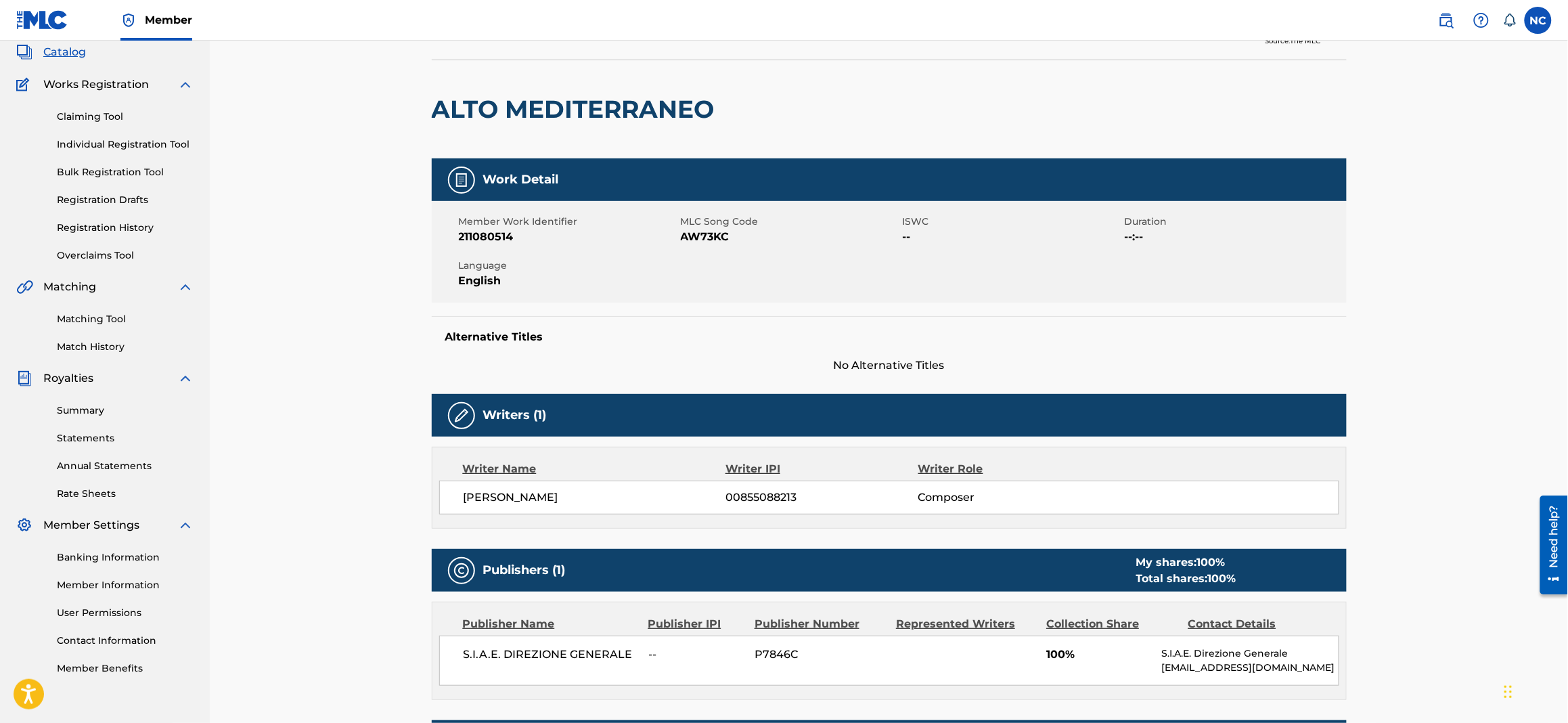
click at [767, 244] on span "AW73KC" at bounding box center [790, 237] width 218 height 16
drag, startPoint x: 751, startPoint y: 230, endPoint x: 682, endPoint y: 239, distance: 69.6
click at [682, 239] on span "AW73KC" at bounding box center [790, 237] width 218 height 16
copy span "AW73KC"
drag, startPoint x: 57, startPoint y: 54, endPoint x: 394, endPoint y: 177, distance: 358.7
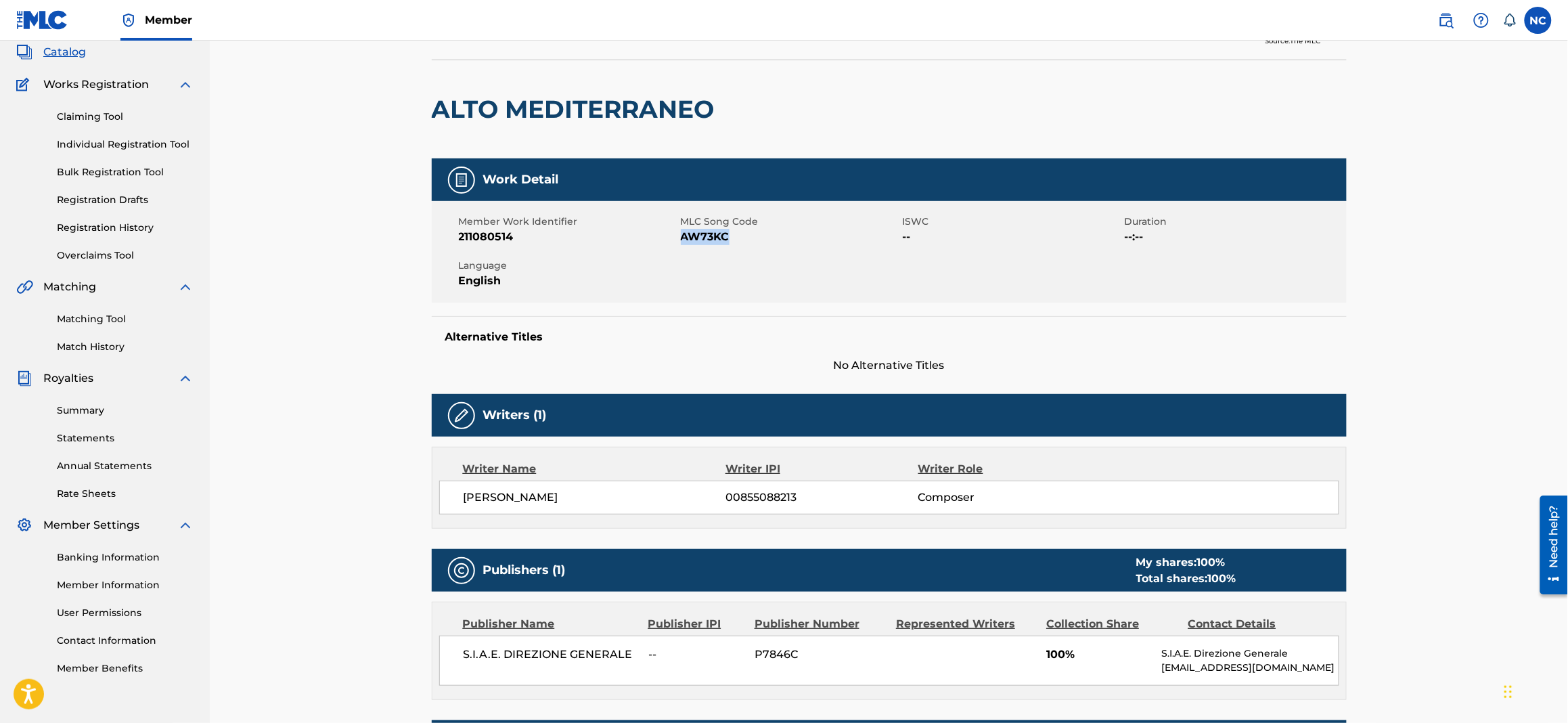
click at [58, 53] on span "Catalog" at bounding box center [64, 51] width 42 height 16
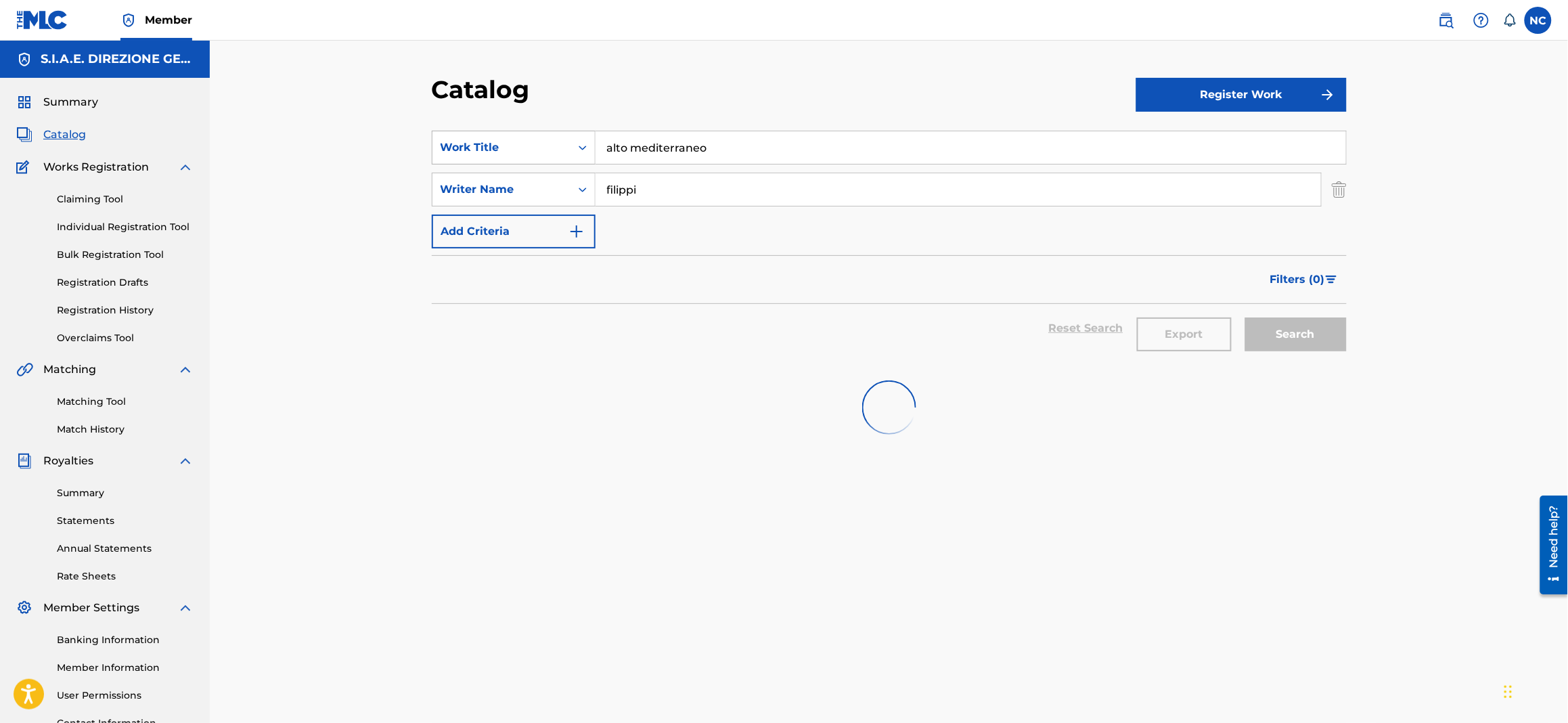
drag, startPoint x: 774, startPoint y: 143, endPoint x: 531, endPoint y: 143, distance: 243.0
click at [531, 143] on div "SearchWithCriteria1622c31d-8094-4854-8742-740af3ea43ff Work Title alto mediterr…" at bounding box center [889, 148] width 915 height 34
paste input "AMARCORD DAYS"
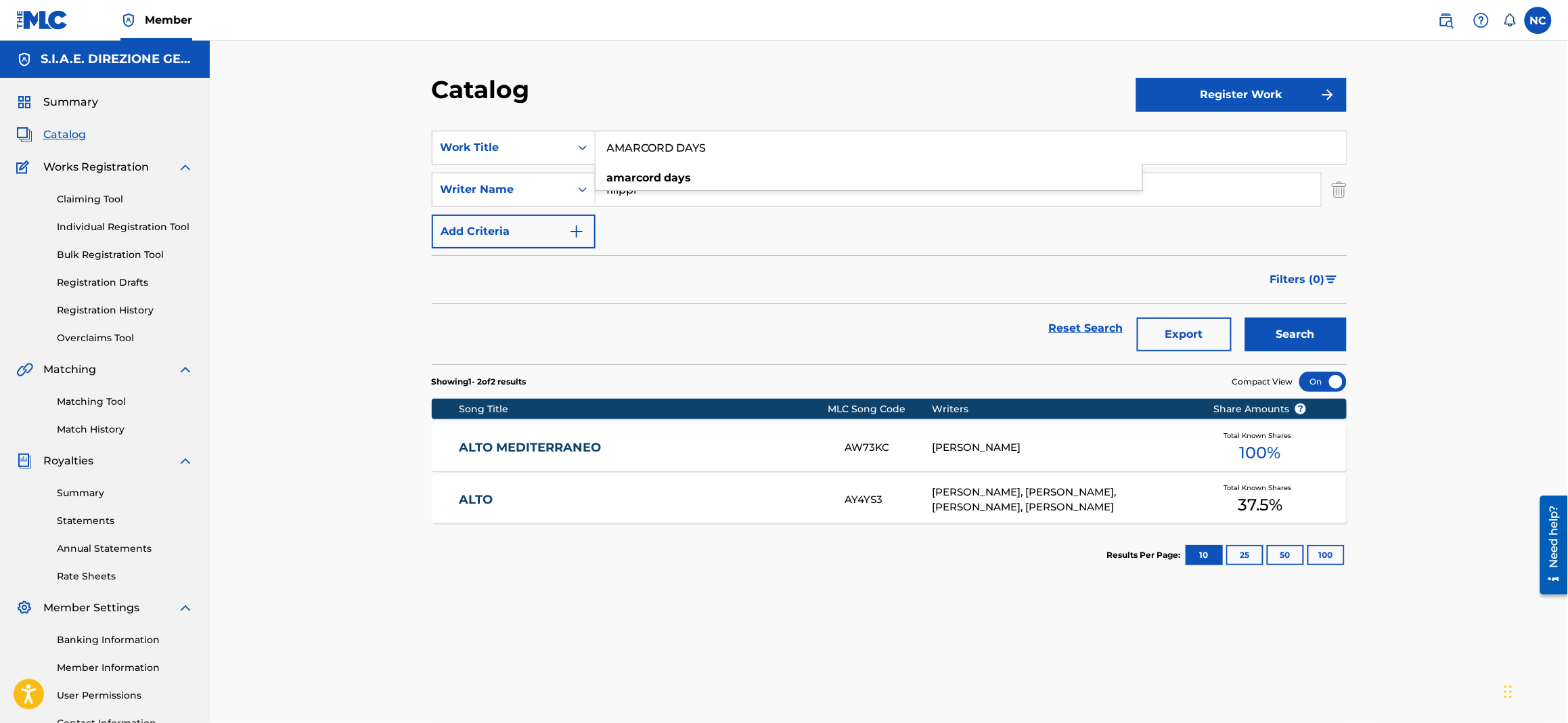
type input "AMARCORD DAYS"
click at [1294, 328] on button "Search" at bounding box center [1296, 334] width 102 height 34
click at [774, 454] on link "AMARCORD DAYS" at bounding box center [642, 447] width 368 height 15
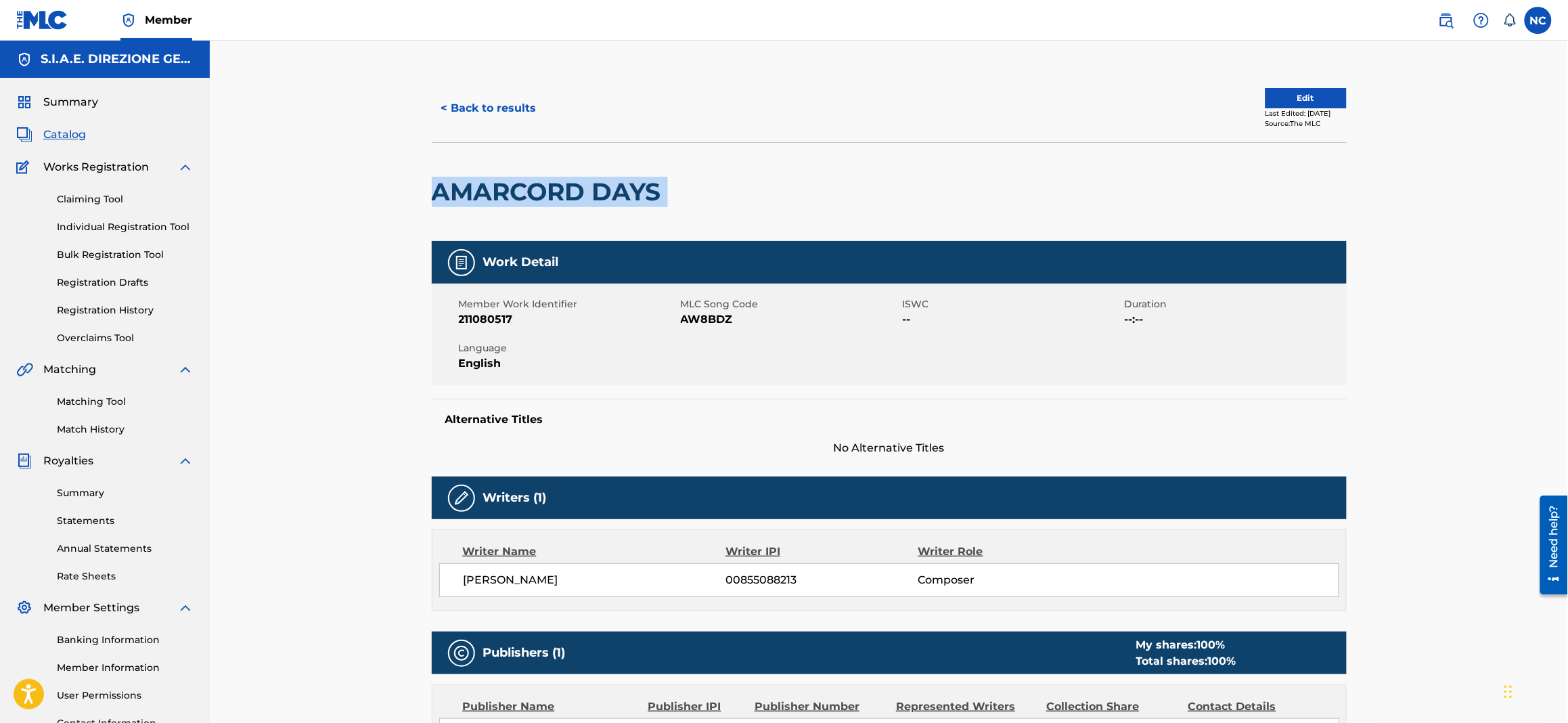
drag, startPoint x: 578, startPoint y: 176, endPoint x: 429, endPoint y: 167, distance: 149.3
click at [429, 167] on div "< Back to results Edit Last Edited: February 22, 2025 Source: The MLC AMARCORD …" at bounding box center [889, 509] width 947 height 868
copy div "AMARCORD DAYS"
drag, startPoint x: 741, startPoint y: 314, endPoint x: 681, endPoint y: 317, distance: 60.1
click at [681, 317] on span "AW8BDZ" at bounding box center [790, 319] width 218 height 16
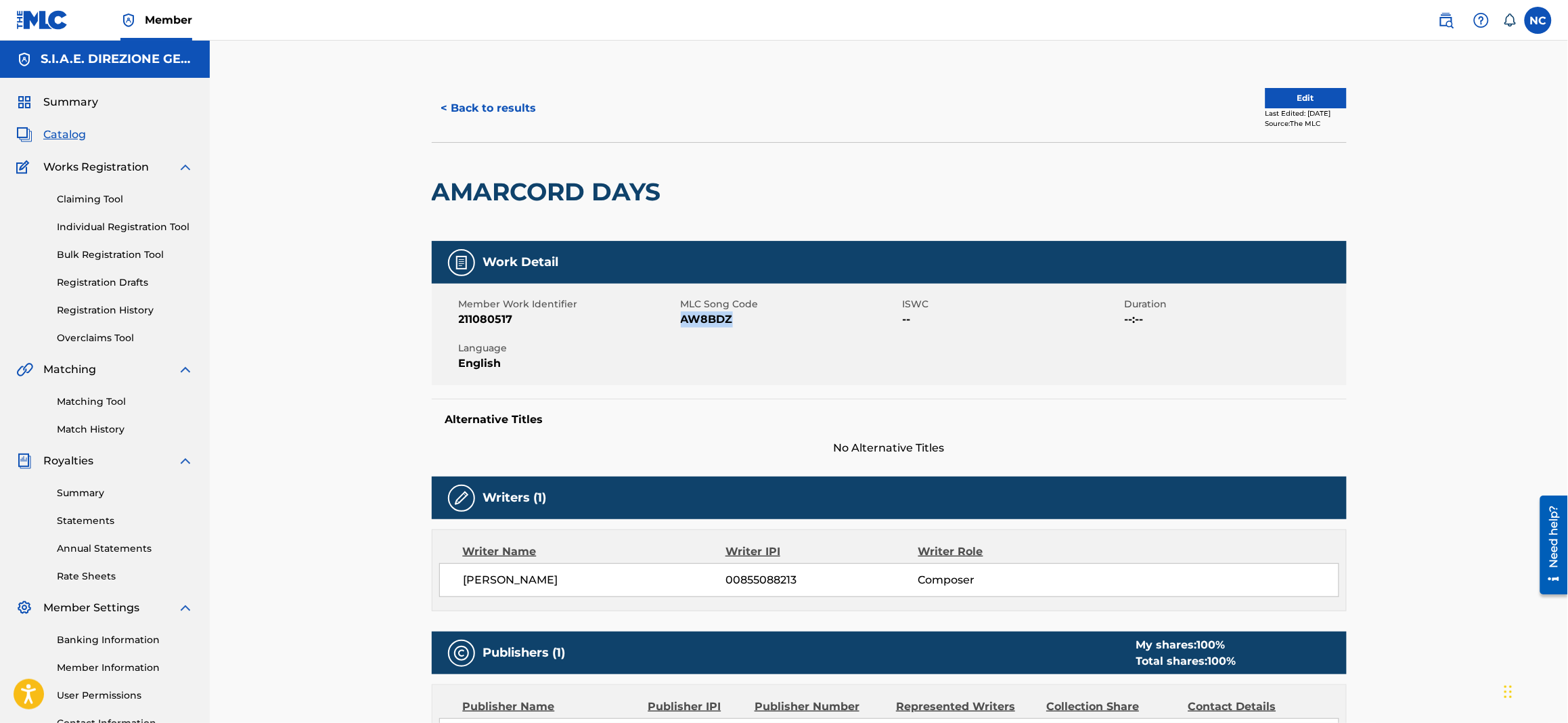
copy span "AW8BDZ"
click at [55, 139] on span "Catalog" at bounding box center [64, 134] width 42 height 16
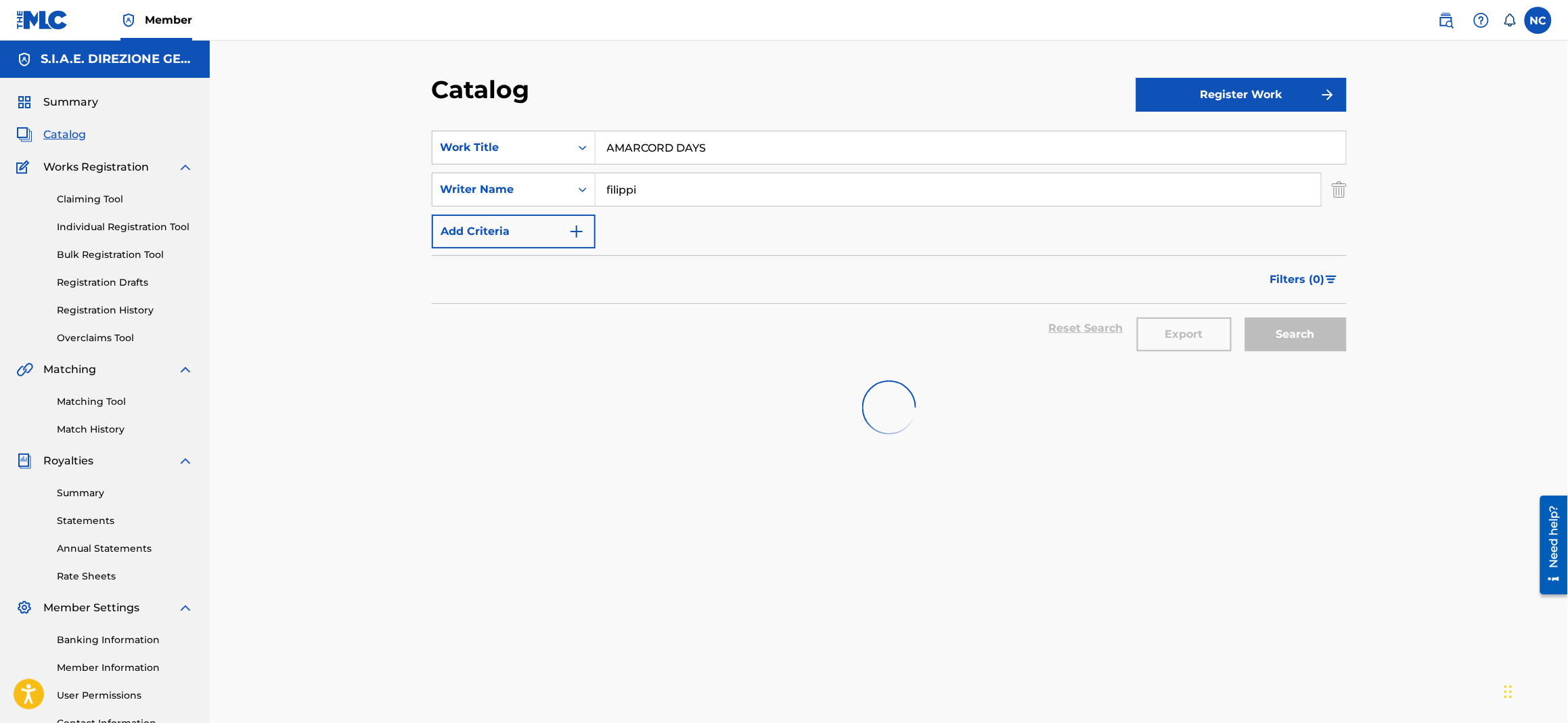
drag, startPoint x: 720, startPoint y: 152, endPoint x: 392, endPoint y: 150, distance: 328.0
click at [392, 150] on div "Catalog Register Work SearchWithCriteria1622c31d-8094-4854-8742-740af3ea43ff Wo…" at bounding box center [889, 407] width 1358 height 733
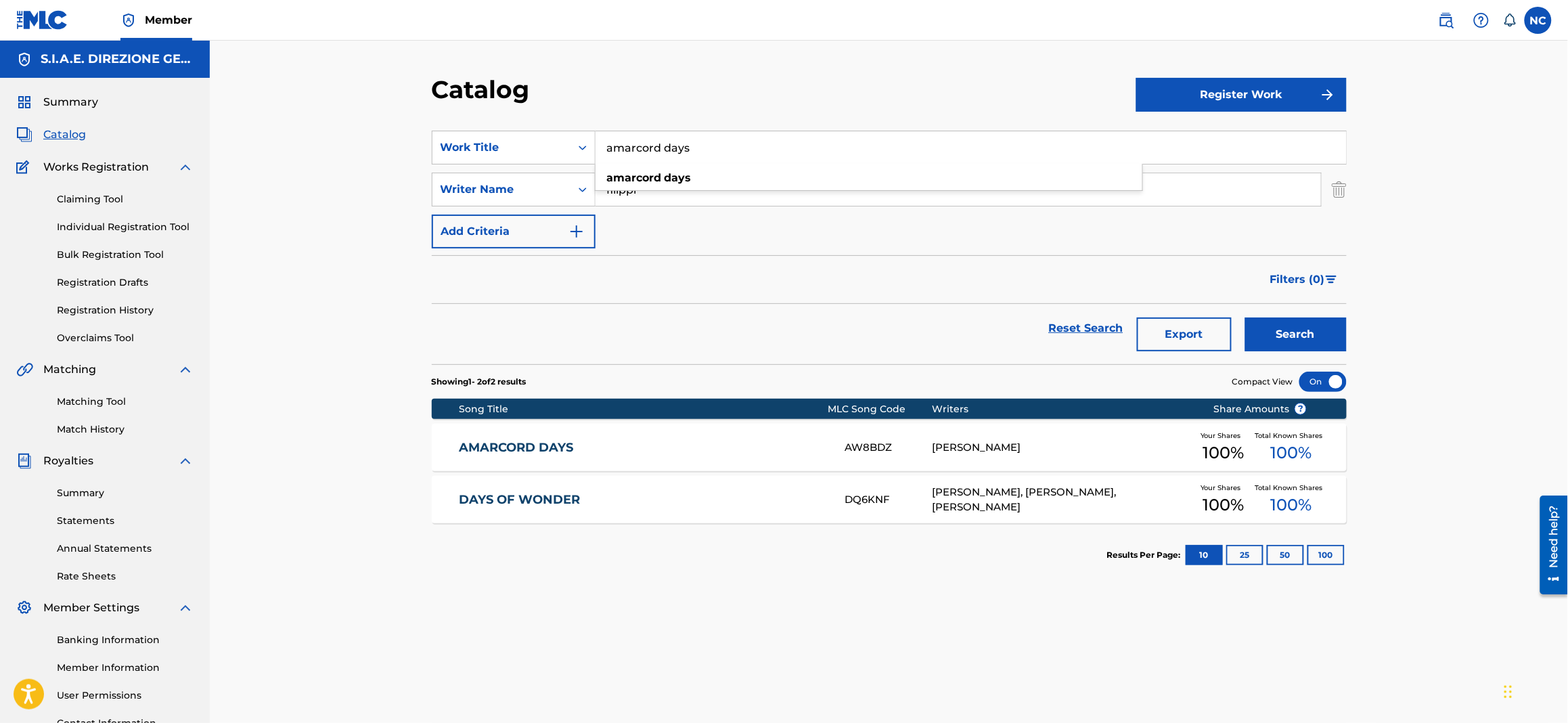
type input "amarcord days"
click at [568, 446] on link "AMARCORD DAYS" at bounding box center [642, 447] width 368 height 15
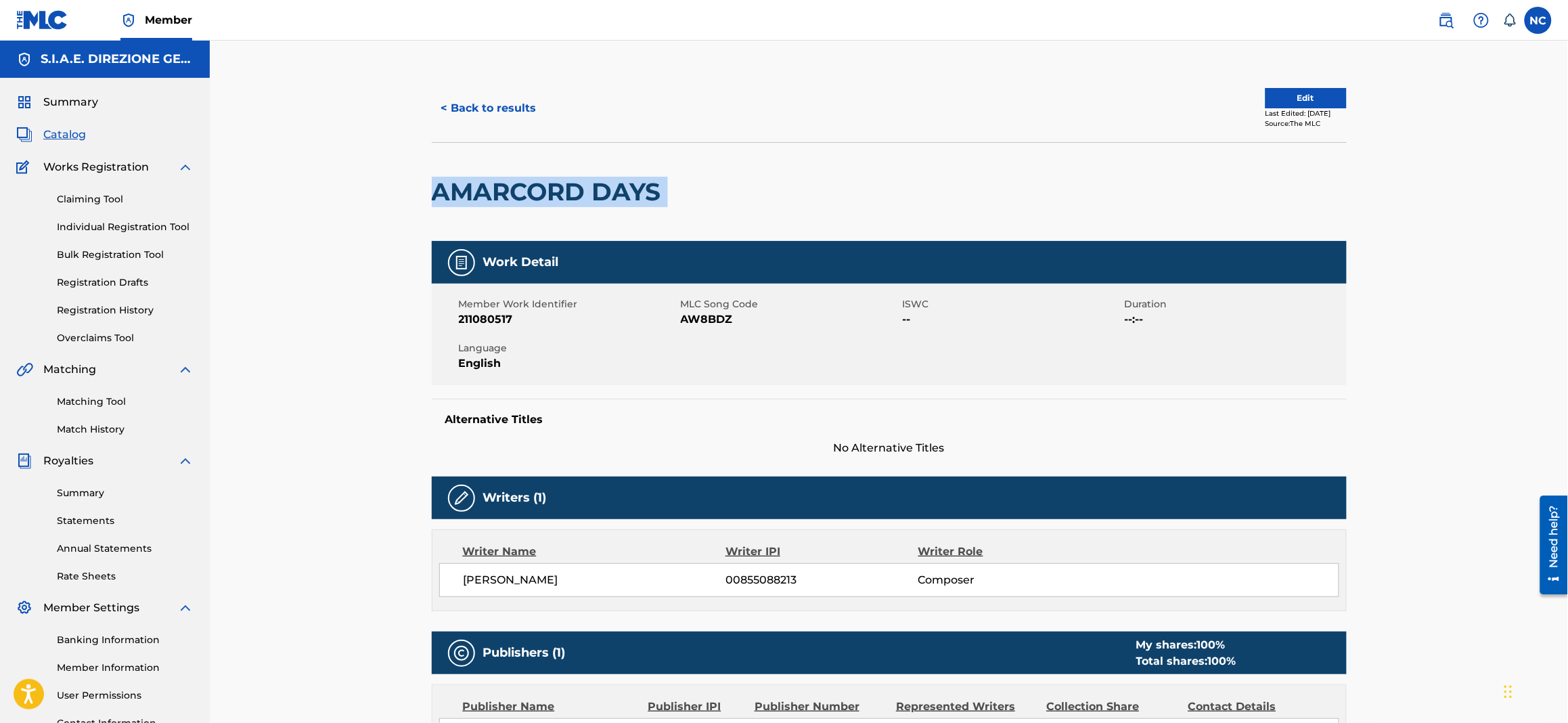
drag, startPoint x: 669, startPoint y: 180, endPoint x: 403, endPoint y: 185, distance: 266.0
click at [403, 185] on div "< Back to results Edit Last Edited: February 22, 2025 Source: The MLC AMARCORD …" at bounding box center [889, 491] width 1358 height 903
drag, startPoint x: 737, startPoint y: 315, endPoint x: 680, endPoint y: 315, distance: 57.0
click at [681, 315] on span "AW8BDZ" at bounding box center [790, 319] width 218 height 16
drag, startPoint x: 703, startPoint y: 194, endPoint x: 361, endPoint y: 164, distance: 343.3
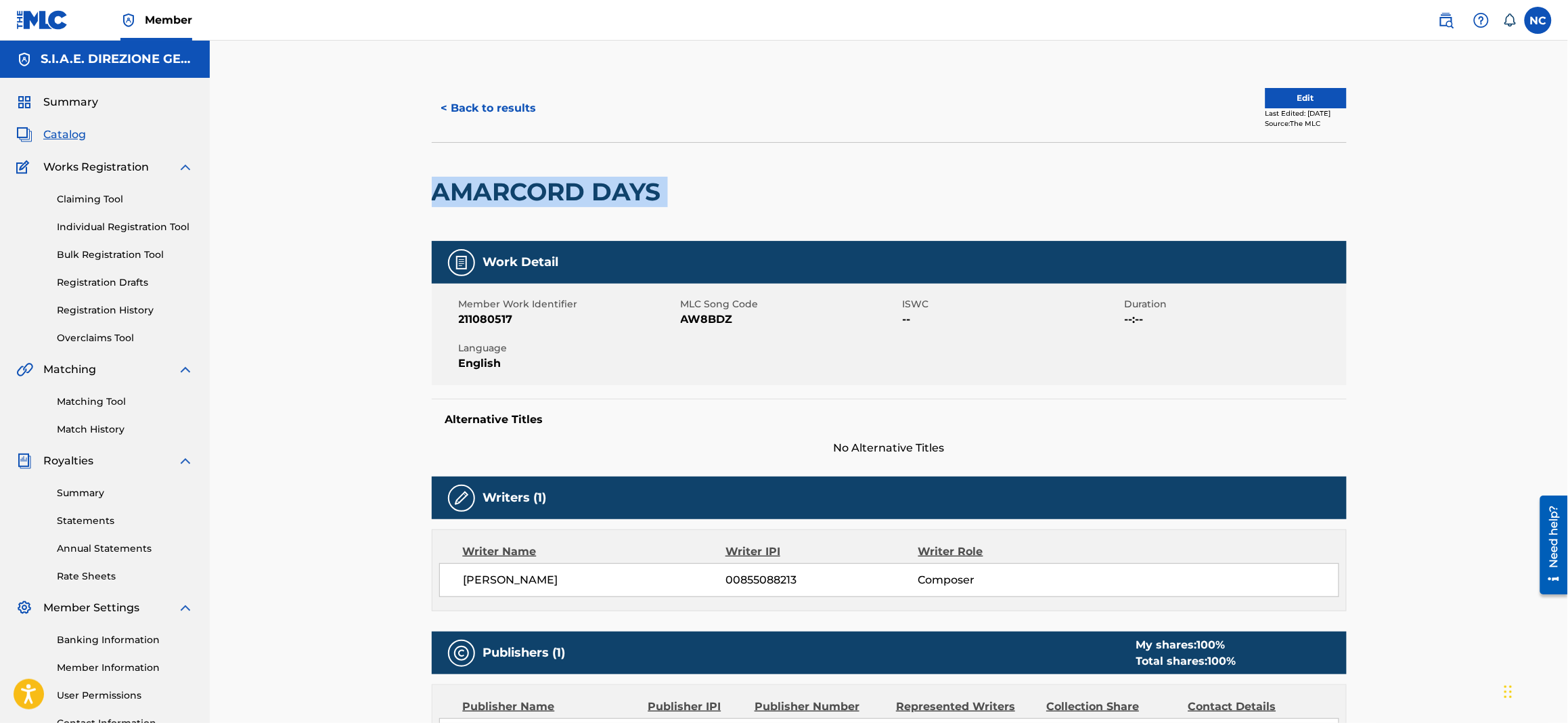
click at [361, 164] on div "< Back to results Edit Last Edited: February 22, 2025 Source: The MLC AMARCORD …" at bounding box center [889, 491] width 1358 height 903
copy div "AMARCORD DAYS"
click at [58, 132] on span "Catalog" at bounding box center [64, 134] width 42 height 16
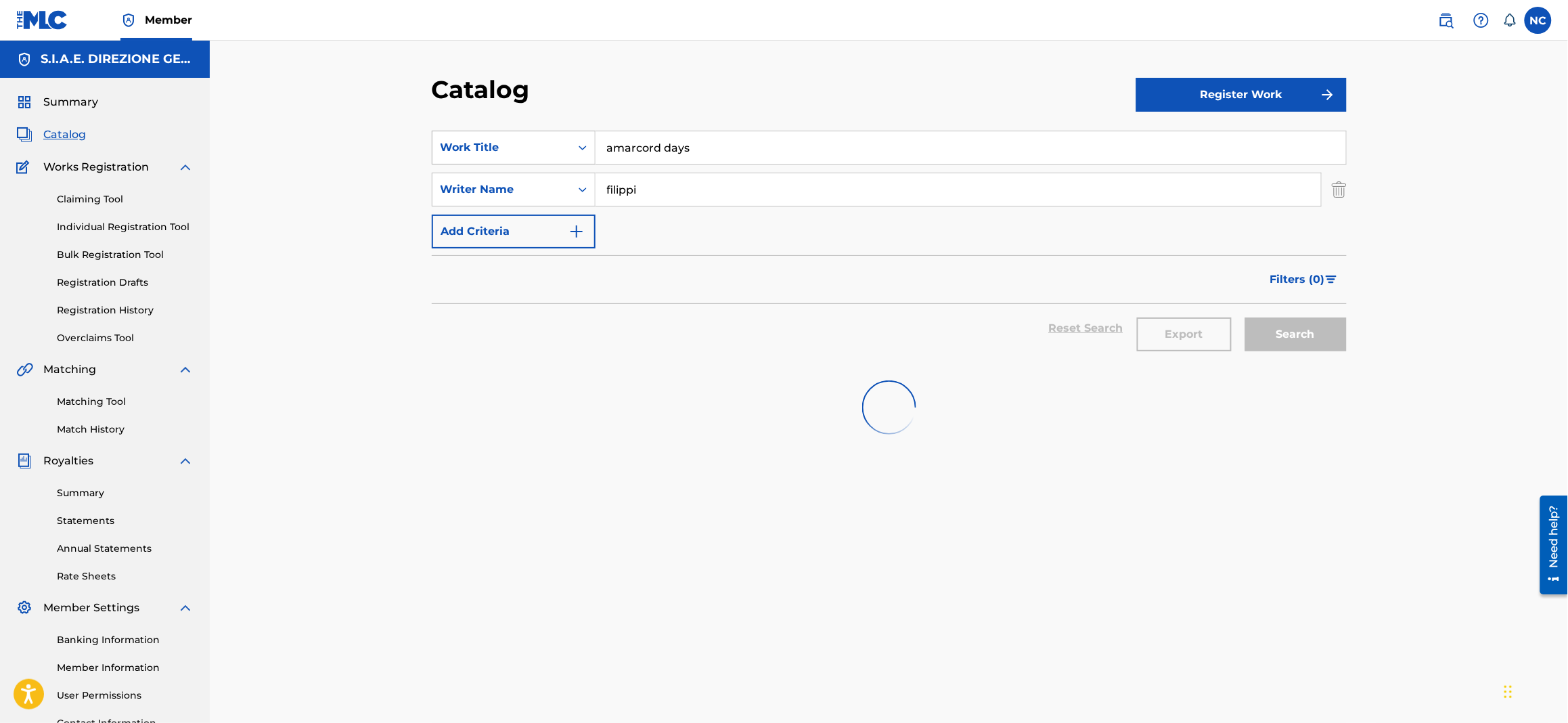
click at [446, 155] on div "SearchWithCriteria1622c31d-8094-4854-8742-740af3ea43ff Work Title amarcord days" at bounding box center [889, 148] width 915 height 34
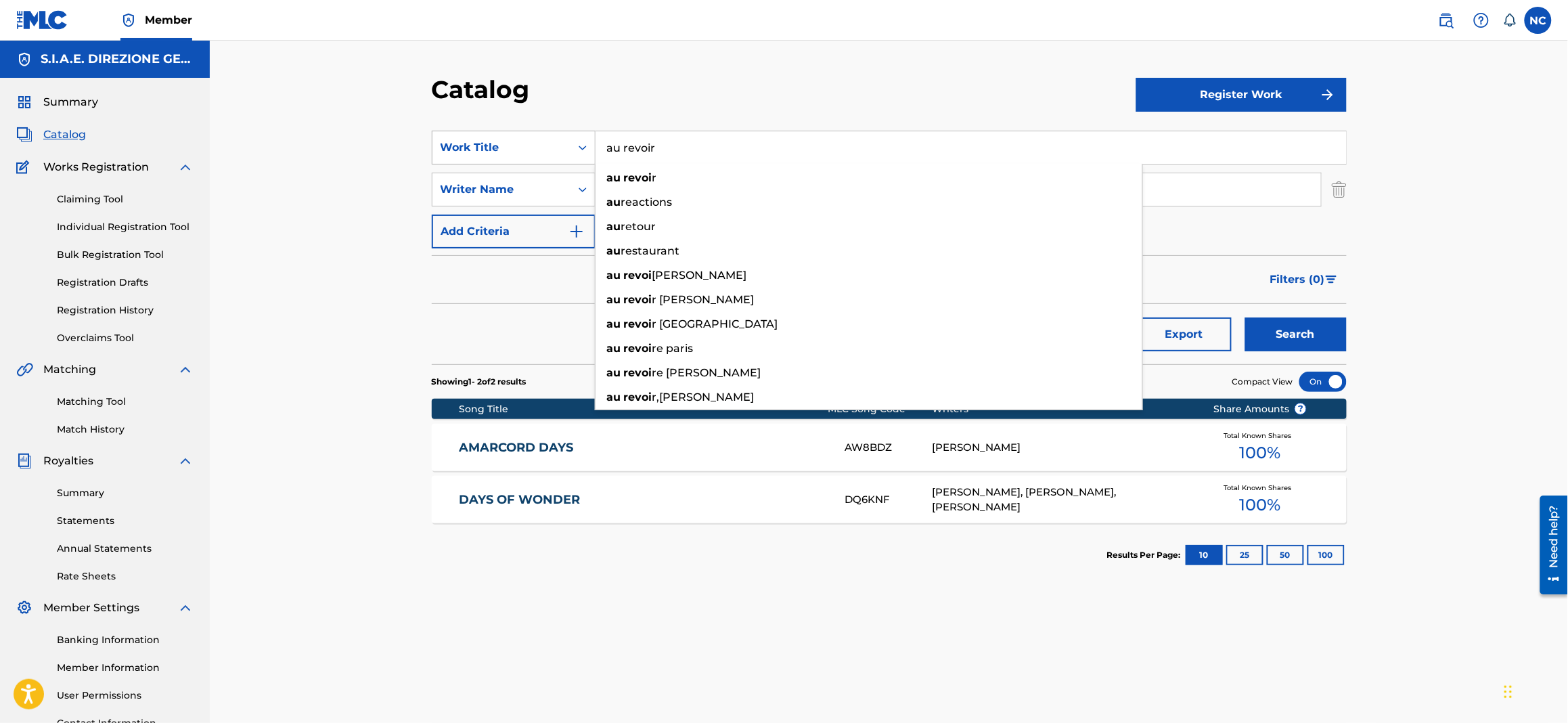
type input "au revoir"
click at [1245, 317] on button "Search" at bounding box center [1296, 334] width 102 height 34
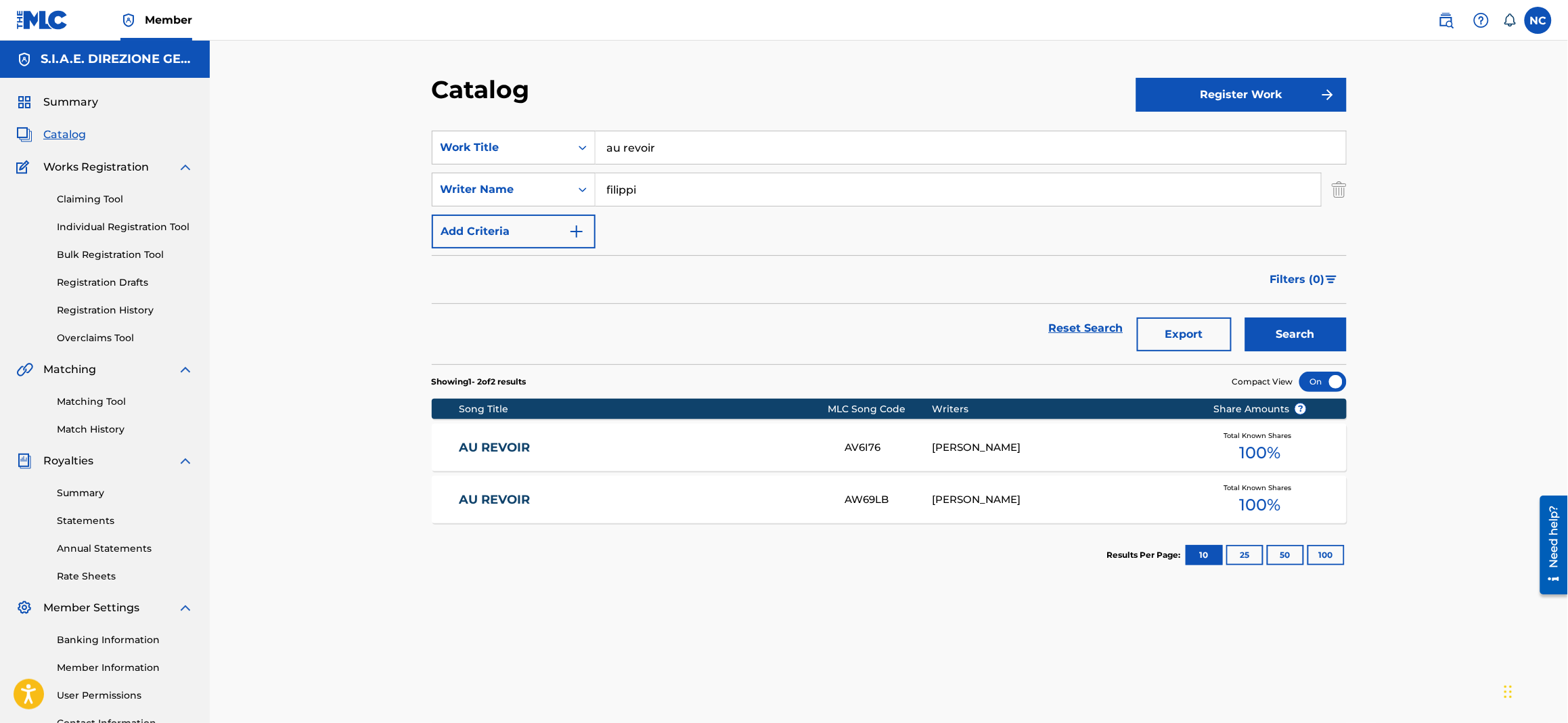
click at [629, 510] on div "AU REVOIR AW69LB EMANUELE FILIPPI Total Known Shares 100 %" at bounding box center [889, 500] width 915 height 47
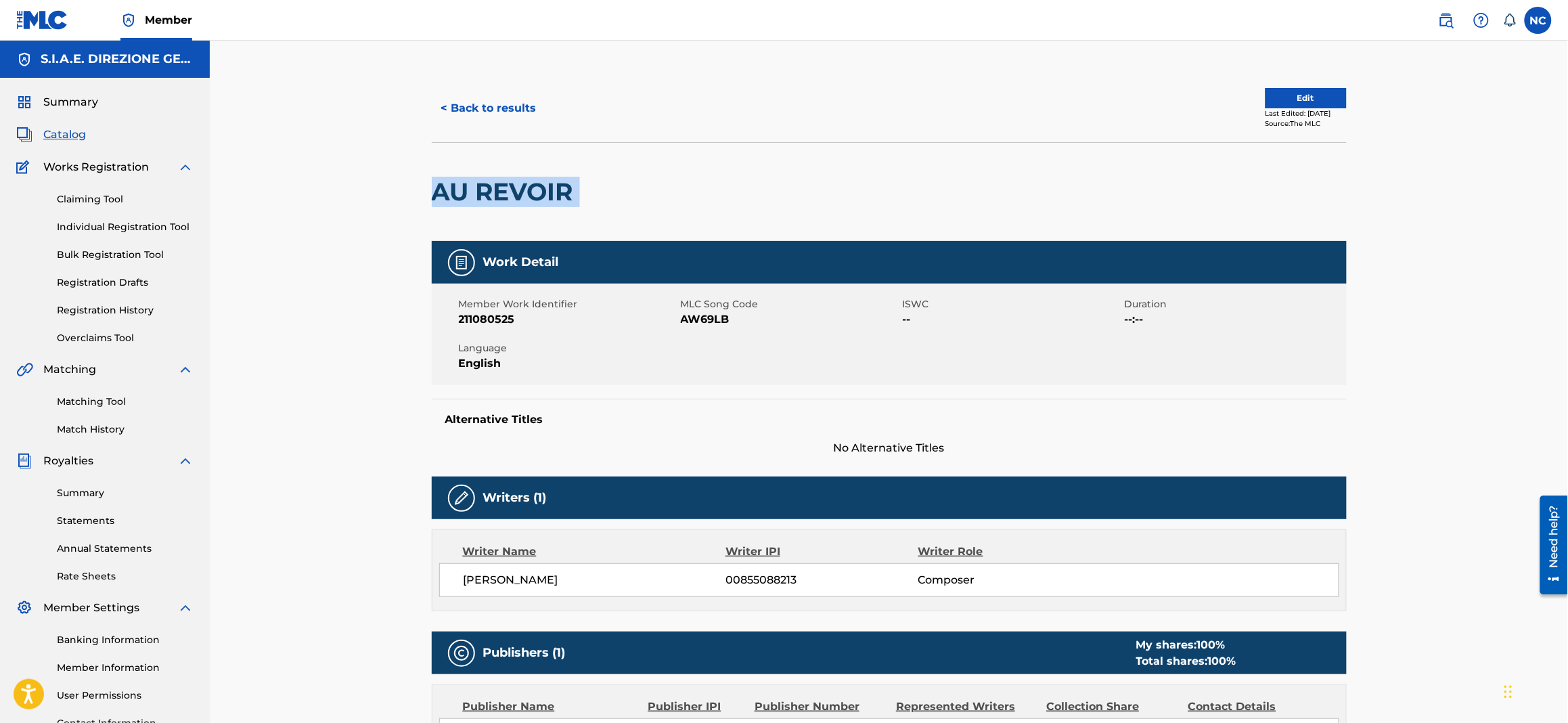
drag, startPoint x: 607, startPoint y: 201, endPoint x: 424, endPoint y: 180, distance: 184.2
click at [424, 180] on div "< Back to results Edit Last Edited: February 22, 2025 Source: The MLC AU REVOIR…" at bounding box center [889, 509] width 947 height 868
drag, startPoint x: 428, startPoint y: 182, endPoint x: 441, endPoint y: 188, distance: 14.3
copy div "AU REVOIR"
drag, startPoint x: 735, startPoint y: 313, endPoint x: 678, endPoint y: 315, distance: 57.0
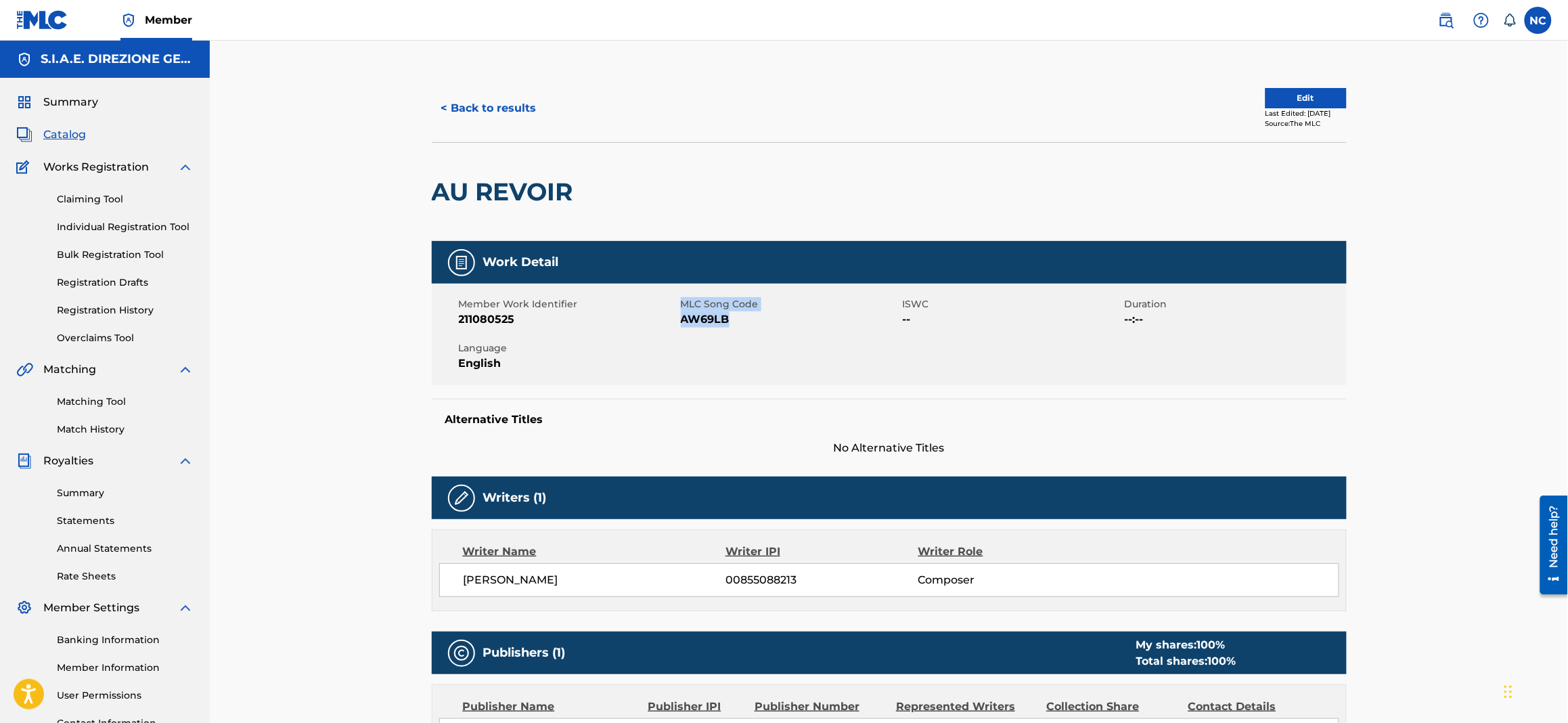
click at [678, 315] on div "Member Work Identifier 211080525 MLC Song Code AW69LB ISWC -- Duration --:-- La…" at bounding box center [889, 335] width 915 height 102
click at [695, 318] on span "AW69LB" at bounding box center [790, 319] width 218 height 16
drag, startPoint x: 754, startPoint y: 318, endPoint x: 680, endPoint y: 321, distance: 74.1
click at [681, 321] on span "AW69LB" at bounding box center [790, 319] width 218 height 16
copy span "AW69LB"
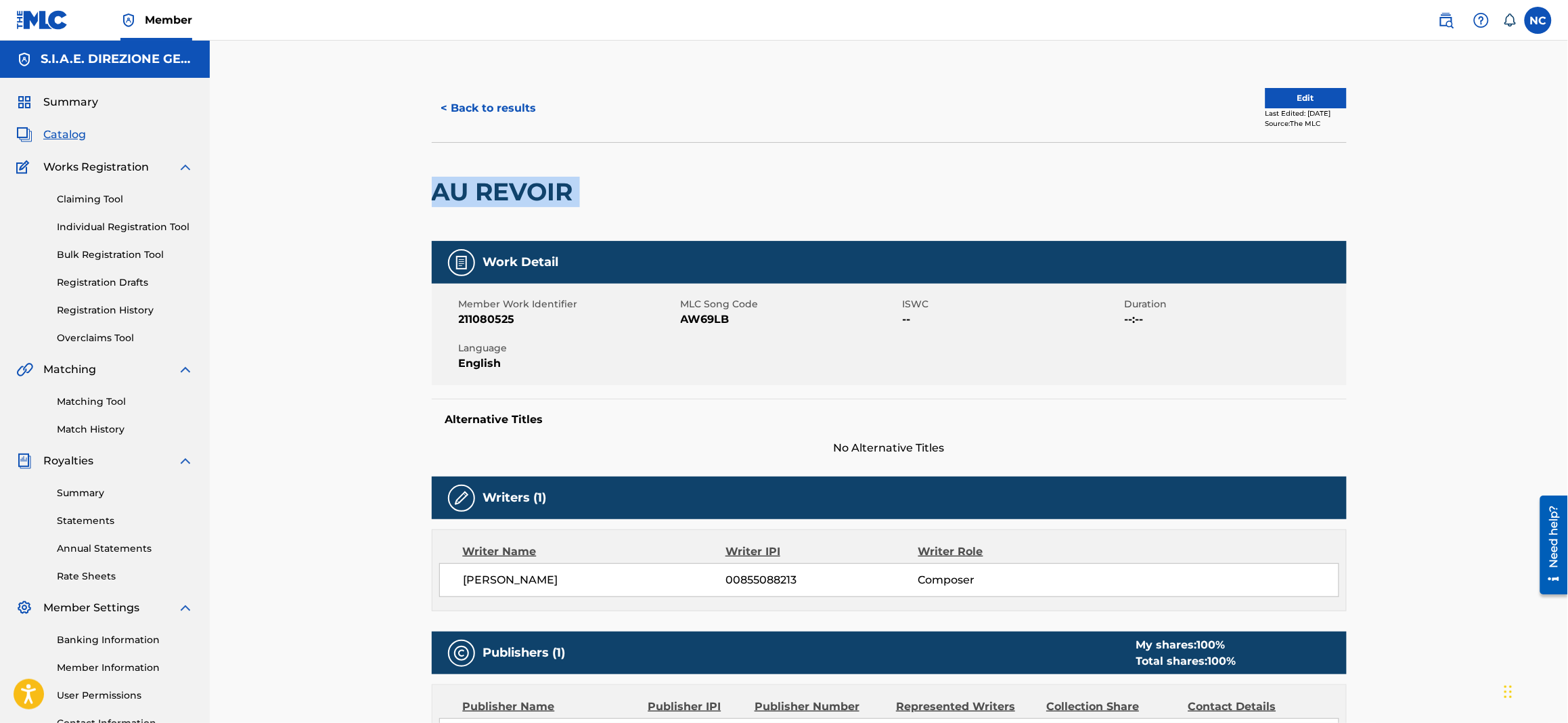
drag, startPoint x: 592, startPoint y: 191, endPoint x: 458, endPoint y: 189, distance: 134.0
click at [432, 173] on div "AU REVOIR" at bounding box center [889, 191] width 915 height 99
copy div "AU REVOIR"
click at [432, 109] on button "< Back to results" at bounding box center [489, 108] width 114 height 34
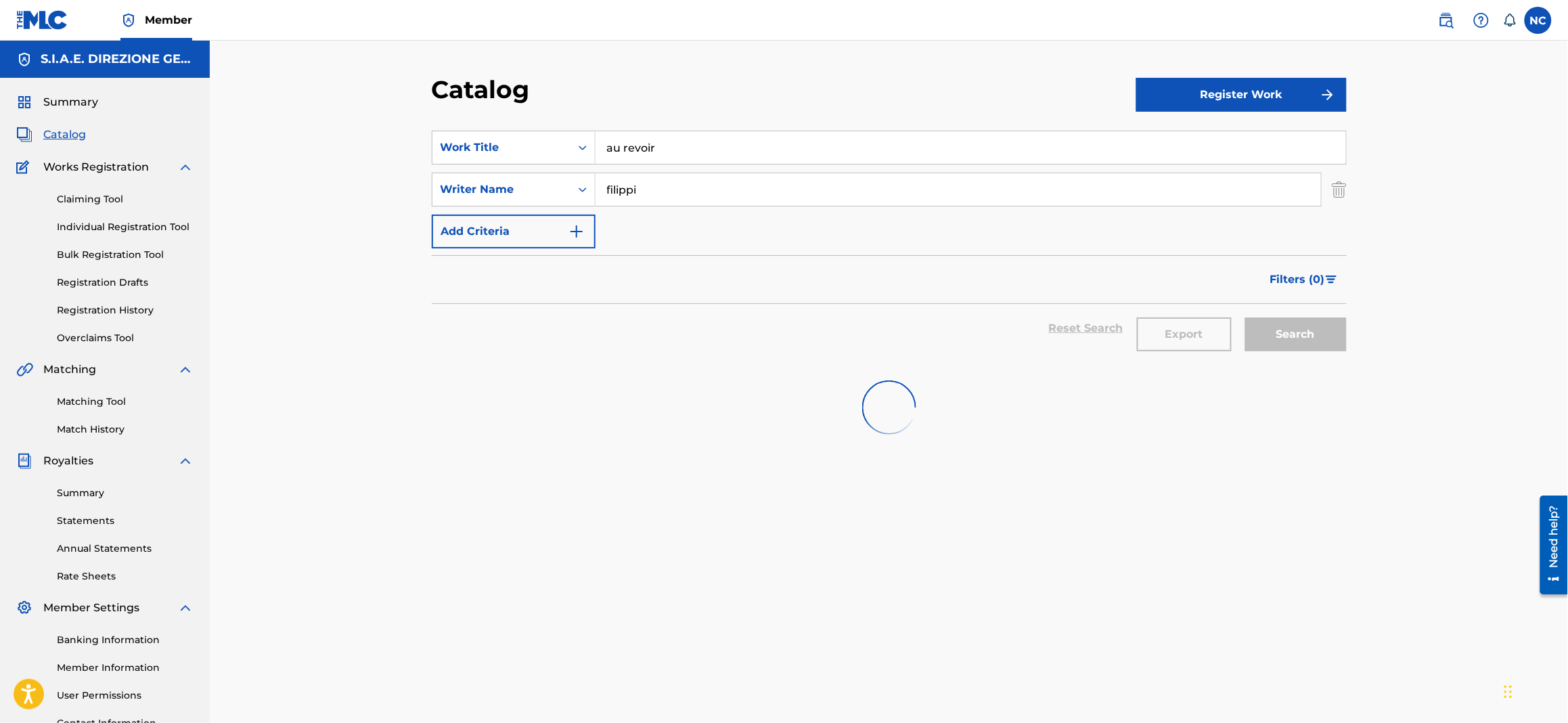
drag, startPoint x: 705, startPoint y: 146, endPoint x: 381, endPoint y: 146, distance: 324.0
click at [381, 146] on div "Catalog Register Work SearchWithCriteria1622c31d-8094-4854-8742-740af3ea43ff Wo…" at bounding box center [889, 407] width 1358 height 733
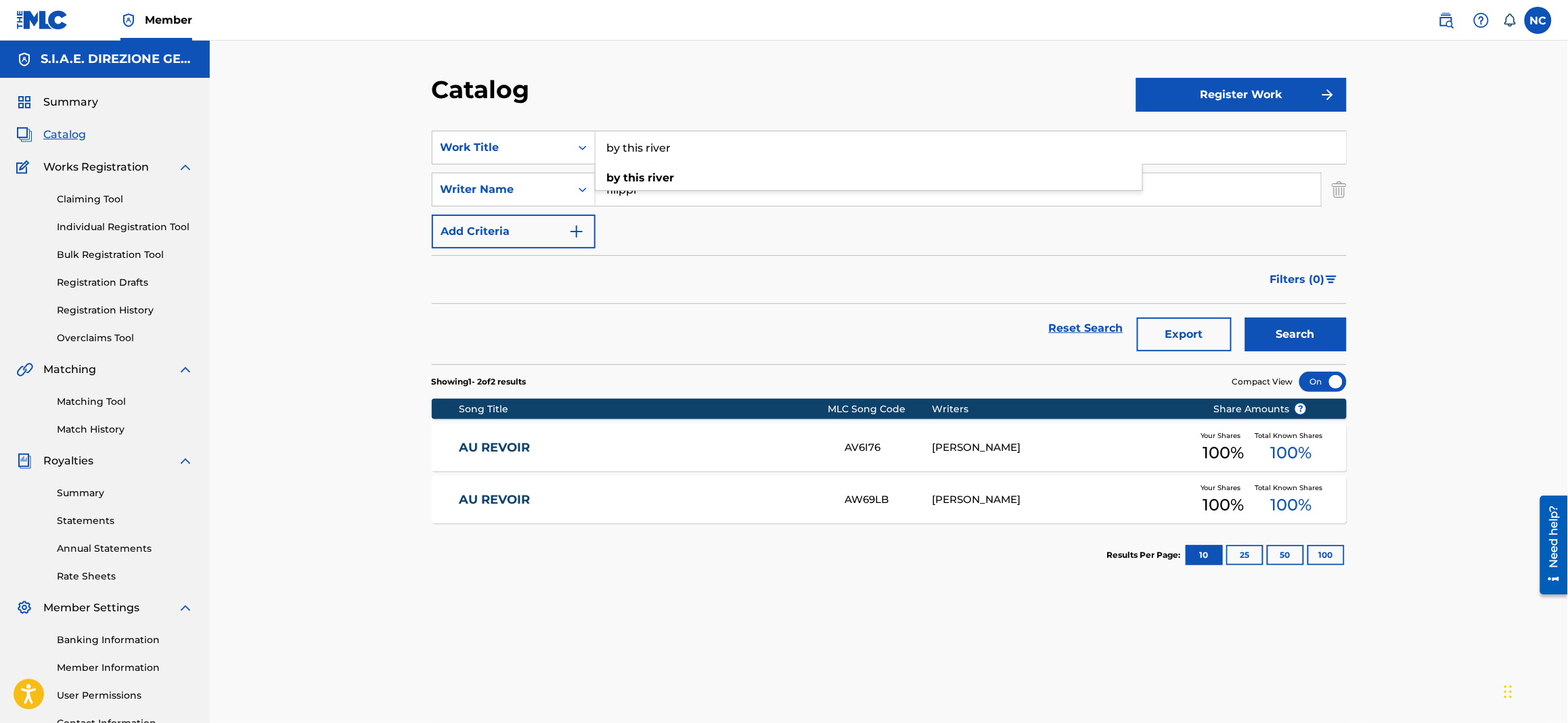
type input "by this river"
click at [1245, 317] on button "Search" at bounding box center [1296, 334] width 102 height 34
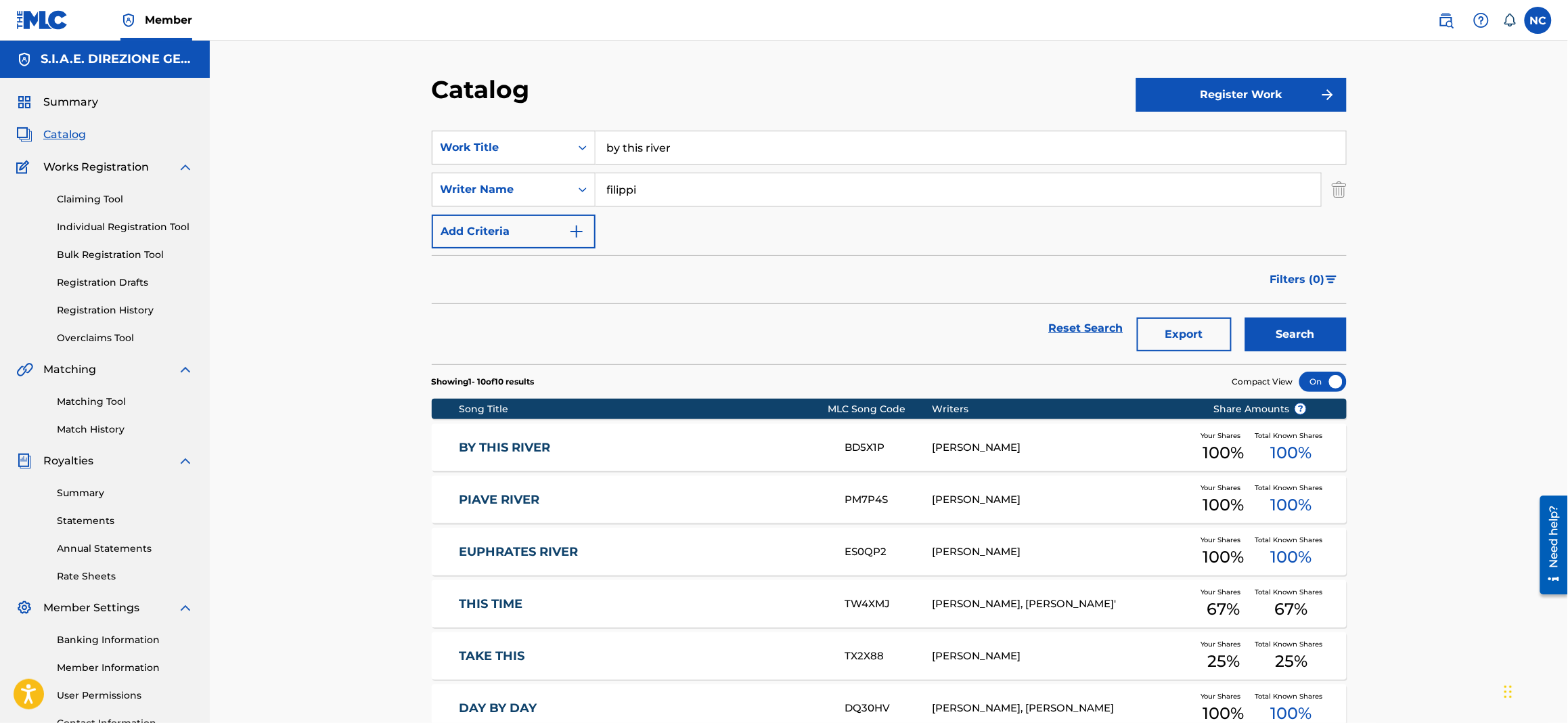
click at [466, 442] on link "BY THIS RIVER" at bounding box center [642, 447] width 368 height 15
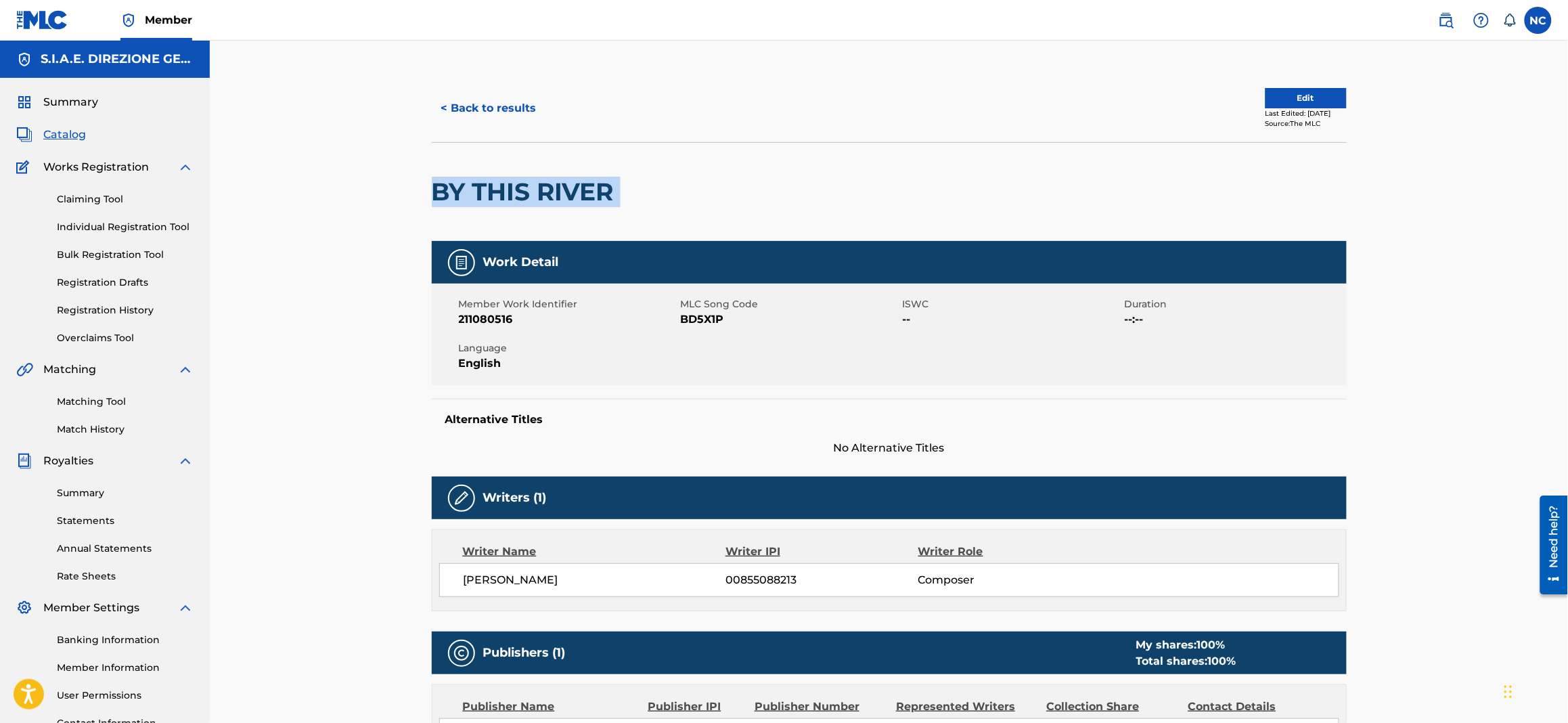
drag, startPoint x: 670, startPoint y: 186, endPoint x: 397, endPoint y: 176, distance: 273.2
click at [397, 176] on div "< Back to results Edit Last Edited: February 23, 2025 Source: The MLC BY THIS R…" at bounding box center [889, 491] width 1358 height 903
drag, startPoint x: 733, startPoint y: 315, endPoint x: 682, endPoint y: 327, distance: 52.4
click at [682, 327] on span "BD5X1P" at bounding box center [790, 319] width 218 height 16
drag, startPoint x: 613, startPoint y: 185, endPoint x: 436, endPoint y: 177, distance: 177.2
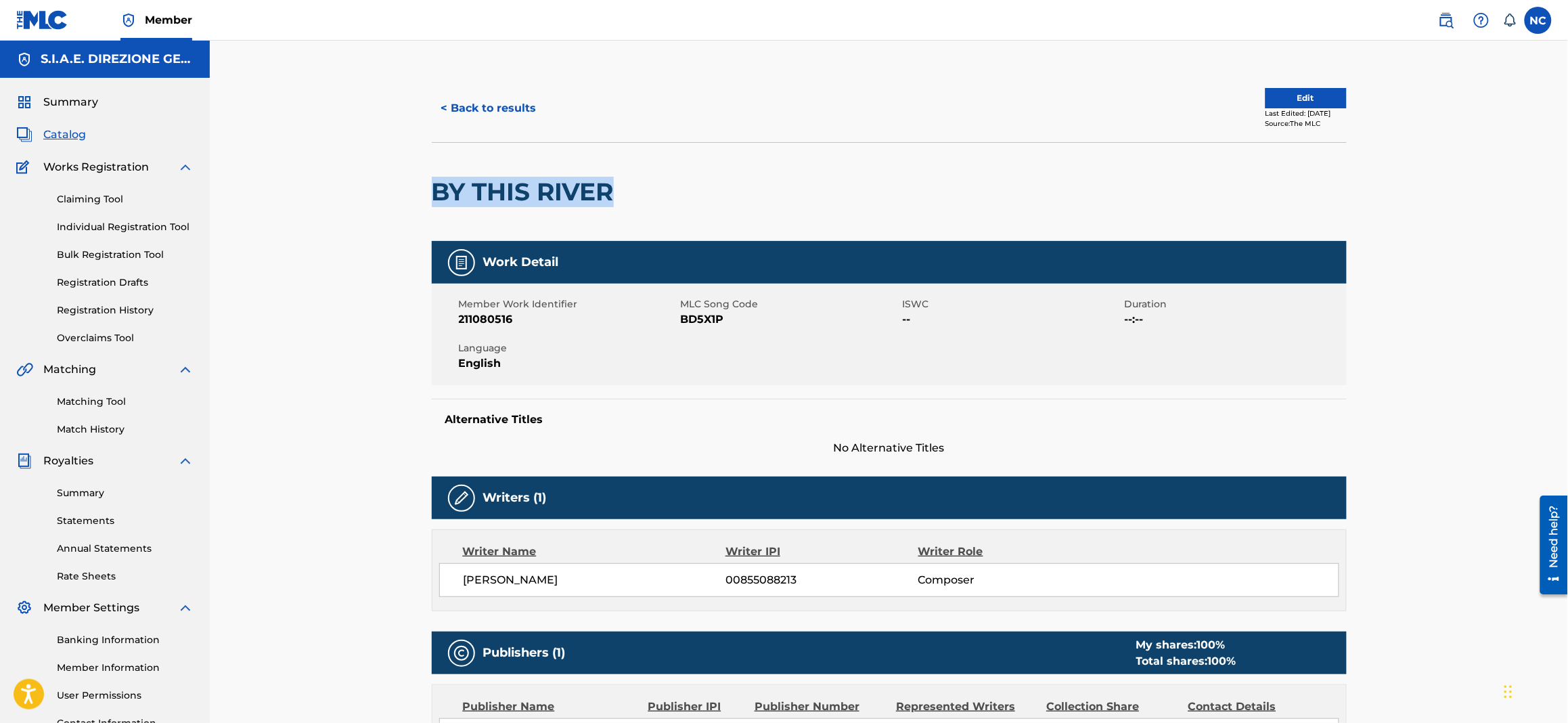
click at [436, 177] on h2 "BY THIS RIVER" at bounding box center [526, 192] width 189 height 31
click at [444, 100] on button "< Back to results" at bounding box center [489, 108] width 114 height 34
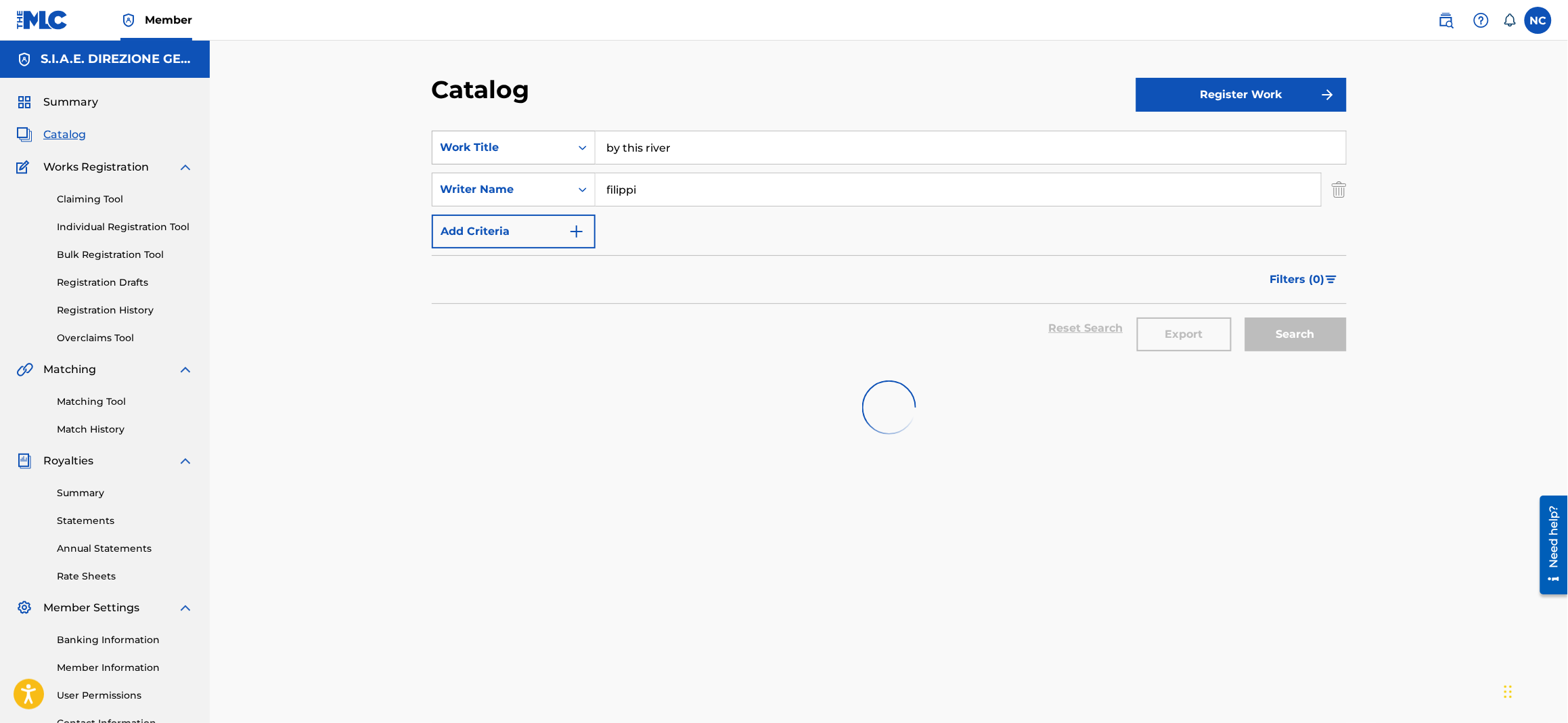
drag, startPoint x: 744, startPoint y: 152, endPoint x: 556, endPoint y: 152, distance: 188.0
click at [556, 152] on div "SearchWithCriteria1622c31d-8094-4854-8742-740af3ea43ff Work Title by this river" at bounding box center [889, 148] width 915 height 34
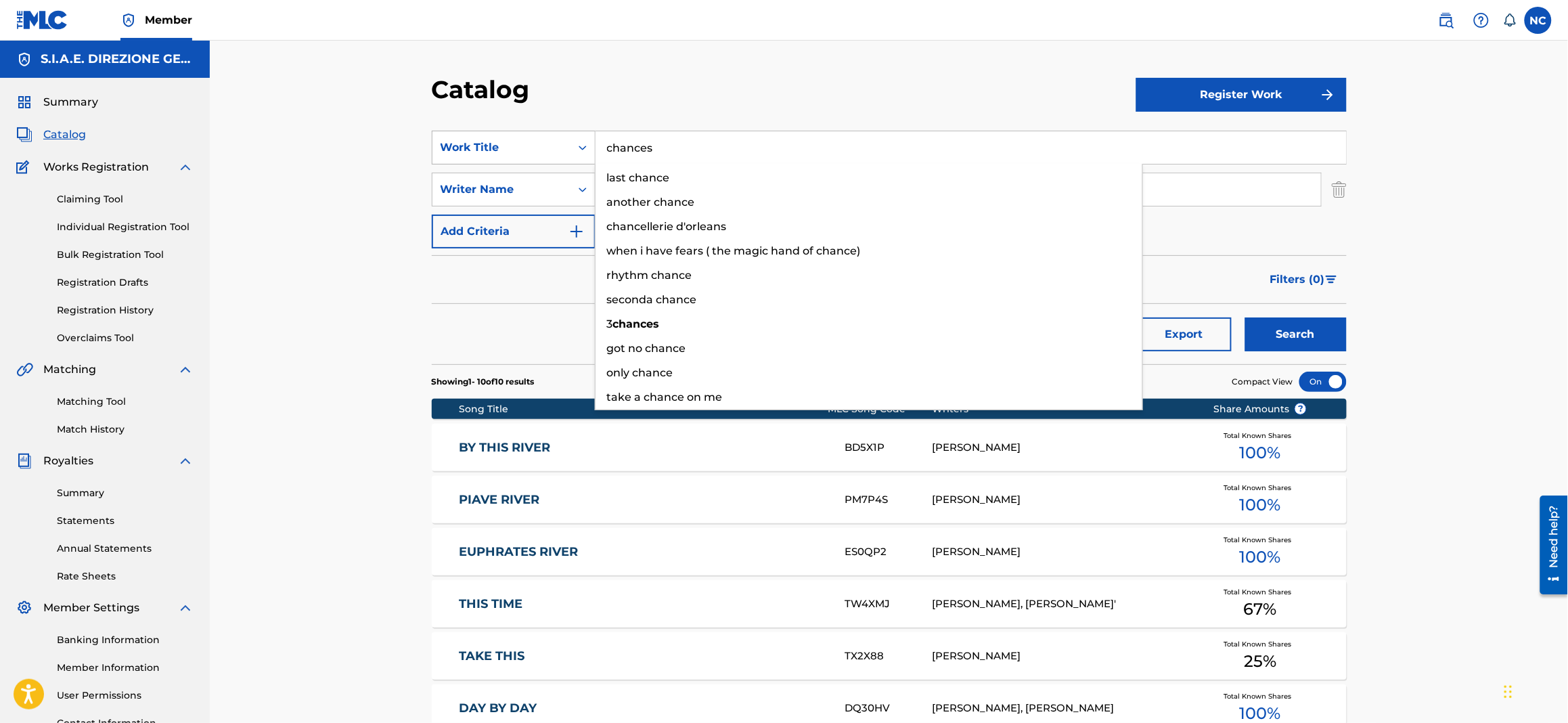
type input "chances"
click at [1245, 317] on button "Search" at bounding box center [1296, 334] width 102 height 34
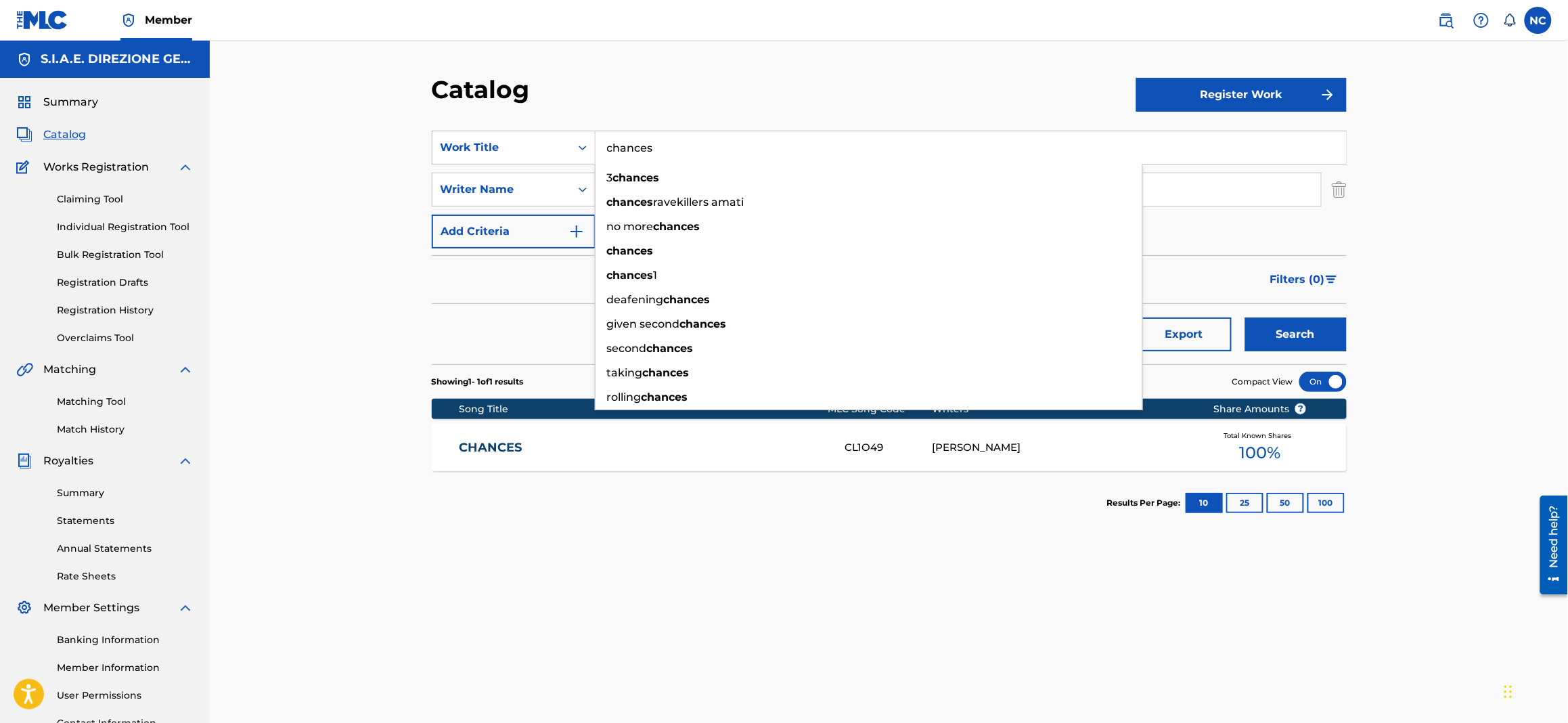
click at [509, 471] on section "Results Per Page: 10 25 50 100" at bounding box center [889, 502] width 915 height 63
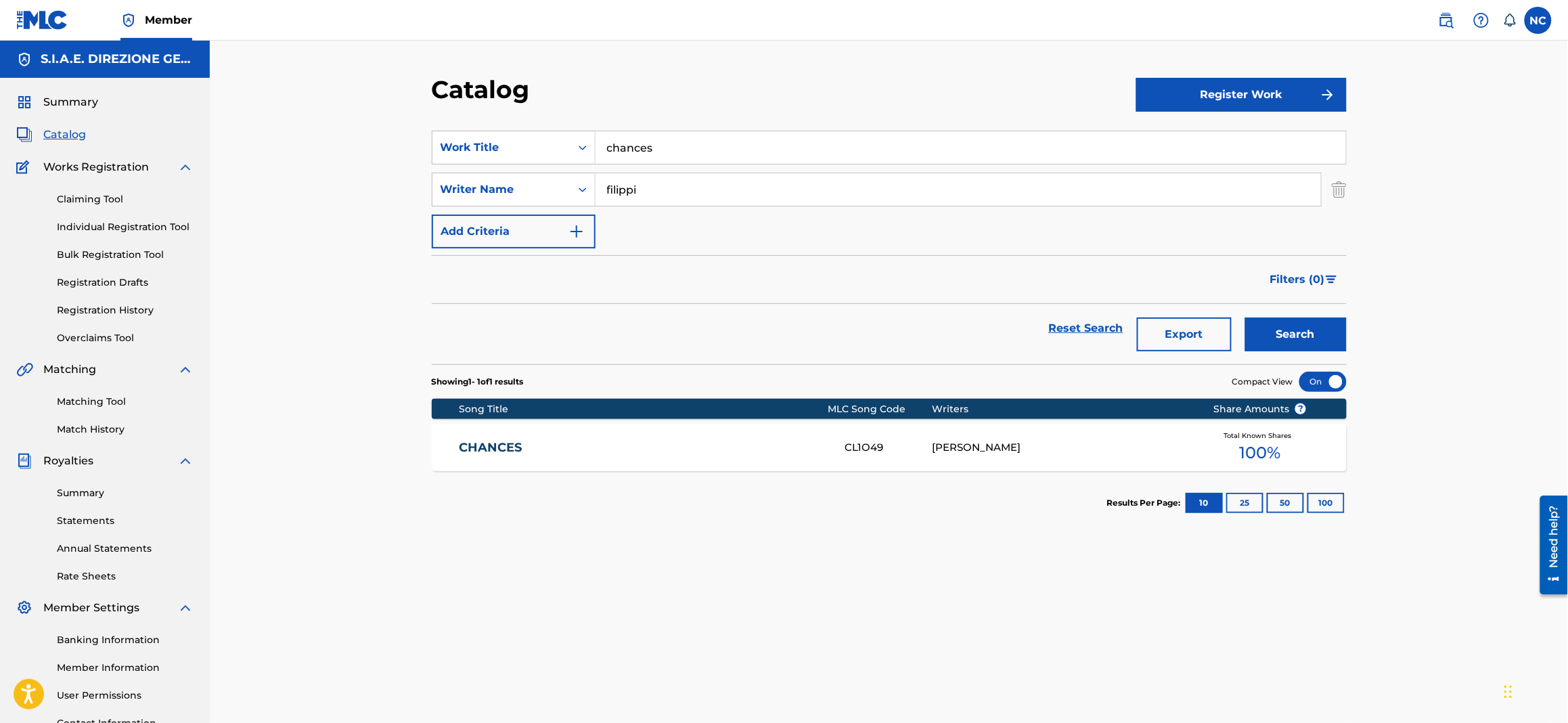
click at [503, 459] on div "CHANCES CL1O49 EMANUELE FILIPPI Total Known Shares 100 %" at bounding box center [889, 447] width 915 height 47
